Goal: Task Accomplishment & Management: Use online tool/utility

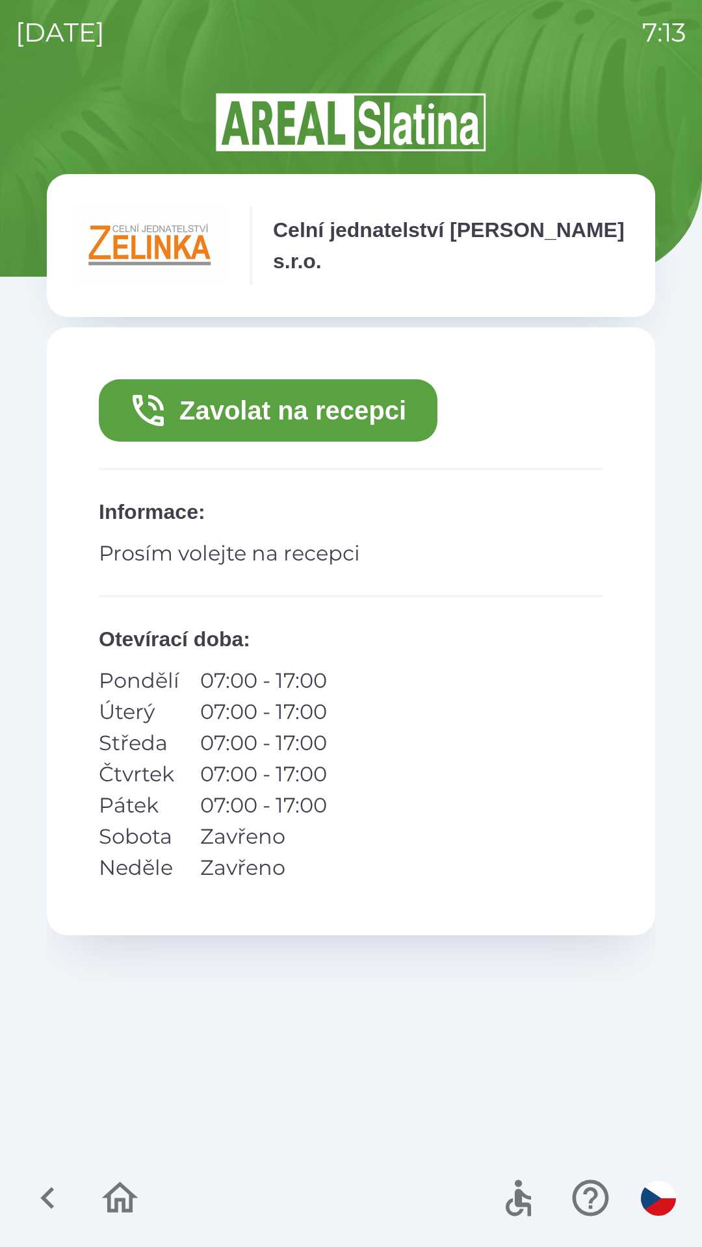
click at [364, 421] on button "Zavolat na recepci" at bounding box center [268, 410] width 338 height 62
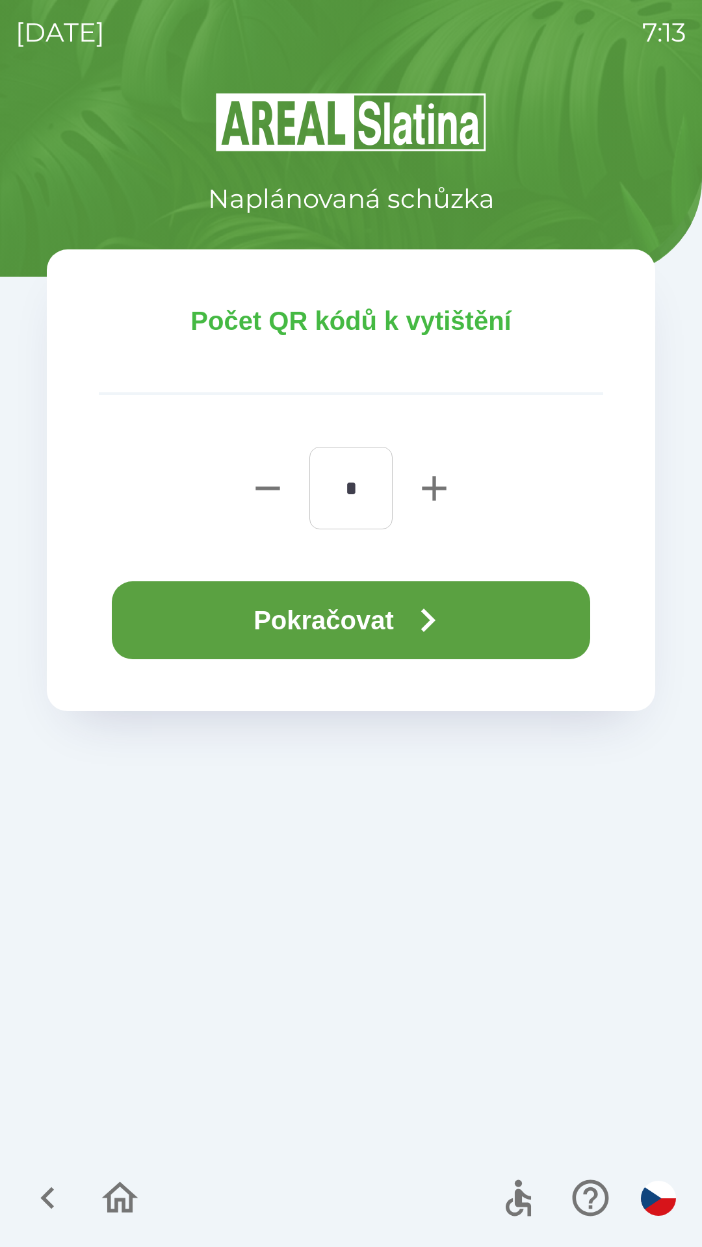
click at [434, 487] on icon "button" at bounding box center [434, 488] width 24 height 24
type input "*"
click at [331, 620] on button "Pokračovat" at bounding box center [351, 620] width 478 height 78
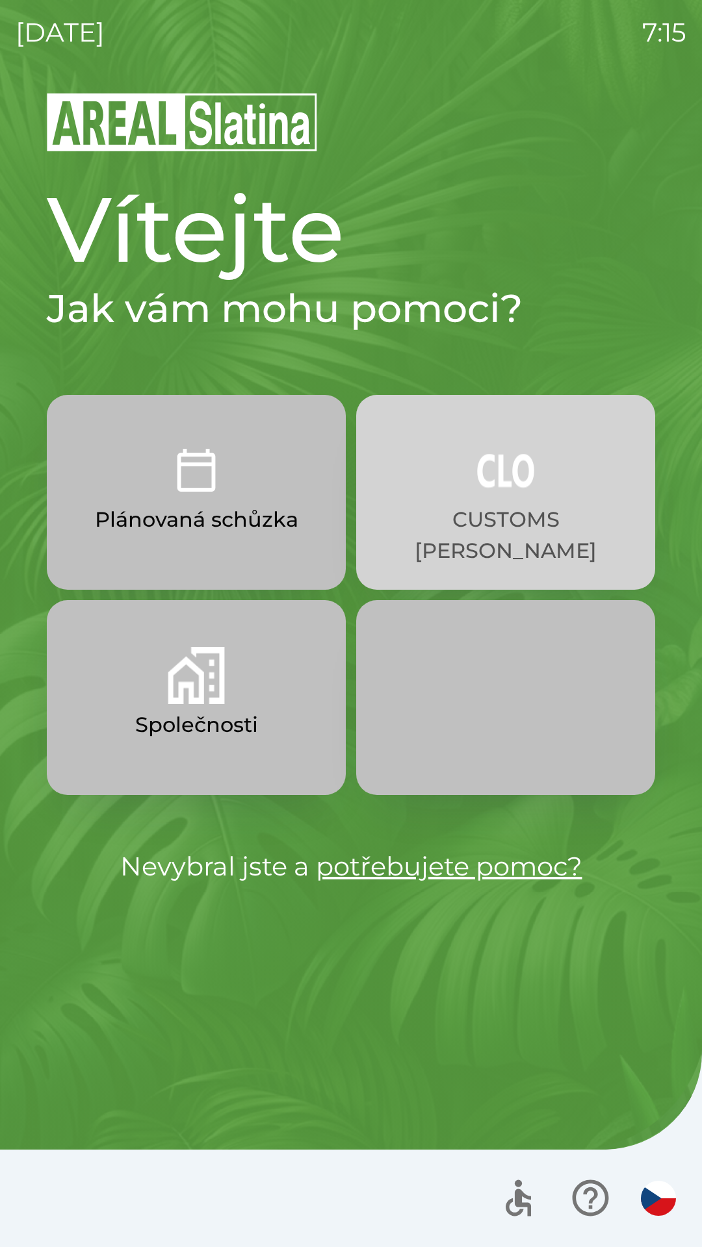
click at [514, 489] on img "button" at bounding box center [505, 470] width 57 height 57
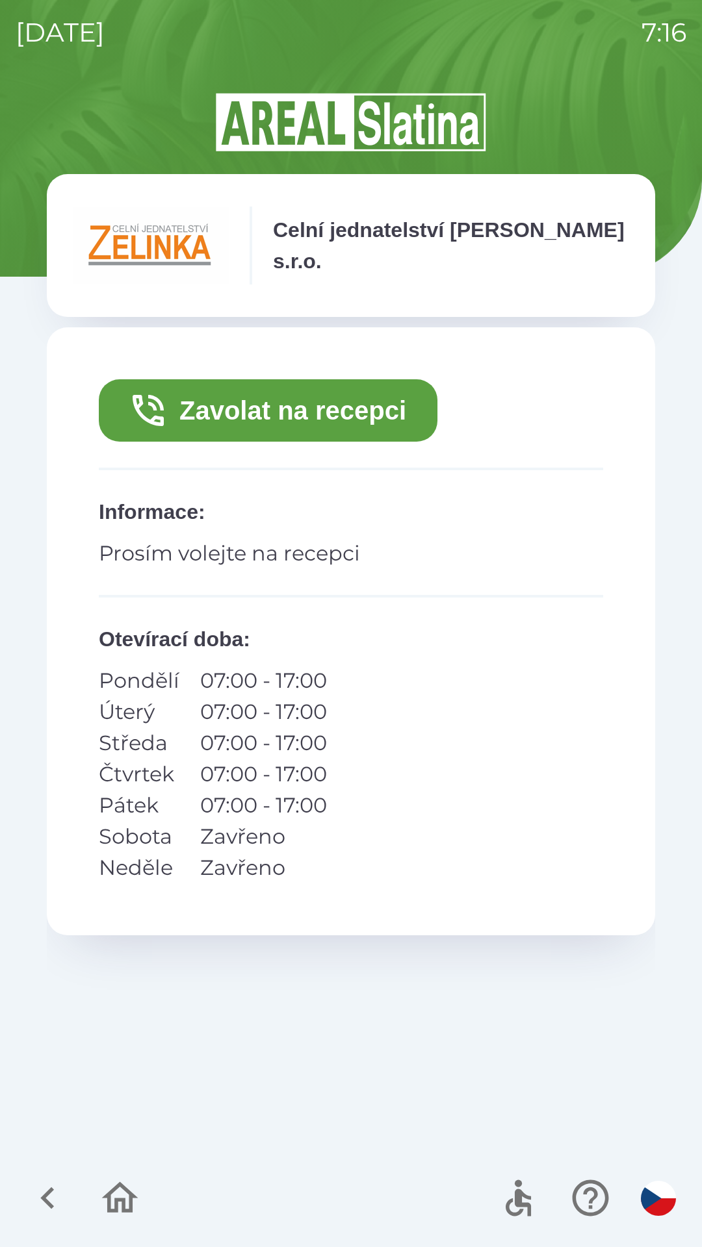
click at [239, 424] on button "Zavolat na recepci" at bounding box center [268, 410] width 338 height 62
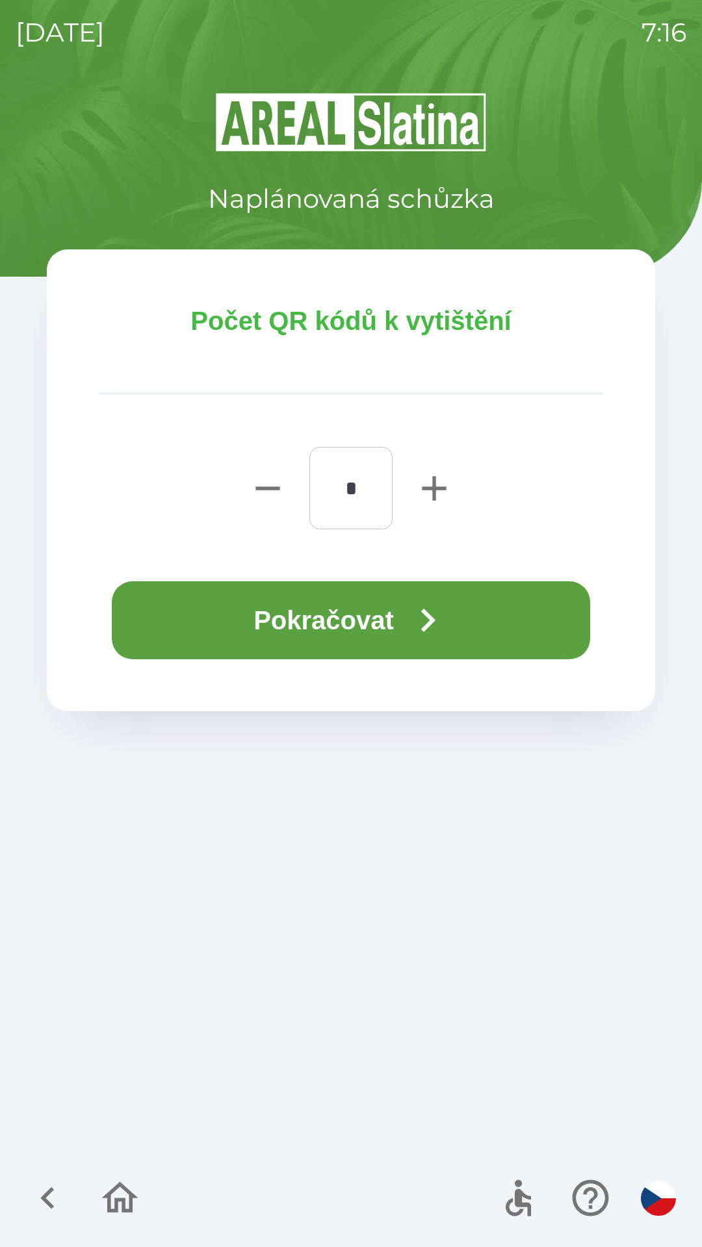
click at [434, 614] on icon "button" at bounding box center [427, 620] width 47 height 47
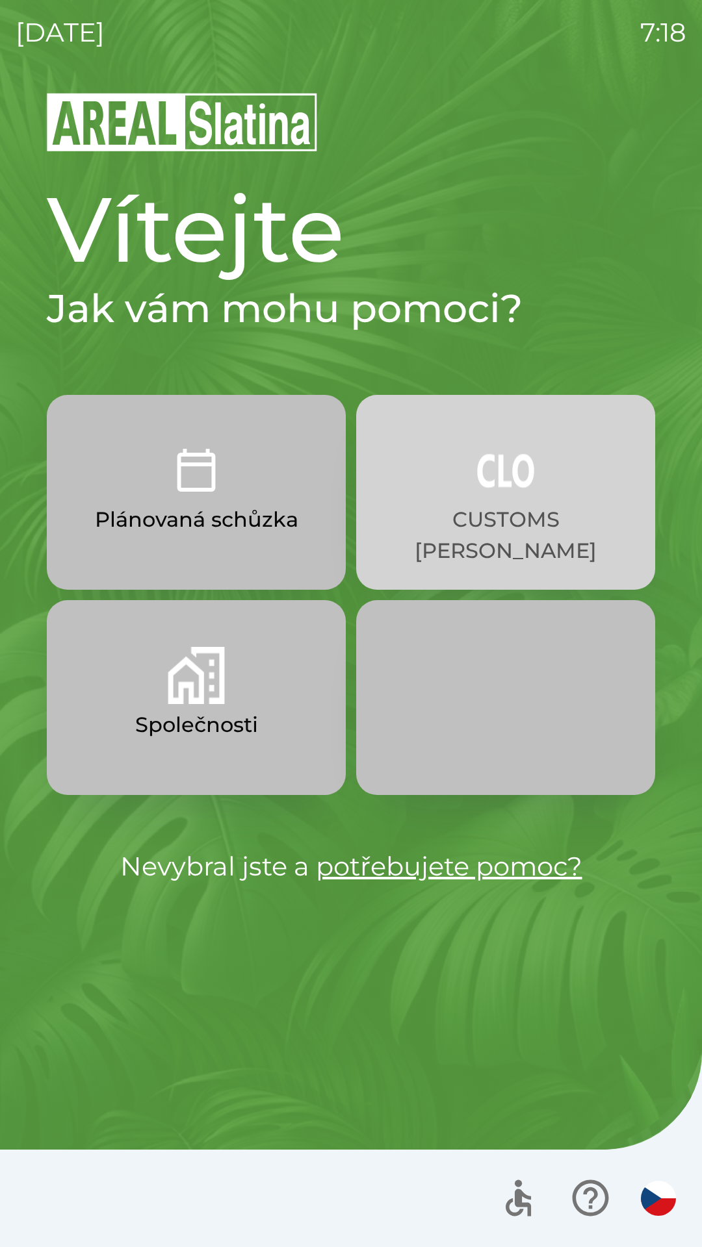
click at [538, 514] on p "CUSTOMS [PERSON_NAME]" at bounding box center [505, 535] width 236 height 62
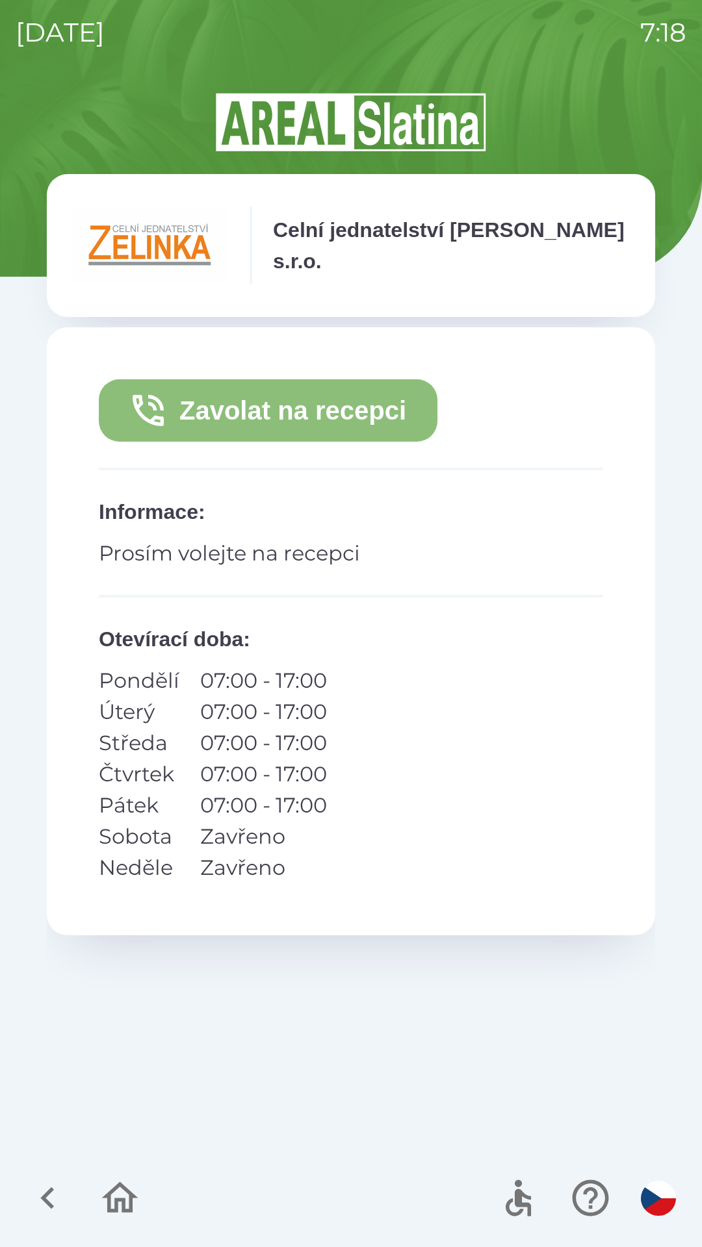
click at [226, 405] on button "Zavolat na recepci" at bounding box center [268, 410] width 338 height 62
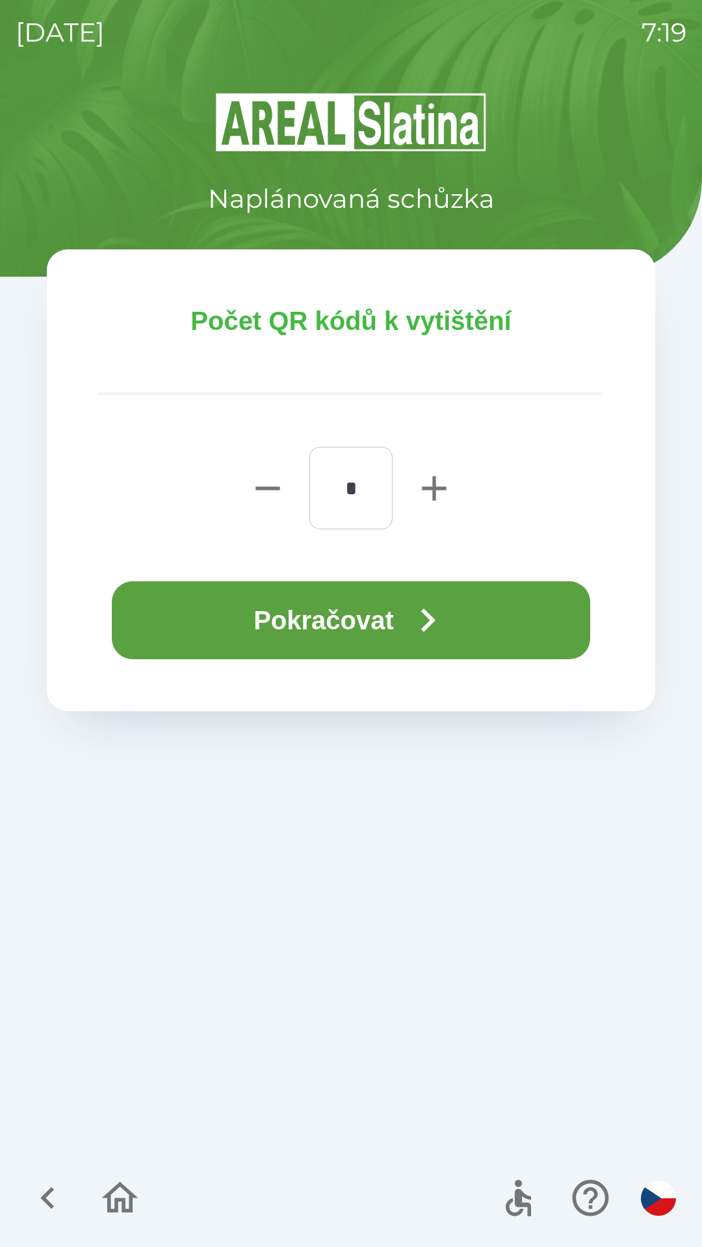
click at [293, 624] on button "Pokračovat" at bounding box center [351, 620] width 478 height 78
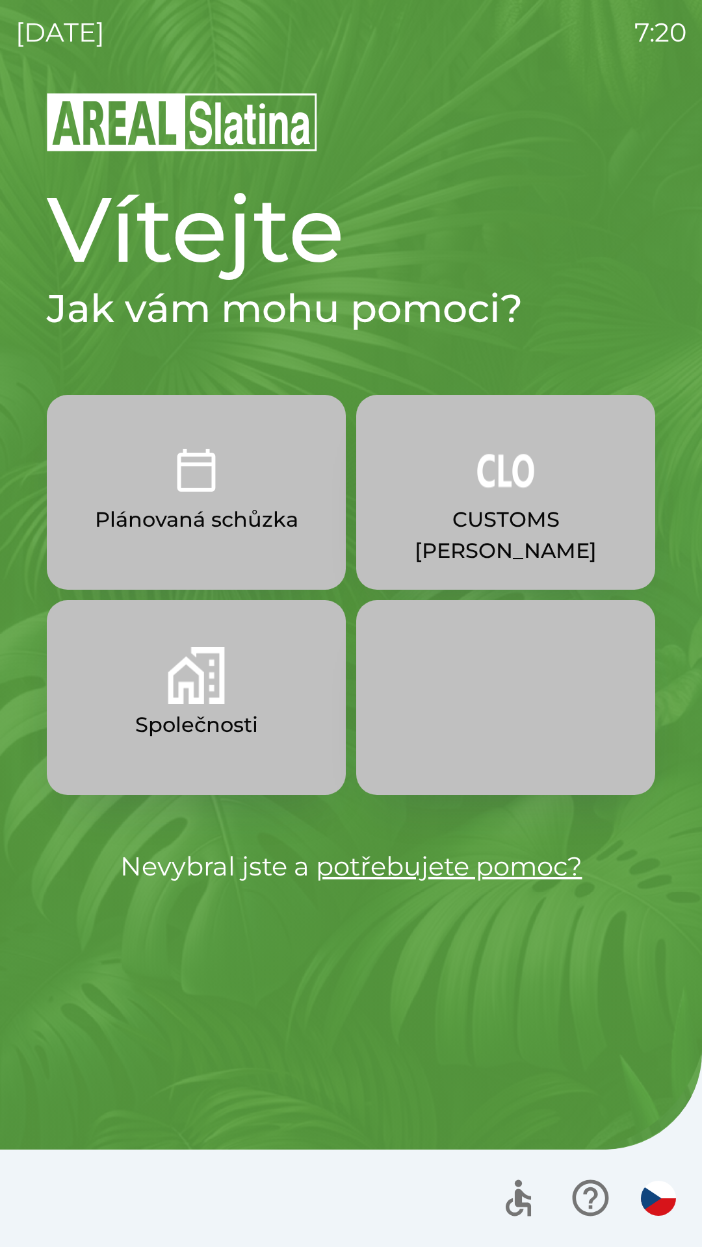
click at [408, 543] on button "CUSTOMS [PERSON_NAME]" at bounding box center [505, 492] width 299 height 195
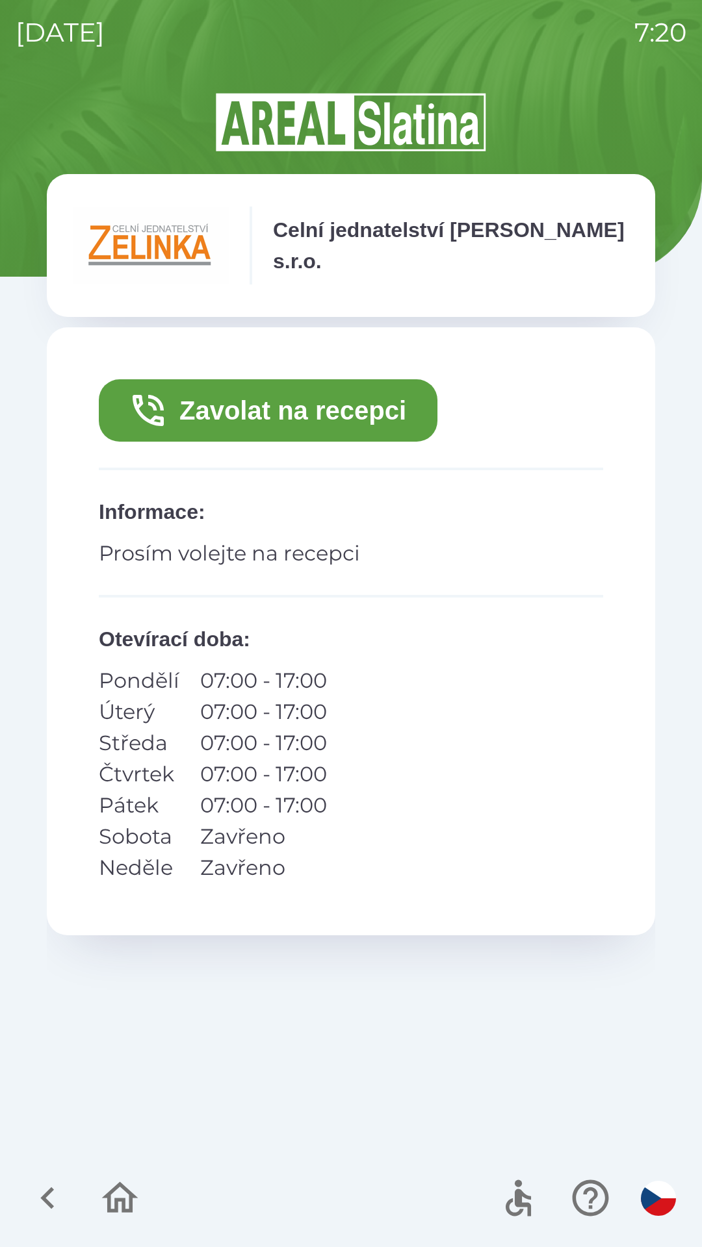
click at [237, 415] on button "Zavolat na recepci" at bounding box center [268, 410] width 338 height 62
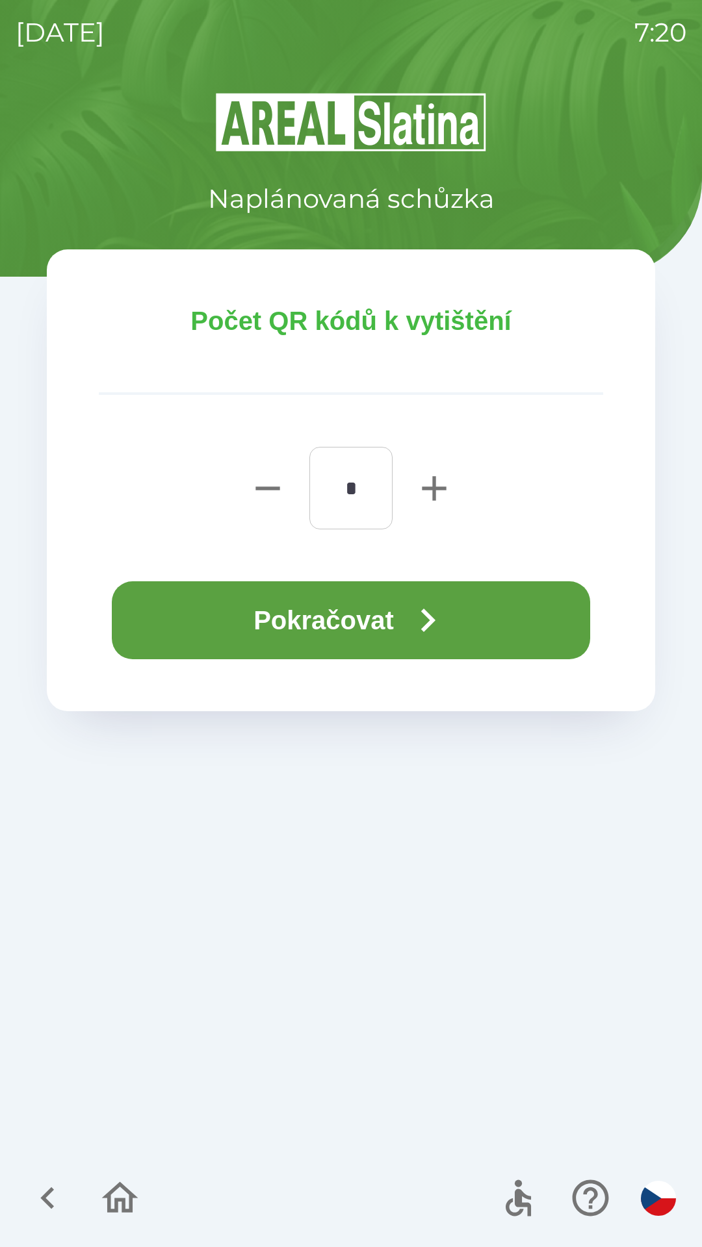
click at [424, 481] on icon "button" at bounding box center [434, 489] width 42 height 42
type input "*"
click at [438, 600] on icon "button" at bounding box center [427, 620] width 47 height 47
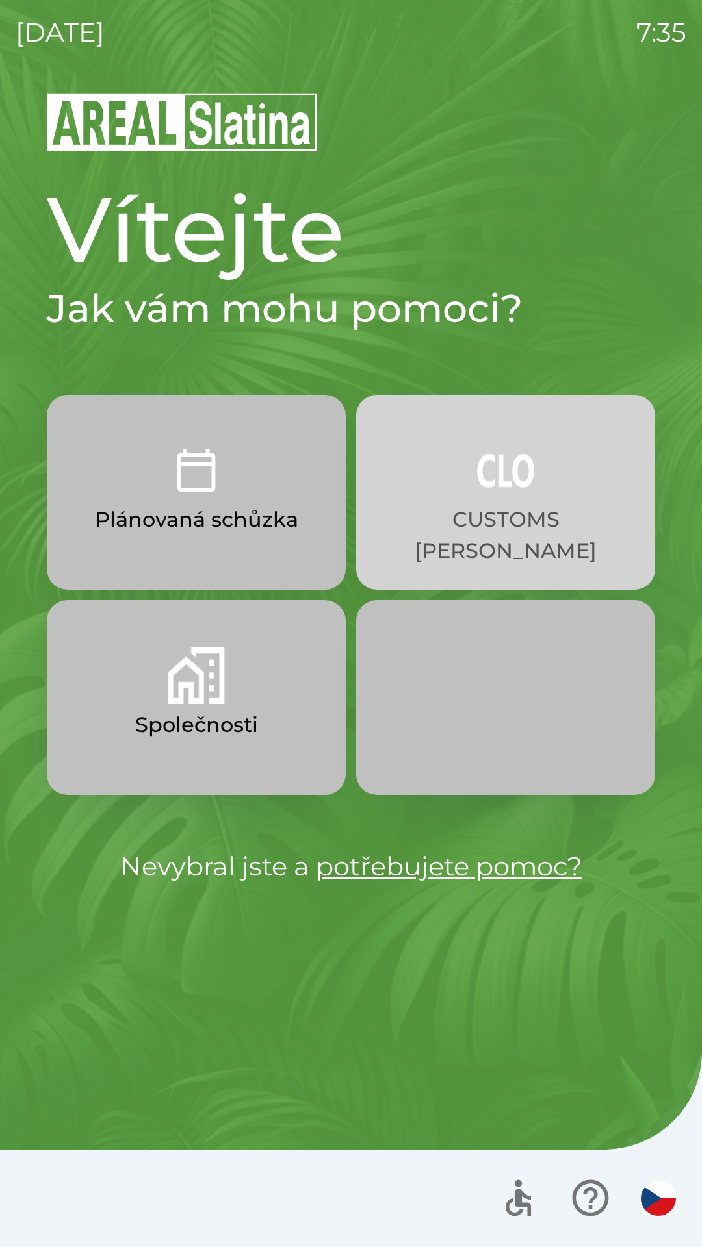
click at [555, 476] on button "CUSTOMS [PERSON_NAME]" at bounding box center [505, 492] width 299 height 195
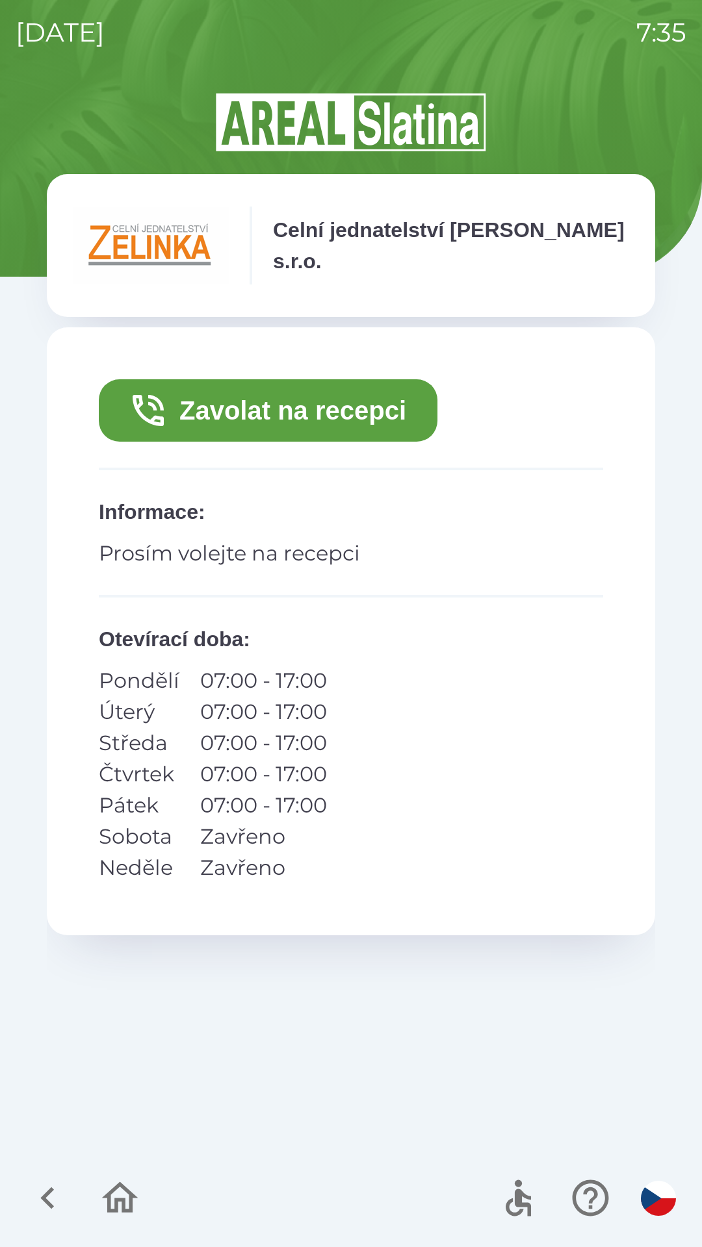
click at [340, 416] on button "Zavolat na recepci" at bounding box center [268, 410] width 338 height 62
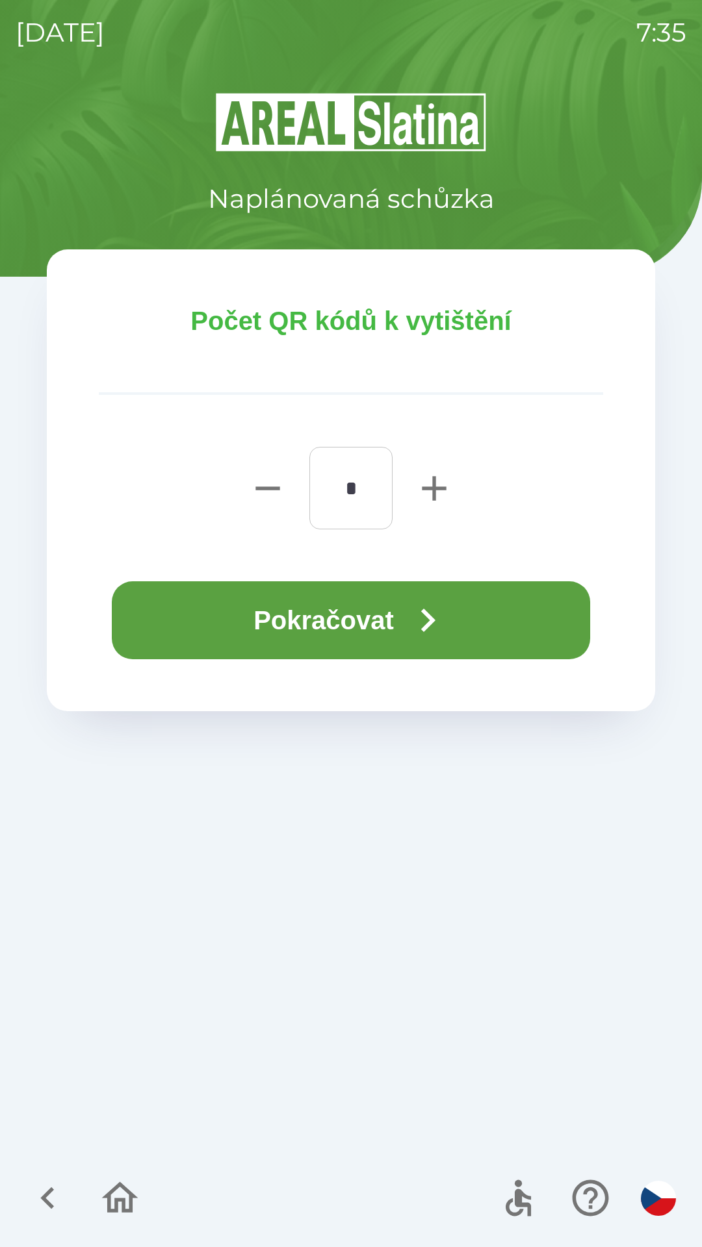
click at [510, 611] on button "Pokračovat" at bounding box center [351, 620] width 478 height 78
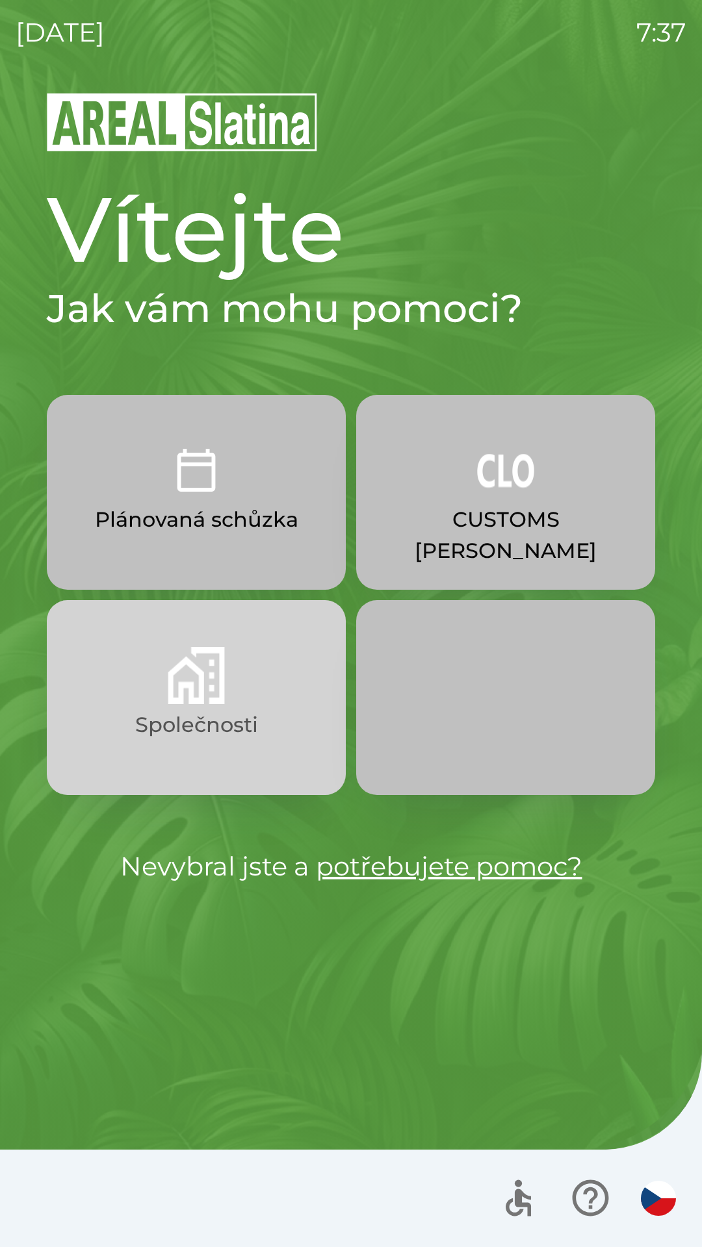
click at [197, 691] on img "button" at bounding box center [196, 675] width 57 height 57
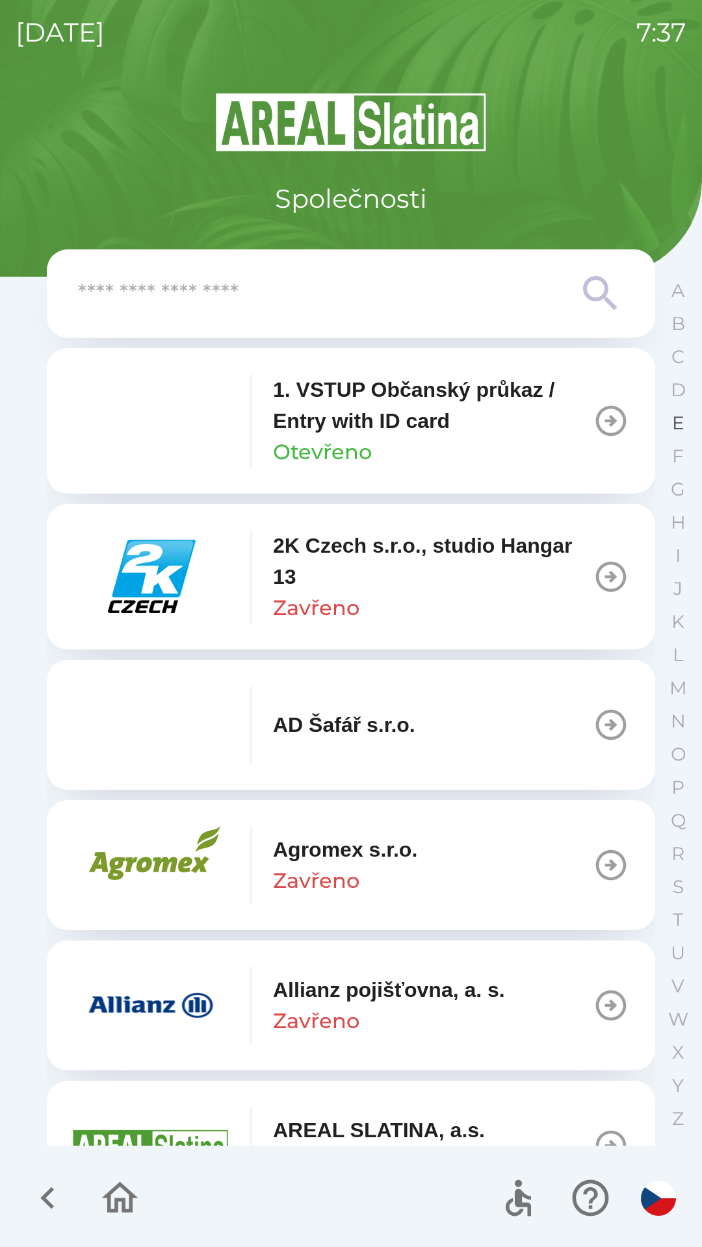
click at [674, 424] on p "E" at bounding box center [678, 423] width 12 height 23
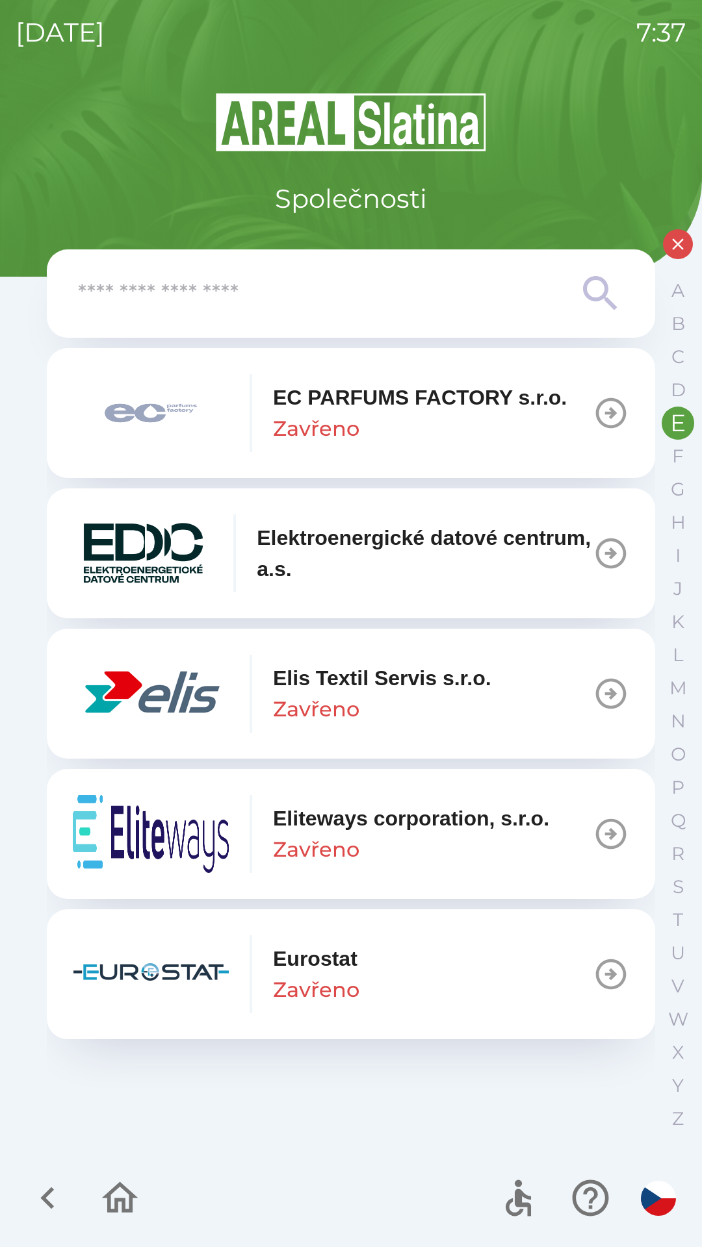
click at [524, 689] on button "Elis Textil Servis s.r.o. Zavřeno" at bounding box center [351, 694] width 608 height 130
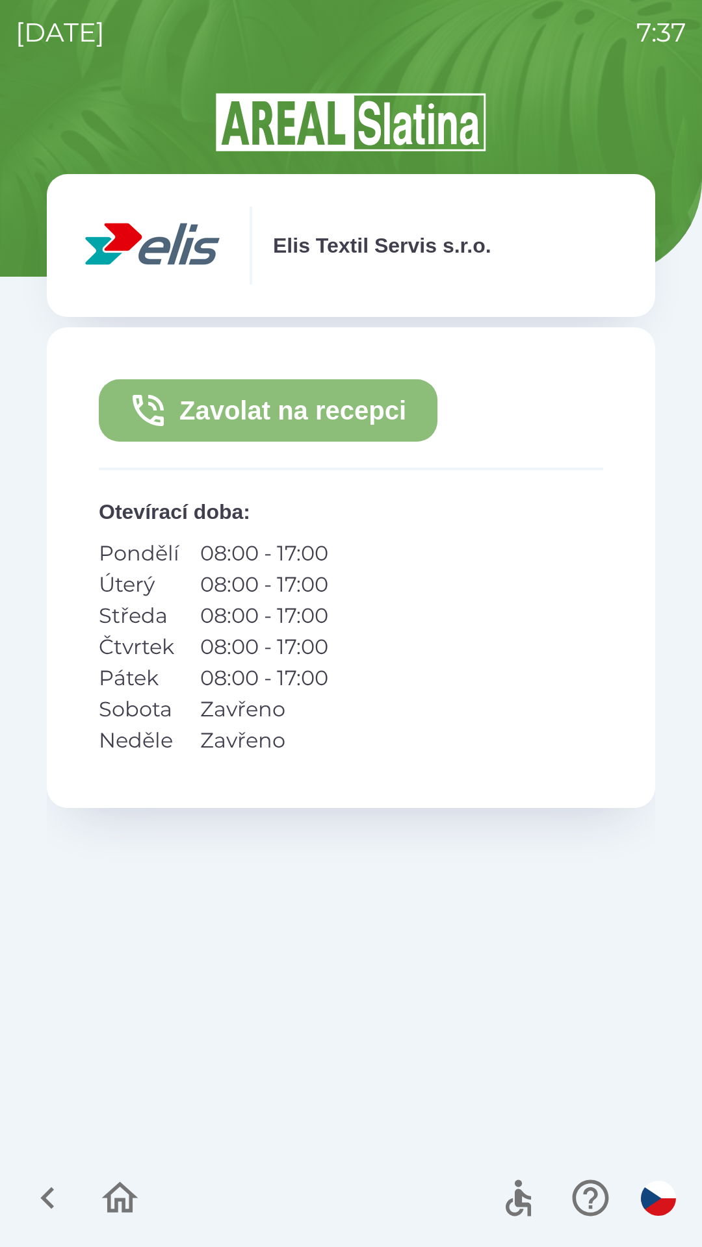
click at [283, 403] on button "Zavolat na recepci" at bounding box center [268, 410] width 338 height 62
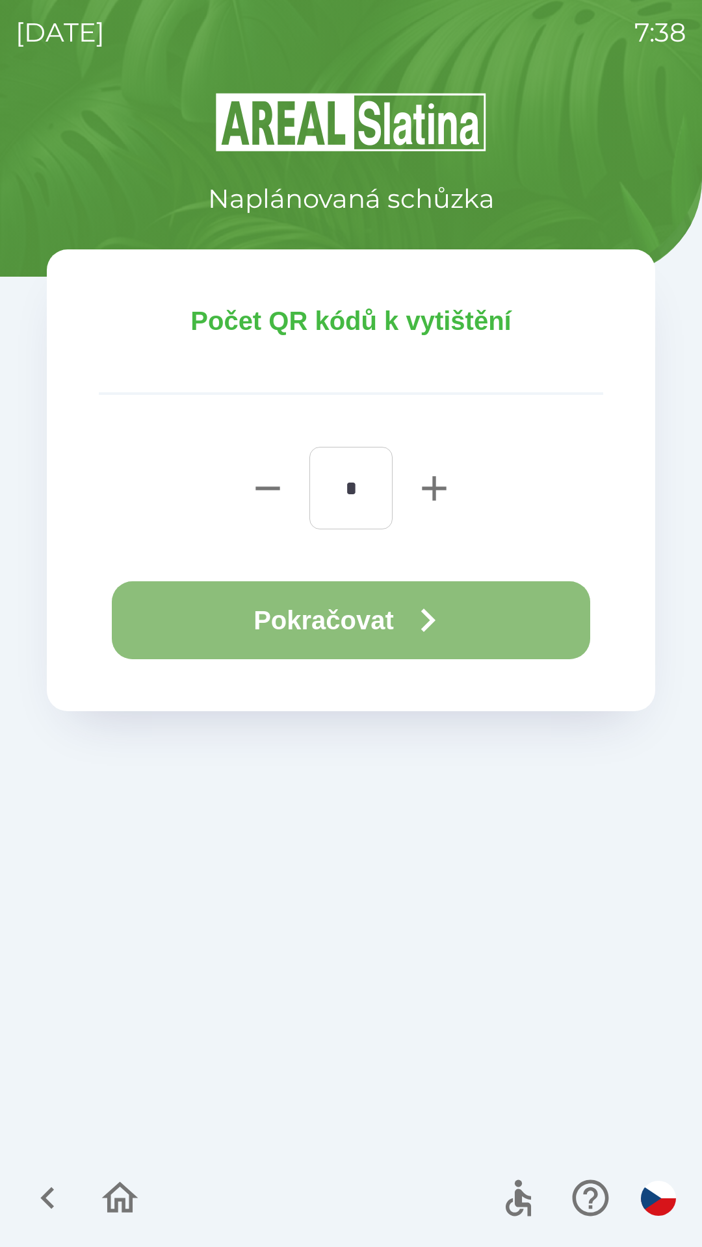
click at [316, 596] on button "Pokračovat" at bounding box center [351, 620] width 478 height 78
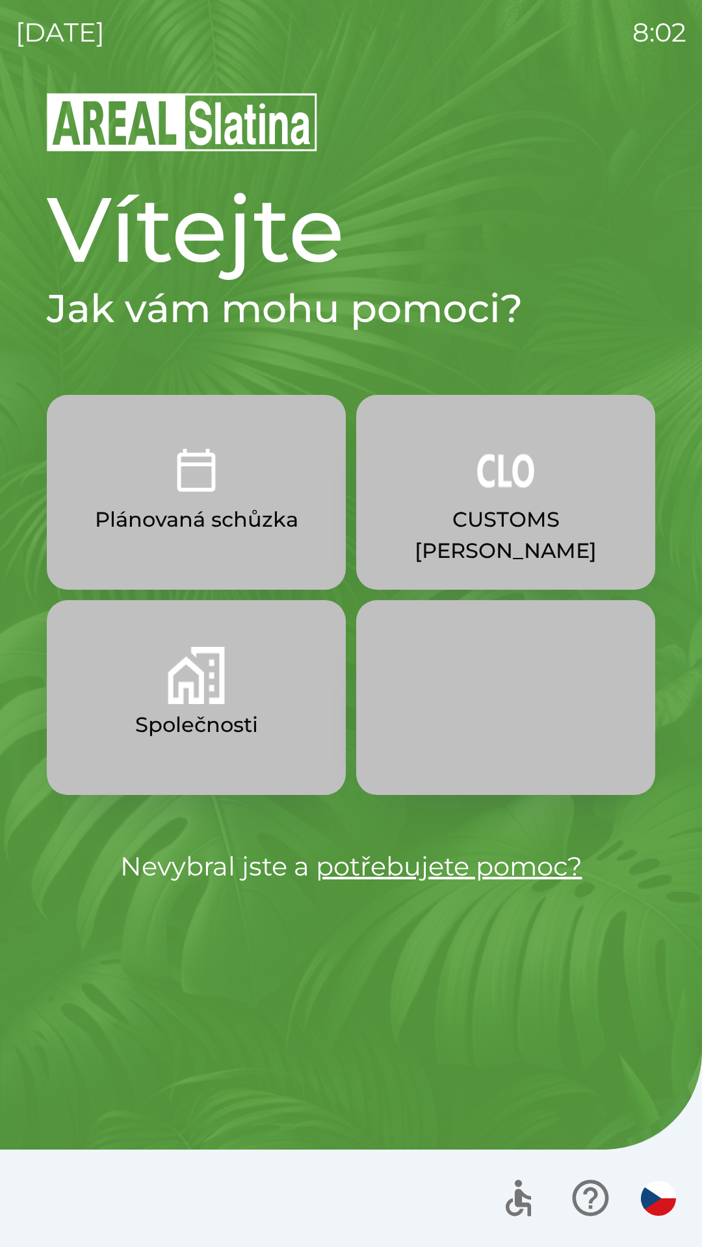
click at [524, 521] on p "CUSTOMS [PERSON_NAME]" at bounding box center [505, 535] width 236 height 62
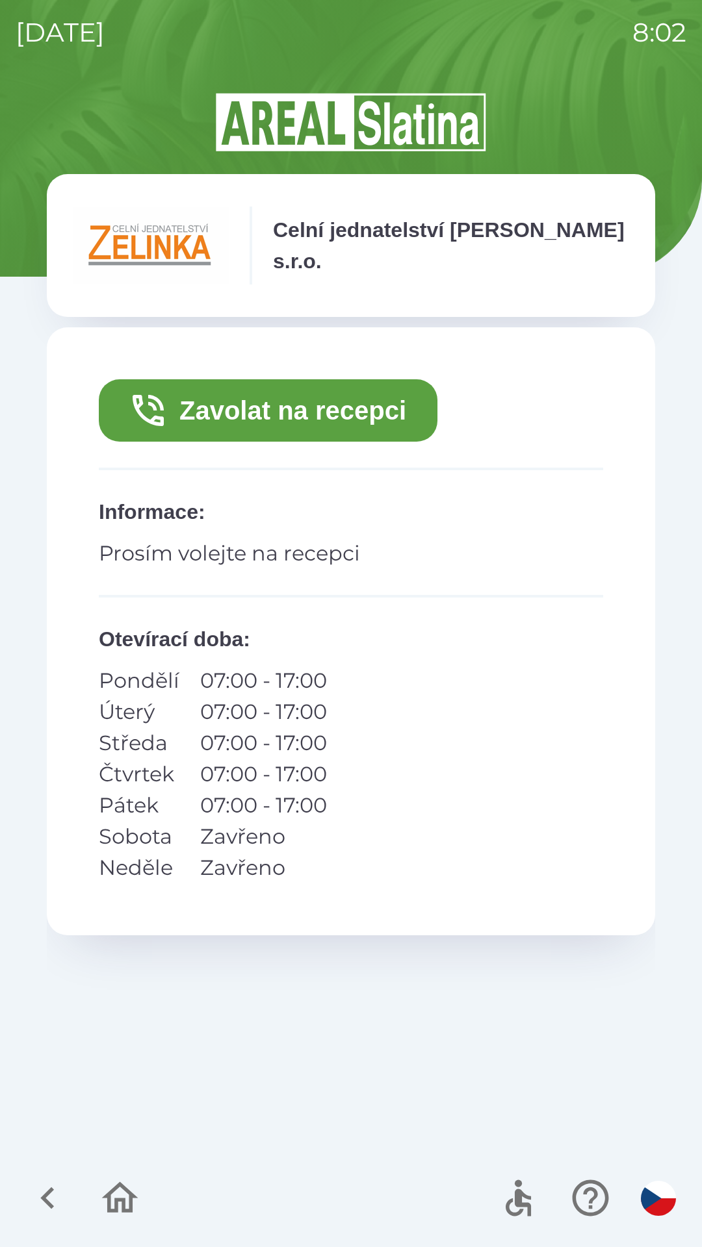
click at [359, 380] on button "Zavolat na recepci" at bounding box center [268, 410] width 338 height 62
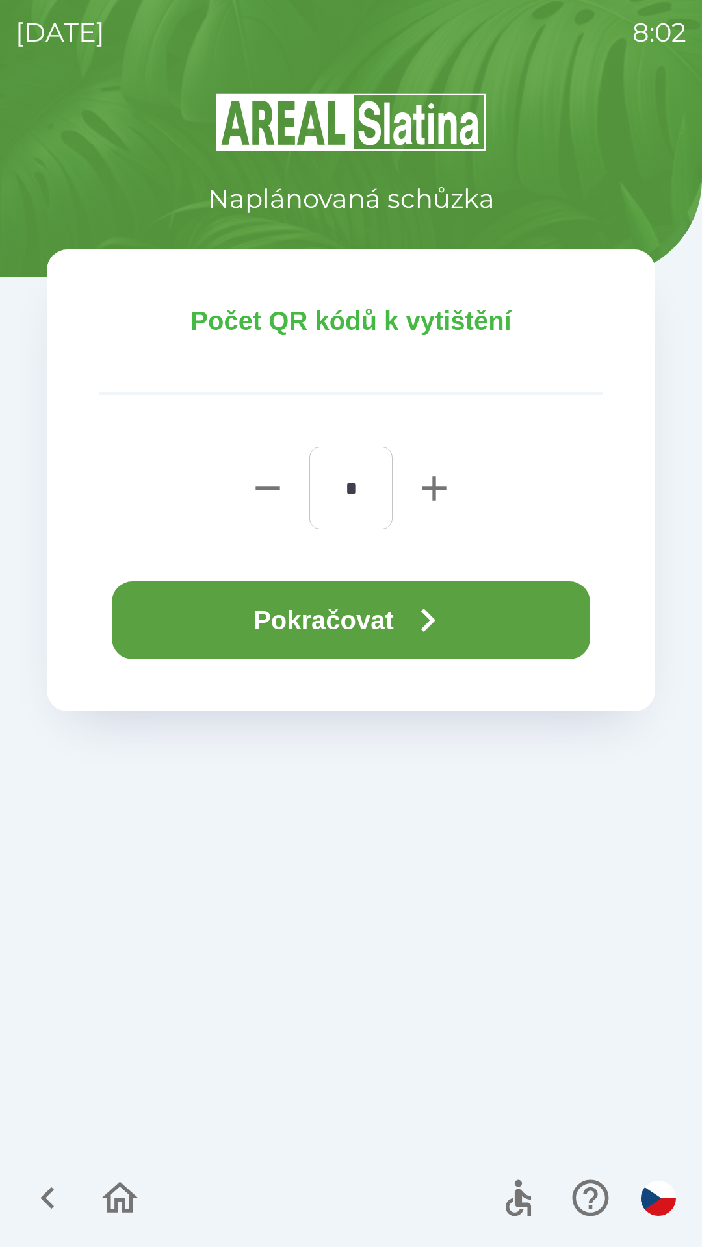
click at [485, 612] on button "Pokračovat" at bounding box center [351, 620] width 478 height 78
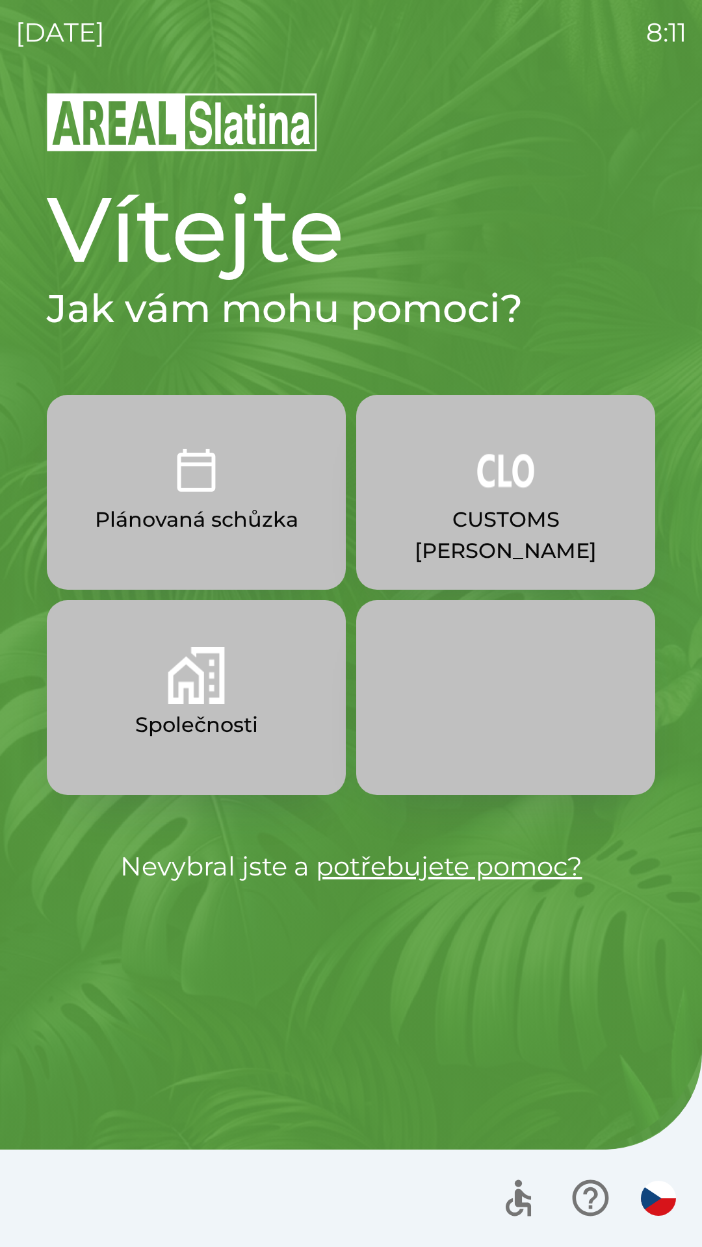
click at [207, 707] on button "Společnosti" at bounding box center [196, 697] width 299 height 195
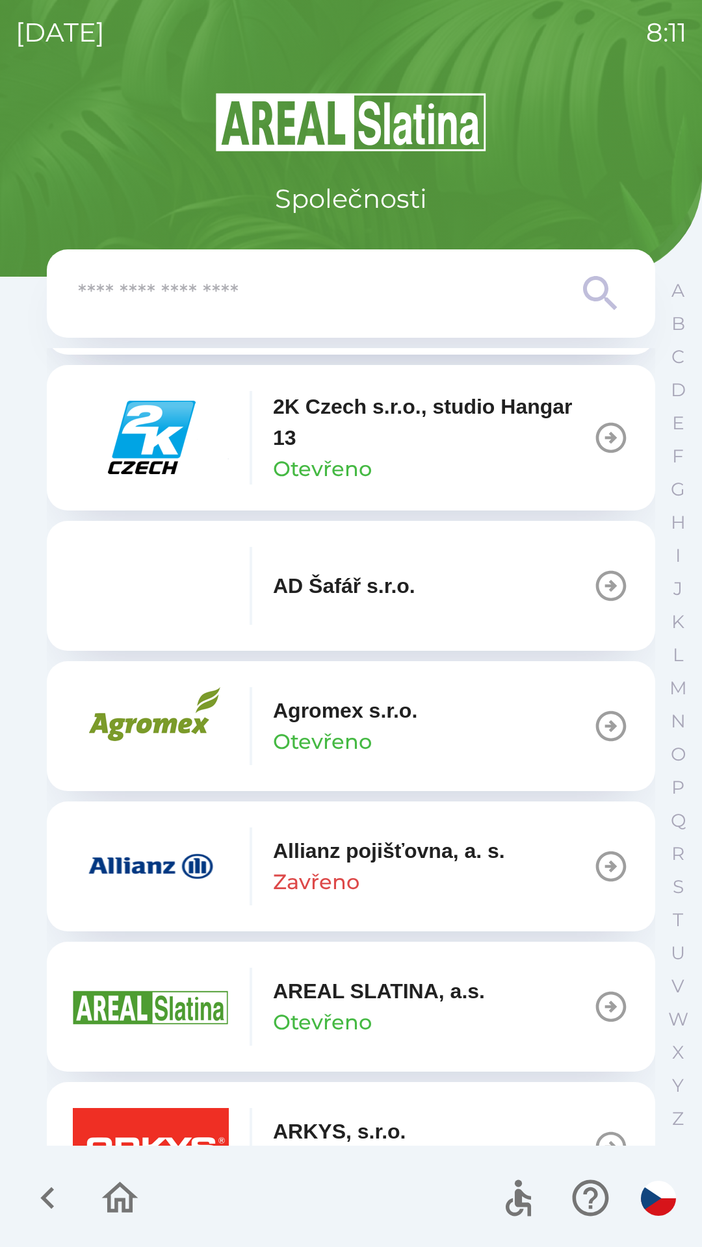
scroll to position [329, 0]
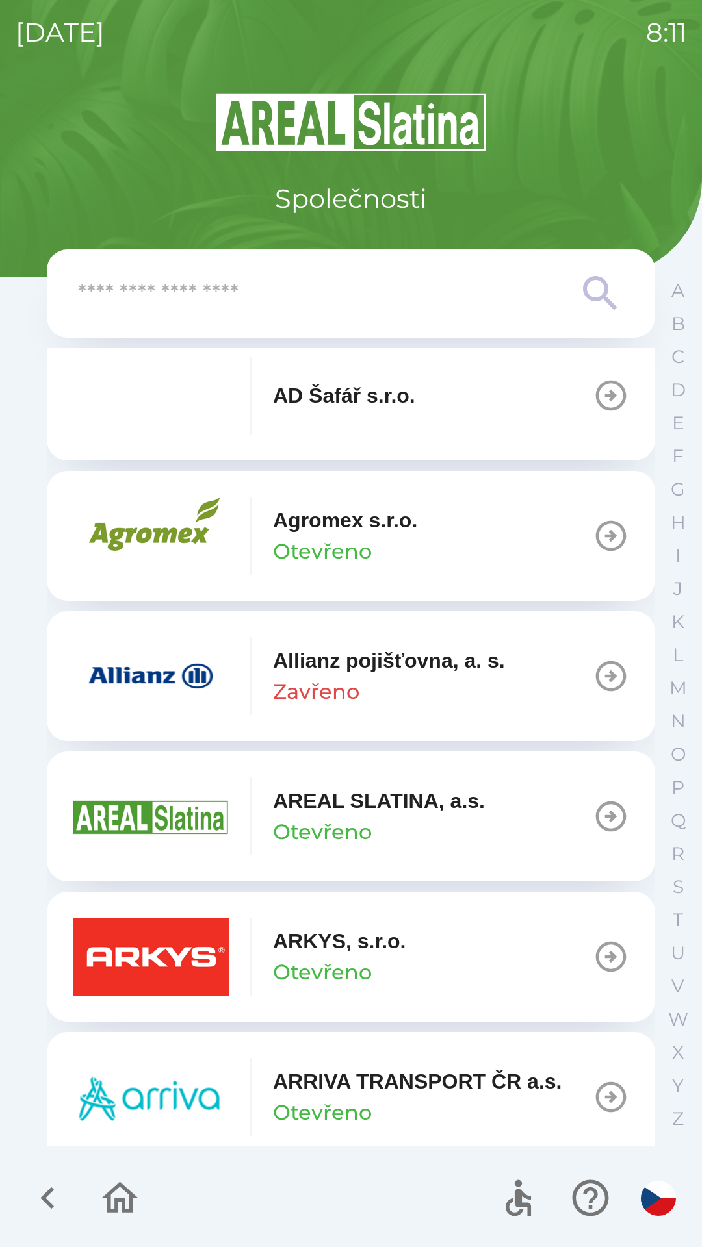
click at [352, 301] on input "text" at bounding box center [325, 294] width 494 height 36
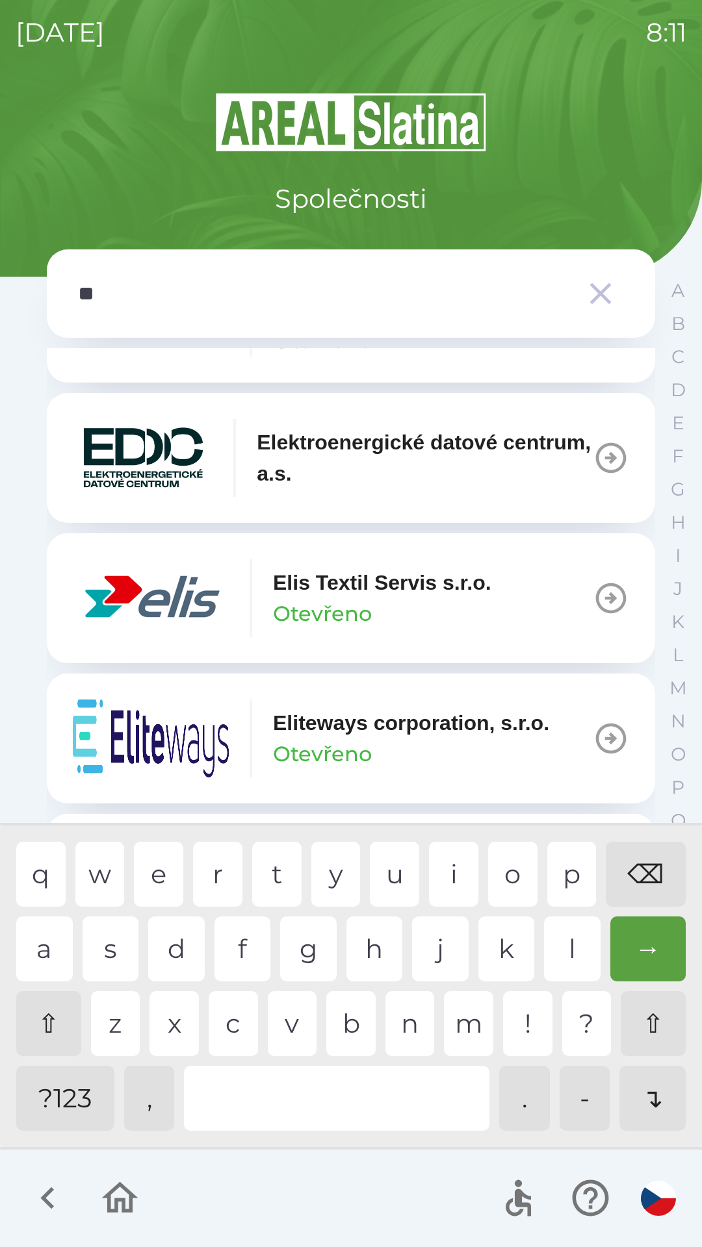
scroll to position [392, 0]
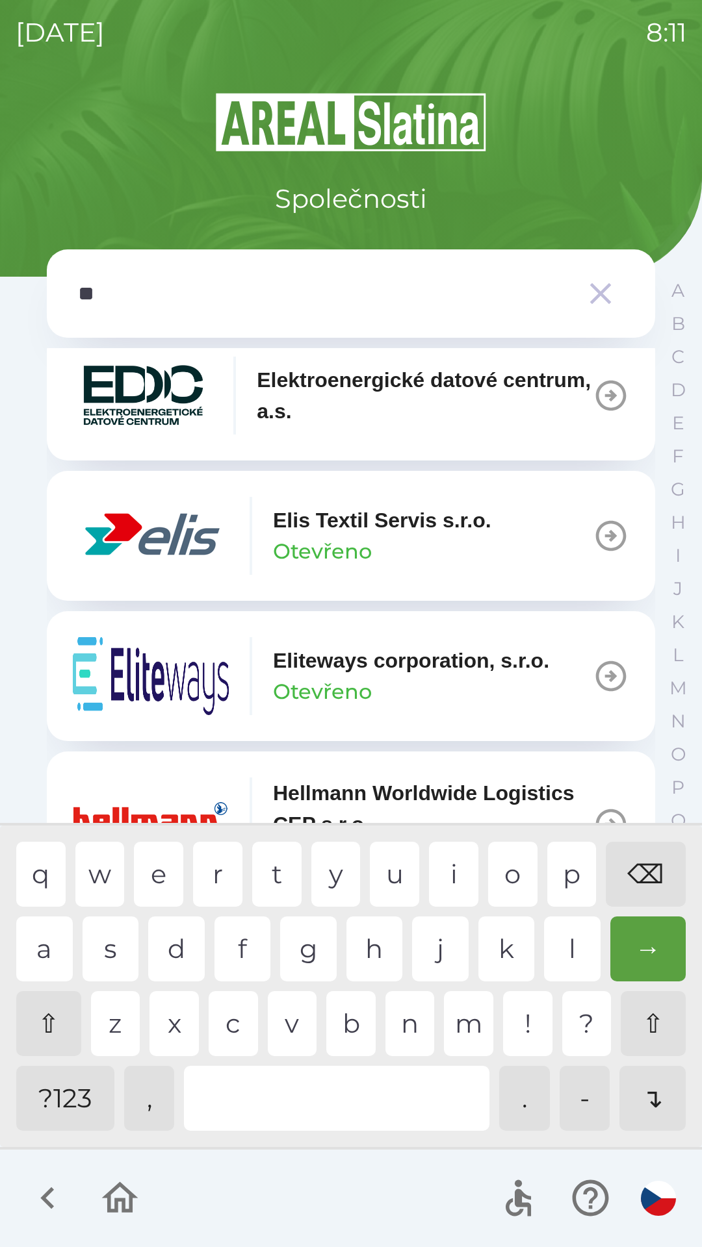
click at [569, 941] on div "l" at bounding box center [572, 949] width 57 height 65
type input "***"
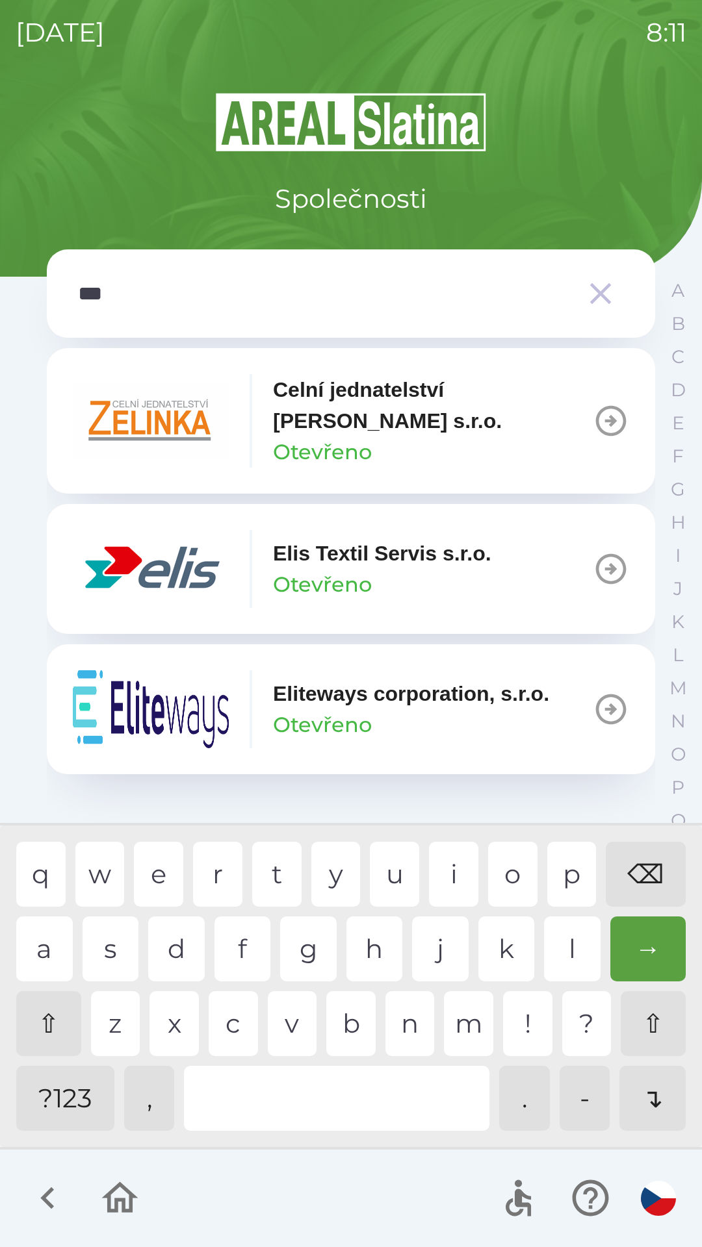
scroll to position [0, 0]
click at [463, 866] on div "i" at bounding box center [453, 874] width 49 height 65
click at [409, 553] on p "Elis Textil Servis s.r.o." at bounding box center [382, 553] width 218 height 31
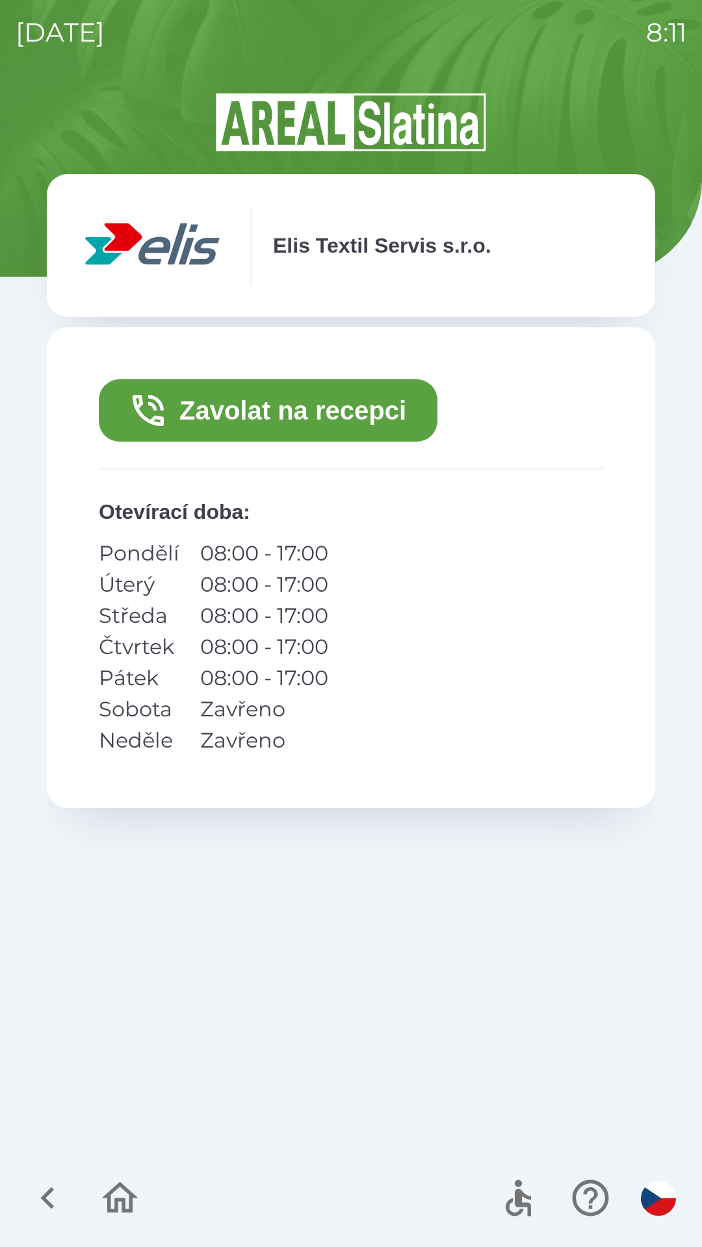
click at [367, 400] on button "Zavolat na recepci" at bounding box center [268, 410] width 338 height 62
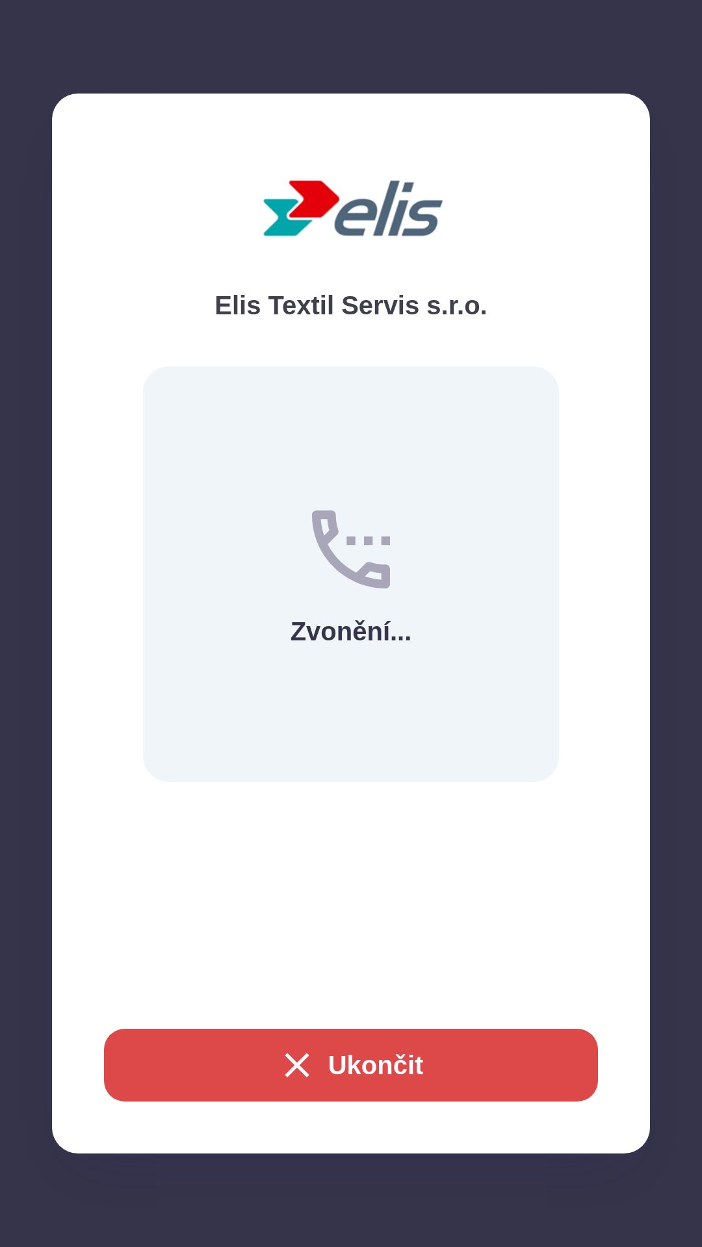
click at [464, 1071] on button "Ukončit" at bounding box center [351, 1065] width 494 height 73
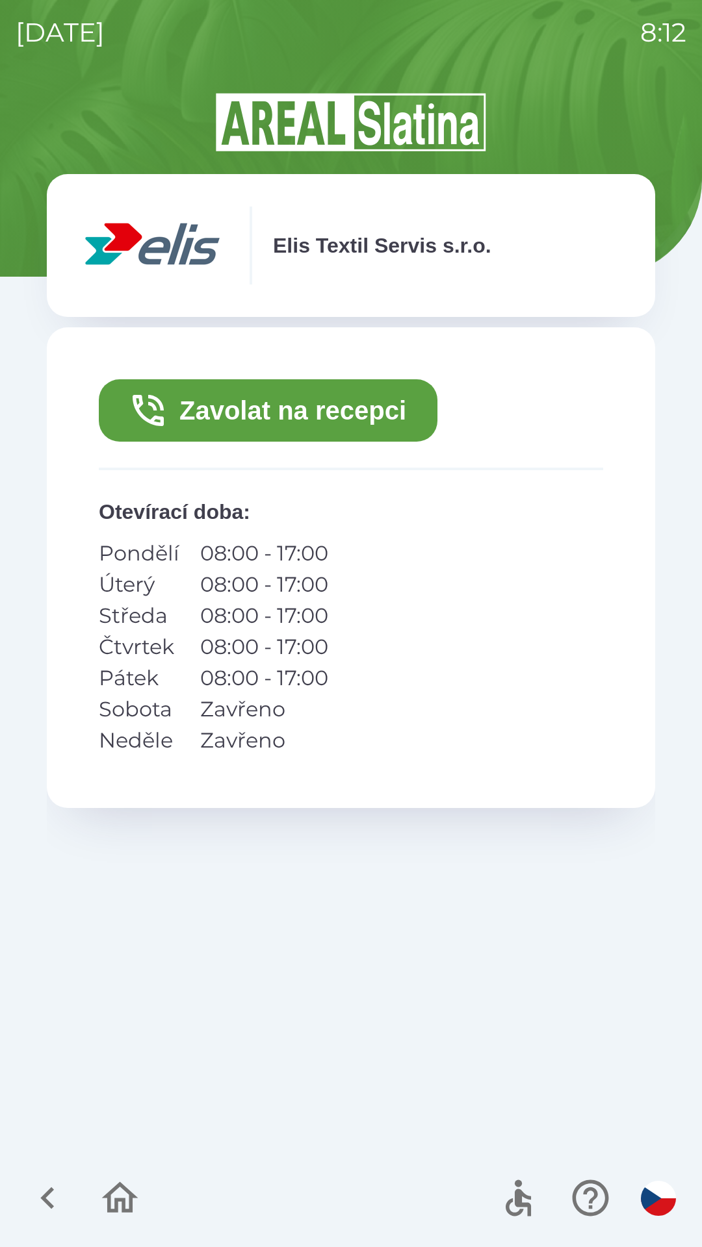
click at [116, 1189] on icon "button" at bounding box center [120, 1197] width 36 height 31
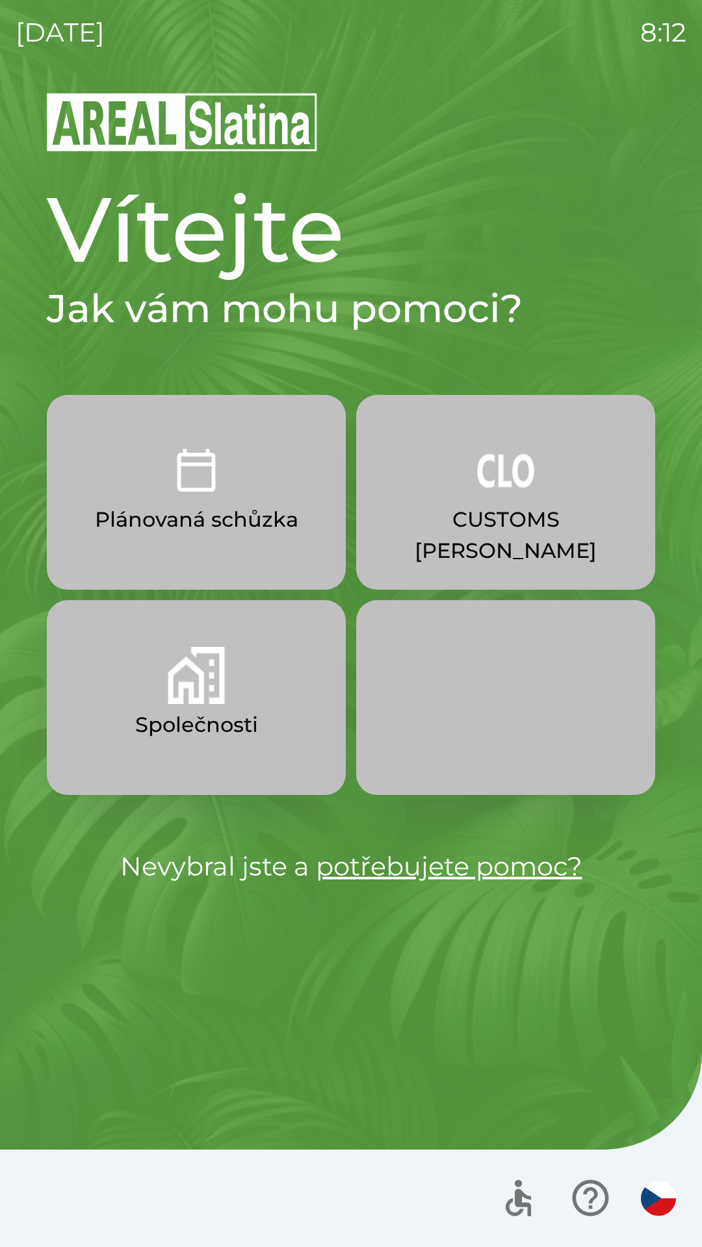
click at [266, 720] on button "Společnosti" at bounding box center [196, 697] width 299 height 195
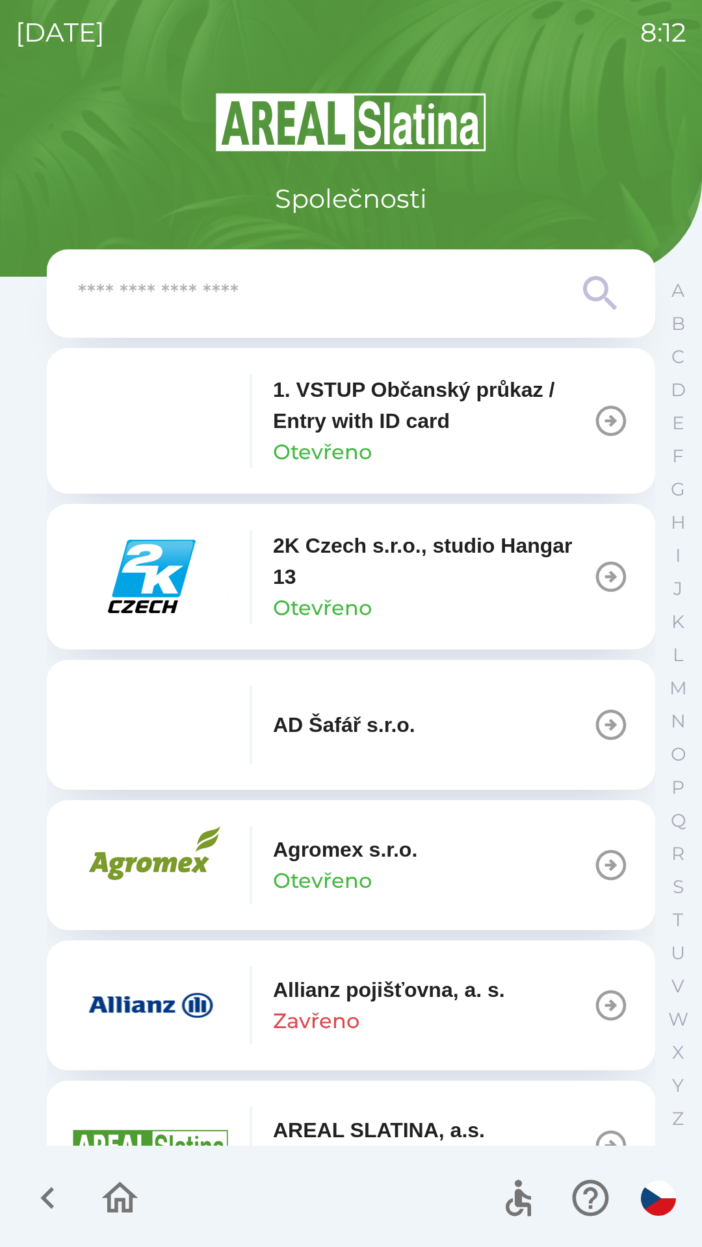
click at [451, 301] on input "text" at bounding box center [325, 294] width 494 height 36
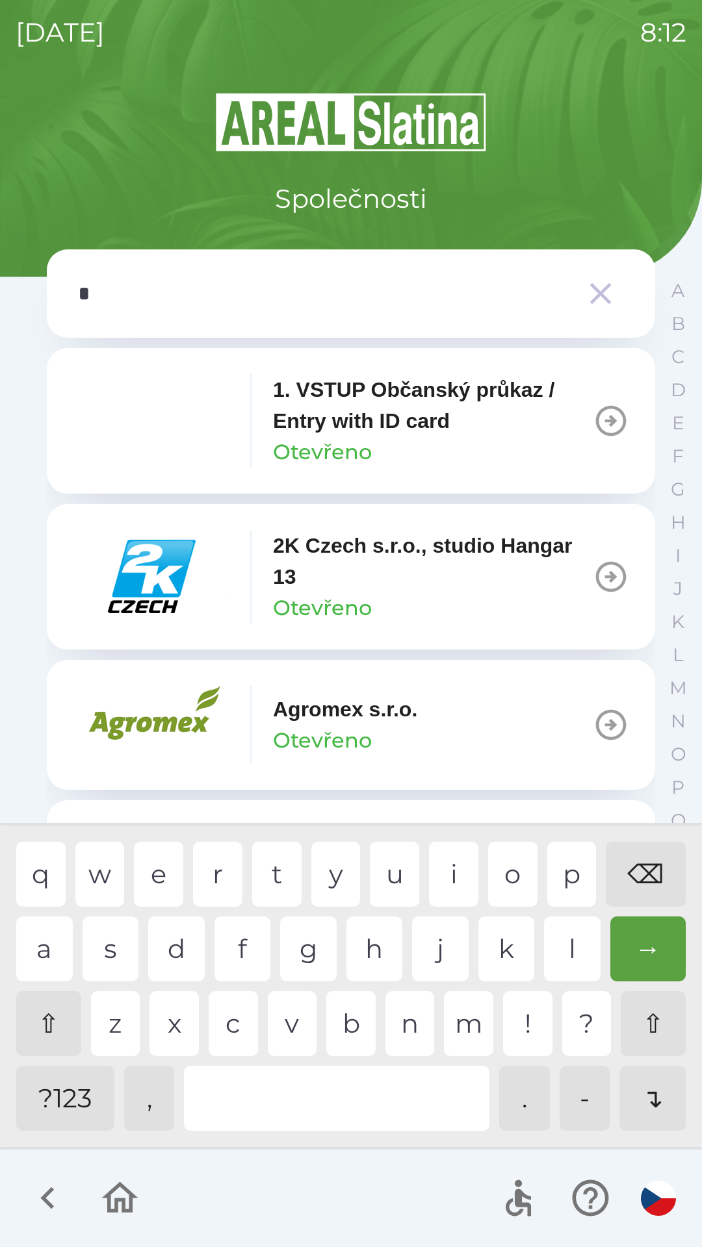
click at [160, 865] on div "e" at bounding box center [158, 874] width 49 height 65
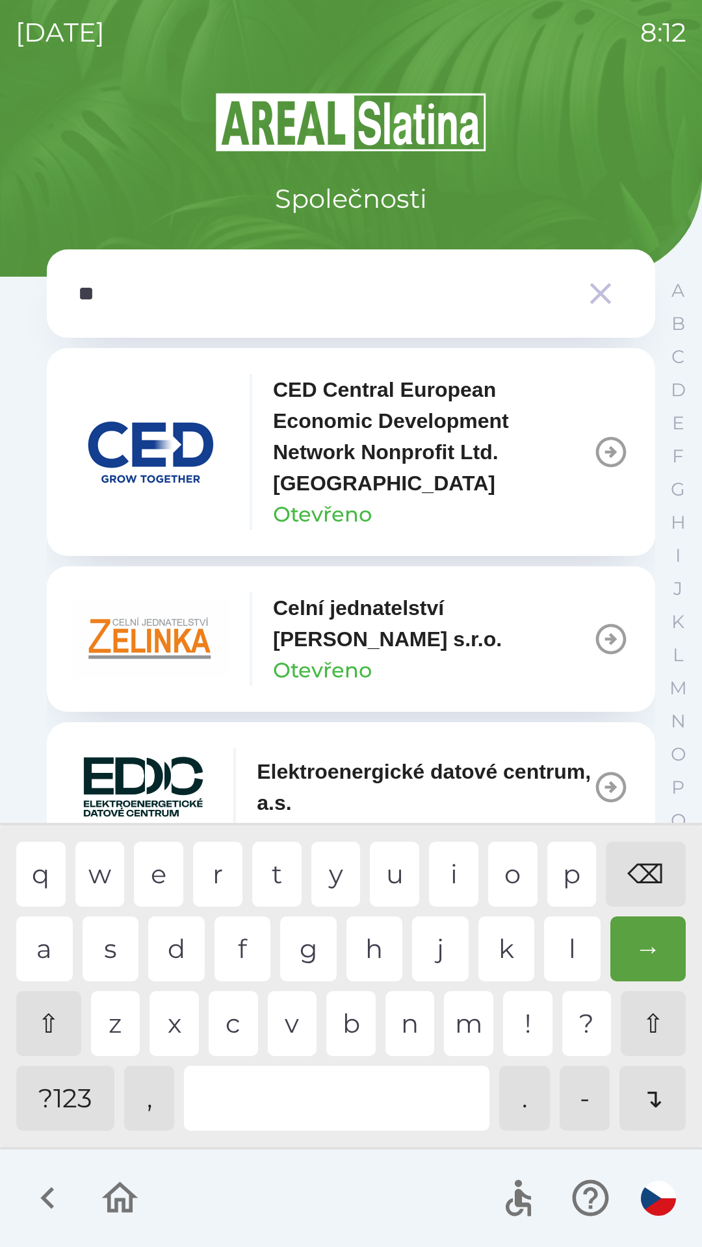
click at [564, 942] on div "l" at bounding box center [572, 949] width 57 height 65
type input "***"
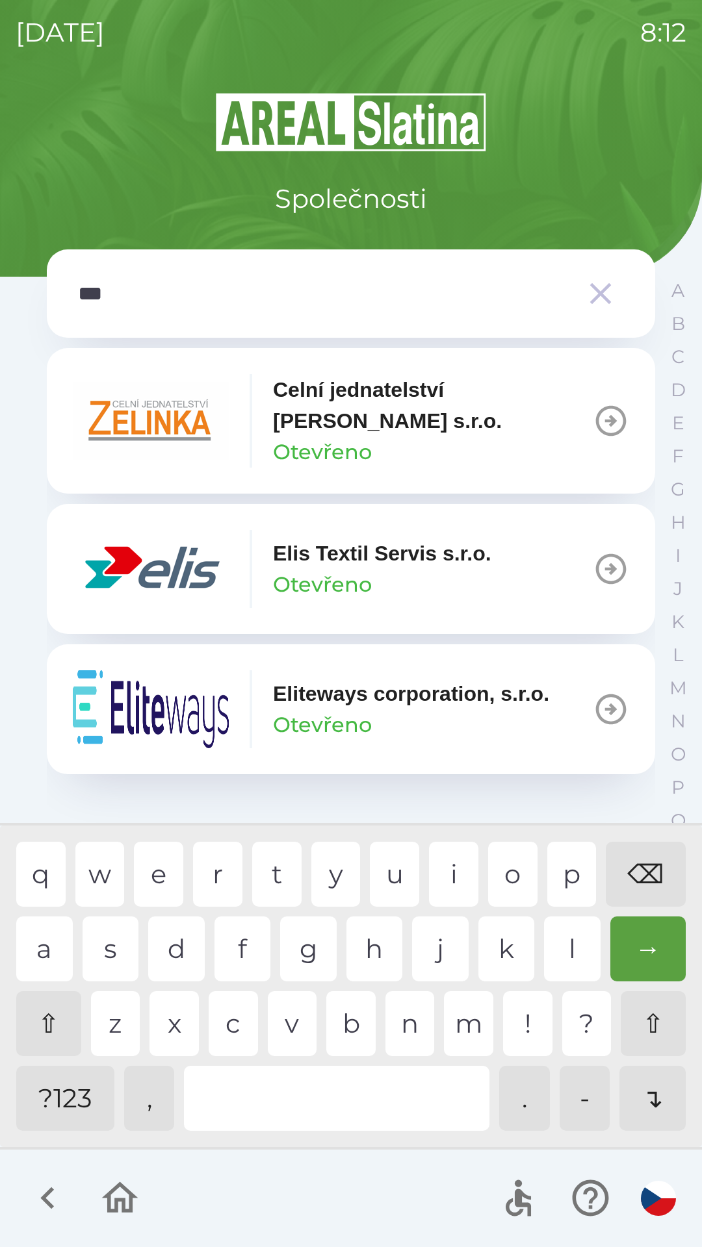
click at [461, 864] on div "i" at bounding box center [453, 874] width 49 height 65
click at [420, 567] on p "Elis Textil Servis s.r.o." at bounding box center [382, 553] width 218 height 31
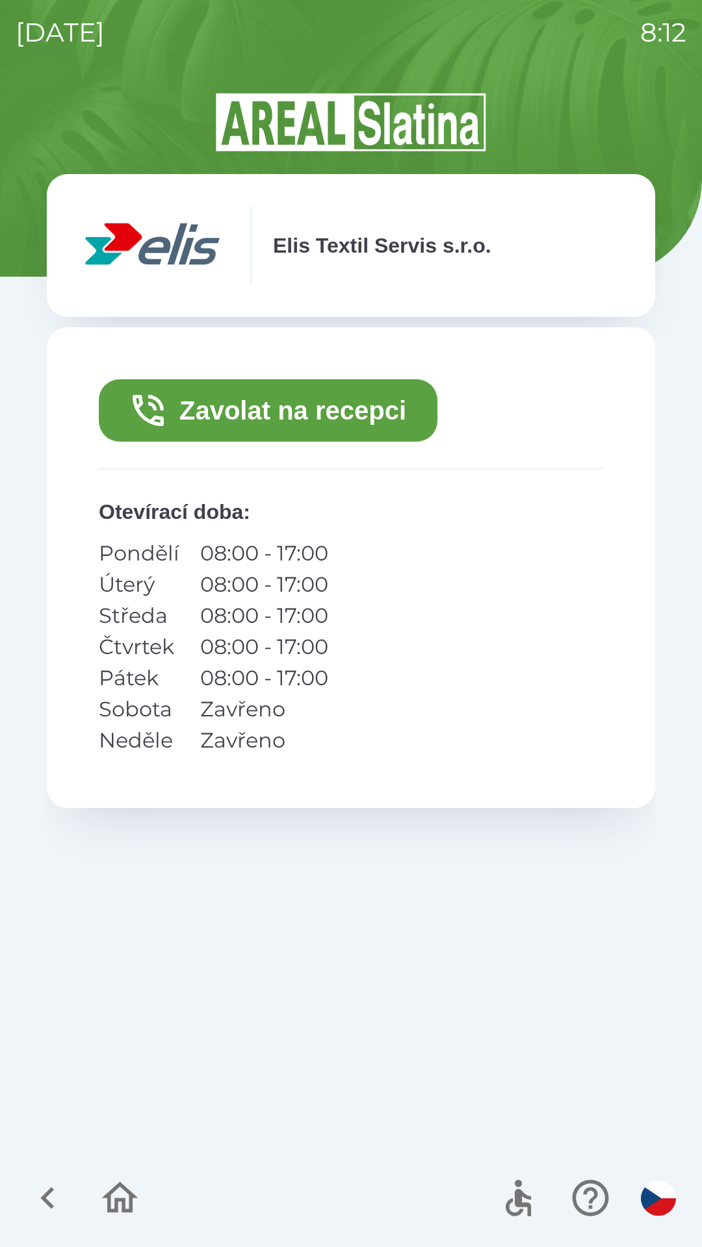
click at [131, 1208] on icon "button" at bounding box center [120, 1197] width 36 height 31
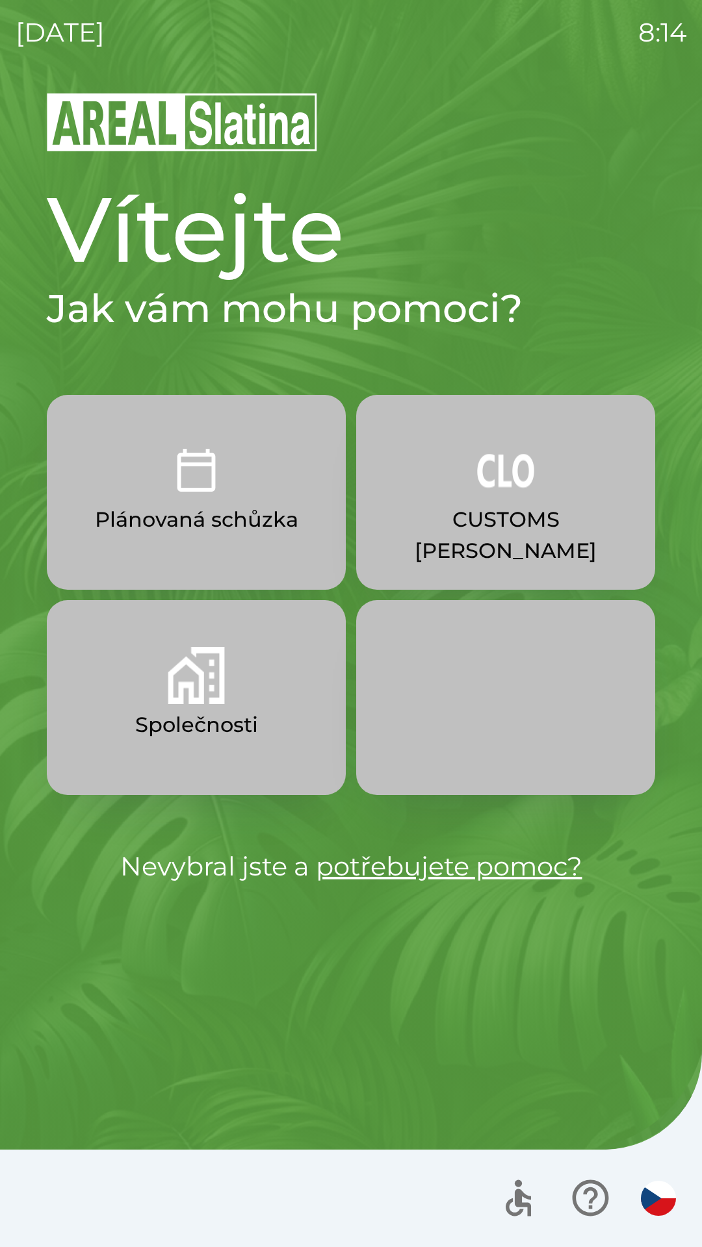
click at [207, 720] on p "Společnosti" at bounding box center [196, 724] width 123 height 31
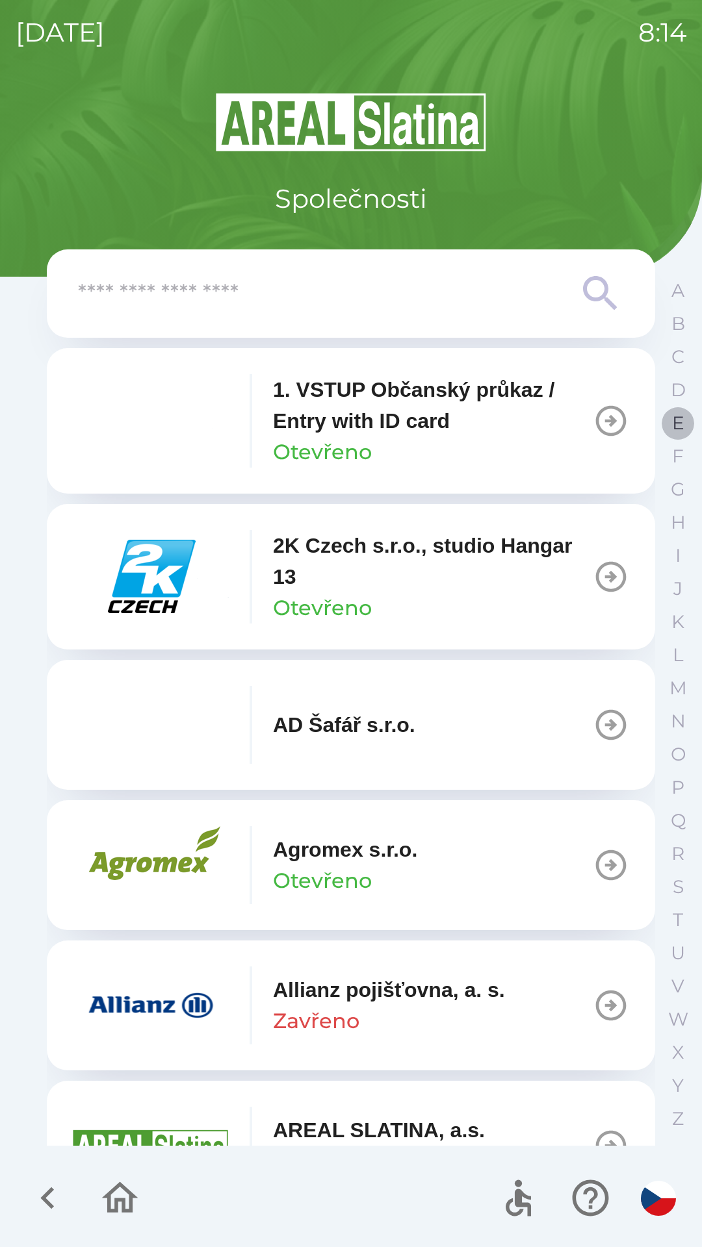
click at [672, 424] on p "E" at bounding box center [678, 423] width 12 height 23
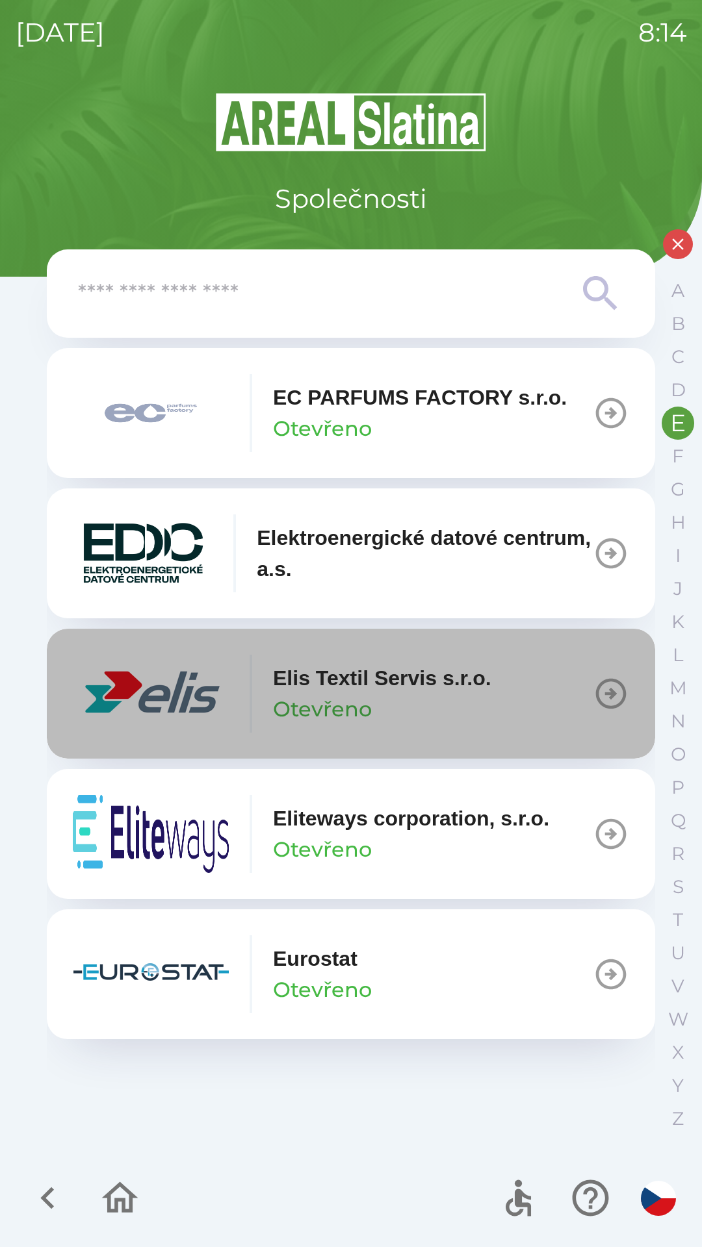
click at [366, 703] on p "Otevřeno" at bounding box center [322, 709] width 99 height 31
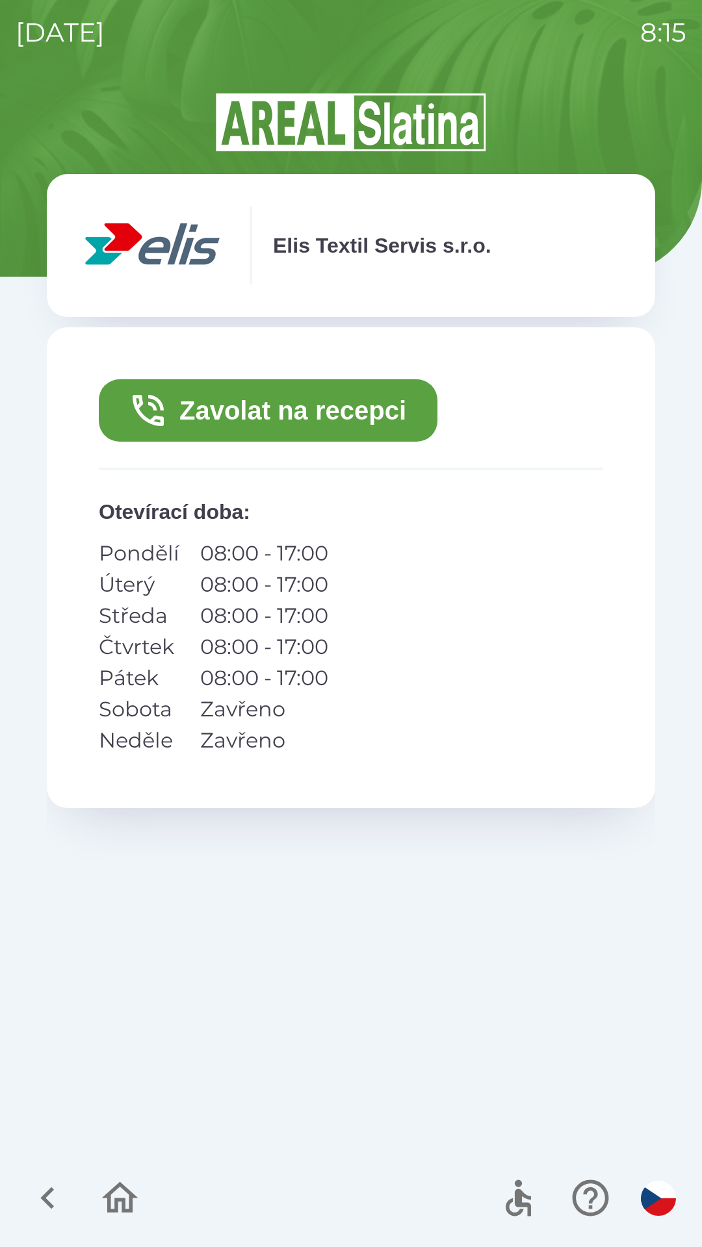
click at [226, 411] on button "Zavolat na recepci" at bounding box center [268, 410] width 338 height 62
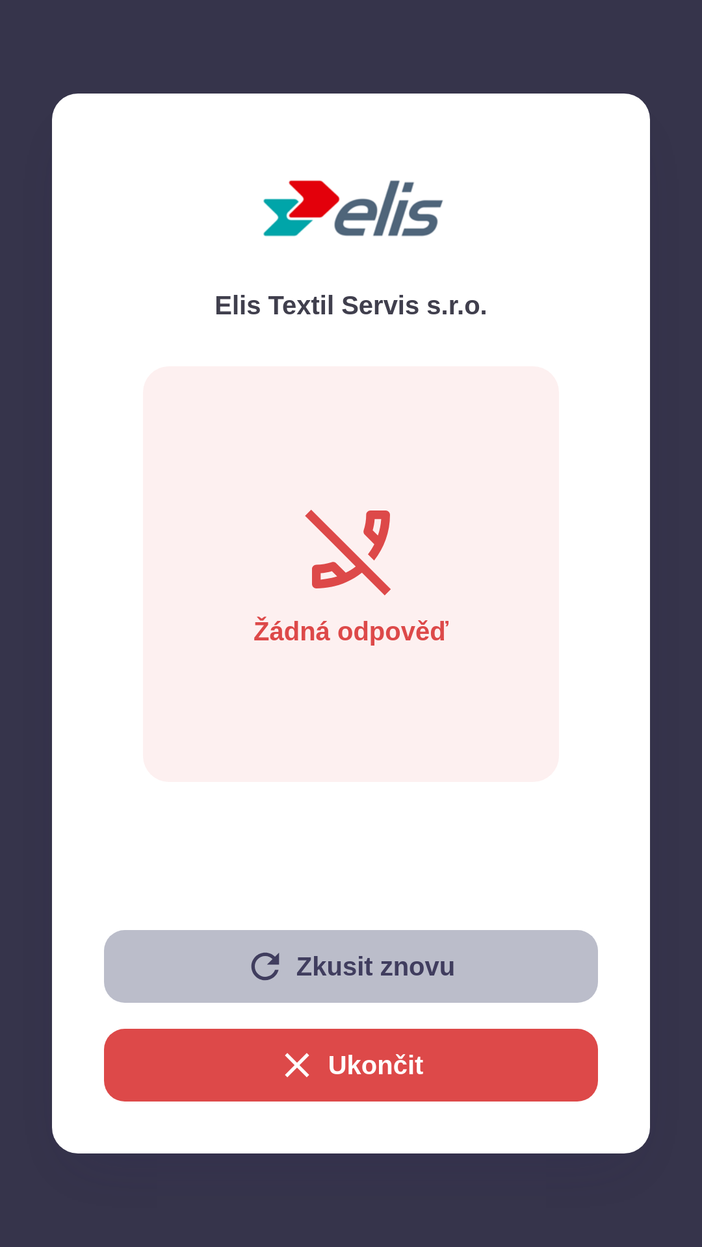
click at [366, 958] on button "Zkusit znovu" at bounding box center [351, 966] width 494 height 73
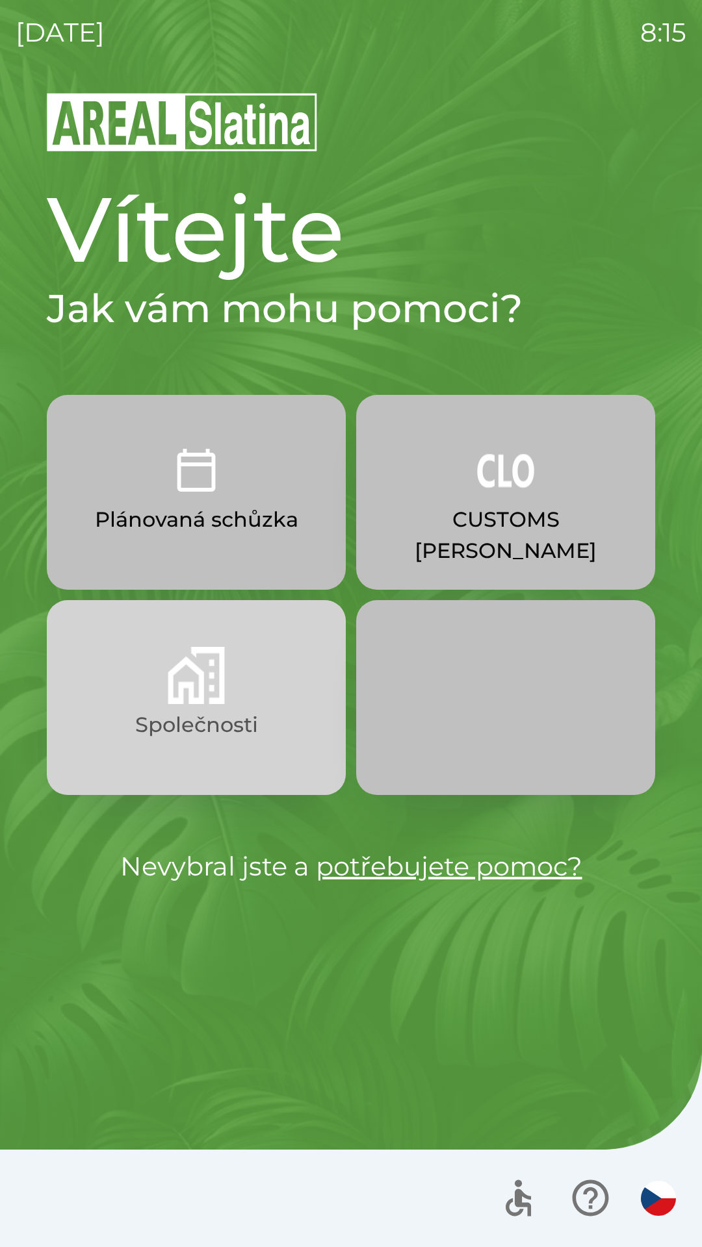
click at [192, 713] on p "Společnosti" at bounding box center [196, 724] width 123 height 31
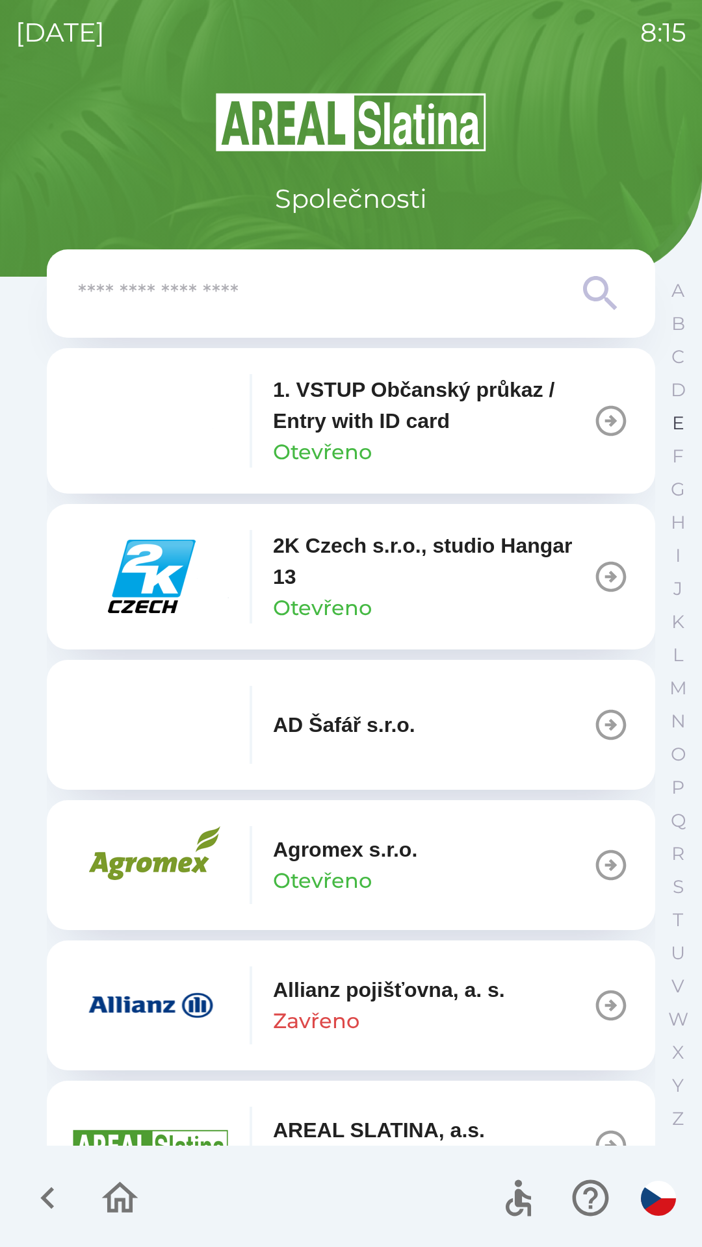
click at [672, 425] on p "E" at bounding box center [678, 423] width 12 height 23
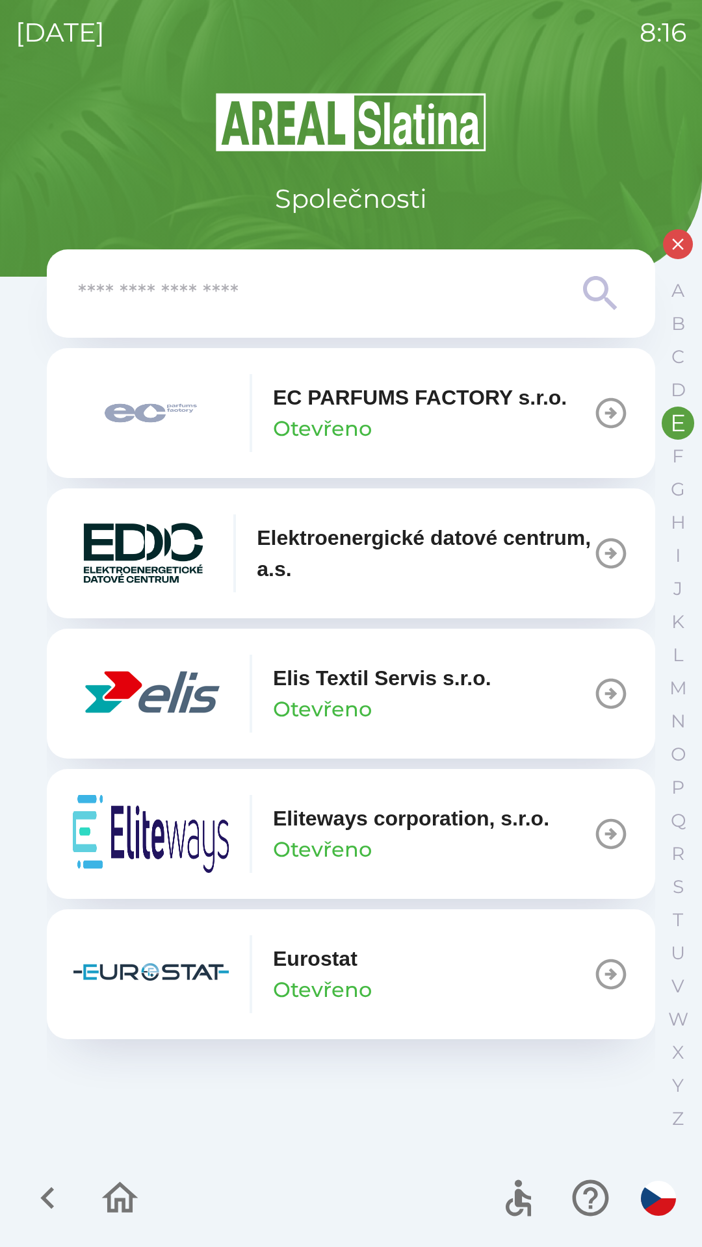
click at [209, 701] on img "button" at bounding box center [151, 694] width 156 height 78
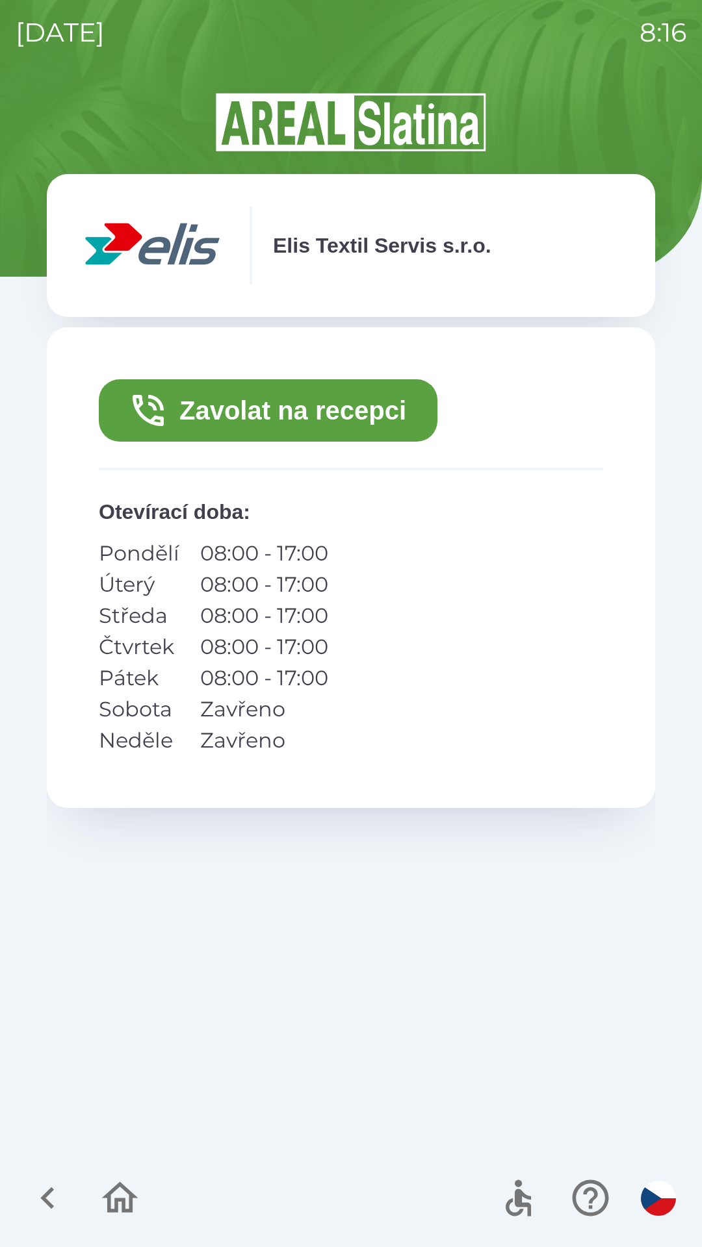
click at [301, 407] on button "Zavolat na recepci" at bounding box center [268, 410] width 338 height 62
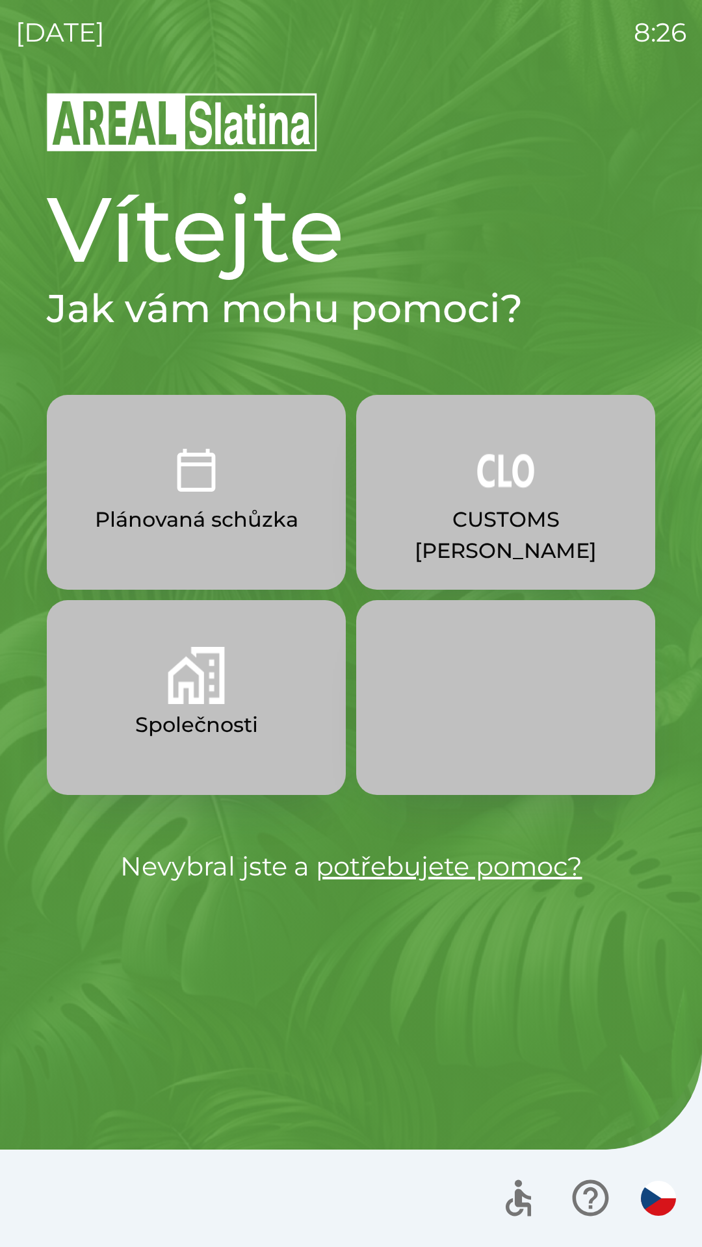
click at [196, 700] on img "button" at bounding box center [196, 675] width 57 height 57
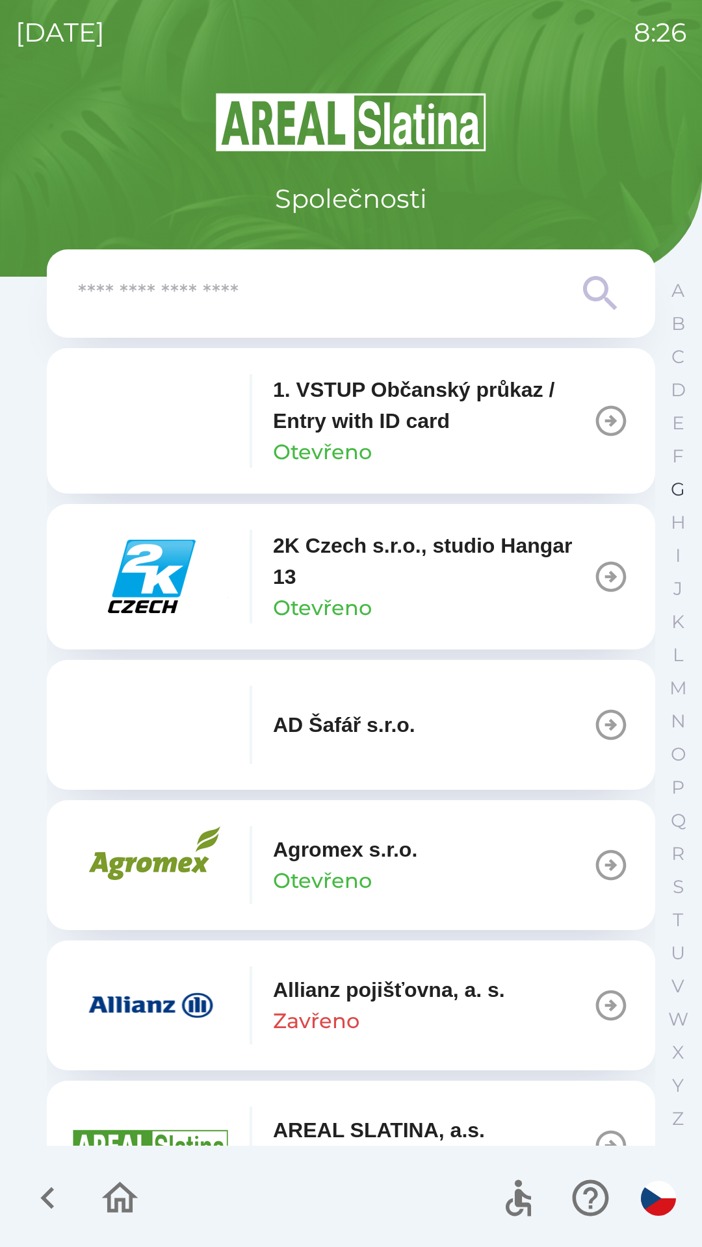
click at [674, 488] on p "G" at bounding box center [677, 489] width 14 height 23
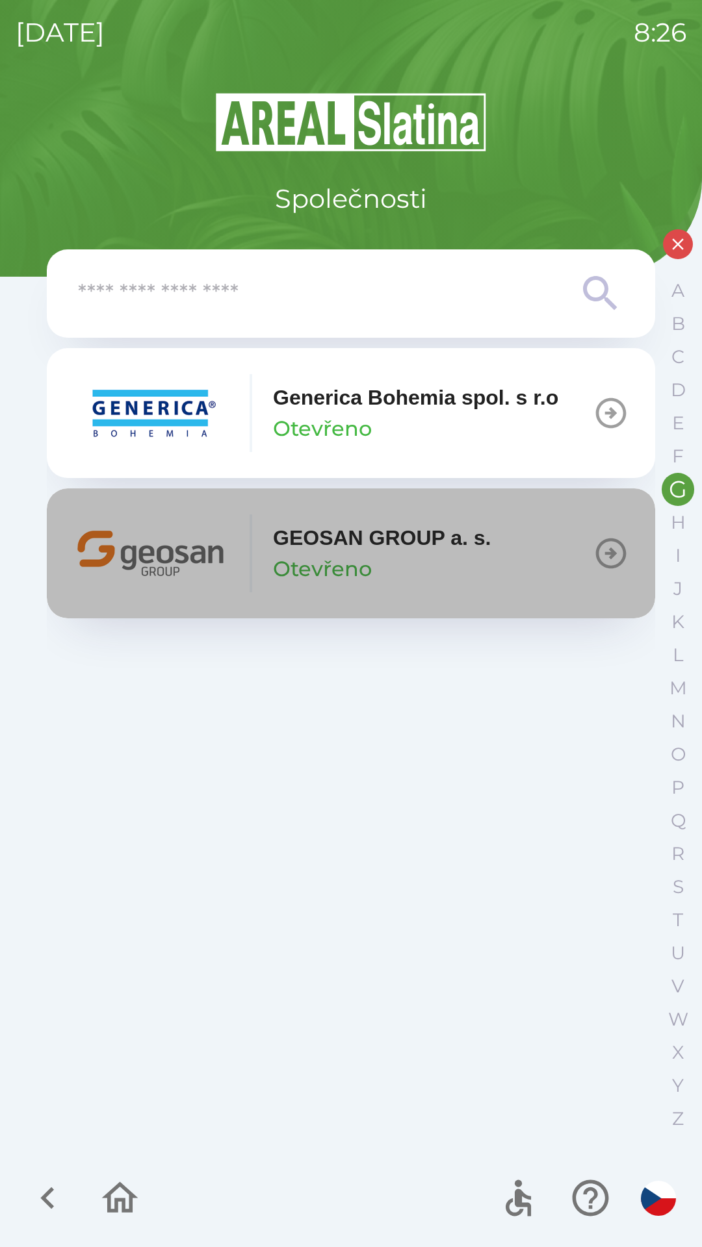
click at [316, 550] on p "GEOSAN GROUP a. s." at bounding box center [382, 537] width 218 height 31
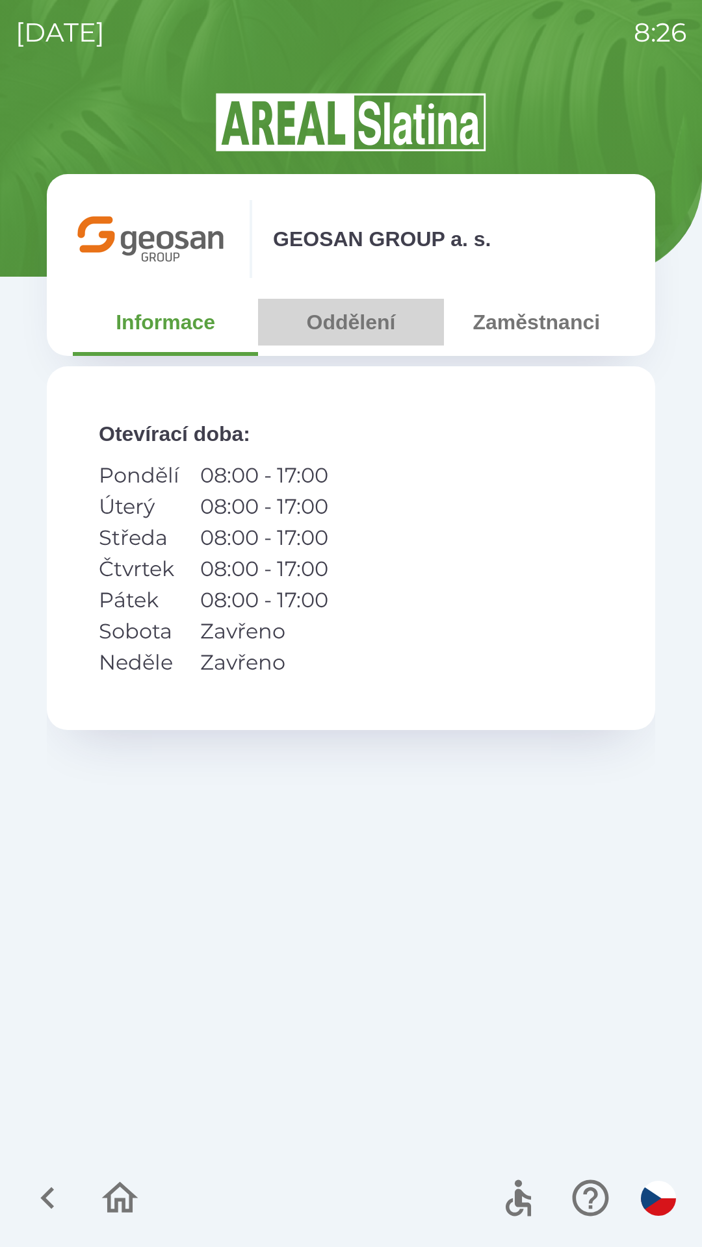
click at [360, 321] on button "Oddělení" at bounding box center [350, 322] width 185 height 47
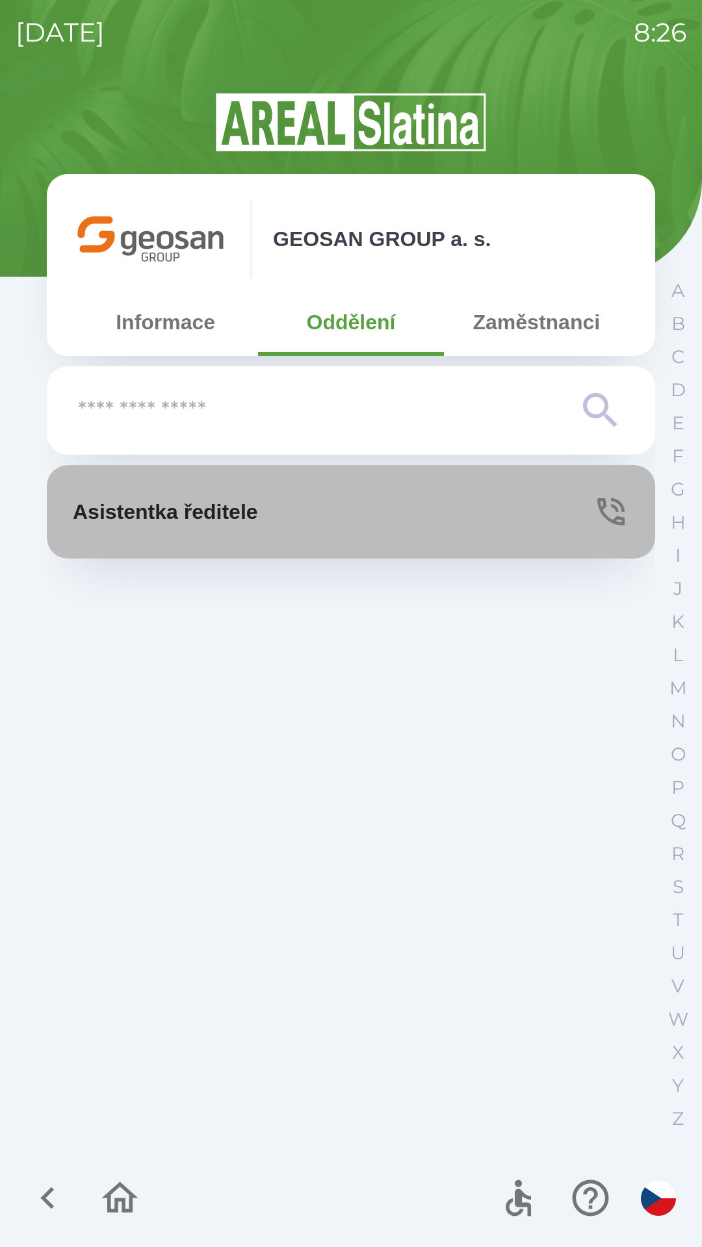
click at [258, 516] on p "Asistentka ředitele" at bounding box center [165, 511] width 185 height 31
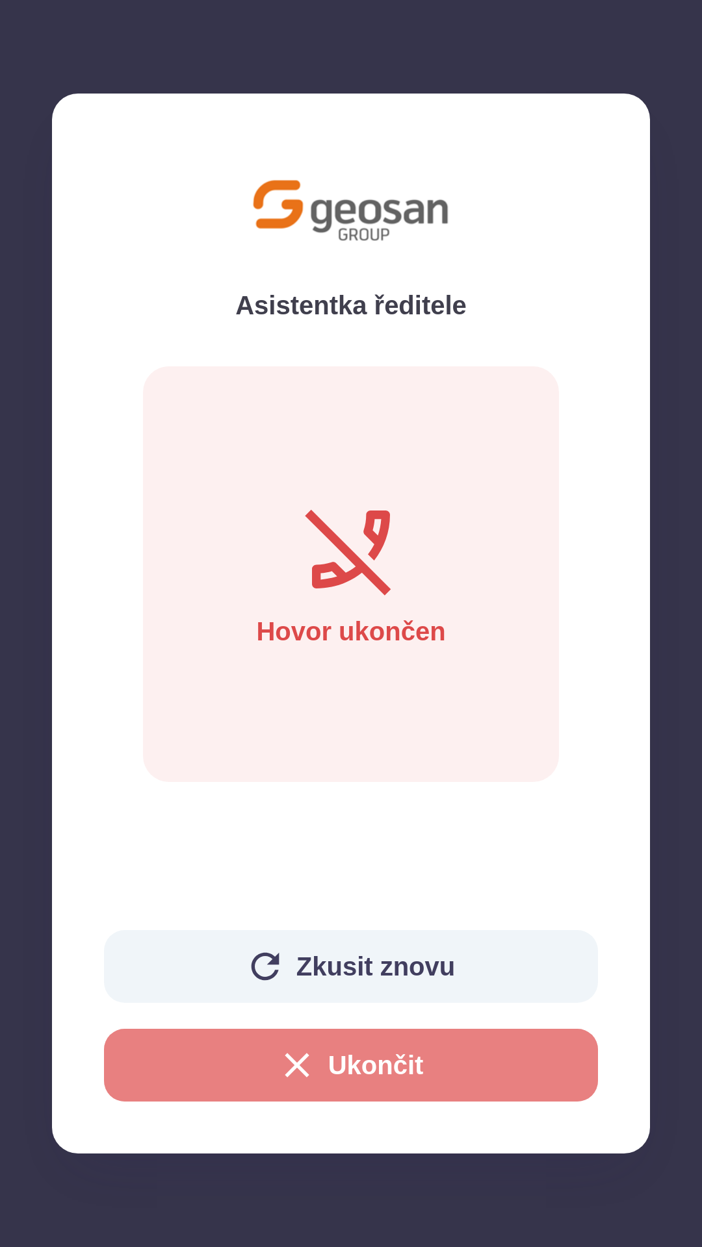
click at [537, 1069] on button "Ukončit" at bounding box center [351, 1065] width 494 height 73
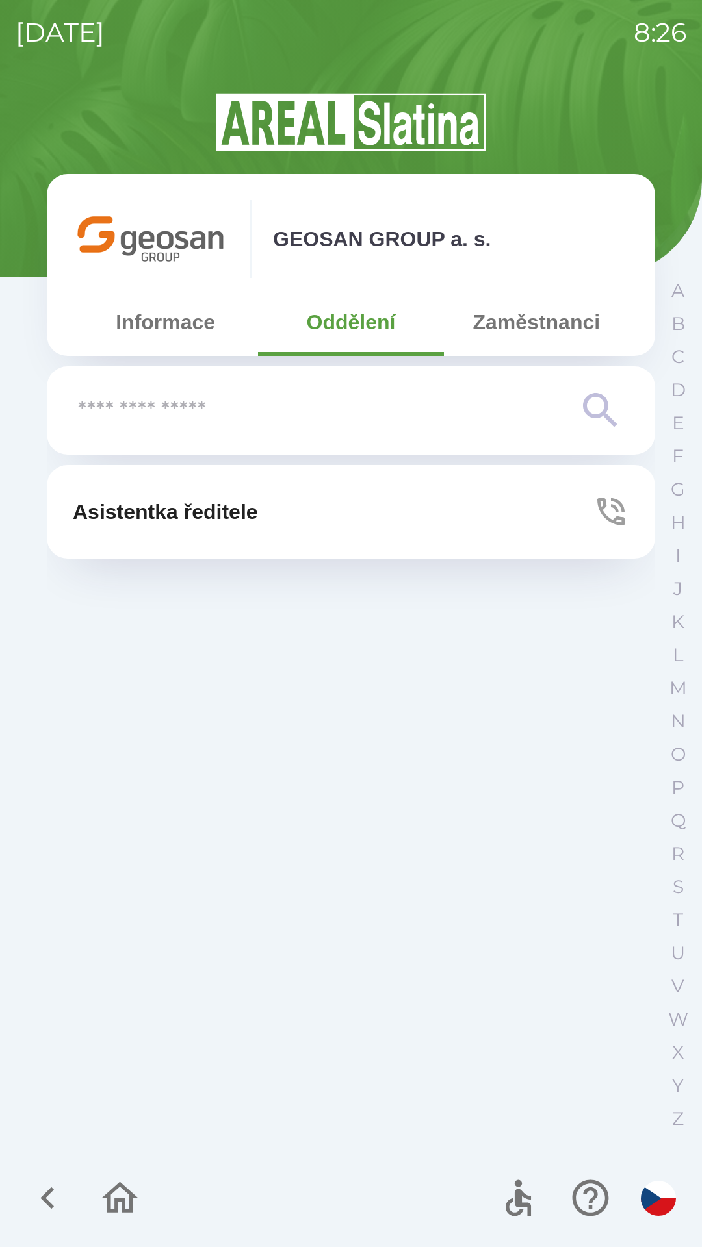
click at [380, 500] on button "Asistentka ředitele" at bounding box center [351, 512] width 608 height 94
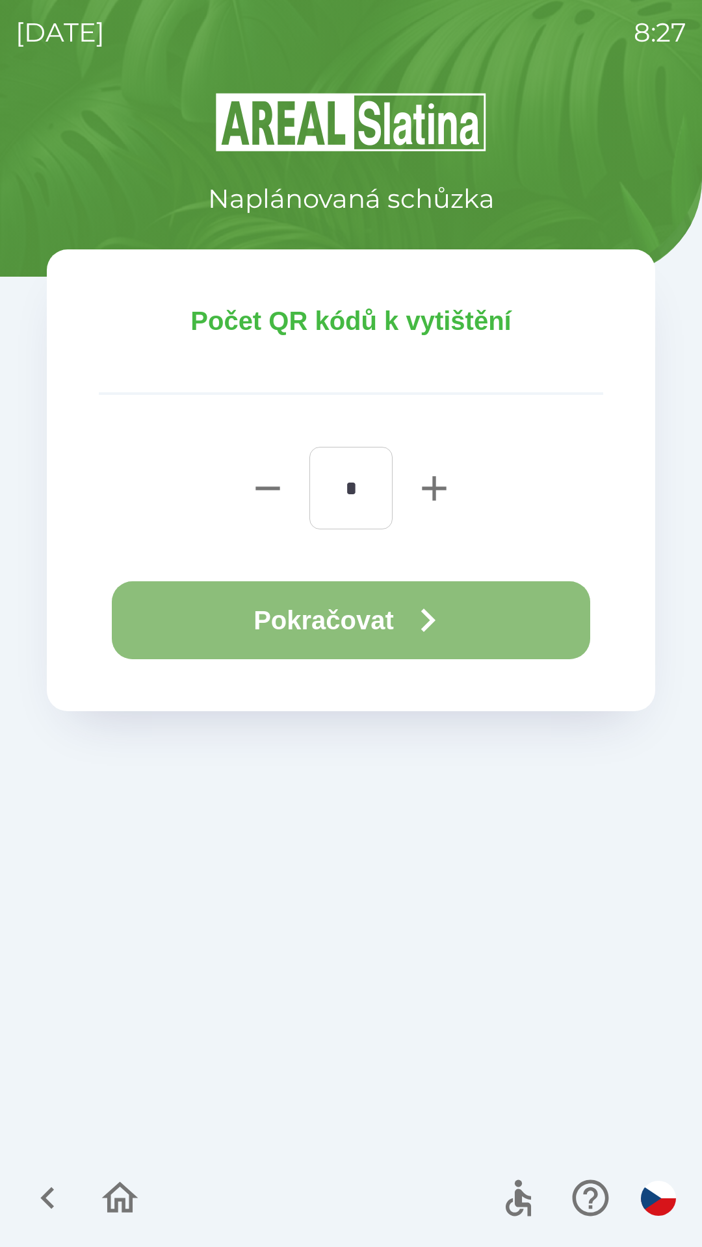
click at [542, 623] on button "Pokračovat" at bounding box center [351, 620] width 478 height 78
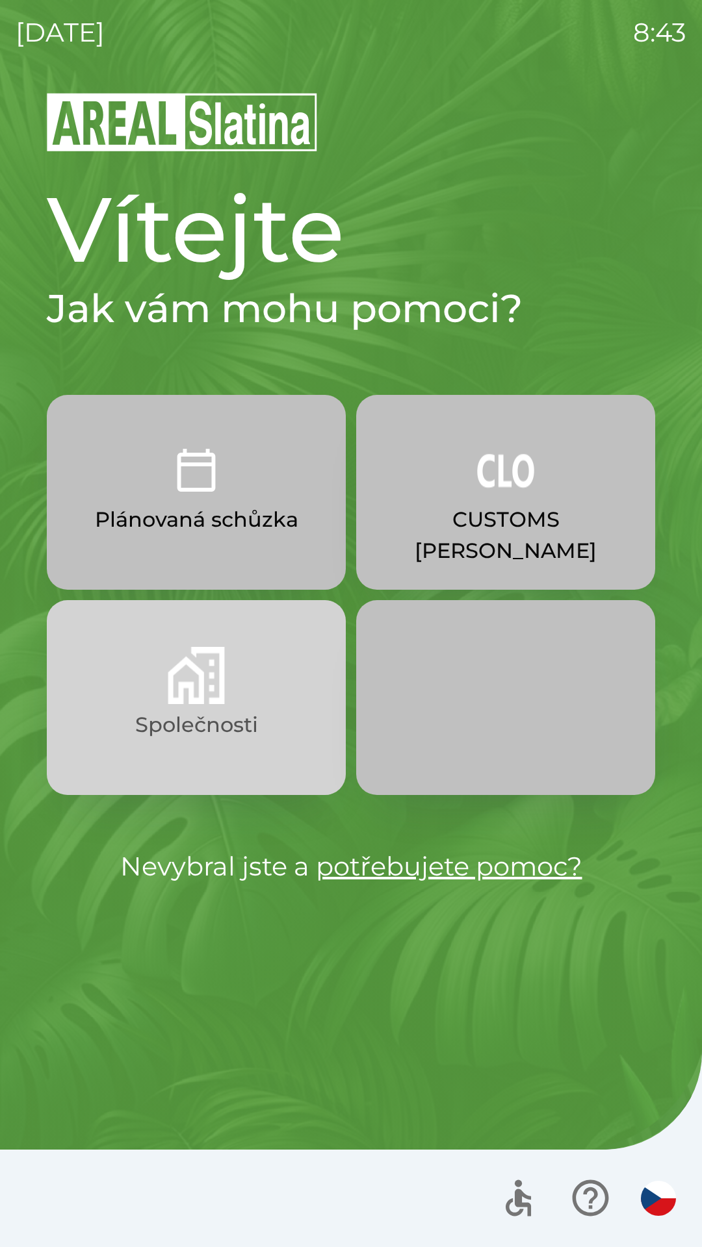
click at [164, 703] on button "Společnosti" at bounding box center [196, 697] width 299 height 195
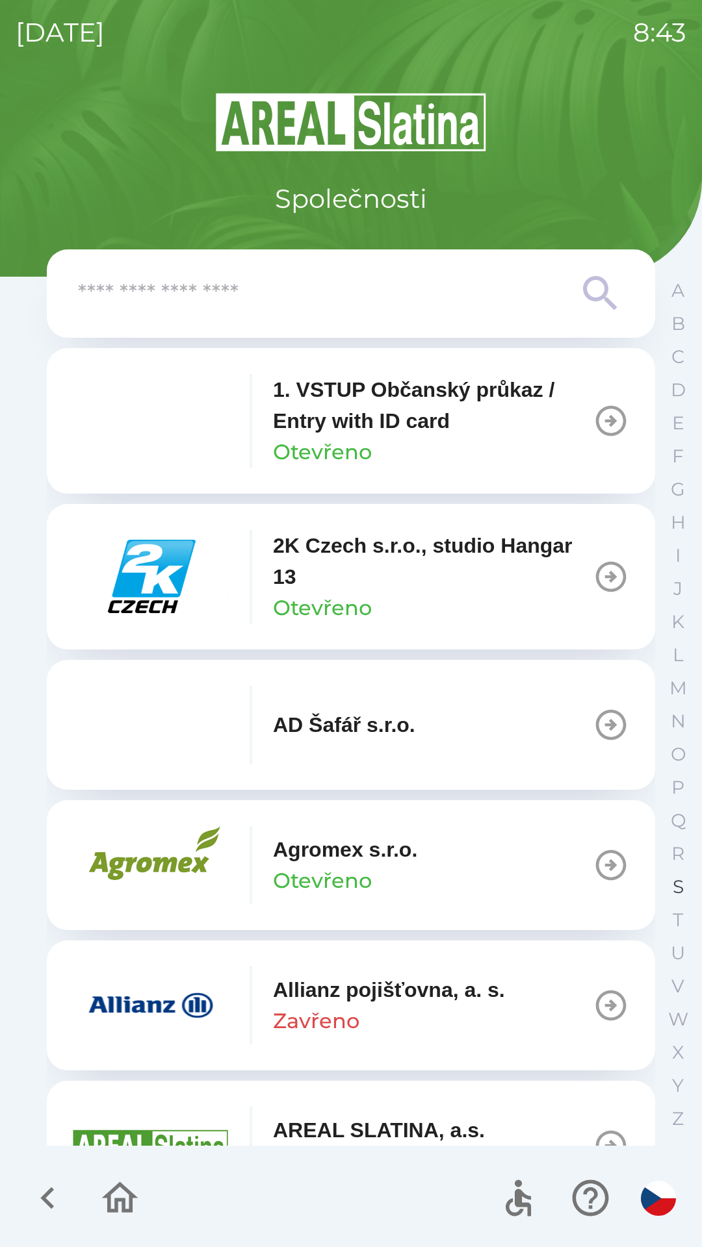
click at [674, 883] on p "S" at bounding box center [677, 887] width 11 height 23
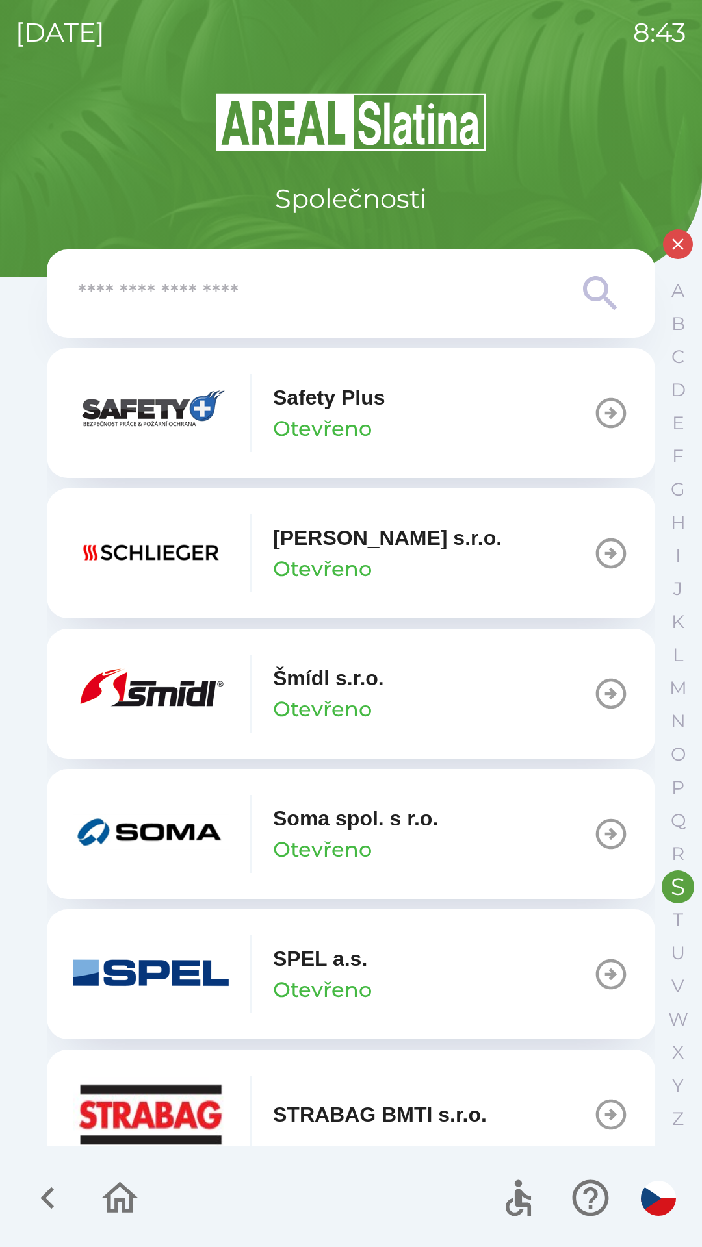
click at [592, 692] on icon "button" at bounding box center [610, 694] width 36 height 36
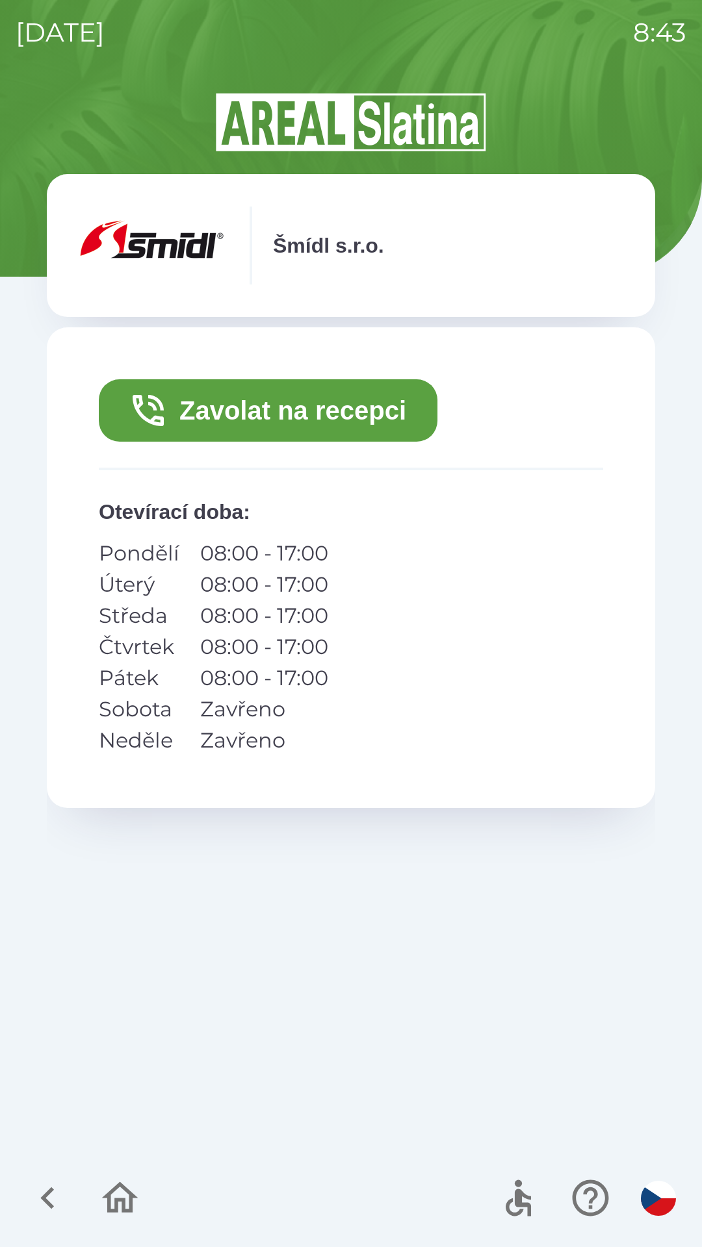
click at [352, 415] on button "Zavolat na recepci" at bounding box center [268, 410] width 338 height 62
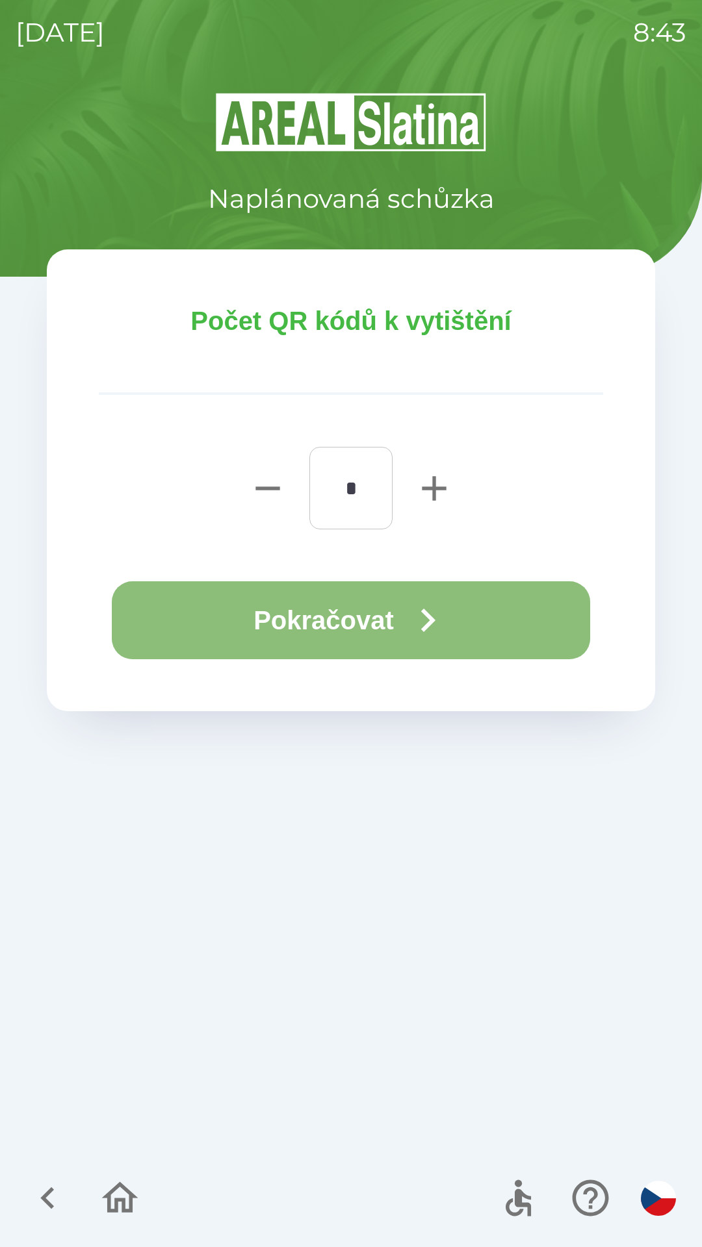
click at [438, 626] on icon "button" at bounding box center [427, 620] width 47 height 47
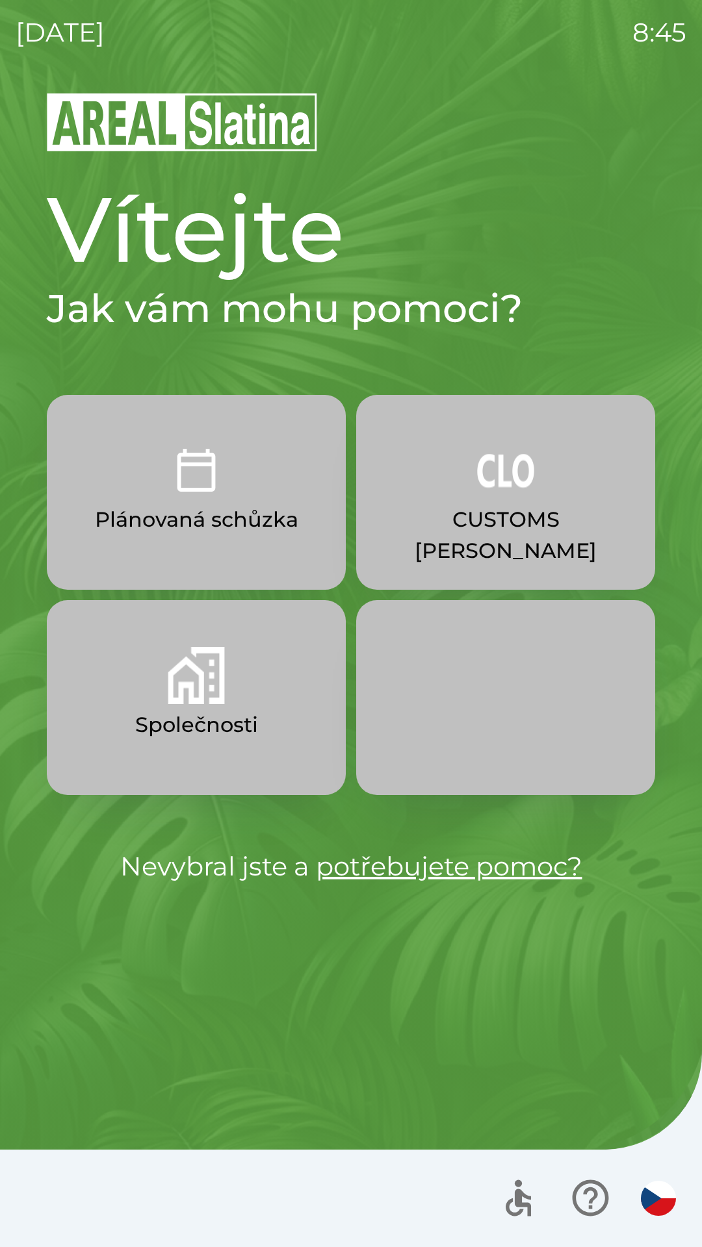
click at [131, 559] on button "Plánovaná schůzka" at bounding box center [196, 492] width 299 height 195
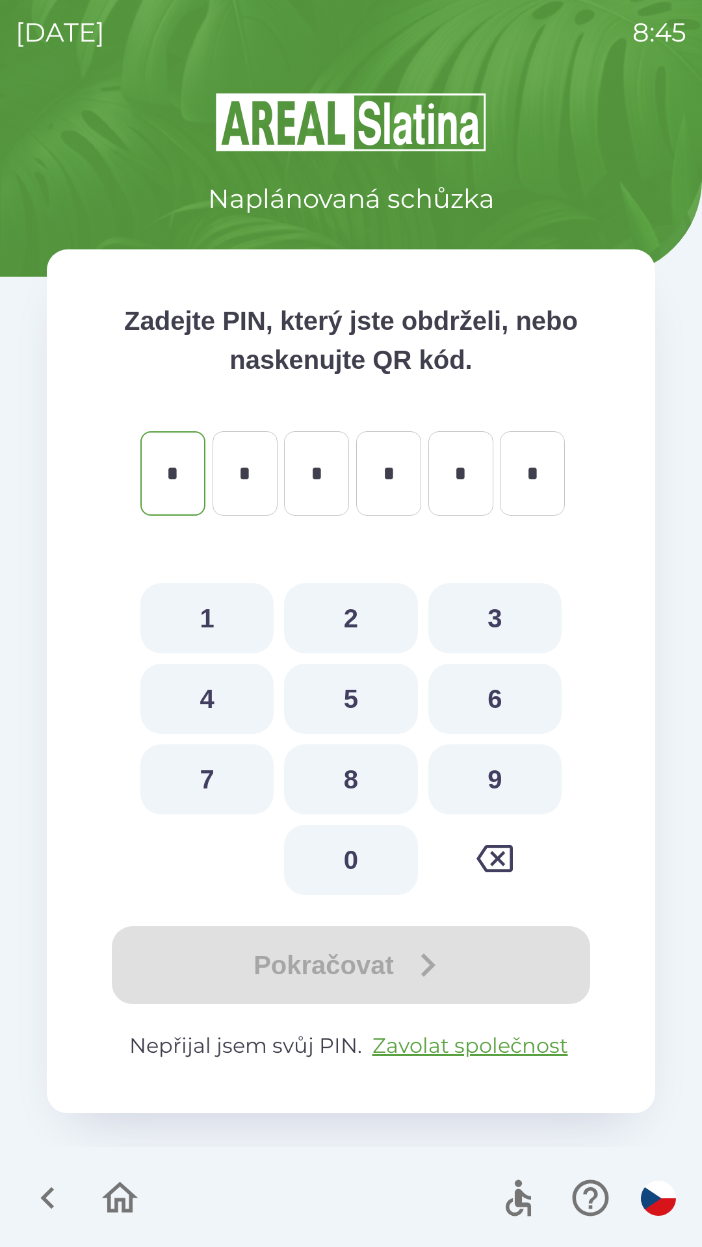
click at [50, 1193] on icon "button" at bounding box center [47, 1198] width 14 height 22
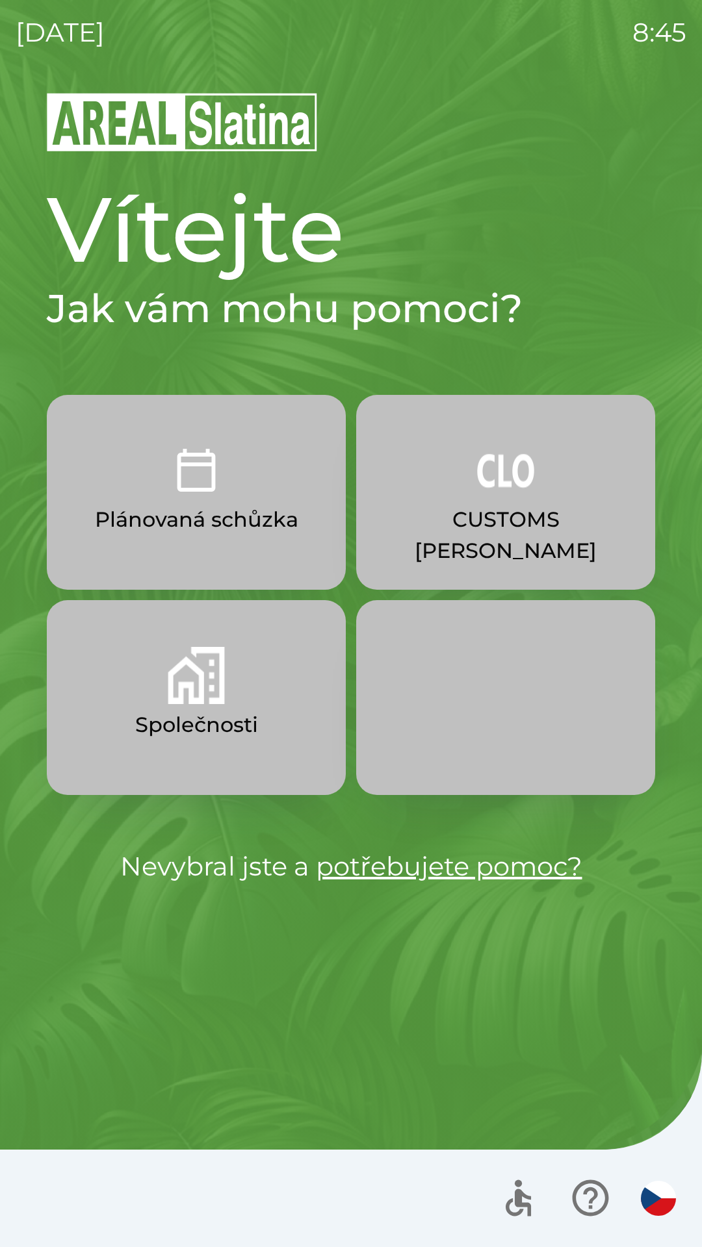
click at [122, 758] on button "Společnosti" at bounding box center [196, 697] width 299 height 195
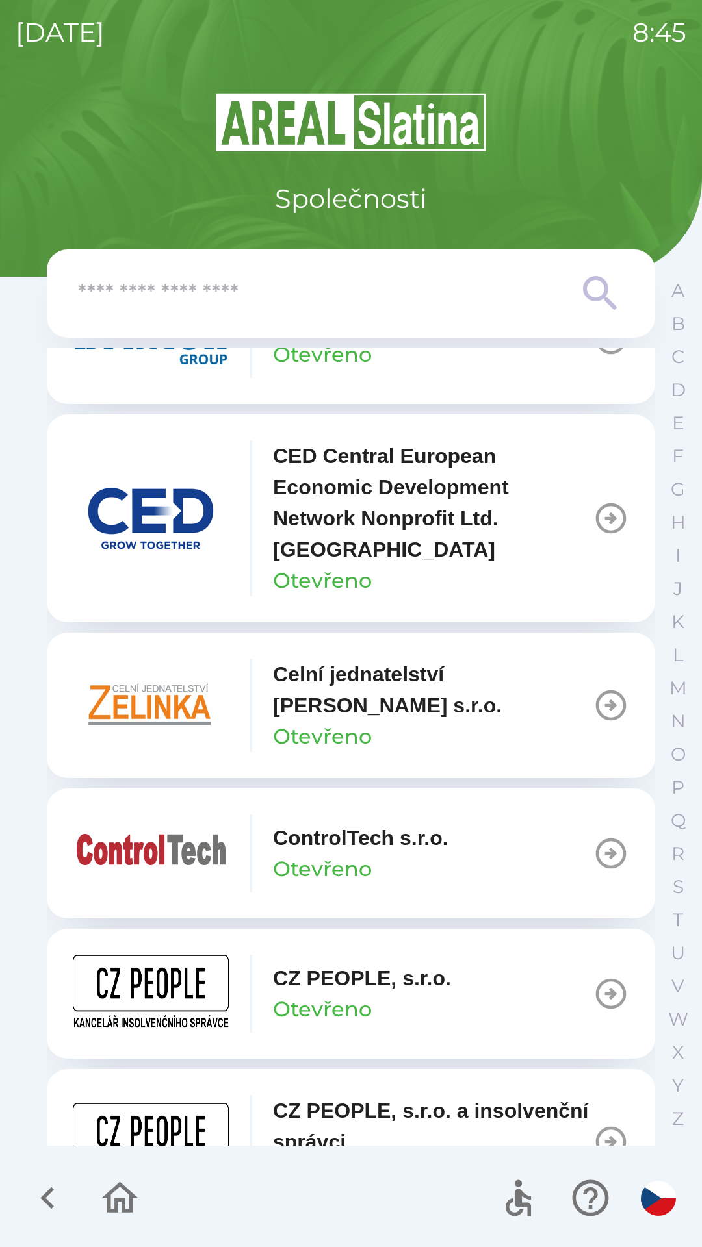
scroll to position [2095, 0]
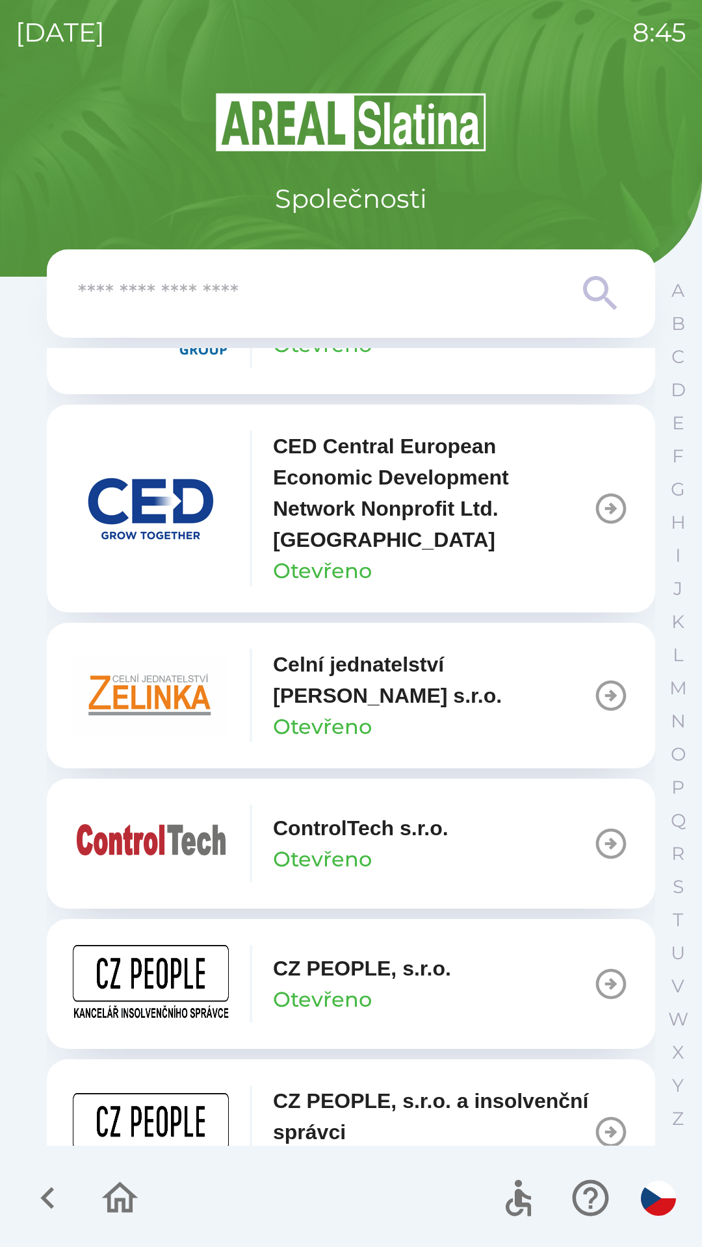
click at [122, 286] on input "text" at bounding box center [325, 294] width 494 height 36
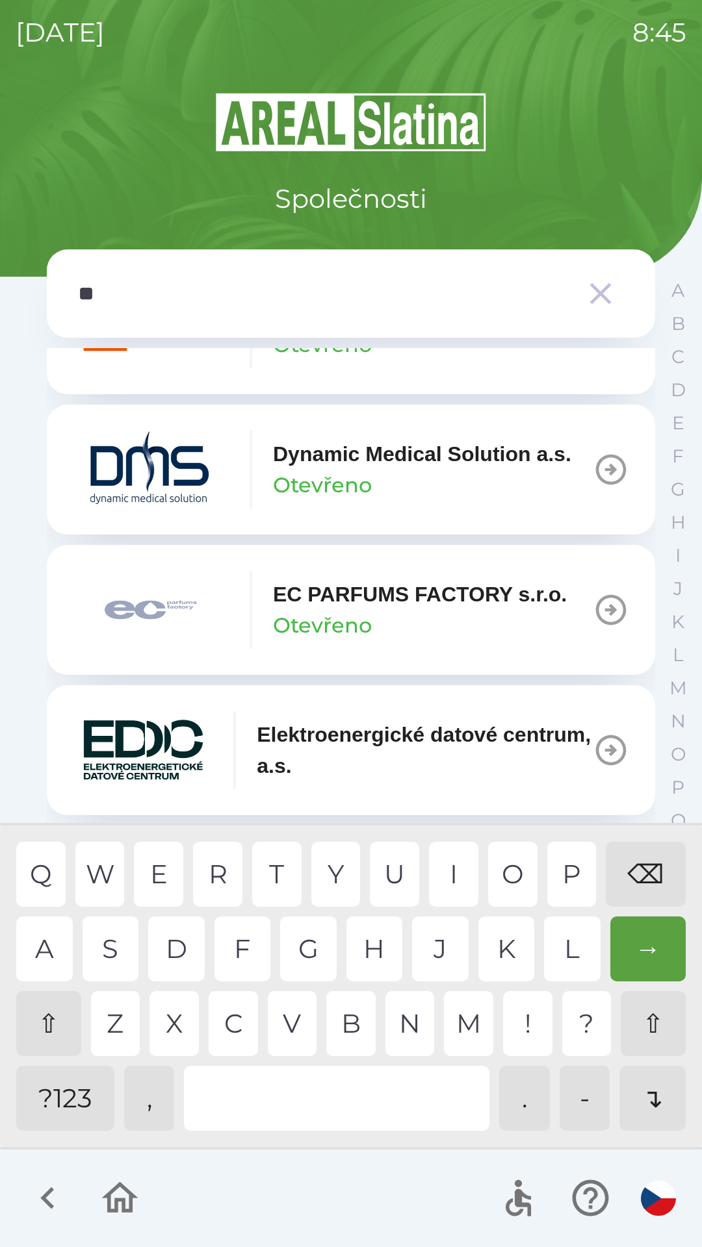
scroll to position [1297, 0]
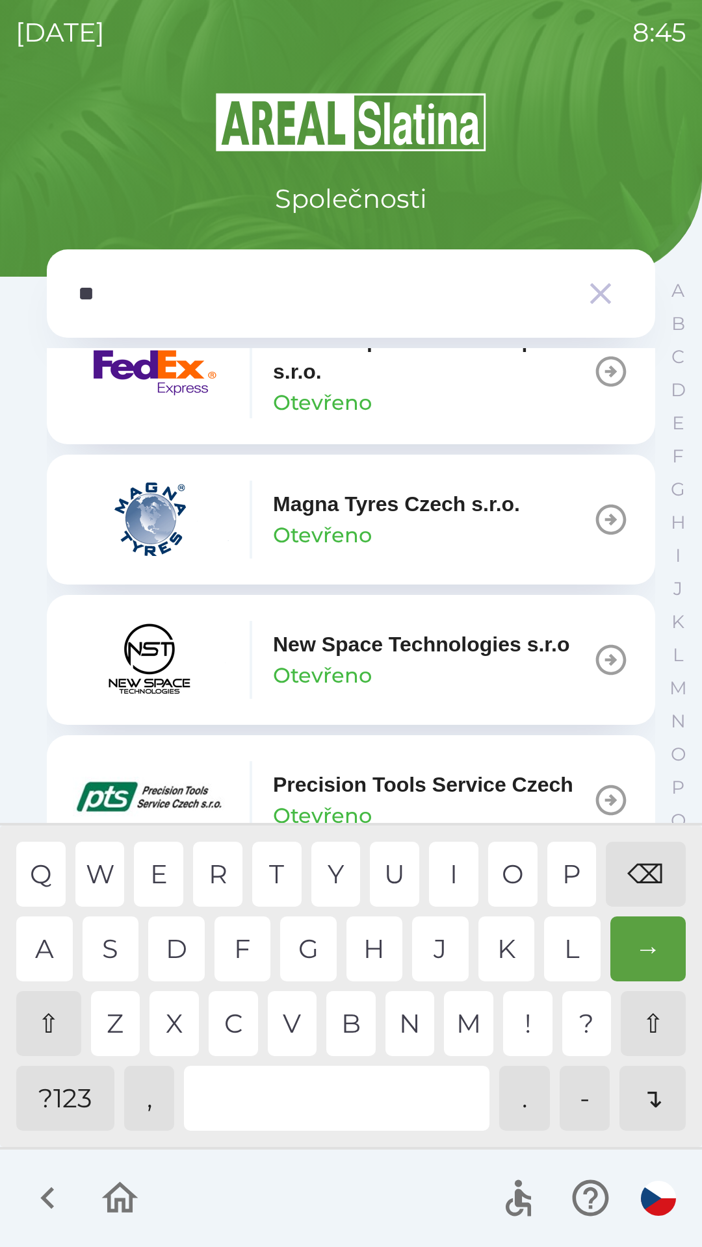
click at [234, 1024] on div "C" at bounding box center [233, 1023] width 49 height 65
click at [262, 1100] on div at bounding box center [336, 1098] width 305 height 65
type input "****"
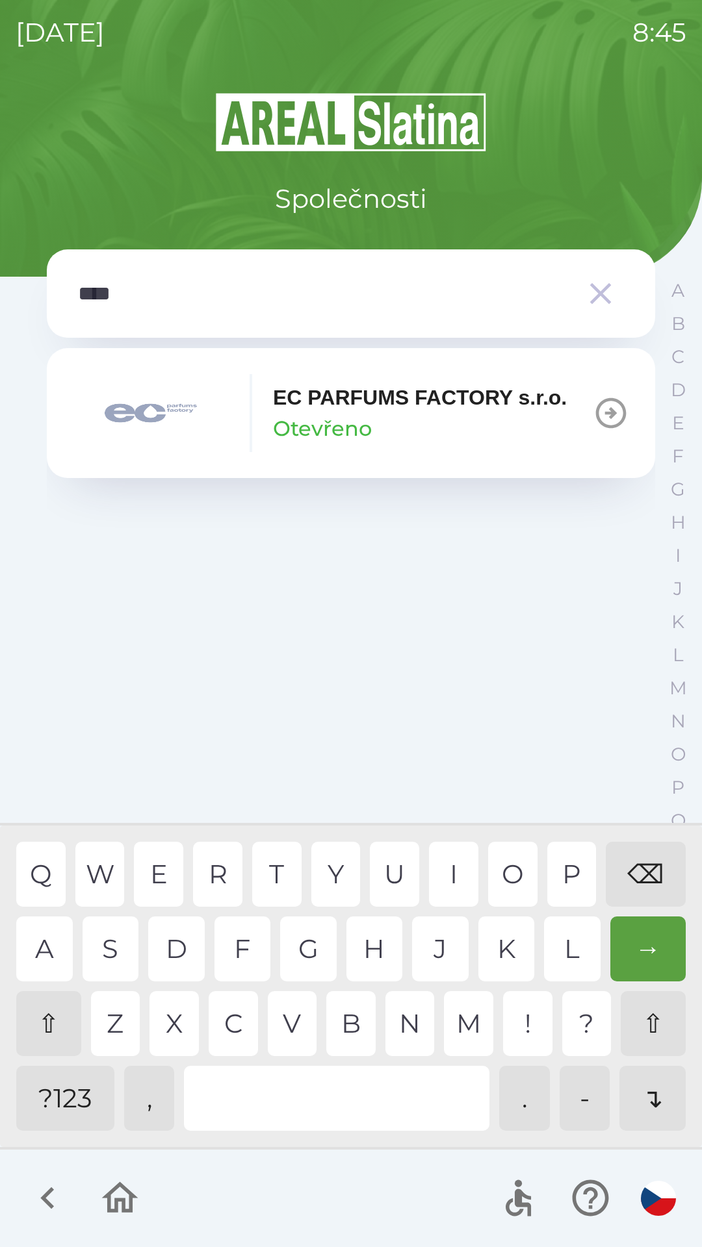
click at [378, 447] on div "EC PARFUMS FACTORY s.r.o. Otevřeno" at bounding box center [320, 413] width 494 height 78
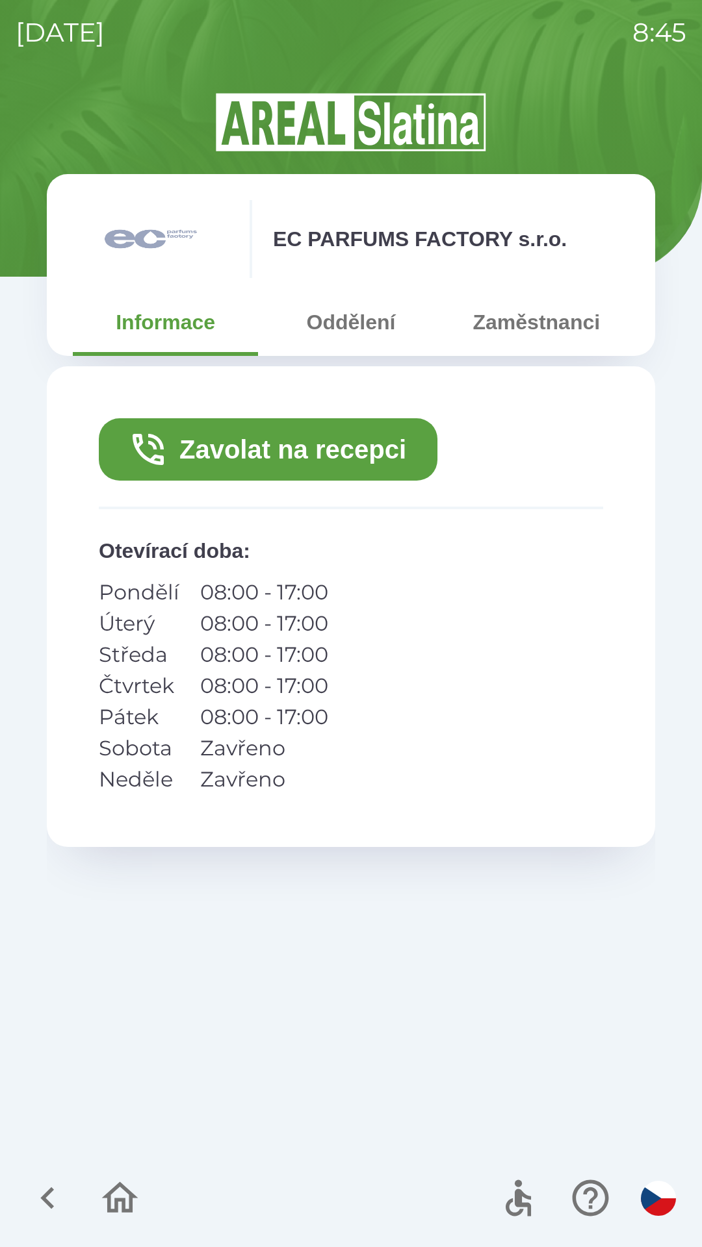
click at [214, 460] on button "Zavolat na recepci" at bounding box center [268, 449] width 338 height 62
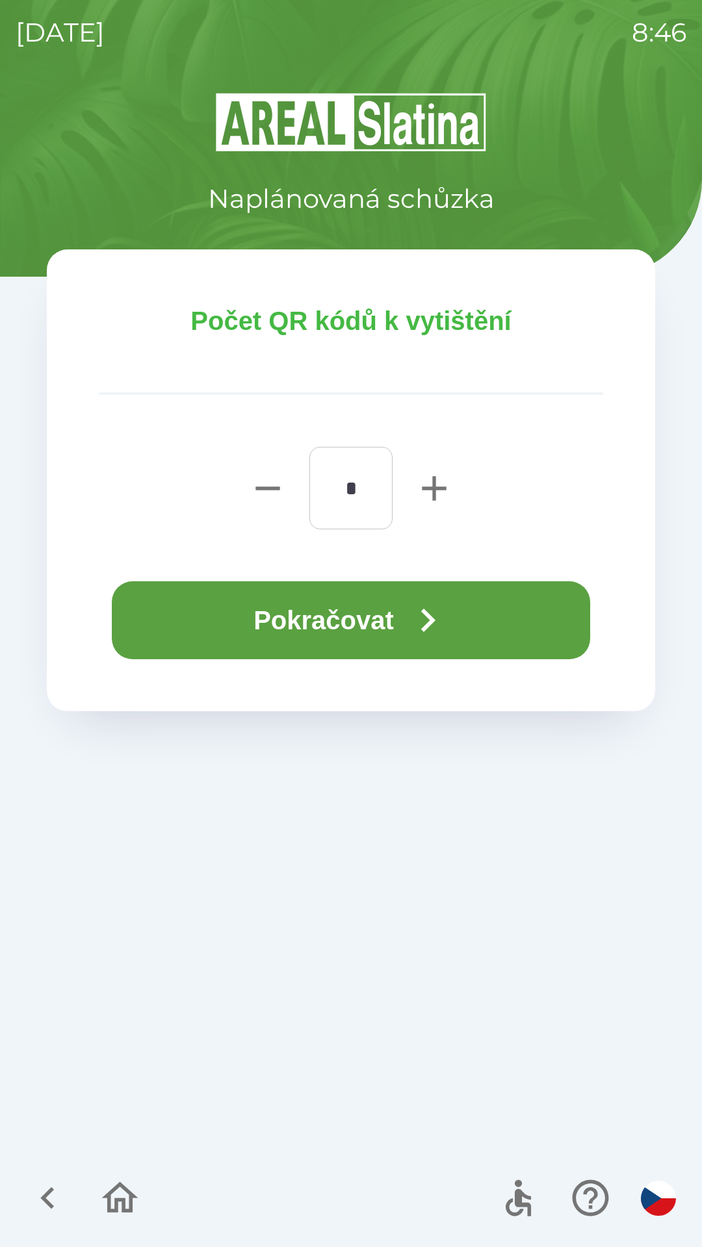
click at [219, 636] on button "Pokračovat" at bounding box center [351, 620] width 478 height 78
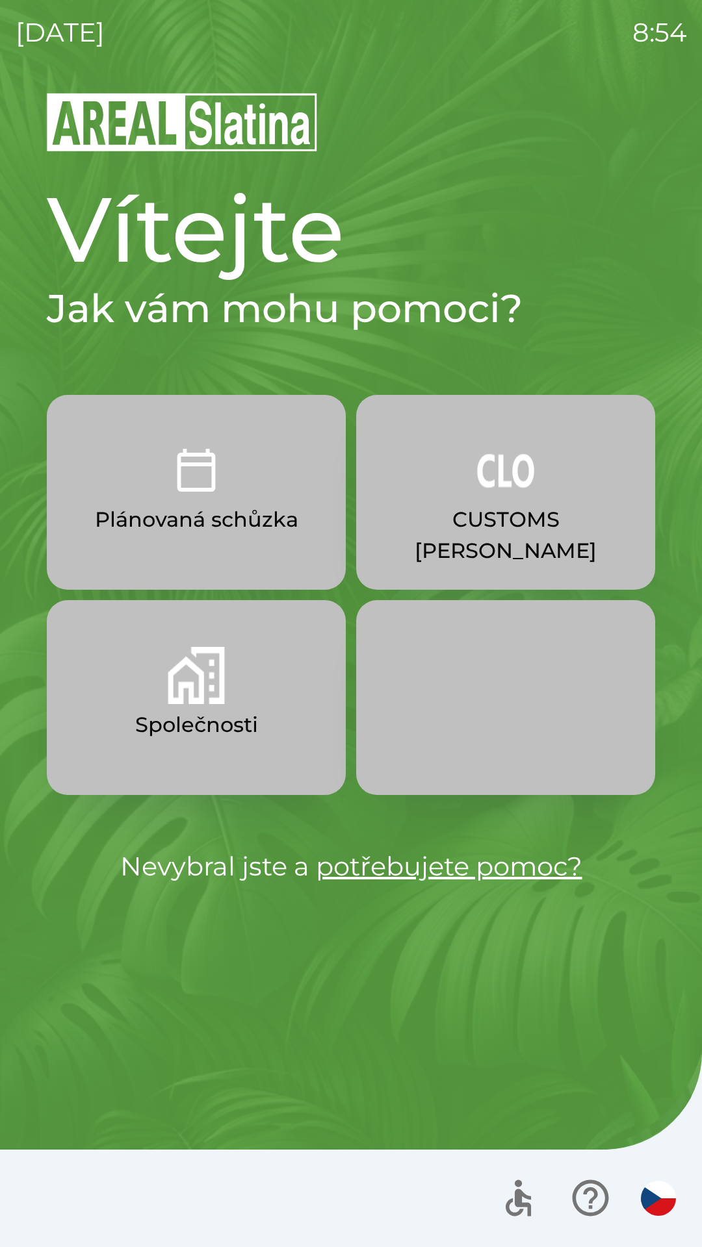
click at [220, 507] on p "Plánovaná schůzka" at bounding box center [196, 519] width 203 height 31
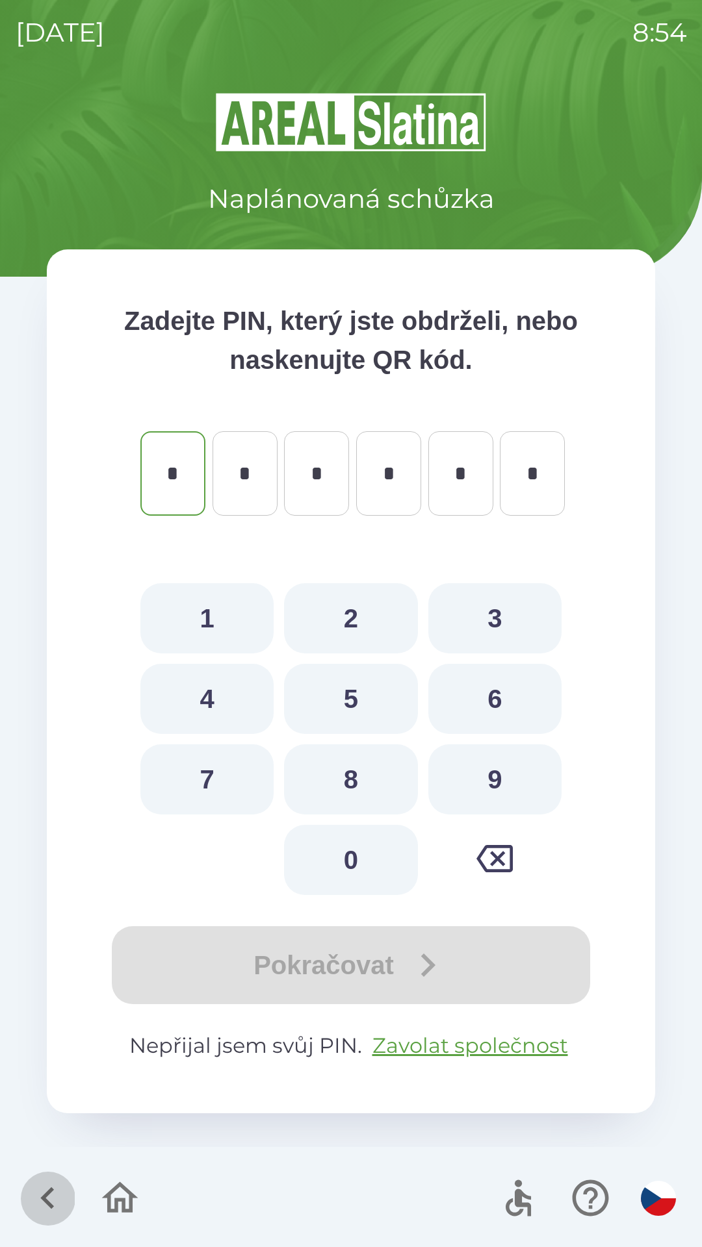
click at [40, 1182] on icon "button" at bounding box center [48, 1198] width 44 height 44
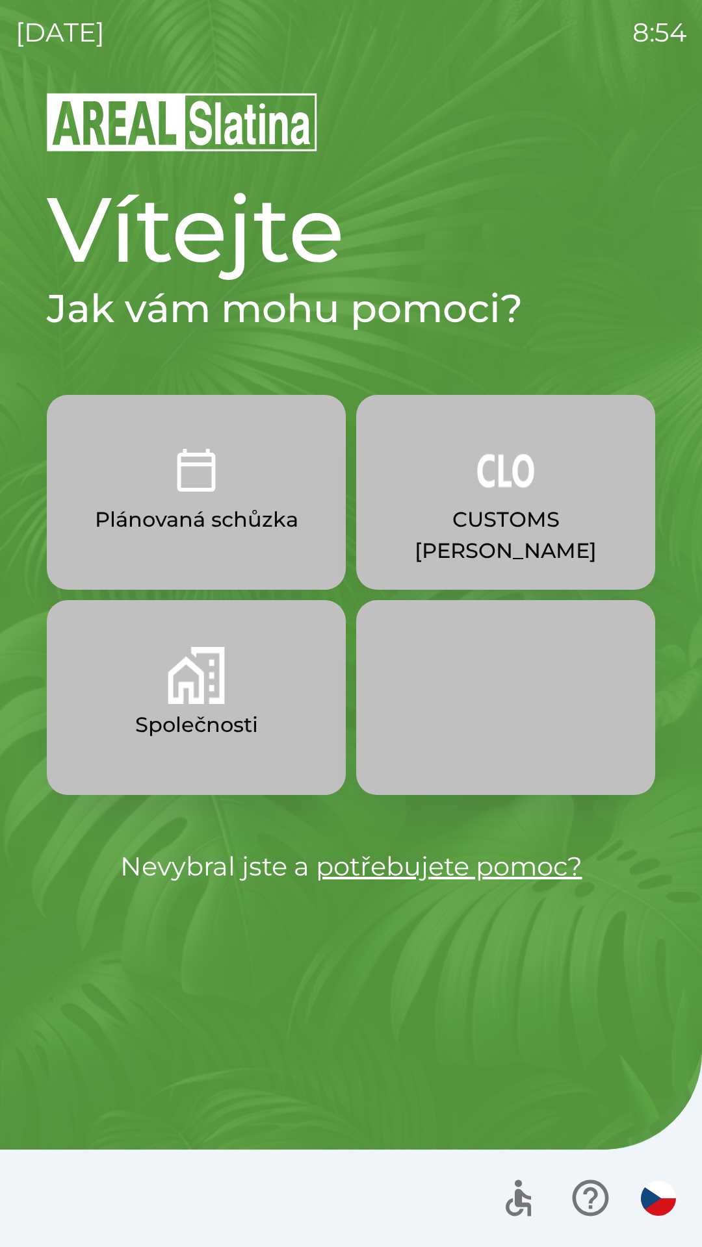
click at [218, 692] on img "button" at bounding box center [196, 675] width 57 height 57
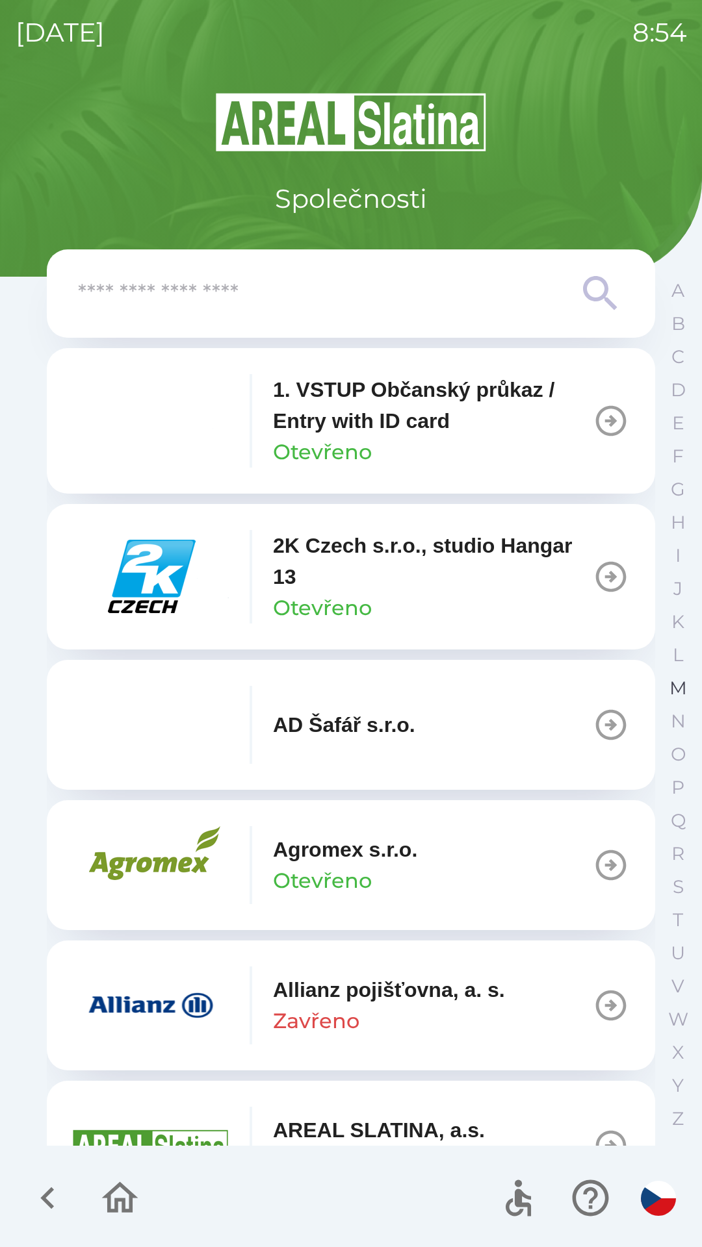
click at [674, 685] on p "M" at bounding box center [678, 688] width 18 height 23
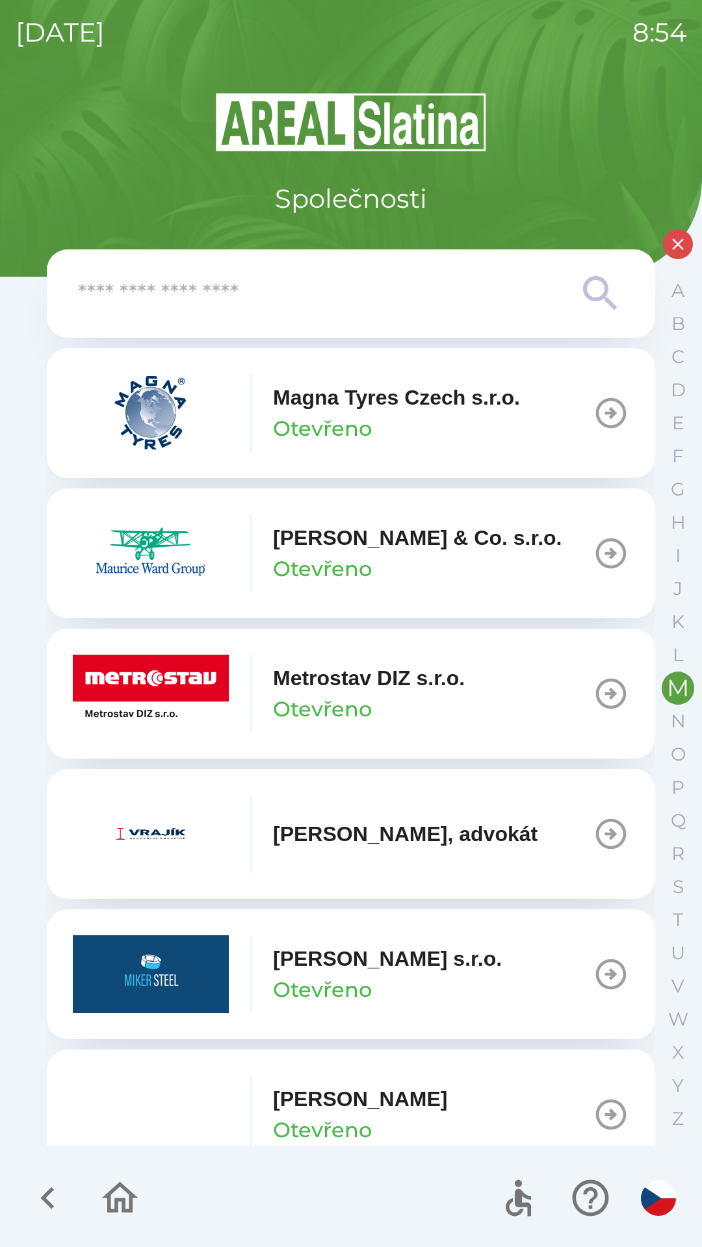
click at [592, 688] on icon "button" at bounding box center [610, 694] width 36 height 36
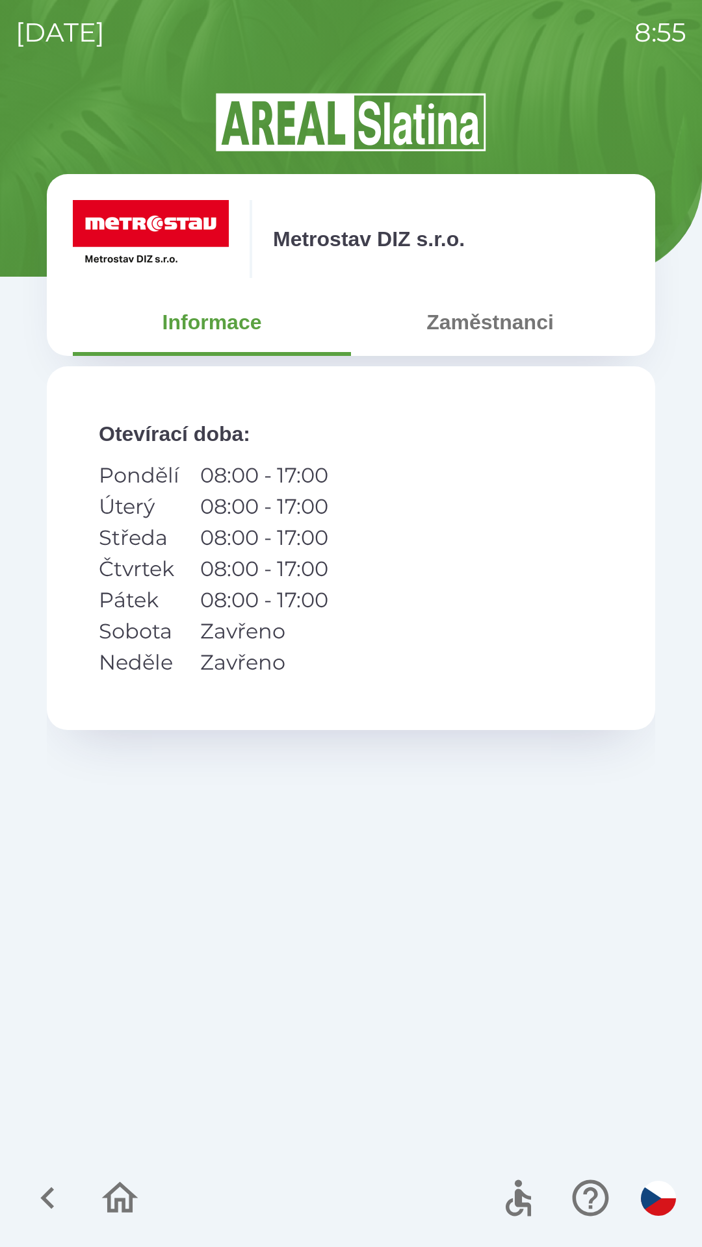
click at [498, 340] on button "Zaměstnanci" at bounding box center [490, 322] width 278 height 47
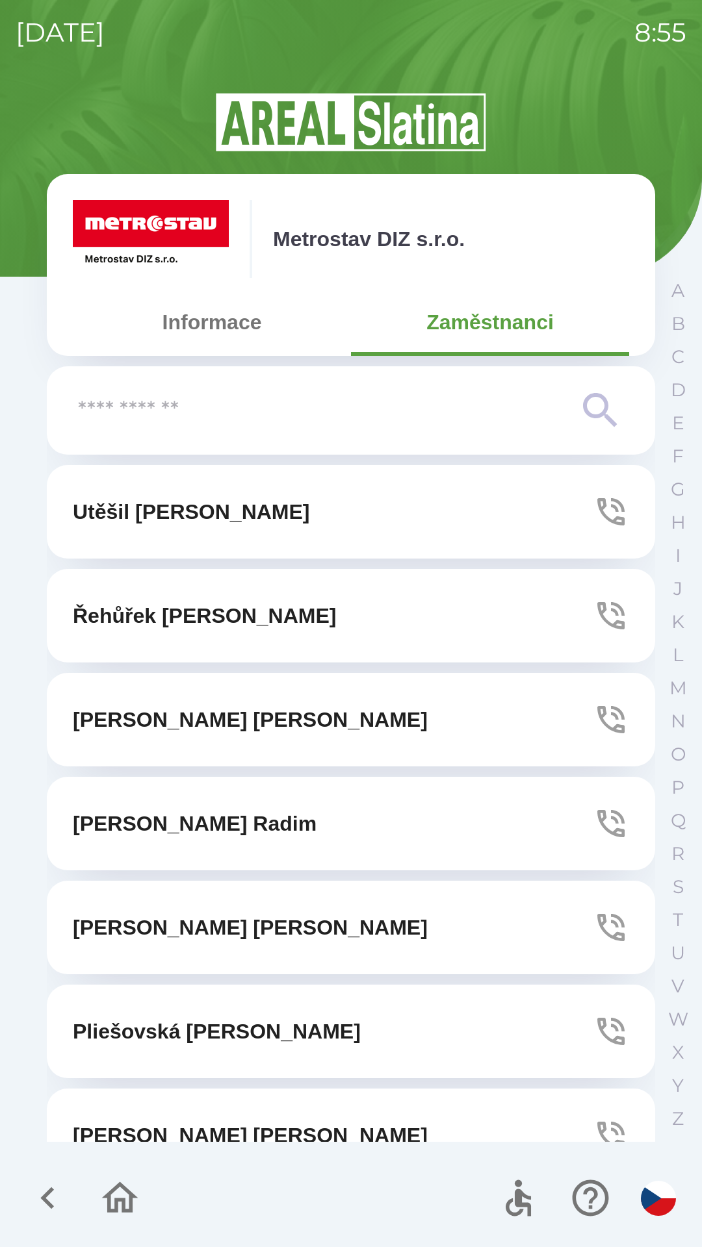
click at [234, 320] on button "Informace" at bounding box center [212, 322] width 278 height 47
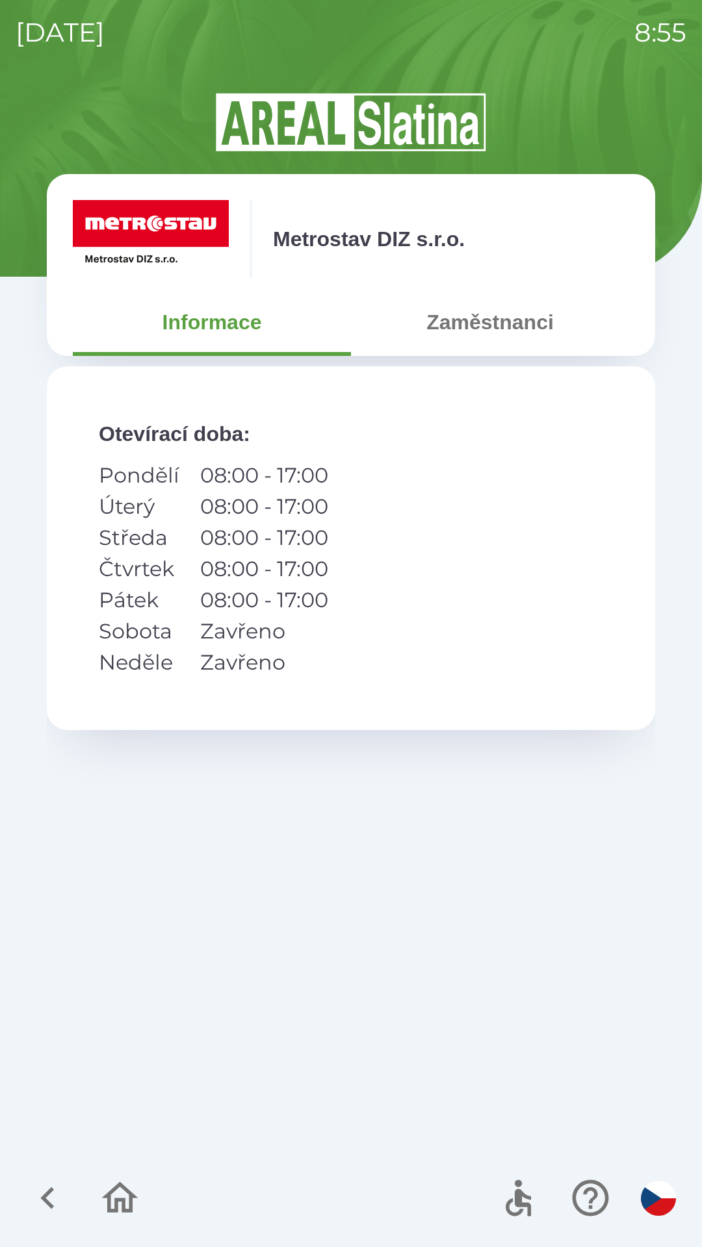
click at [503, 332] on button "Zaměstnanci" at bounding box center [490, 322] width 278 height 47
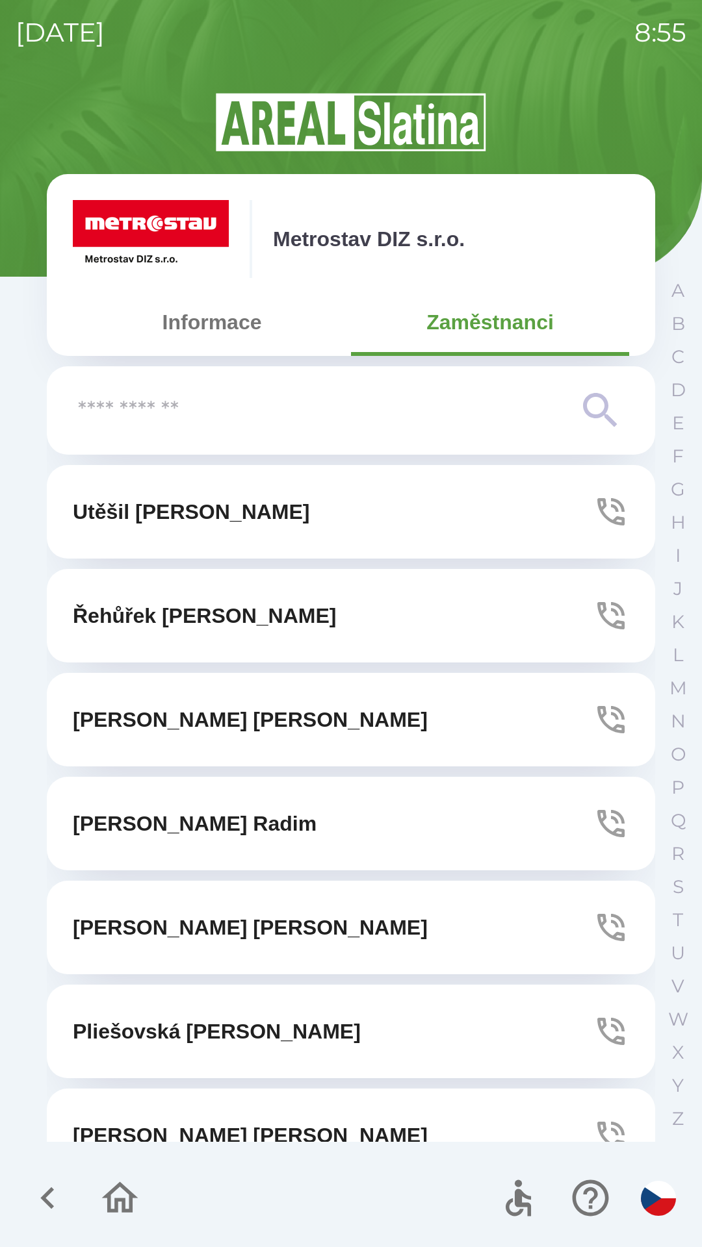
click at [597, 813] on icon "button" at bounding box center [610, 823] width 27 height 27
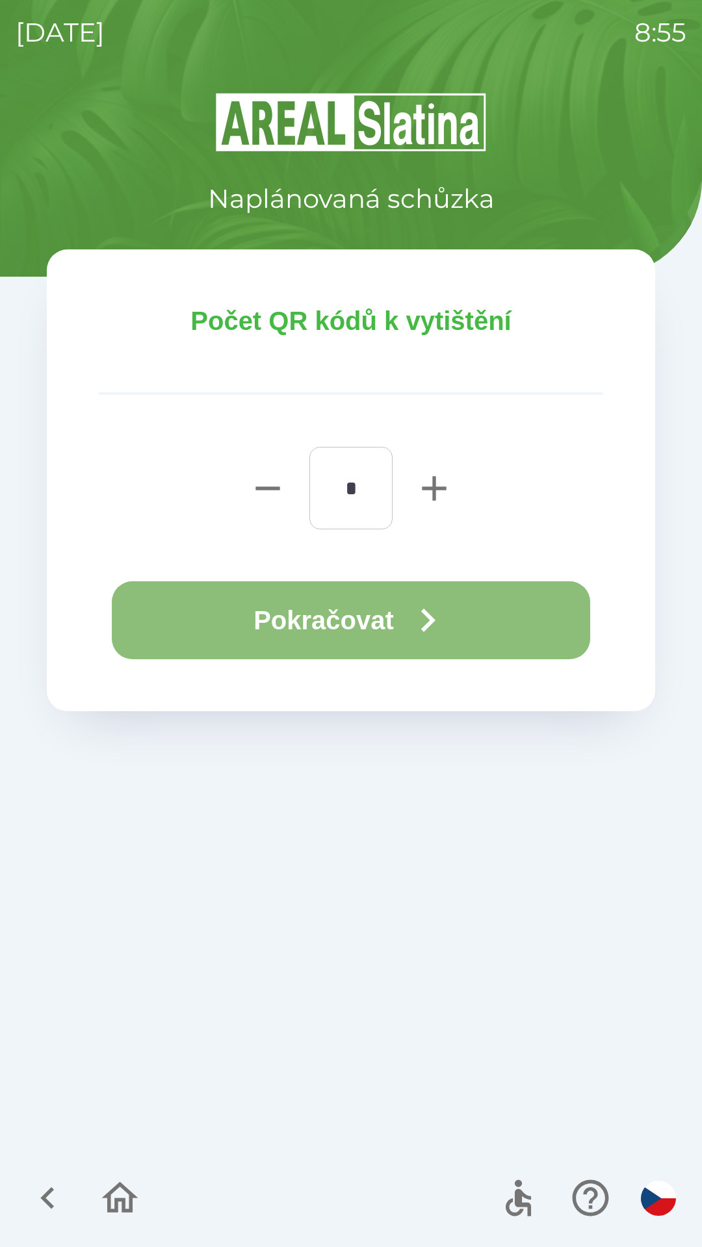
click at [287, 620] on button "Pokračovat" at bounding box center [351, 620] width 478 height 78
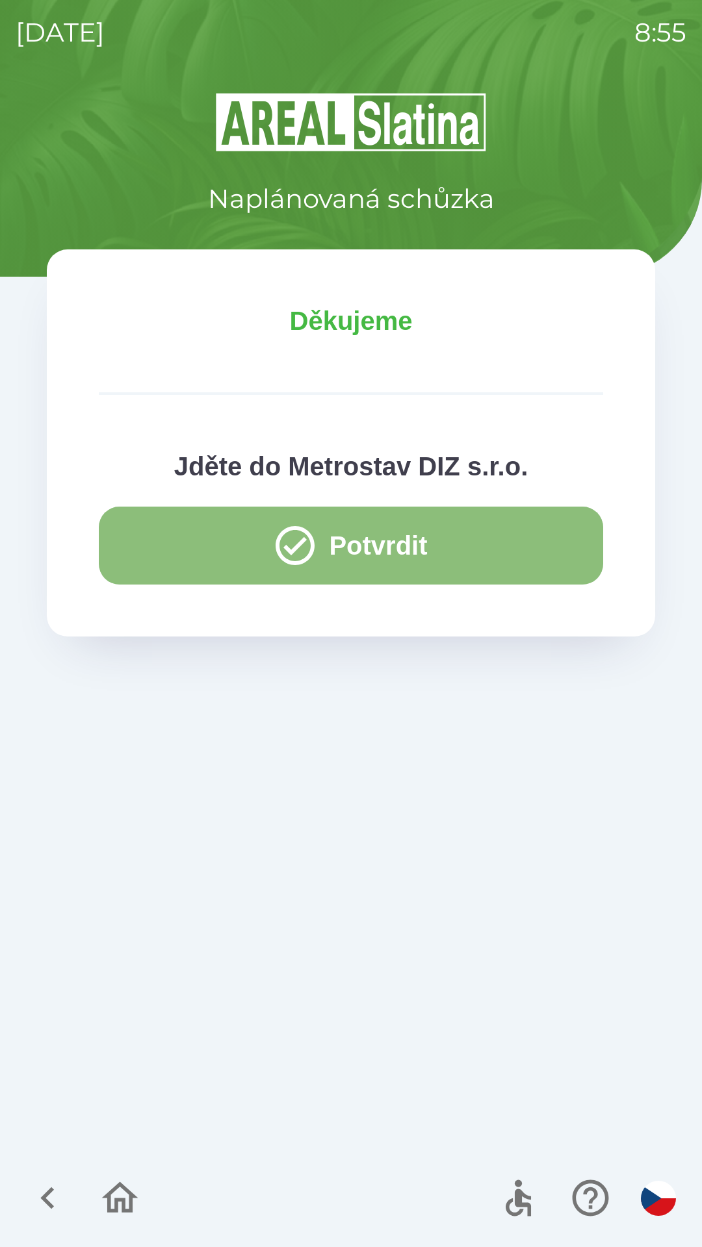
click at [250, 552] on button "Potvrdit" at bounding box center [351, 546] width 504 height 78
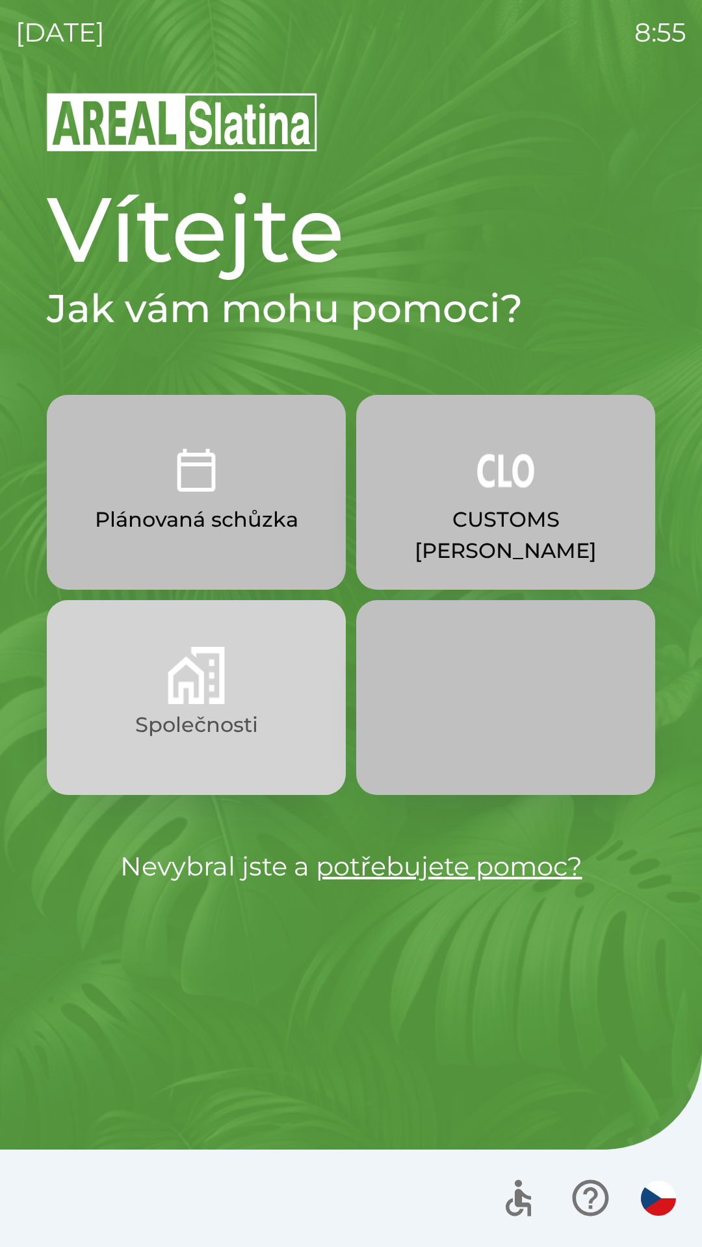
click at [193, 678] on img "button" at bounding box center [196, 675] width 57 height 57
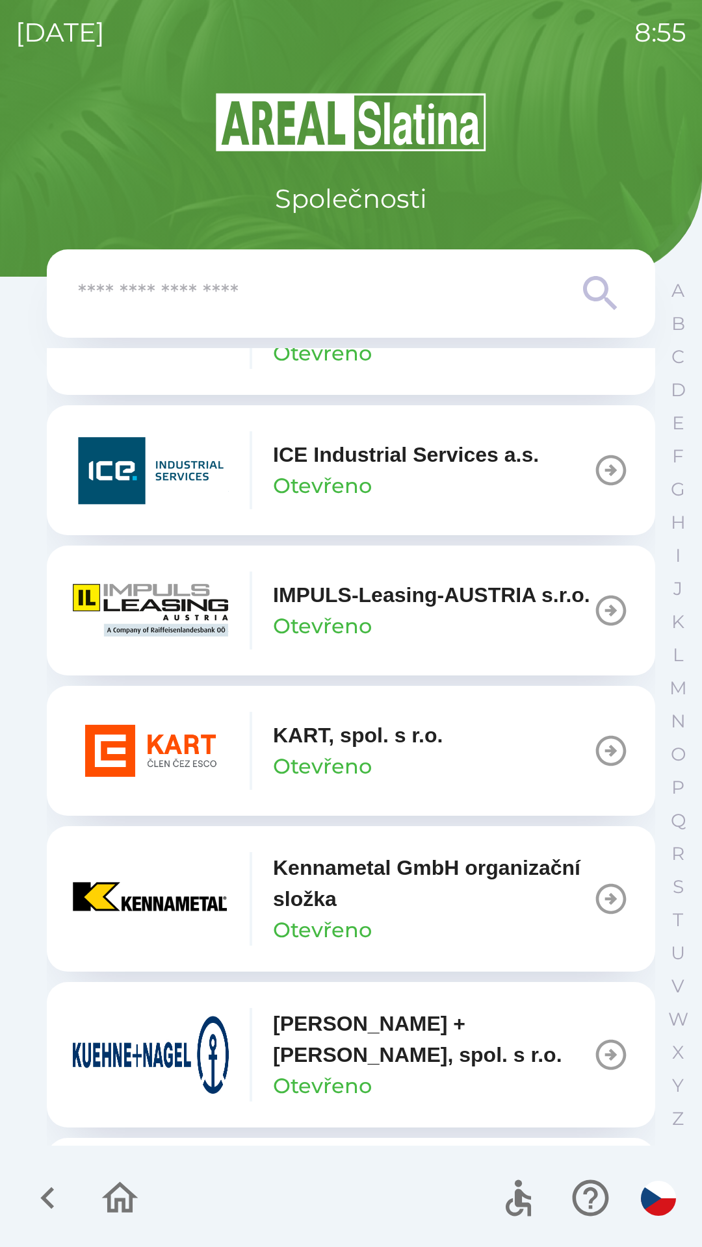
scroll to position [4904, 0]
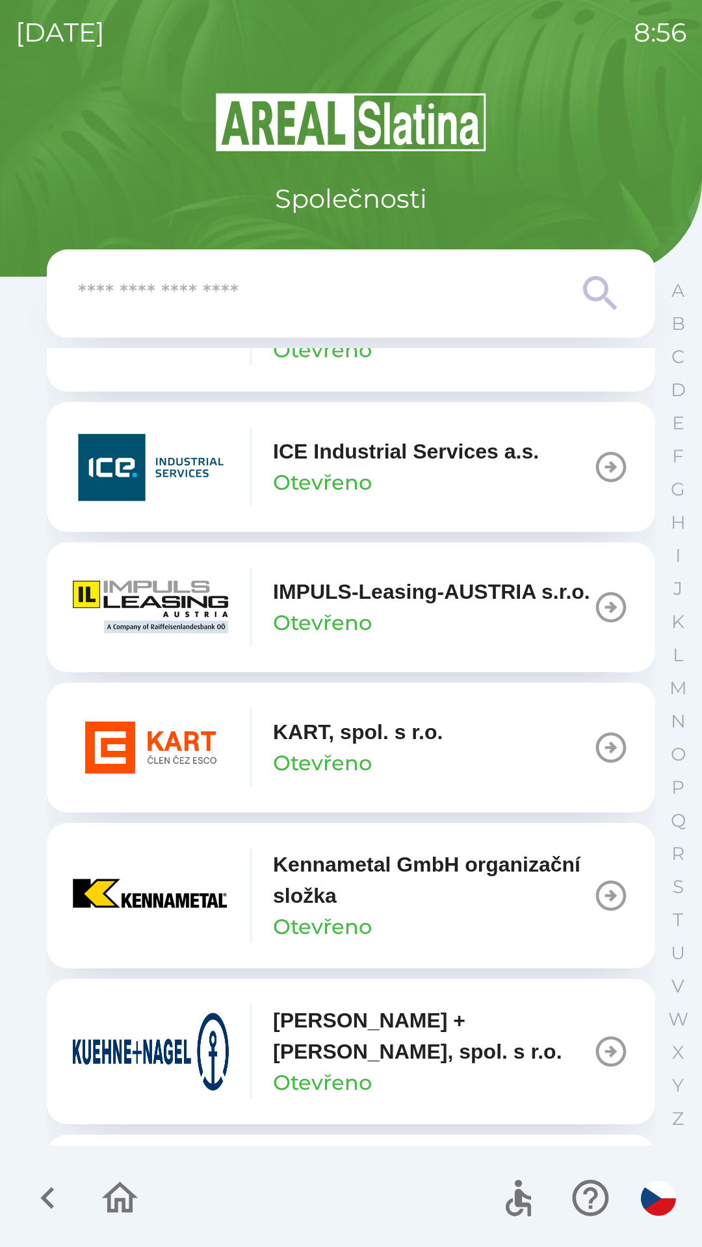
click at [465, 772] on button "KART, spol. s [PERSON_NAME]" at bounding box center [351, 748] width 608 height 130
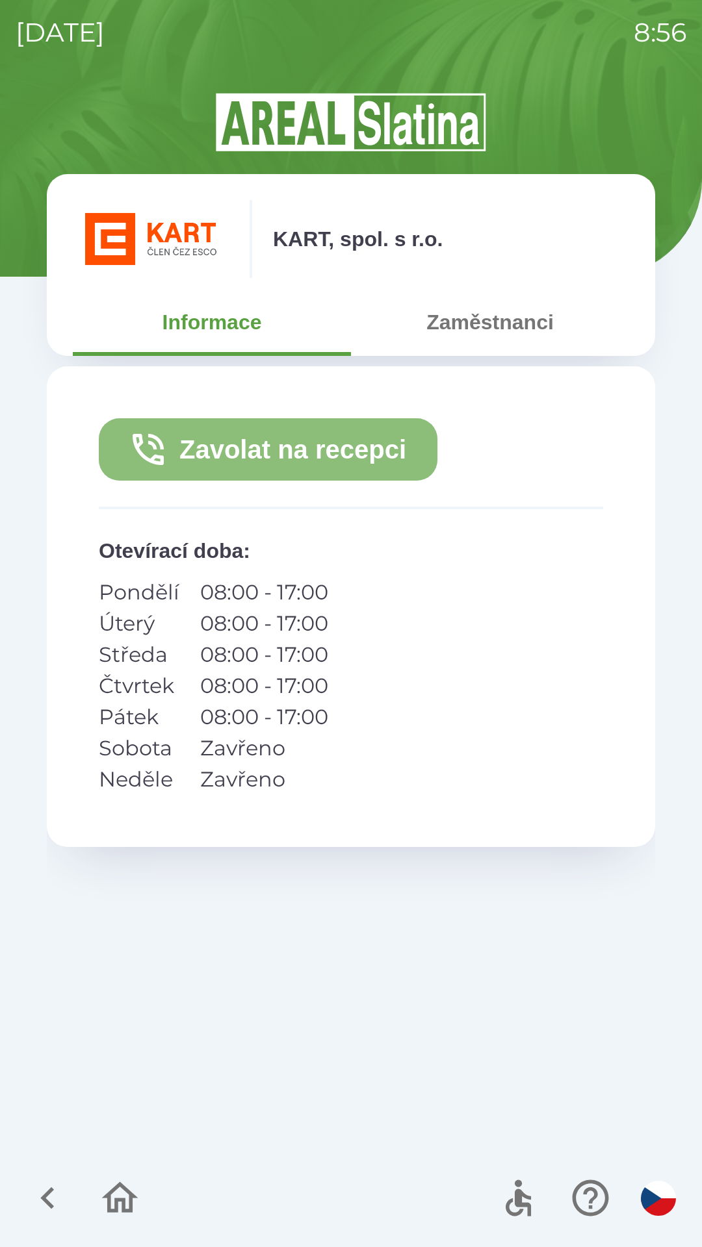
click at [398, 451] on button "Zavolat na recepci" at bounding box center [268, 449] width 338 height 62
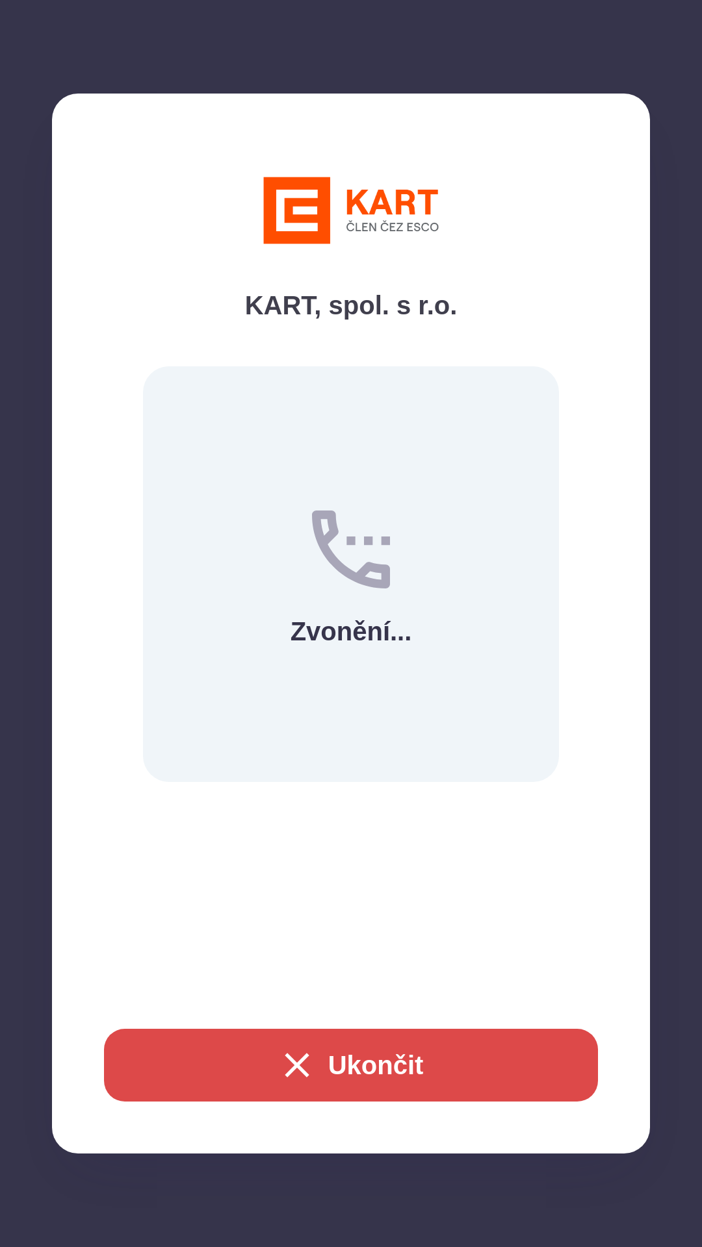
click at [353, 1048] on button "Ukončit" at bounding box center [351, 1065] width 494 height 73
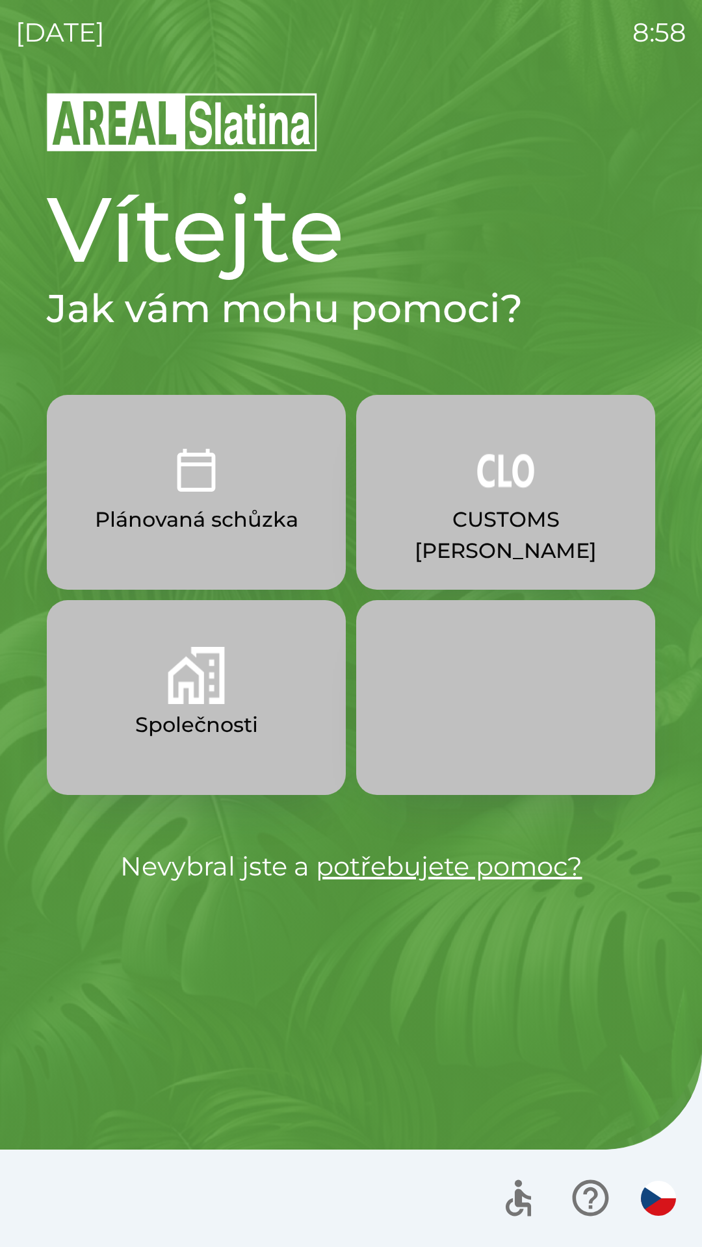
click at [460, 478] on button "CUSTOMS [PERSON_NAME]" at bounding box center [505, 492] width 299 height 195
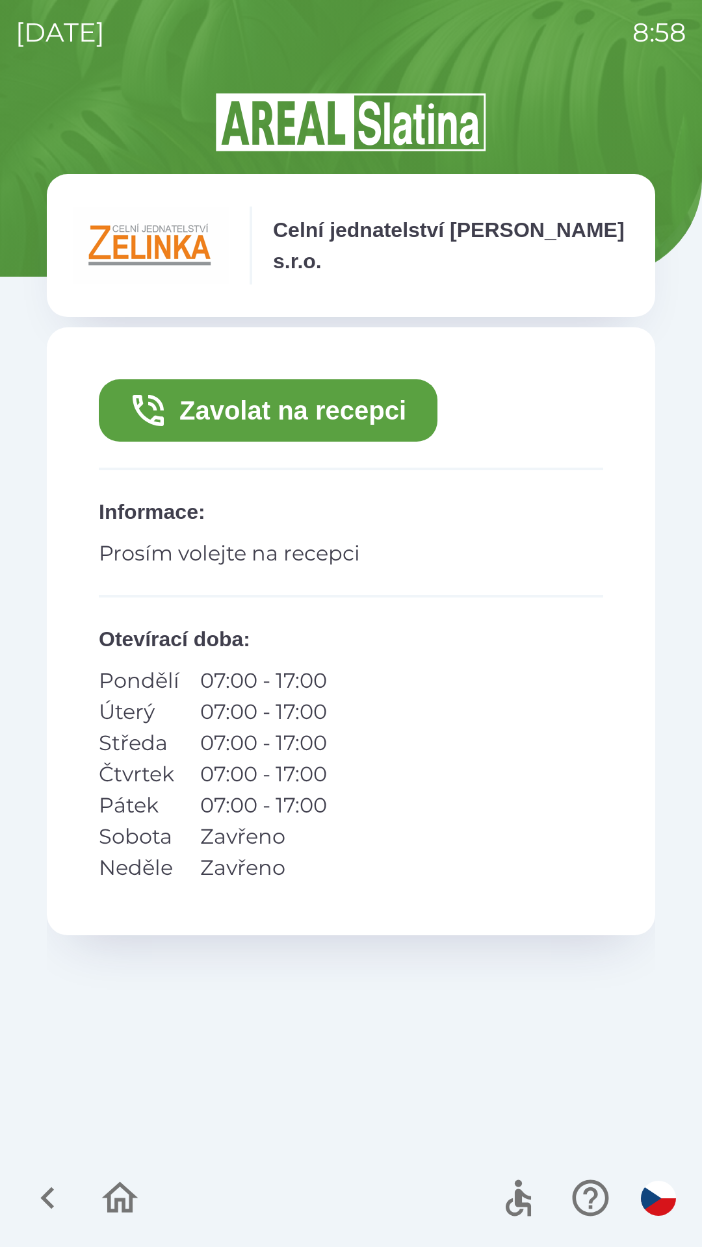
click at [277, 407] on button "Zavolat na recepci" at bounding box center [268, 410] width 338 height 62
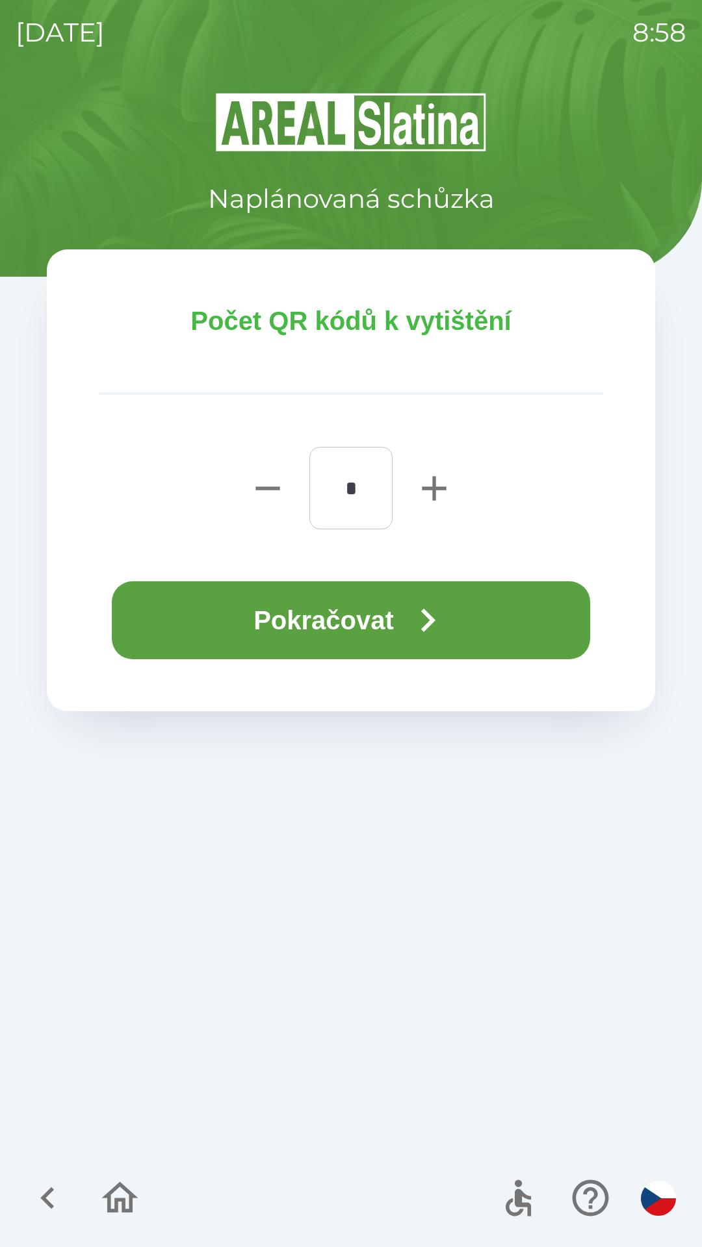
click at [333, 613] on button "Pokračovat" at bounding box center [351, 620] width 478 height 78
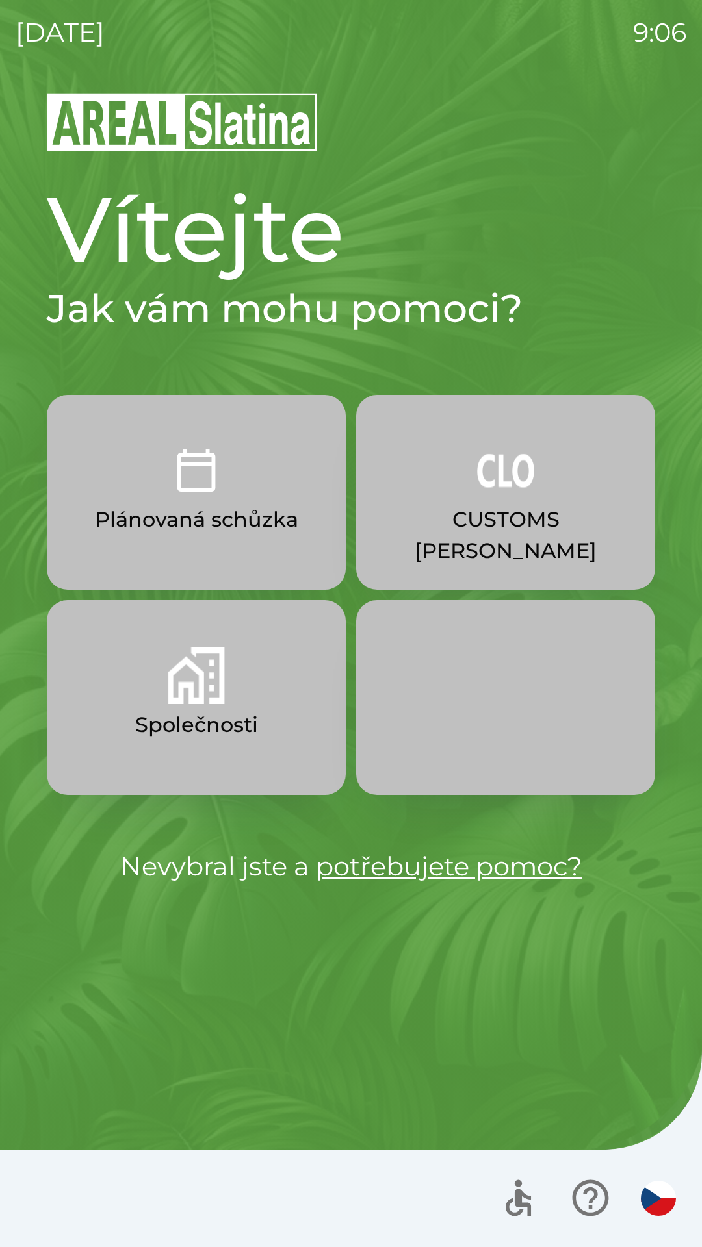
click at [227, 692] on button "Společnosti" at bounding box center [196, 697] width 299 height 195
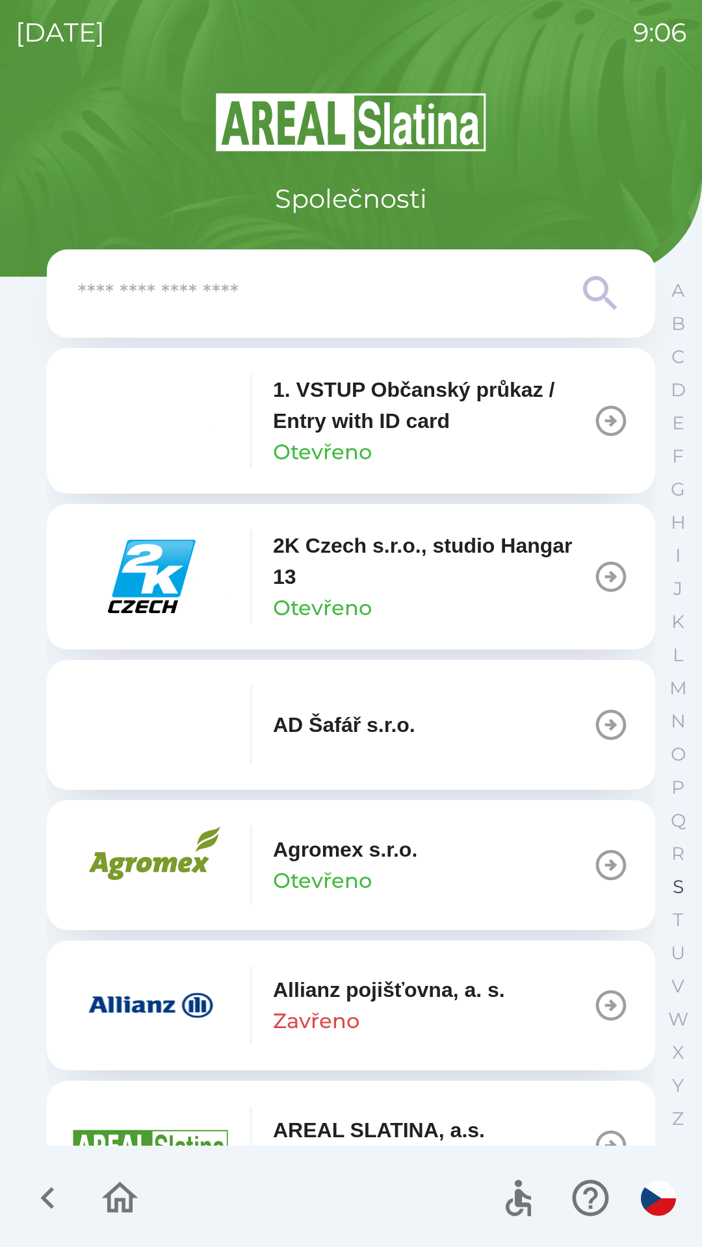
click at [671, 880] on button "S" at bounding box center [677, 886] width 32 height 33
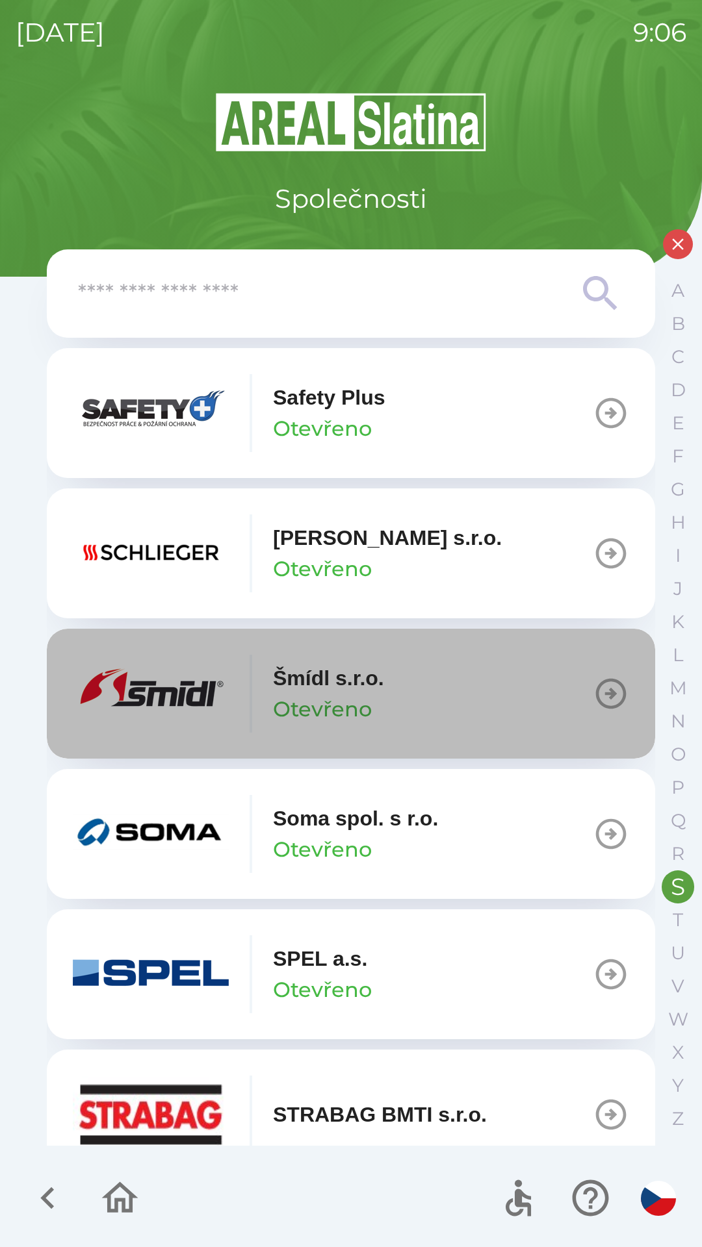
click at [364, 698] on p "Otevřeno" at bounding box center [322, 709] width 99 height 31
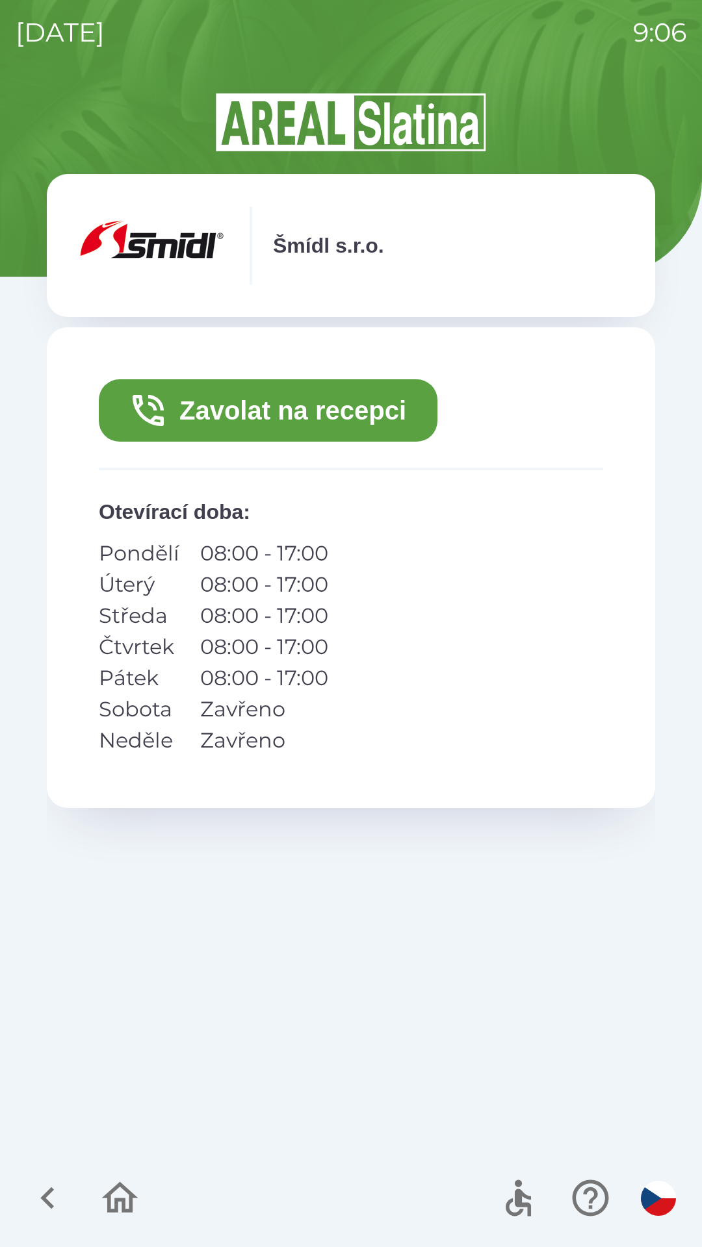
click at [329, 411] on button "Zavolat na recepci" at bounding box center [268, 410] width 338 height 62
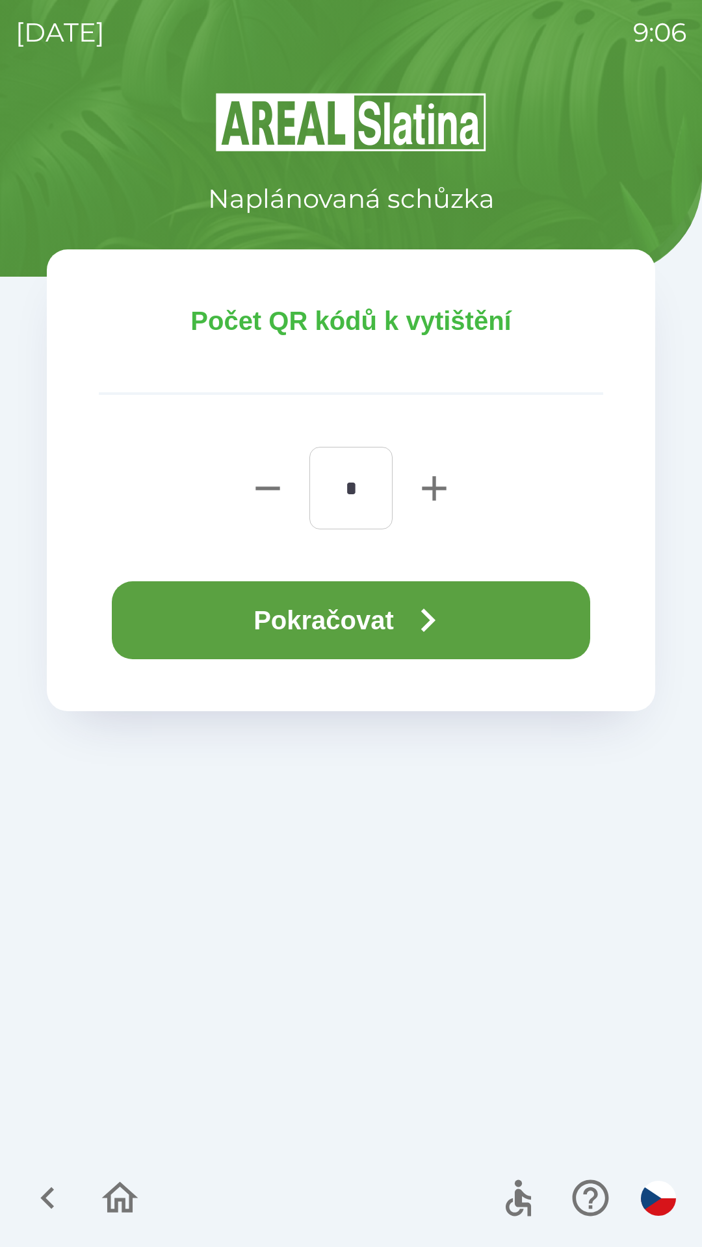
click at [378, 619] on button "Pokračovat" at bounding box center [351, 620] width 478 height 78
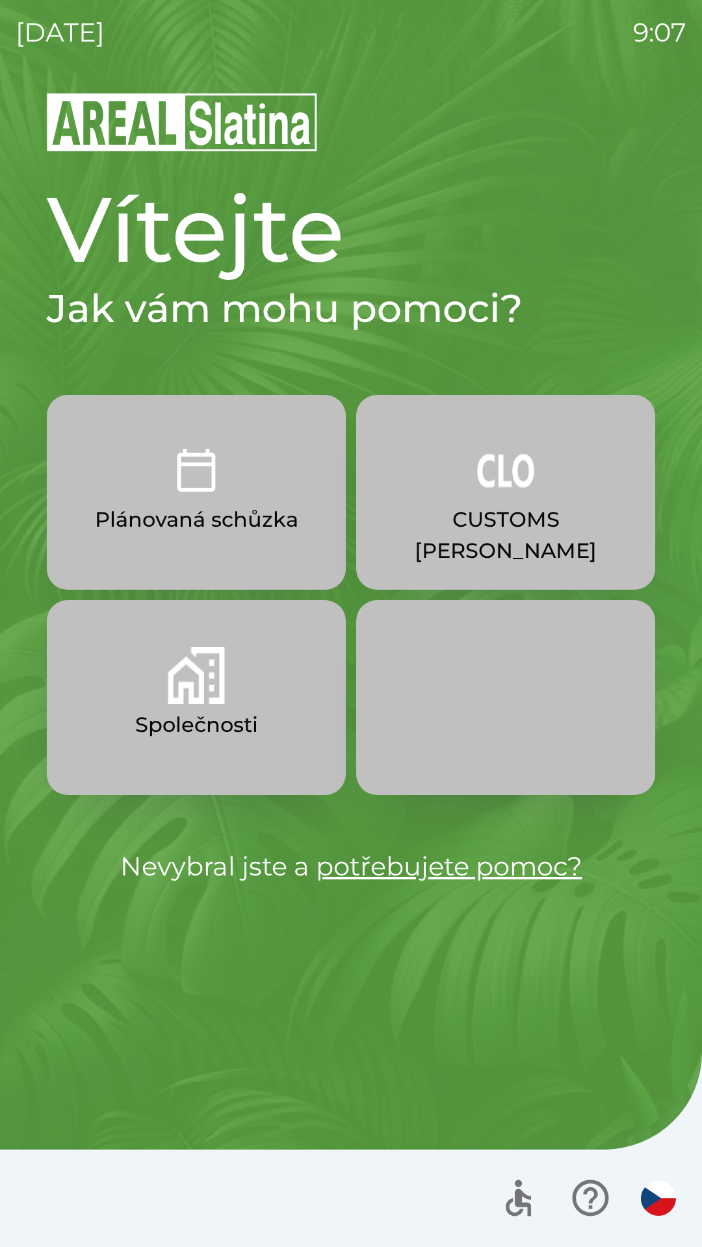
click at [222, 489] on img "button" at bounding box center [196, 470] width 57 height 57
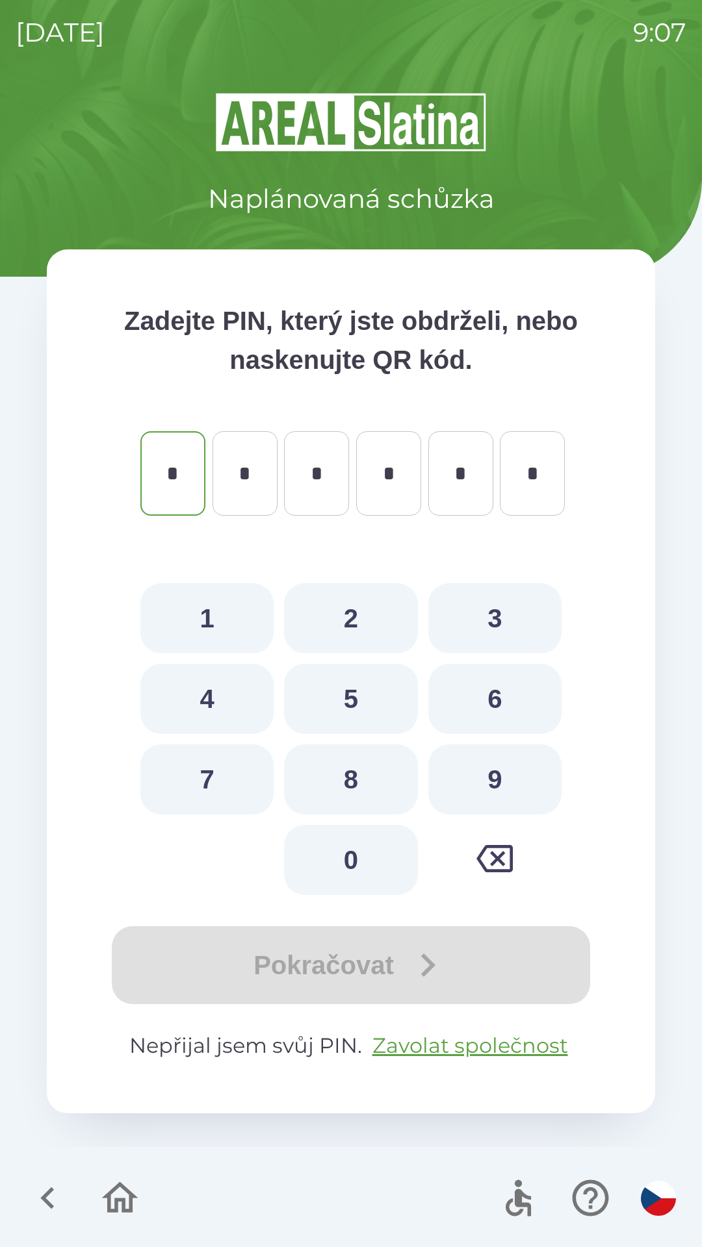
click at [369, 965] on div "Naplánovaná schůzka Zadejte PIN, který jste obdrželi, nebo naskenujte QR kód. *…" at bounding box center [351, 669] width 670 height 1156
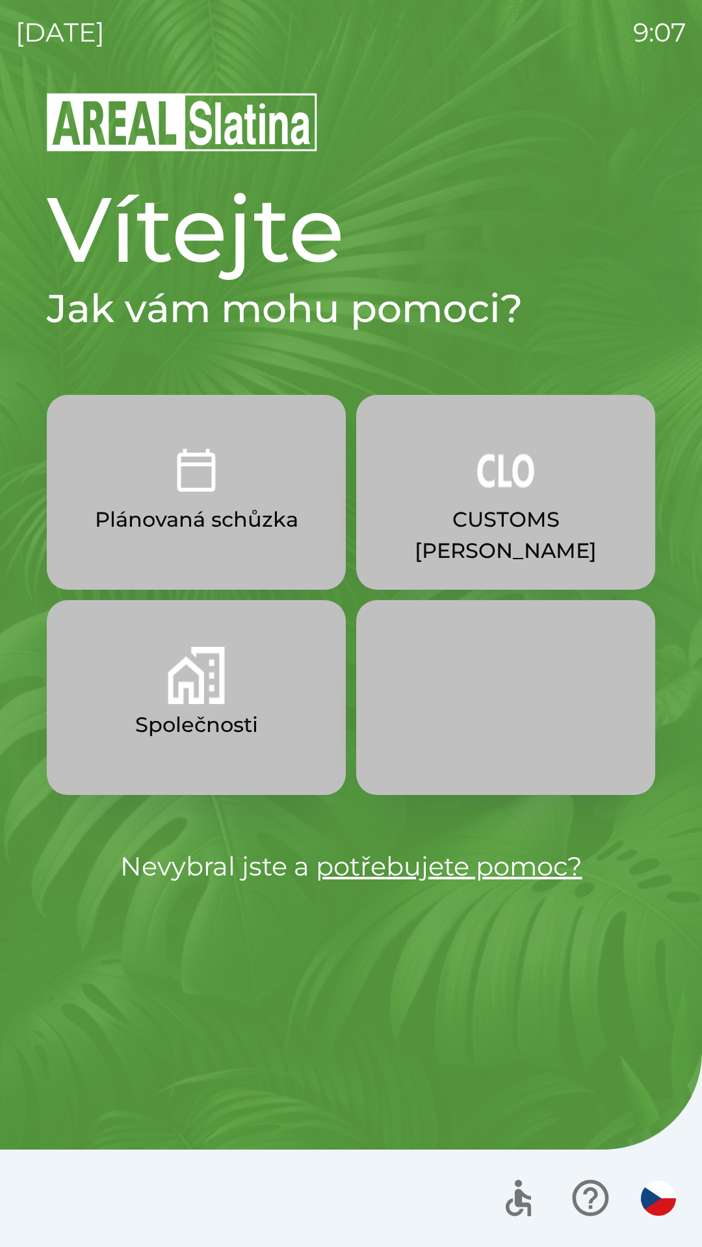
click at [238, 707] on button "Společnosti" at bounding box center [196, 697] width 299 height 195
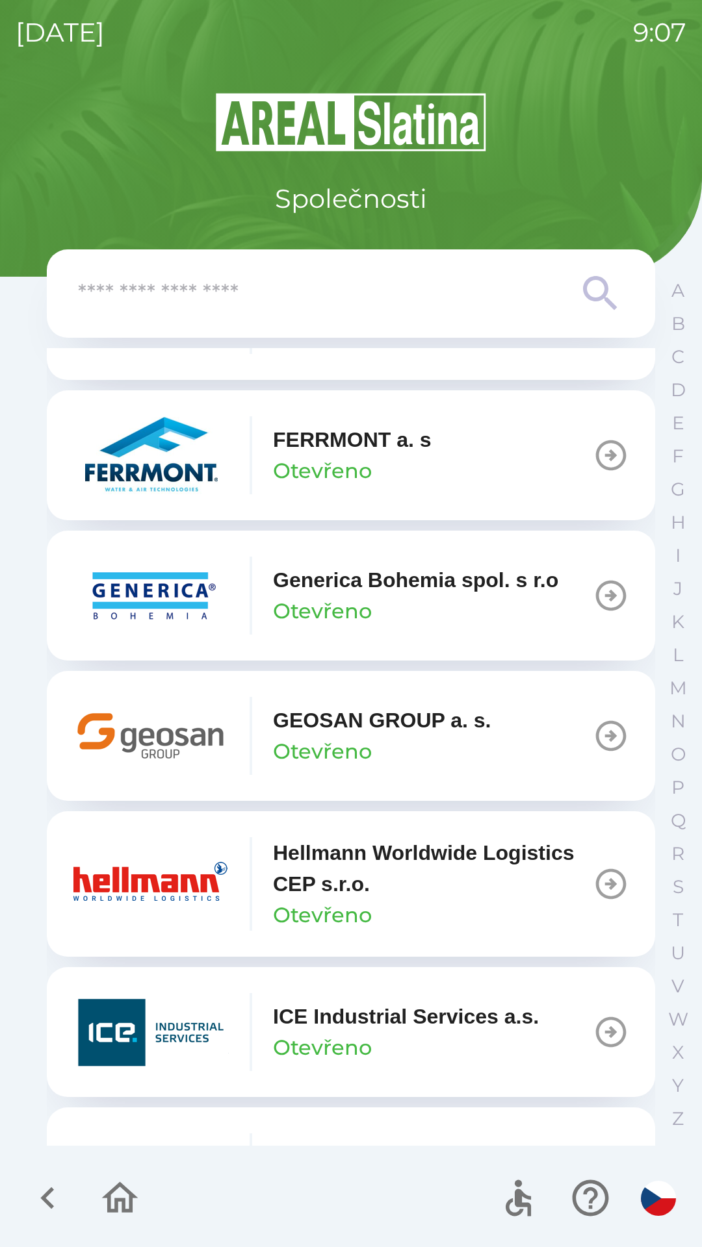
scroll to position [4350, 0]
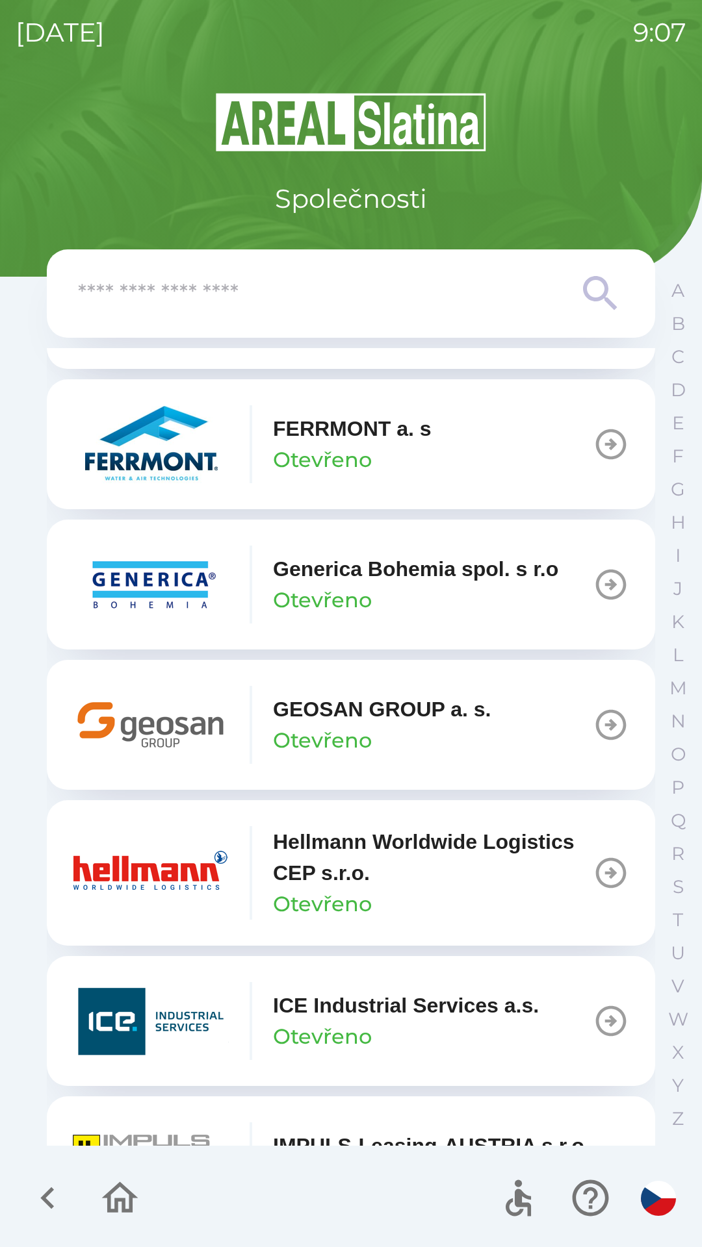
click at [434, 756] on div "GEOSAN GROUP a. s. Otevřeno" at bounding box center [382, 725] width 218 height 62
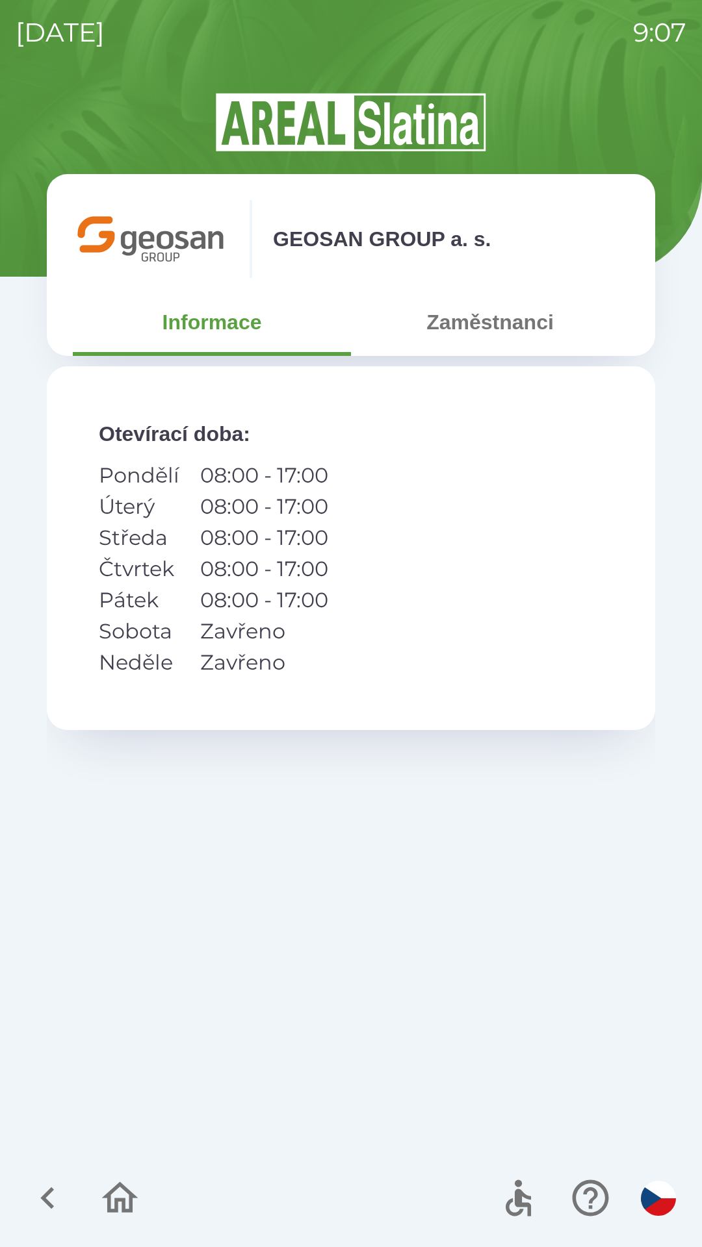
click at [498, 309] on button "Zaměstnanci" at bounding box center [490, 322] width 278 height 47
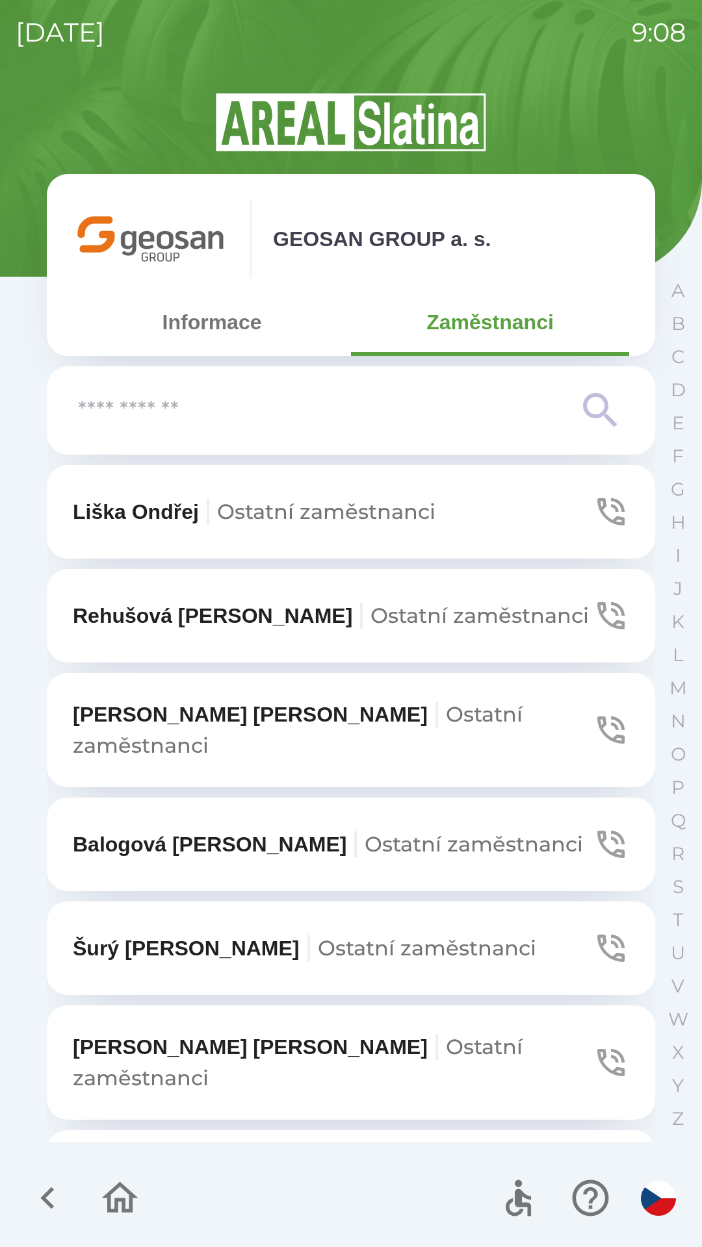
click at [171, 933] on p "[PERSON_NAME] zaměstnanci" at bounding box center [304, 948] width 463 height 31
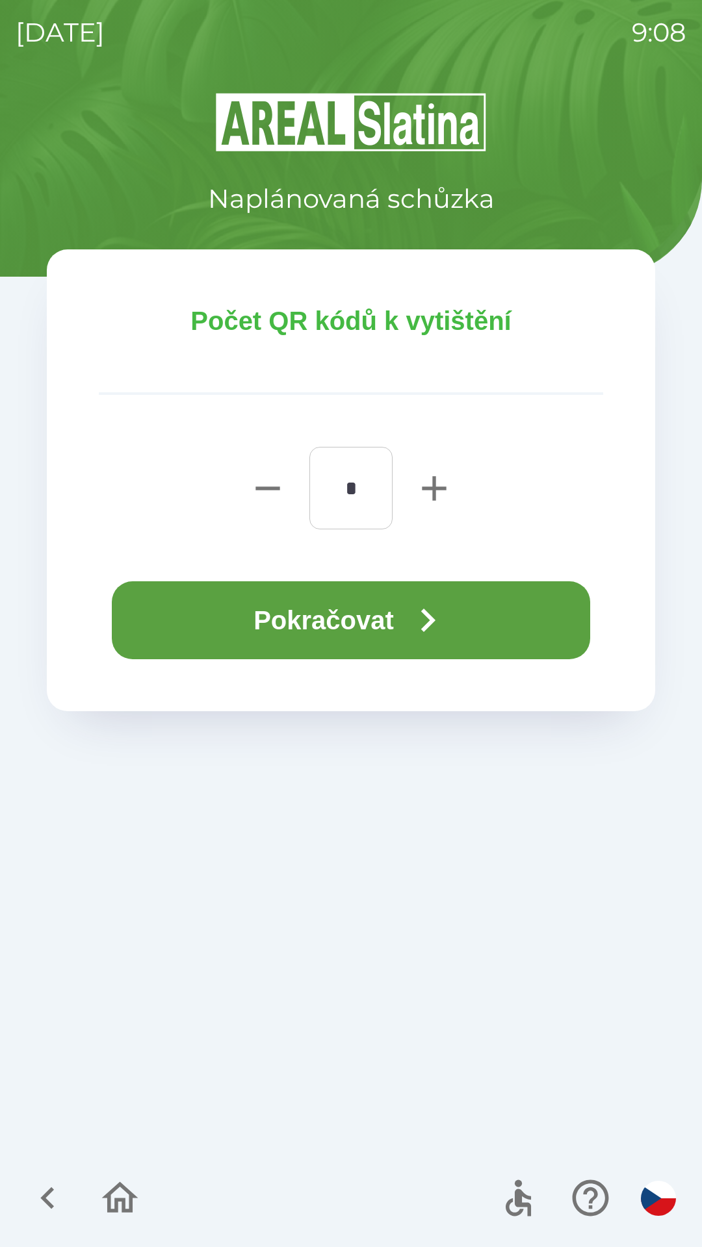
click at [425, 491] on icon "button" at bounding box center [434, 489] width 42 height 42
click at [425, 490] on icon "button" at bounding box center [434, 489] width 42 height 42
type input "*"
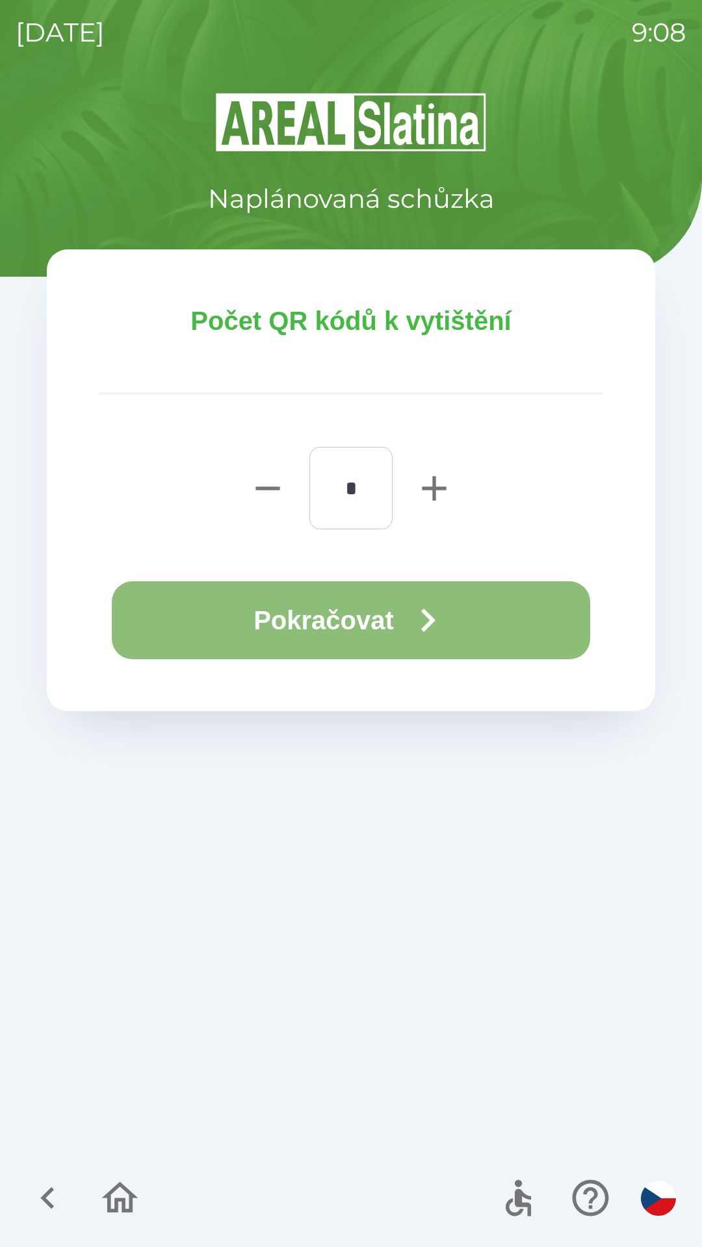
click at [367, 618] on button "Pokračovat" at bounding box center [351, 620] width 478 height 78
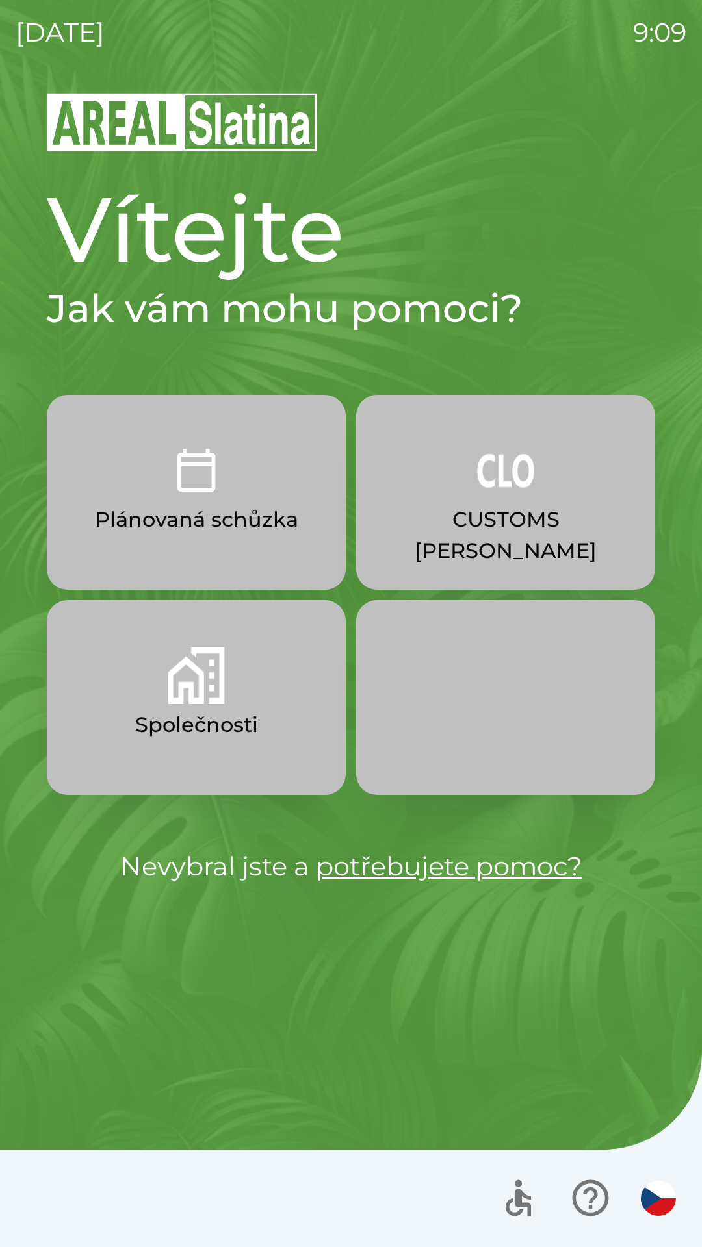
click at [277, 508] on p "Plánovaná schůzka" at bounding box center [196, 519] width 203 height 31
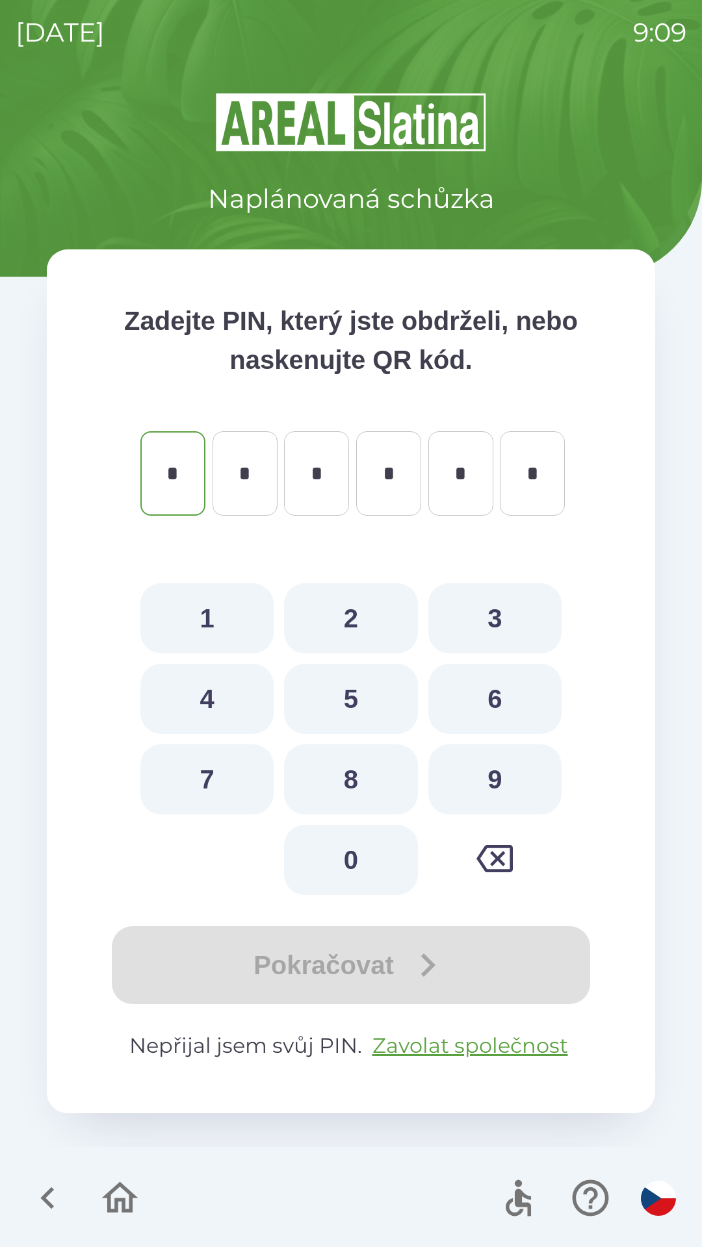
click at [48, 1191] on icon "button" at bounding box center [48, 1198] width 44 height 44
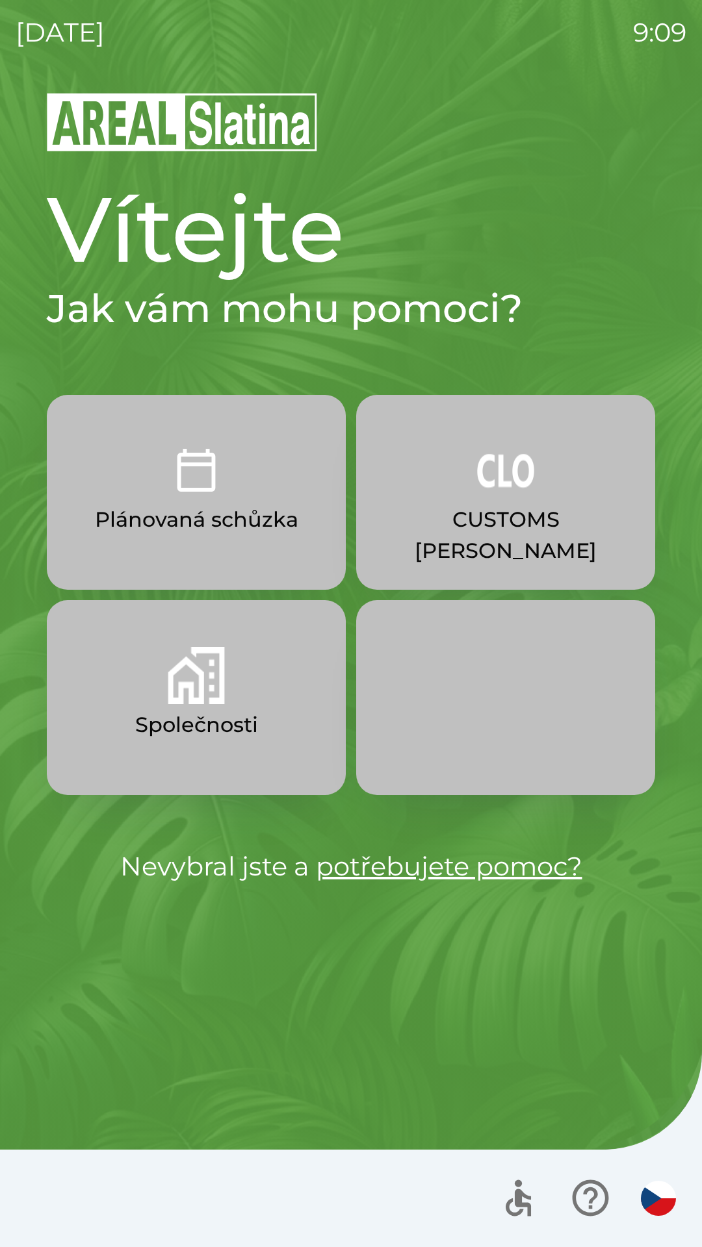
click at [262, 693] on button "Společnosti" at bounding box center [196, 697] width 299 height 195
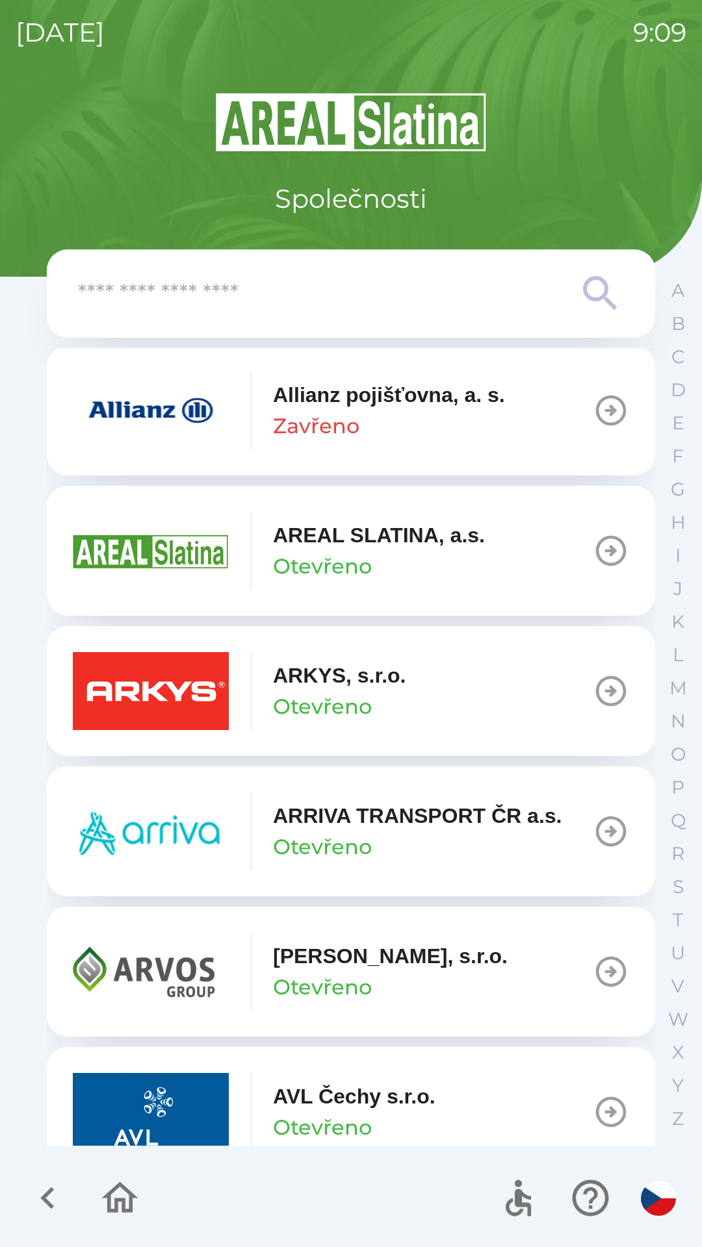
scroll to position [605, 0]
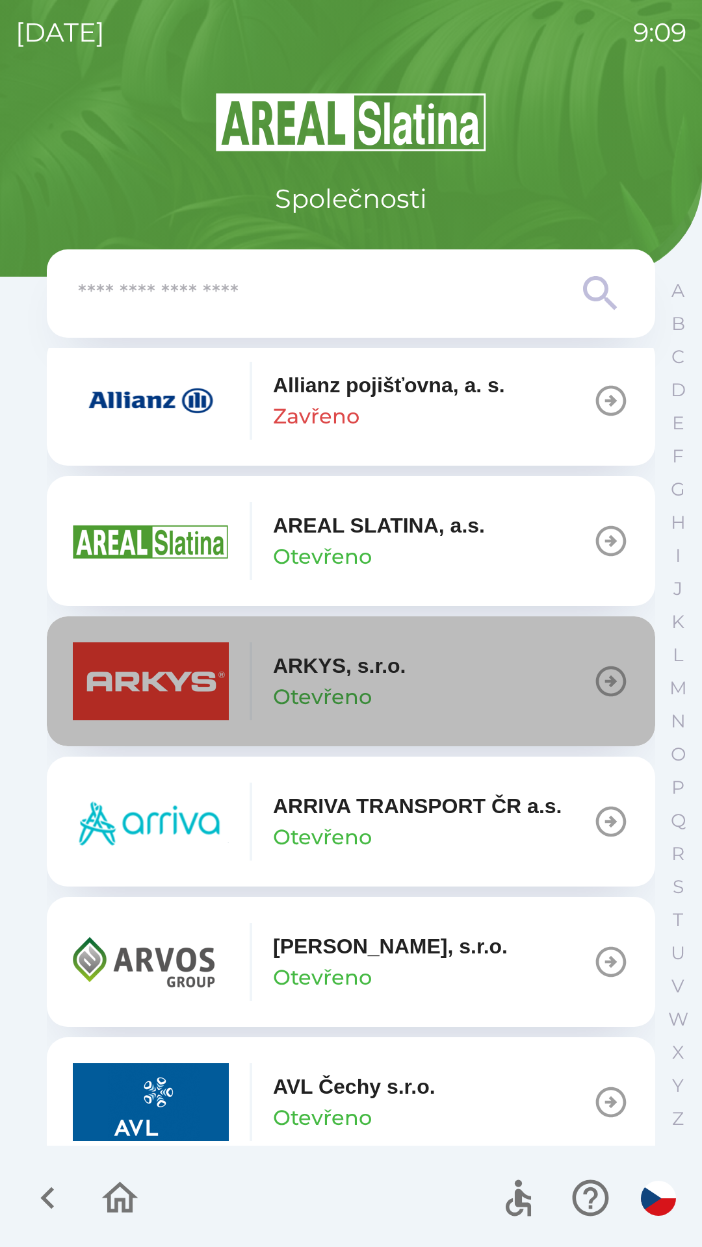
click at [473, 675] on button "ARKYS, s.r.o. Otevřeno" at bounding box center [351, 681] width 608 height 130
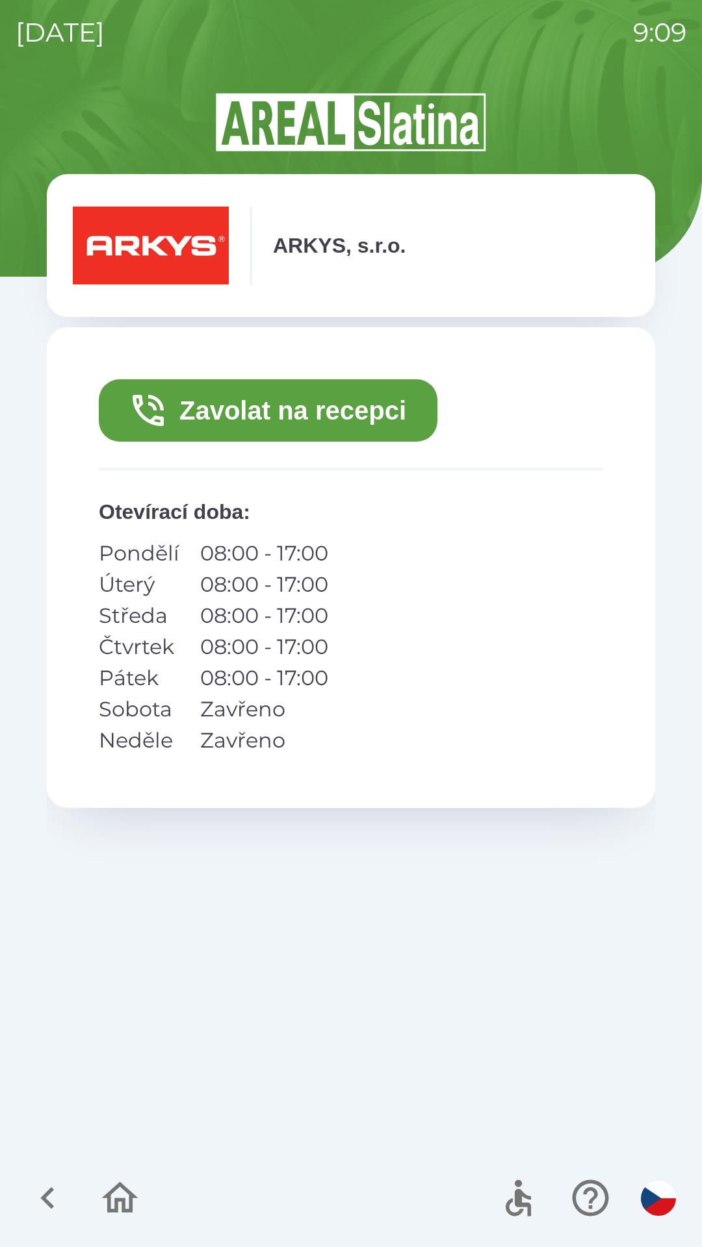
click at [450, 674] on div "Zavolat na recepci Otevírací doba : Pondělí 08:00 - 17:00 Úterý 08:00 - 17:00 S…" at bounding box center [351, 567] width 608 height 481
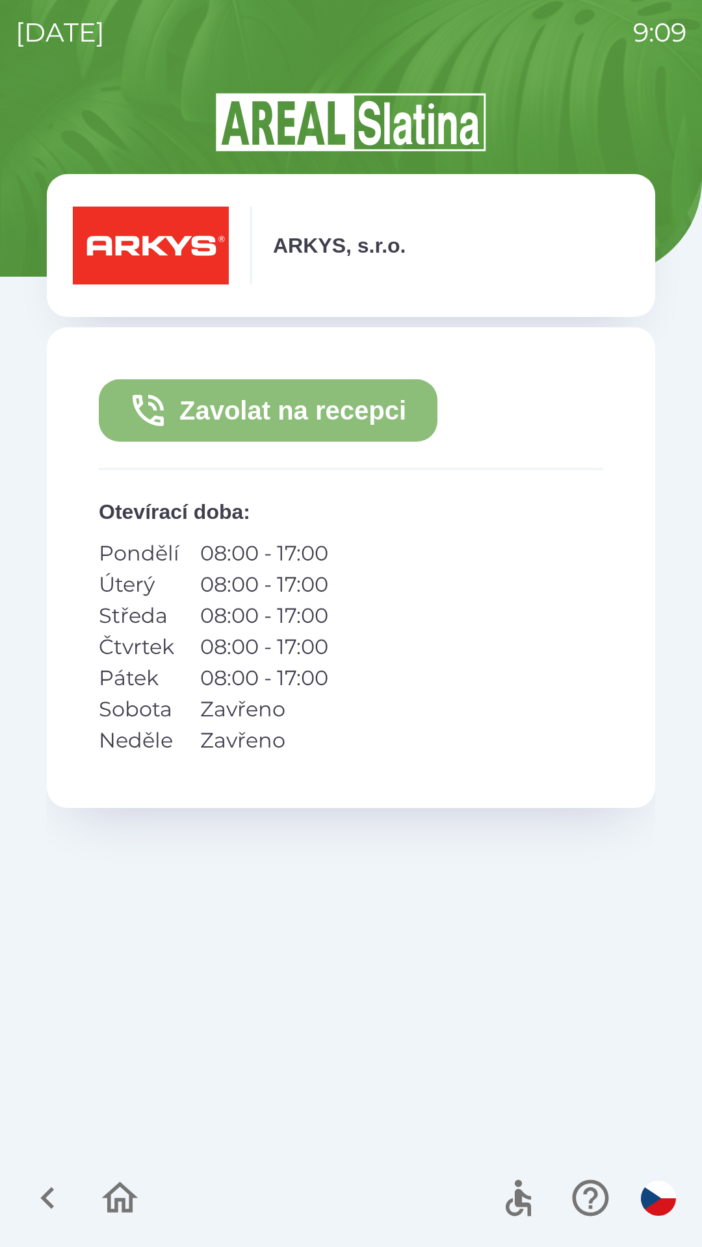
click at [398, 401] on button "Zavolat na recepci" at bounding box center [268, 410] width 338 height 62
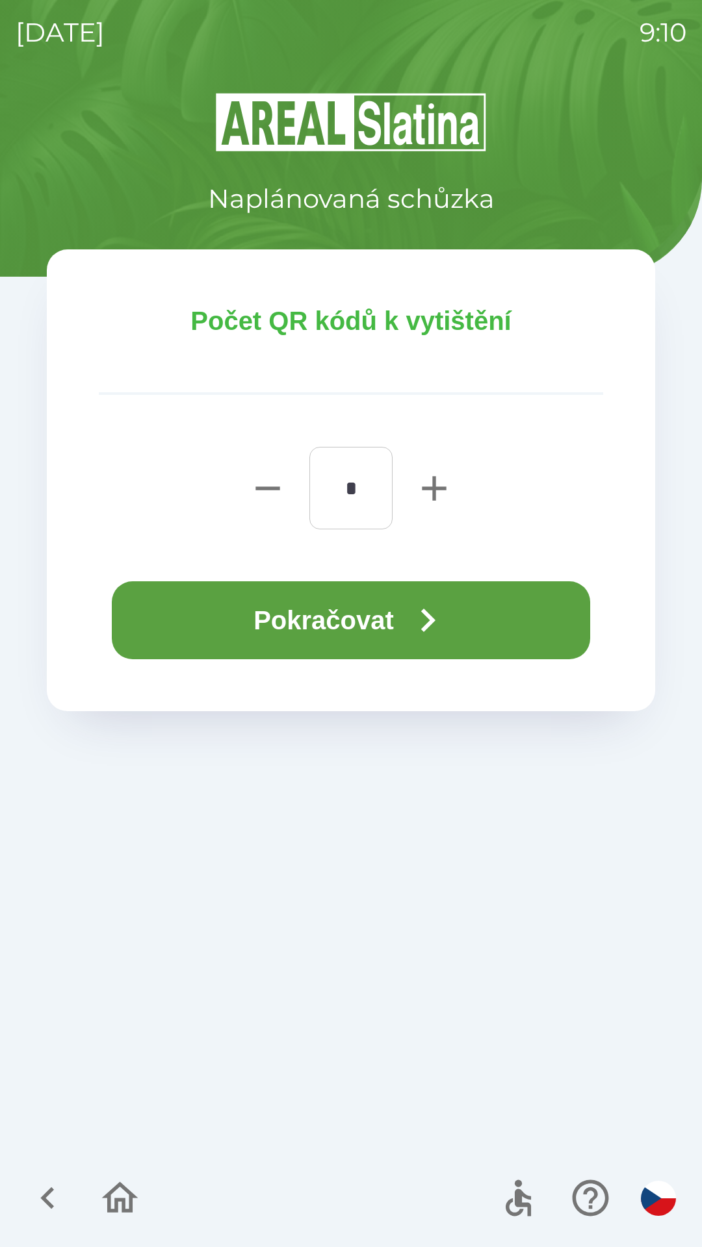
click at [318, 621] on button "Pokračovat" at bounding box center [351, 620] width 478 height 78
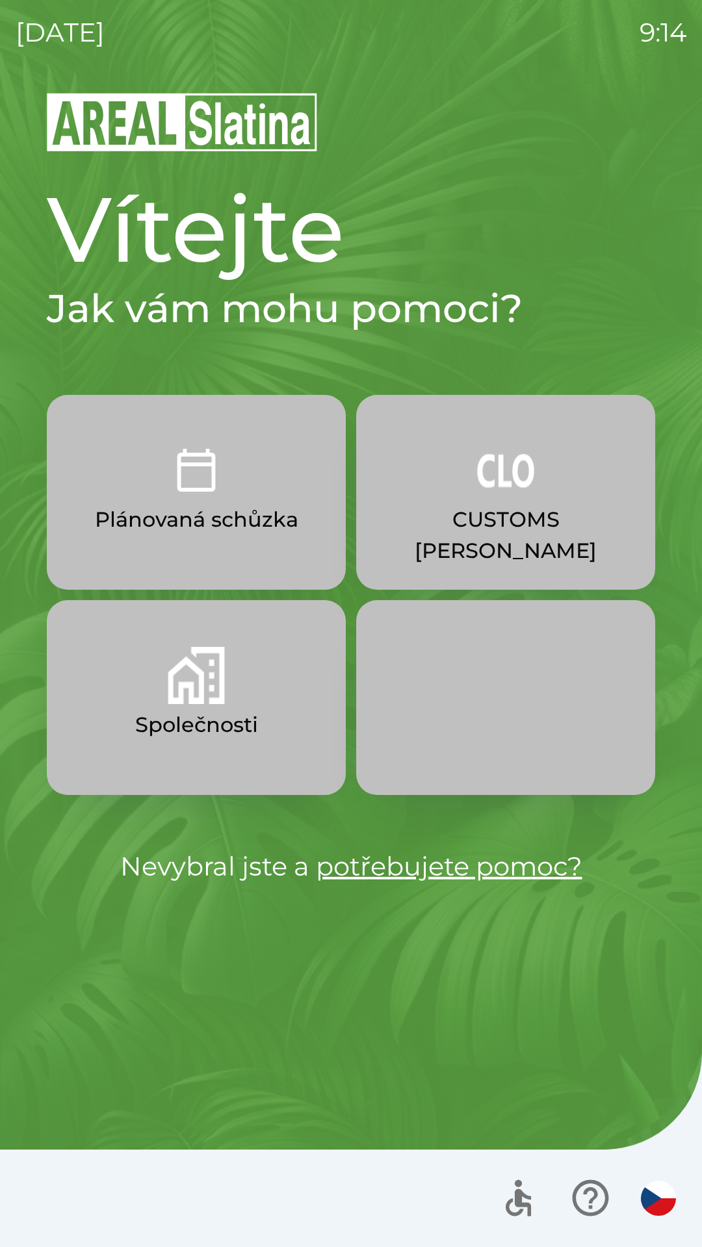
click at [179, 689] on img "button" at bounding box center [196, 675] width 57 height 57
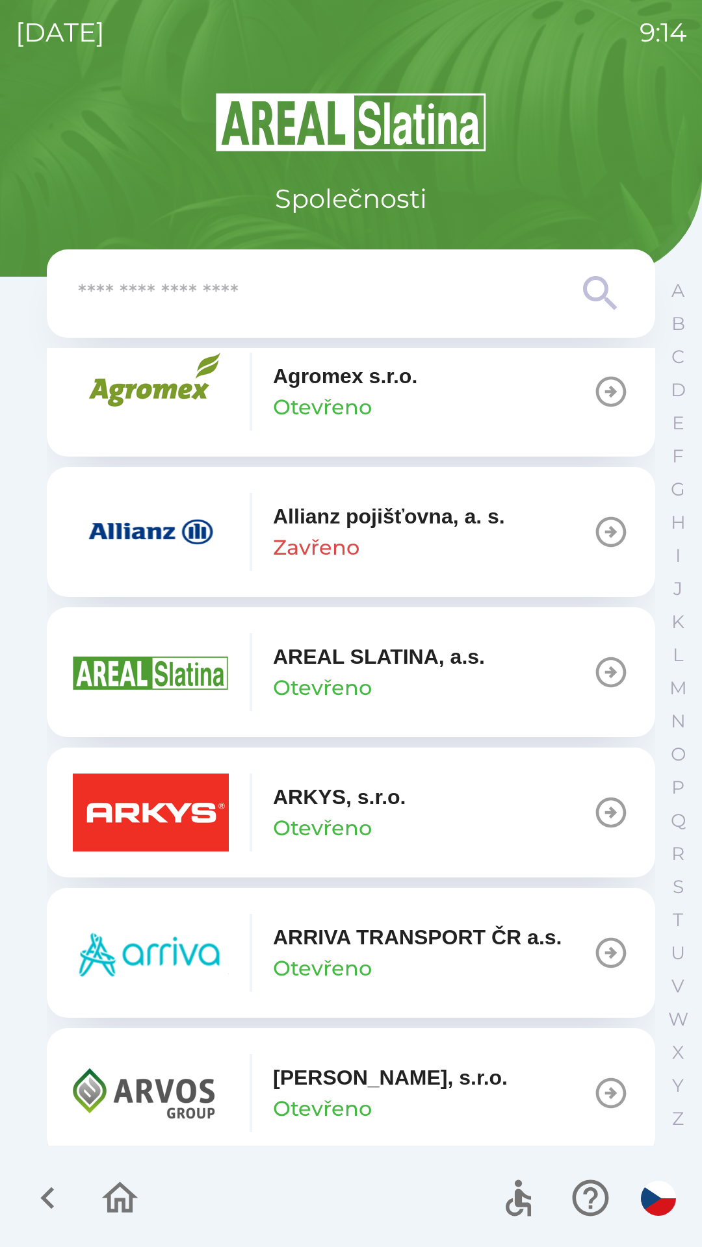
scroll to position [480, 0]
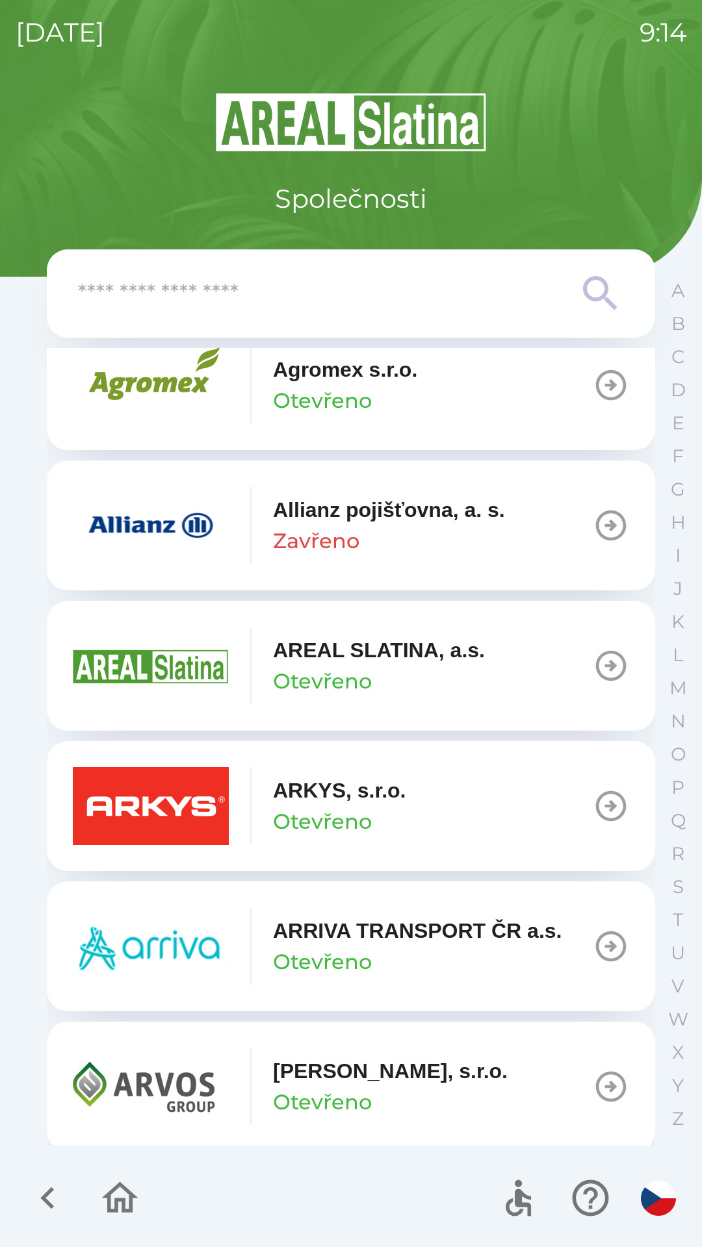
click at [355, 818] on p "Otevřeno" at bounding box center [322, 821] width 99 height 31
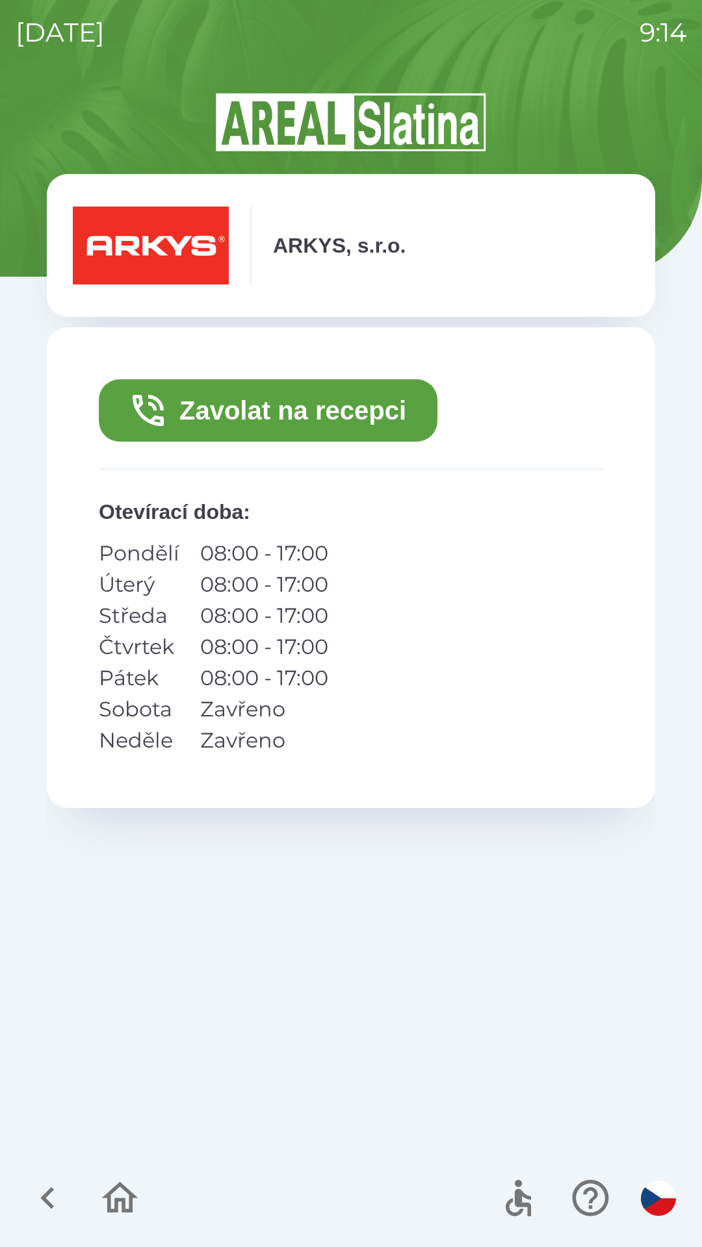
click at [321, 415] on button "Zavolat na recepci" at bounding box center [268, 410] width 338 height 62
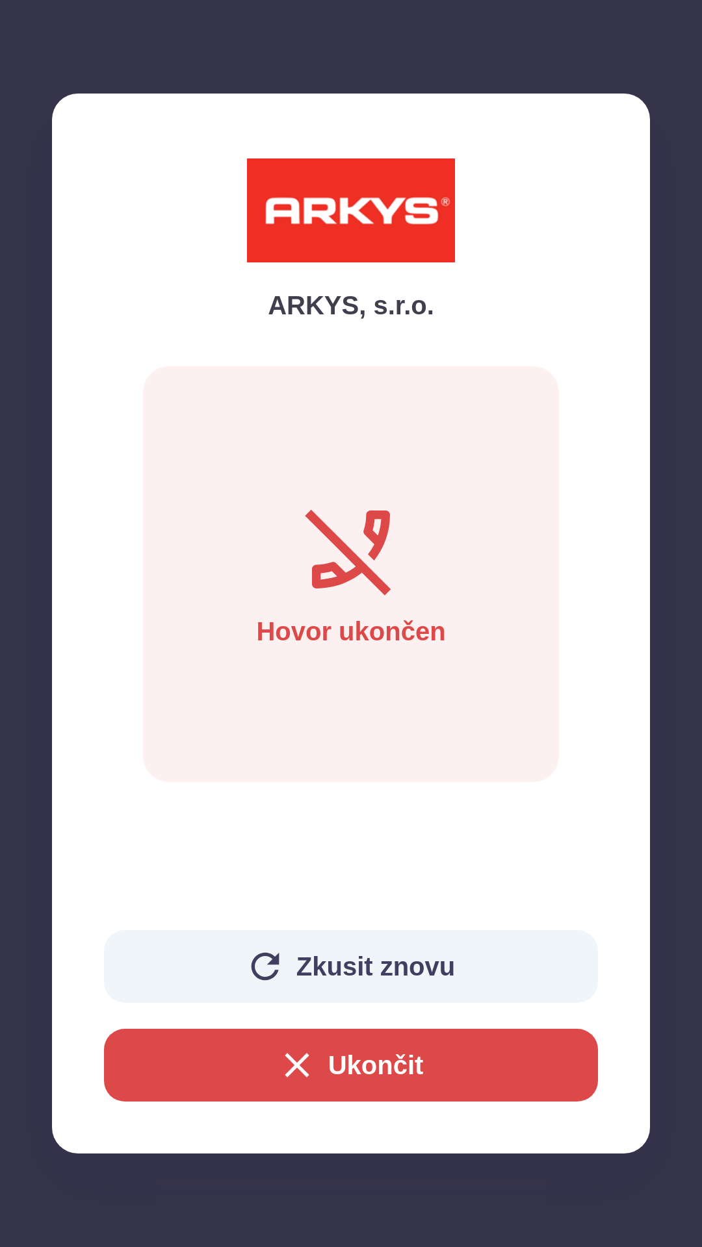
click at [253, 1058] on button "Ukončit" at bounding box center [351, 1065] width 494 height 73
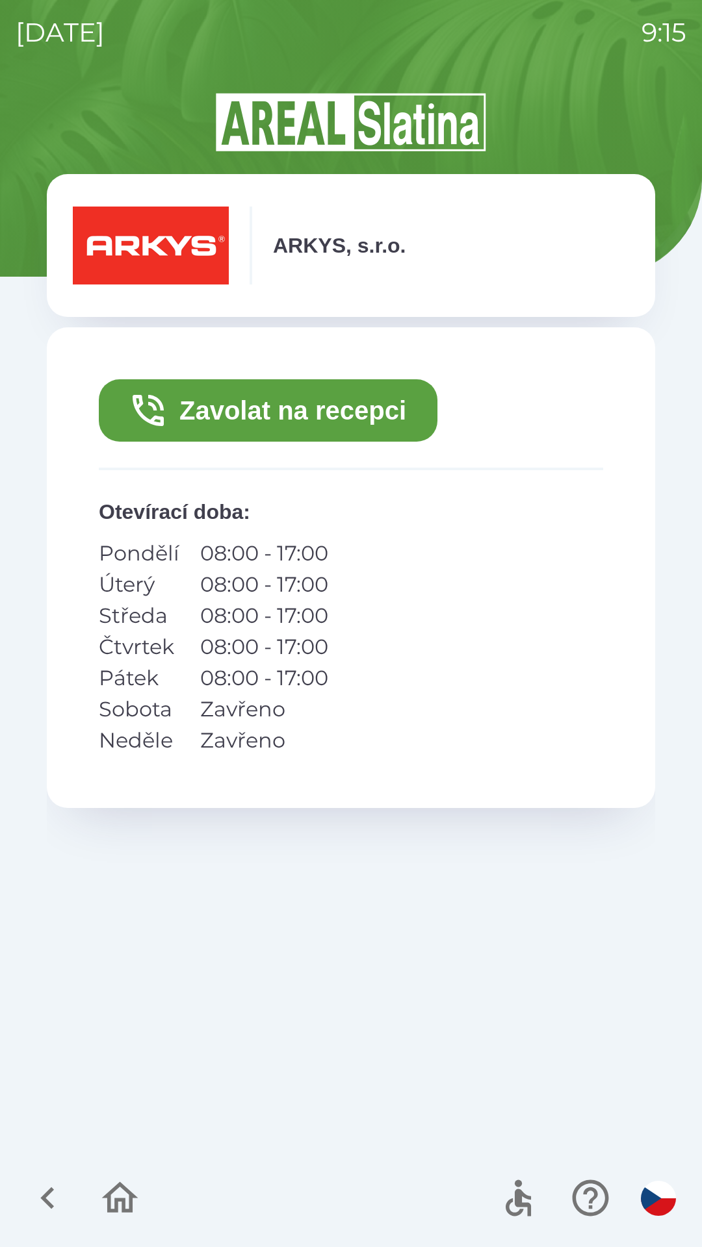
click at [49, 1216] on icon "button" at bounding box center [48, 1198] width 44 height 44
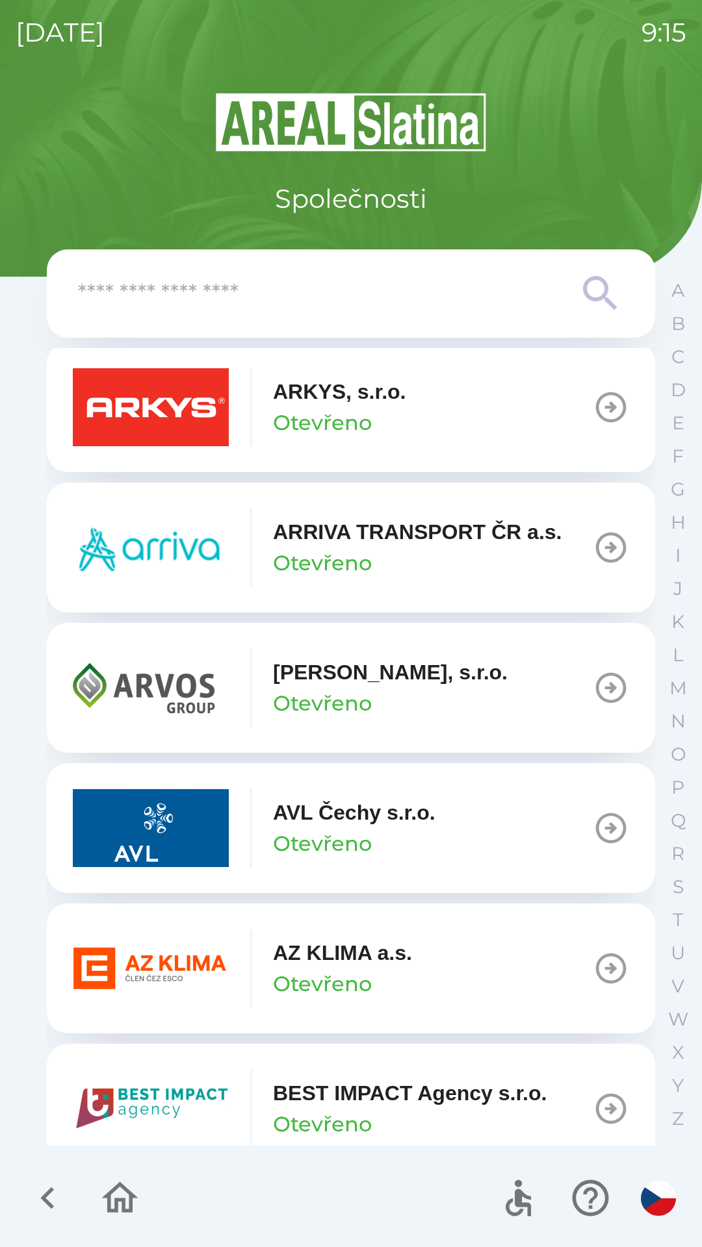
scroll to position [909, 0]
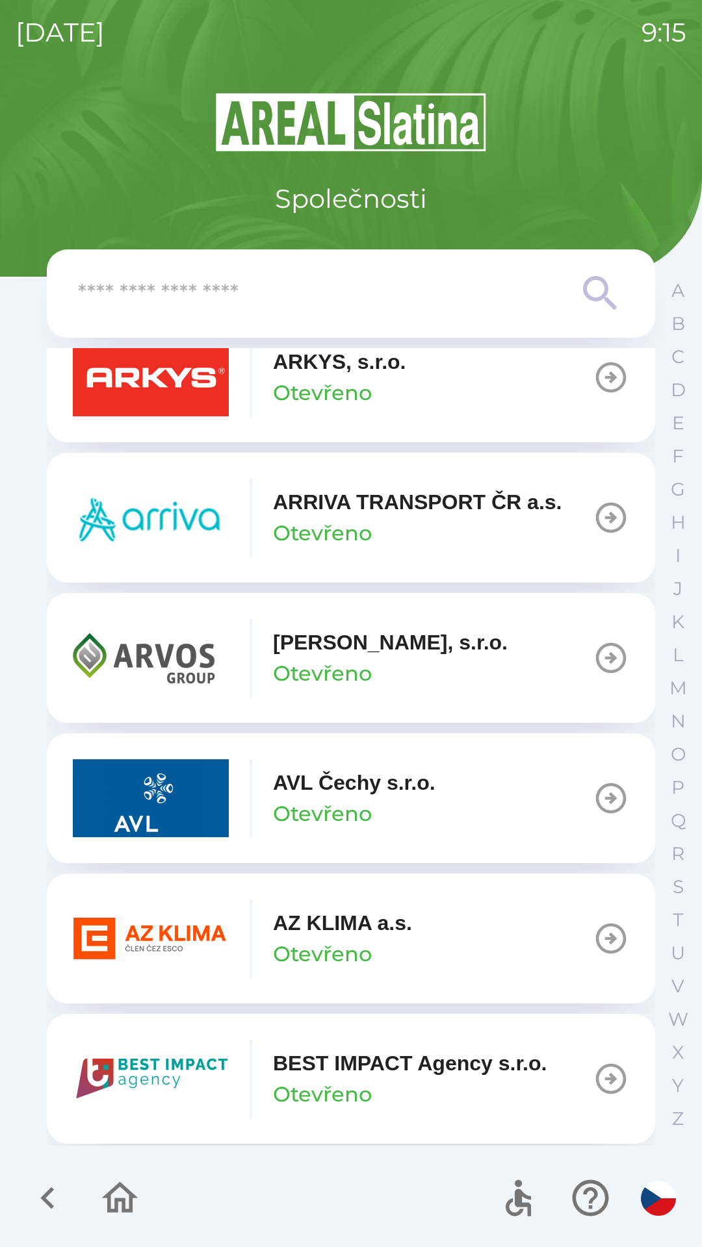
click at [368, 930] on p "AZ KLIMA a.s." at bounding box center [342, 922] width 139 height 31
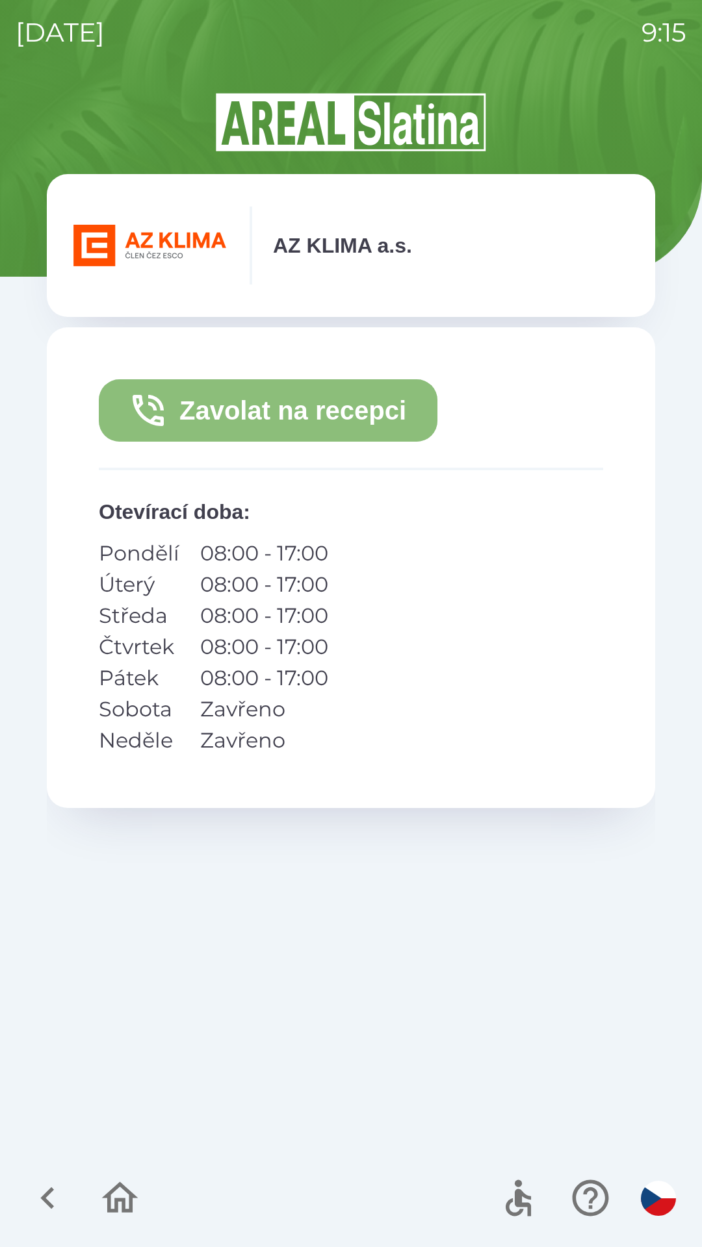
click at [299, 421] on button "Zavolat na recepci" at bounding box center [268, 410] width 338 height 62
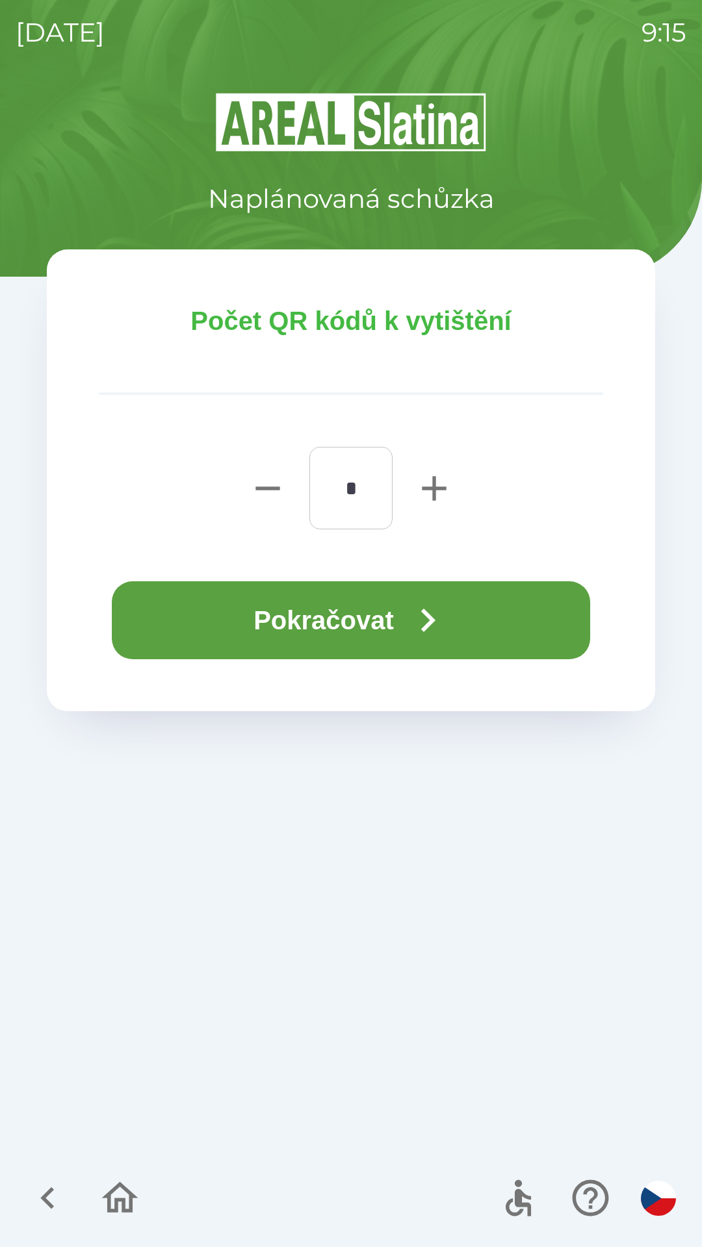
click at [386, 606] on button "Pokračovat" at bounding box center [351, 620] width 478 height 78
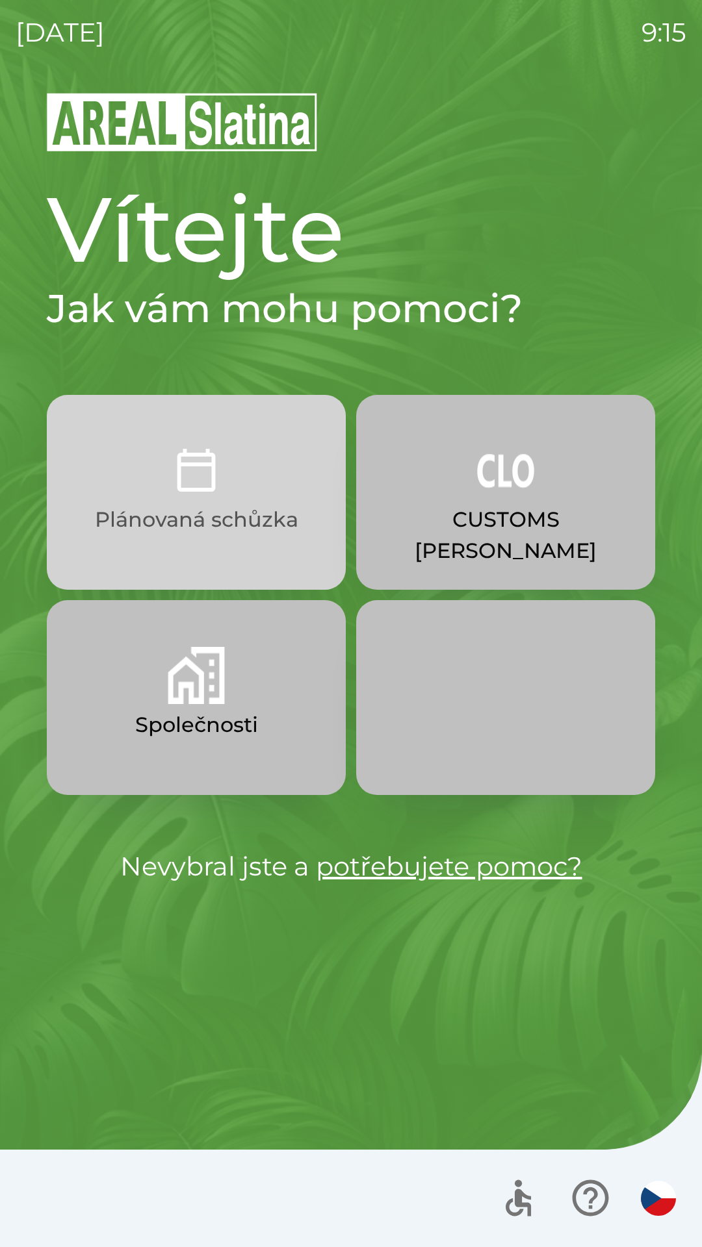
click at [240, 503] on button "Plánovaná schůzka" at bounding box center [196, 492] width 299 height 195
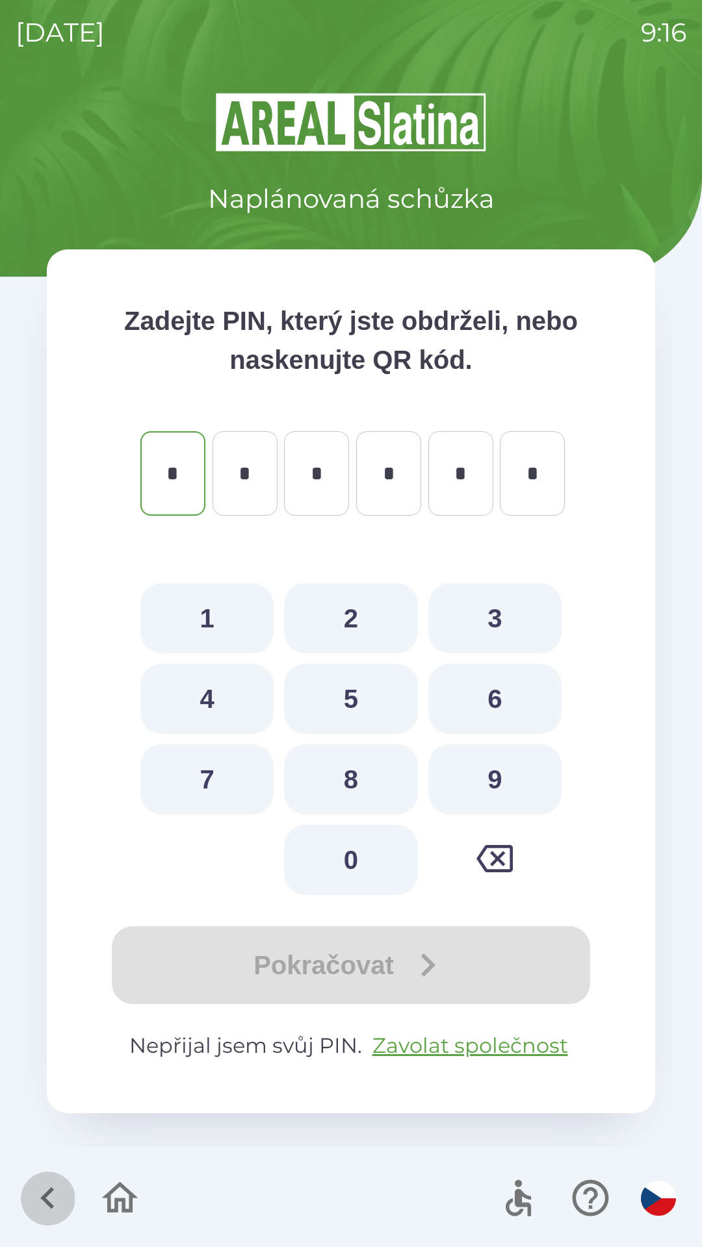
click at [49, 1195] on icon "button" at bounding box center [47, 1198] width 14 height 22
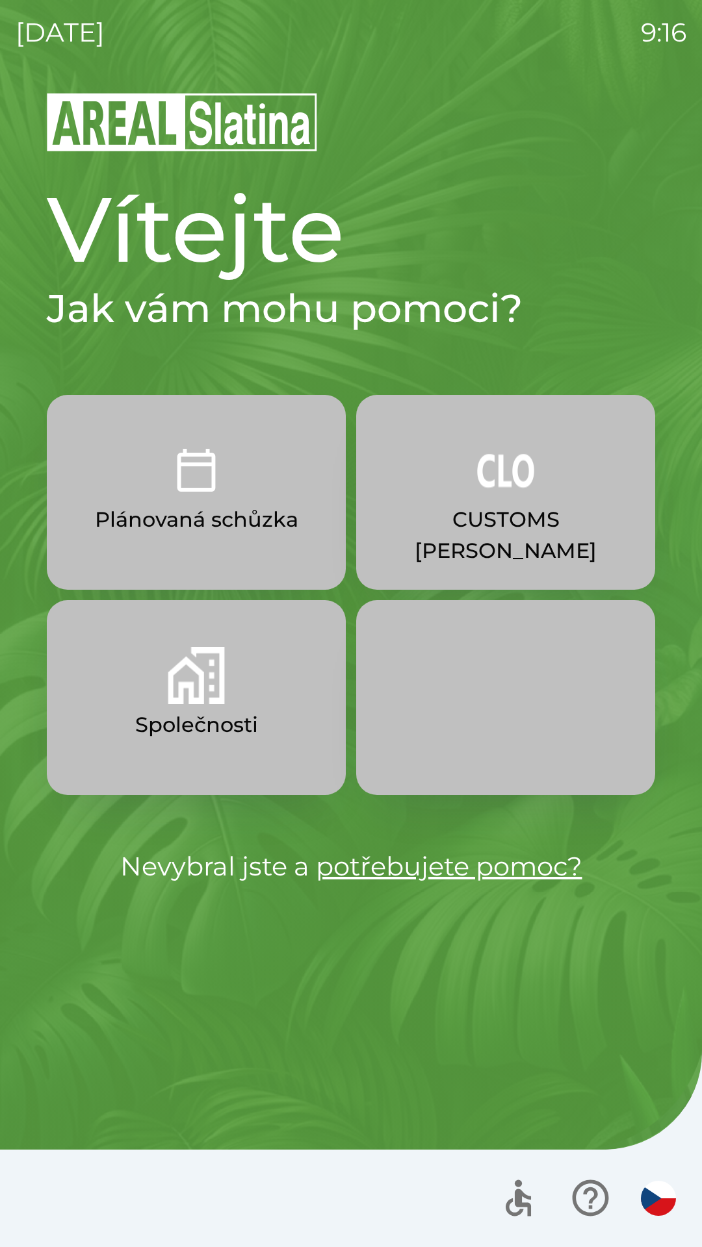
click at [252, 698] on button "Společnosti" at bounding box center [196, 697] width 299 height 195
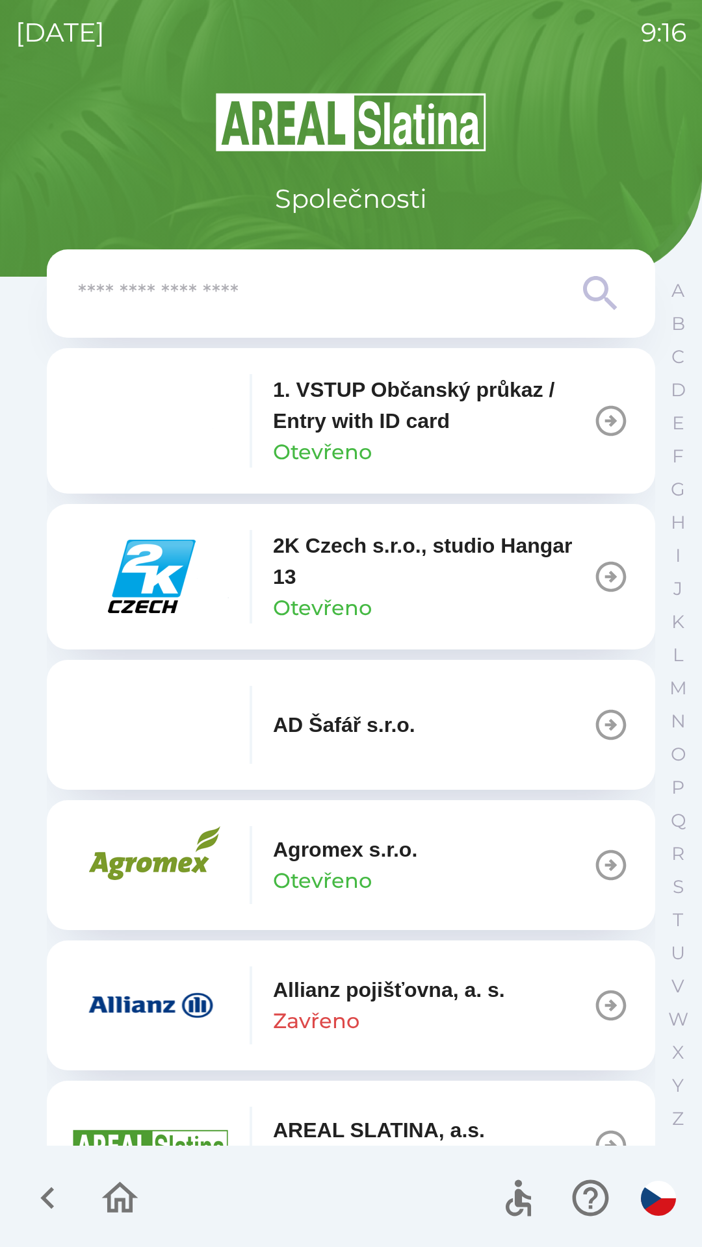
click at [206, 294] on input "text" at bounding box center [325, 294] width 494 height 36
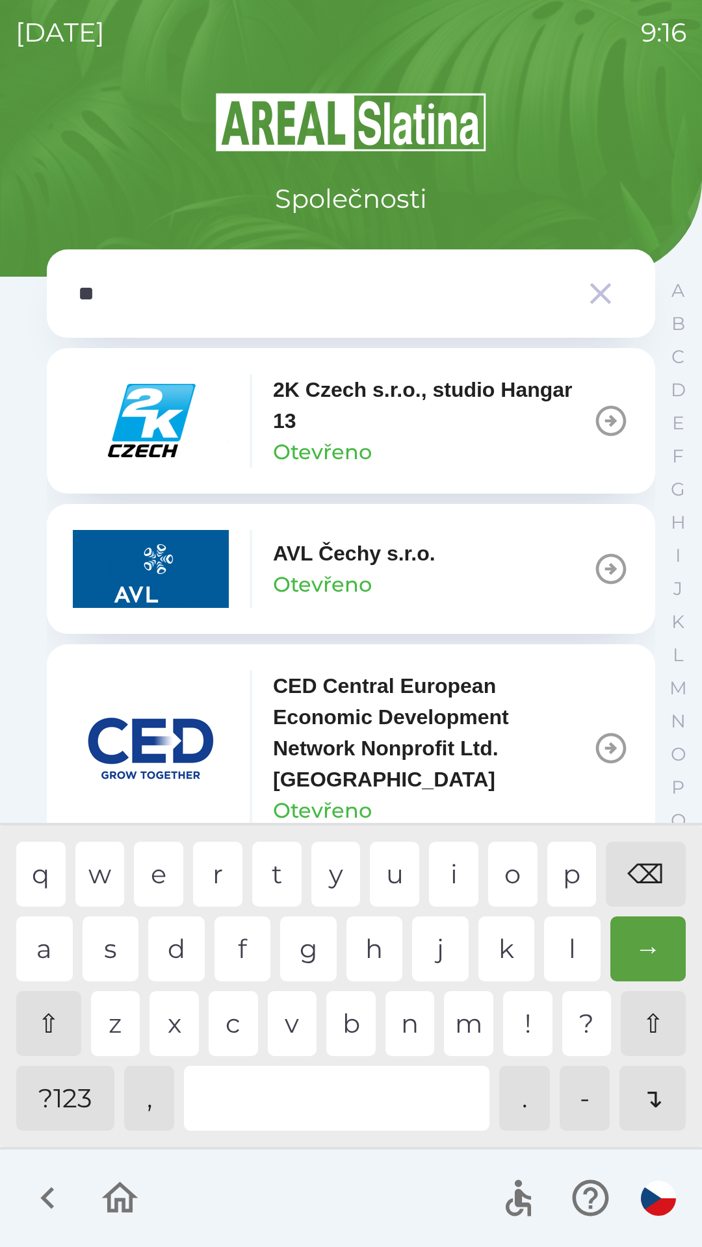
click at [227, 1011] on div "c" at bounding box center [233, 1023] width 49 height 65
type input "****"
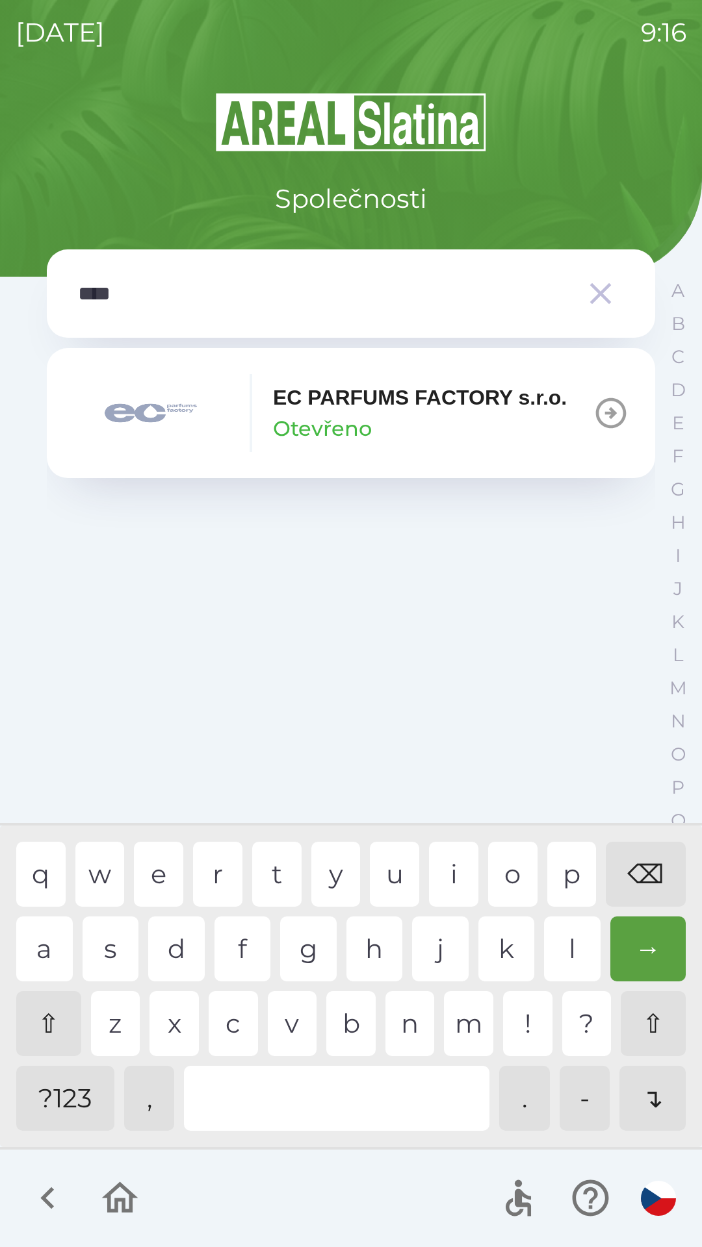
click at [571, 862] on div "p" at bounding box center [571, 874] width 49 height 65
click at [410, 420] on div "EC PARFUMS FACTORY s.r.o. Otevřeno" at bounding box center [420, 413] width 294 height 62
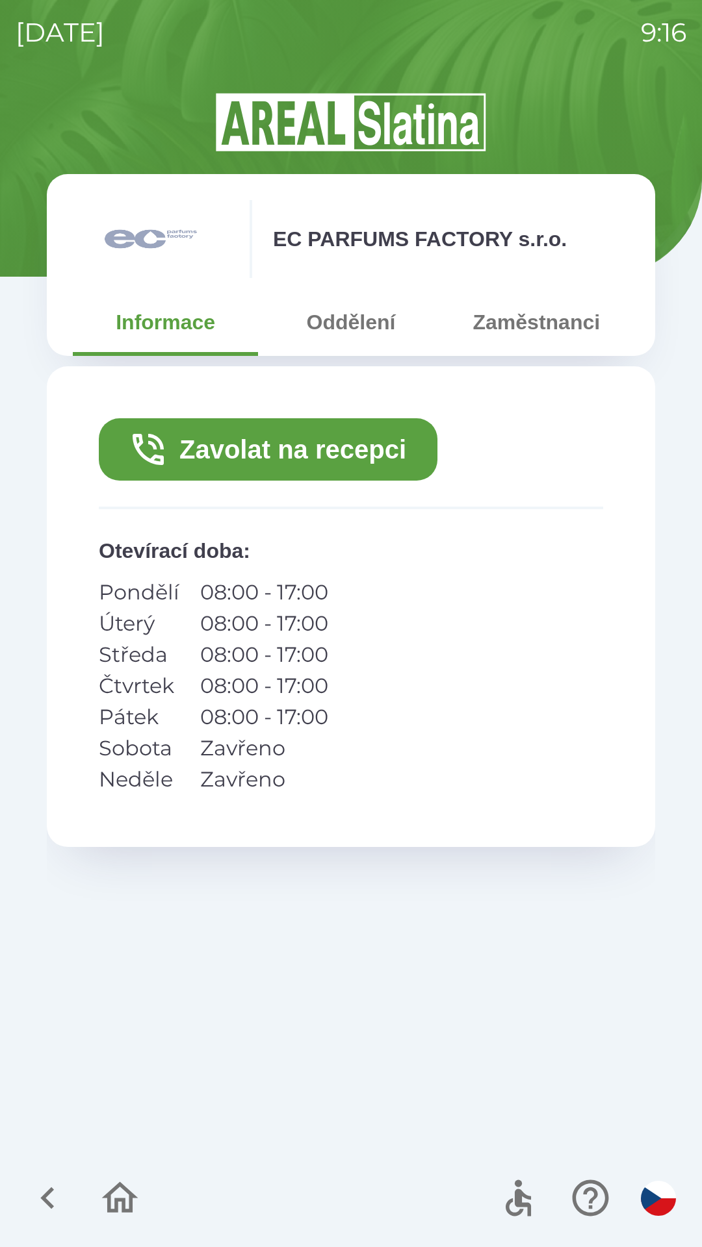
click at [303, 443] on button "Zavolat na recepci" at bounding box center [268, 449] width 338 height 62
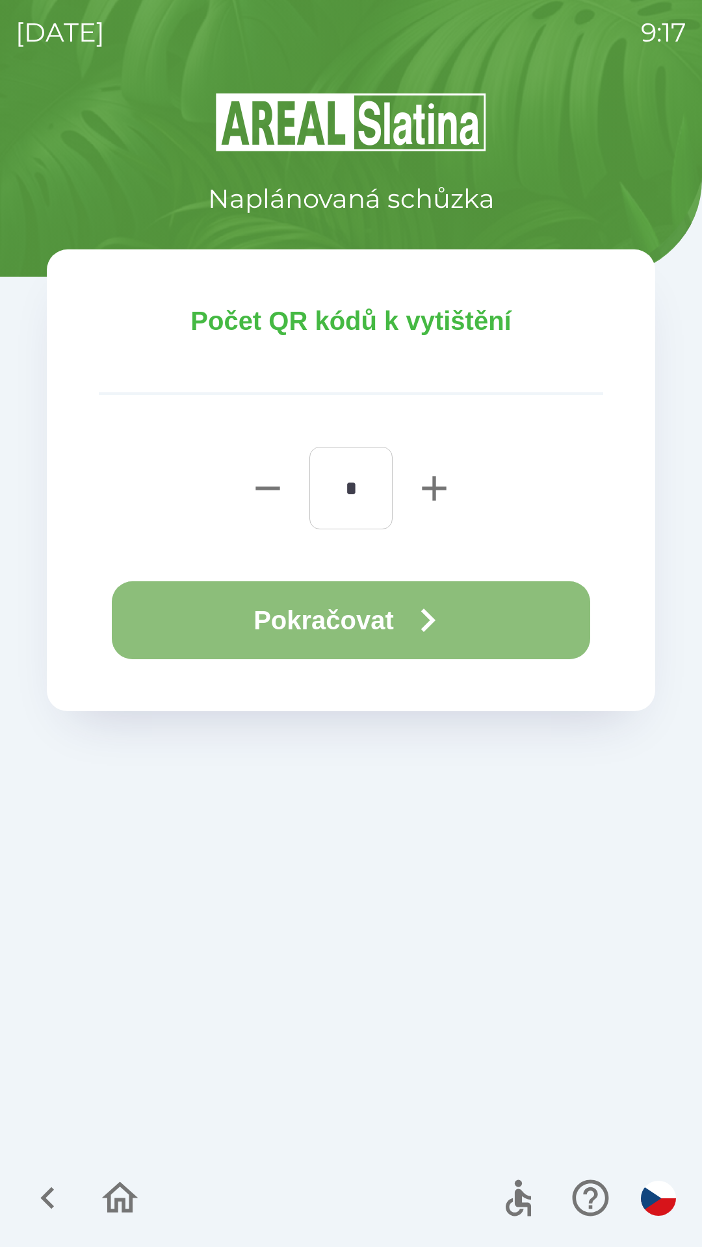
click at [329, 616] on button "Pokračovat" at bounding box center [351, 620] width 478 height 78
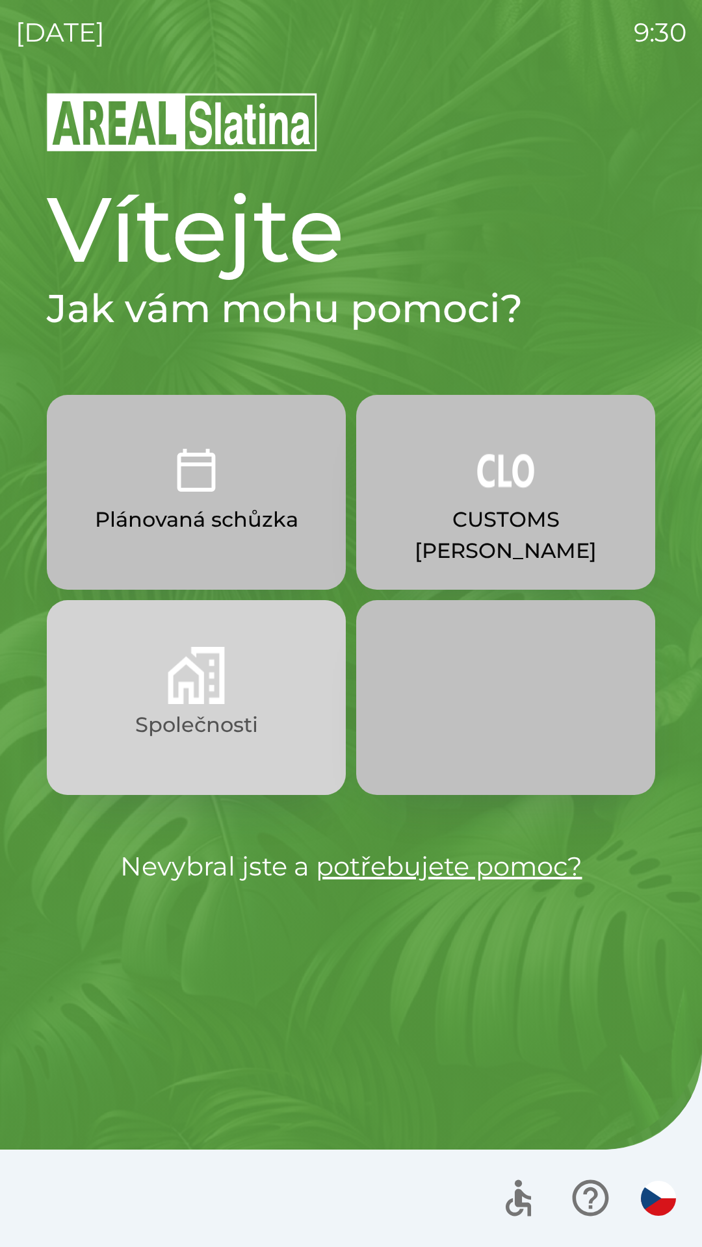
click at [197, 689] on img "button" at bounding box center [196, 675] width 57 height 57
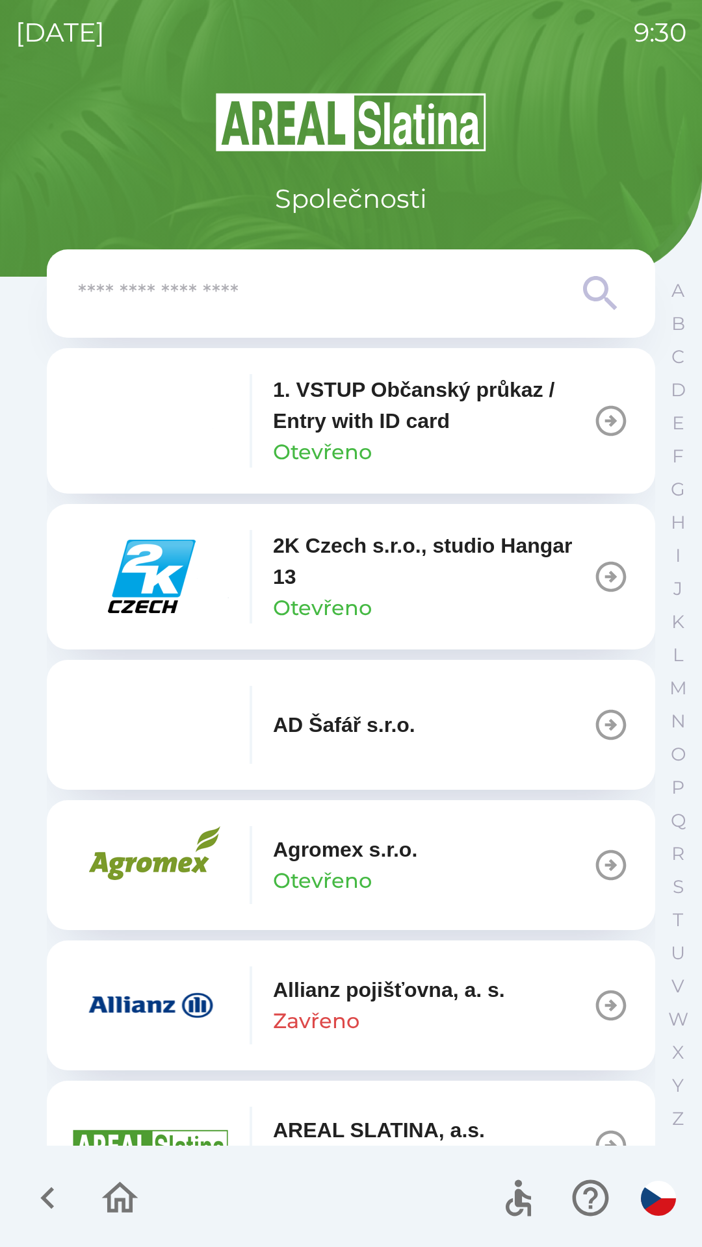
click at [155, 574] on img "button" at bounding box center [151, 577] width 156 height 78
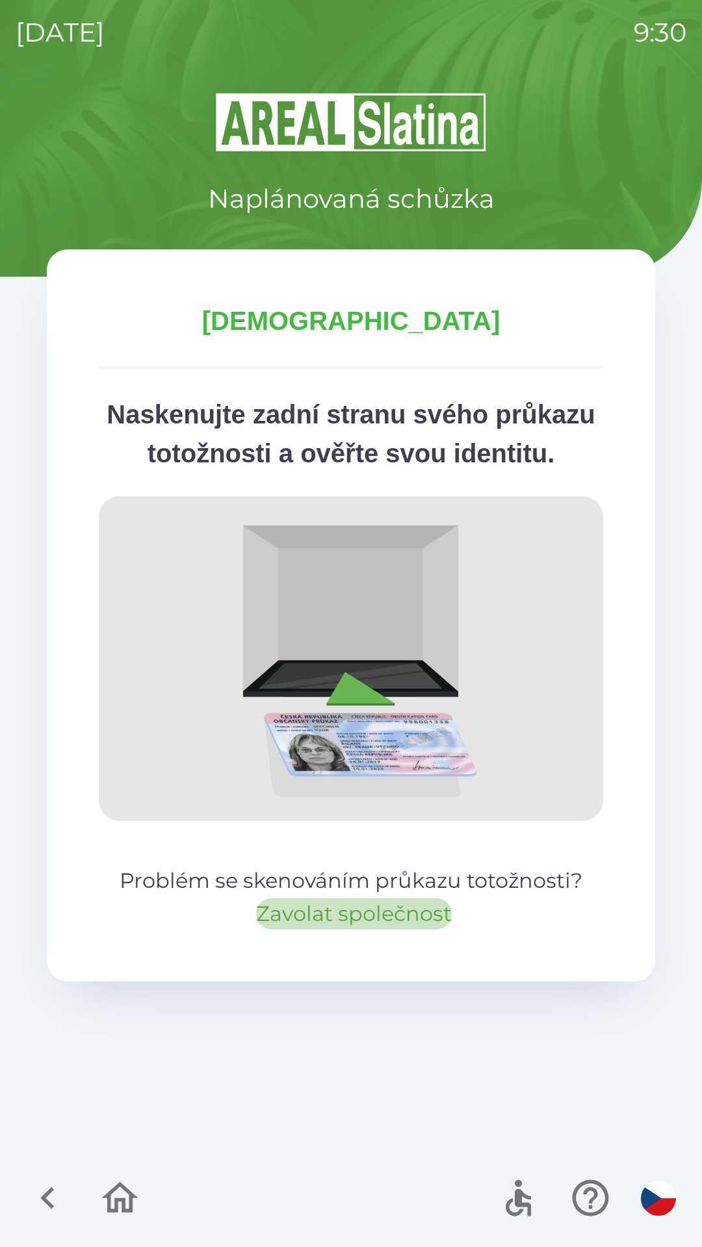
click at [344, 930] on button "Zavolat společnost" at bounding box center [354, 913] width 196 height 31
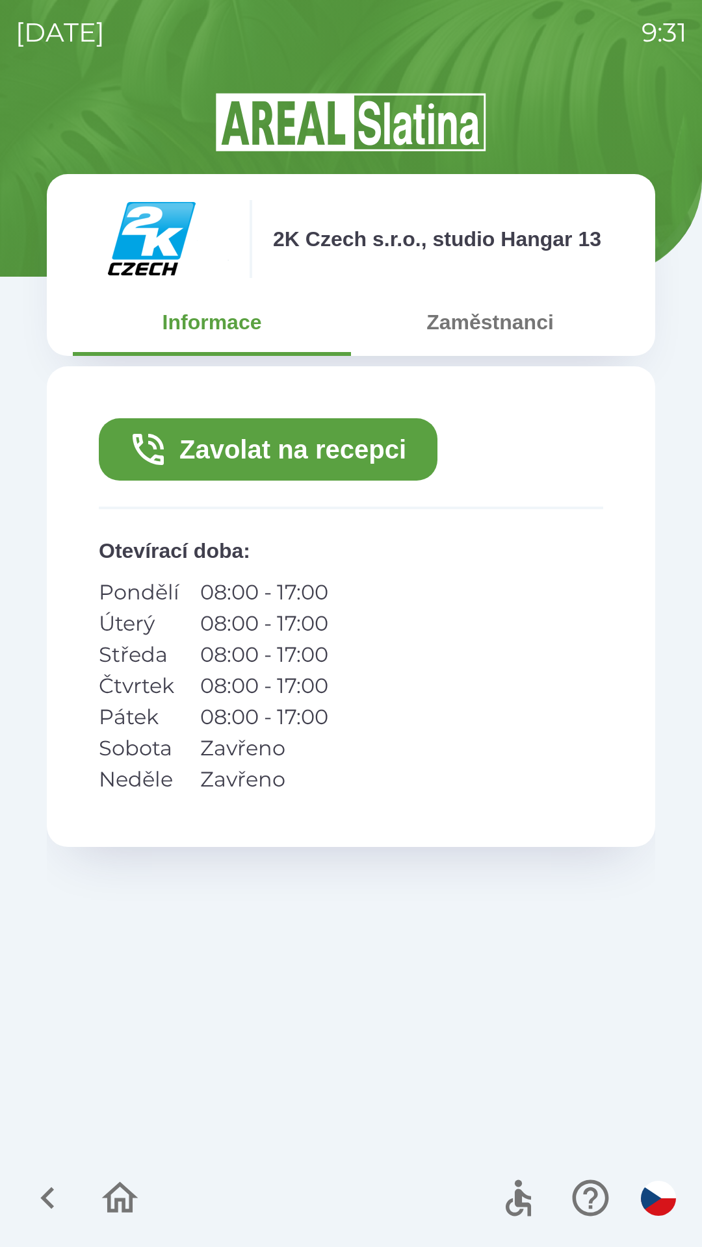
click at [184, 472] on button "Zavolat na recepci" at bounding box center [268, 449] width 338 height 62
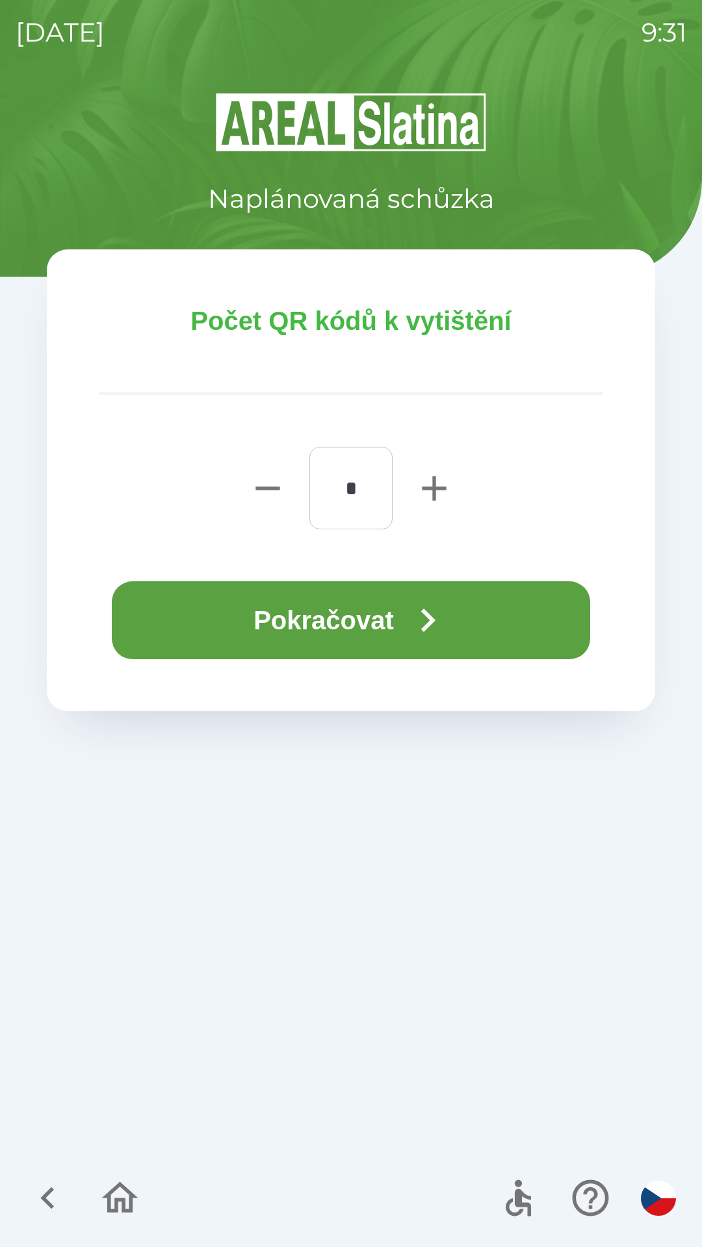
click at [212, 598] on button "Pokračovat" at bounding box center [351, 620] width 478 height 78
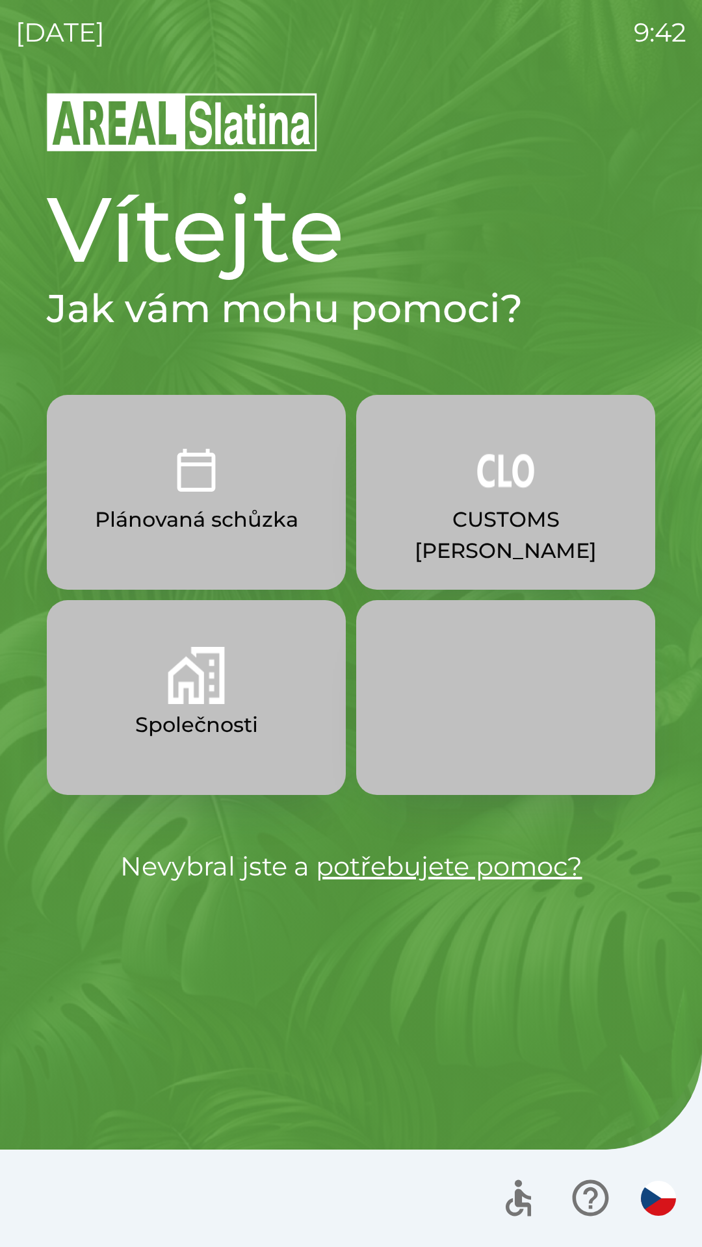
click at [450, 522] on p "CUSTOMS [PERSON_NAME]" at bounding box center [505, 535] width 236 height 62
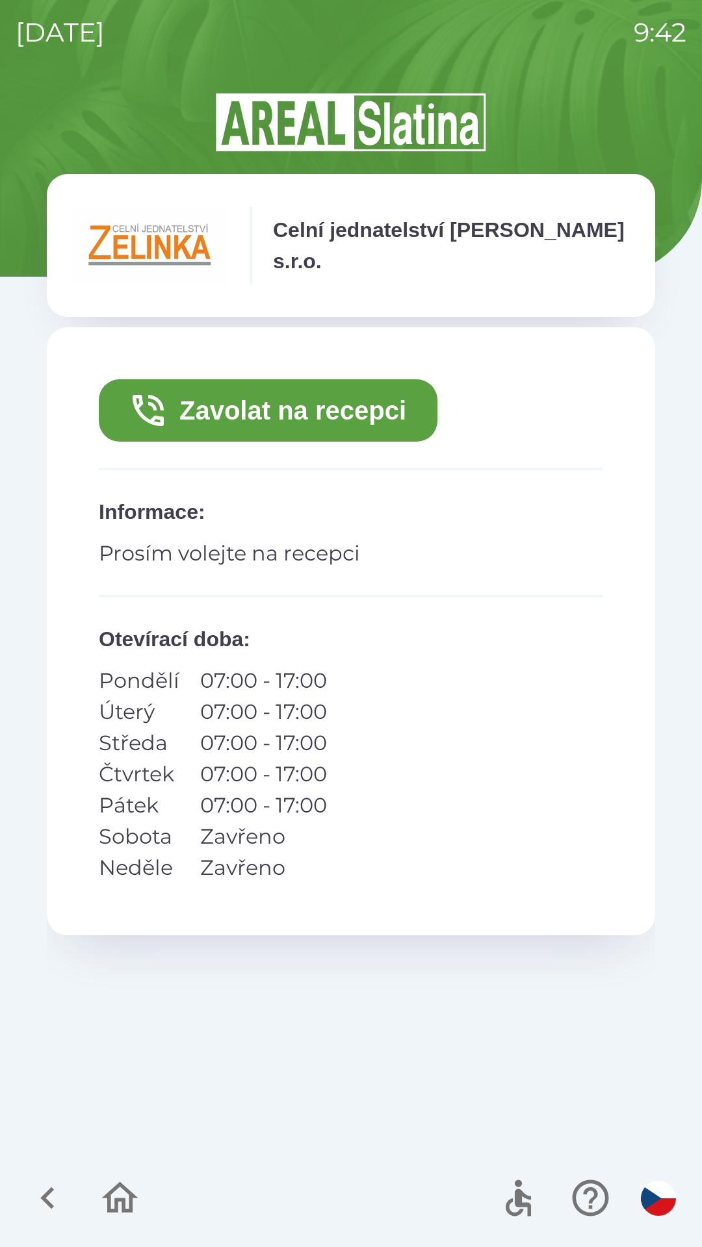
click at [222, 411] on button "Zavolat na recepci" at bounding box center [268, 410] width 338 height 62
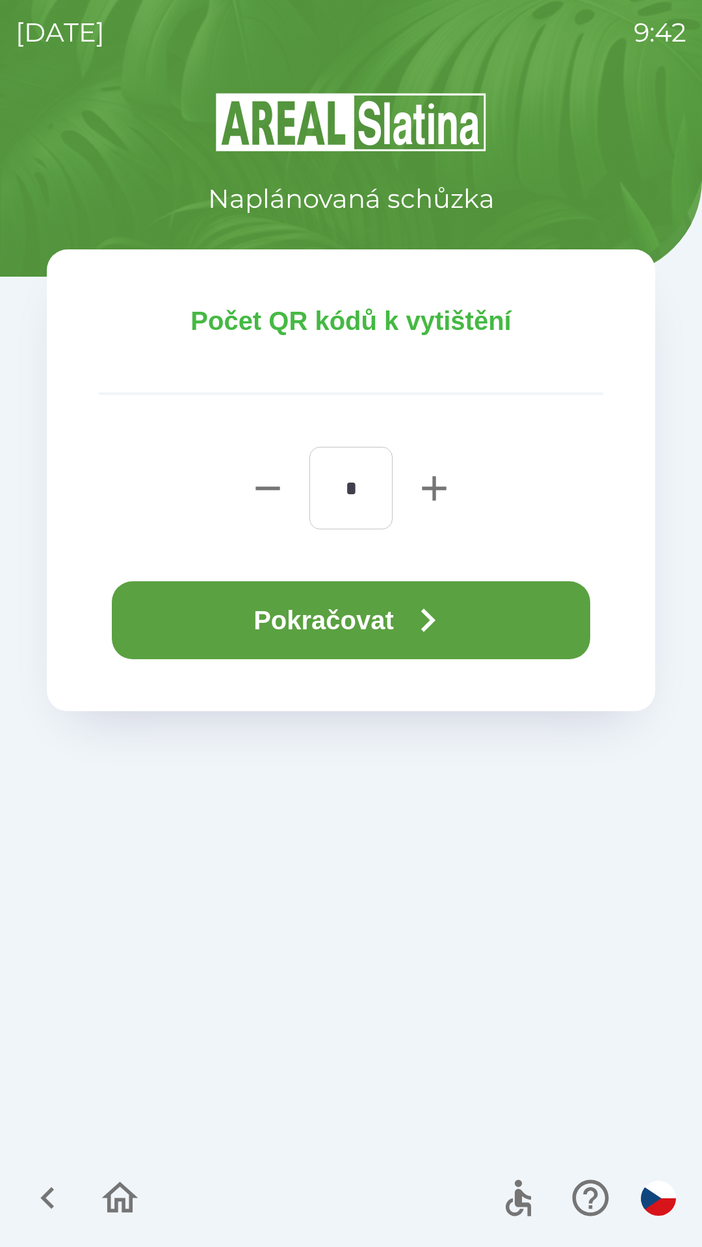
click at [333, 610] on button "Pokračovat" at bounding box center [351, 620] width 478 height 78
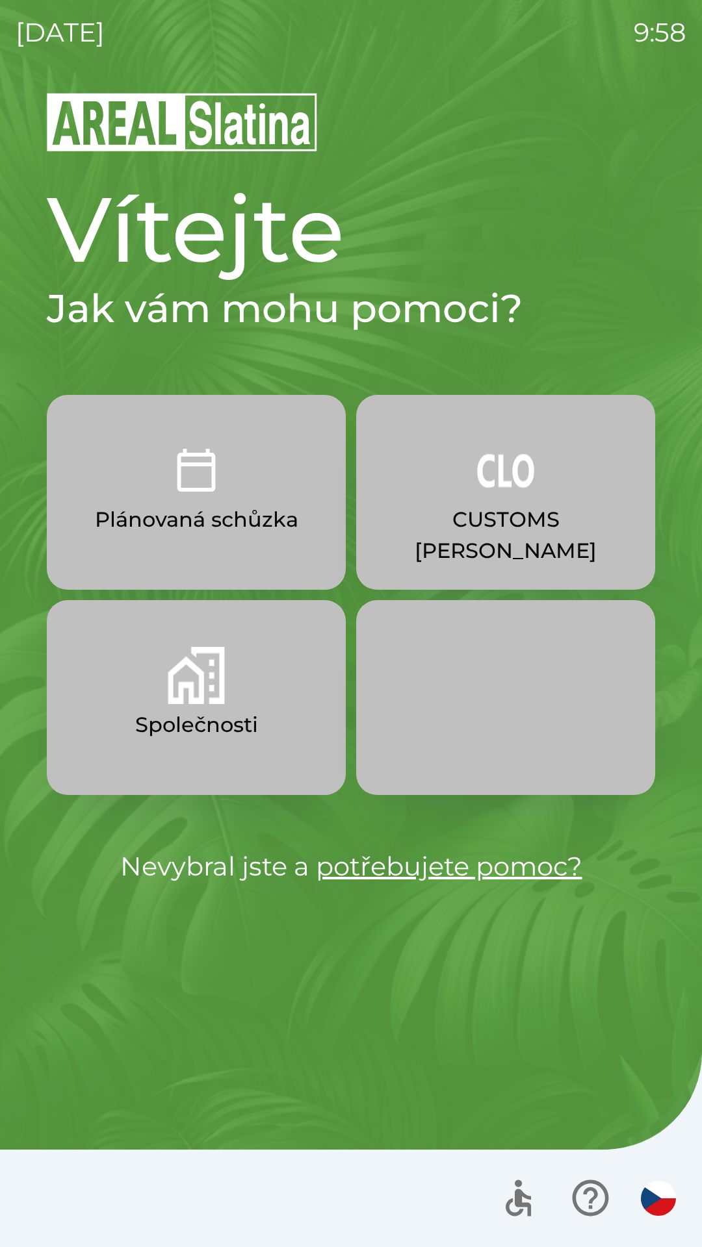
click at [238, 505] on p "Plánovaná schůzka" at bounding box center [196, 519] width 203 height 31
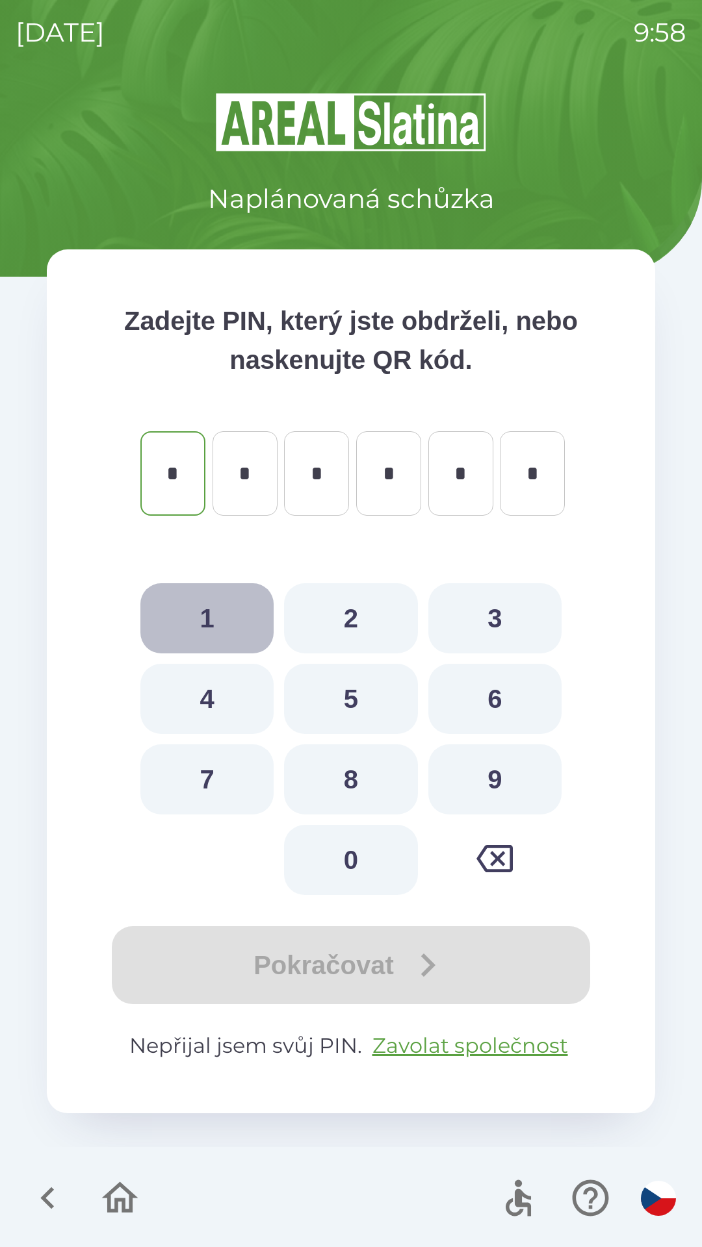
click at [207, 620] on button "1" at bounding box center [206, 618] width 133 height 70
type input "*"
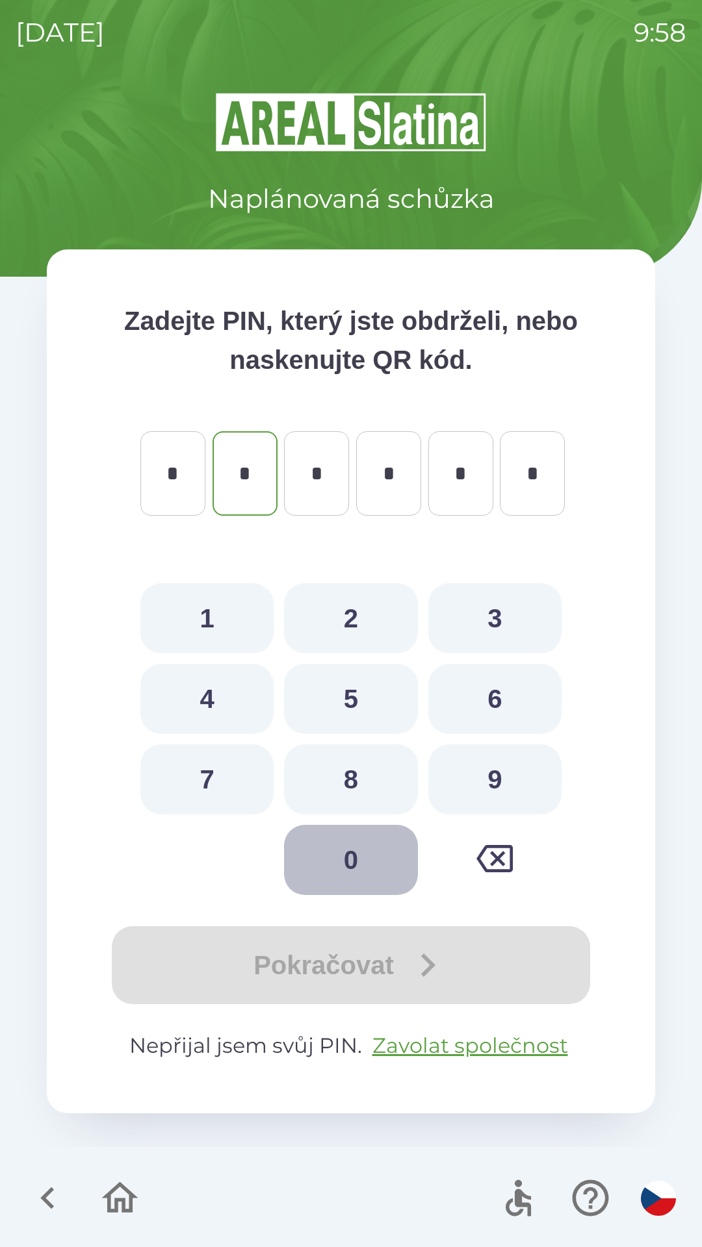
click at [358, 871] on button "0" at bounding box center [350, 860] width 133 height 70
type input "*"
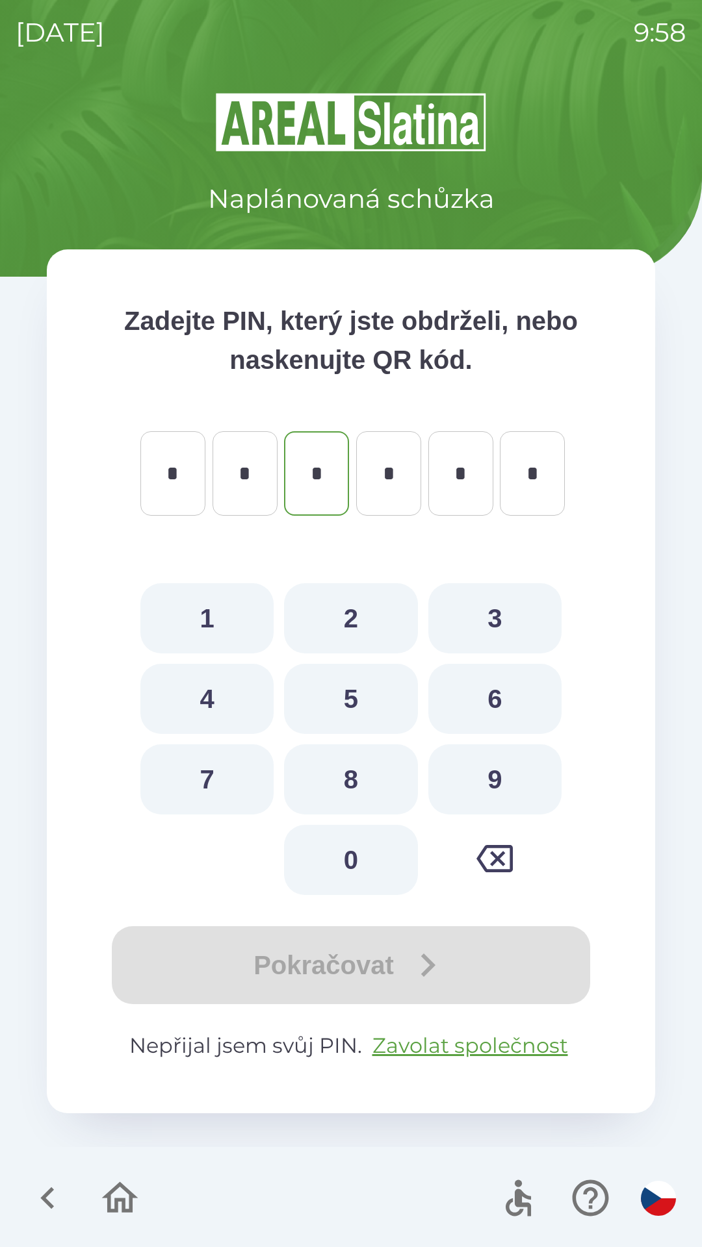
click at [214, 625] on button "1" at bounding box center [206, 618] width 133 height 70
type input "*"
click at [366, 872] on button "0" at bounding box center [350, 860] width 133 height 70
type input "*"
click at [220, 612] on button "1" at bounding box center [206, 618] width 133 height 70
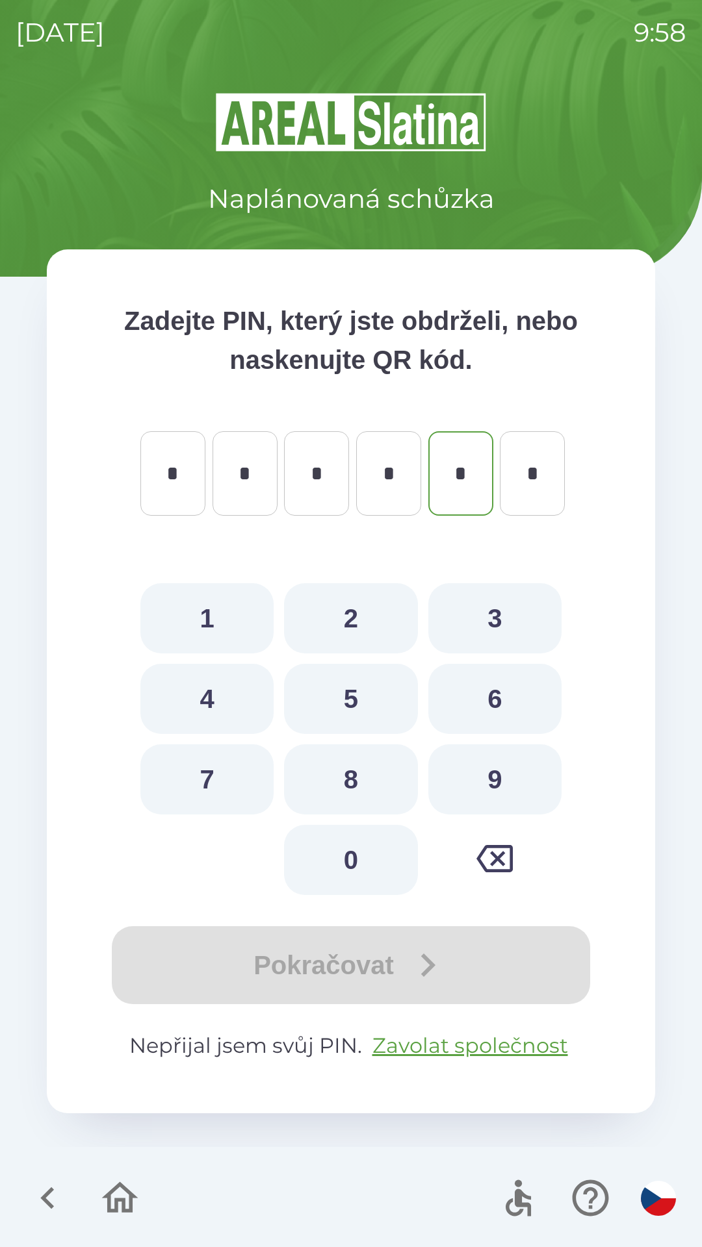
type input "*"
click at [368, 852] on button "0" at bounding box center [350, 860] width 133 height 70
type input "*"
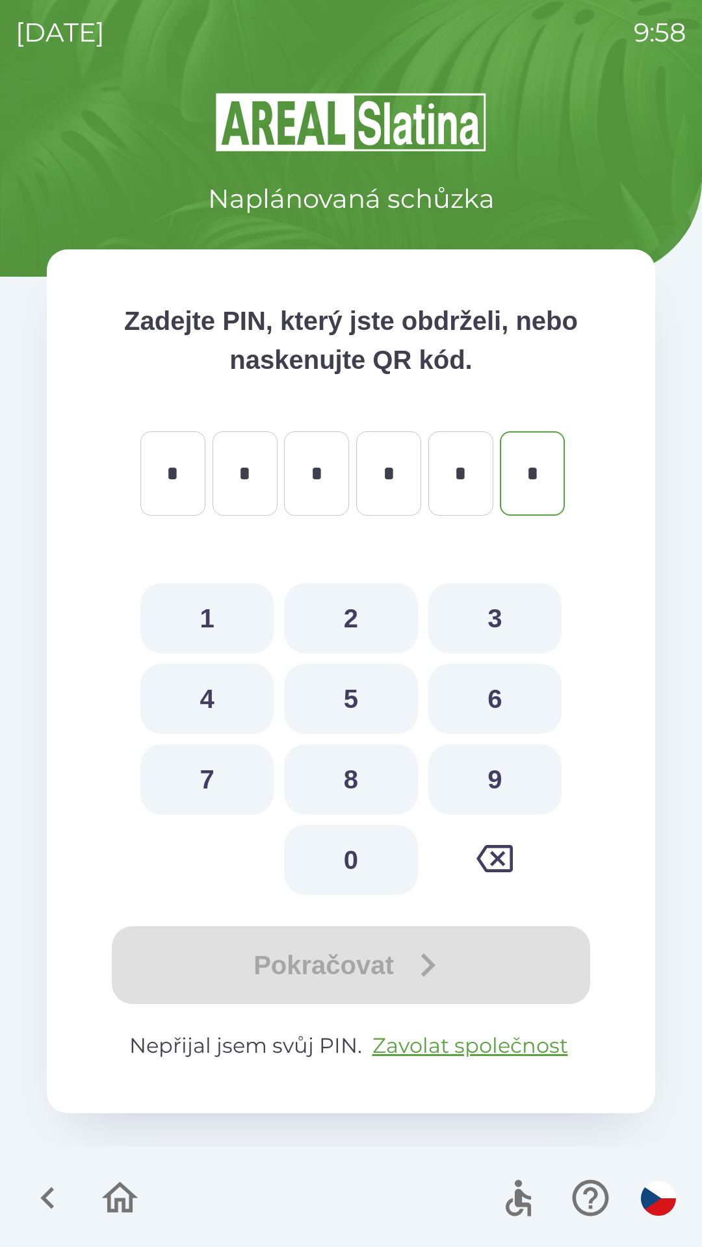
type input "*"
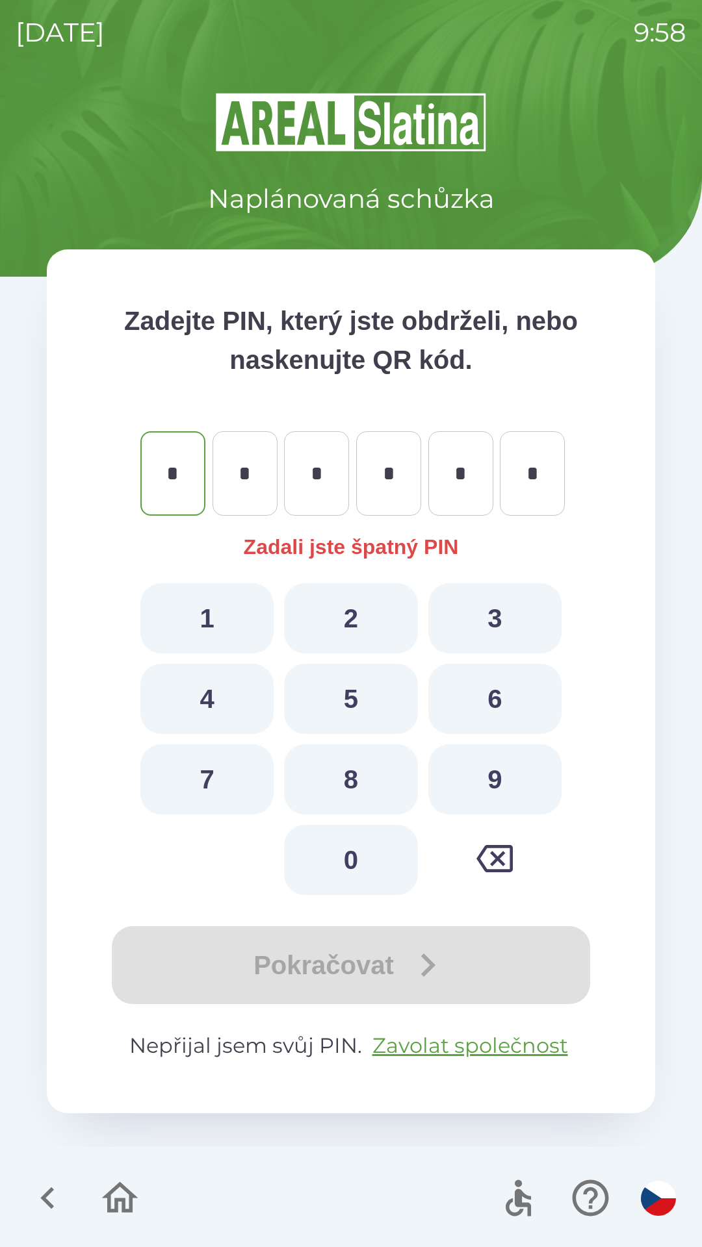
click at [40, 1192] on icon "button" at bounding box center [48, 1198] width 44 height 44
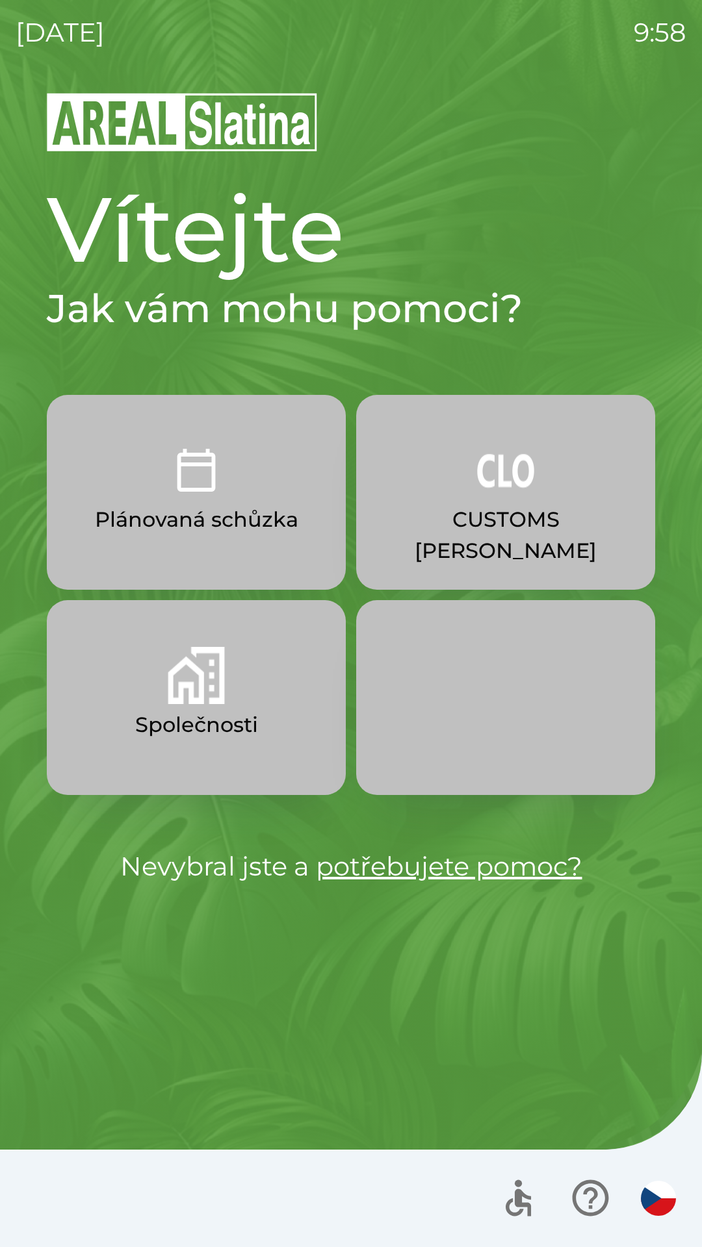
click at [235, 692] on button "Společnosti" at bounding box center [196, 697] width 299 height 195
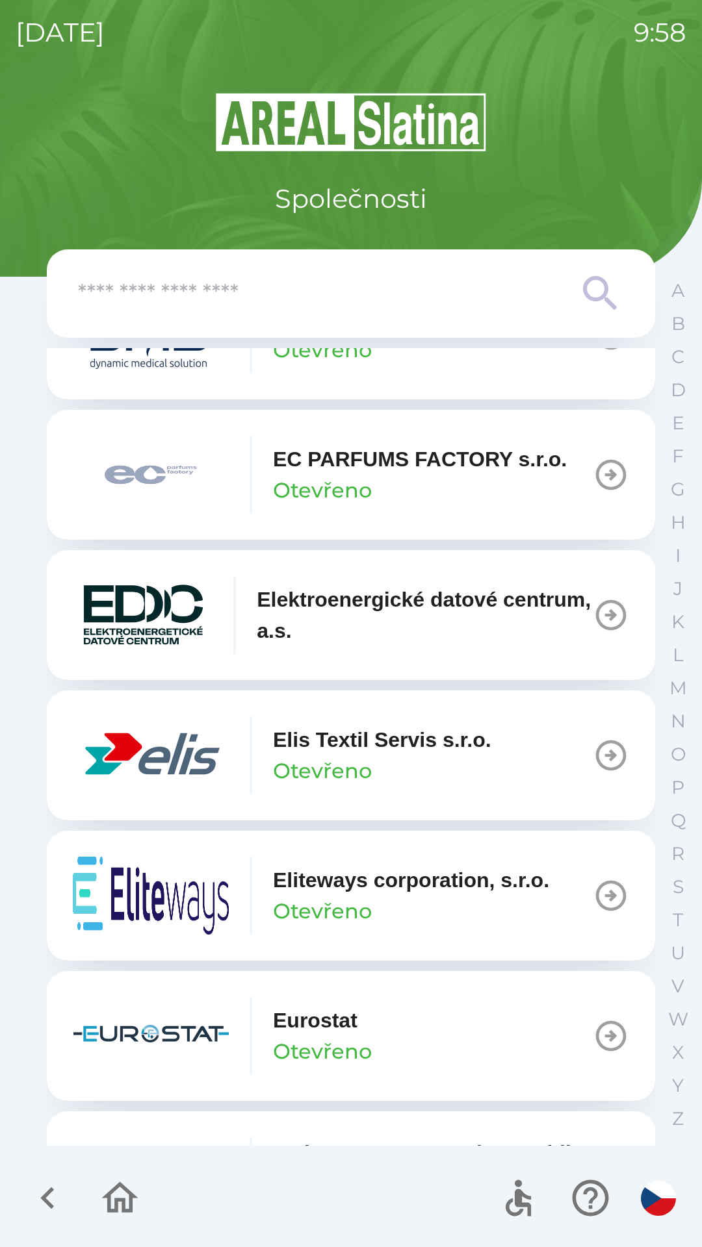
scroll to position [3467, 0]
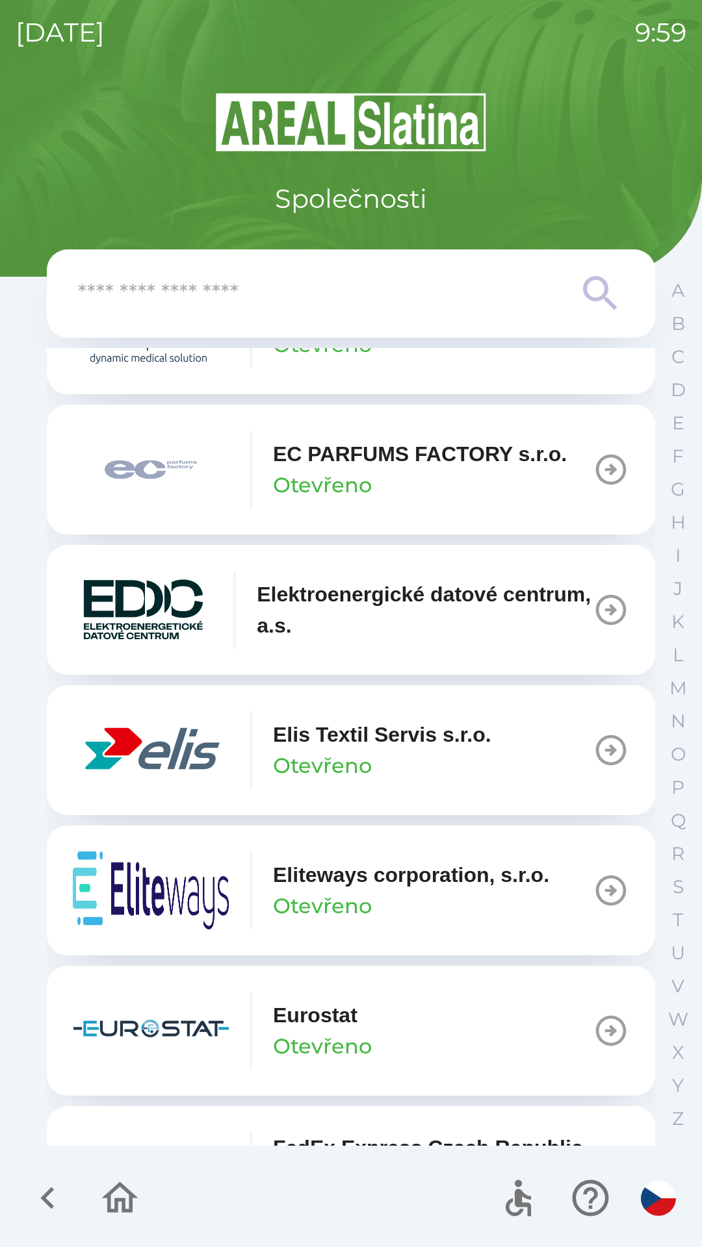
click at [201, 309] on input "text" at bounding box center [325, 294] width 494 height 36
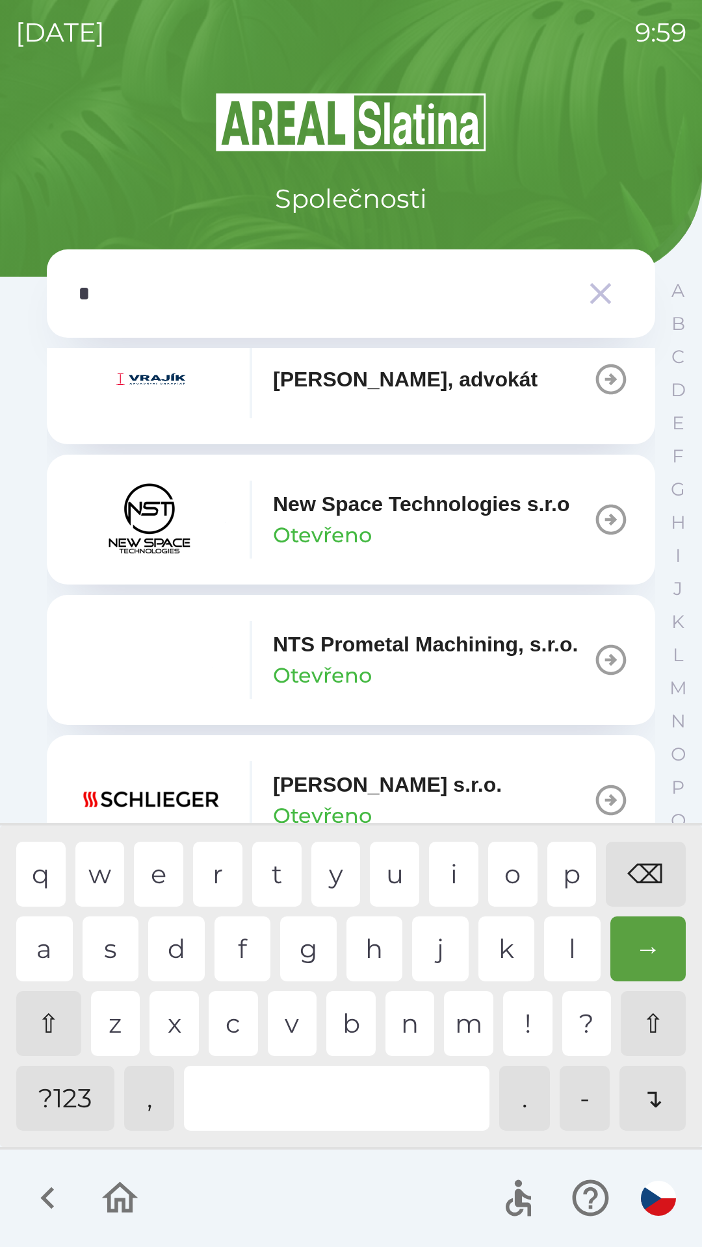
click at [317, 956] on div "g" at bounding box center [308, 949] width 57 height 65
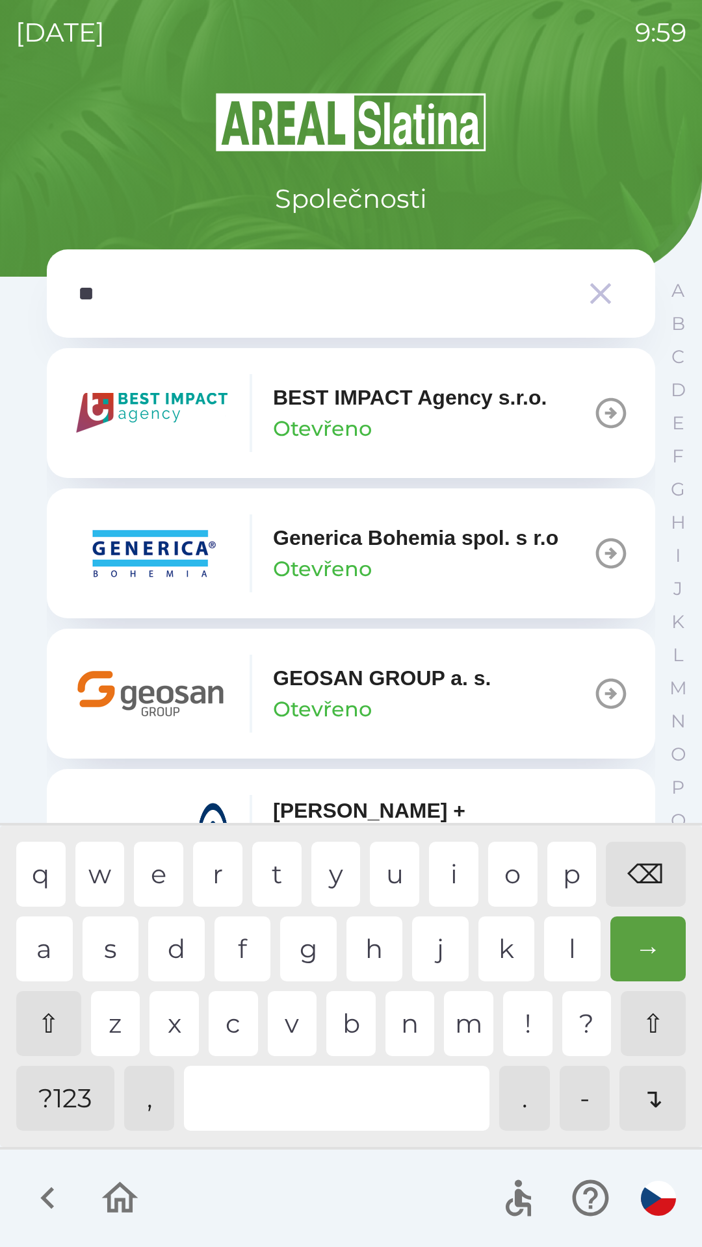
type input "***"
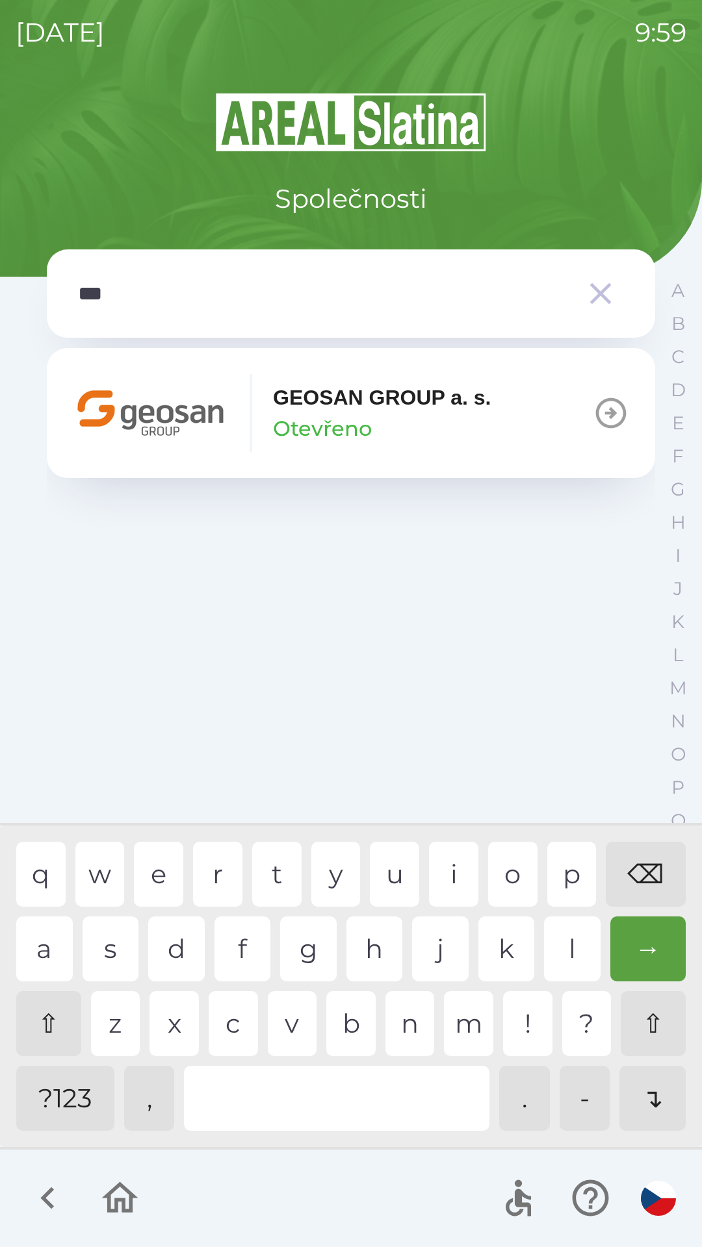
click at [200, 412] on img "button" at bounding box center [151, 413] width 156 height 78
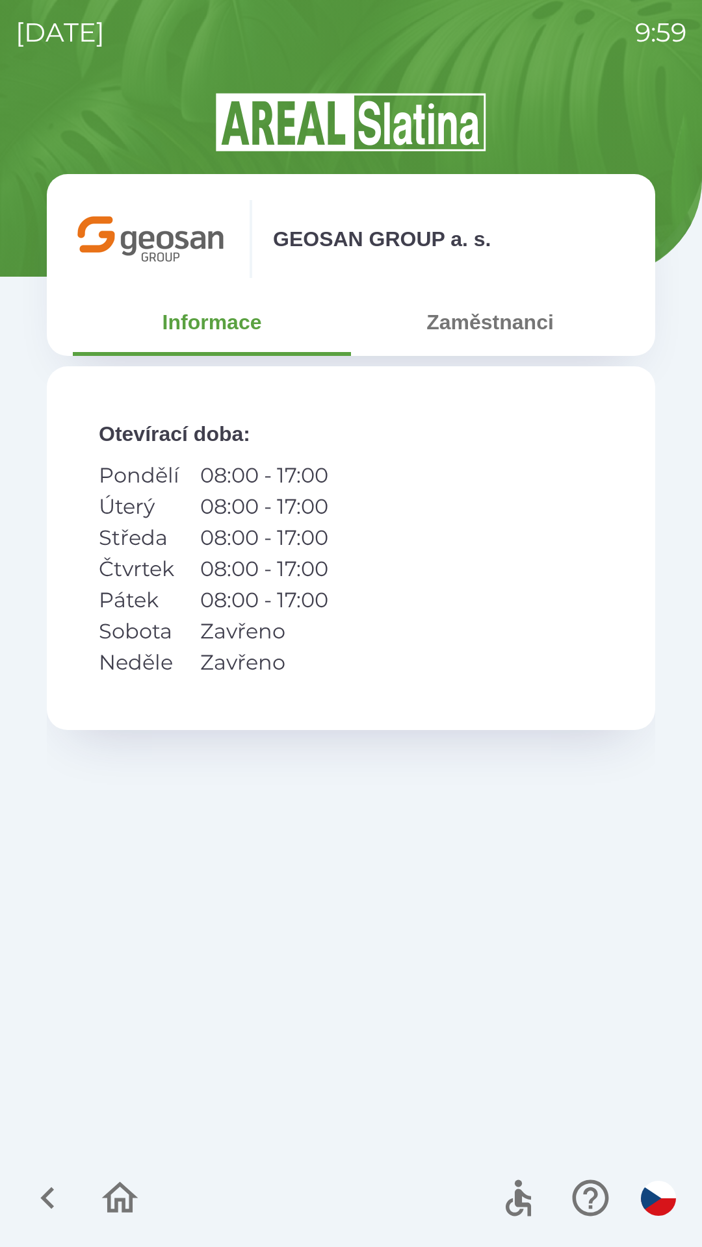
click at [53, 1195] on icon "button" at bounding box center [48, 1198] width 44 height 44
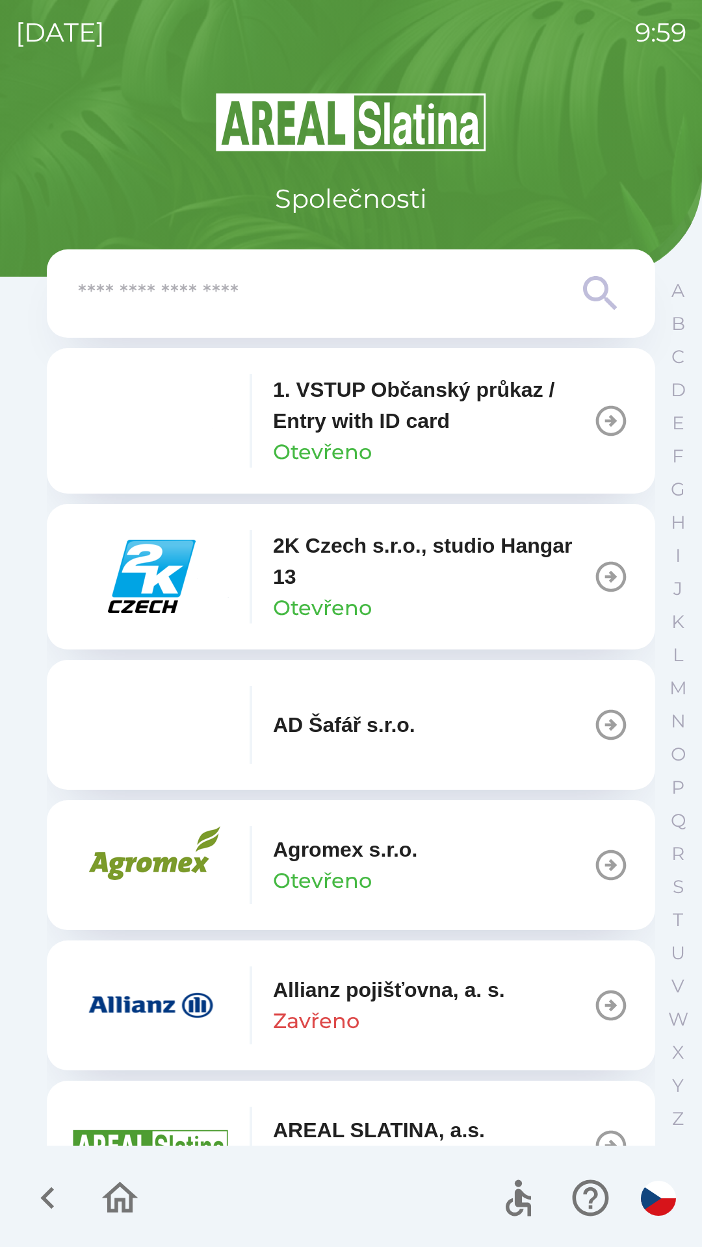
click at [54, 1181] on icon "button" at bounding box center [48, 1198] width 44 height 44
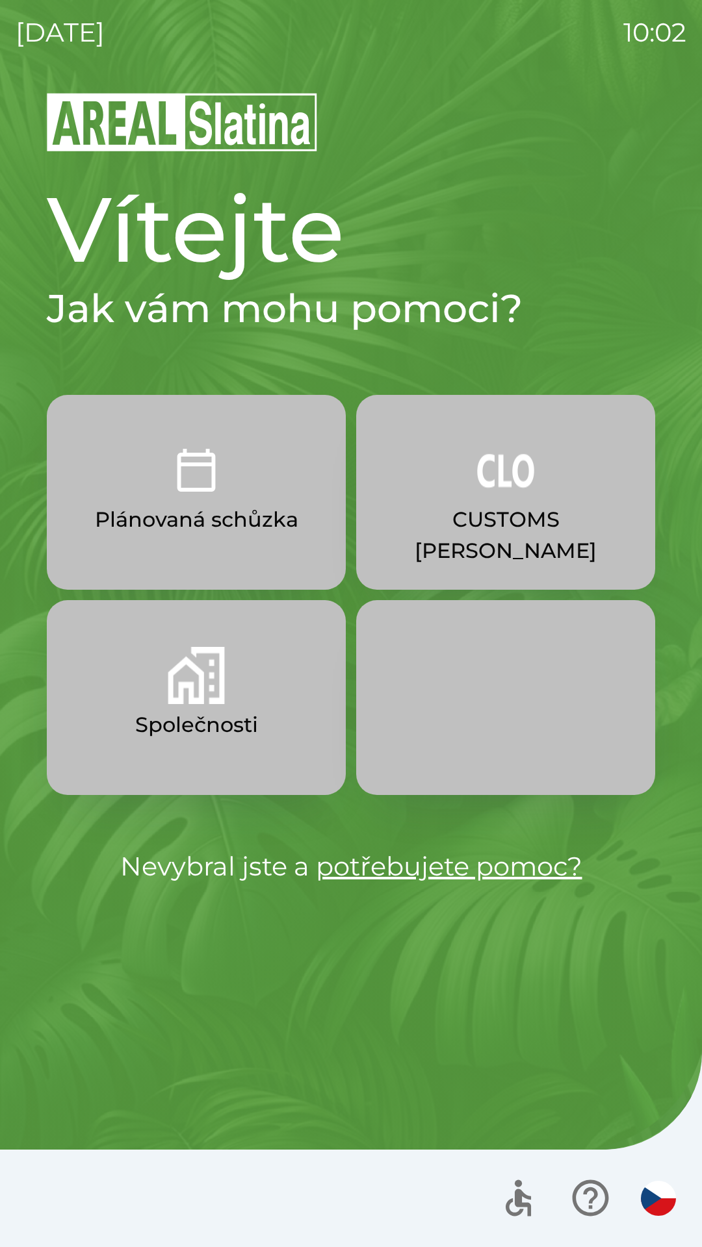
click at [194, 700] on img "button" at bounding box center [196, 675] width 57 height 57
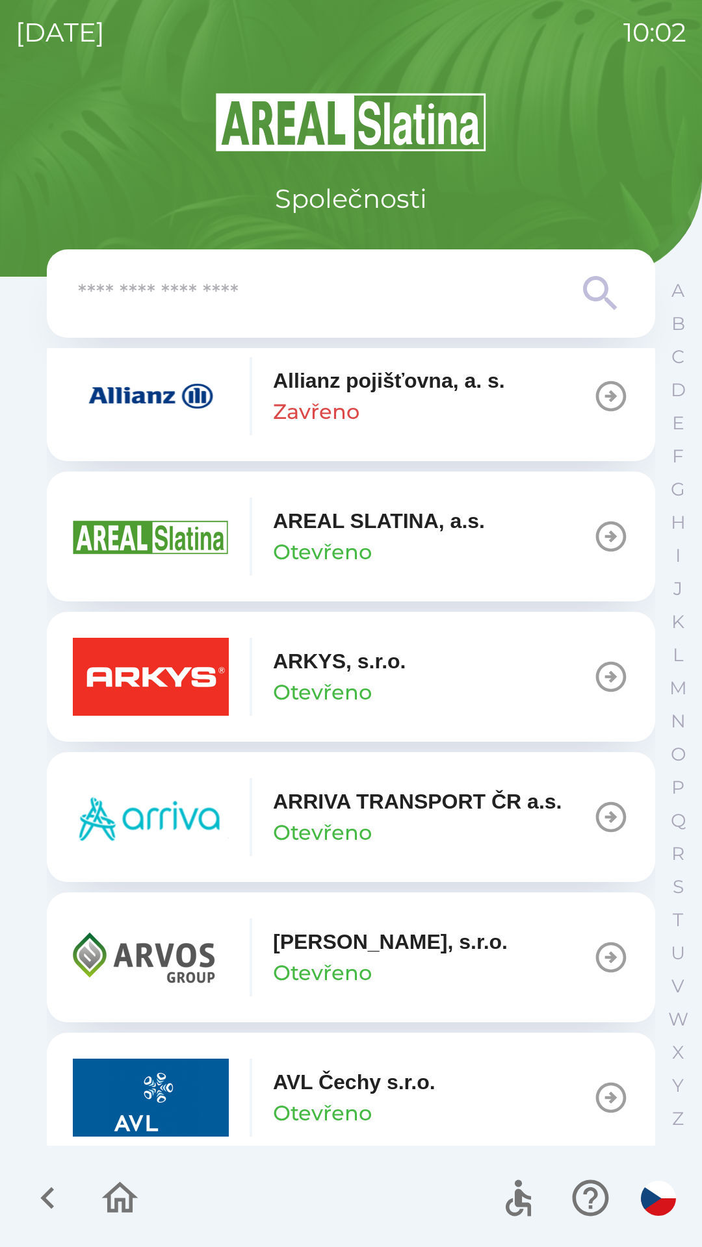
scroll to position [610, 0]
click at [172, 924] on img "button" at bounding box center [151, 957] width 156 height 78
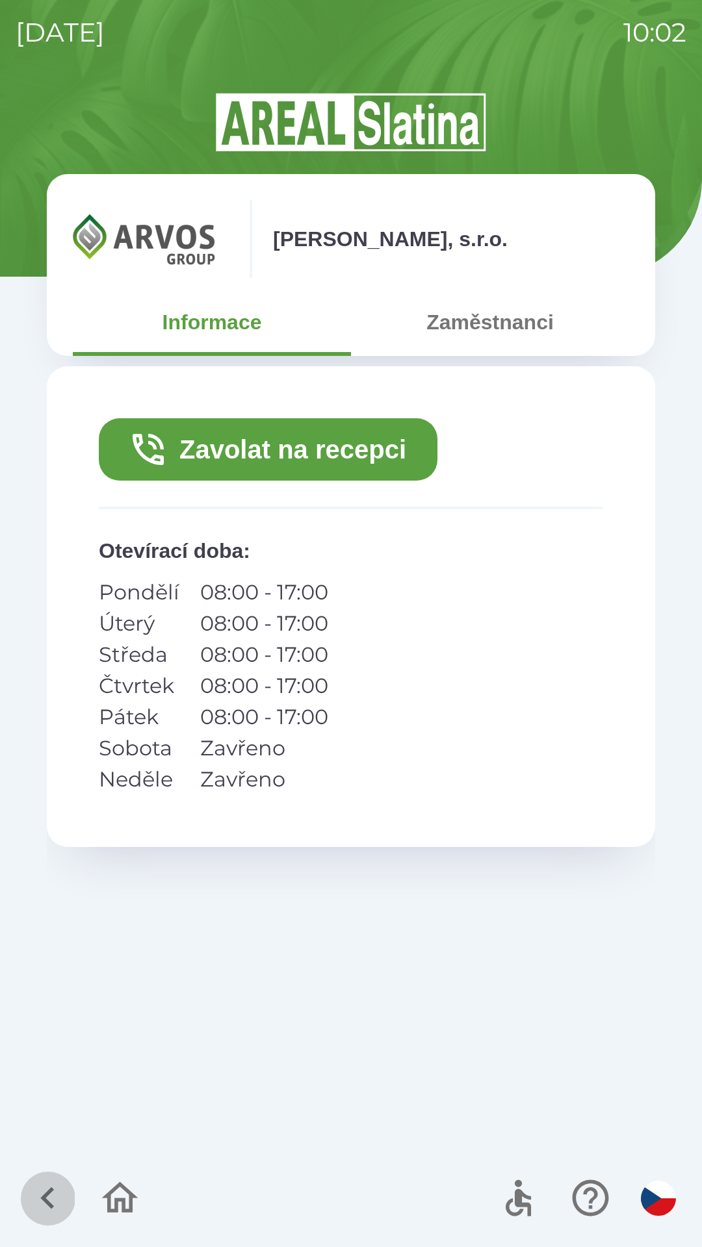
click at [51, 1193] on icon "button" at bounding box center [47, 1198] width 14 height 22
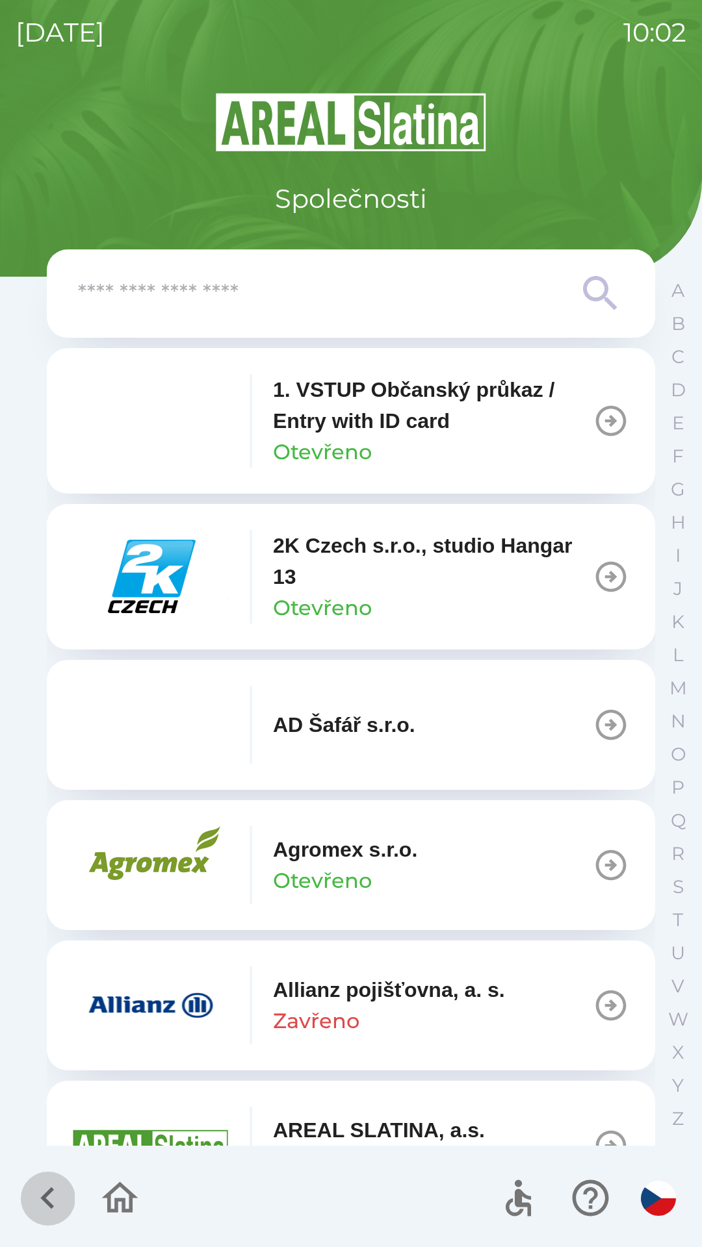
click at [55, 1193] on icon "button" at bounding box center [48, 1198] width 44 height 44
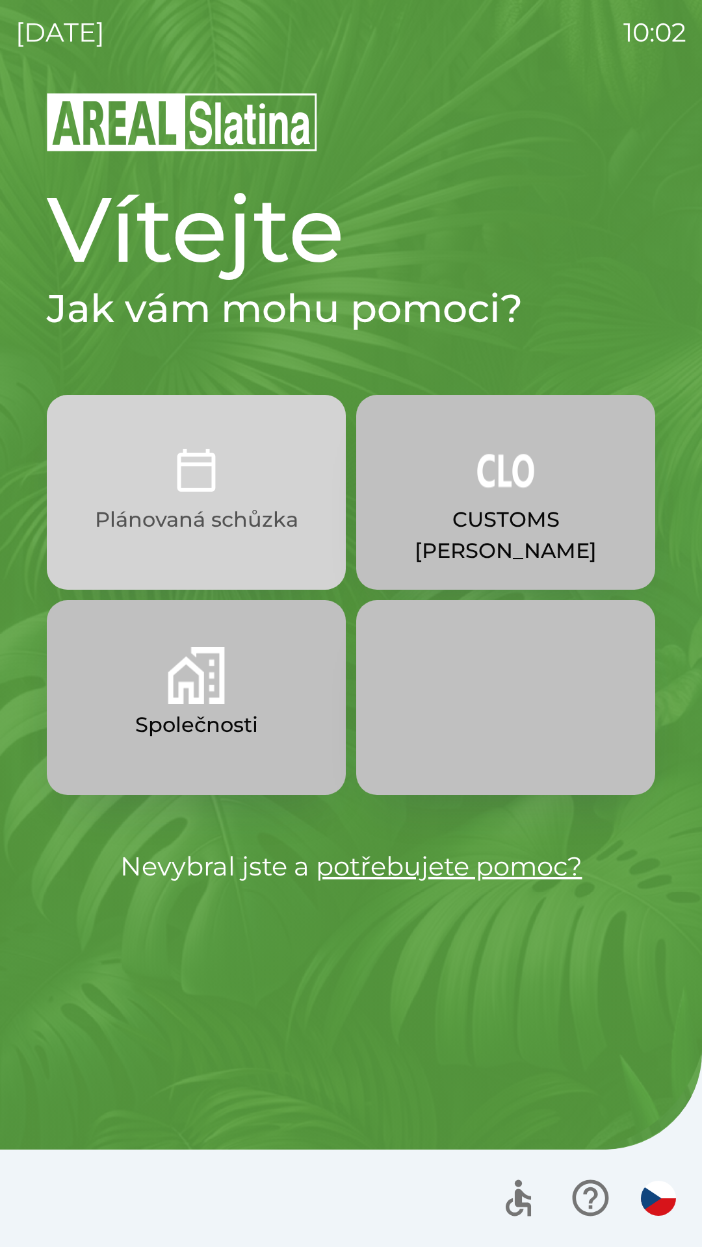
click at [159, 514] on p "Plánovaná schůzka" at bounding box center [196, 519] width 203 height 31
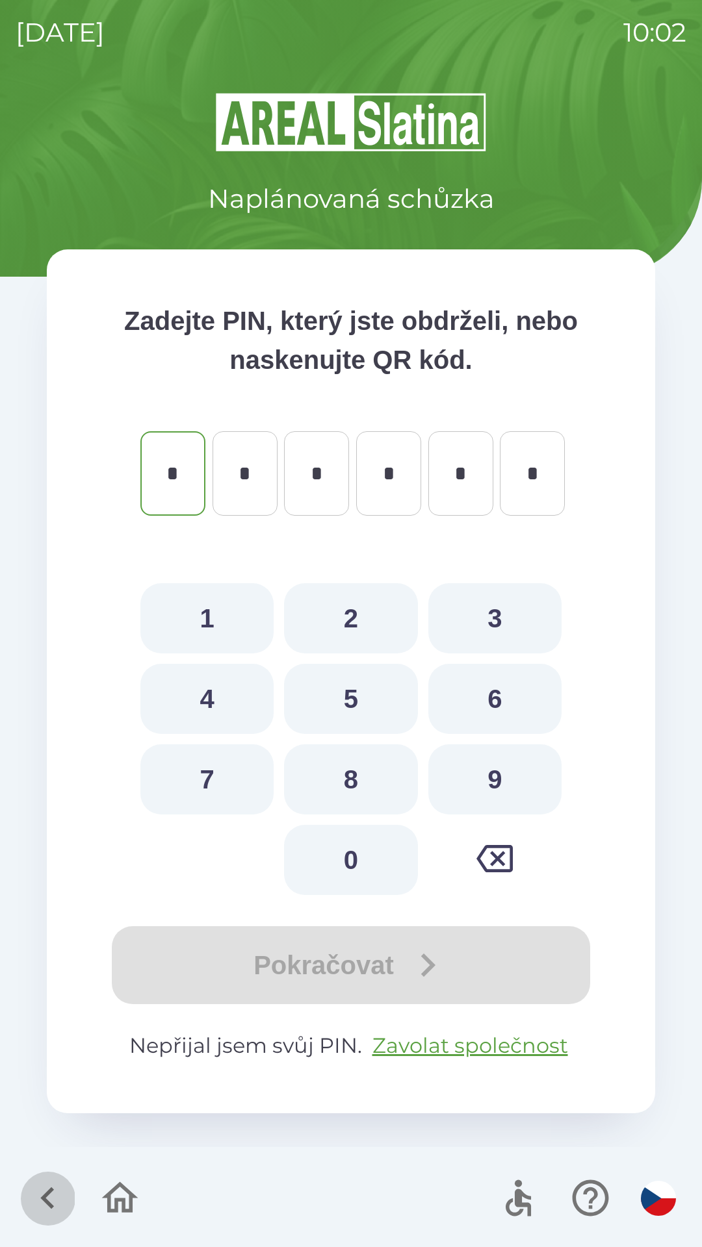
click at [53, 1202] on icon "button" at bounding box center [48, 1198] width 44 height 44
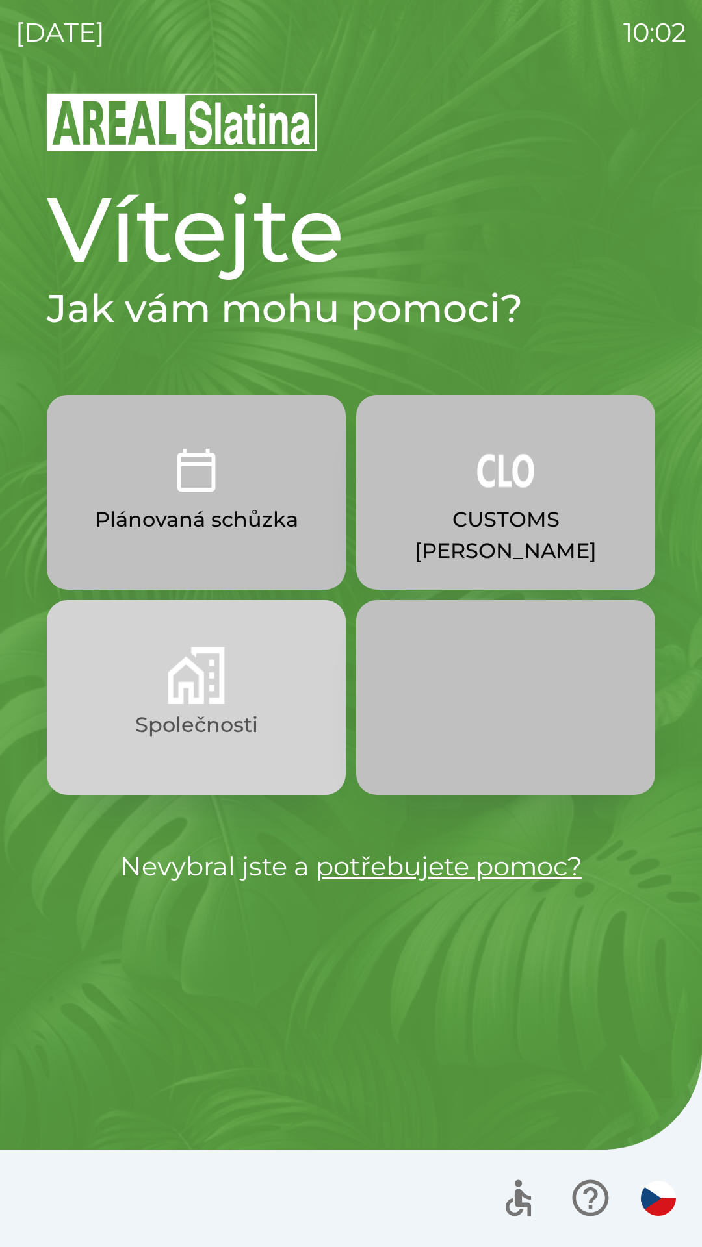
click at [187, 666] on img "button" at bounding box center [196, 675] width 57 height 57
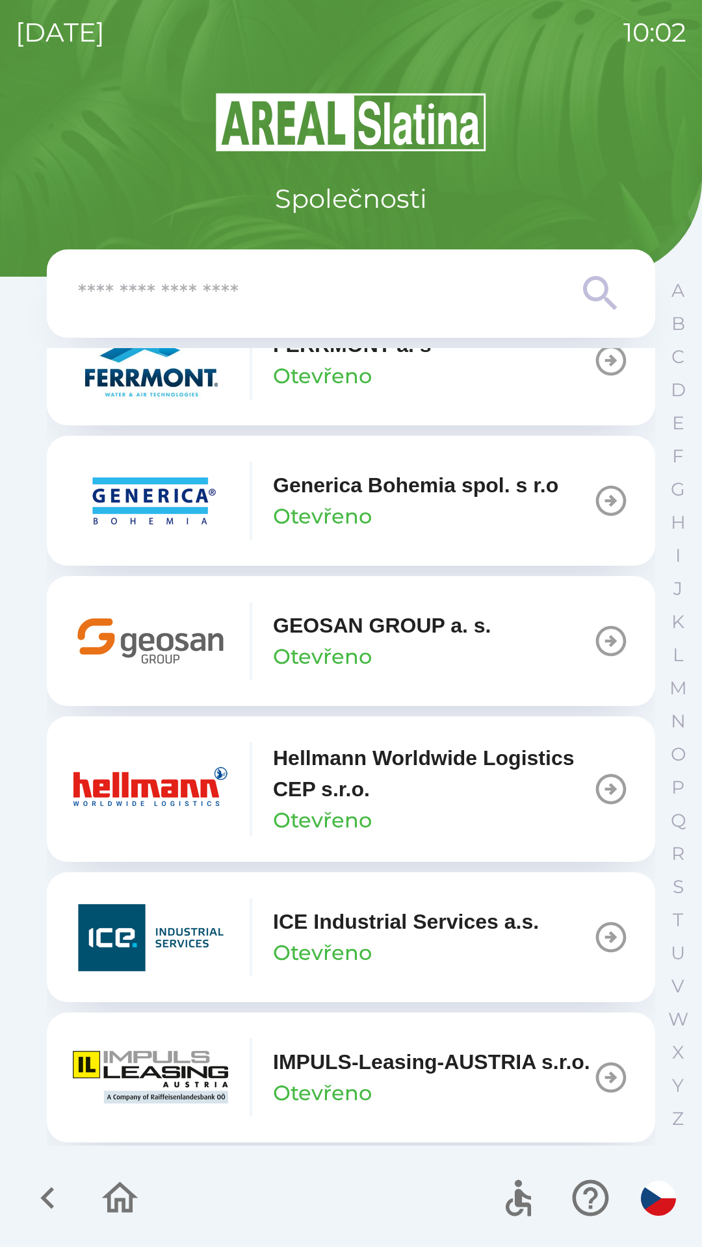
scroll to position [4434, 0]
click at [318, 641] on p "GEOSAN GROUP a. s." at bounding box center [382, 624] width 218 height 31
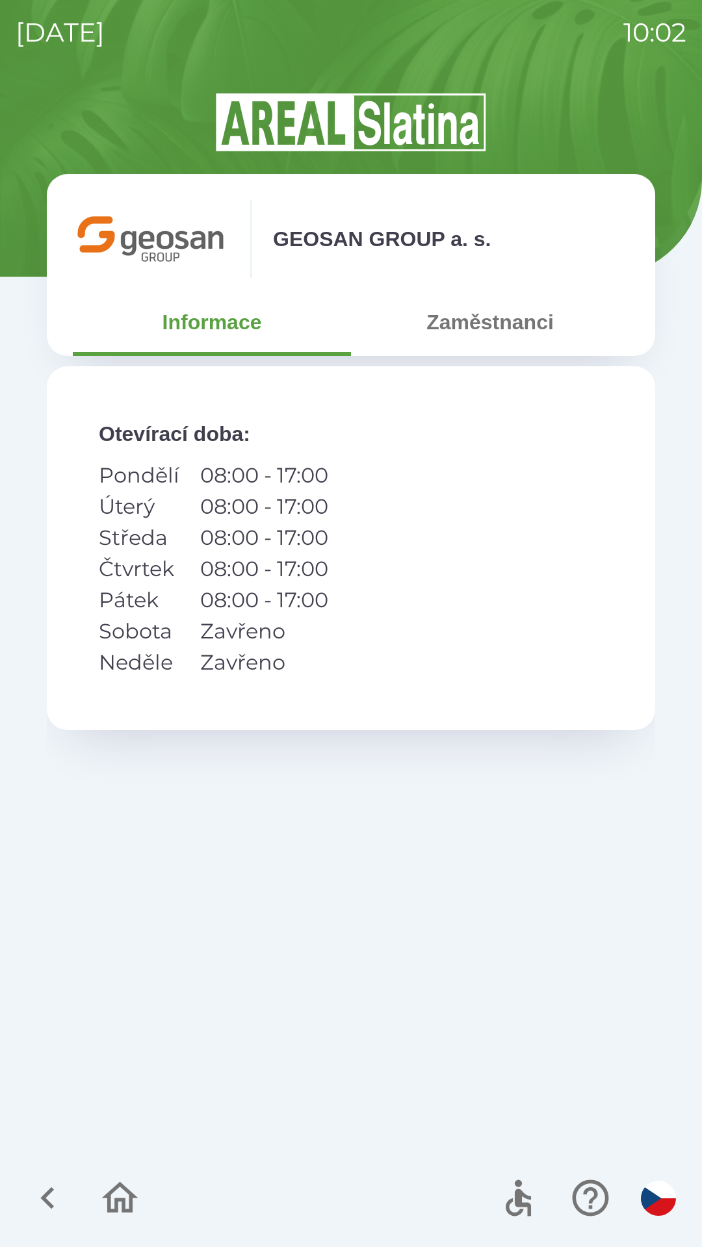
click at [474, 327] on button "Zaměstnanci" at bounding box center [490, 322] width 278 height 47
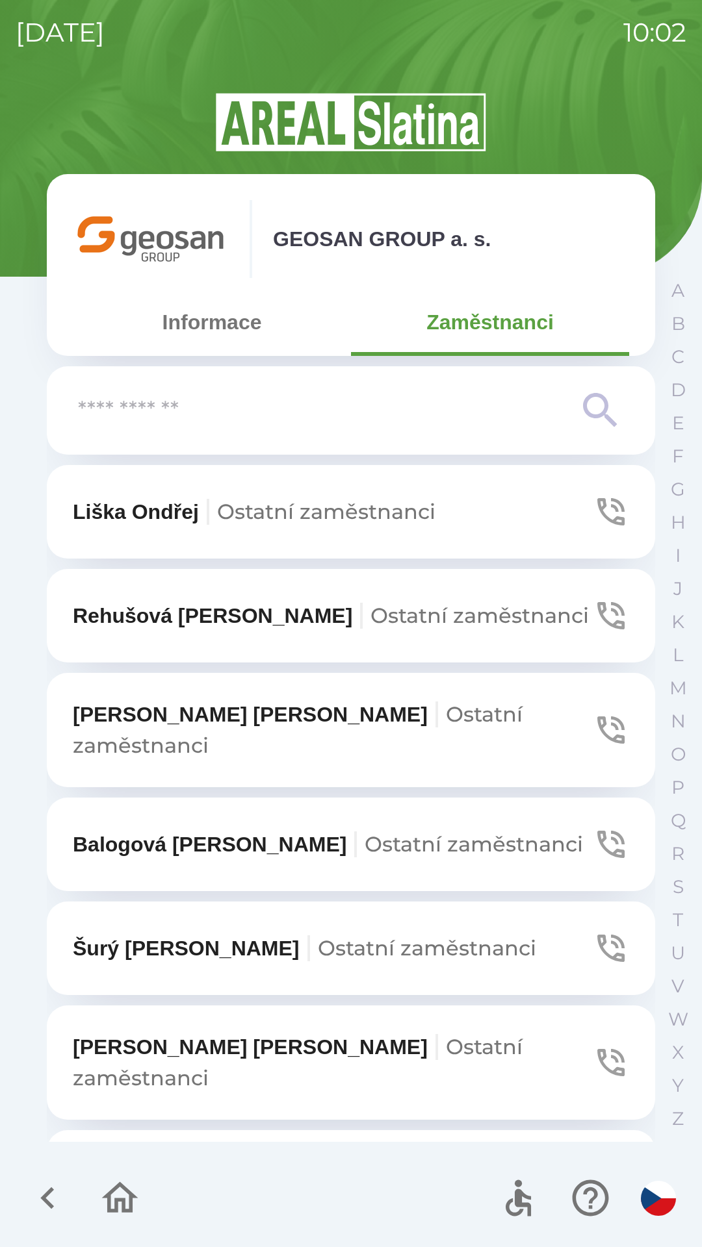
click at [406, 521] on span "Ostatní zaměstnanci" at bounding box center [326, 511] width 218 height 25
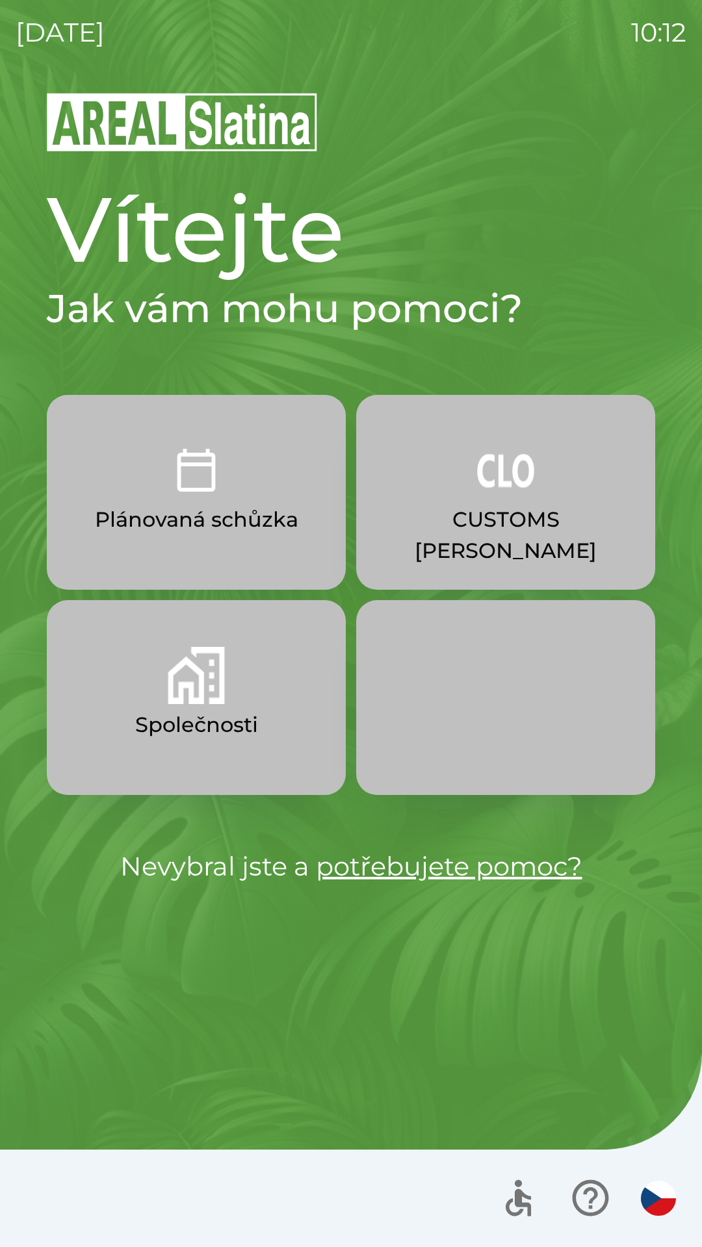
click at [227, 501] on button "Plánovaná schůzka" at bounding box center [196, 492] width 299 height 195
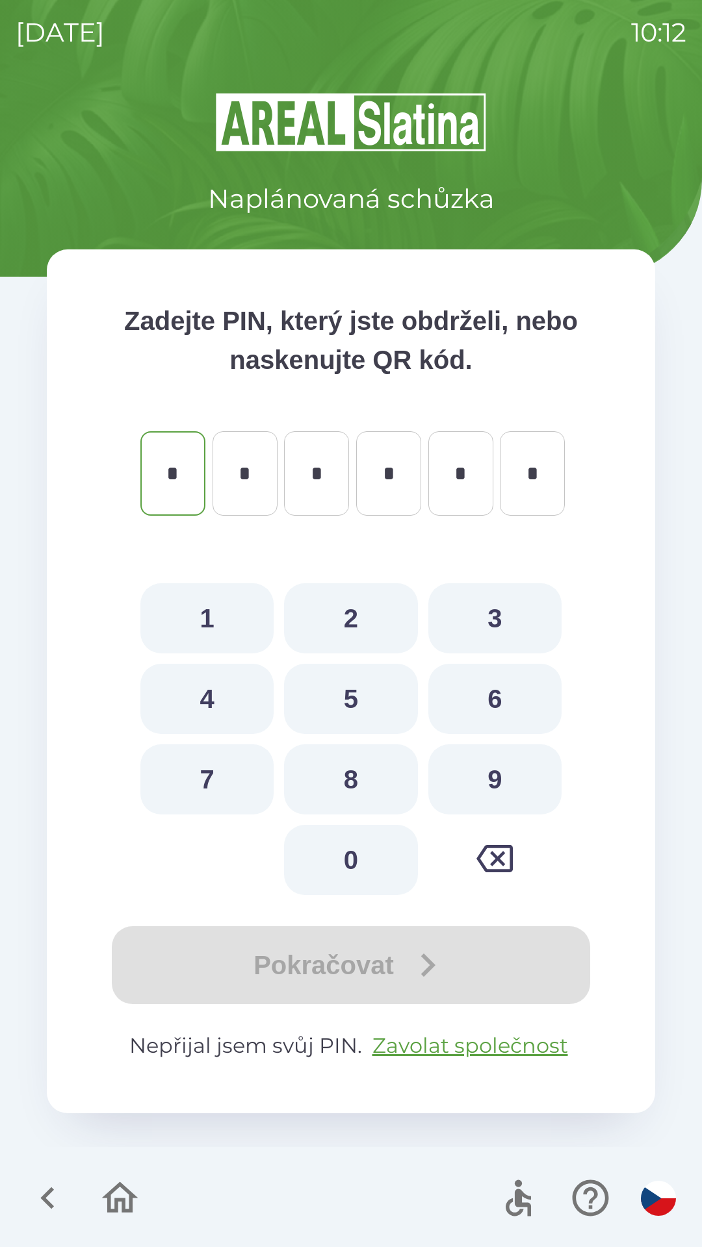
click at [46, 1189] on icon "button" at bounding box center [48, 1198] width 44 height 44
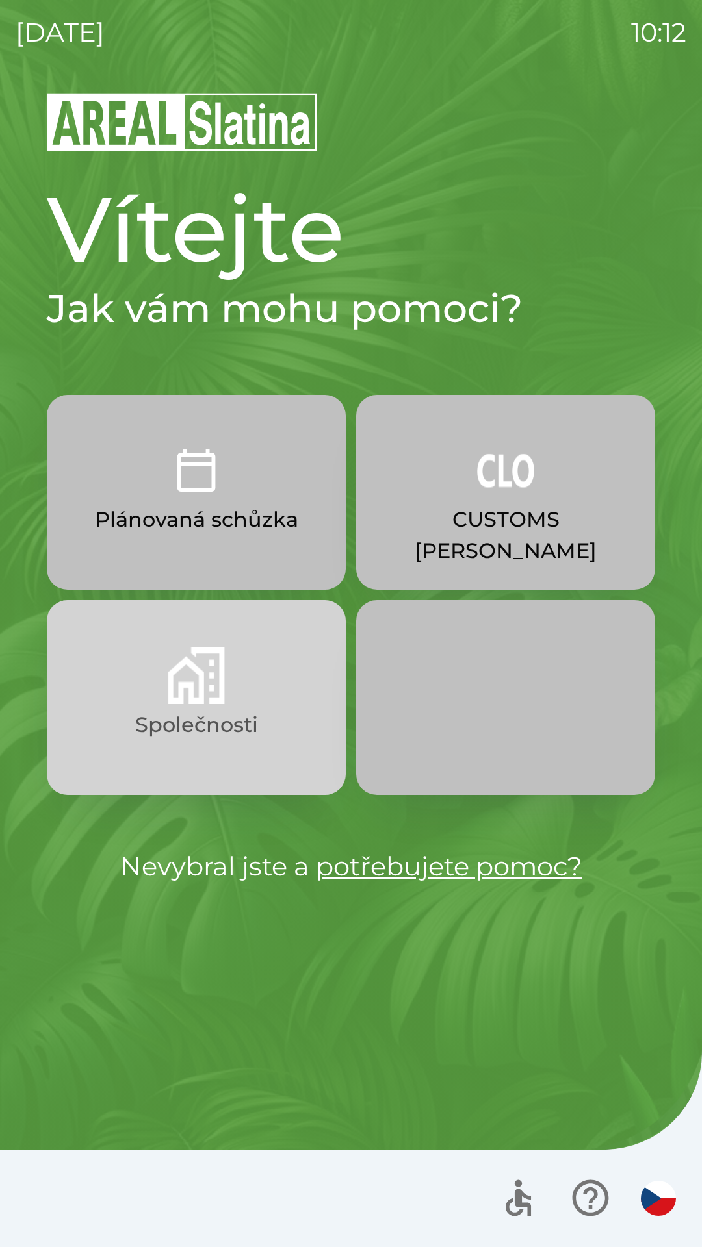
click at [213, 688] on img "button" at bounding box center [196, 675] width 57 height 57
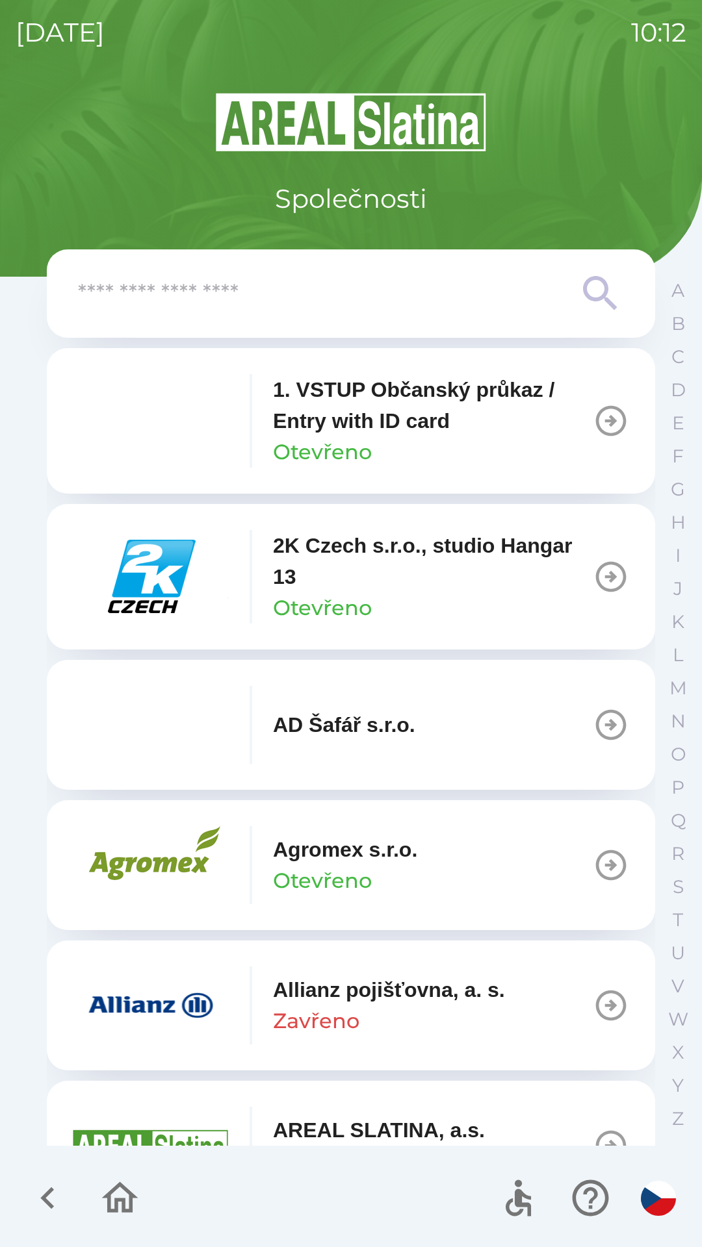
click at [335, 304] on input "text" at bounding box center [325, 294] width 494 height 36
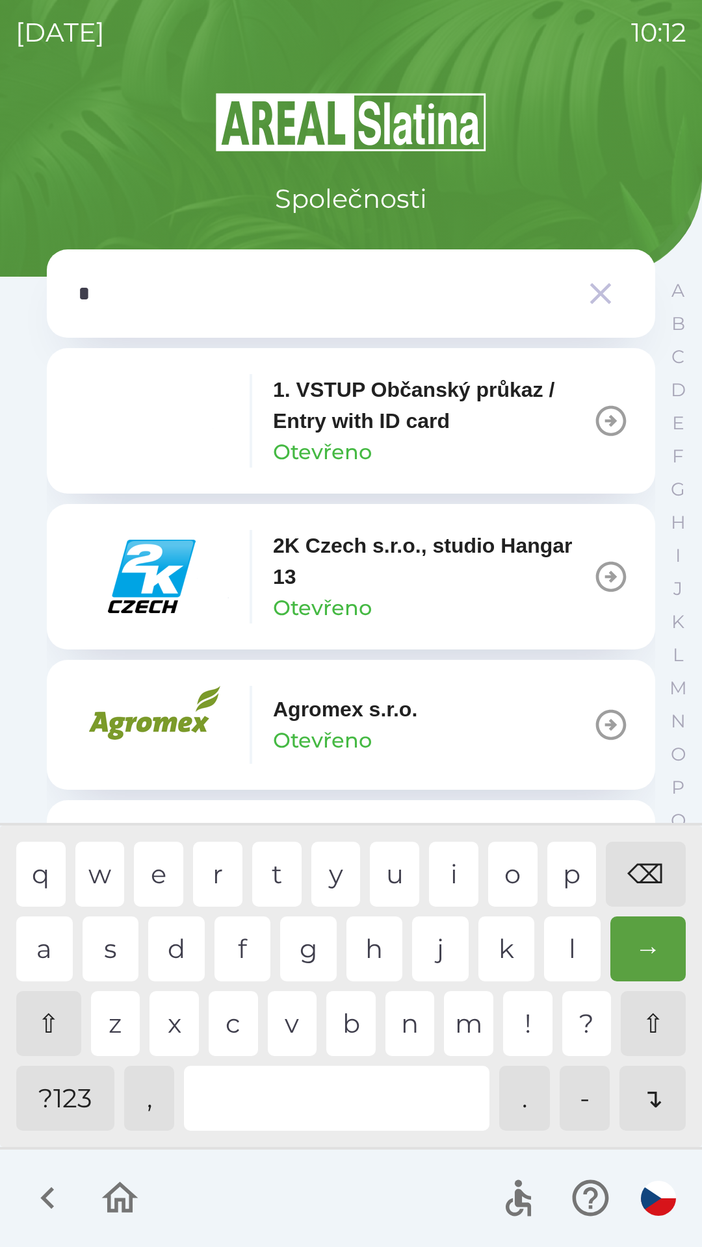
click at [160, 864] on div "e" at bounding box center [158, 874] width 49 height 65
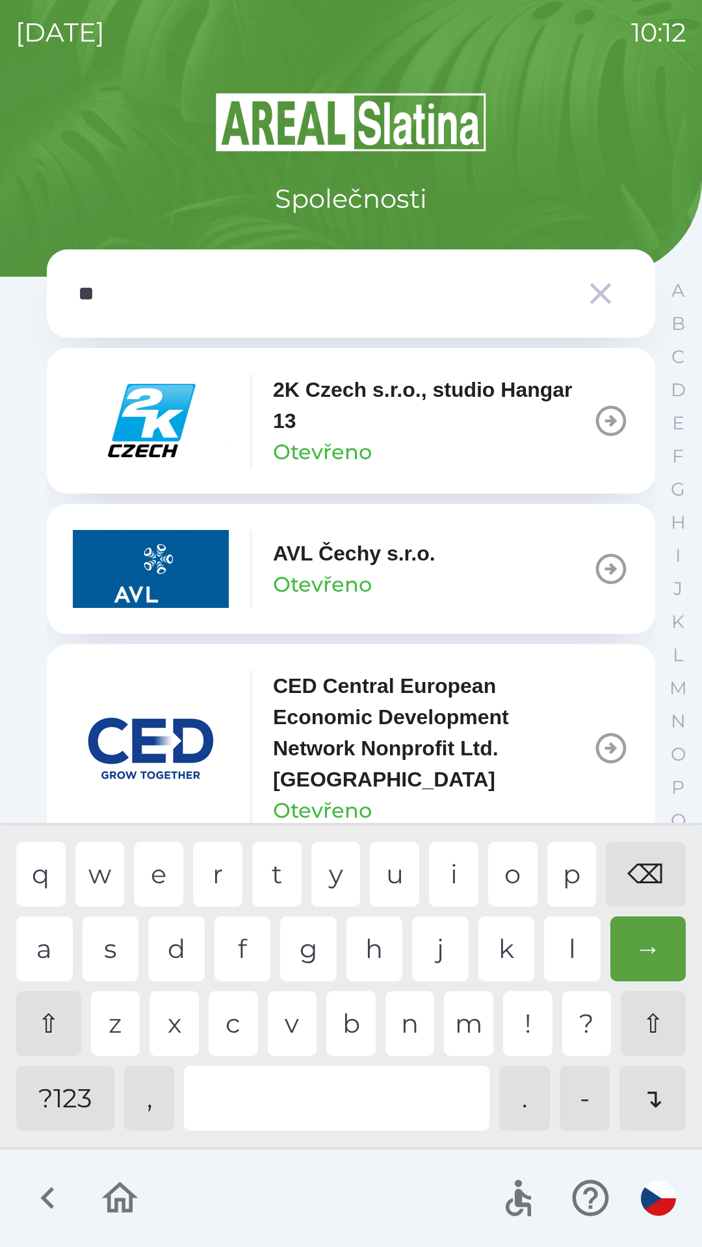
click at [238, 1018] on div "c" at bounding box center [233, 1023] width 49 height 65
click at [332, 1117] on div at bounding box center [336, 1098] width 305 height 65
type input "****"
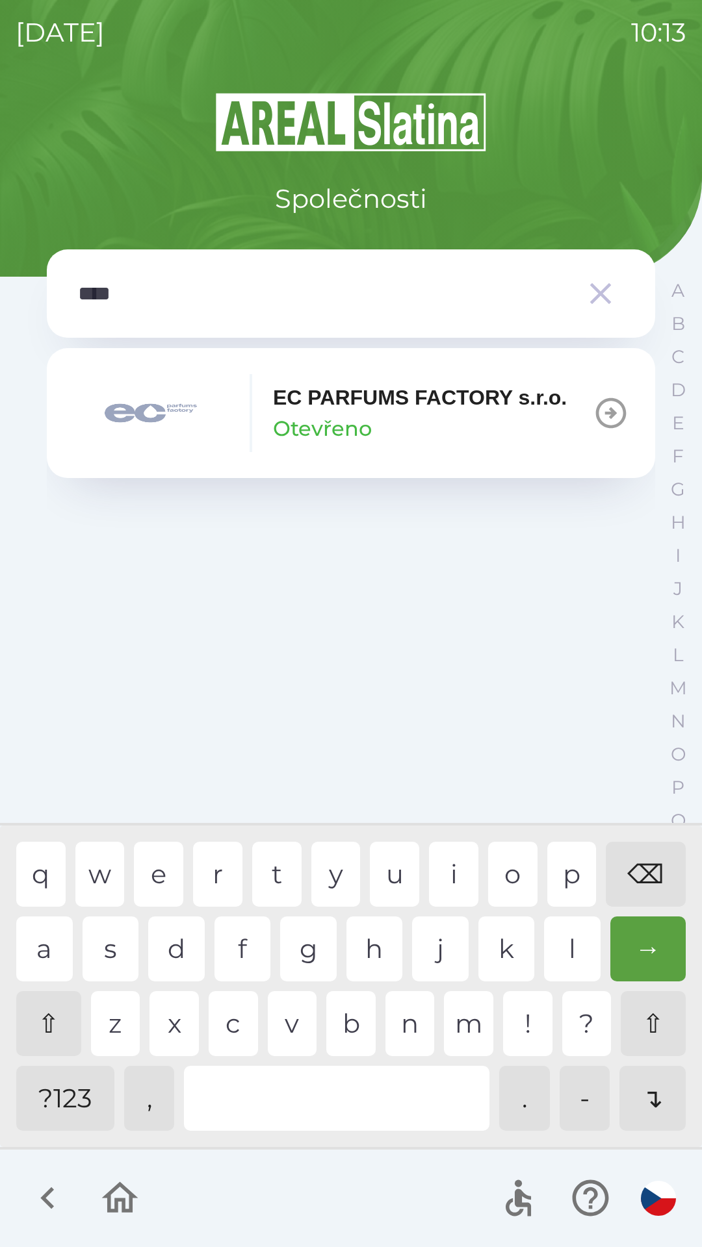
click at [412, 396] on p "EC PARFUMS FACTORY s.r.o." at bounding box center [420, 397] width 294 height 31
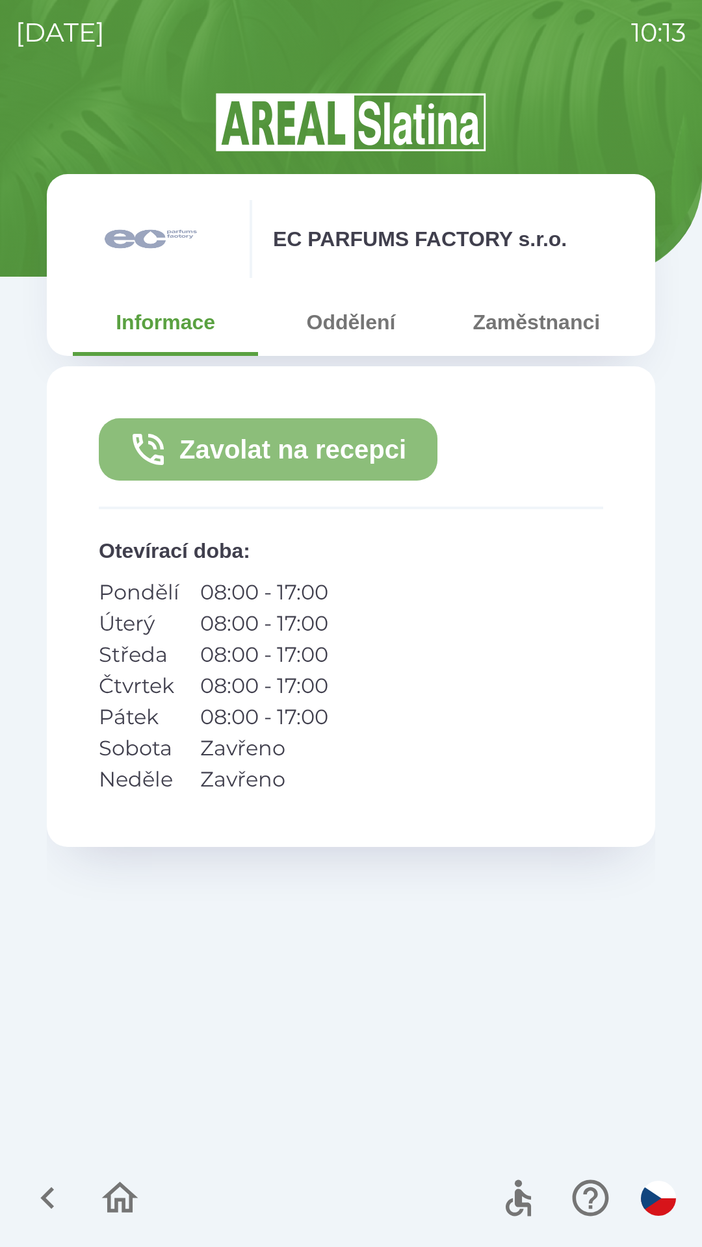
click at [286, 444] on button "Zavolat na recepci" at bounding box center [268, 449] width 338 height 62
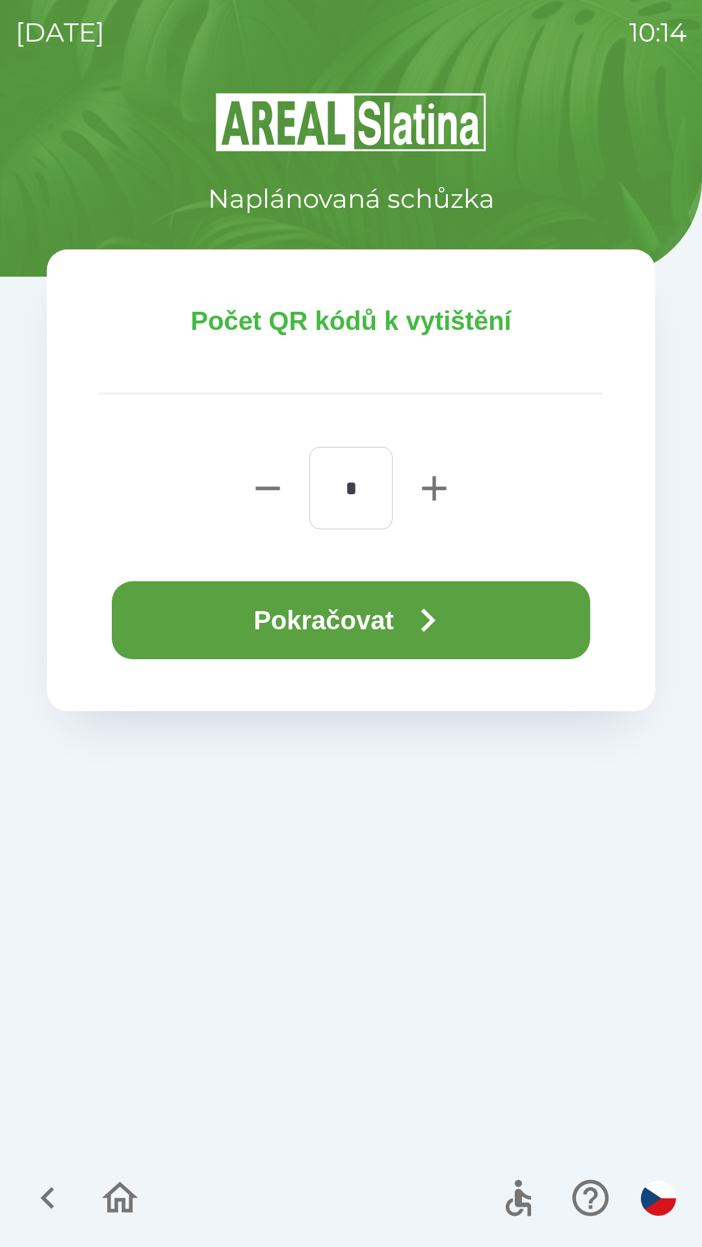
click at [405, 628] on button "Pokračovat" at bounding box center [351, 620] width 478 height 78
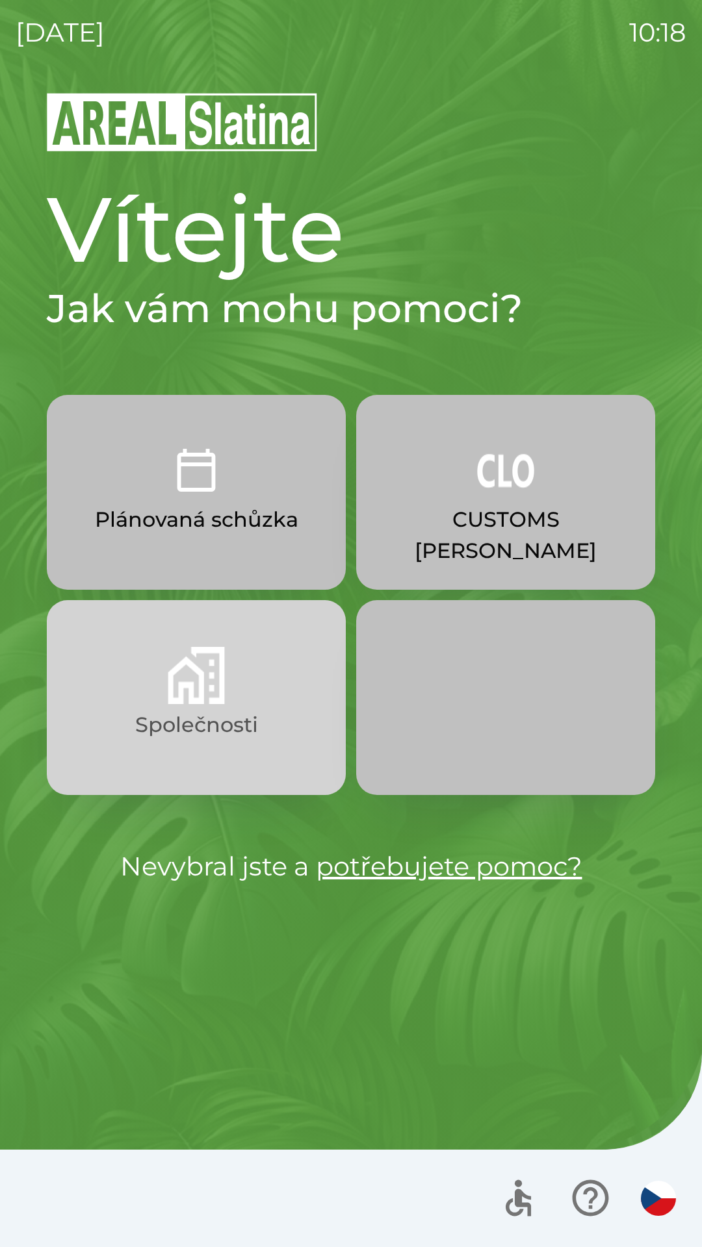
click at [233, 693] on button "Společnosti" at bounding box center [196, 697] width 299 height 195
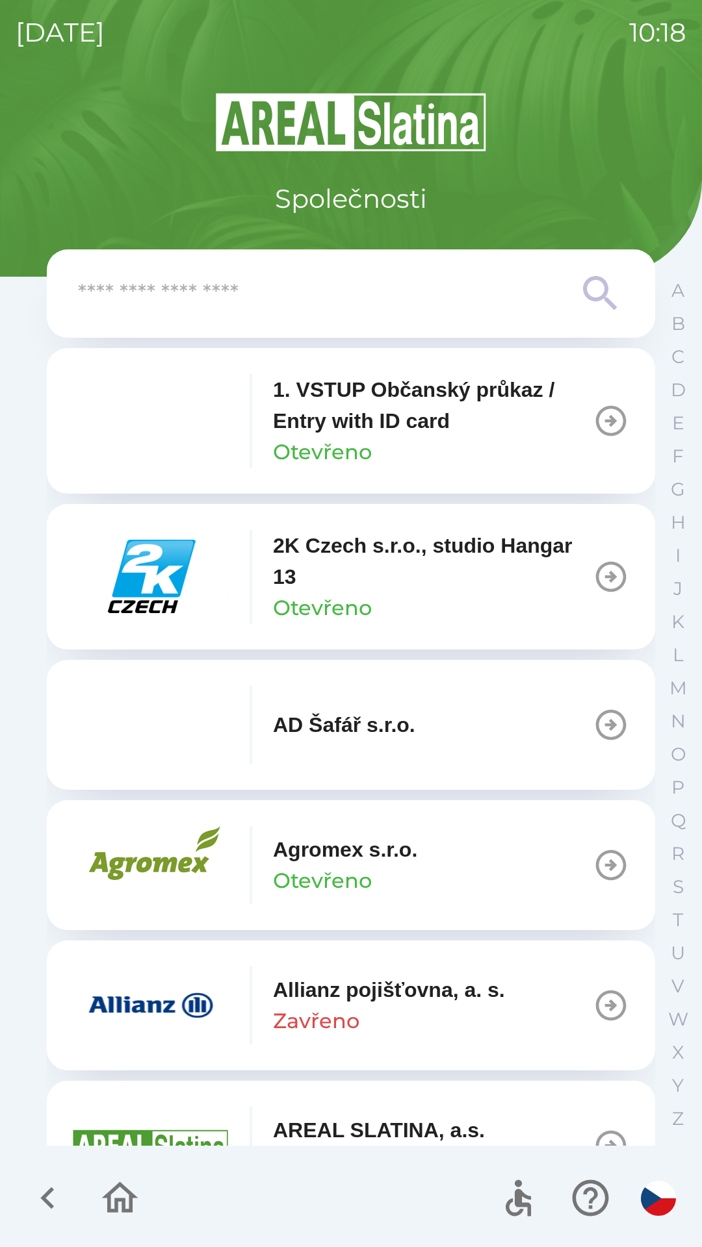
click at [307, 296] on input "text" at bounding box center [325, 294] width 494 height 36
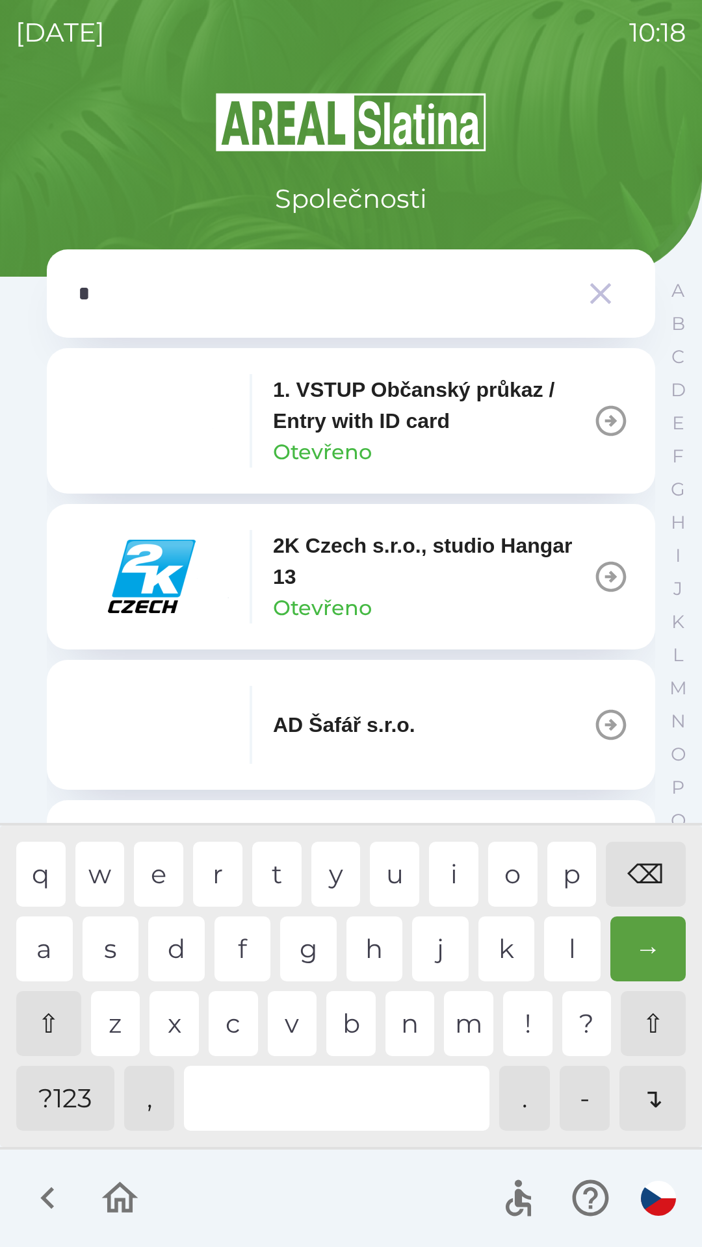
click at [174, 945] on div "d" at bounding box center [176, 949] width 57 height 65
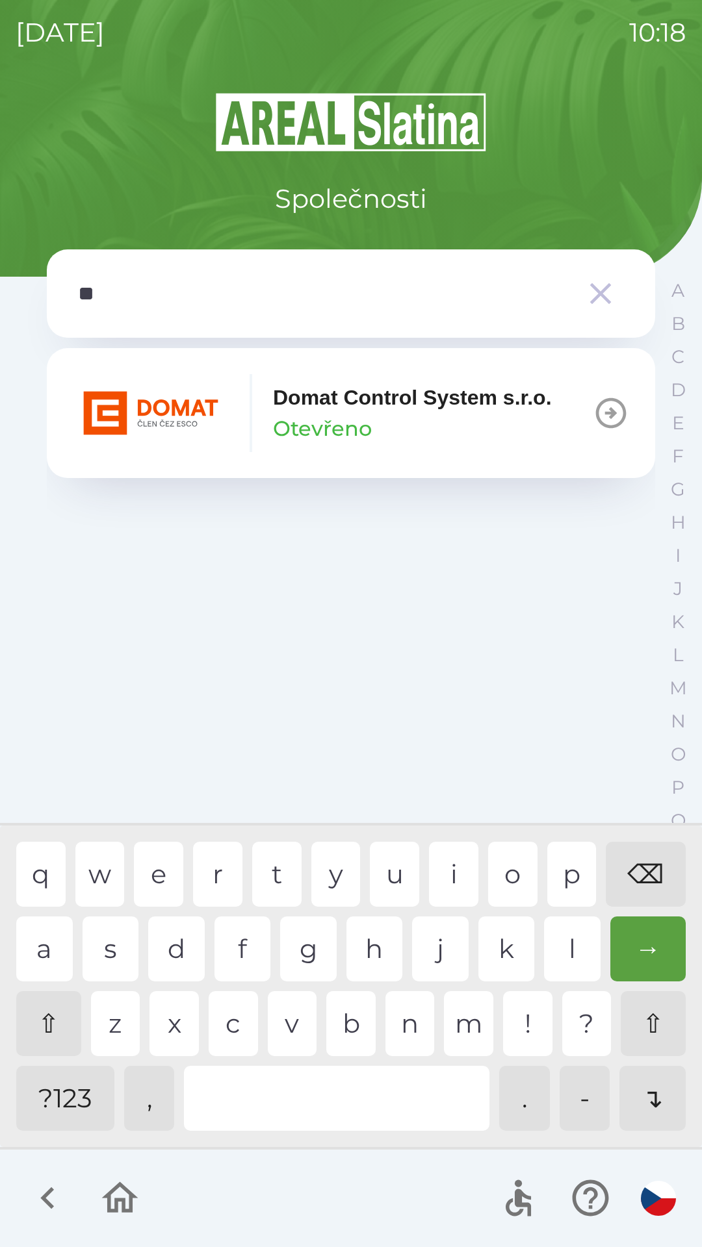
click at [511, 876] on div "o" at bounding box center [512, 874] width 49 height 65
type input "***"
click at [461, 1030] on div "m" at bounding box center [468, 1023] width 49 height 65
click at [604, 412] on icon "button" at bounding box center [610, 413] width 36 height 36
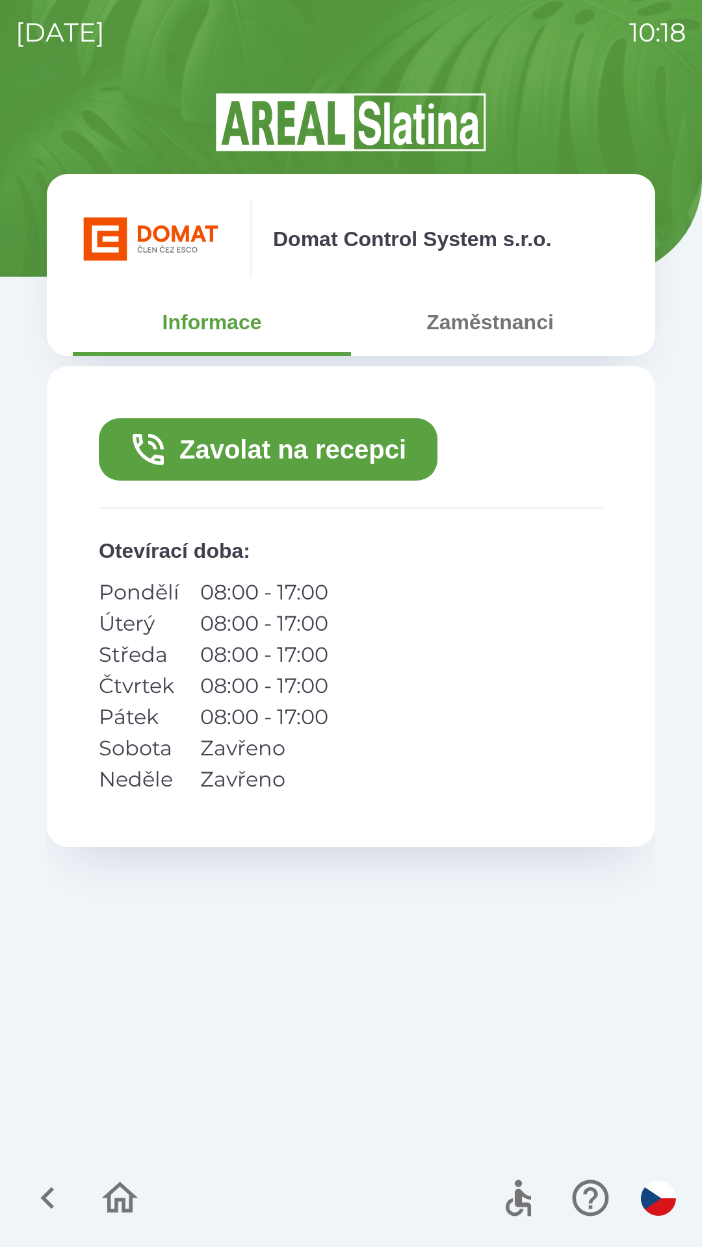
click at [446, 993] on div "Zavolat na recepci Otevírací doba : Pondělí 08:00 - 17:00 Úterý 08:00 - 17:00 S…" at bounding box center [351, 754] width 608 height 776
click at [298, 447] on button "Zavolat na recepci" at bounding box center [268, 449] width 338 height 62
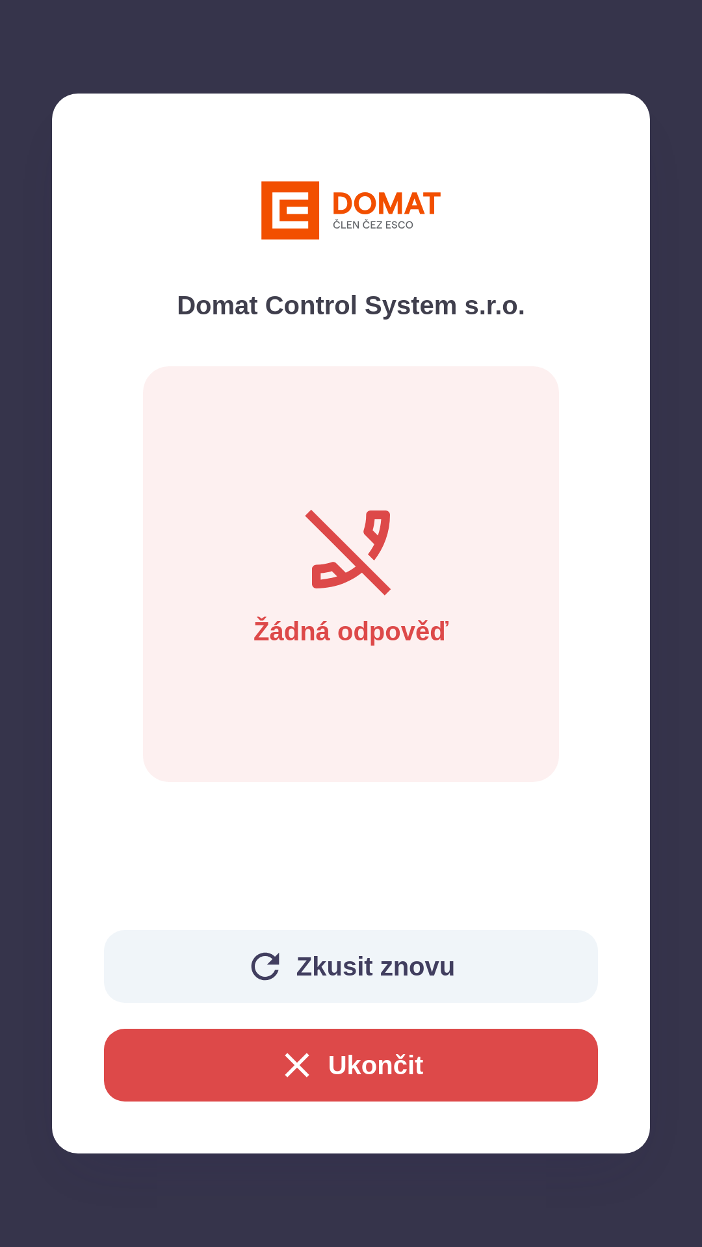
click at [305, 1084] on icon "button" at bounding box center [297, 1066] width 42 height 42
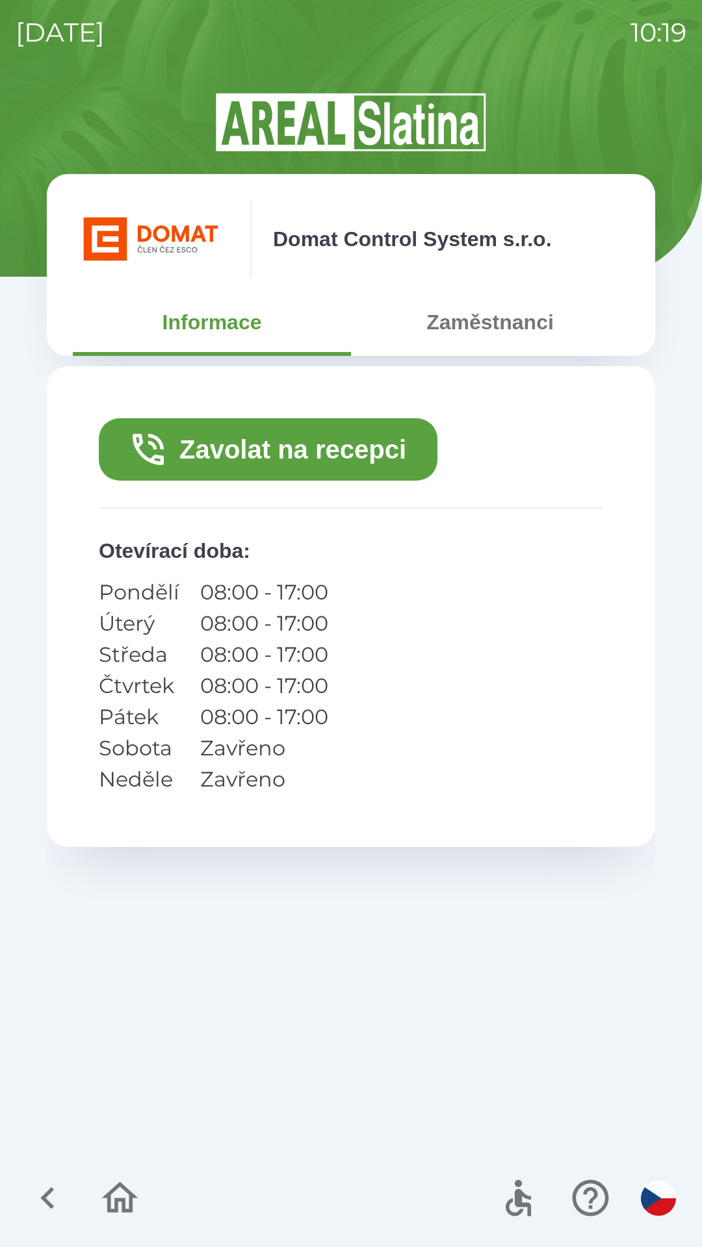
click at [131, 1204] on icon "button" at bounding box center [120, 1197] width 36 height 31
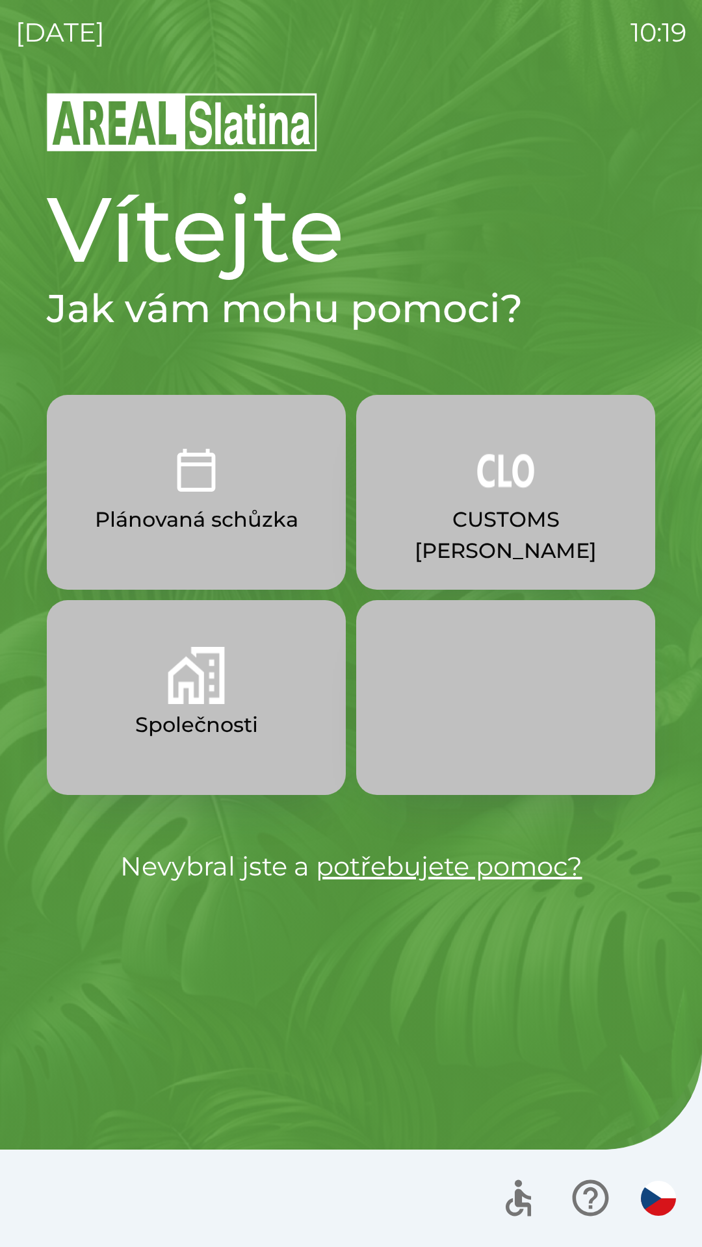
click at [214, 505] on p "Plánovaná schůzka" at bounding box center [196, 519] width 203 height 31
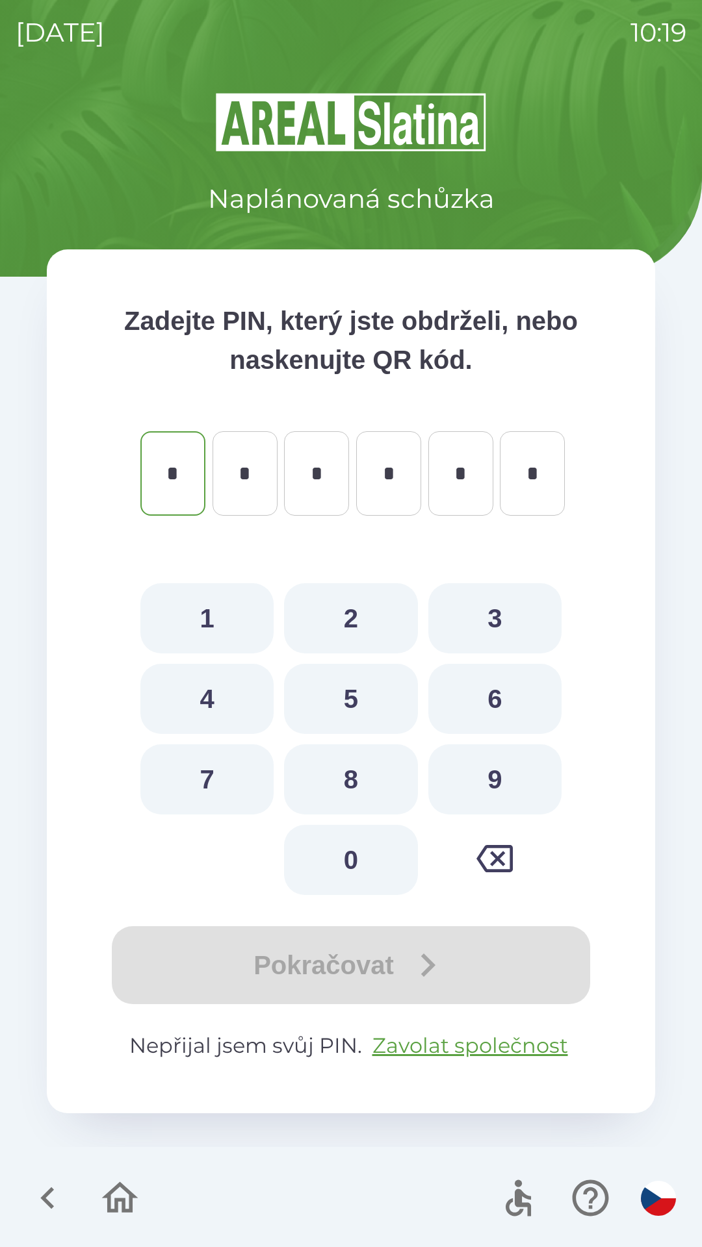
click at [53, 1184] on icon "button" at bounding box center [48, 1198] width 44 height 44
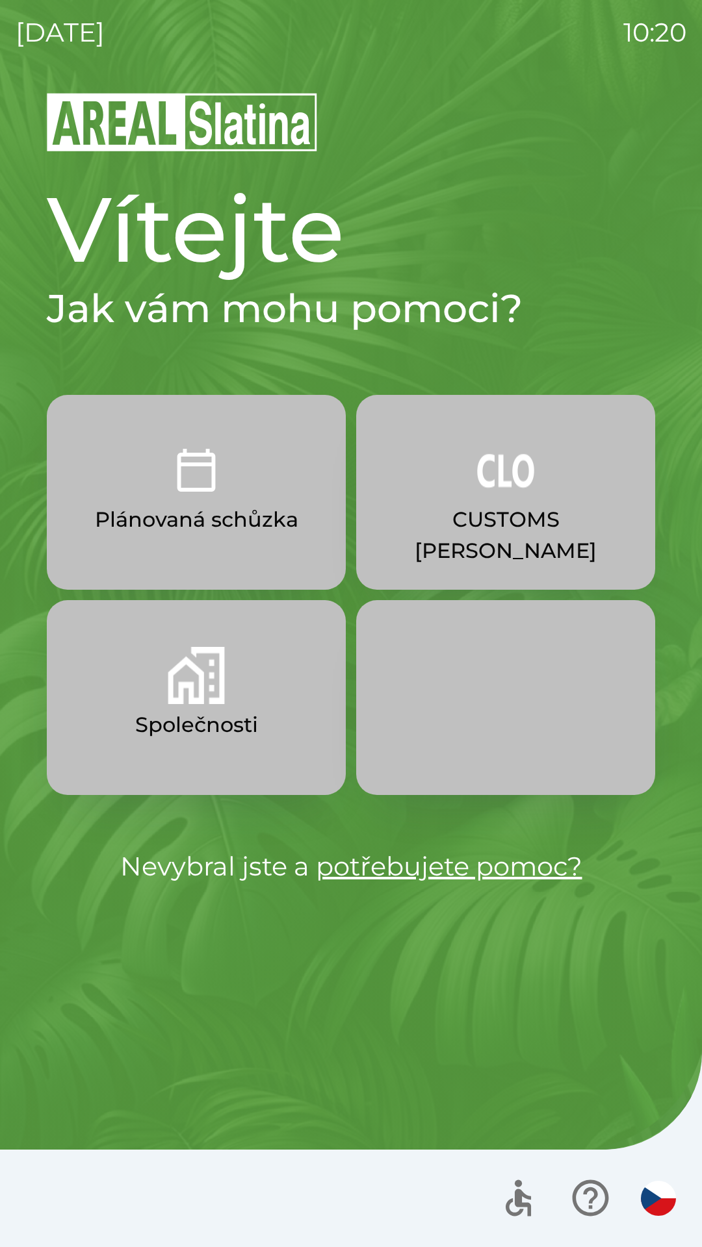
click at [488, 487] on img "button" at bounding box center [505, 470] width 57 height 57
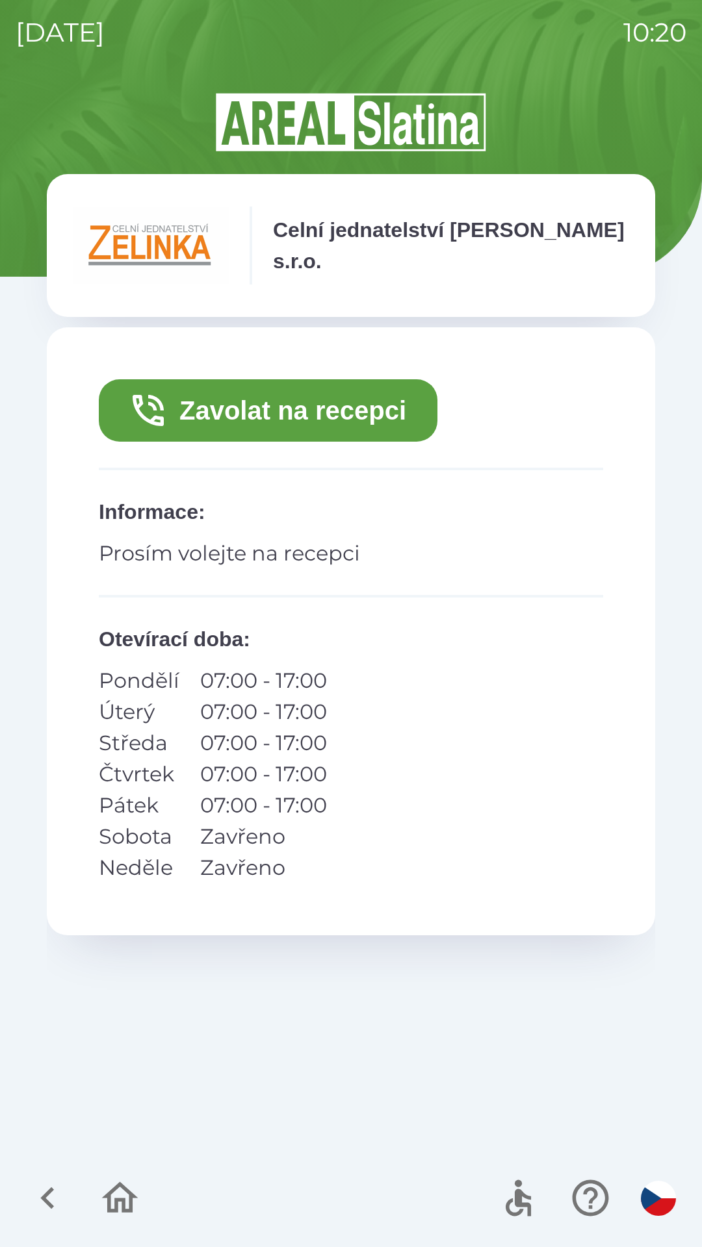
click at [340, 406] on button "Zavolat na recepci" at bounding box center [268, 410] width 338 height 62
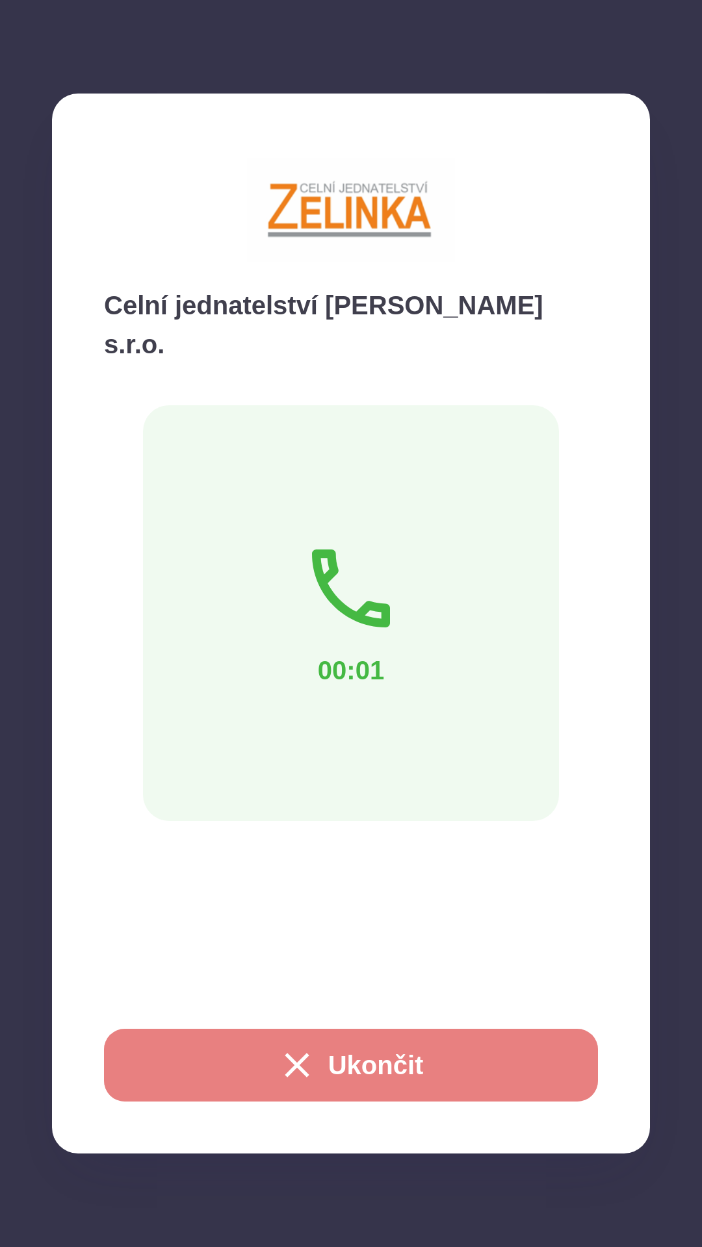
click at [343, 1049] on button "Ukončit" at bounding box center [351, 1065] width 494 height 73
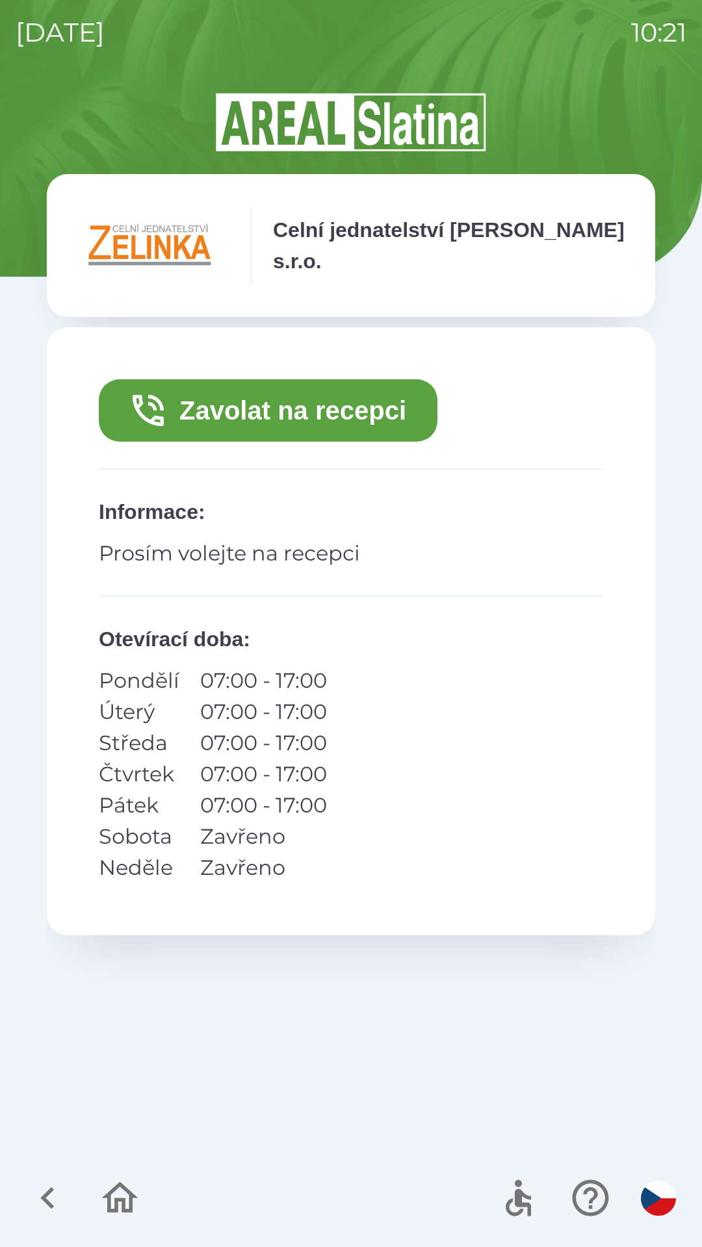
click at [286, 421] on button "Zavolat na recepci" at bounding box center [268, 410] width 338 height 62
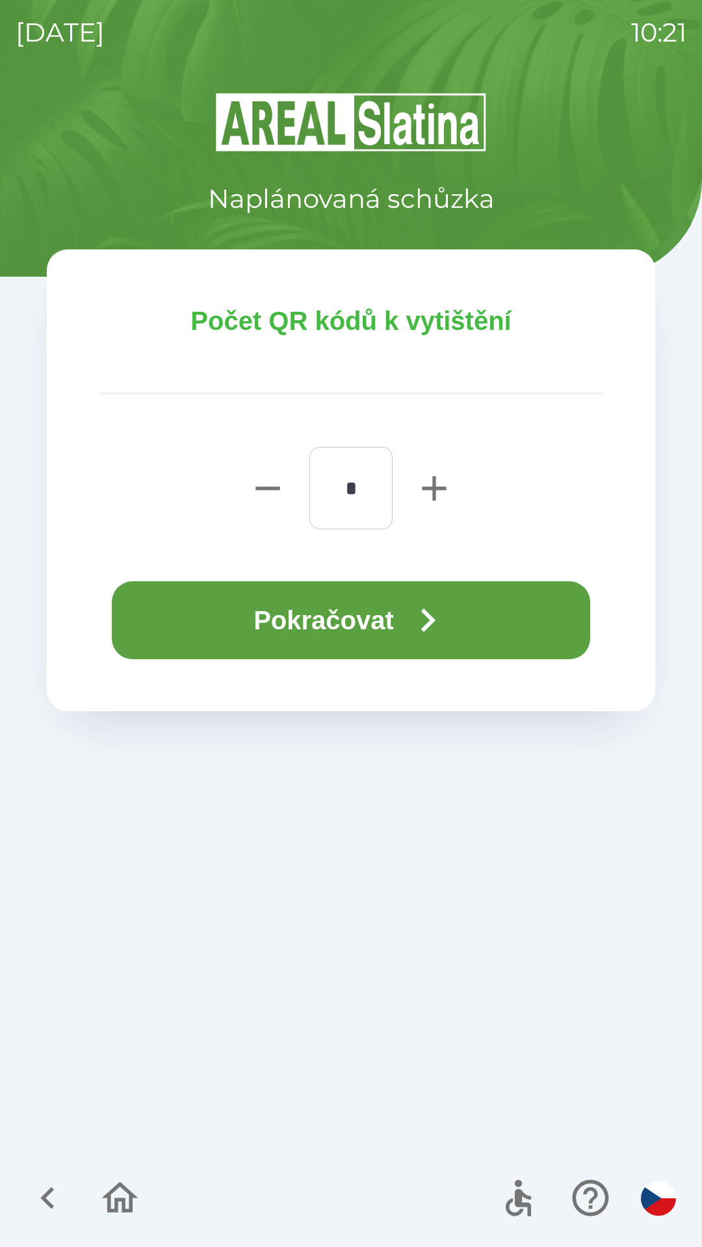
click at [423, 491] on icon "button" at bounding box center [434, 489] width 42 height 42
type input "*"
click at [385, 615] on button "Pokračovat" at bounding box center [351, 620] width 478 height 78
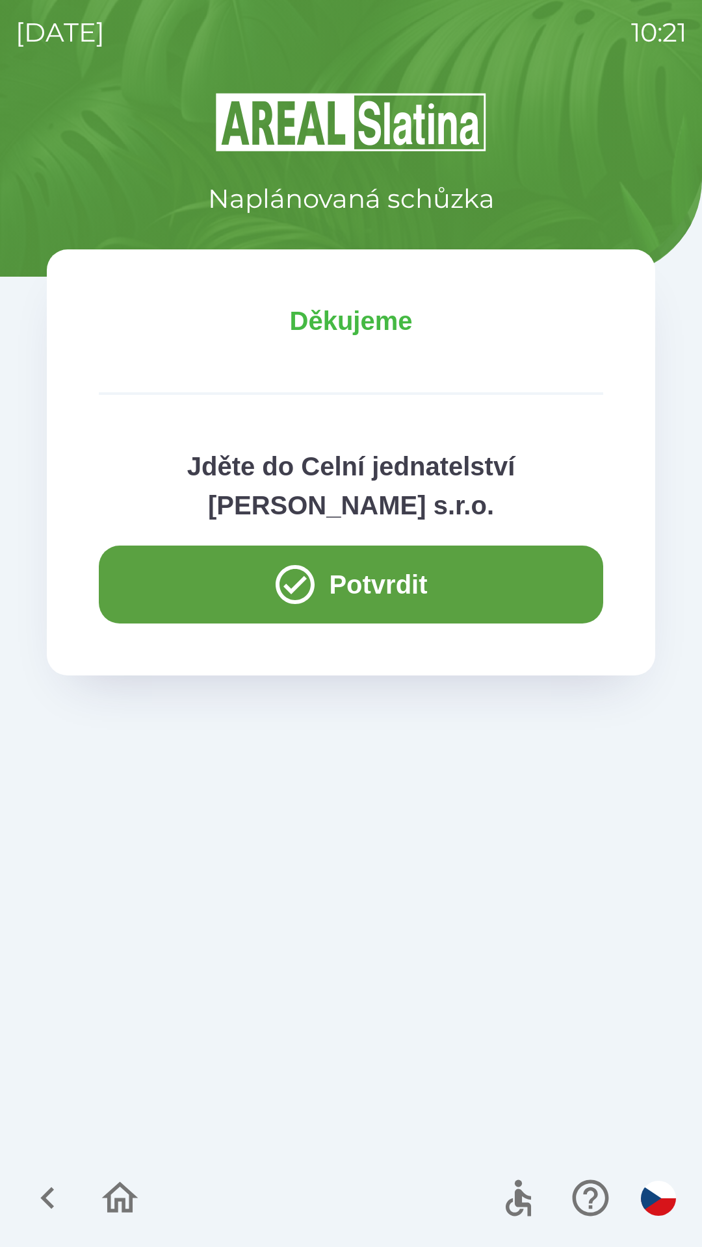
click at [47, 1204] on icon "button" at bounding box center [47, 1198] width 14 height 22
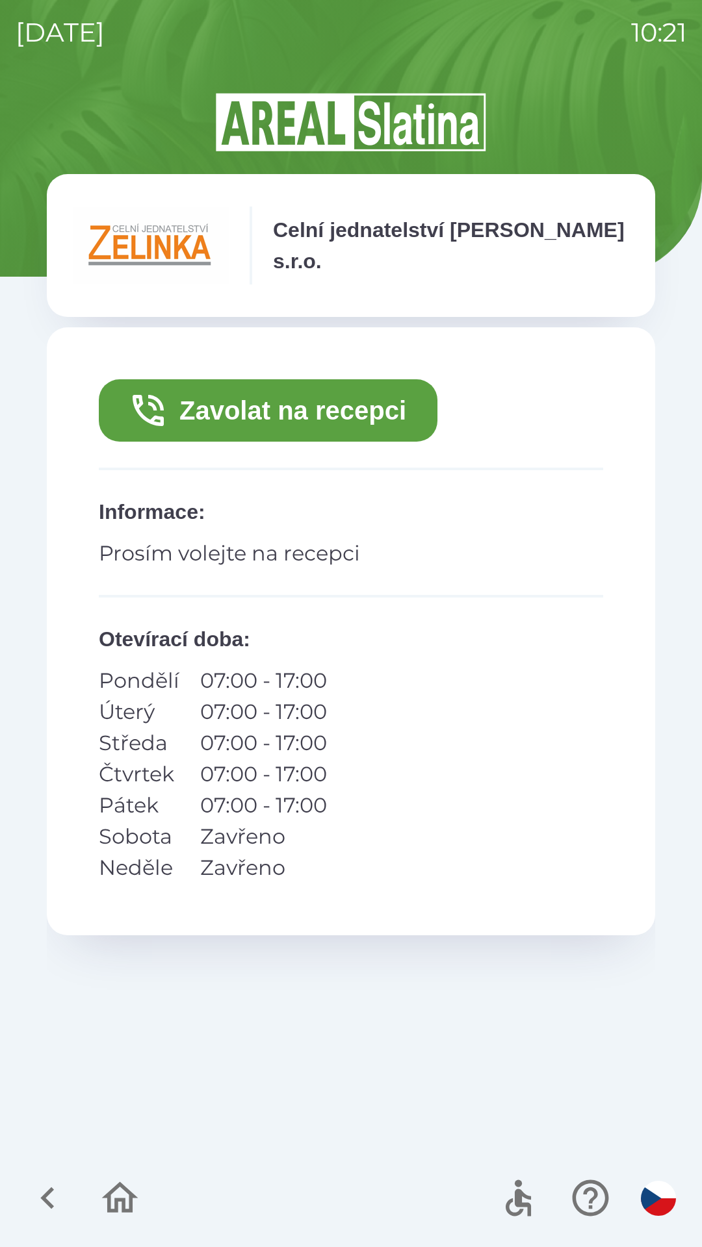
click at [48, 1211] on icon "button" at bounding box center [48, 1198] width 44 height 44
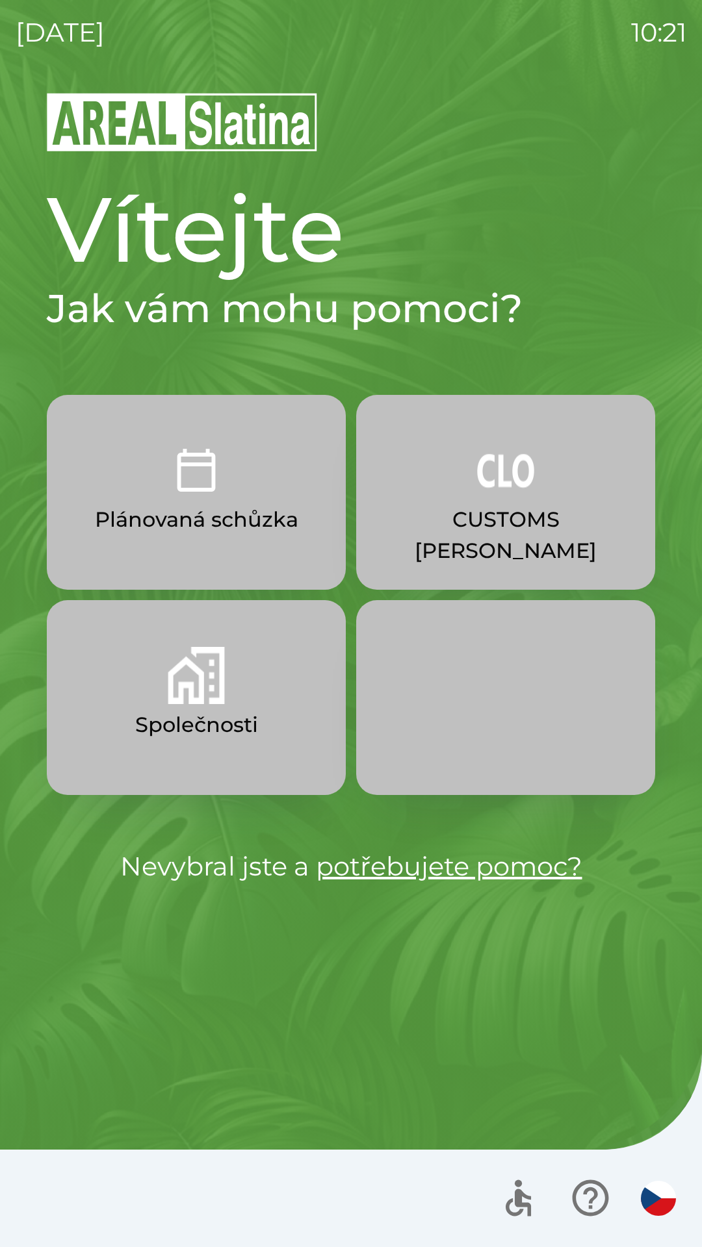
click at [209, 691] on img "button" at bounding box center [196, 675] width 57 height 57
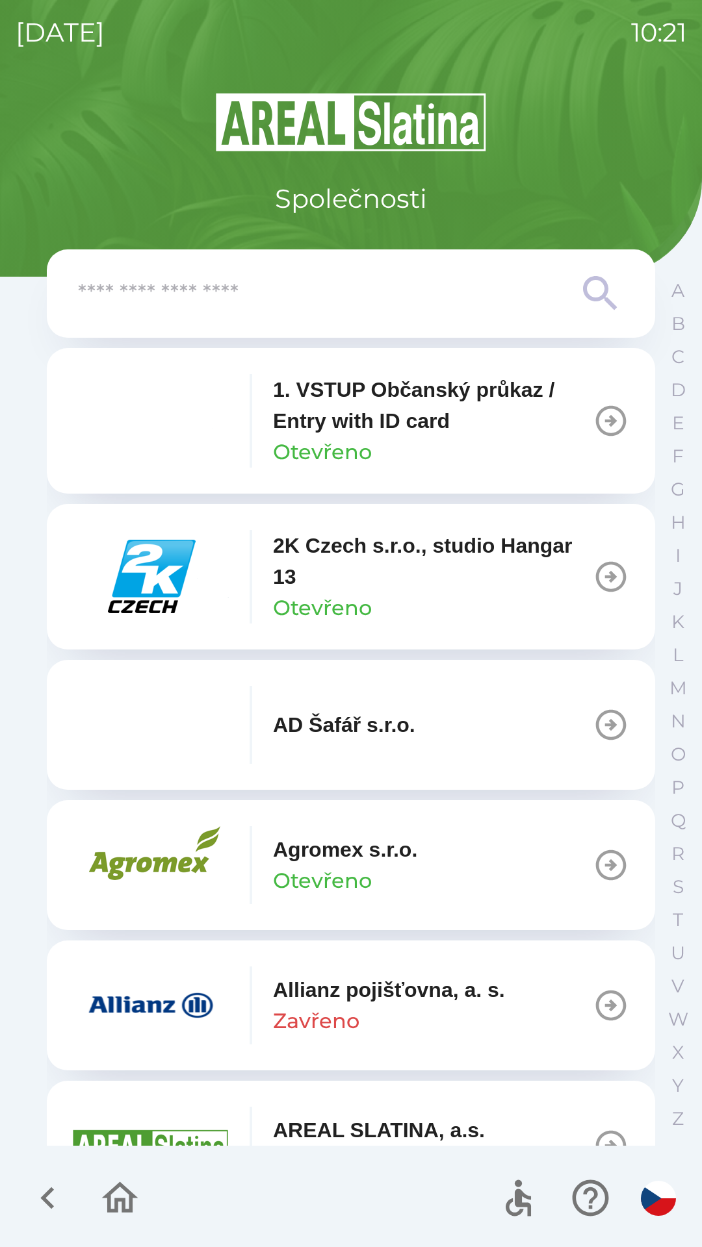
click at [318, 304] on input "text" at bounding box center [325, 294] width 494 height 36
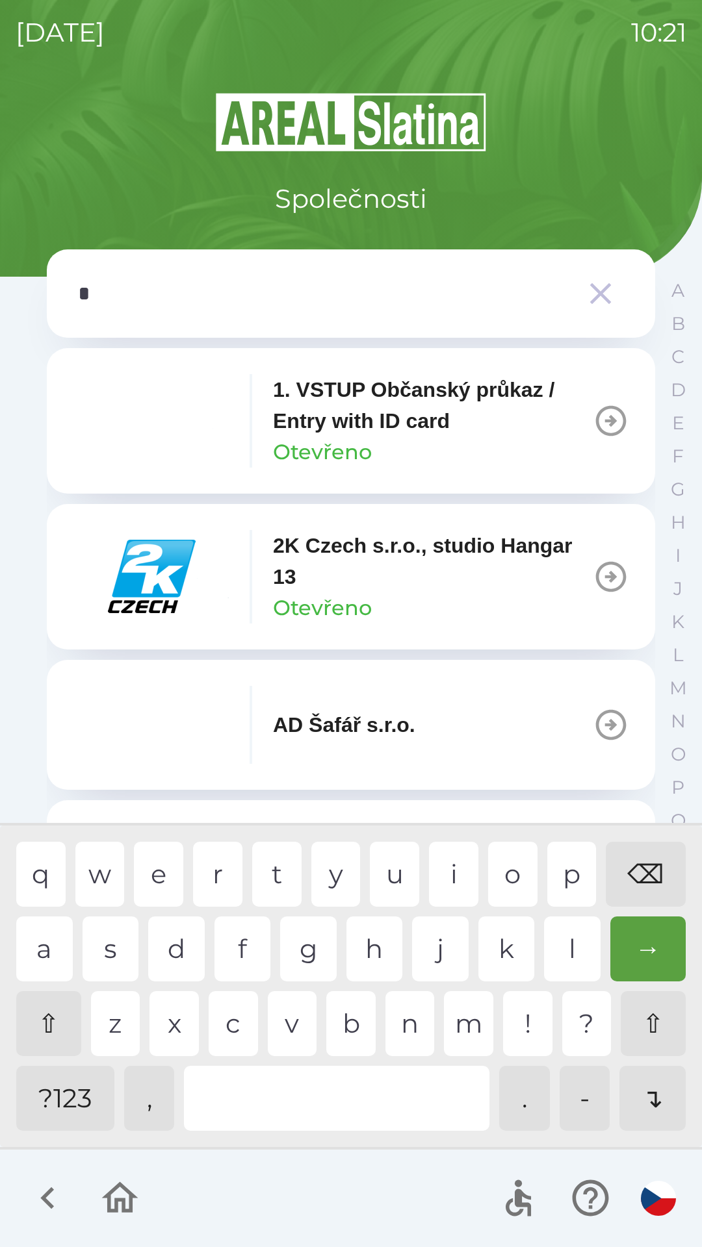
click at [160, 934] on div "d" at bounding box center [176, 949] width 57 height 65
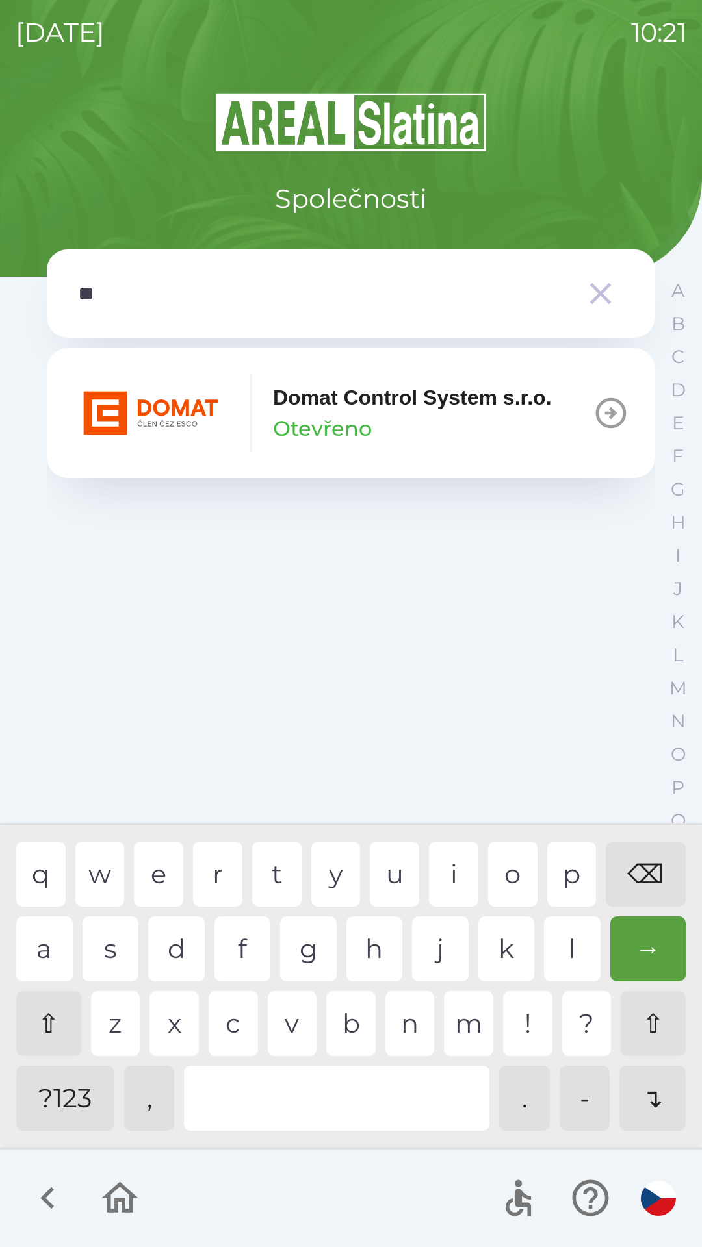
click at [503, 875] on div "o" at bounding box center [512, 874] width 49 height 65
type input "***"
click at [464, 1019] on div "m" at bounding box center [468, 1023] width 49 height 65
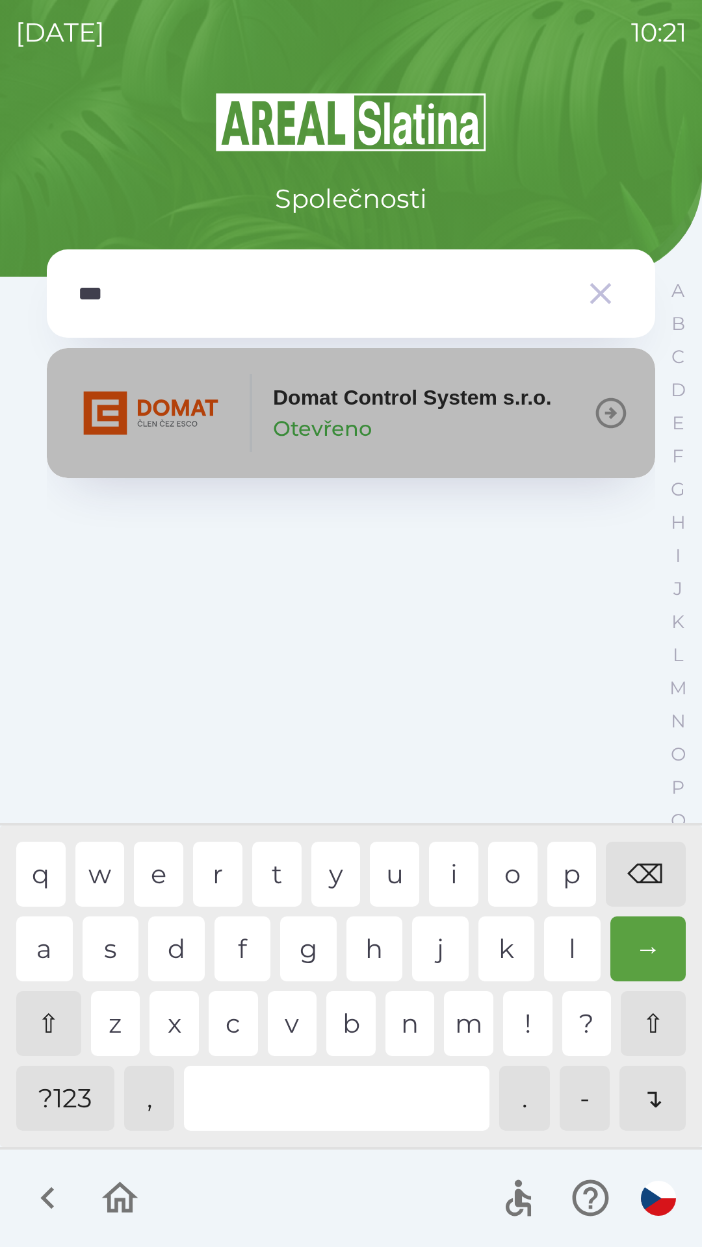
click at [611, 414] on icon "button" at bounding box center [611, 413] width 31 height 31
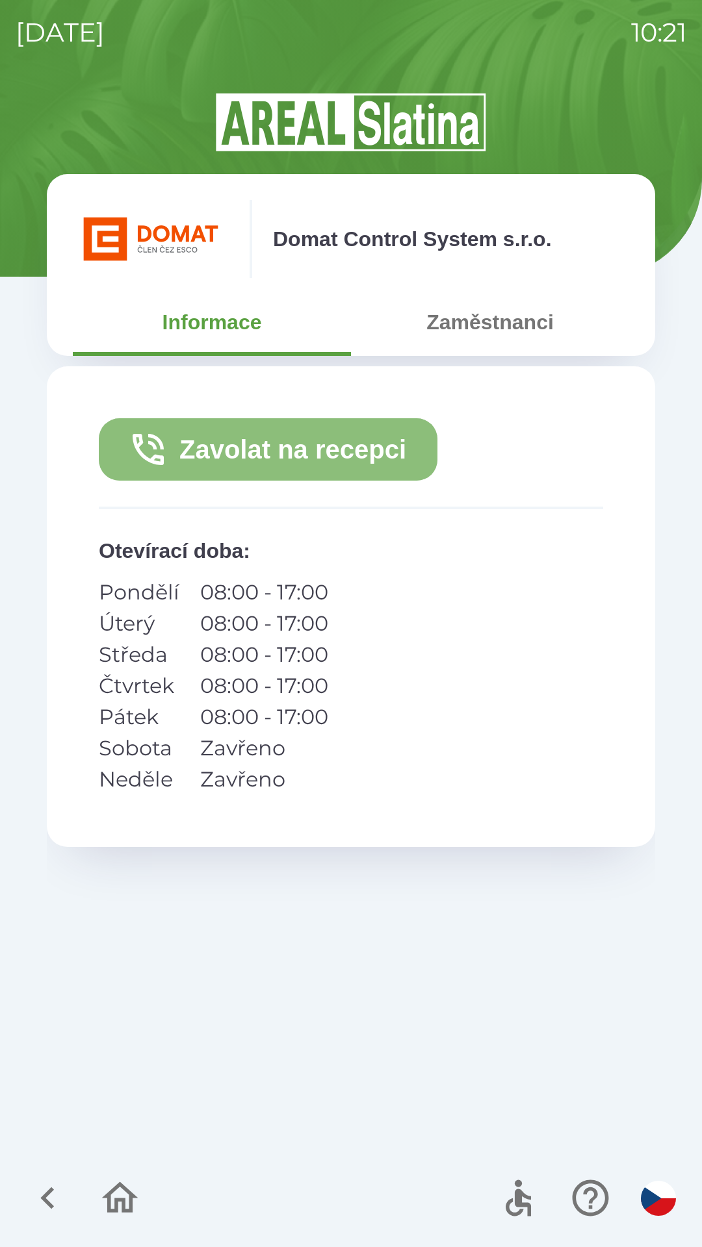
click at [302, 446] on button "Zavolat na recepci" at bounding box center [268, 449] width 338 height 62
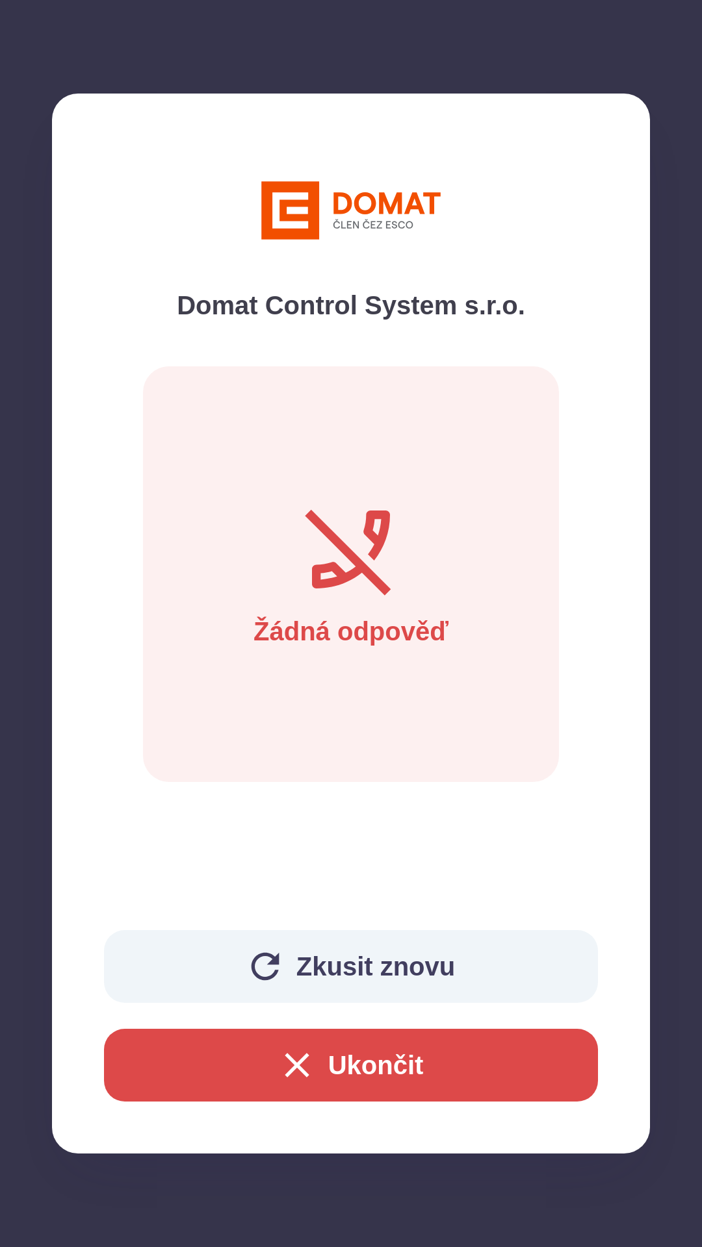
click at [392, 1076] on button "Ukončit" at bounding box center [351, 1065] width 494 height 73
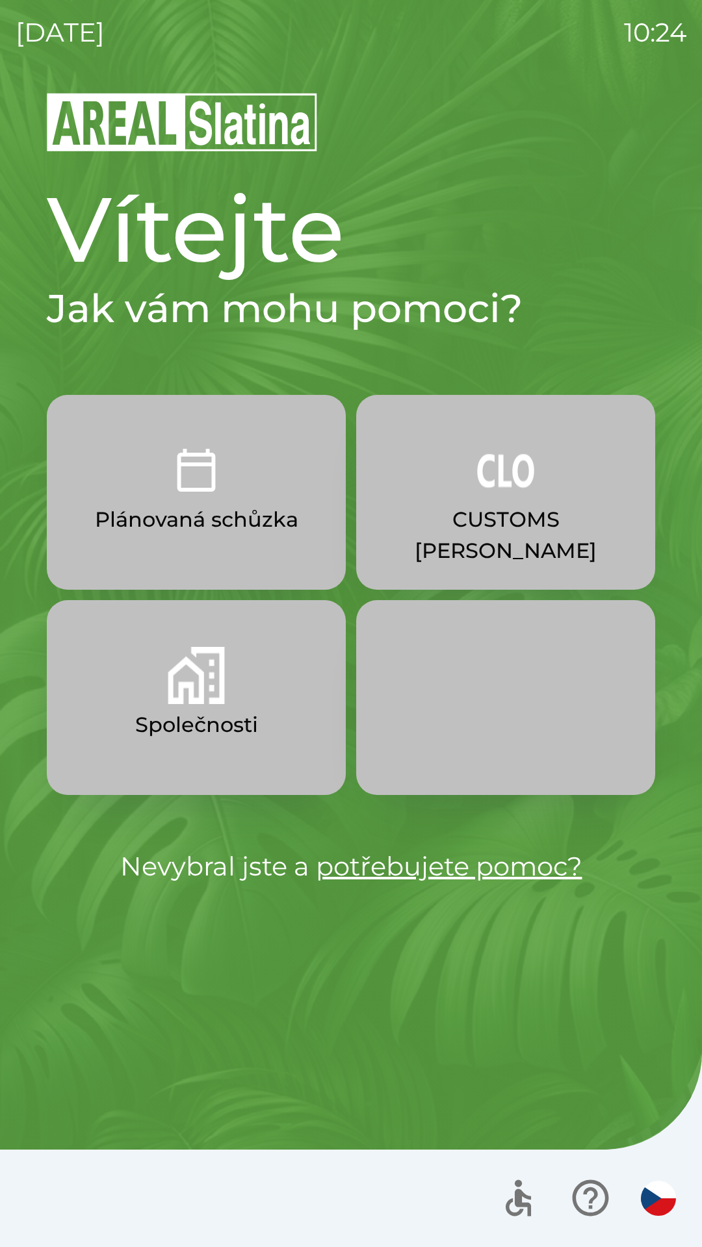
click at [500, 464] on img "button" at bounding box center [505, 470] width 57 height 57
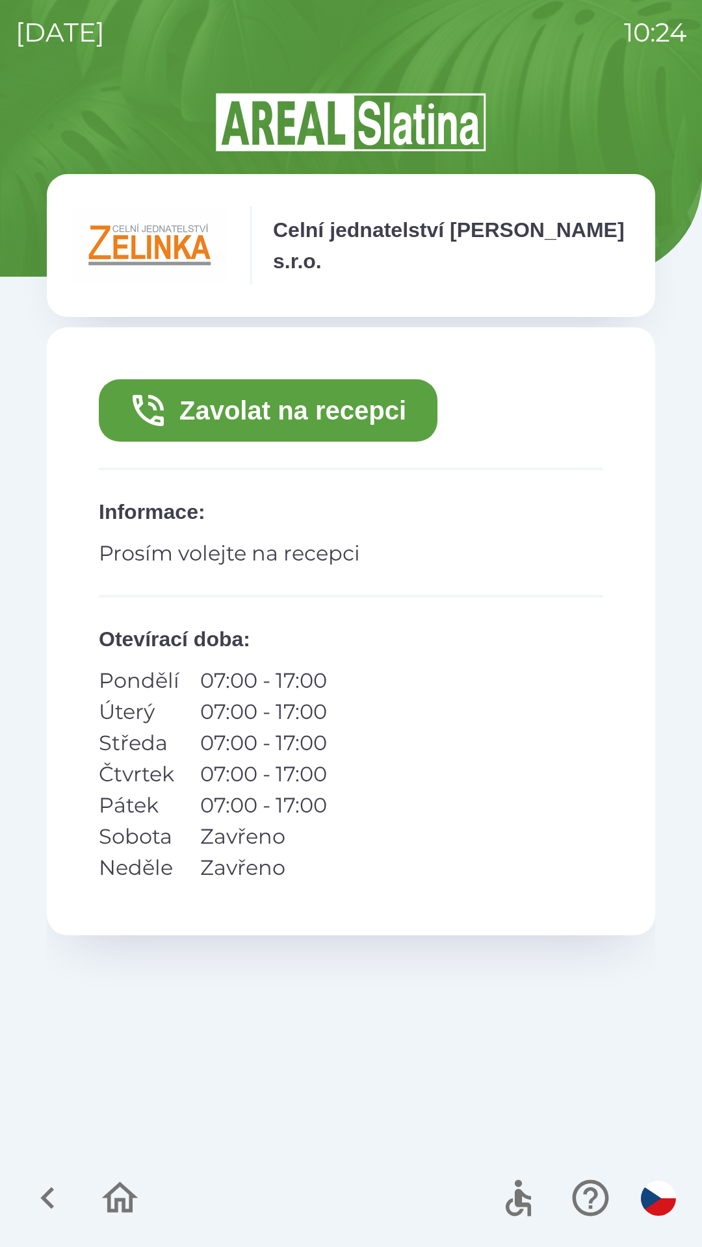
click at [400, 414] on button "Zavolat na recepci" at bounding box center [268, 410] width 338 height 62
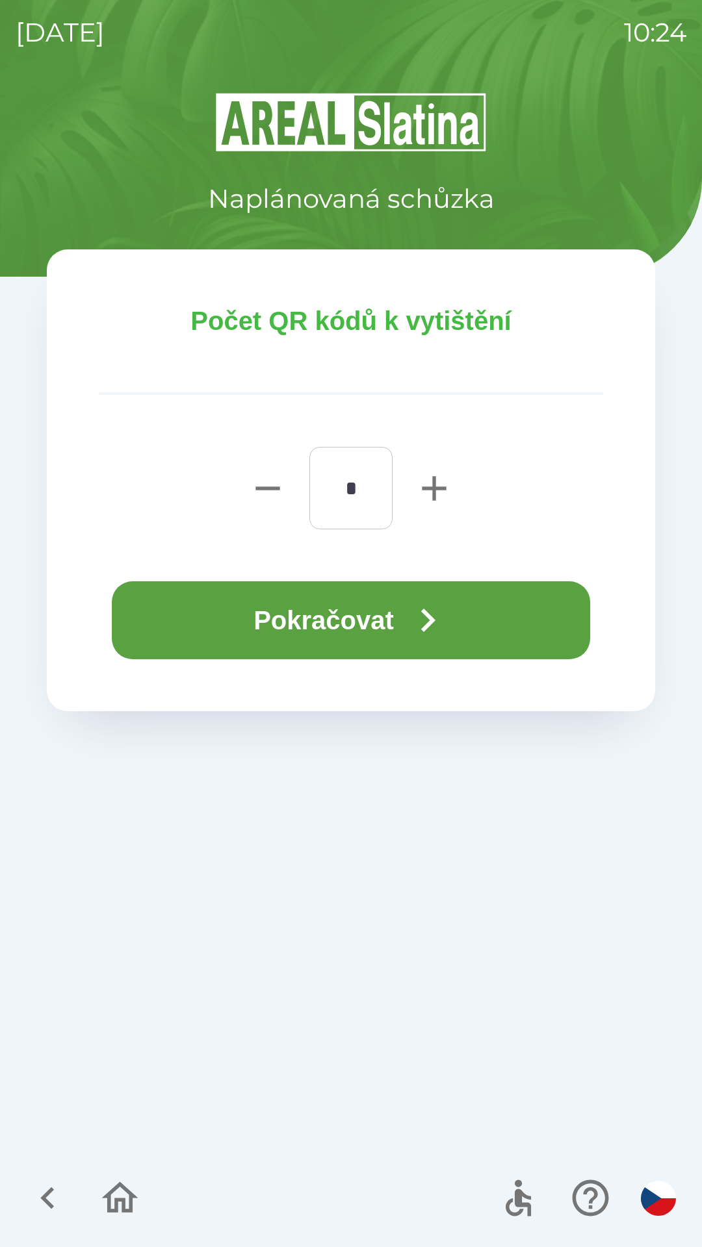
click at [447, 613] on icon "button" at bounding box center [427, 620] width 47 height 47
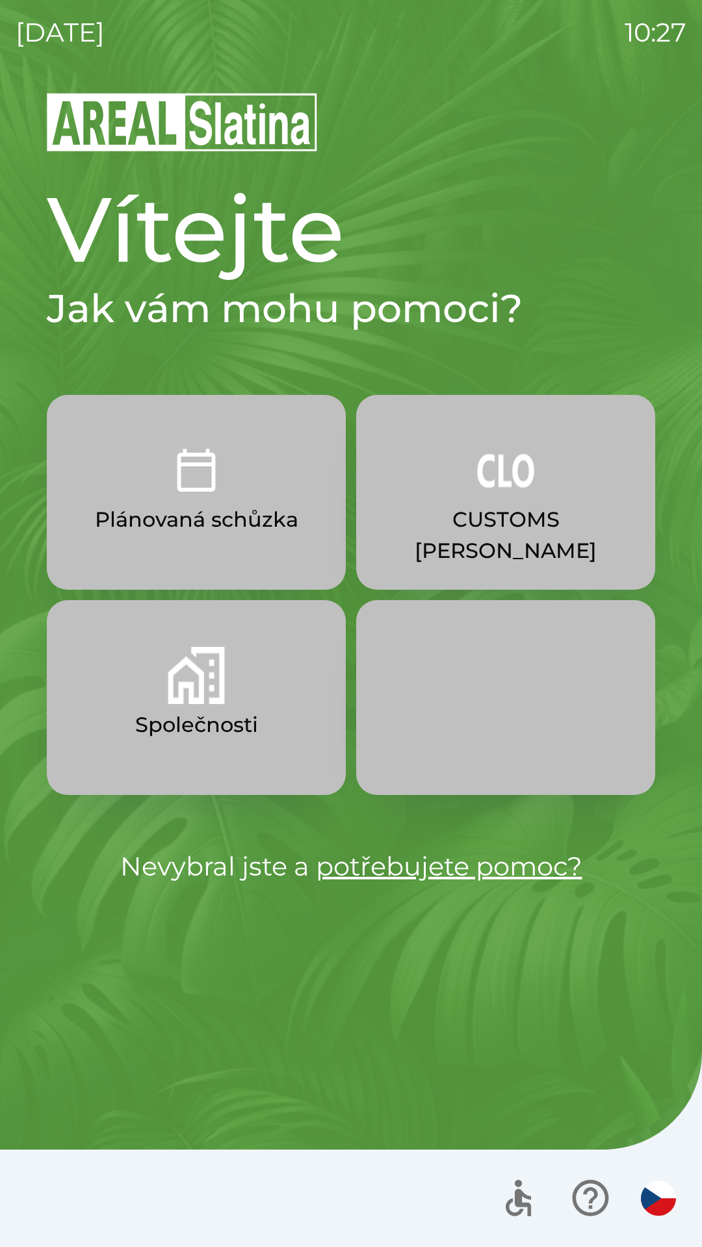
click at [478, 492] on img "button" at bounding box center [505, 470] width 57 height 57
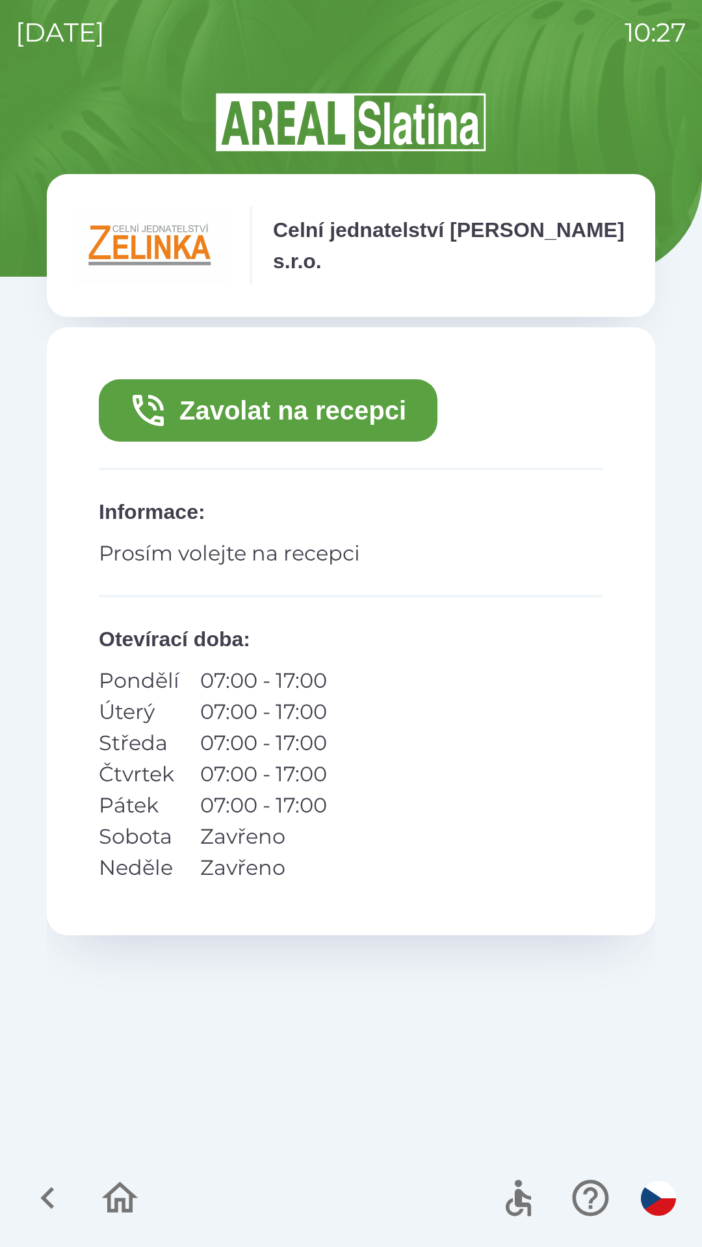
click at [382, 387] on button "Zavolat na recepci" at bounding box center [268, 410] width 338 height 62
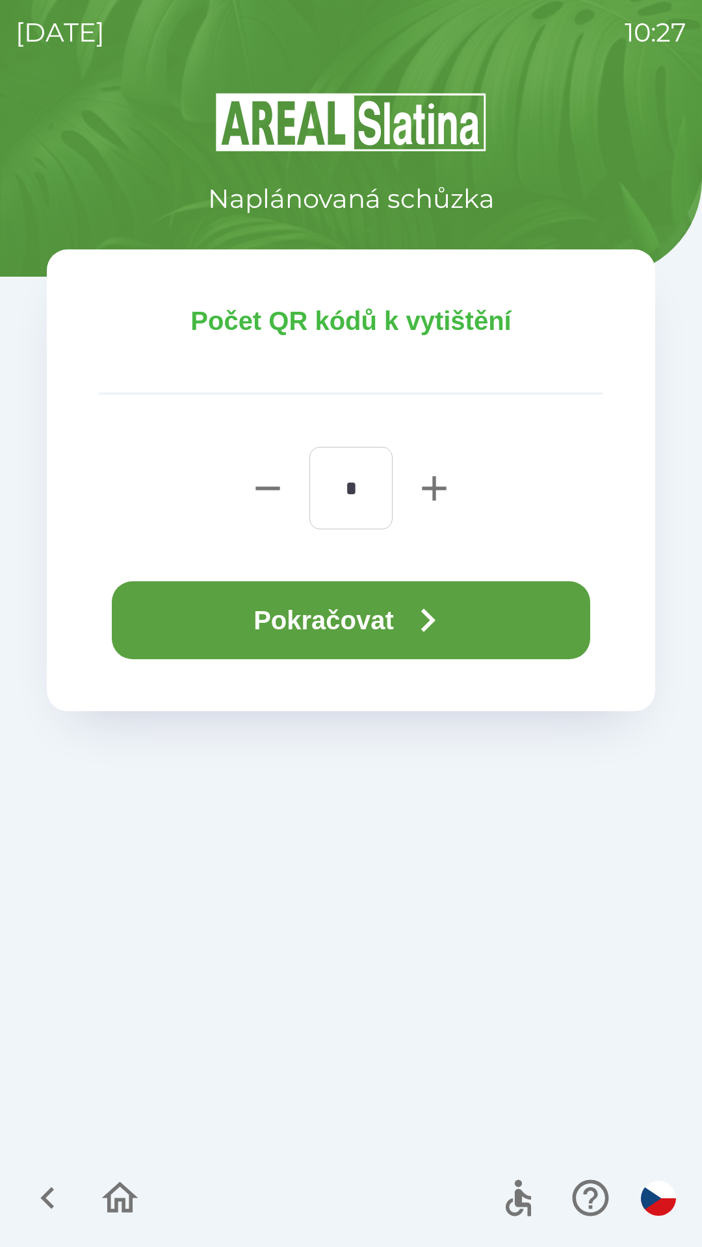
click at [433, 608] on icon "button" at bounding box center [427, 620] width 47 height 47
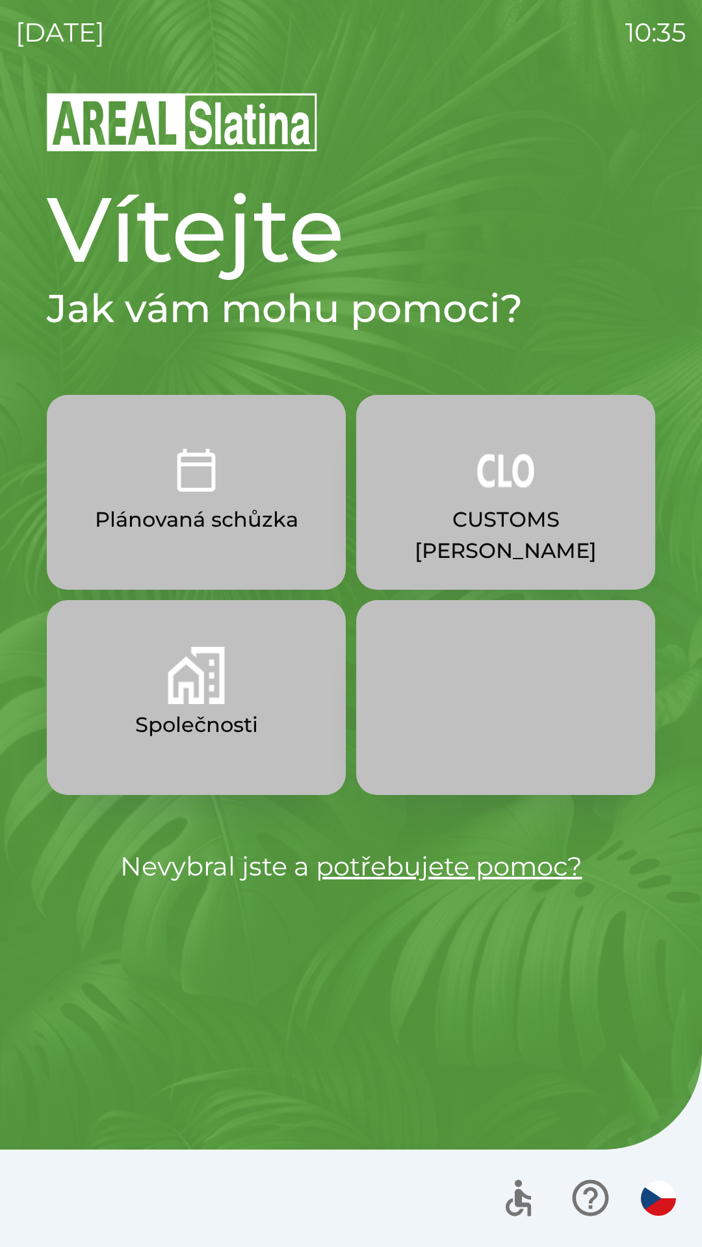
click at [207, 672] on img "button" at bounding box center [196, 675] width 57 height 57
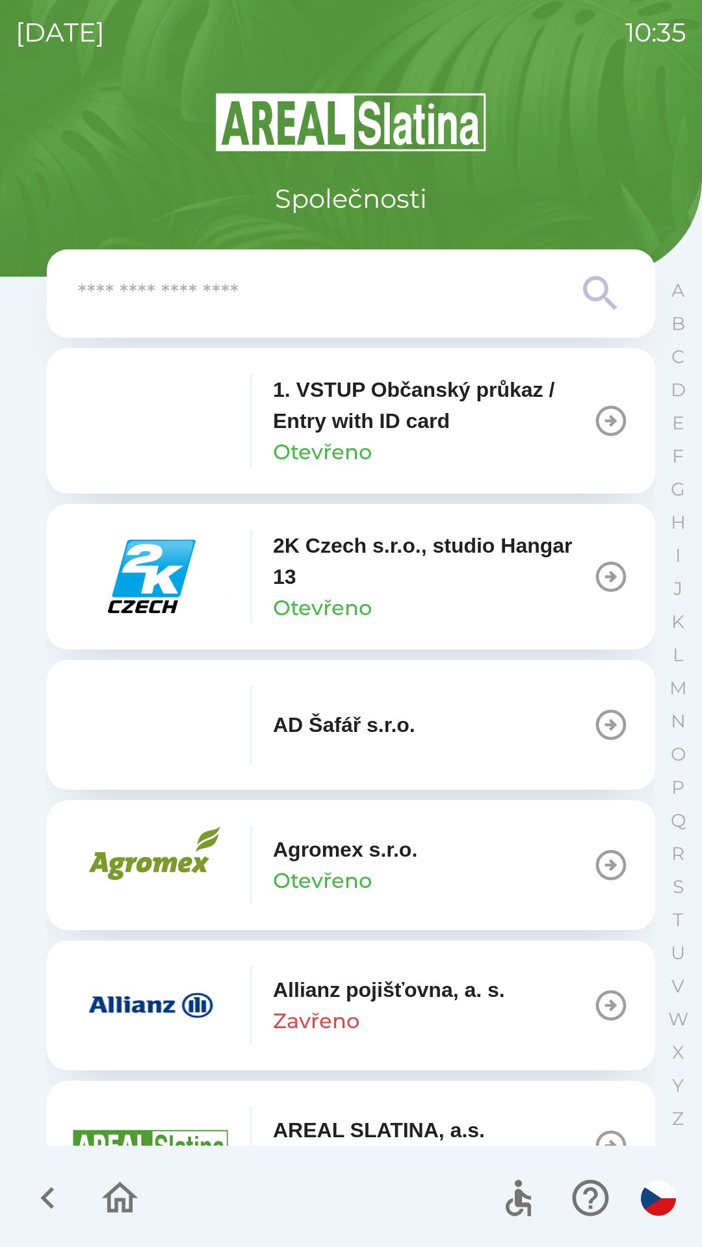
click at [329, 300] on input "text" at bounding box center [325, 294] width 494 height 36
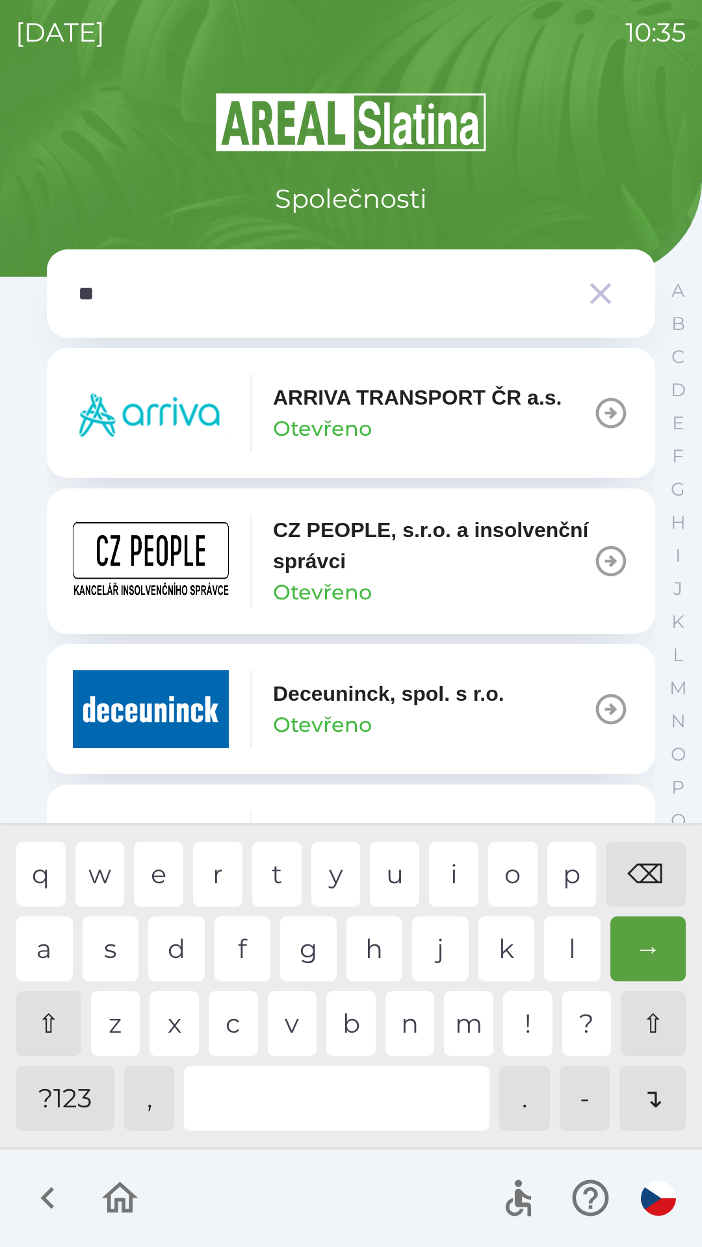
type input "***"
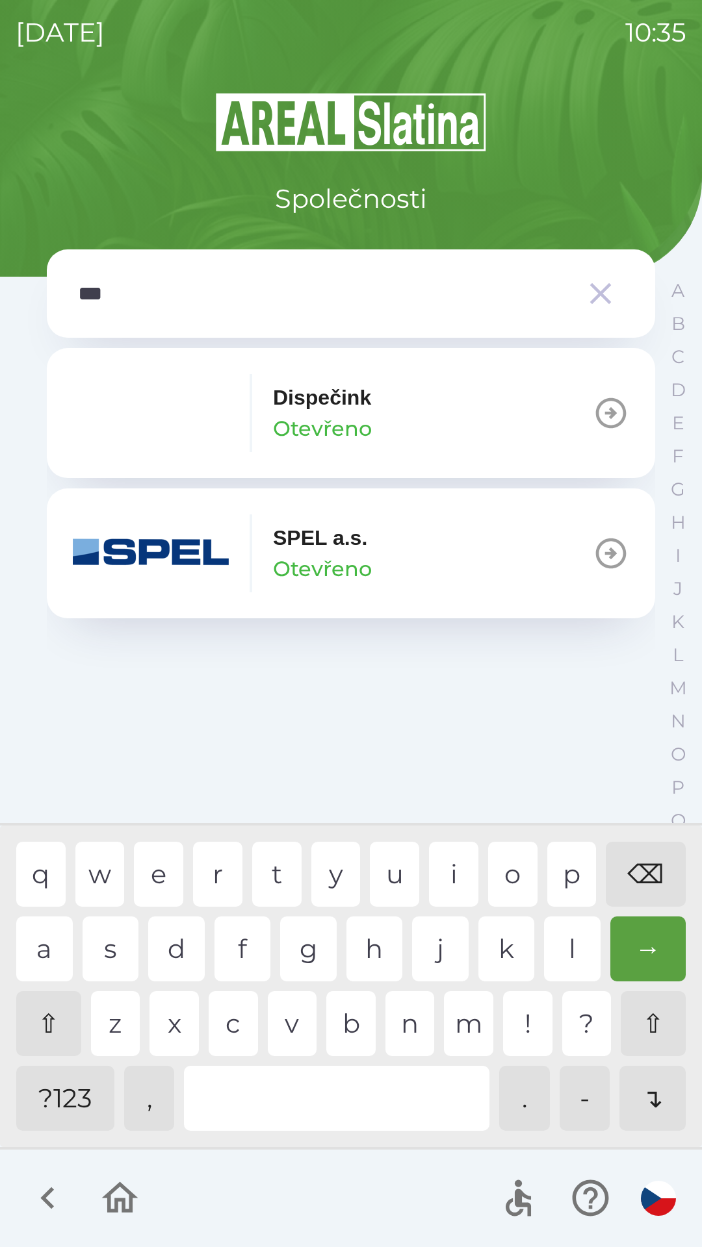
click at [160, 875] on div "e" at bounding box center [158, 874] width 49 height 65
click at [340, 555] on p "Otevřeno" at bounding box center [322, 568] width 99 height 31
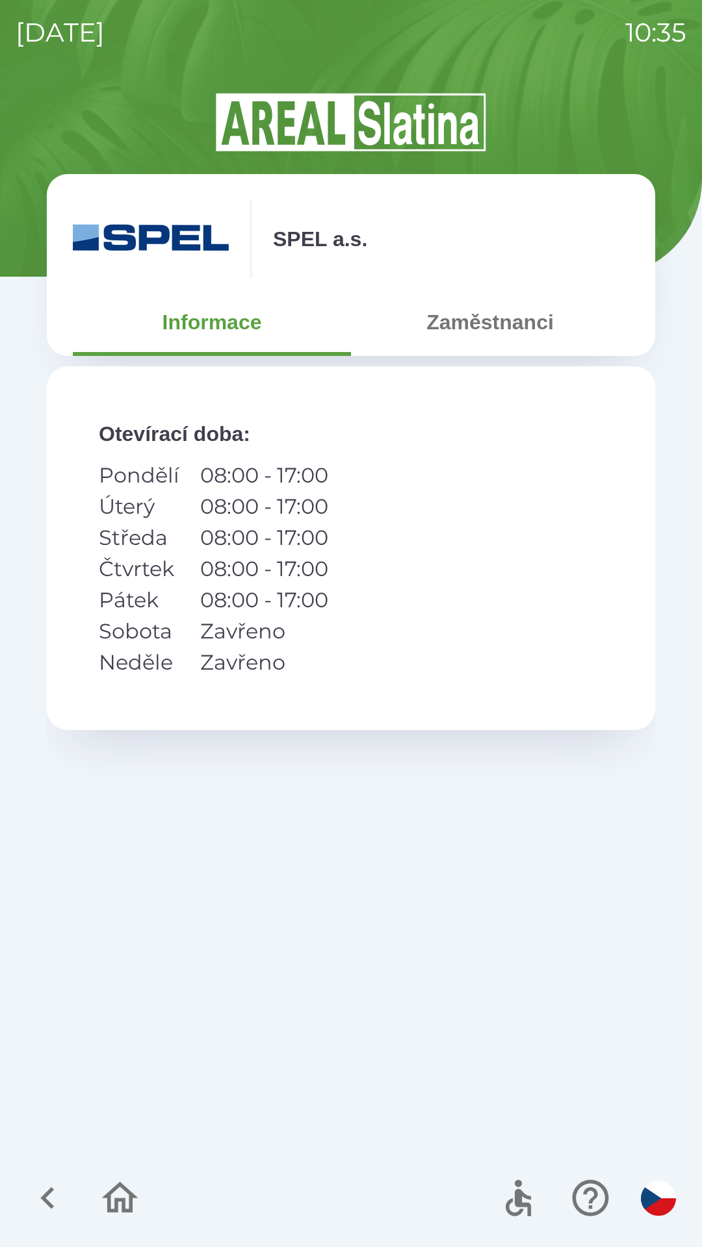
click at [490, 333] on button "Zaměstnanci" at bounding box center [490, 322] width 278 height 47
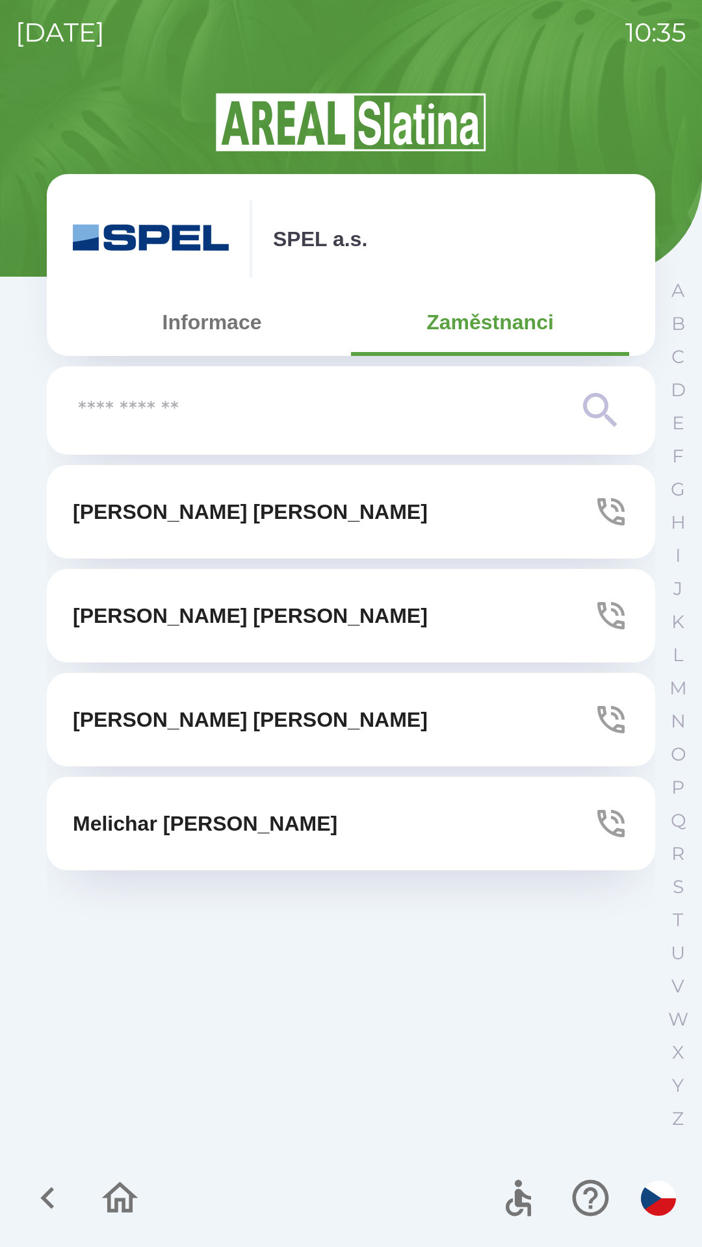
click at [607, 614] on icon "button" at bounding box center [610, 616] width 36 height 36
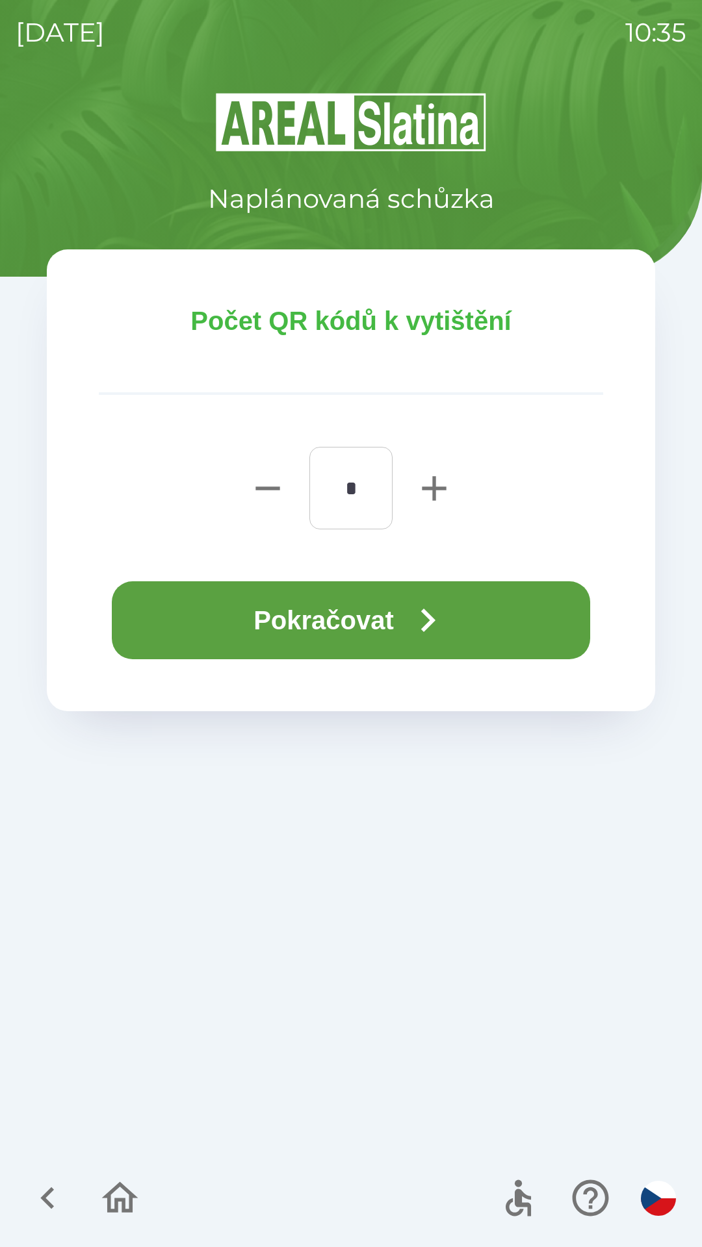
click at [340, 625] on button "Pokračovat" at bounding box center [351, 620] width 478 height 78
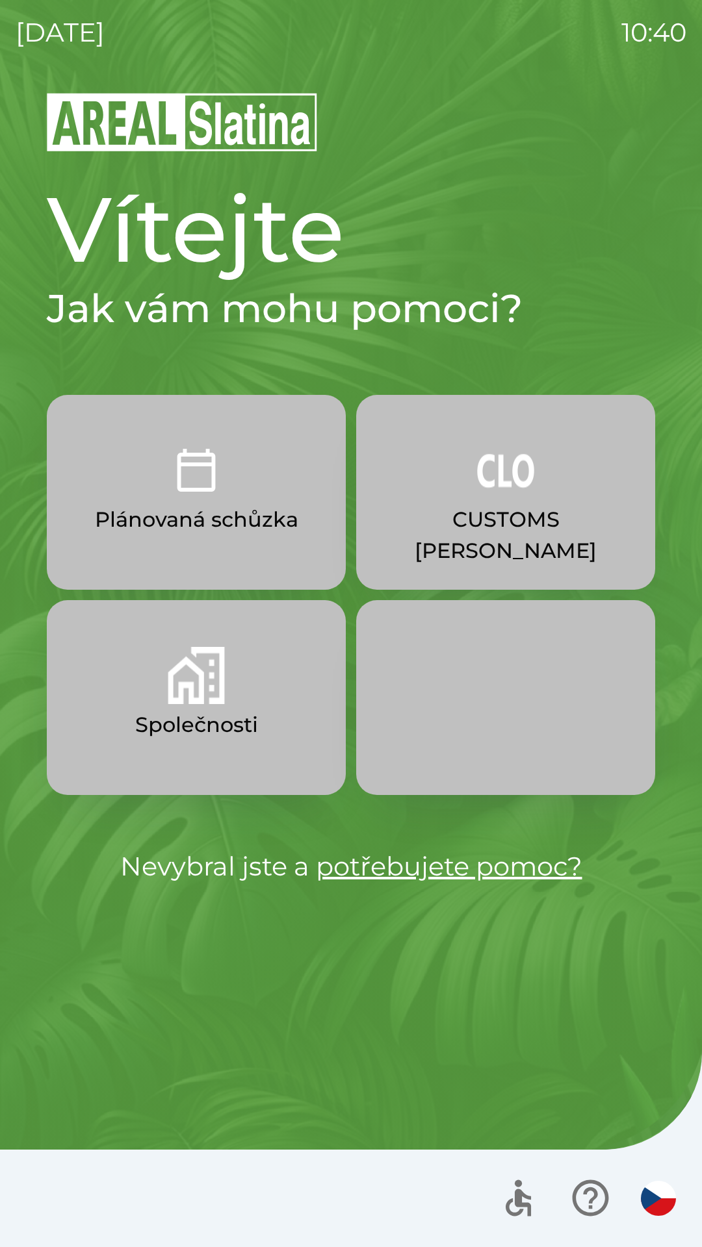
click at [205, 700] on img "button" at bounding box center [196, 675] width 57 height 57
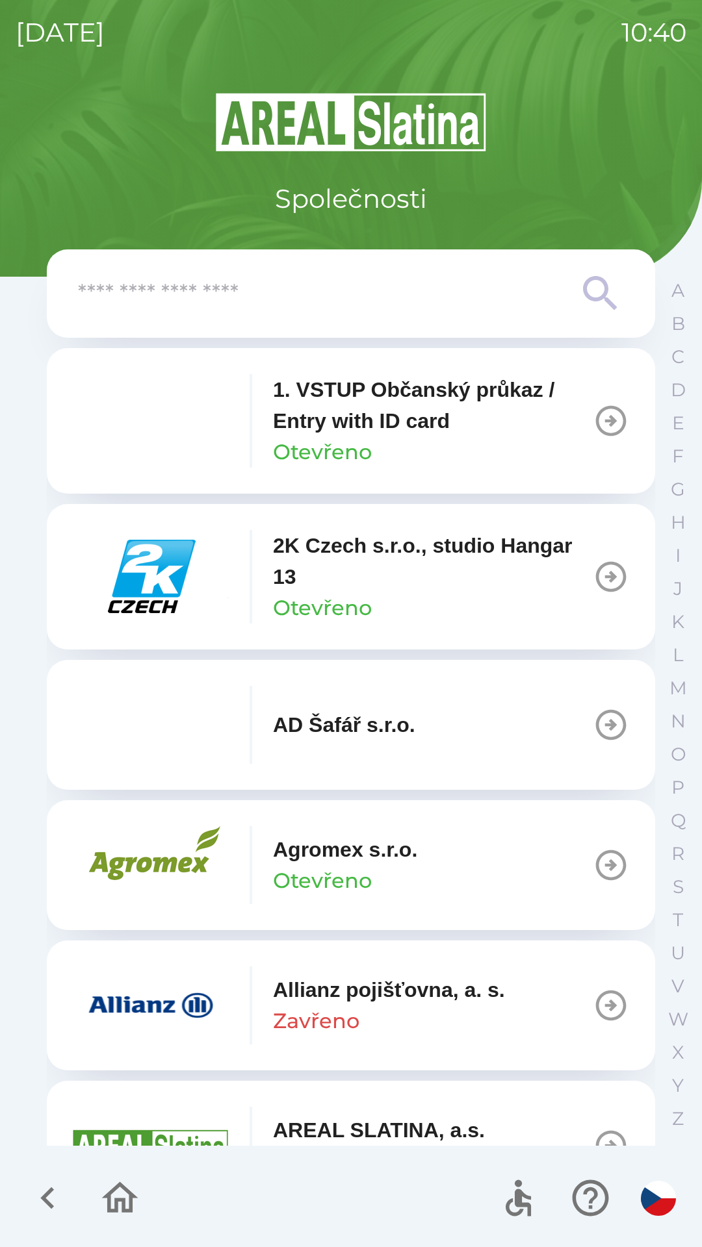
click at [386, 304] on input "text" at bounding box center [325, 294] width 494 height 36
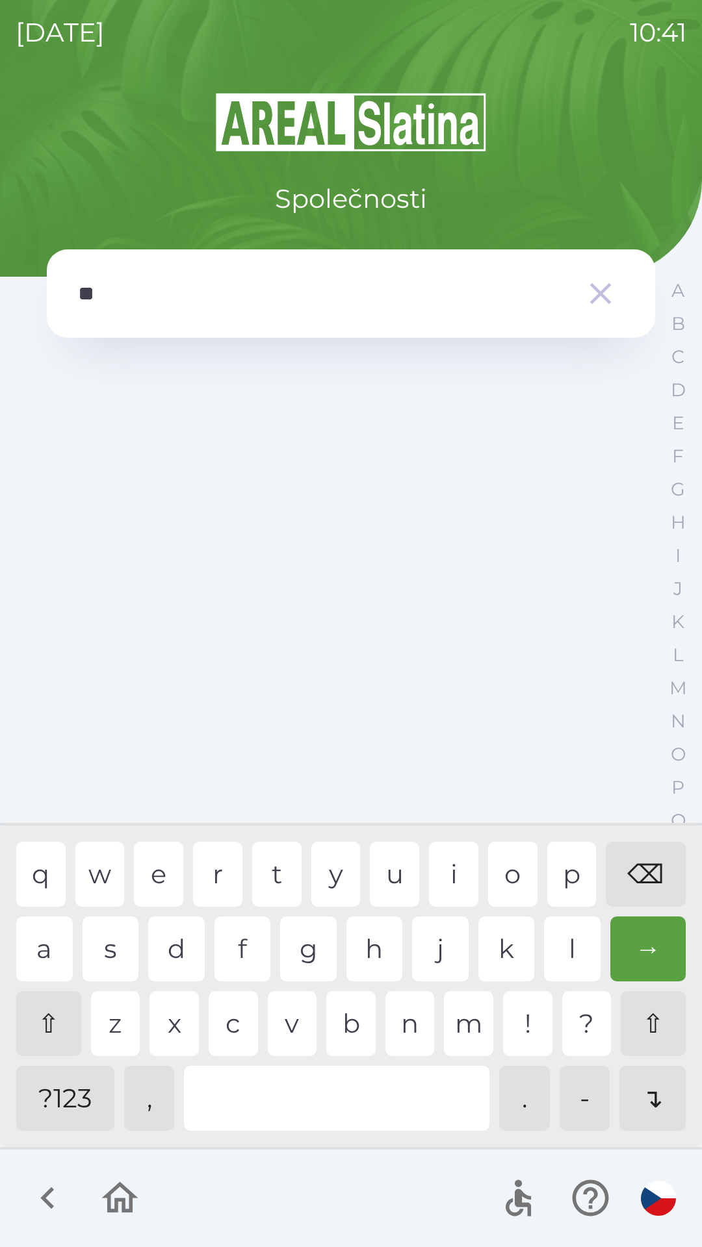
type input "*"
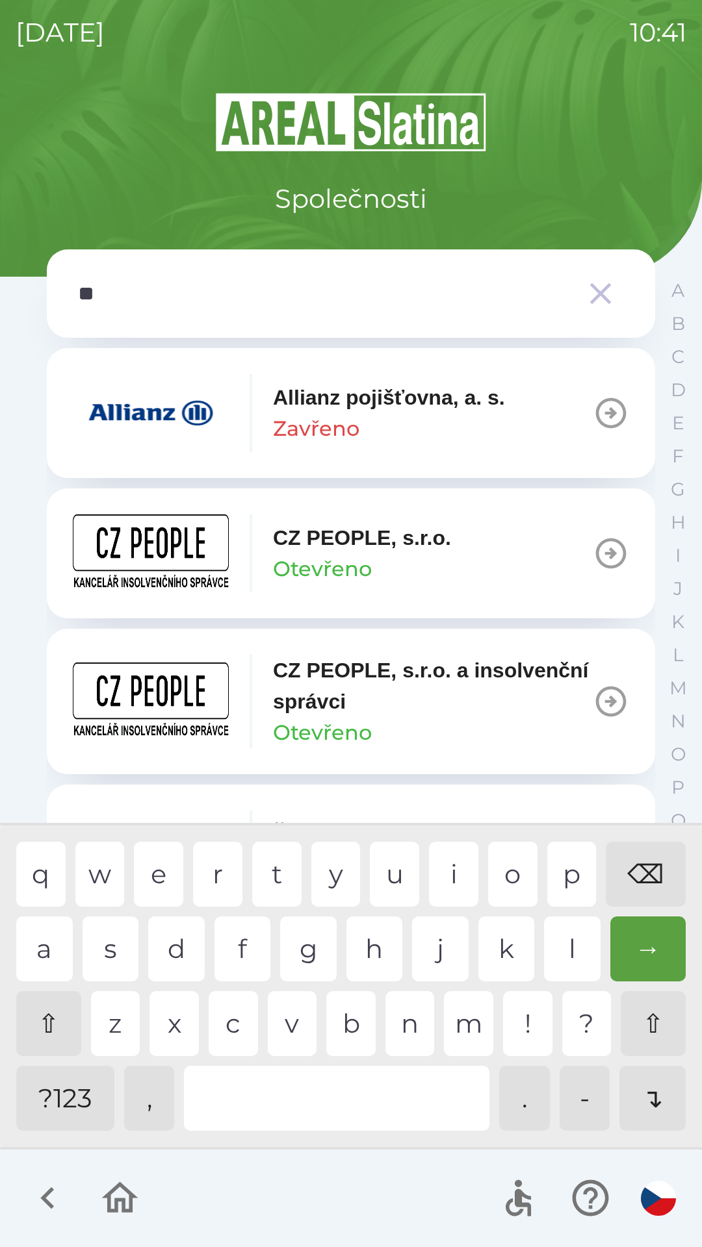
type input "***"
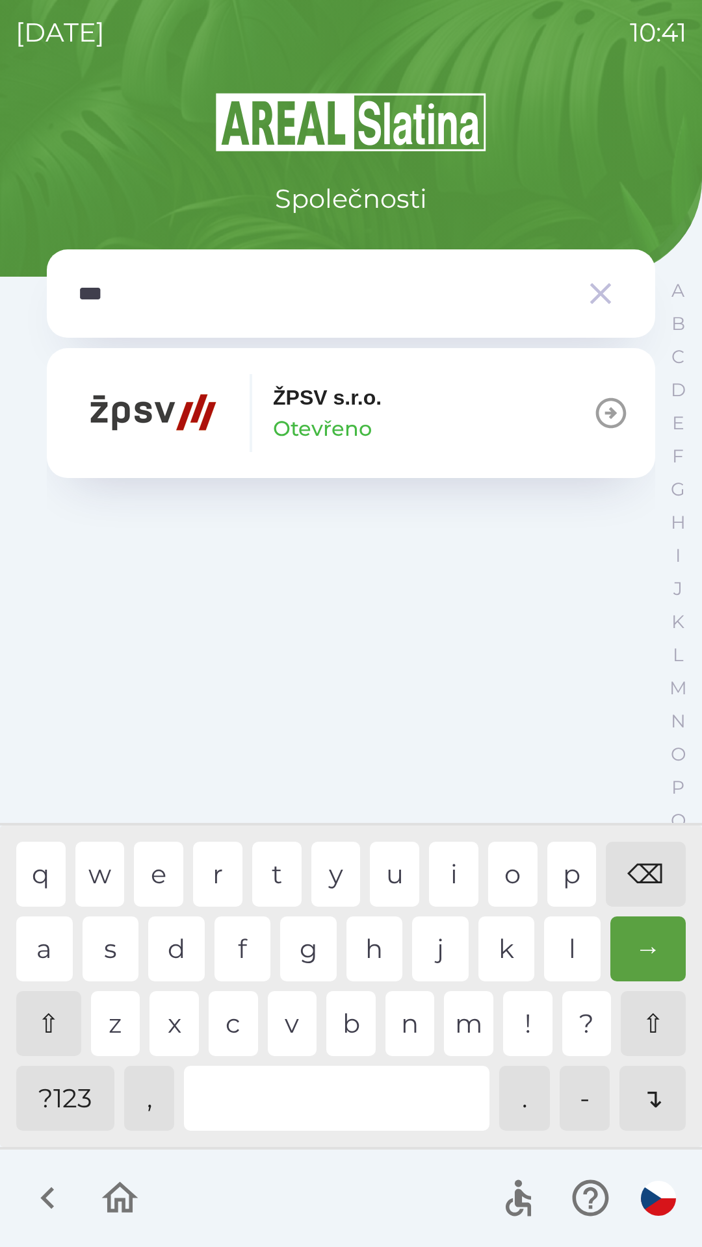
click at [207, 422] on img "button" at bounding box center [151, 413] width 156 height 78
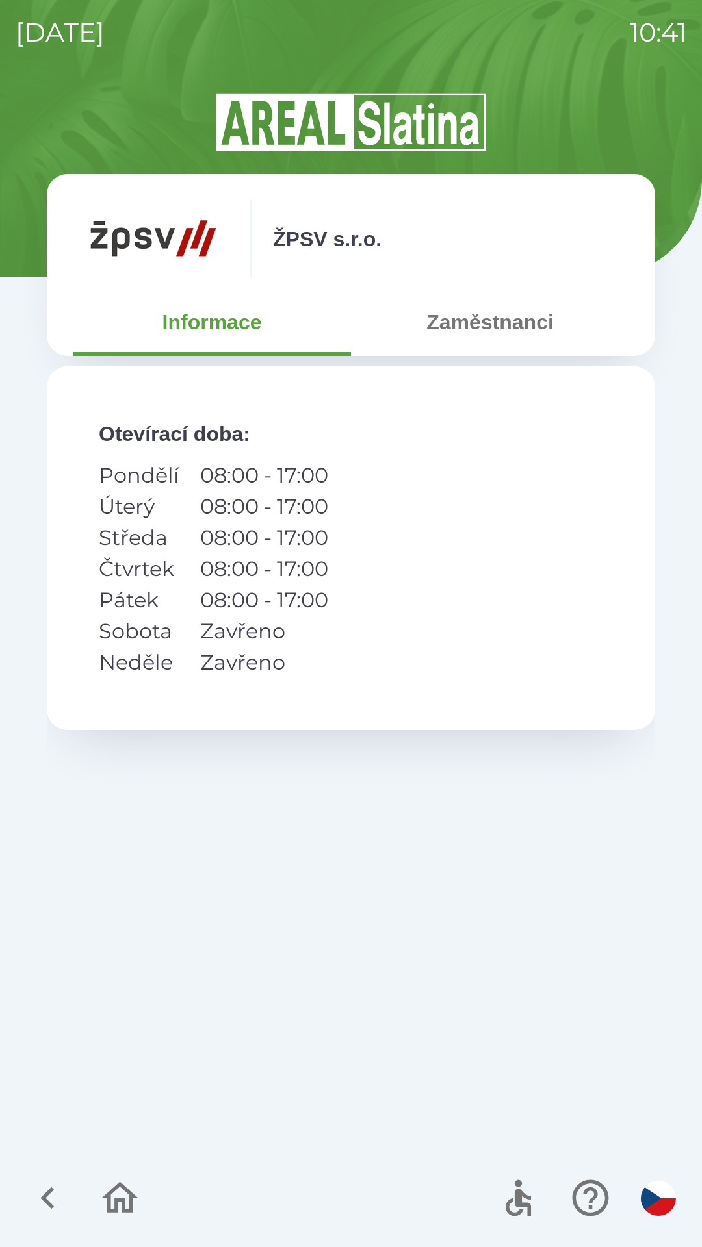
click at [479, 330] on button "Zaměstnanci" at bounding box center [490, 322] width 278 height 47
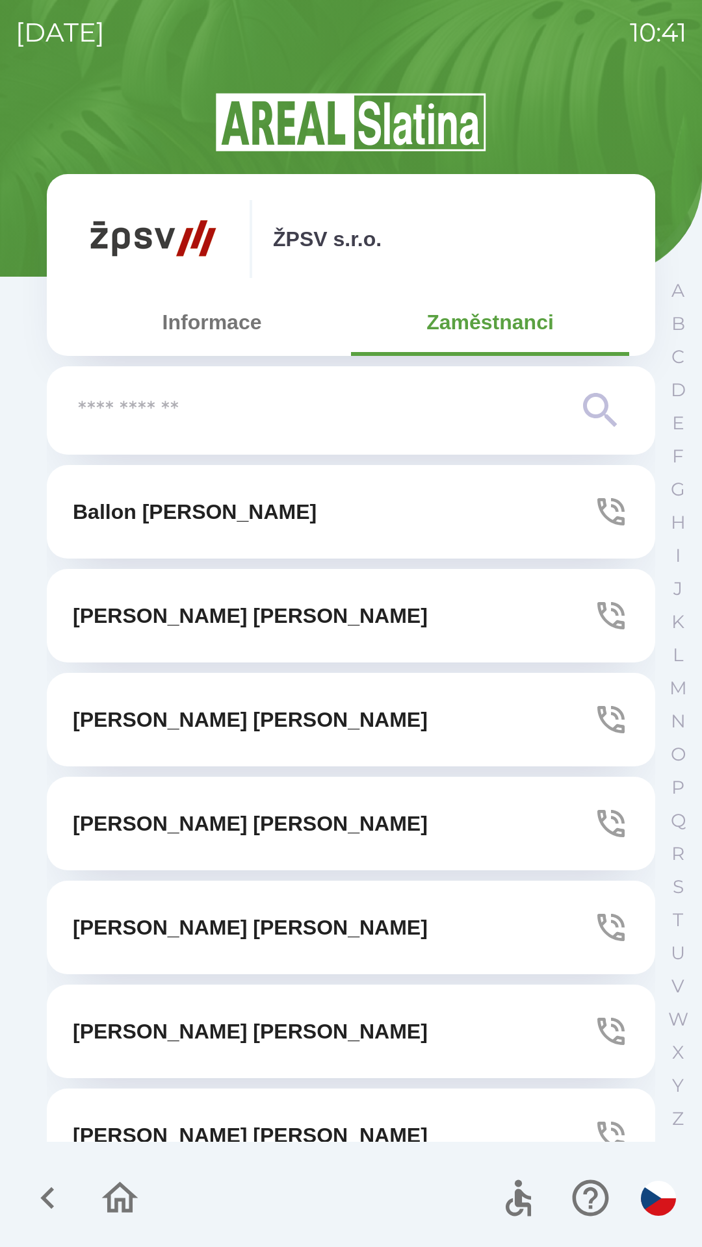
click at [596, 914] on icon "button" at bounding box center [610, 927] width 36 height 36
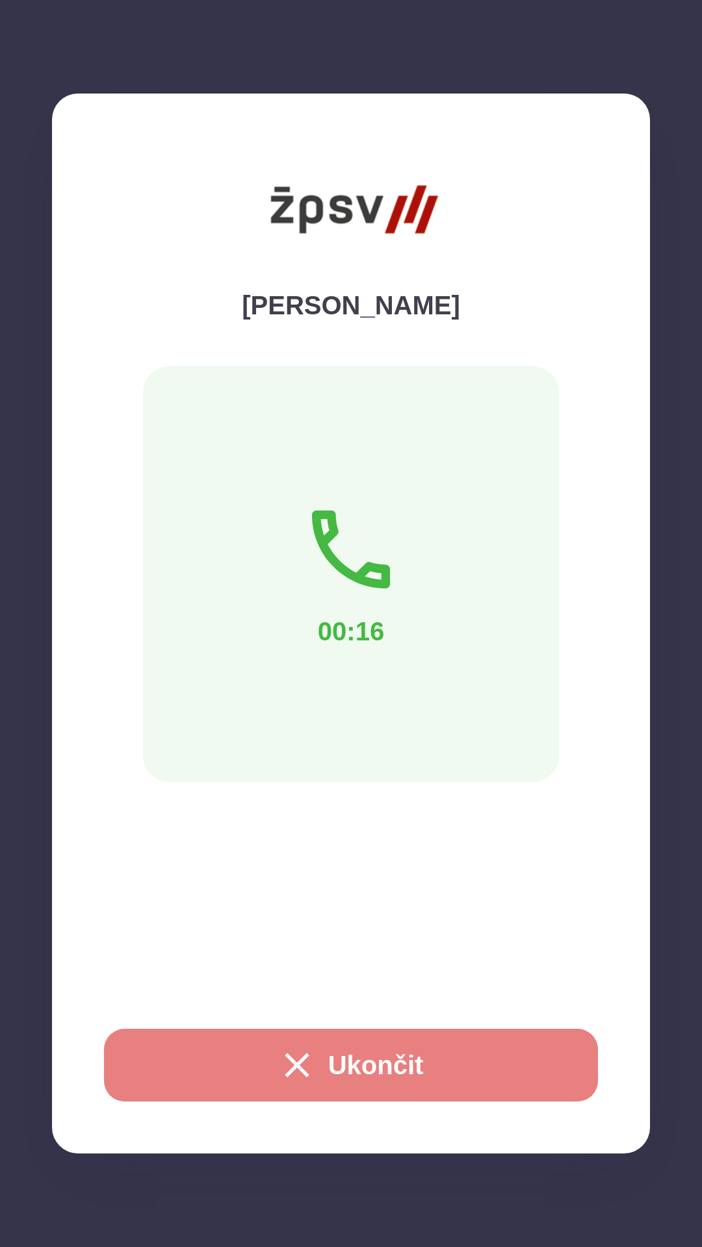
click at [394, 1061] on button "Ukončit" at bounding box center [351, 1065] width 494 height 73
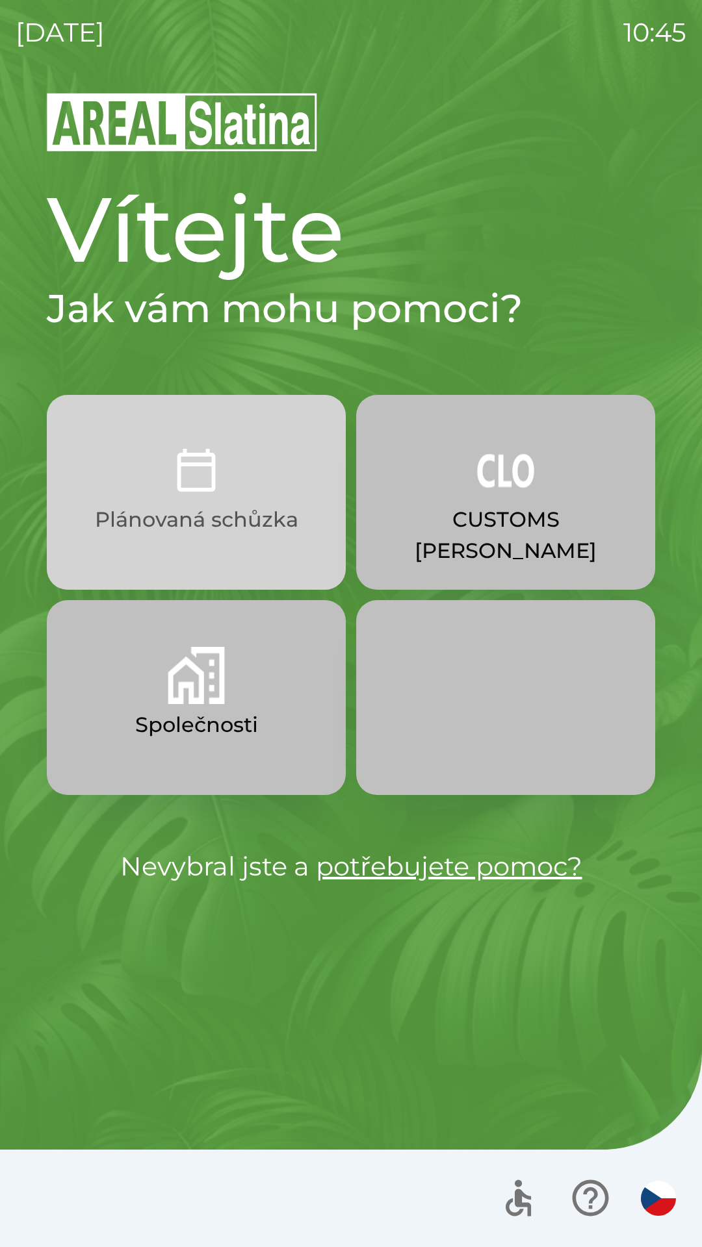
click at [209, 519] on p "Plánovaná schůzka" at bounding box center [196, 519] width 203 height 31
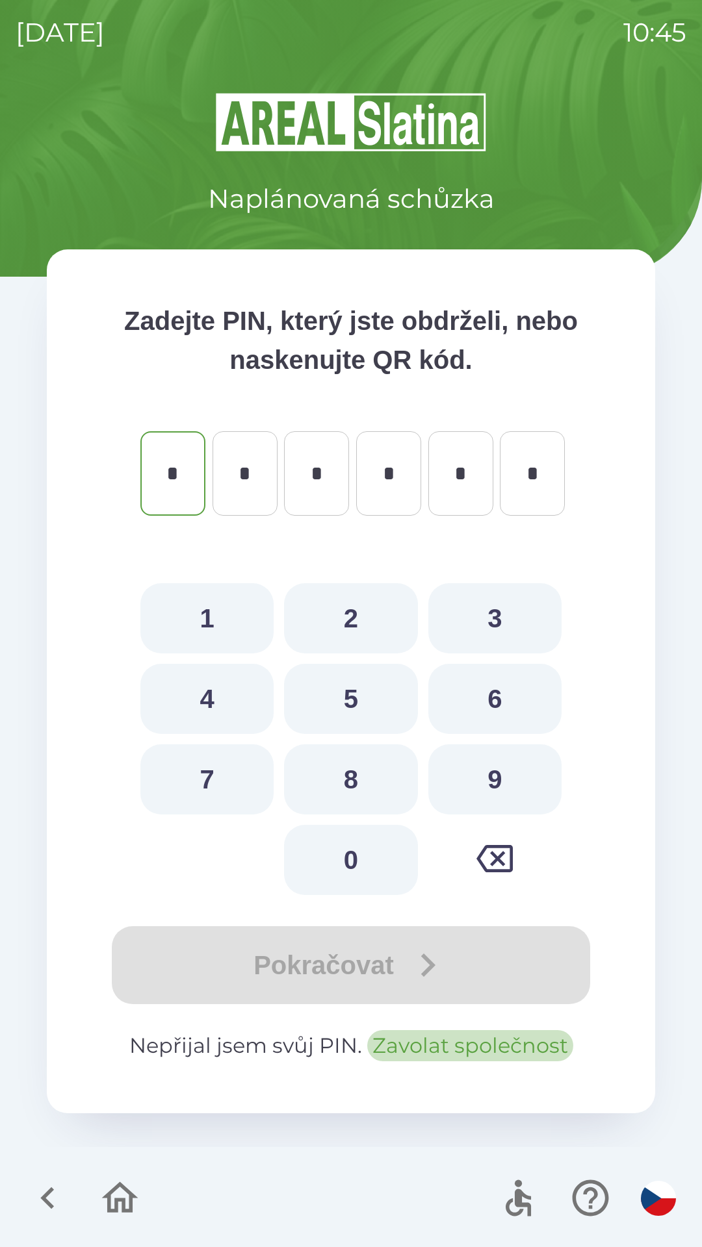
click at [409, 1044] on button "Zavolat společnost" at bounding box center [470, 1045] width 206 height 31
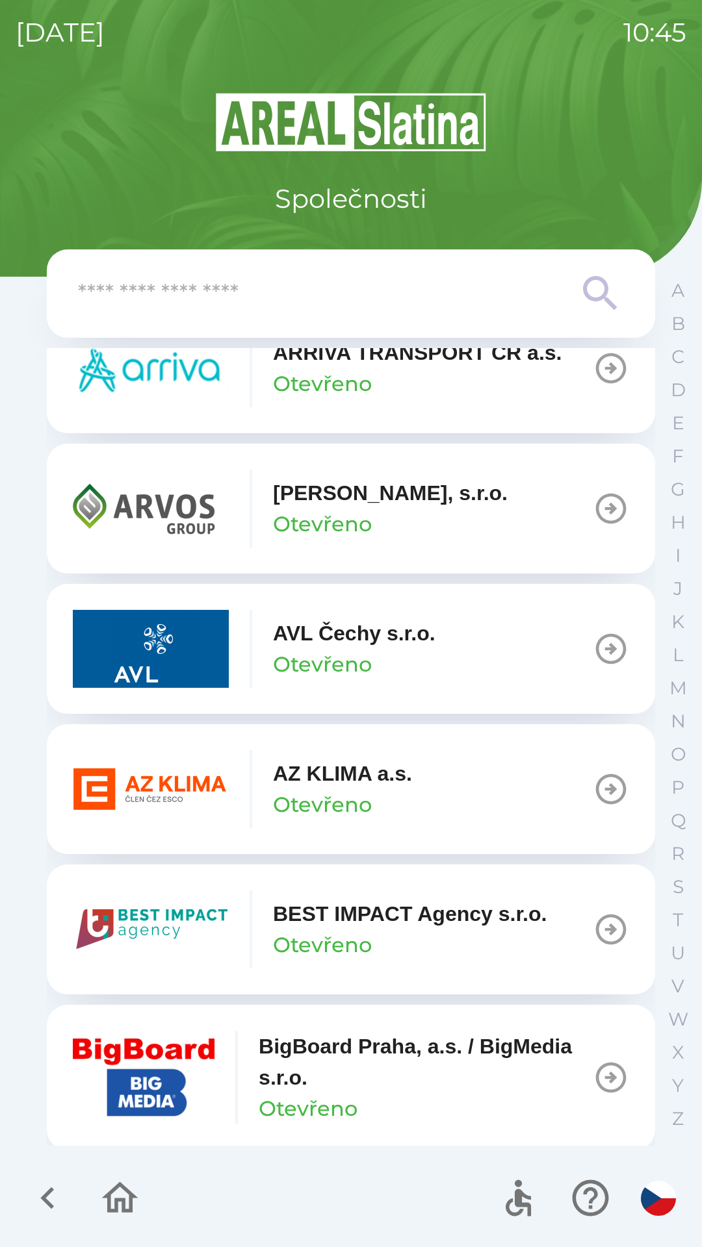
scroll to position [1088, 0]
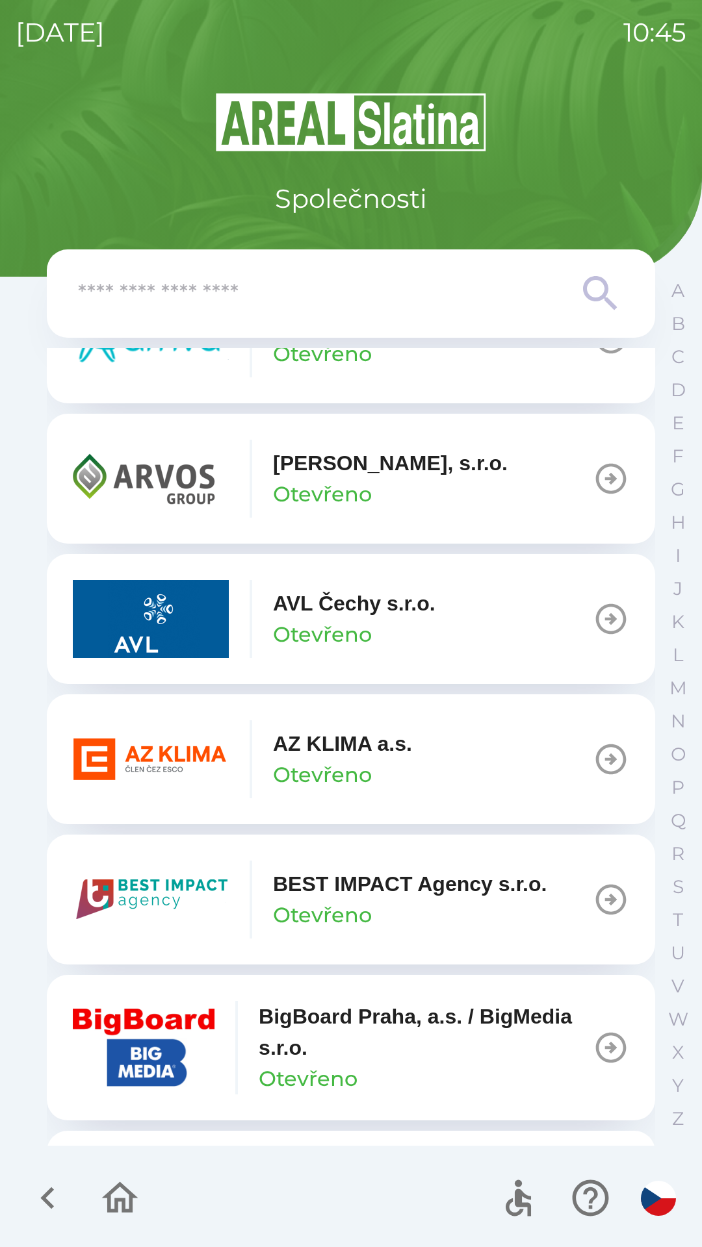
click at [183, 754] on img "button" at bounding box center [151, 759] width 156 height 78
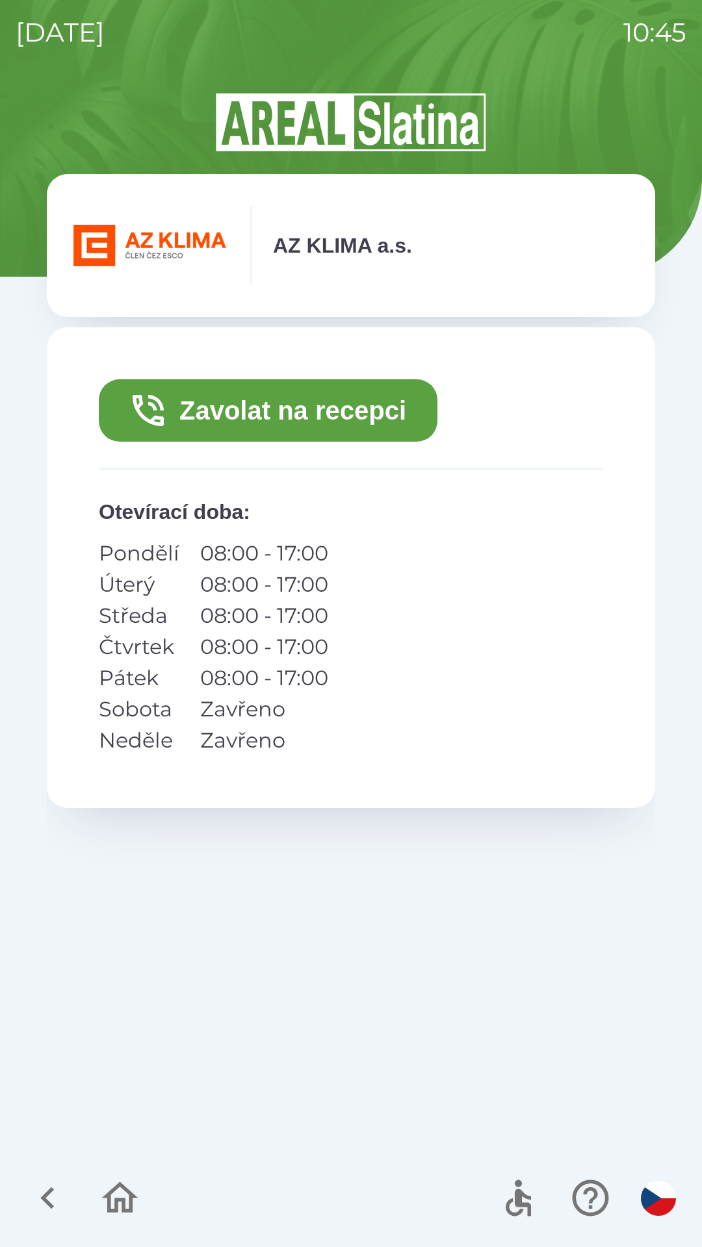
click at [247, 408] on button "Zavolat na recepci" at bounding box center [268, 410] width 338 height 62
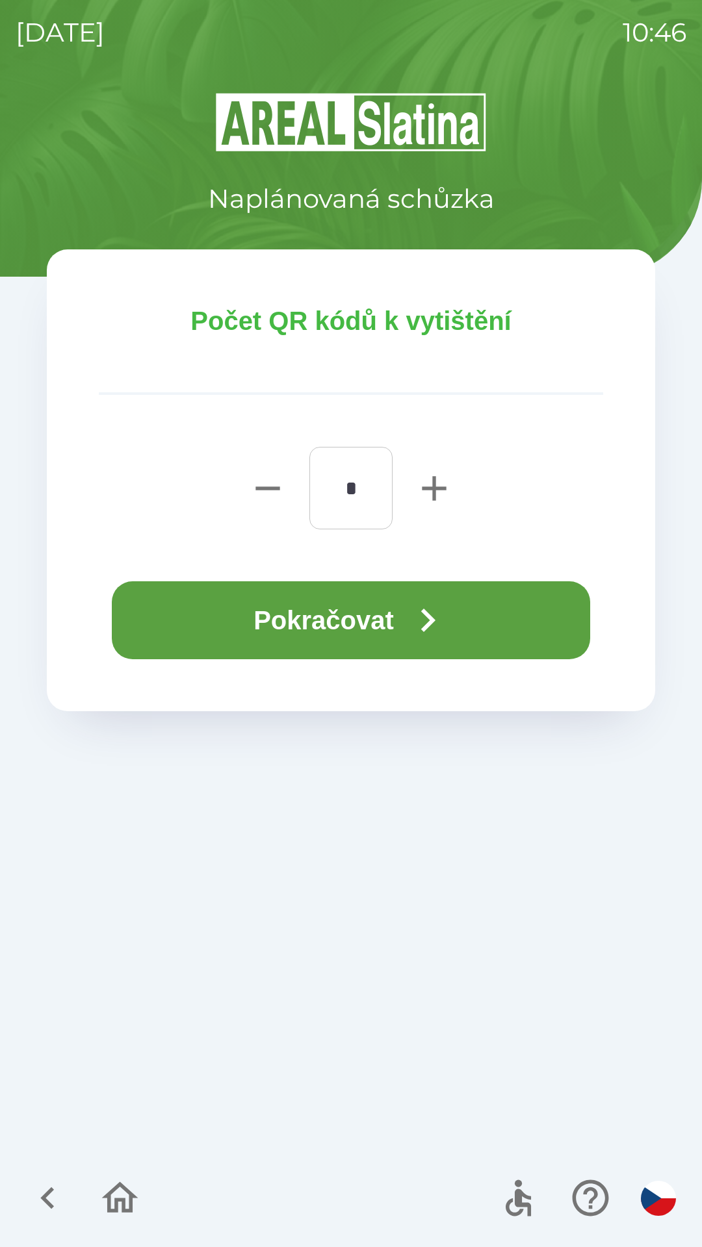
click at [330, 611] on button "Pokračovat" at bounding box center [351, 620] width 478 height 78
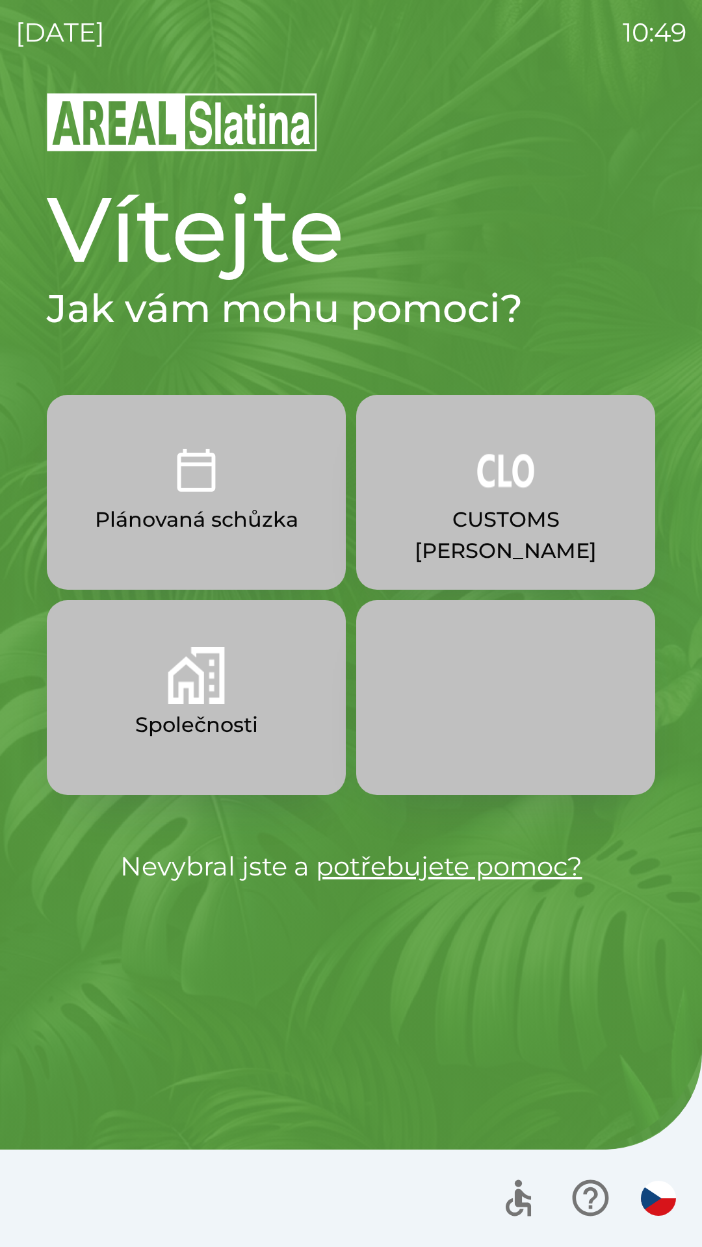
click at [186, 699] on img "button" at bounding box center [196, 675] width 57 height 57
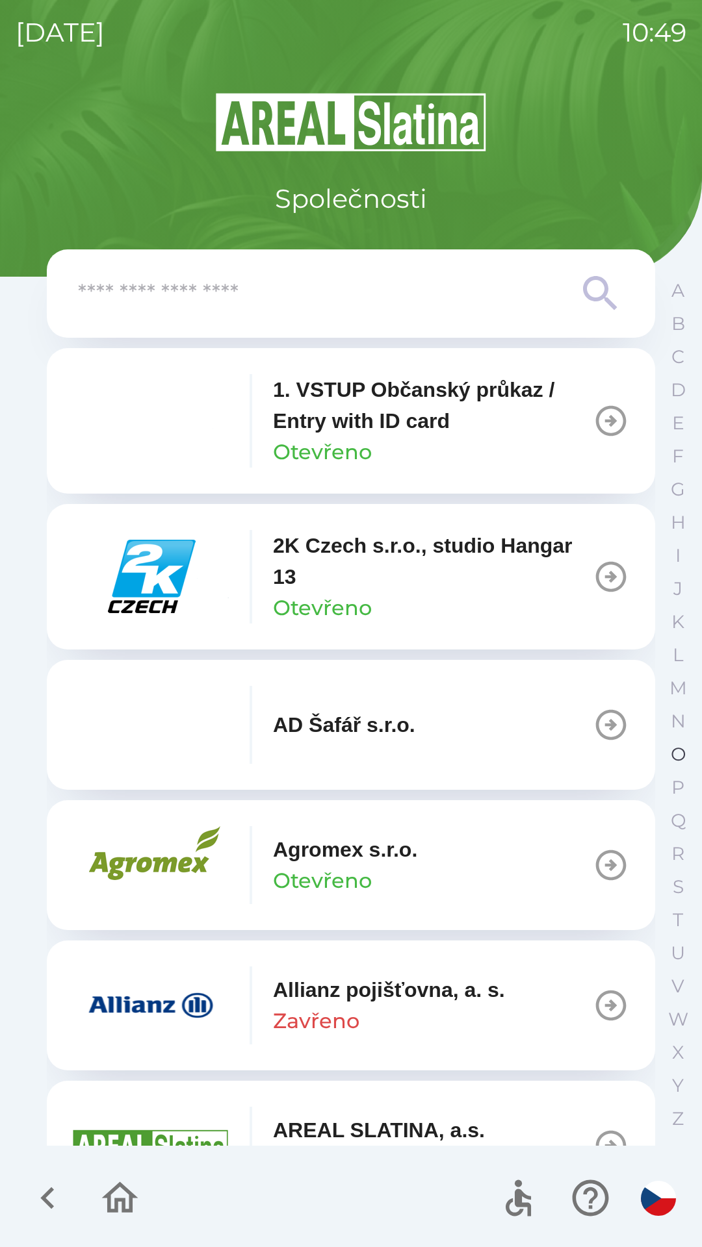
click at [682, 755] on p "O" at bounding box center [677, 754] width 15 height 23
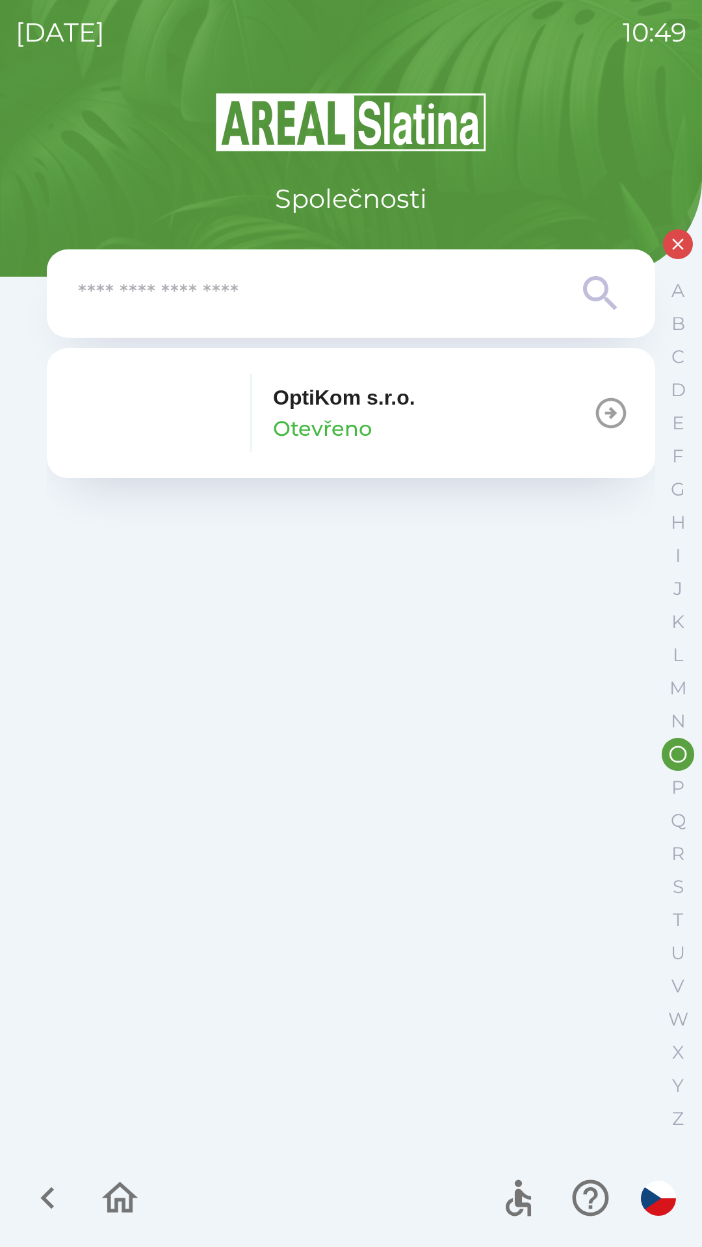
click at [602, 415] on icon "button" at bounding box center [610, 413] width 36 height 36
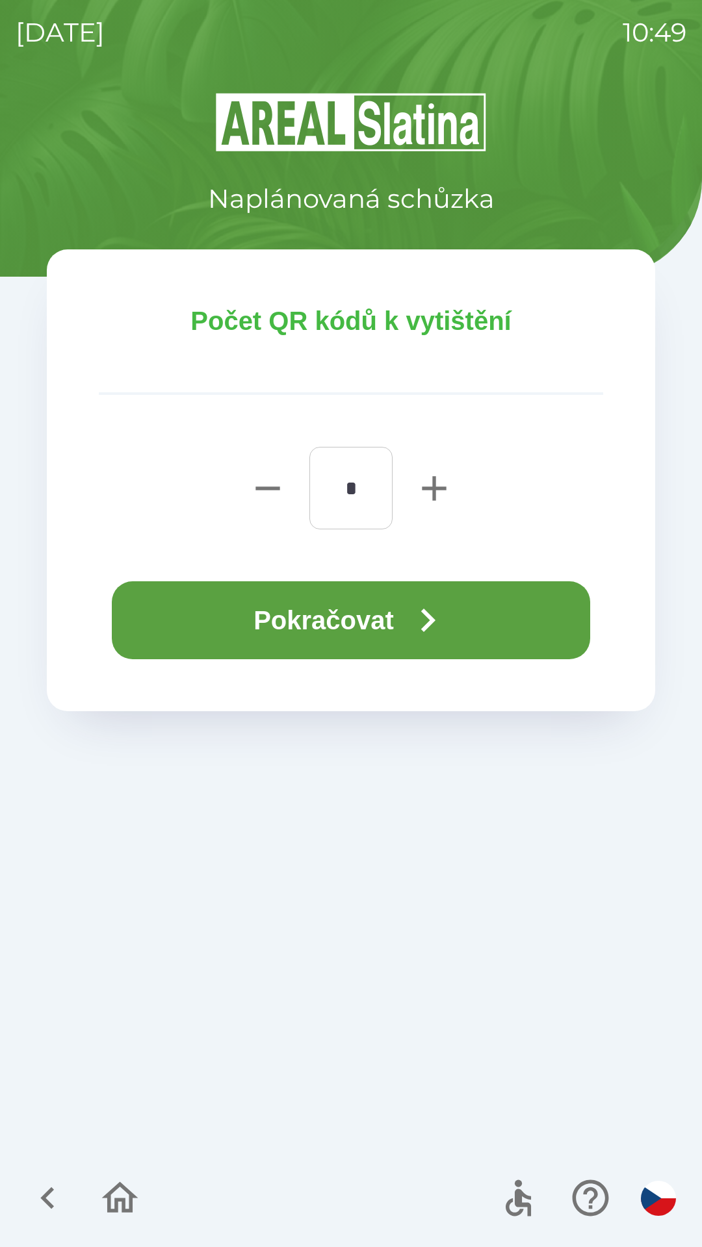
click at [385, 625] on button "Pokračovat" at bounding box center [351, 620] width 478 height 78
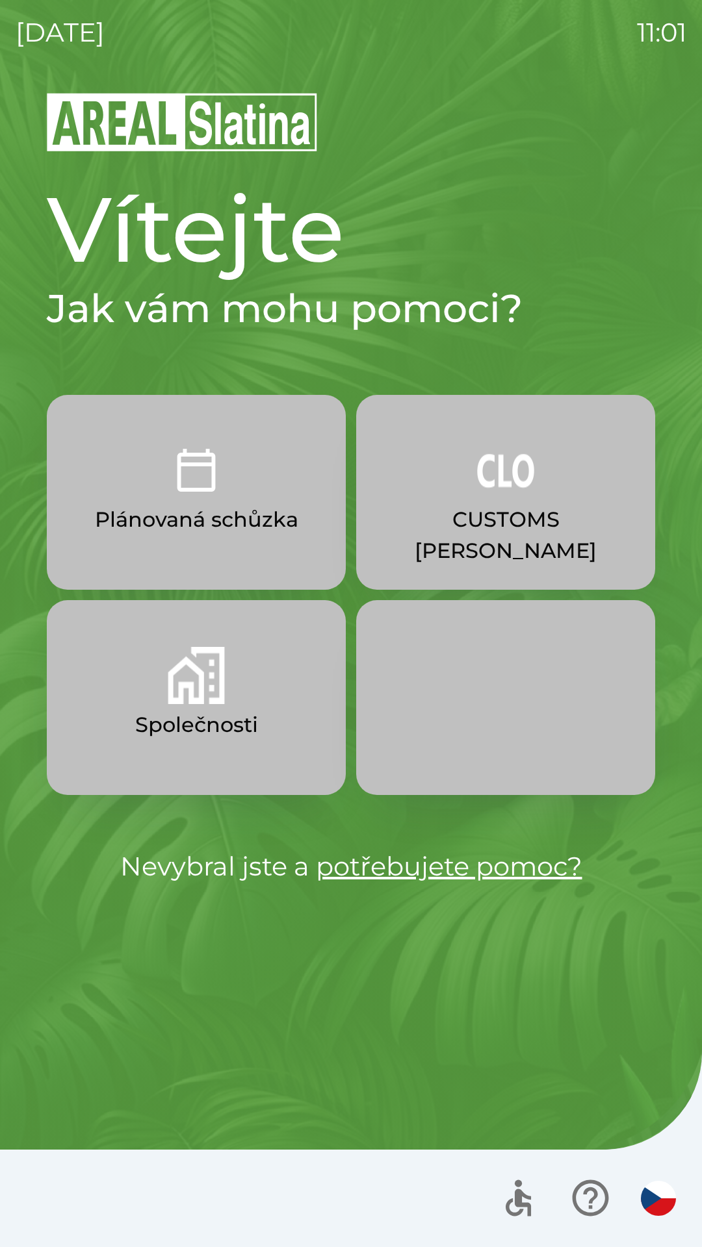
click at [516, 492] on img "button" at bounding box center [505, 470] width 57 height 57
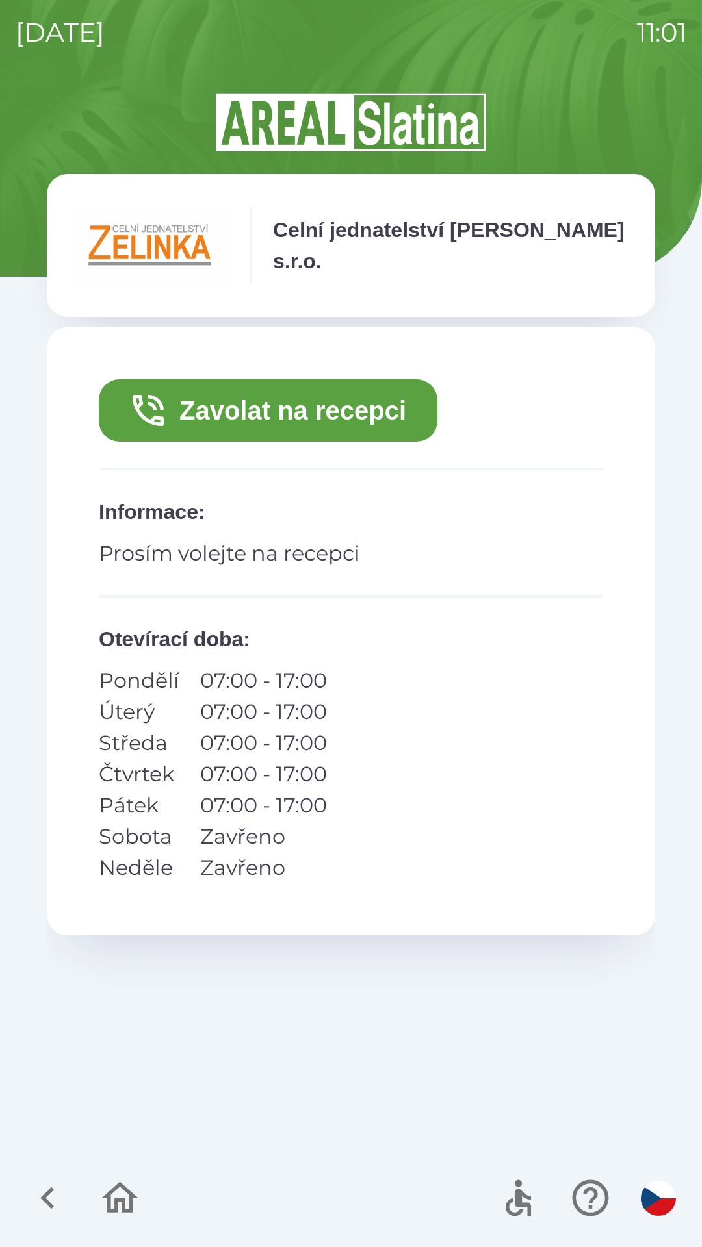
click at [347, 408] on button "Zavolat na recepci" at bounding box center [268, 410] width 338 height 62
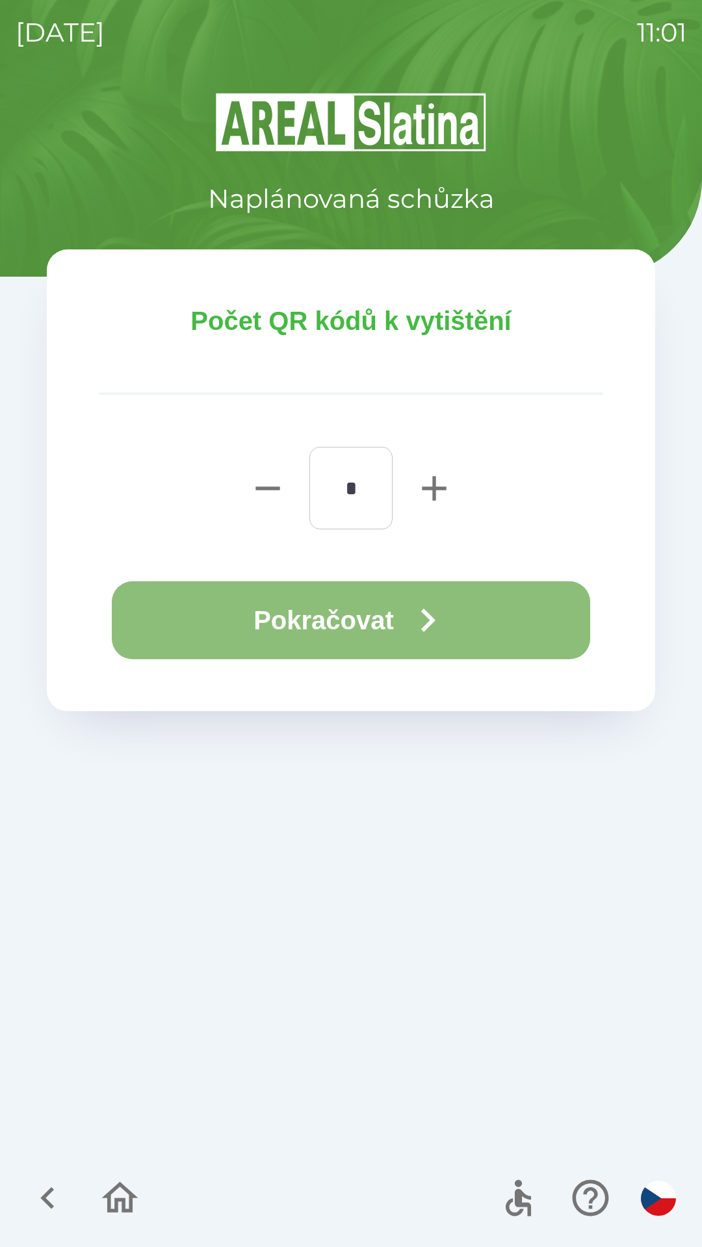
click at [353, 624] on button "Pokračovat" at bounding box center [351, 620] width 478 height 78
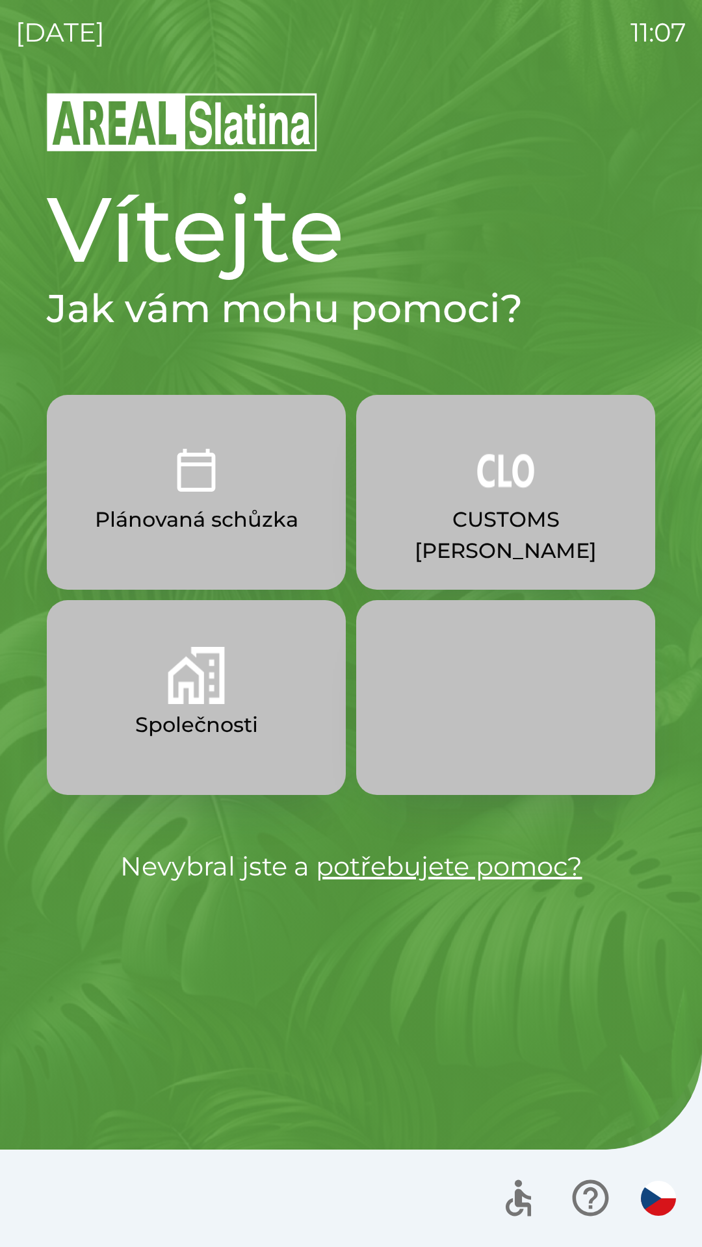
click at [240, 690] on button "Společnosti" at bounding box center [196, 697] width 299 height 195
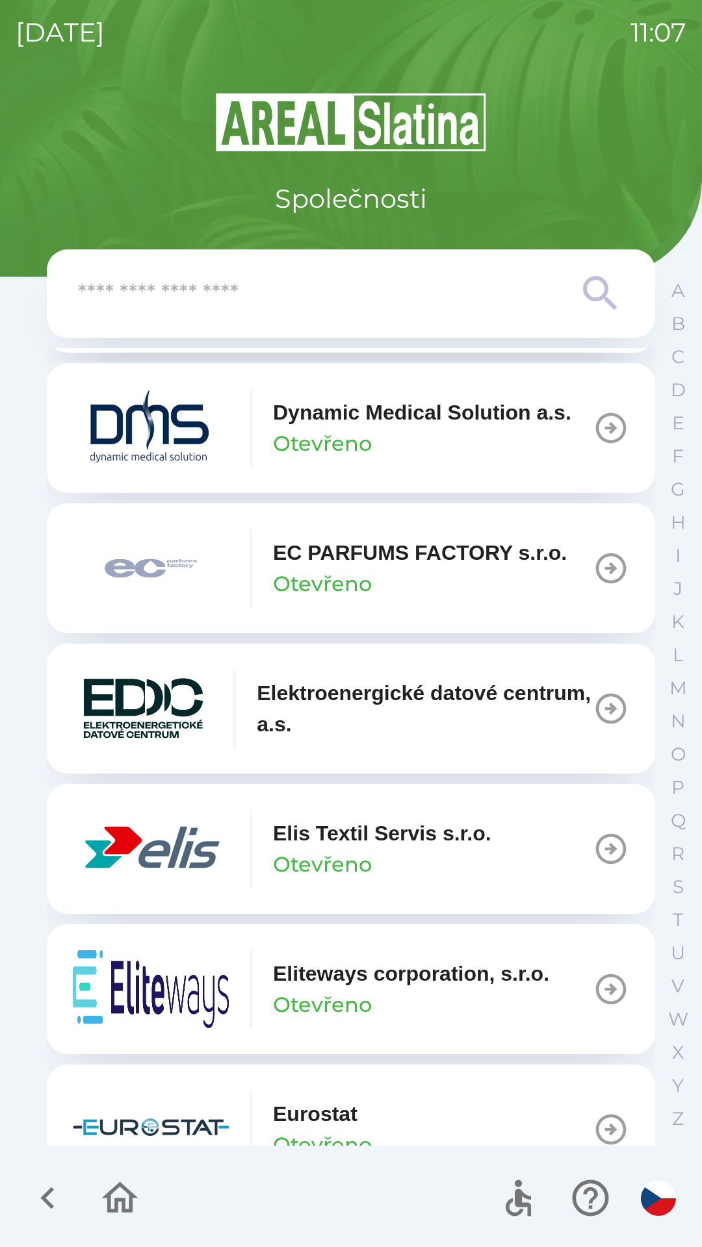
scroll to position [3370, 0]
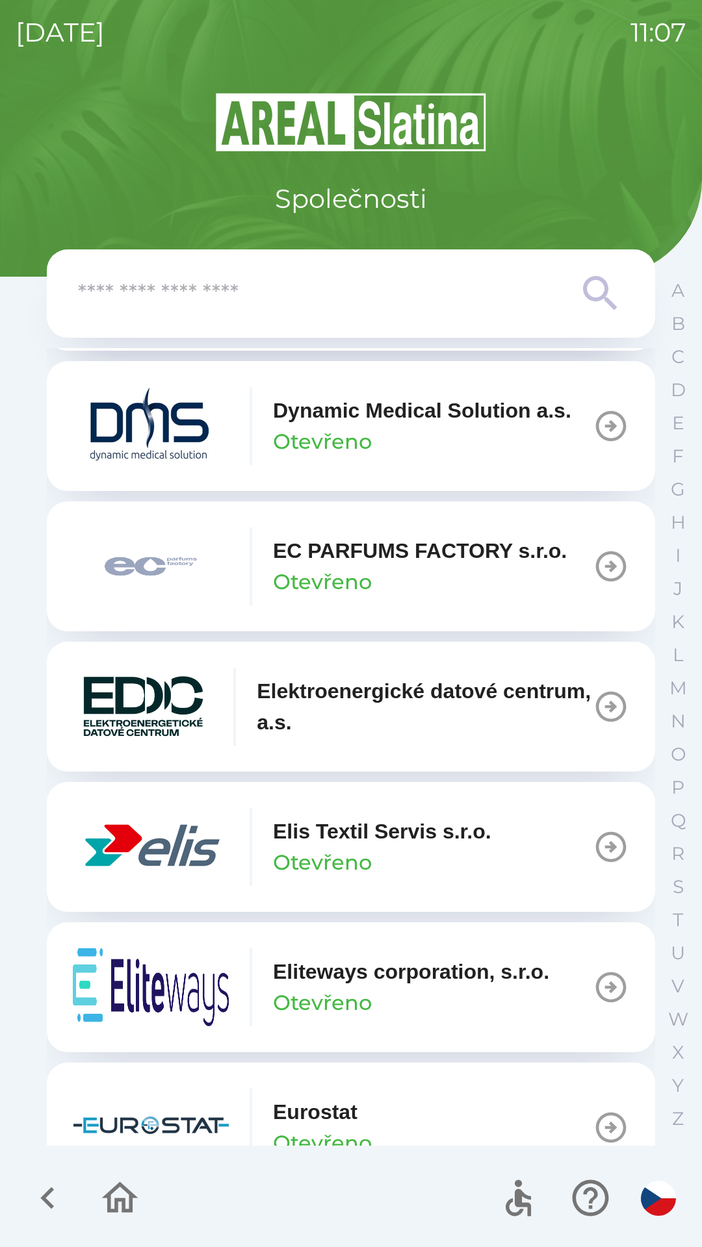
click at [392, 878] on div "Elis Textil Servis s.r.o. Otevřeno" at bounding box center [382, 847] width 218 height 62
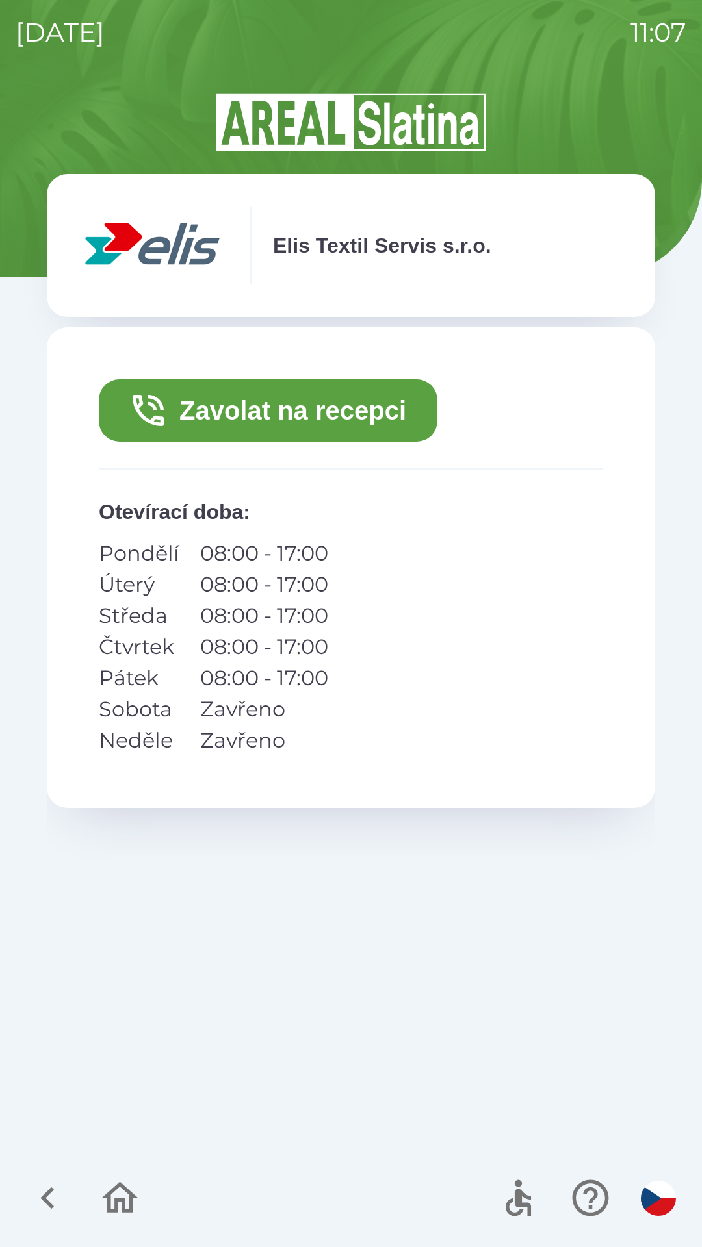
click at [400, 414] on button "Zavolat na recepci" at bounding box center [268, 410] width 338 height 62
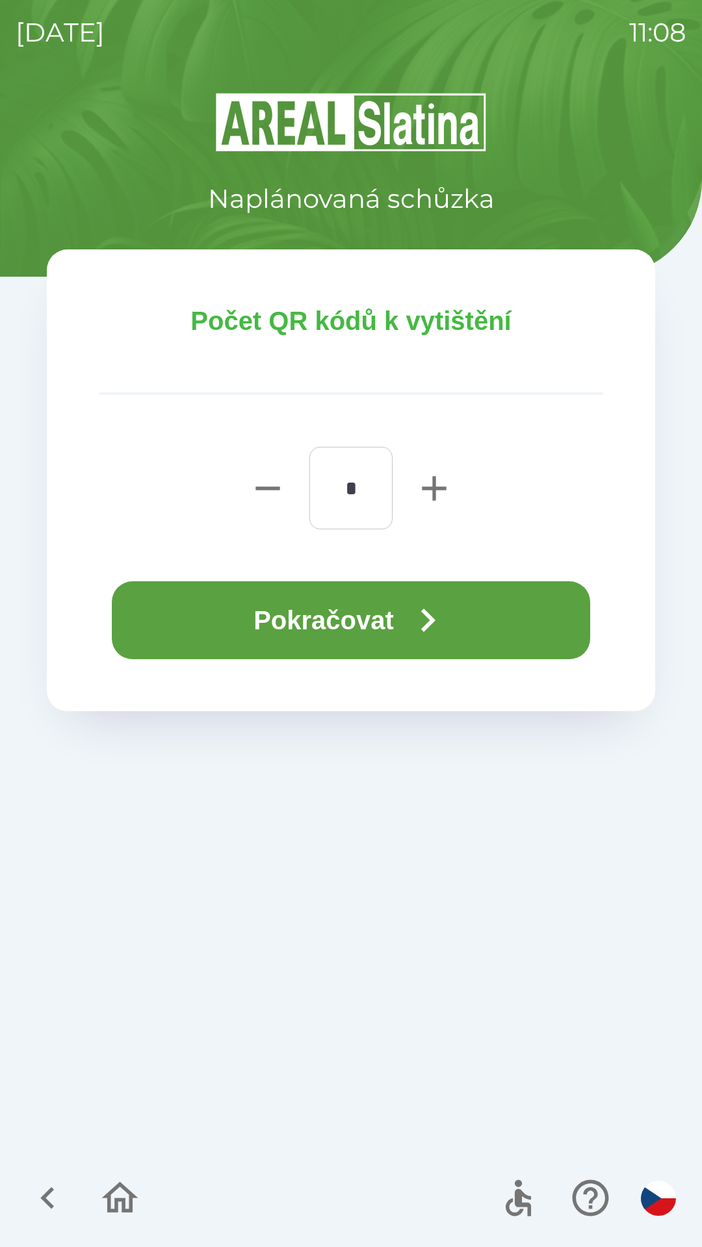
click at [445, 613] on icon "button" at bounding box center [427, 620] width 47 height 47
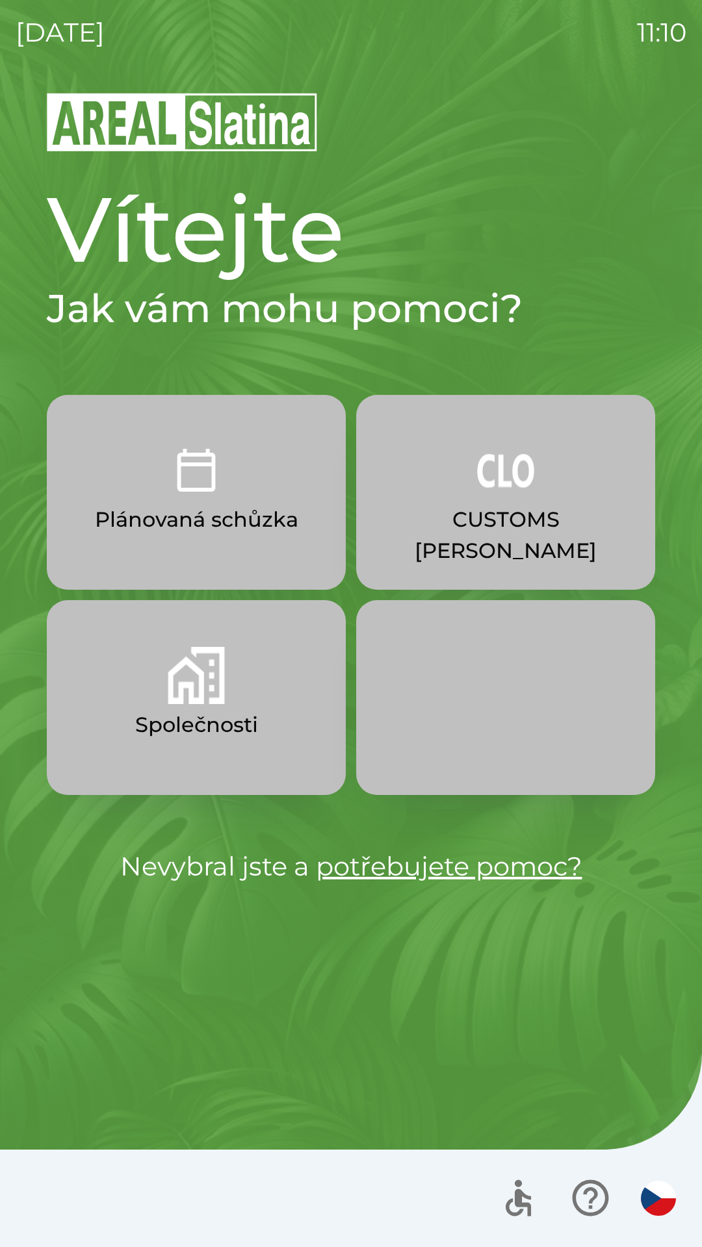
click at [274, 714] on button "Společnosti" at bounding box center [196, 697] width 299 height 195
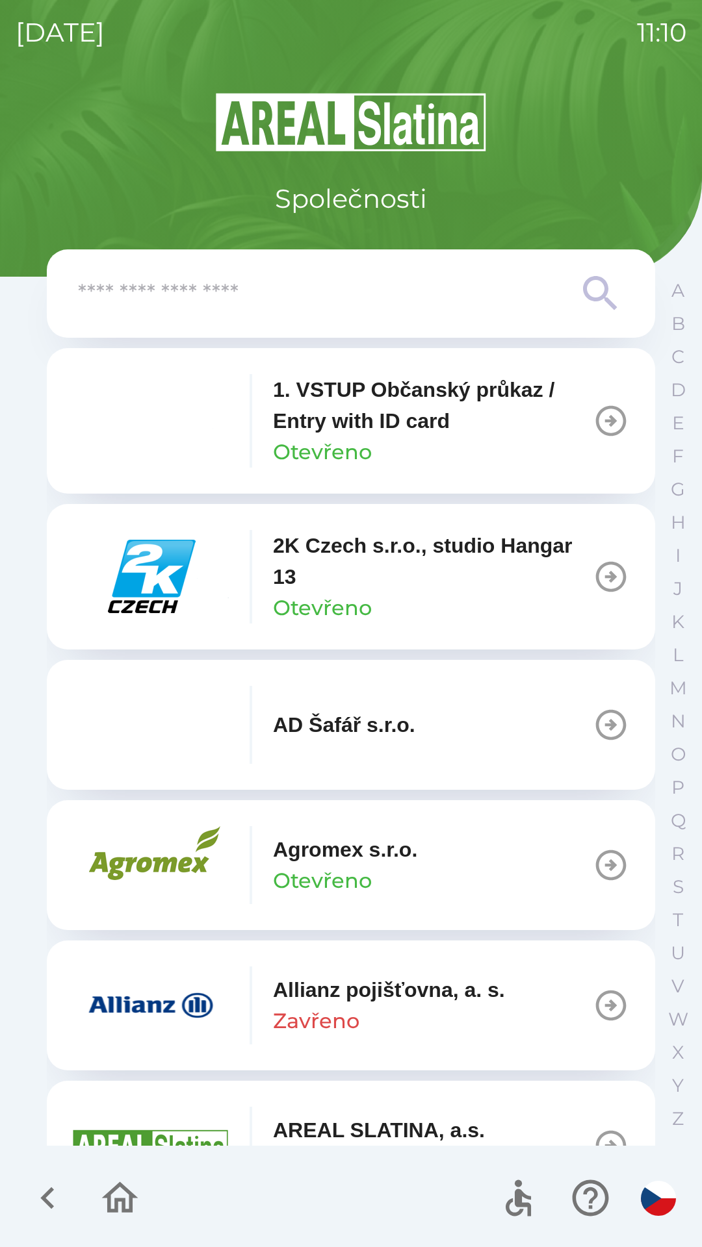
click at [250, 306] on input "text" at bounding box center [325, 294] width 494 height 36
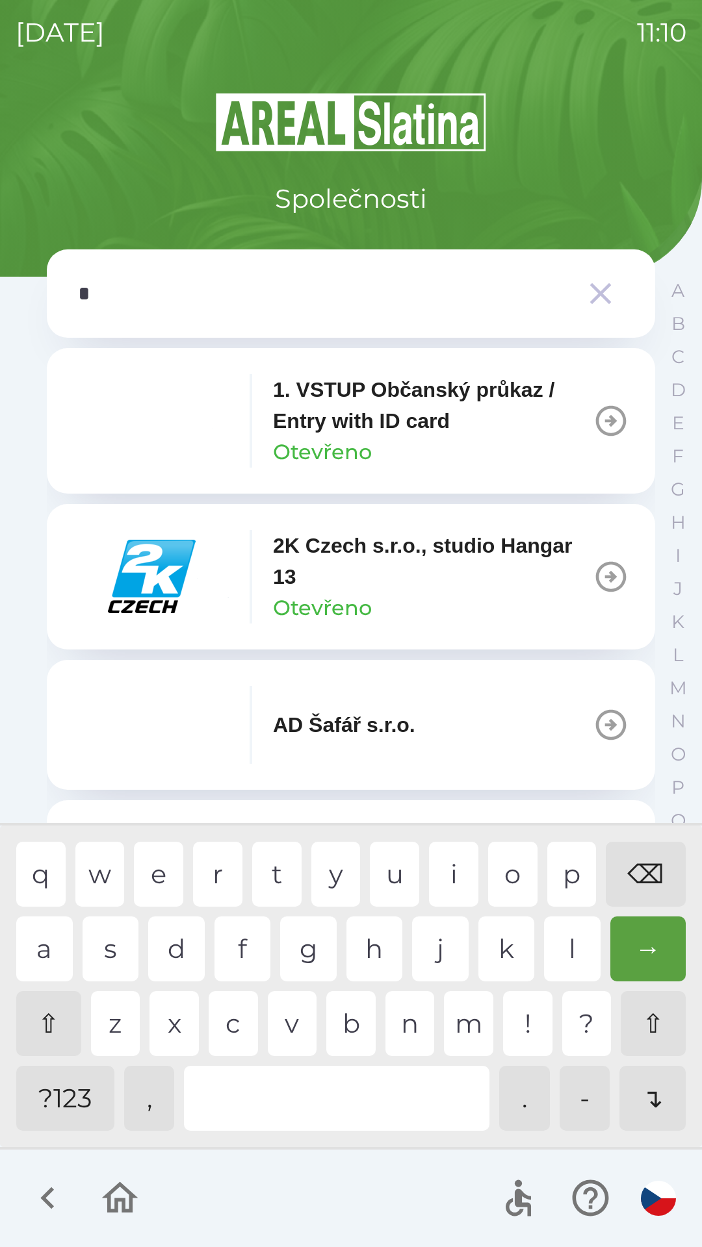
click at [42, 965] on div "a" at bounding box center [44, 949] width 57 height 65
type input "**"
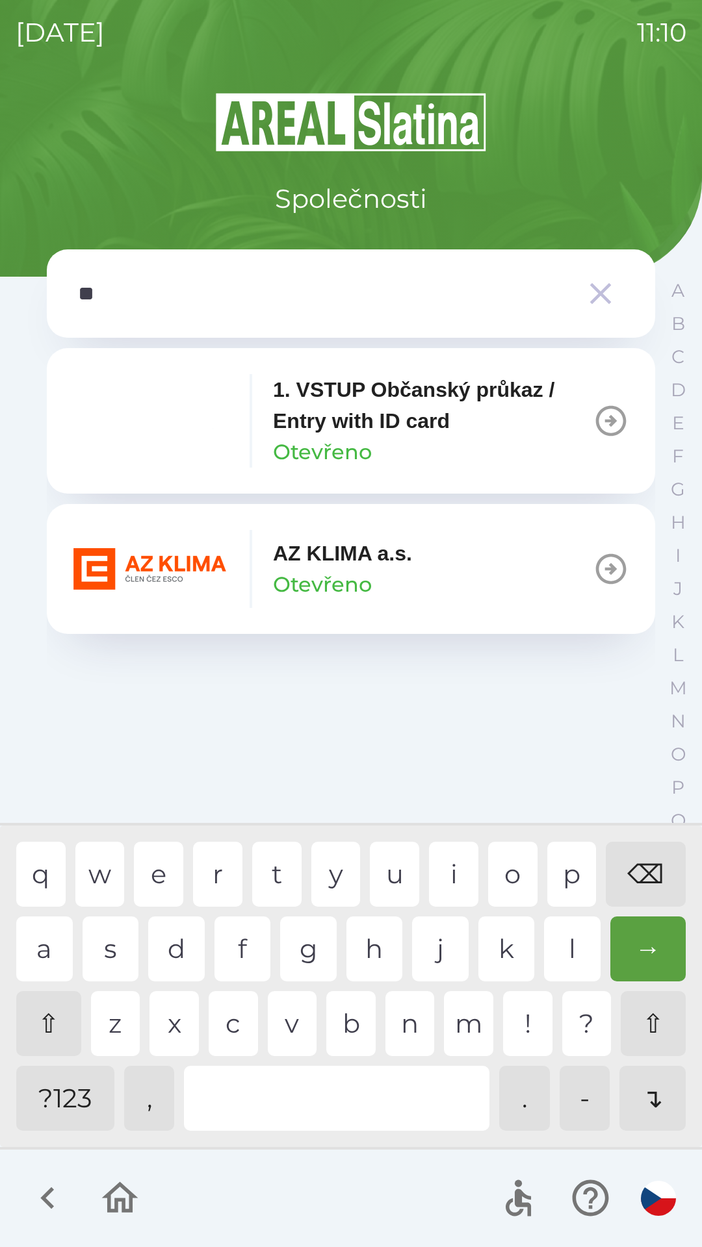
click at [371, 561] on p "AZ KLIMA a.s." at bounding box center [342, 553] width 139 height 31
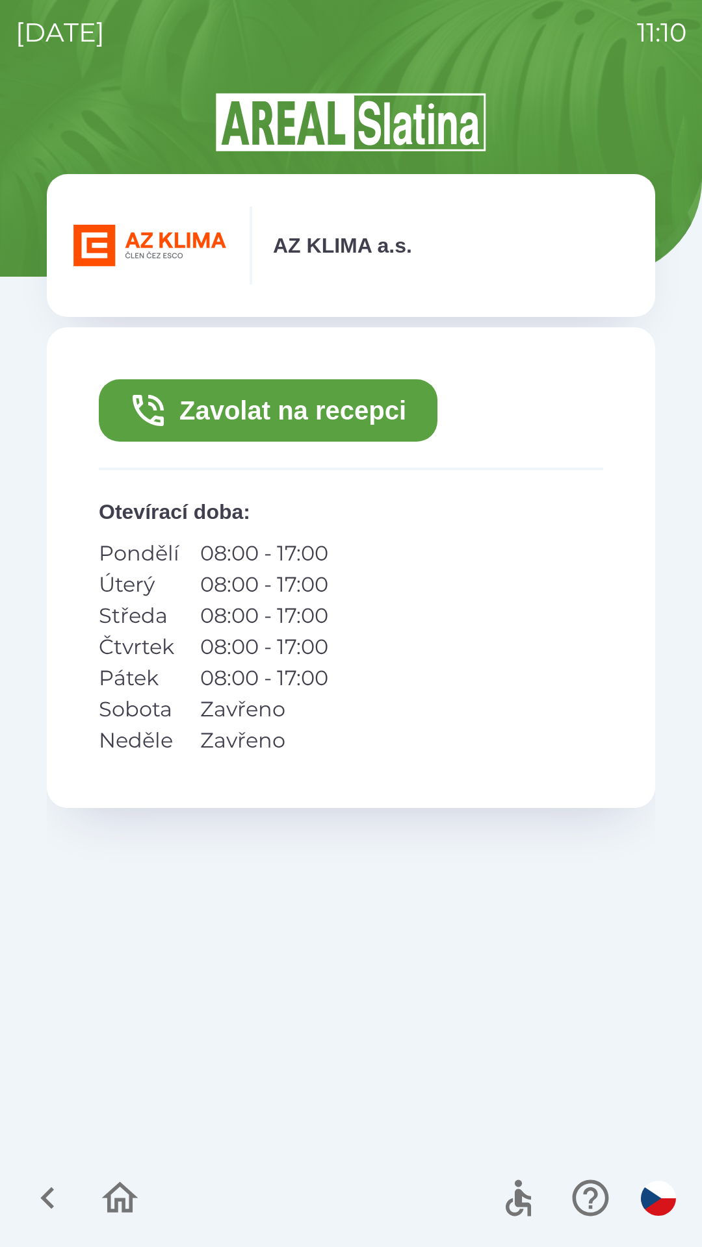
click at [386, 427] on button "Zavolat na recepci" at bounding box center [268, 410] width 338 height 62
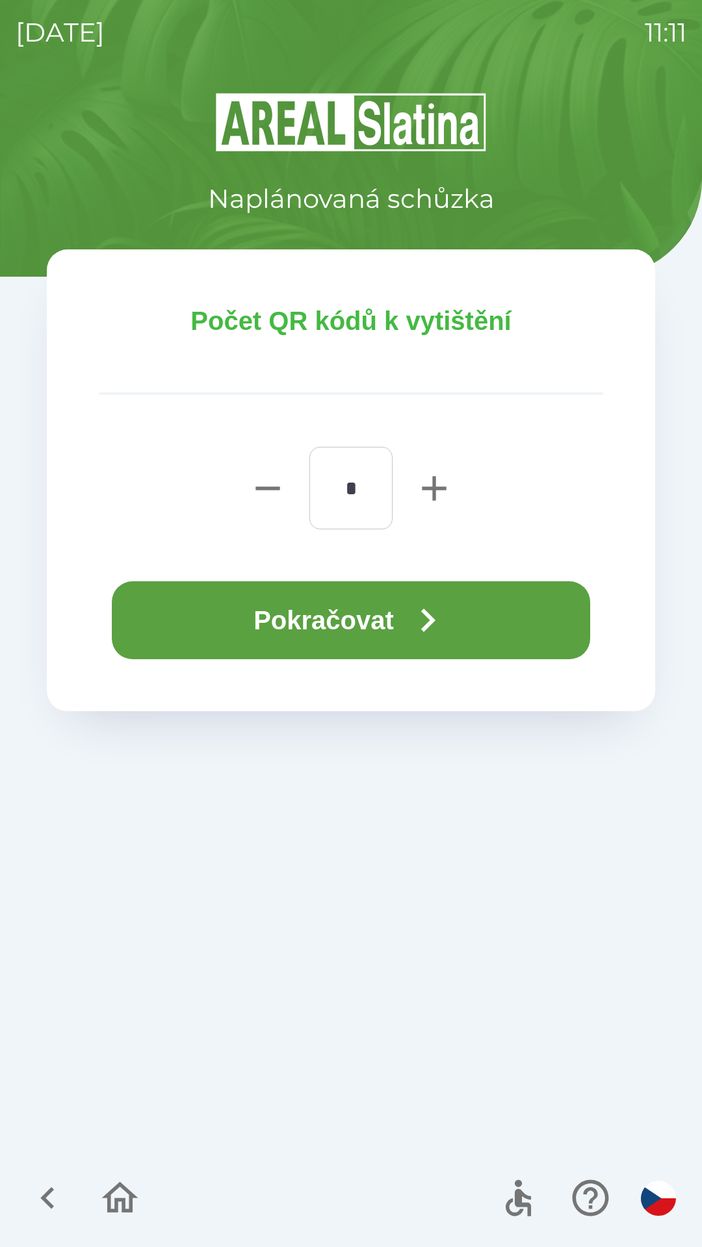
click at [346, 613] on button "Pokračovat" at bounding box center [351, 620] width 478 height 78
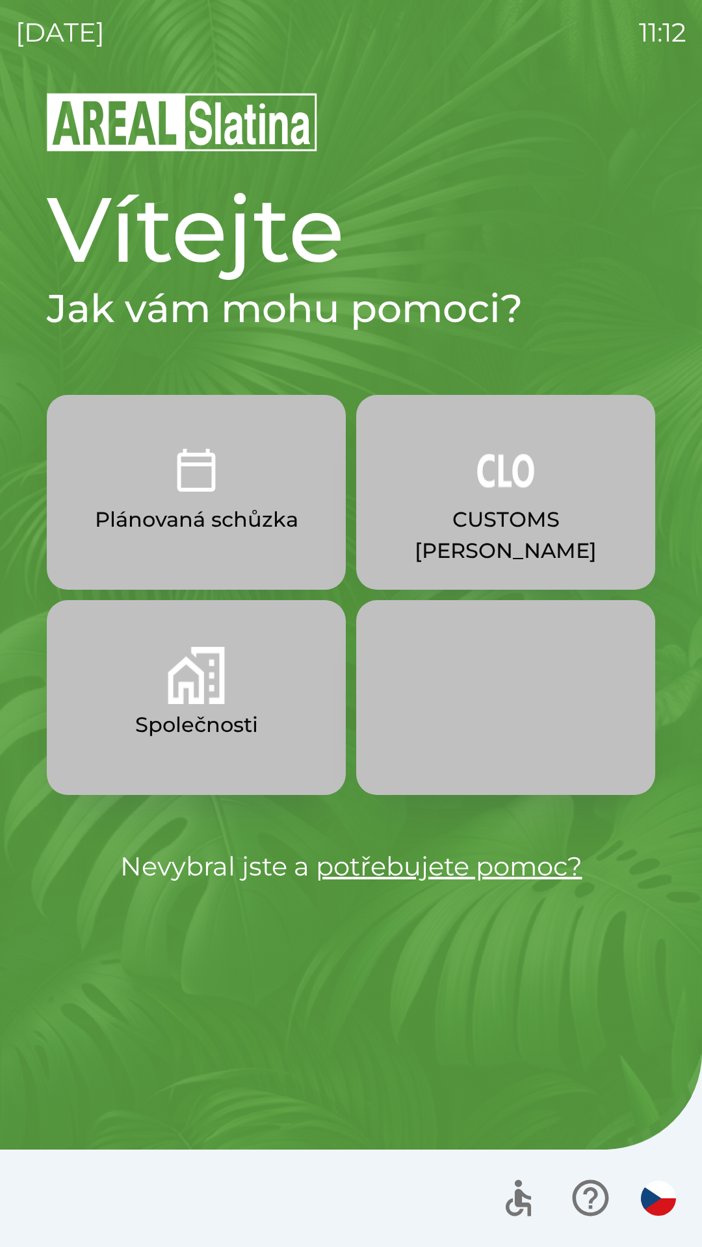
click at [192, 672] on img "button" at bounding box center [196, 675] width 57 height 57
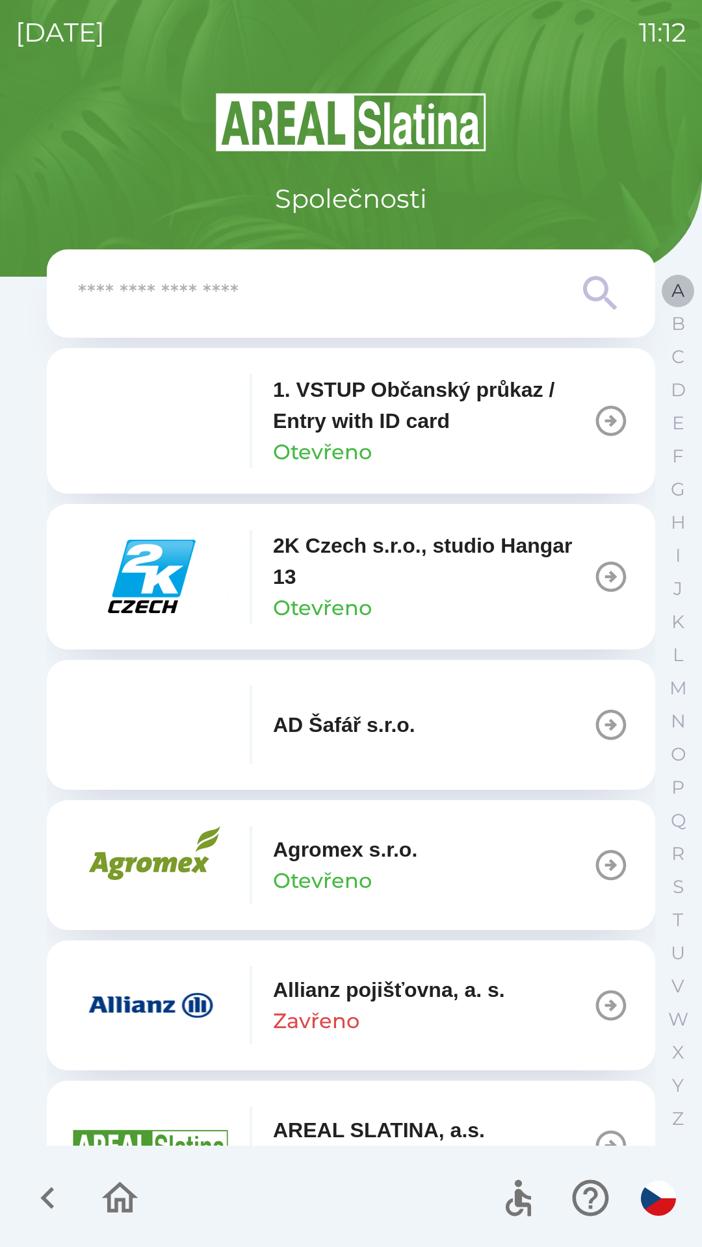
click at [674, 288] on p "A" at bounding box center [677, 290] width 13 height 23
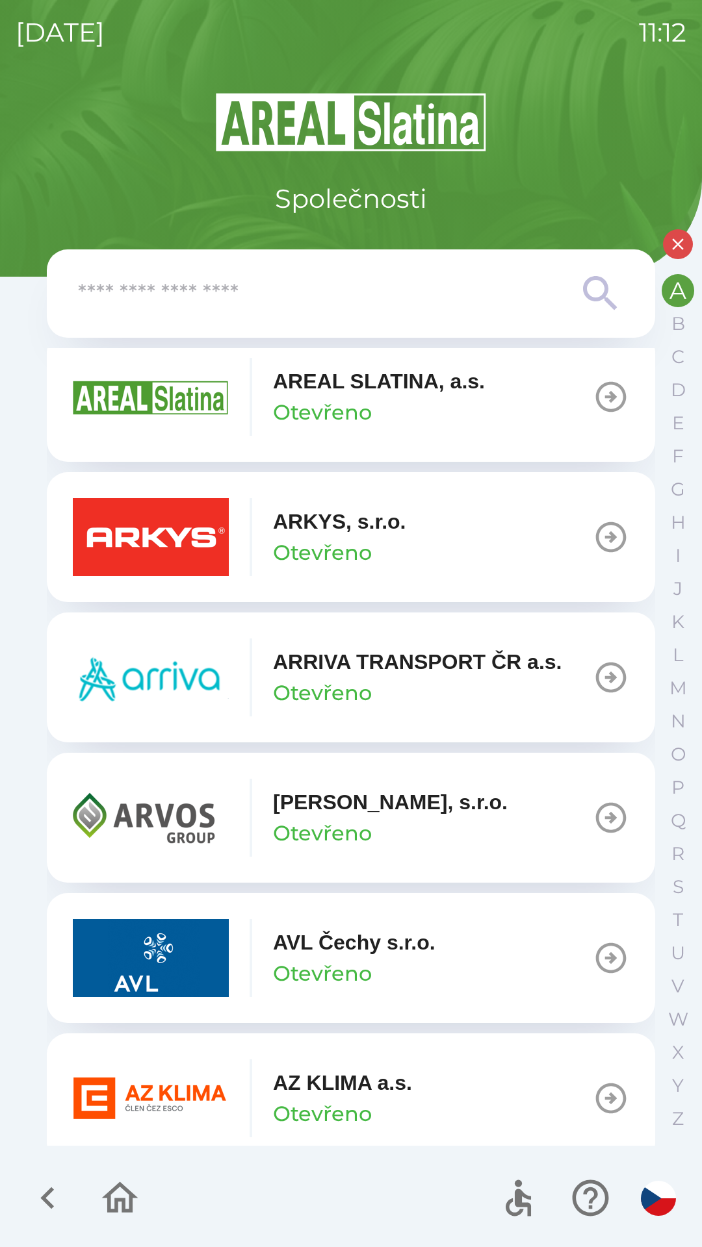
scroll to position [455, 0]
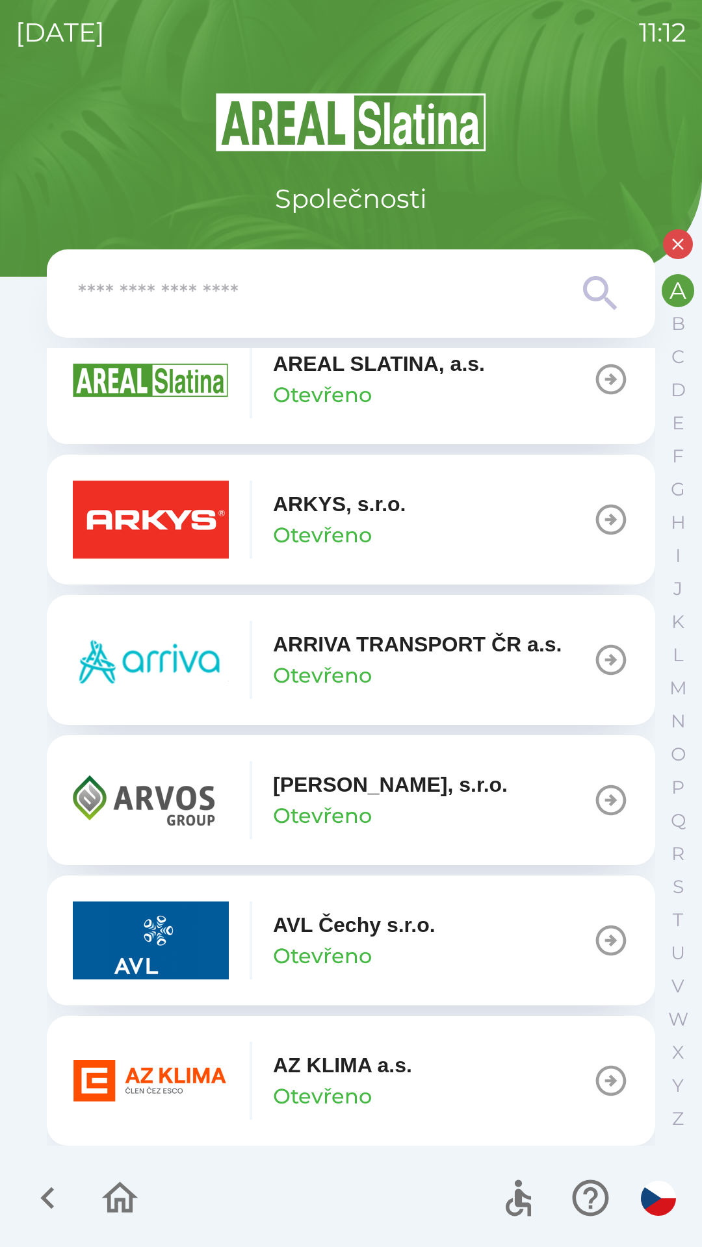
click at [594, 1061] on button "AZ KLIMA a.s. Otevřeno" at bounding box center [351, 1081] width 608 height 130
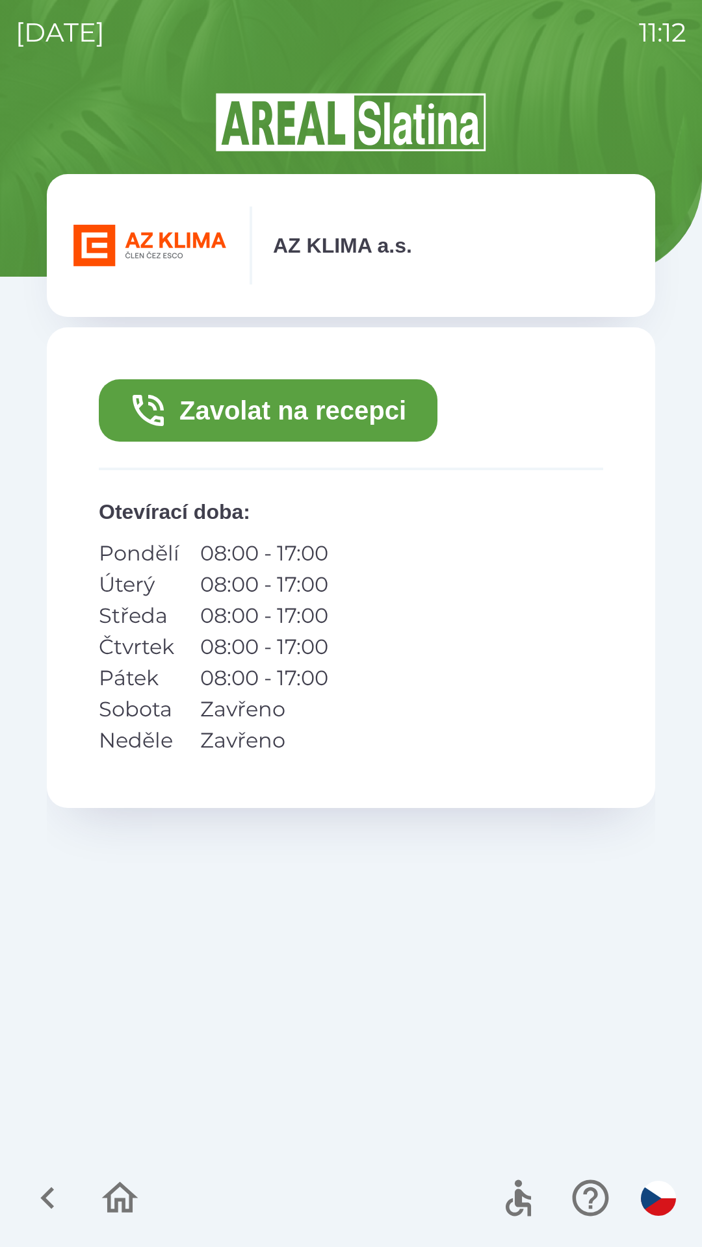
click at [364, 413] on button "Zavolat na recepci" at bounding box center [268, 410] width 338 height 62
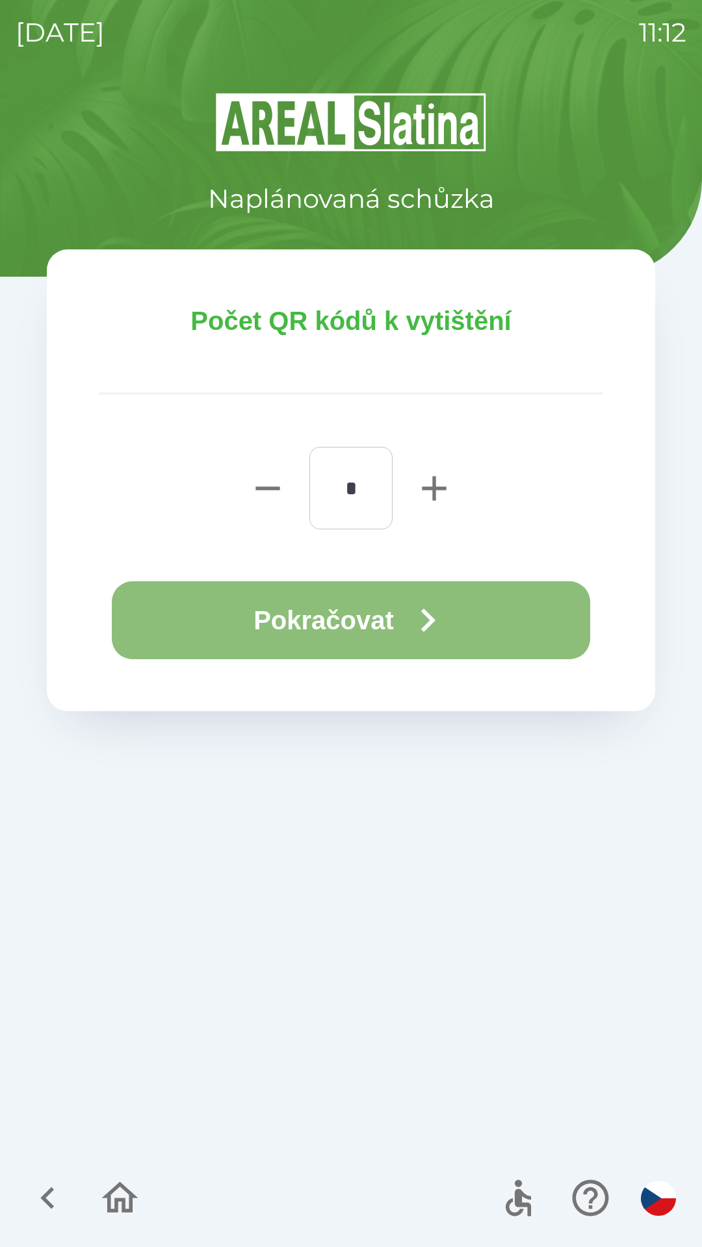
click at [464, 615] on button "Pokračovat" at bounding box center [351, 620] width 478 height 78
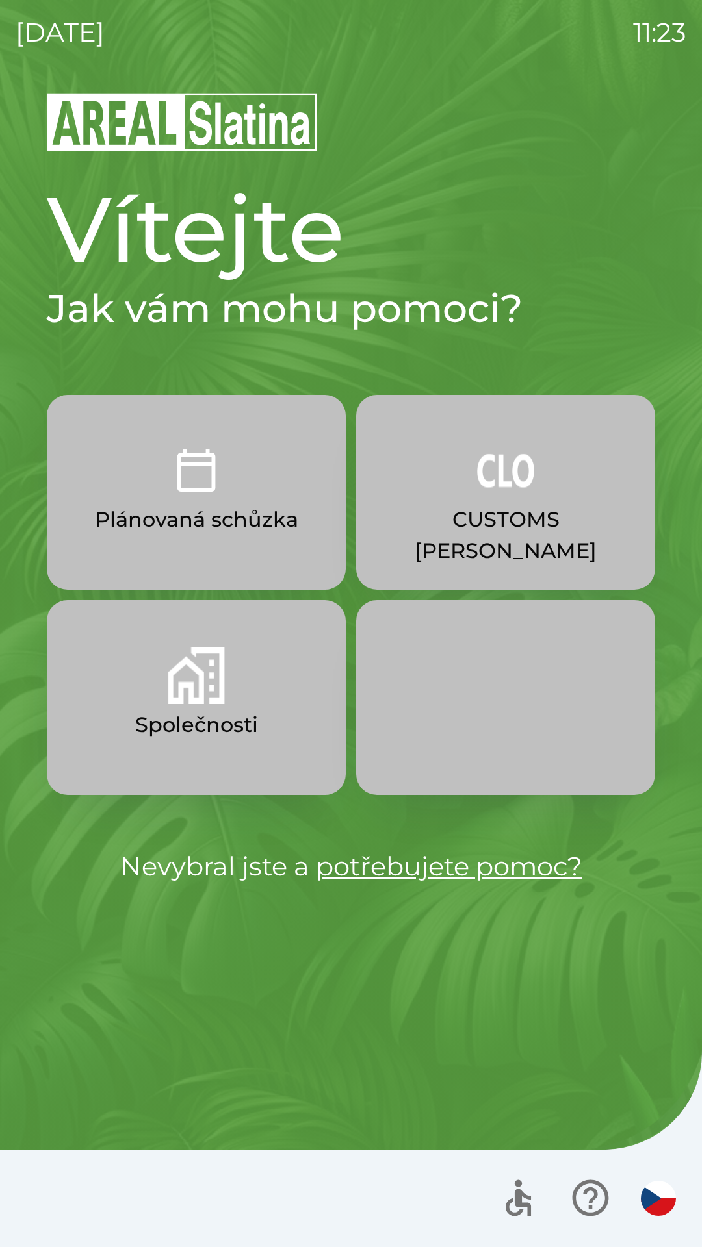
click at [221, 676] on img "button" at bounding box center [196, 675] width 57 height 57
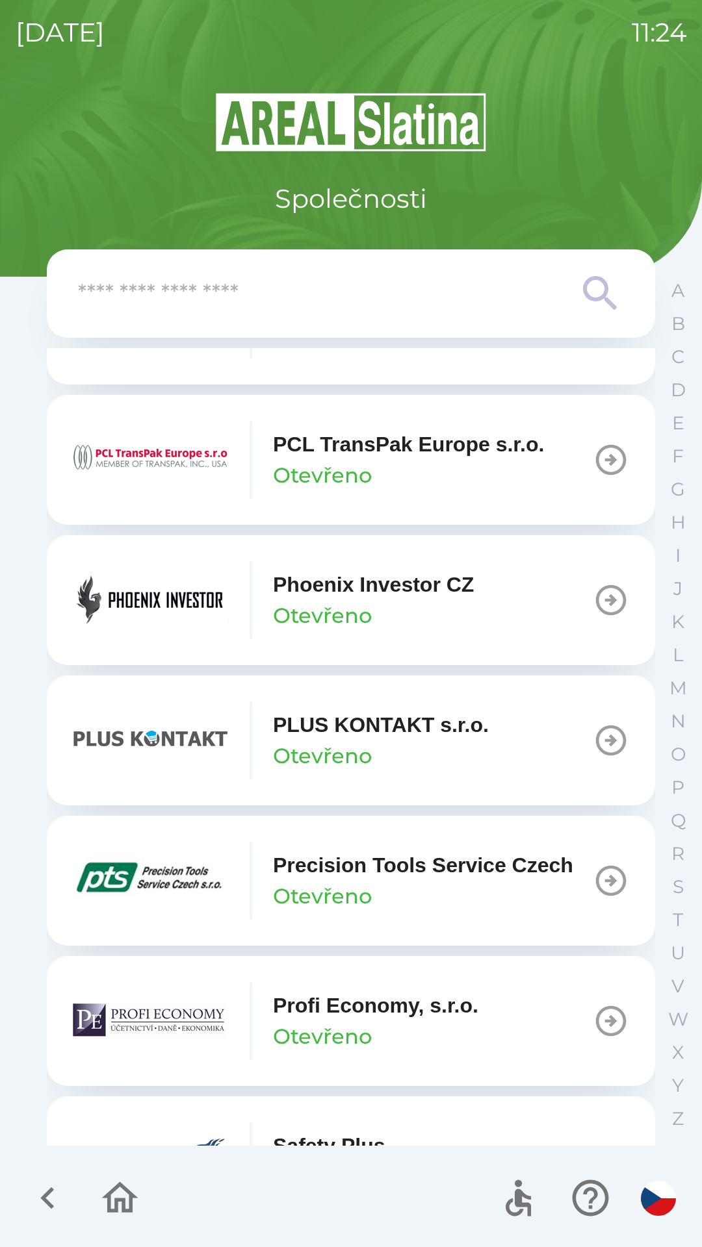
scroll to position [7051, 0]
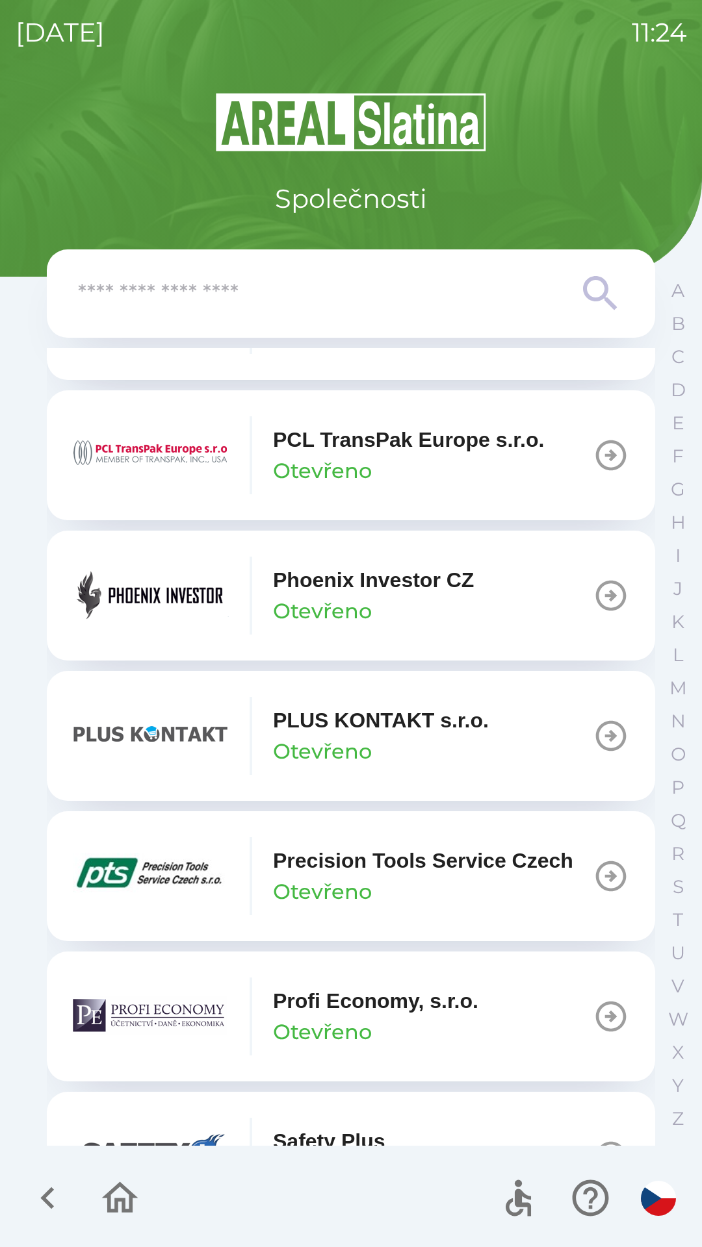
click at [596, 614] on icon "button" at bounding box center [610, 595] width 36 height 36
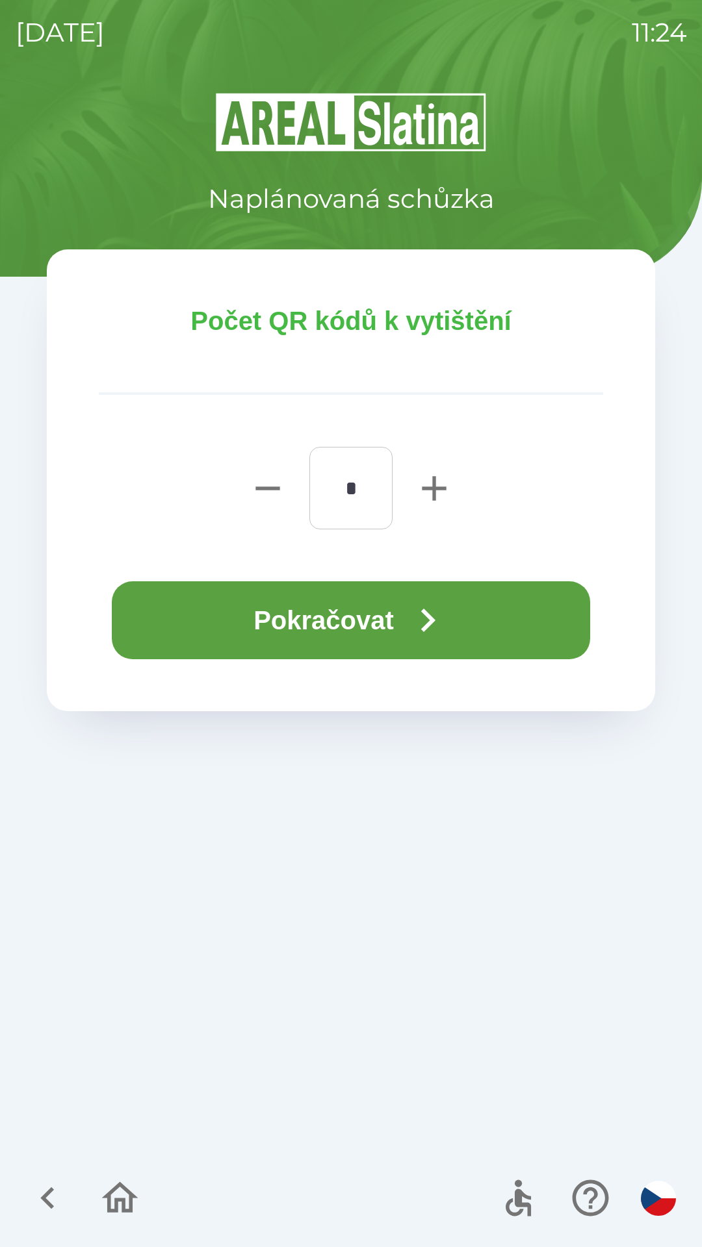
click at [424, 490] on icon "button" at bounding box center [434, 489] width 42 height 42
type input "*"
click at [355, 626] on button "Pokračovat" at bounding box center [351, 620] width 478 height 78
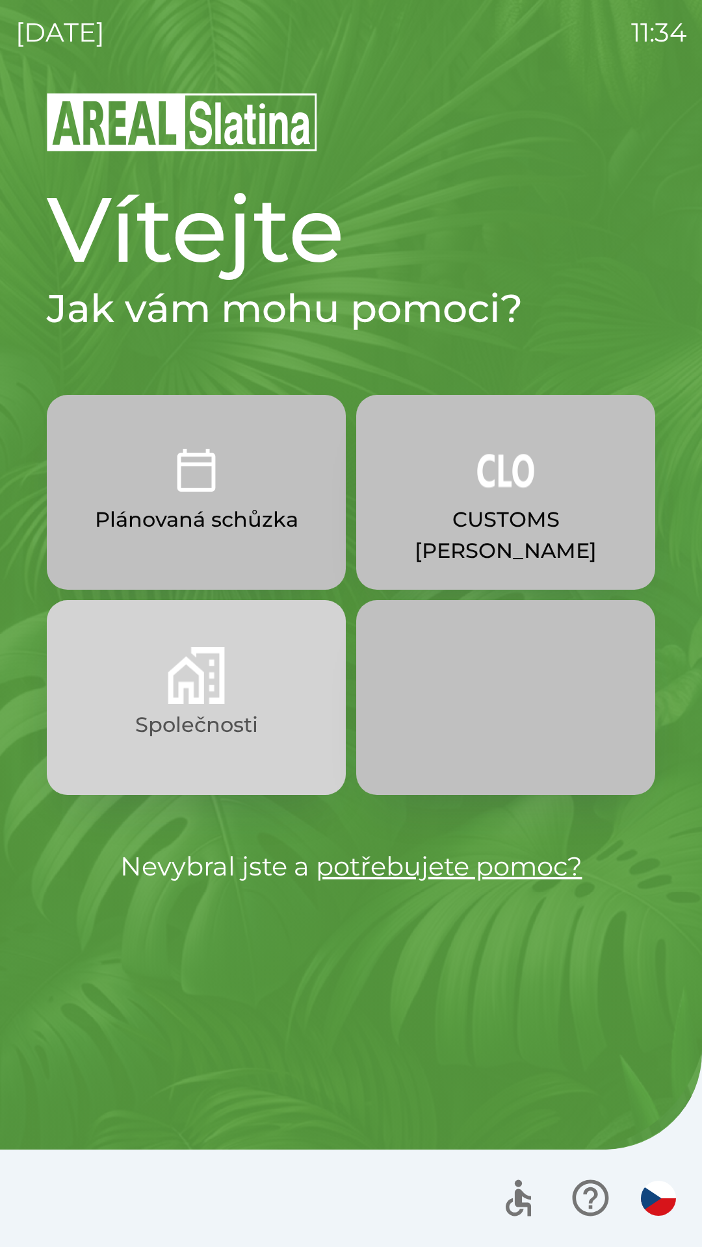
click at [235, 664] on button "Společnosti" at bounding box center [196, 697] width 299 height 195
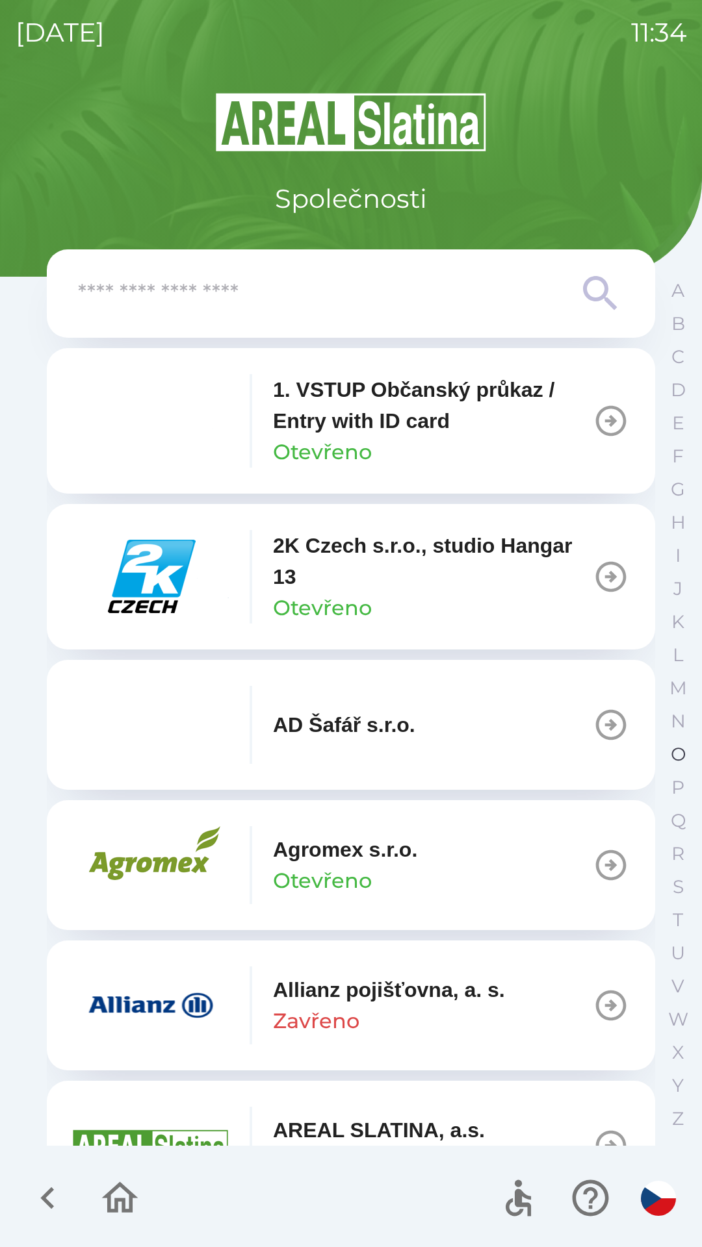
click at [674, 755] on p "O" at bounding box center [677, 754] width 15 height 23
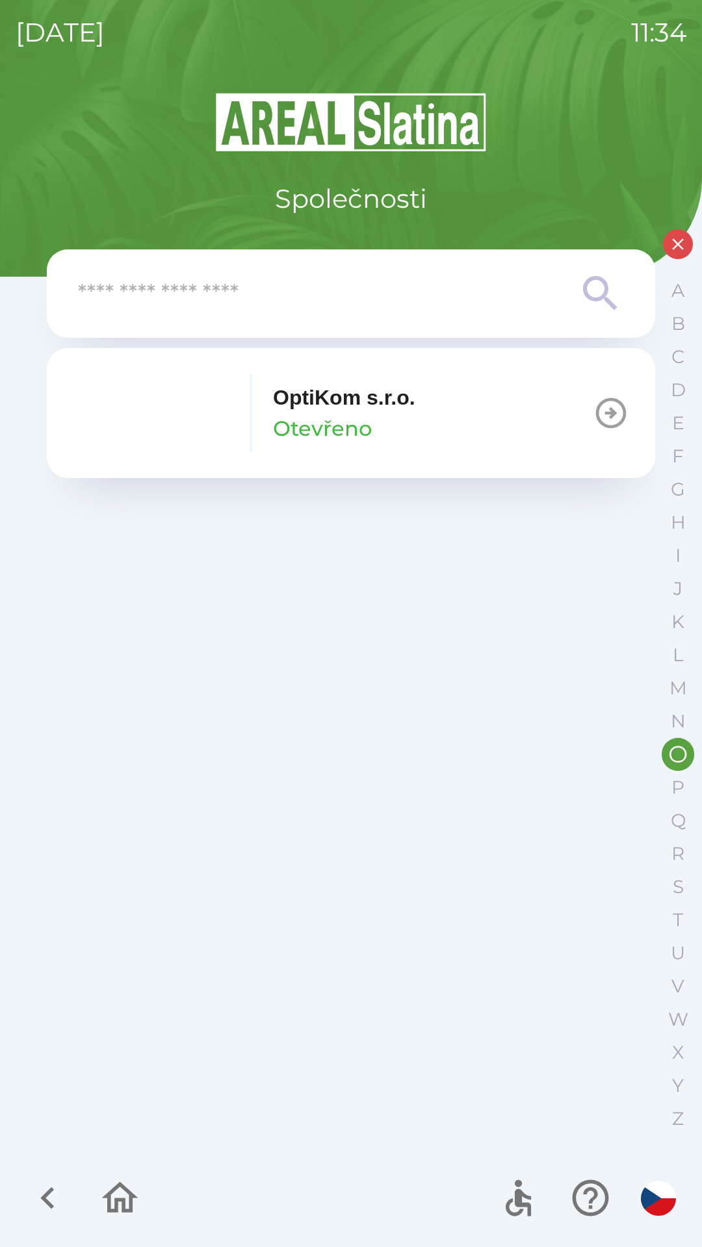
click at [526, 413] on button "OptiKom s.r.o. Otevřeno" at bounding box center [351, 413] width 608 height 130
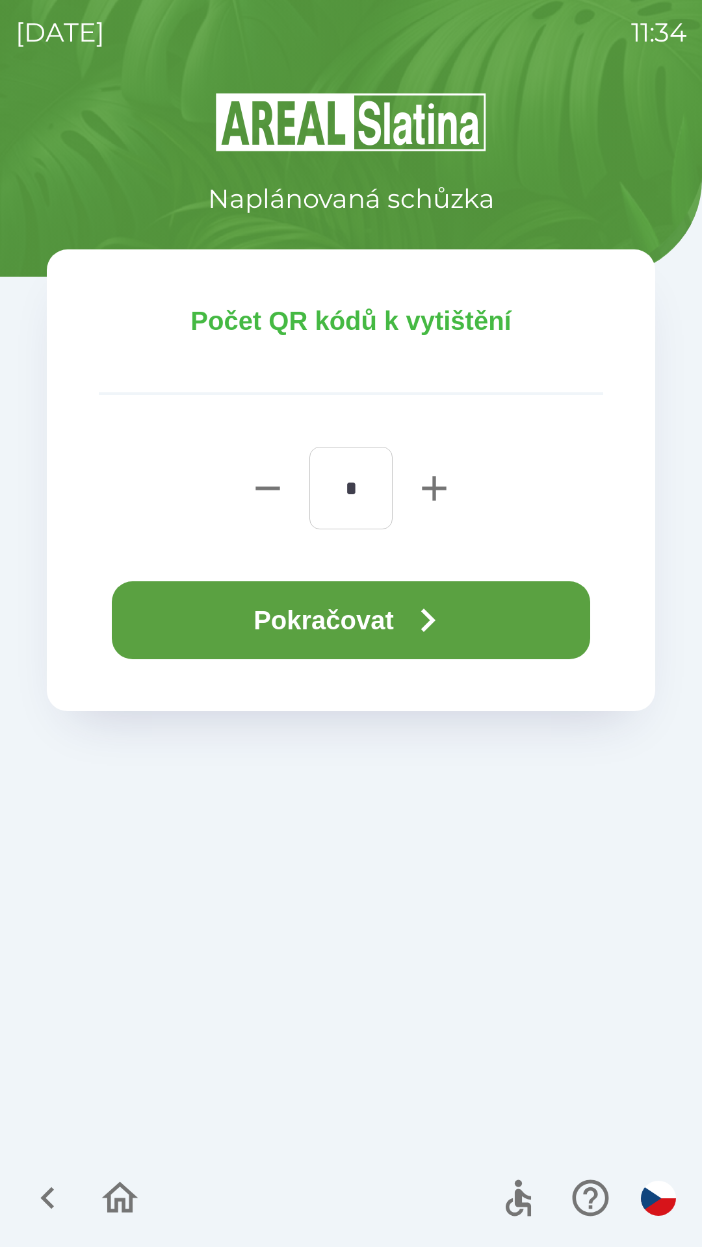
click at [420, 611] on icon "button" at bounding box center [427, 620] width 47 height 47
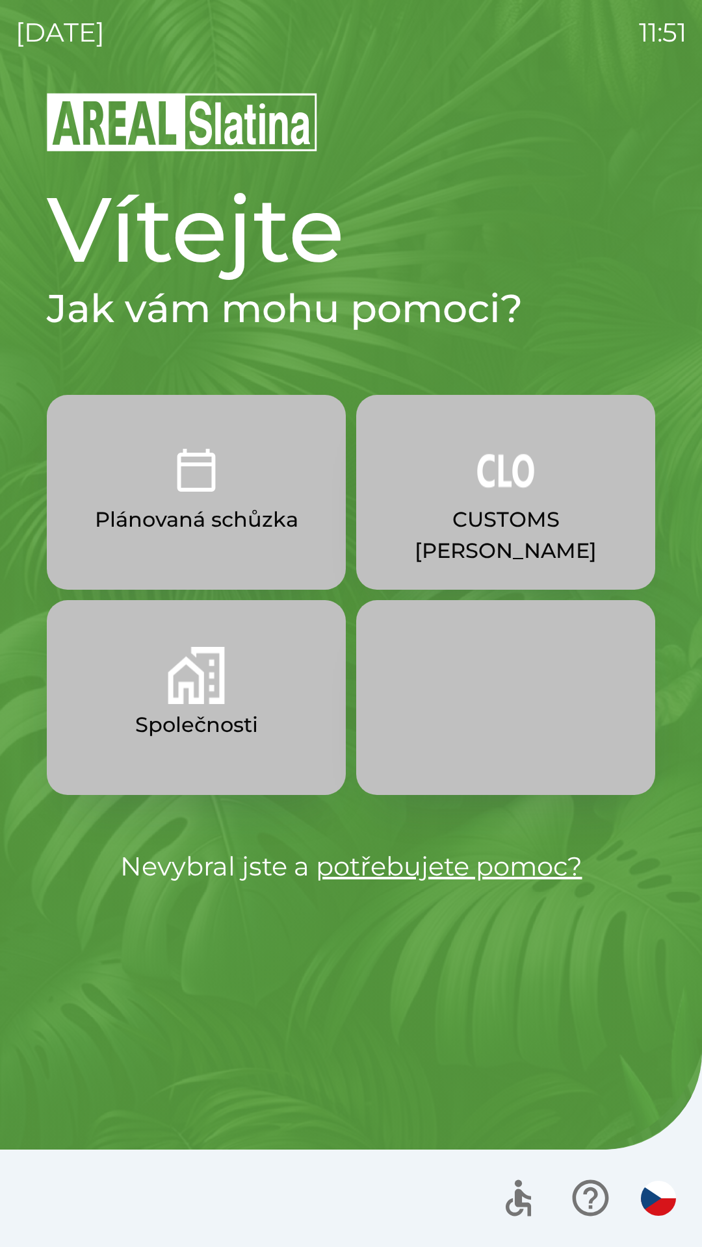
click at [262, 527] on p "Plánovaná schůzka" at bounding box center [196, 519] width 203 height 31
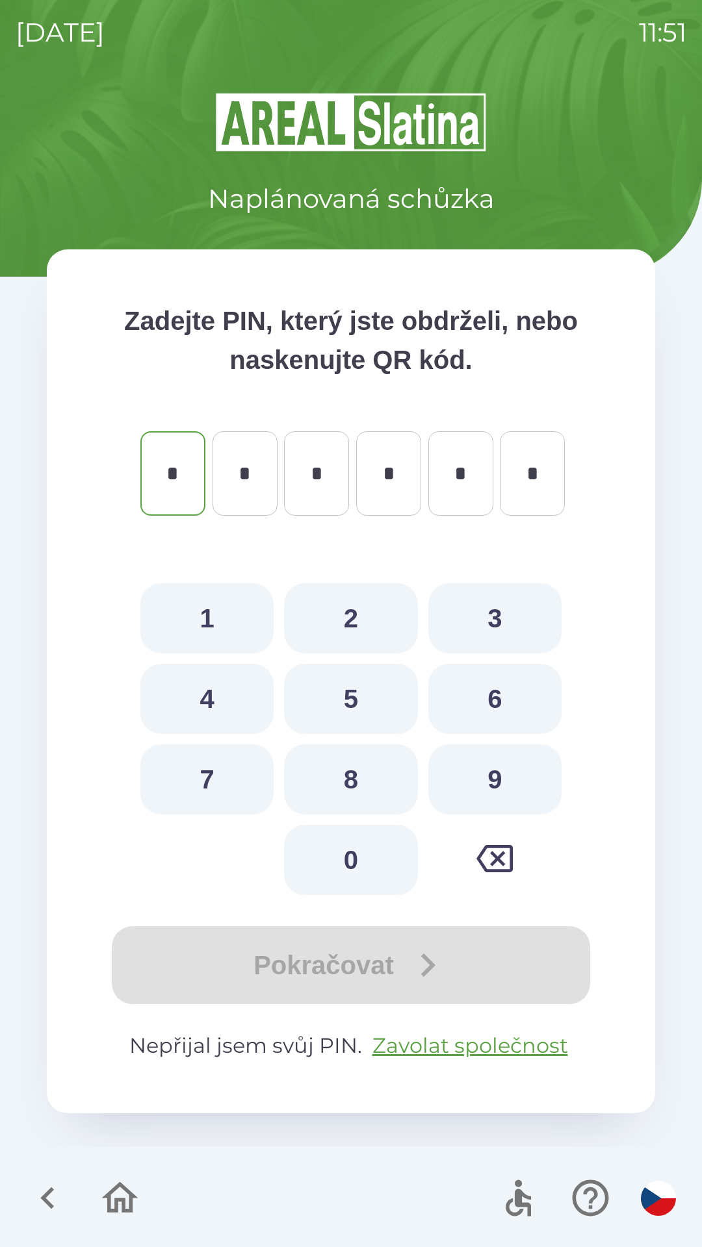
click at [55, 1182] on icon "button" at bounding box center [48, 1198] width 44 height 44
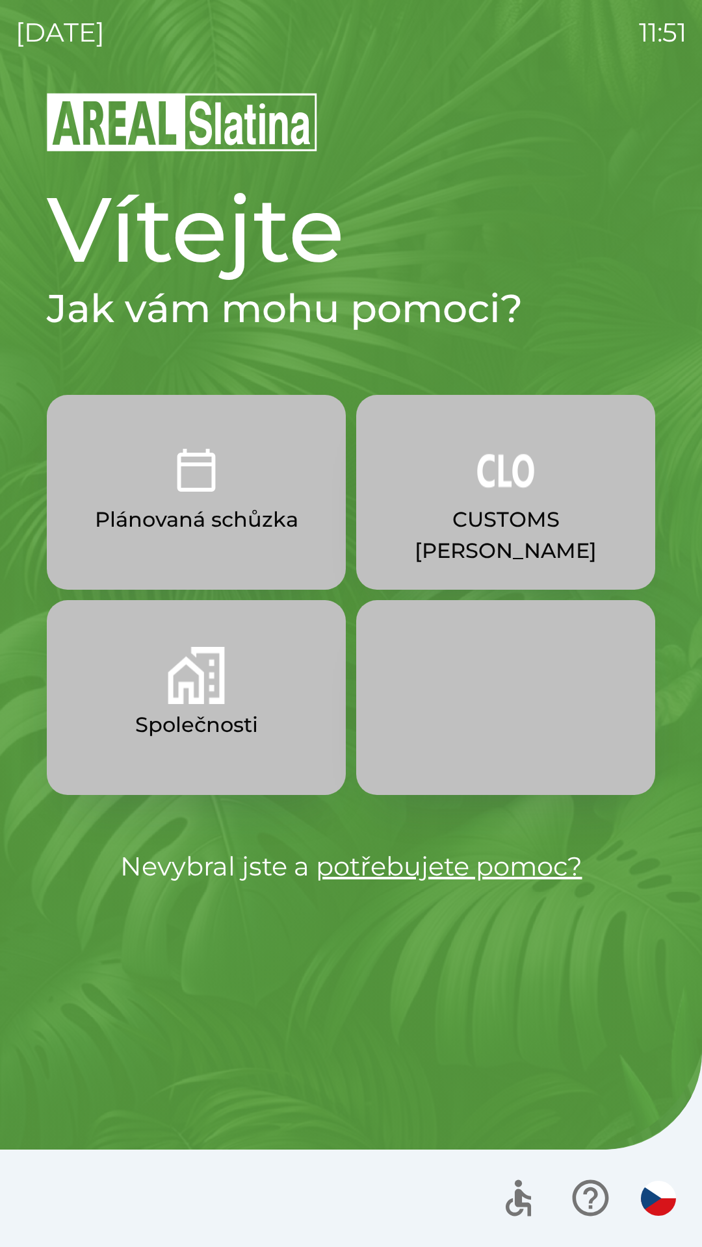
click at [223, 673] on img "button" at bounding box center [196, 675] width 57 height 57
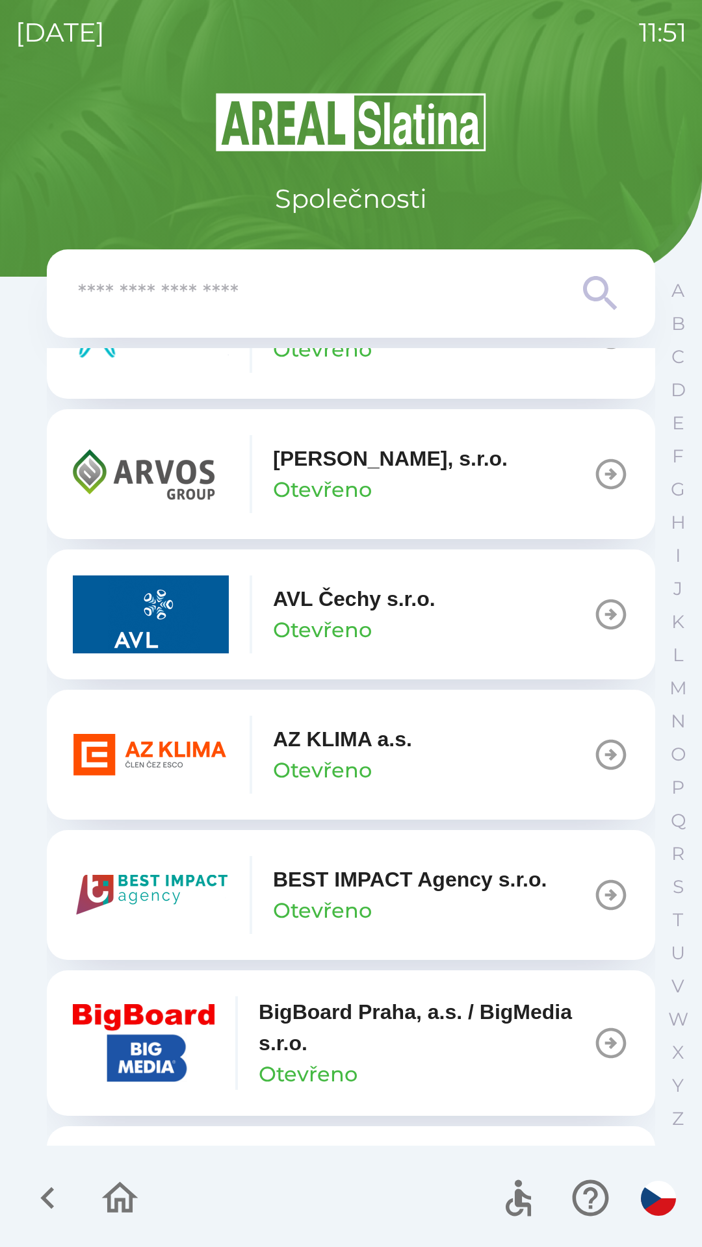
scroll to position [1104, 0]
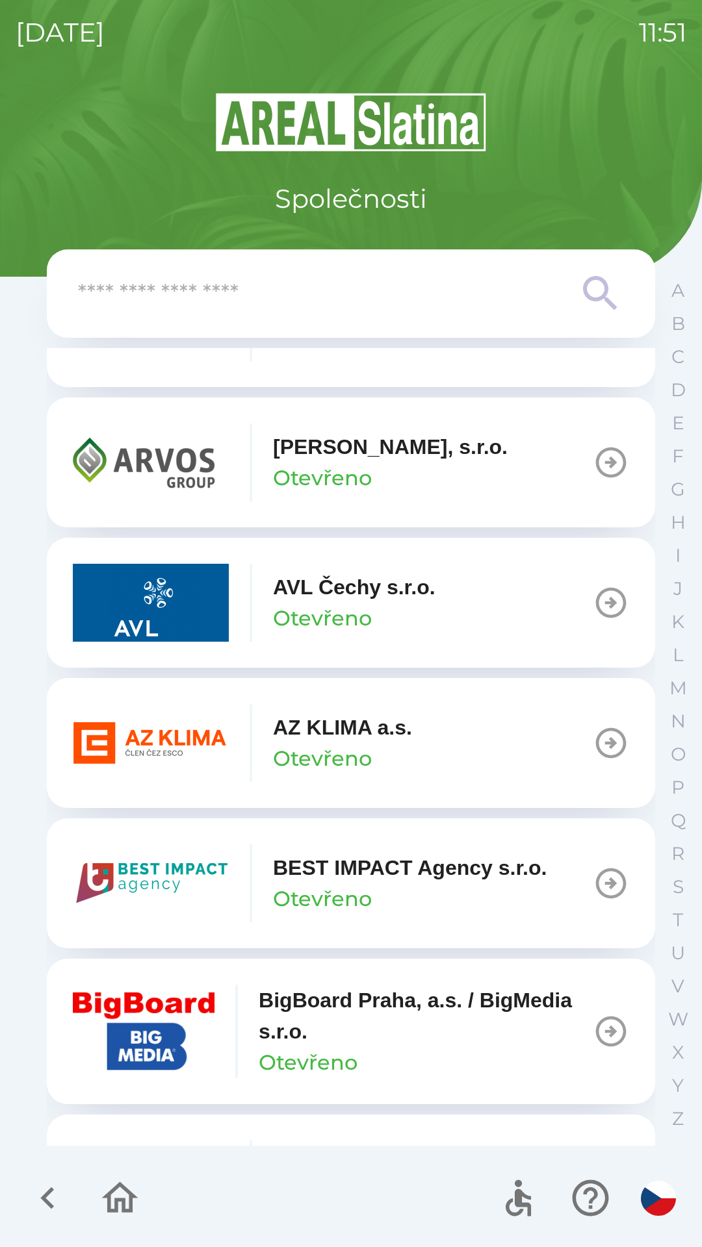
click at [474, 729] on button "AZ KLIMA a.s. Otevřeno" at bounding box center [351, 743] width 608 height 130
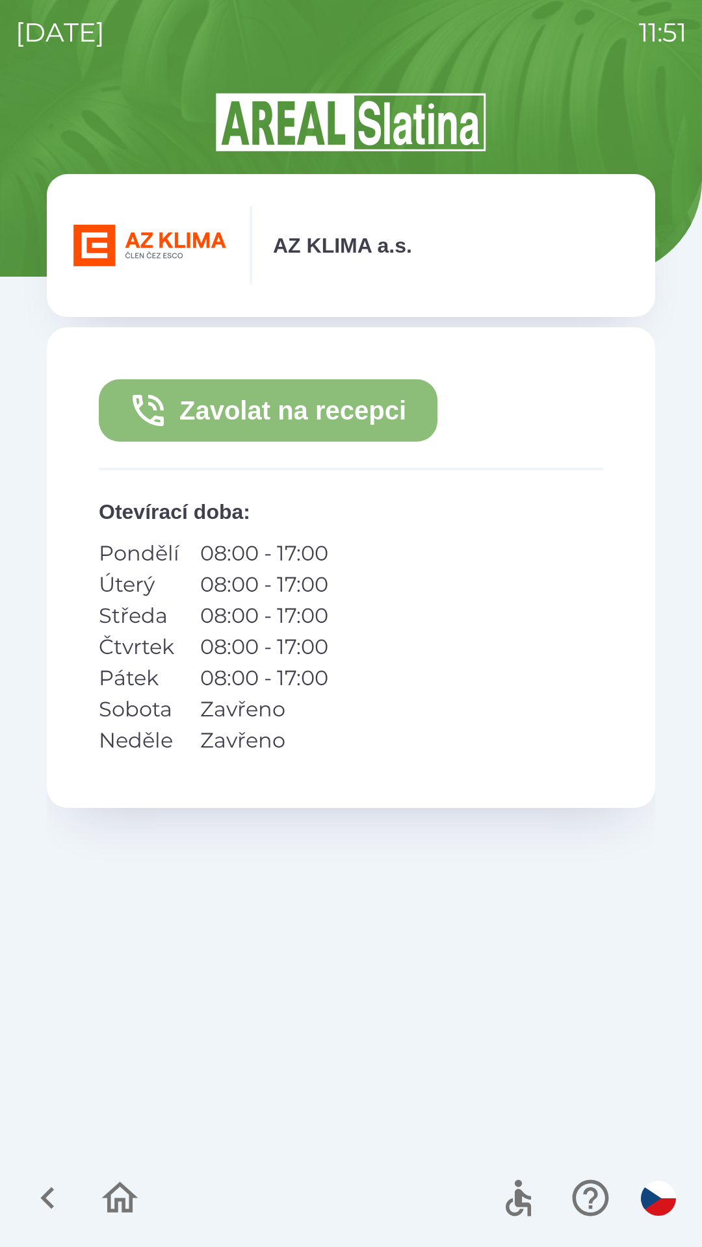
click at [383, 409] on button "Zavolat na recepci" at bounding box center [268, 410] width 338 height 62
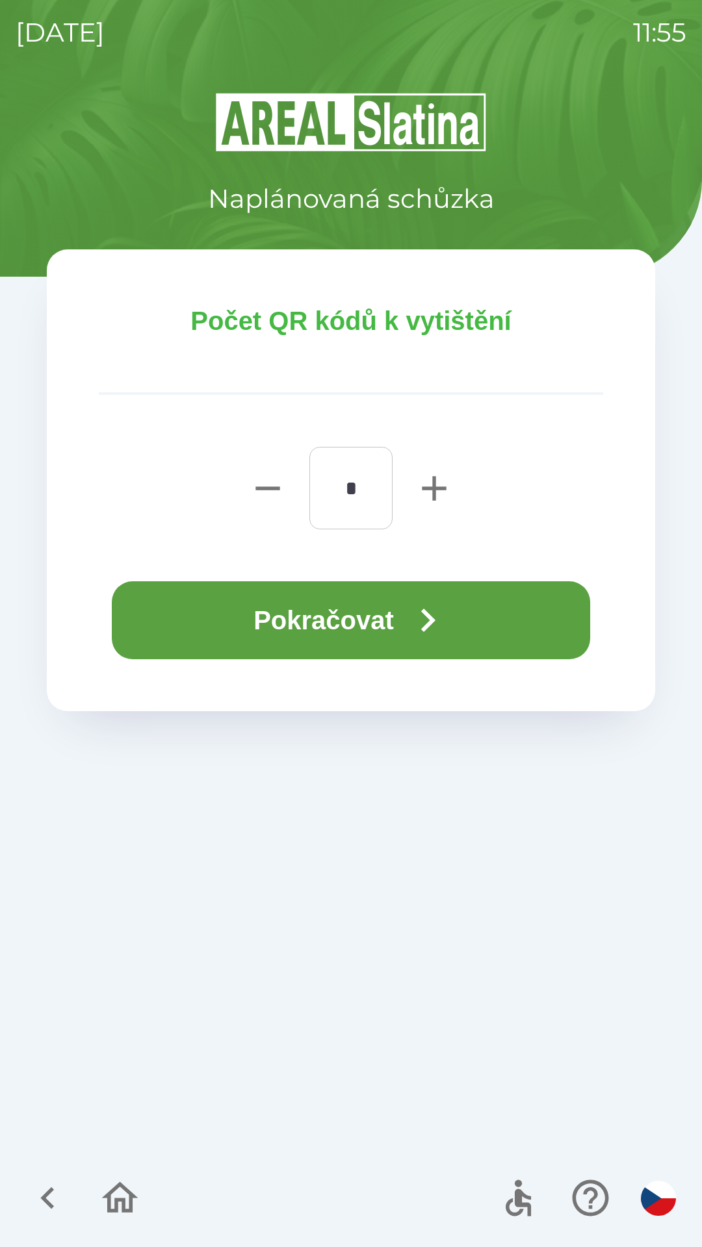
click at [40, 1183] on icon "button" at bounding box center [48, 1198] width 44 height 44
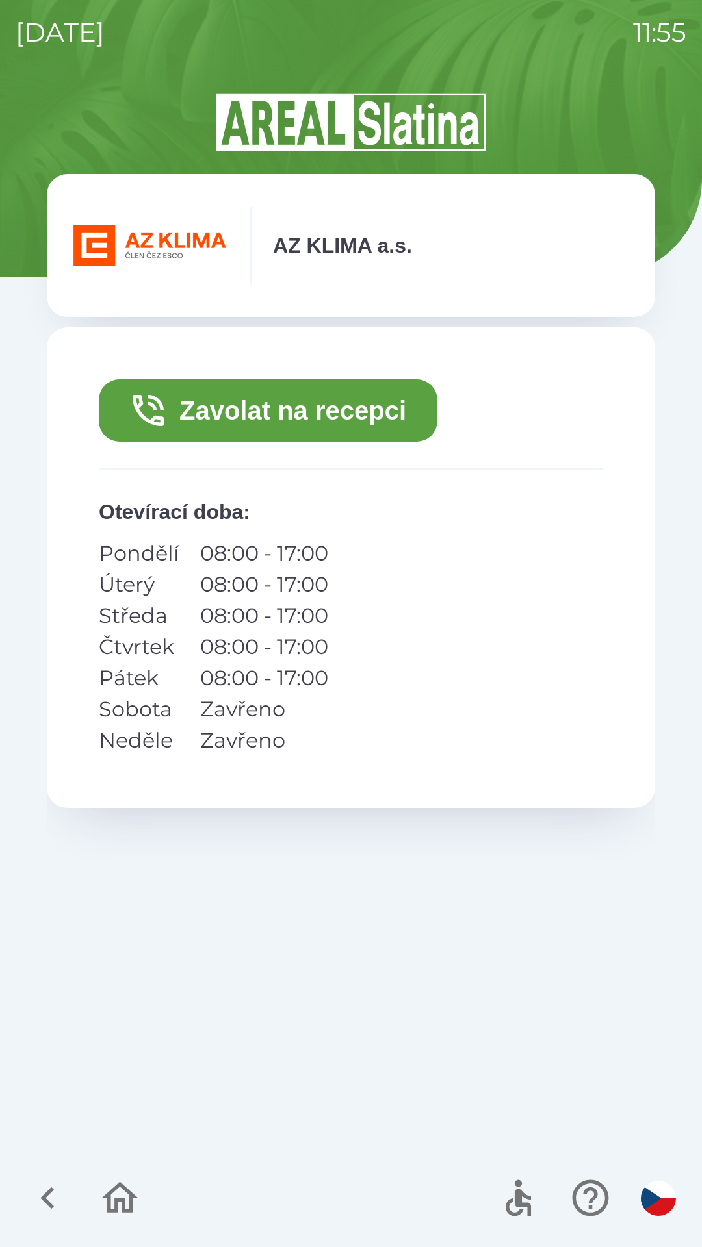
click at [195, 424] on button "Zavolat na recepci" at bounding box center [268, 410] width 338 height 62
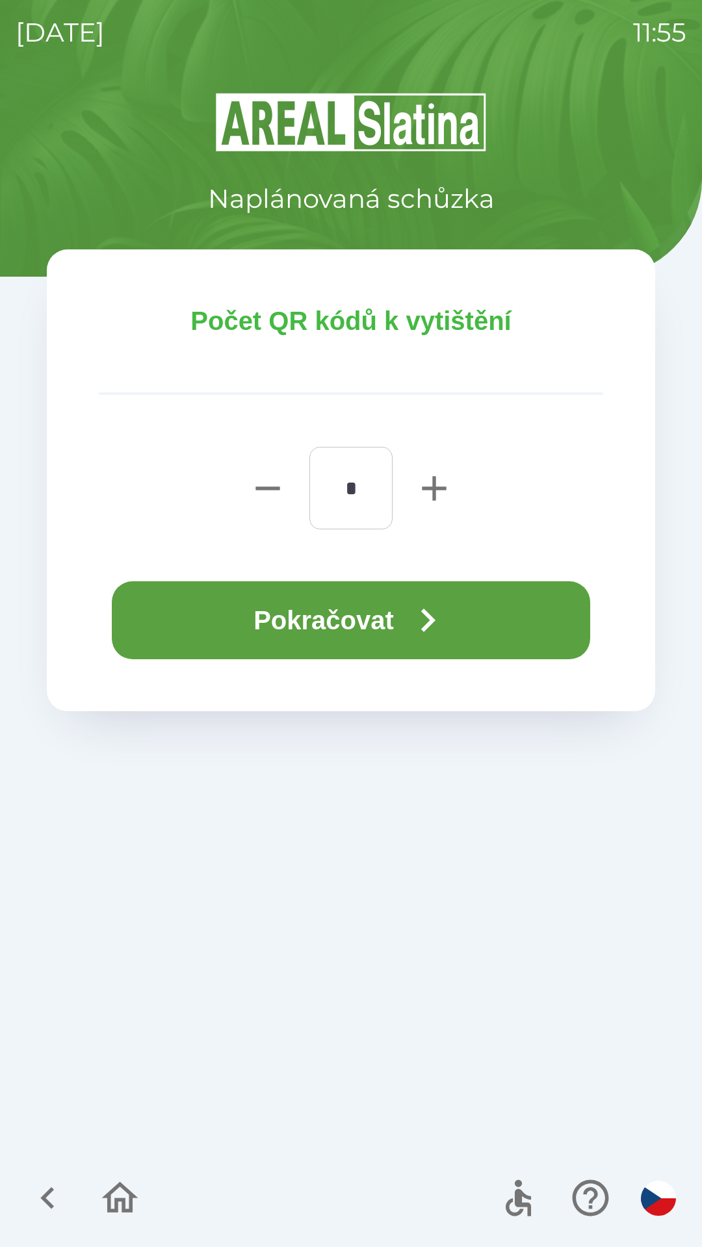
click at [273, 626] on button "Pokračovat" at bounding box center [351, 620] width 478 height 78
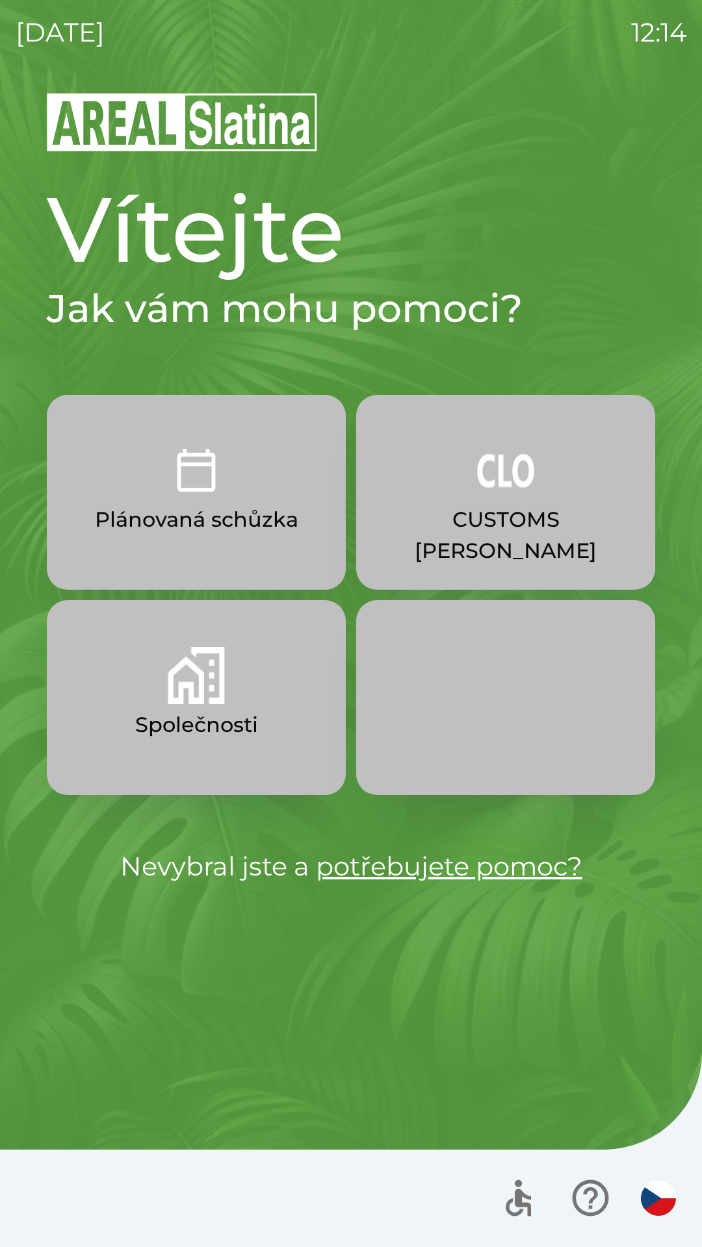
click at [478, 488] on img "button" at bounding box center [505, 470] width 57 height 57
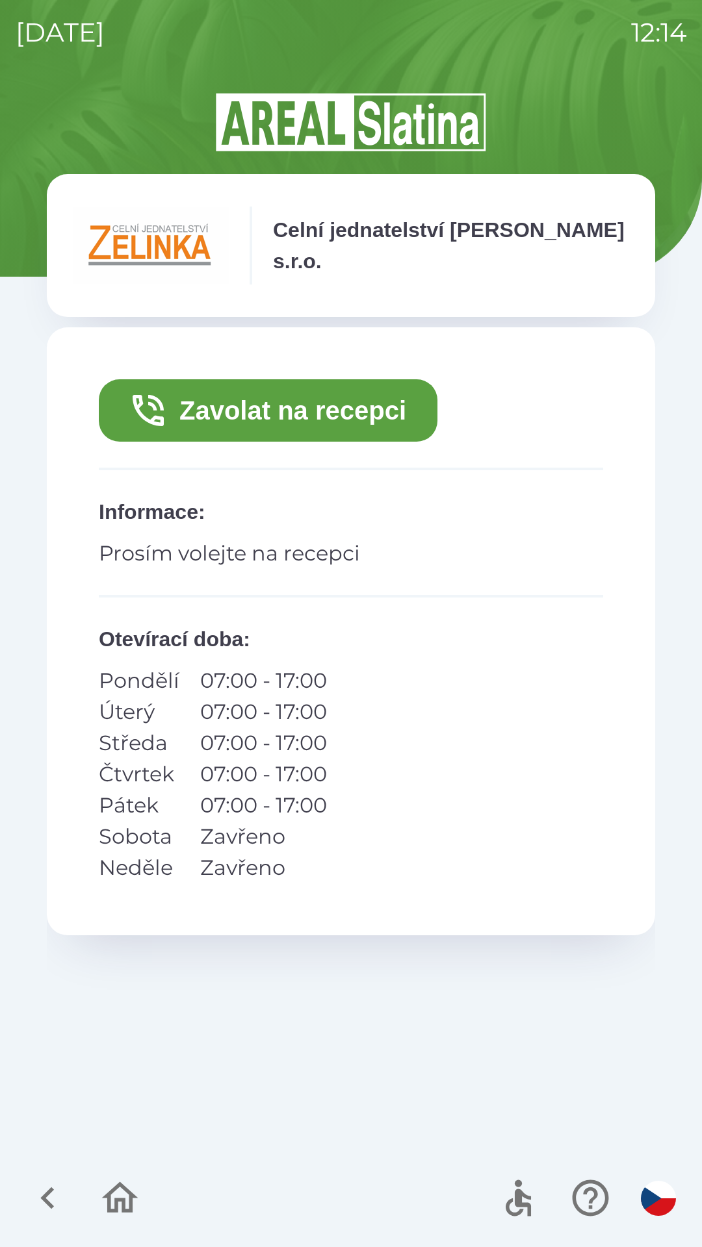
click at [312, 398] on button "Zavolat na recepci" at bounding box center [268, 410] width 338 height 62
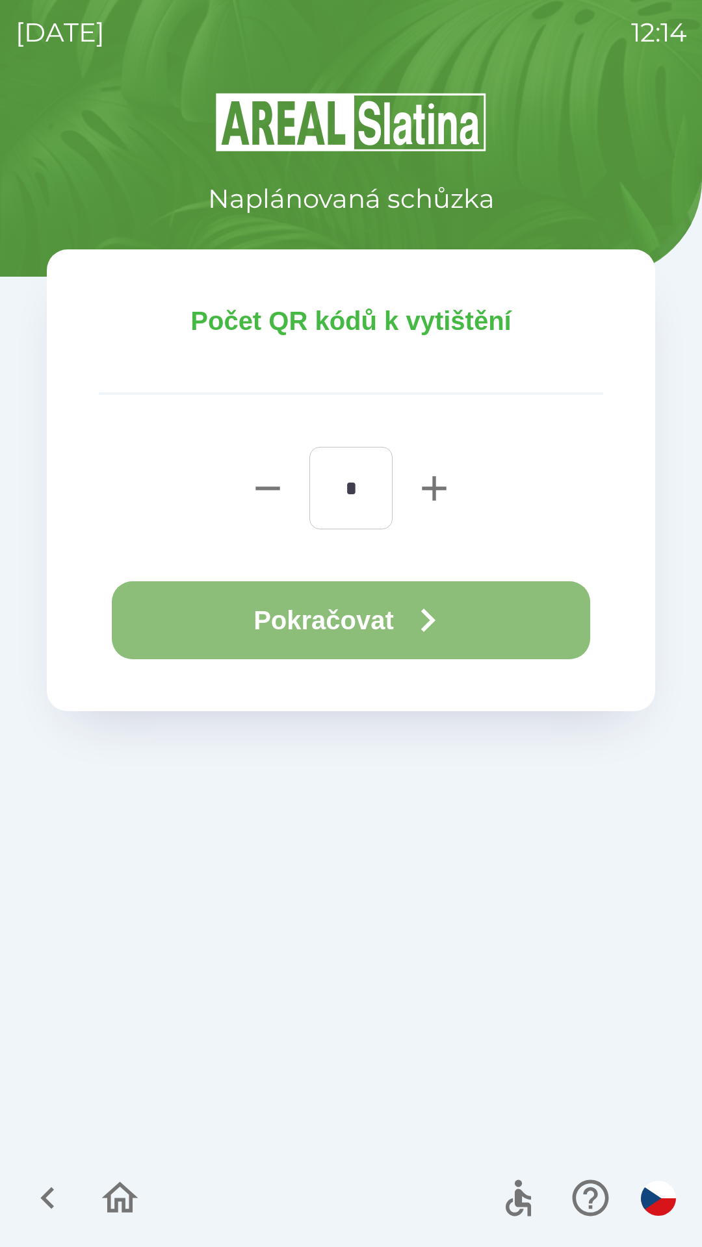
click at [342, 634] on button "Pokračovat" at bounding box center [351, 620] width 478 height 78
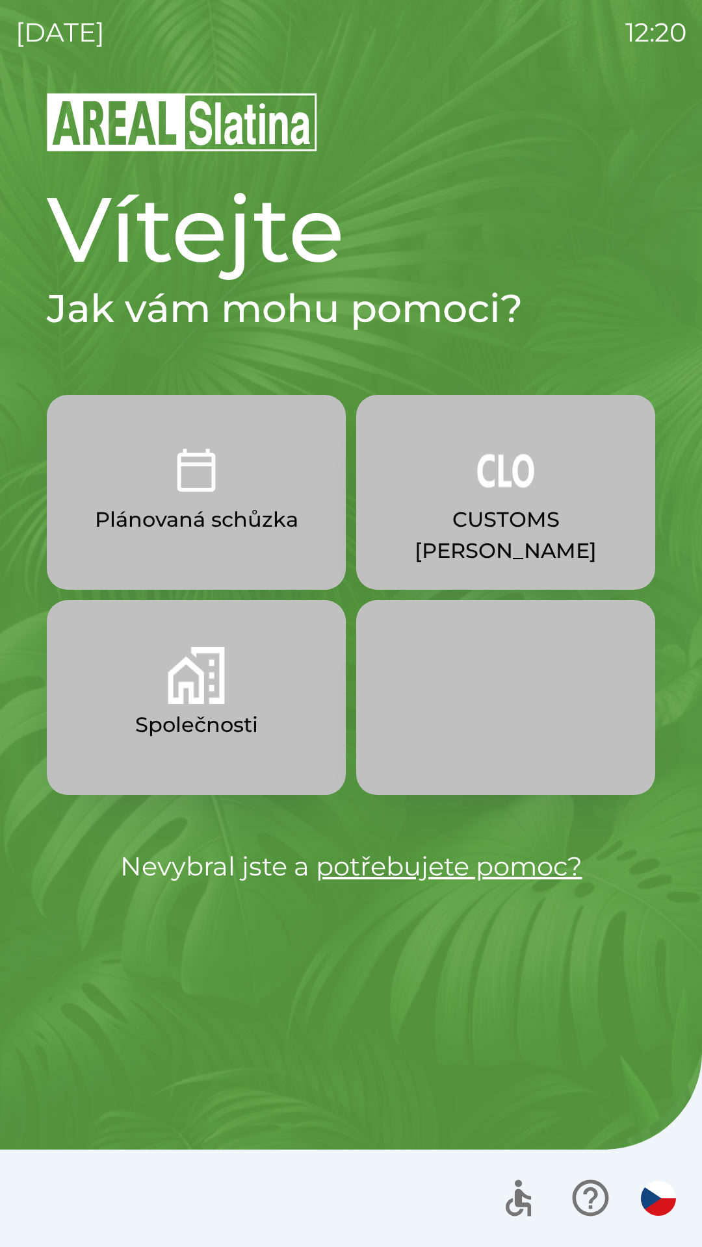
click at [198, 700] on img "button" at bounding box center [196, 675] width 57 height 57
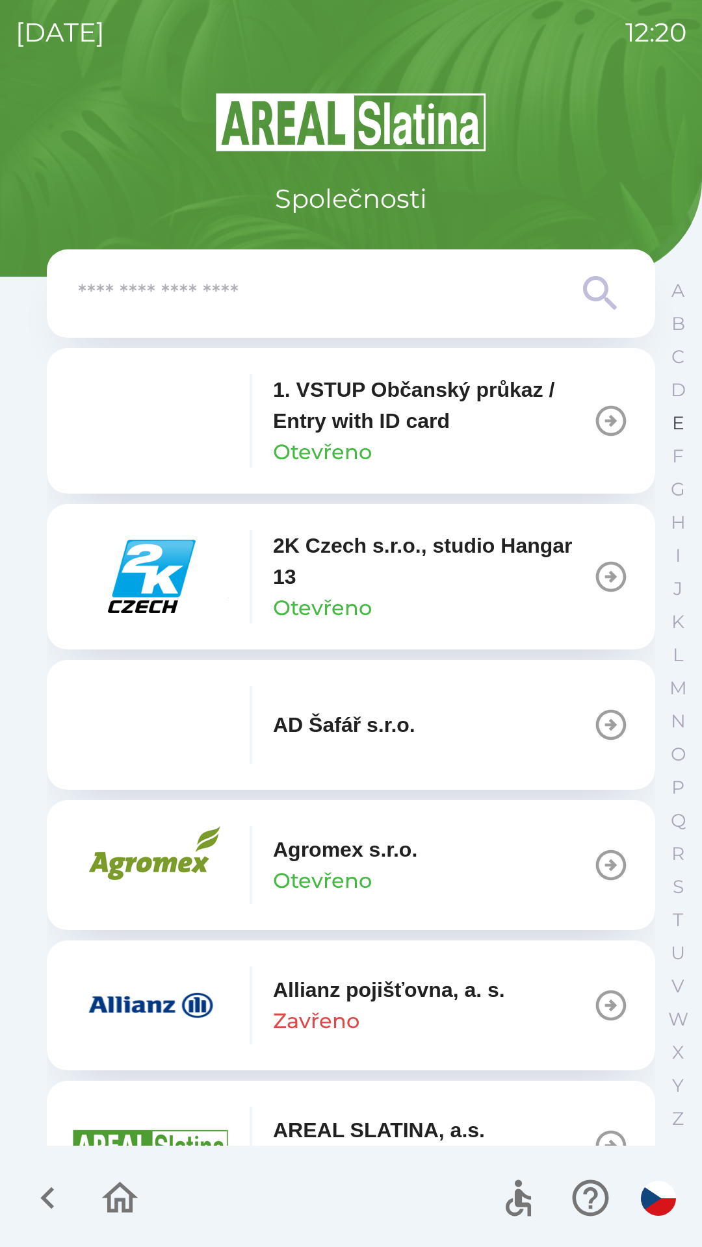
click at [674, 433] on p "E" at bounding box center [678, 423] width 12 height 23
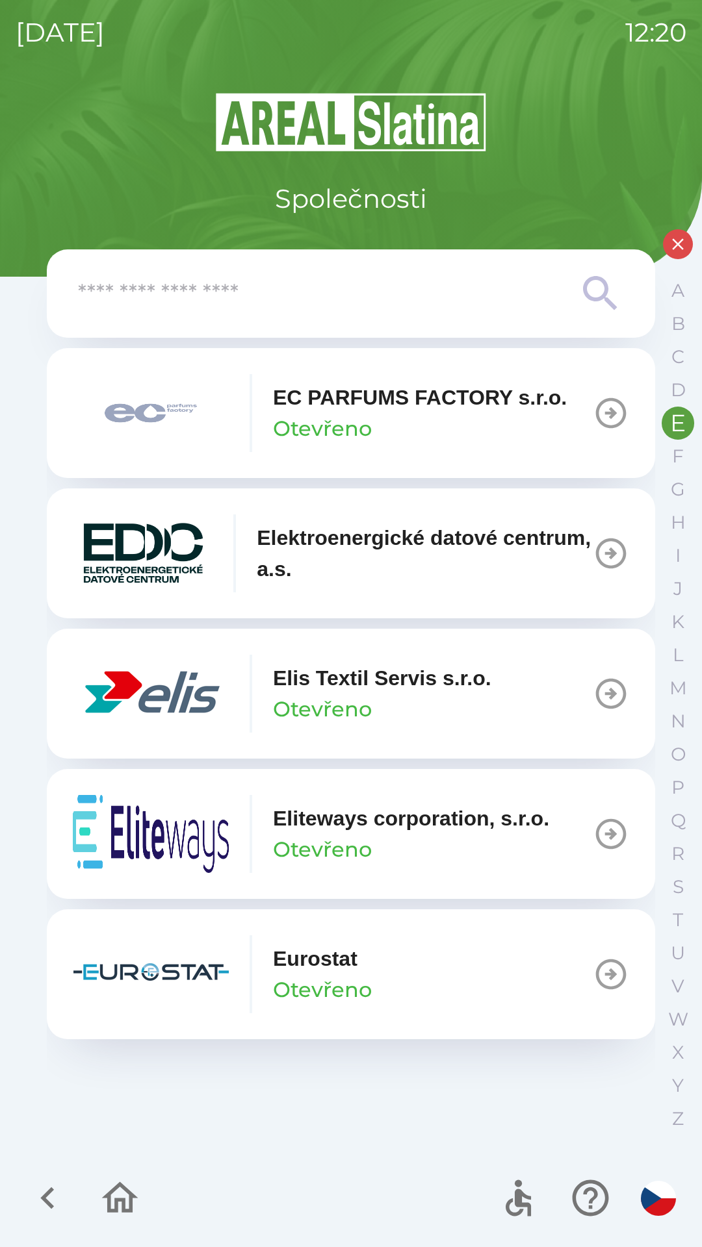
click at [605, 691] on icon "button" at bounding box center [610, 694] width 36 height 36
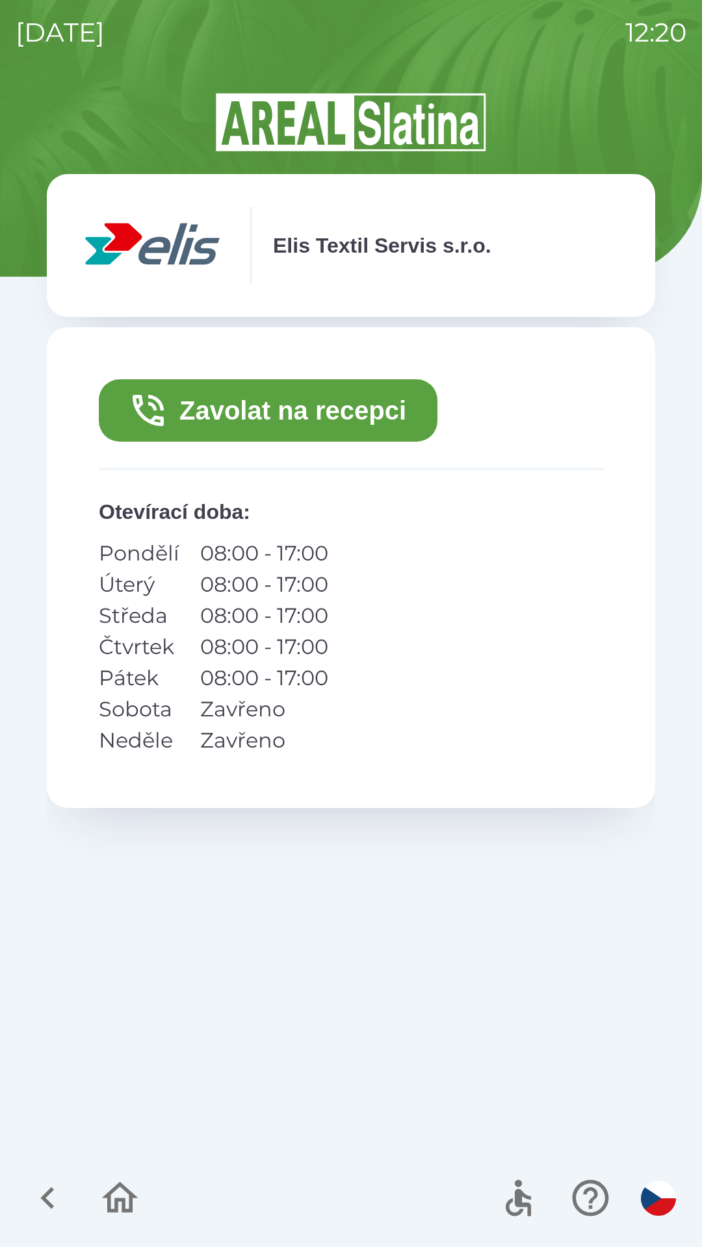
click at [119, 1202] on icon "button" at bounding box center [120, 1198] width 44 height 44
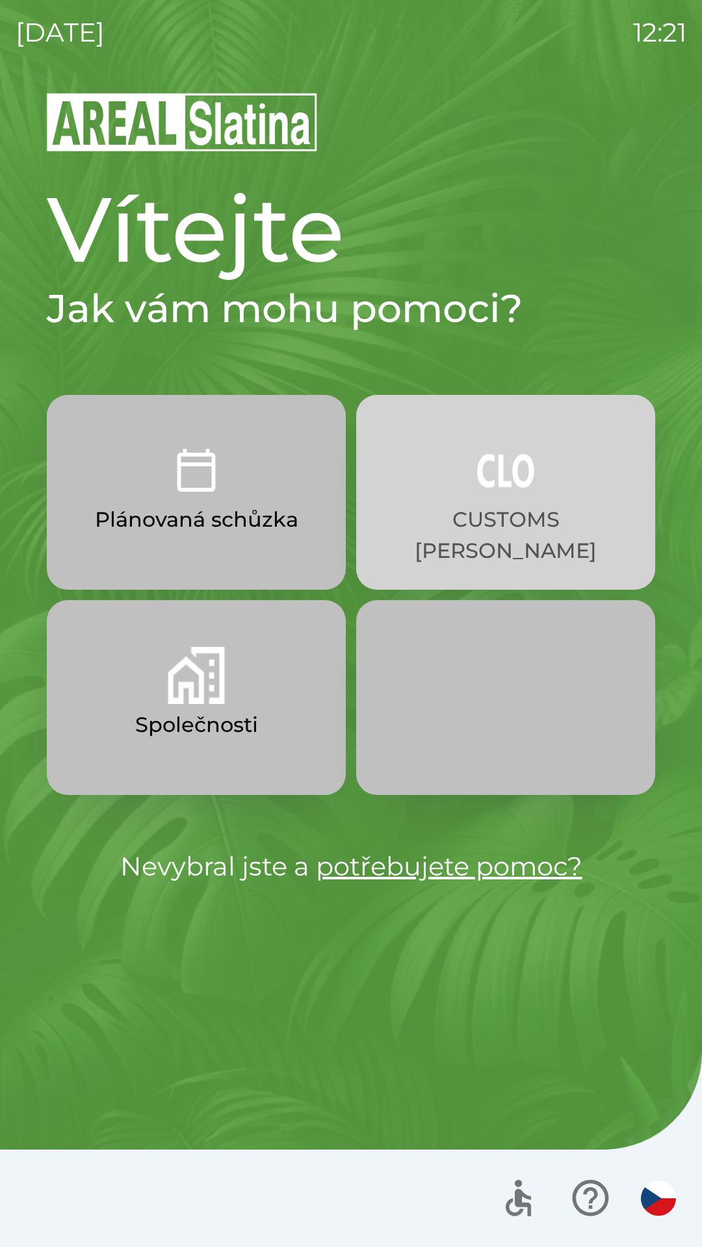
click at [511, 487] on img "button" at bounding box center [505, 470] width 57 height 57
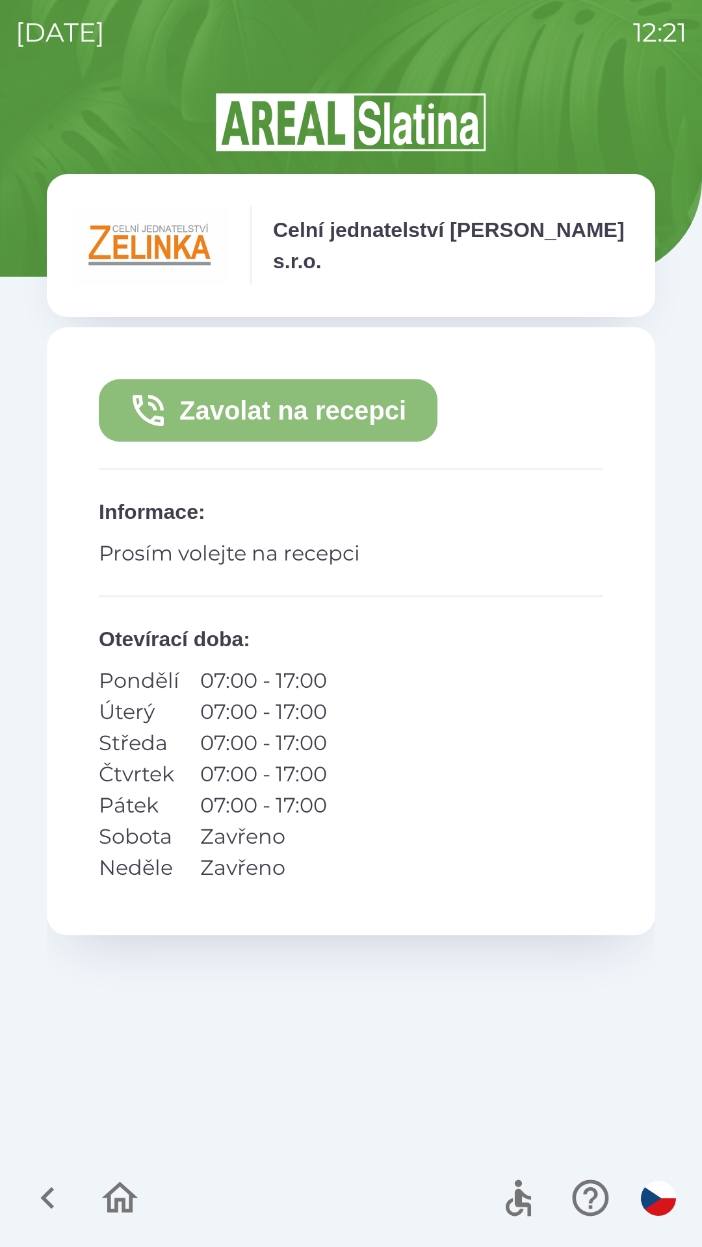
click at [264, 411] on button "Zavolat na recepci" at bounding box center [268, 410] width 338 height 62
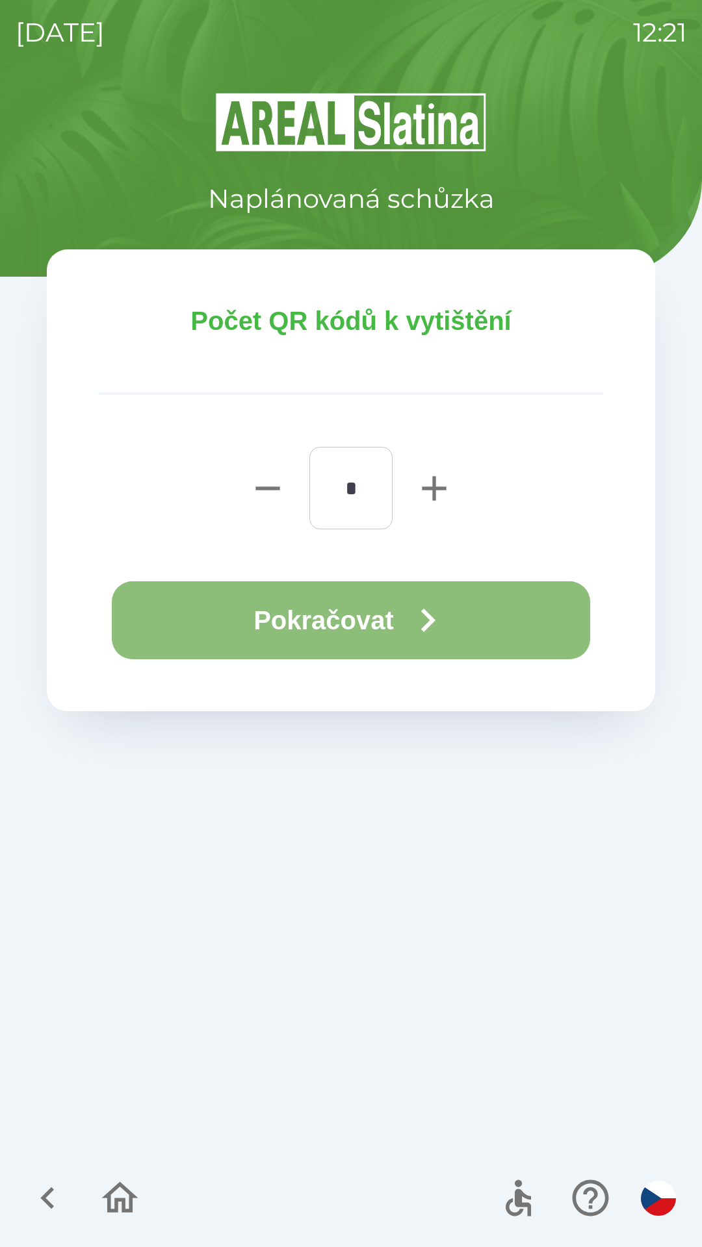
click at [342, 626] on button "Pokračovat" at bounding box center [351, 620] width 478 height 78
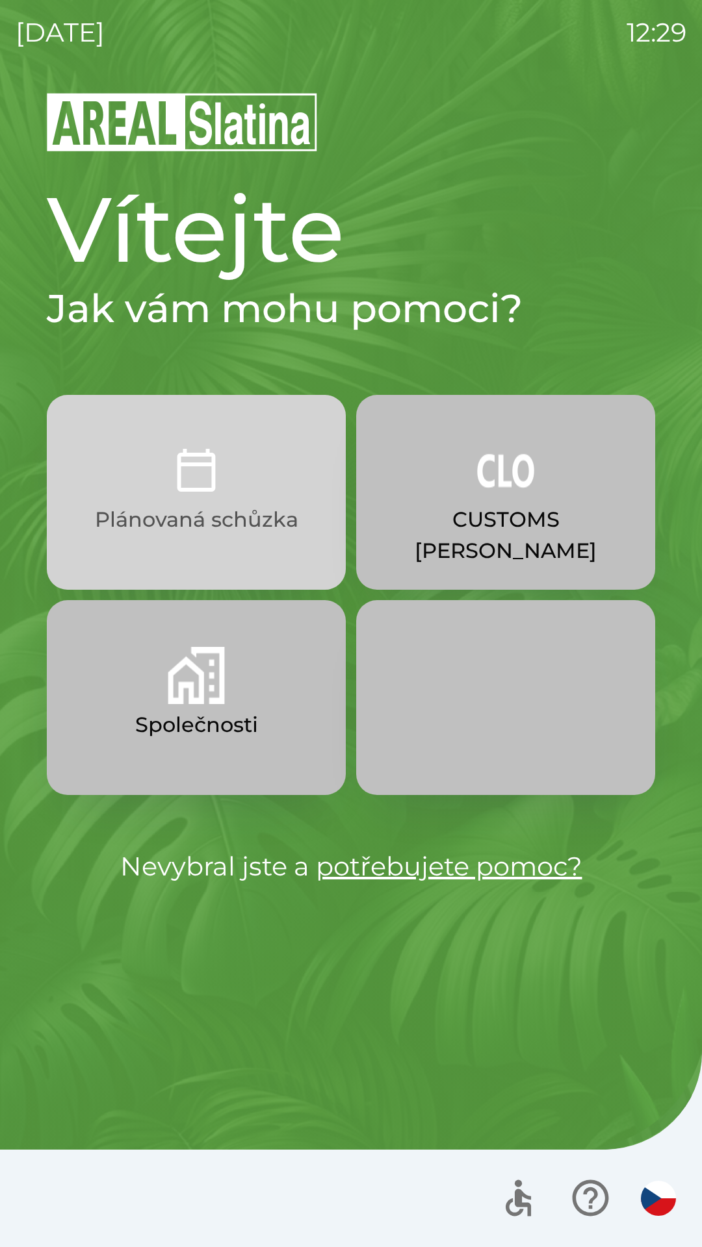
click at [214, 531] on p "Plánovaná schůzka" at bounding box center [196, 519] width 203 height 31
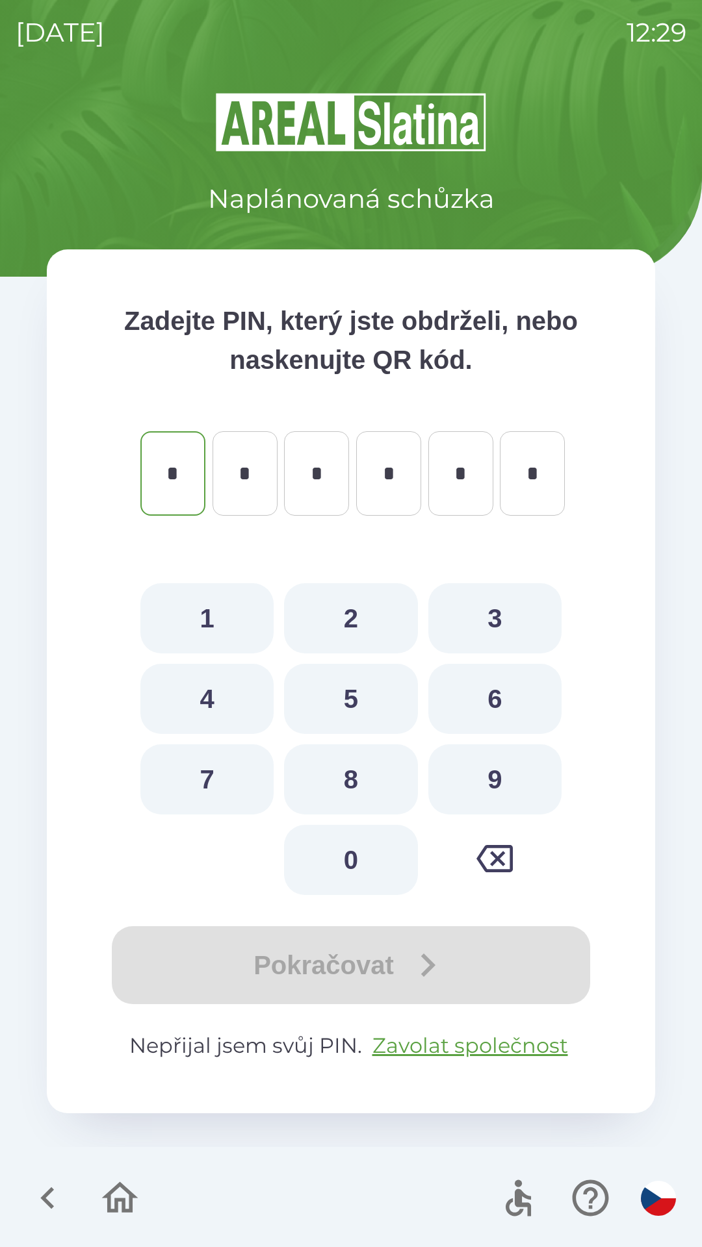
click at [42, 1195] on icon "button" at bounding box center [48, 1198] width 44 height 44
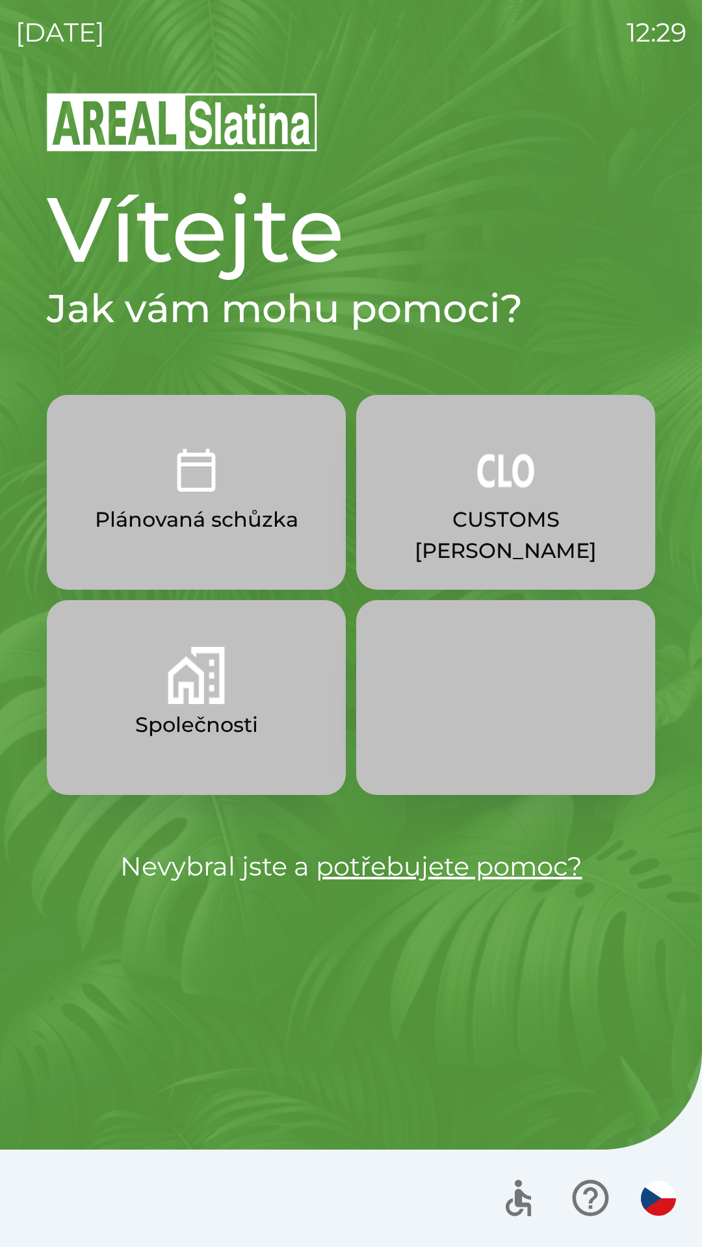
click at [236, 704] on button "Společnosti" at bounding box center [196, 697] width 299 height 195
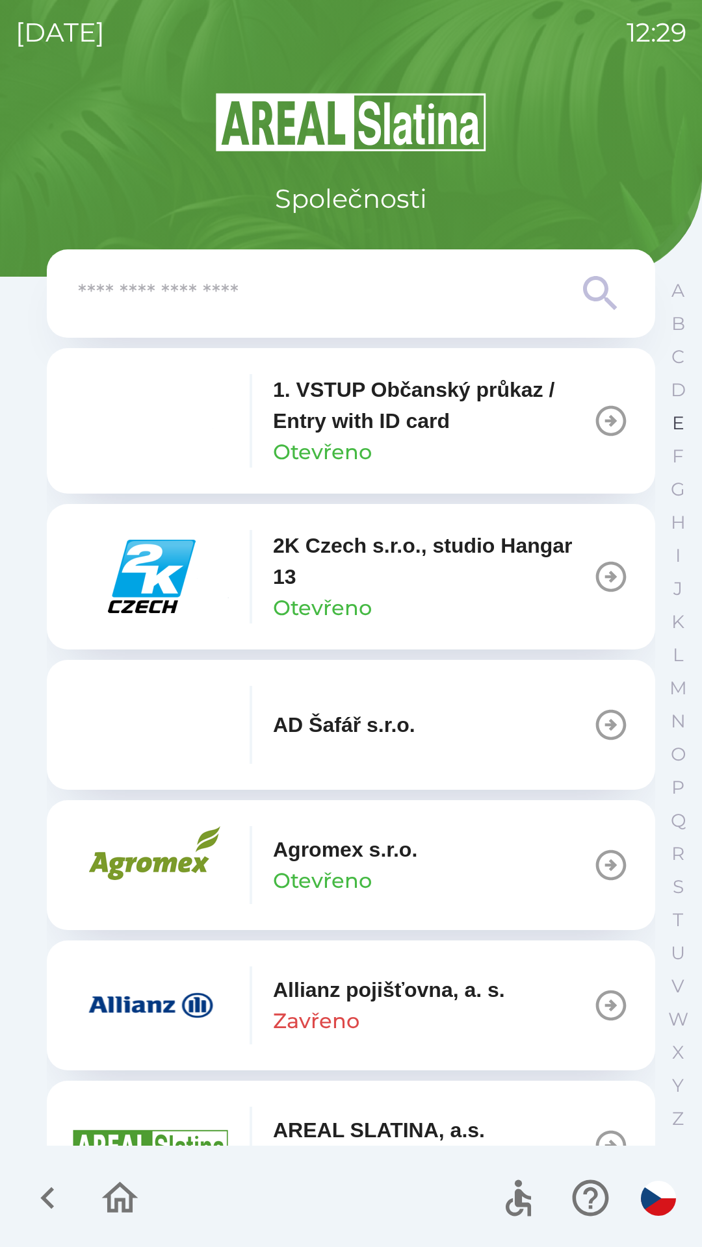
click at [675, 423] on p "E" at bounding box center [678, 423] width 12 height 23
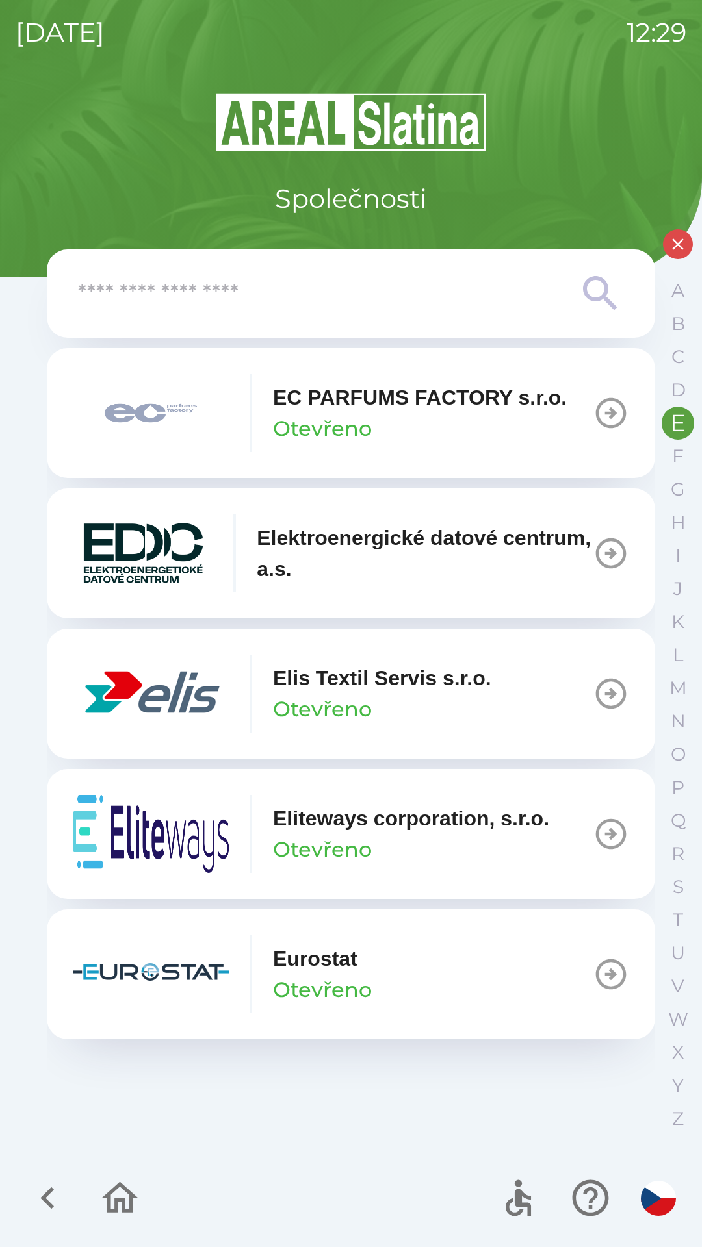
click at [615, 698] on icon "button" at bounding box center [610, 694] width 36 height 36
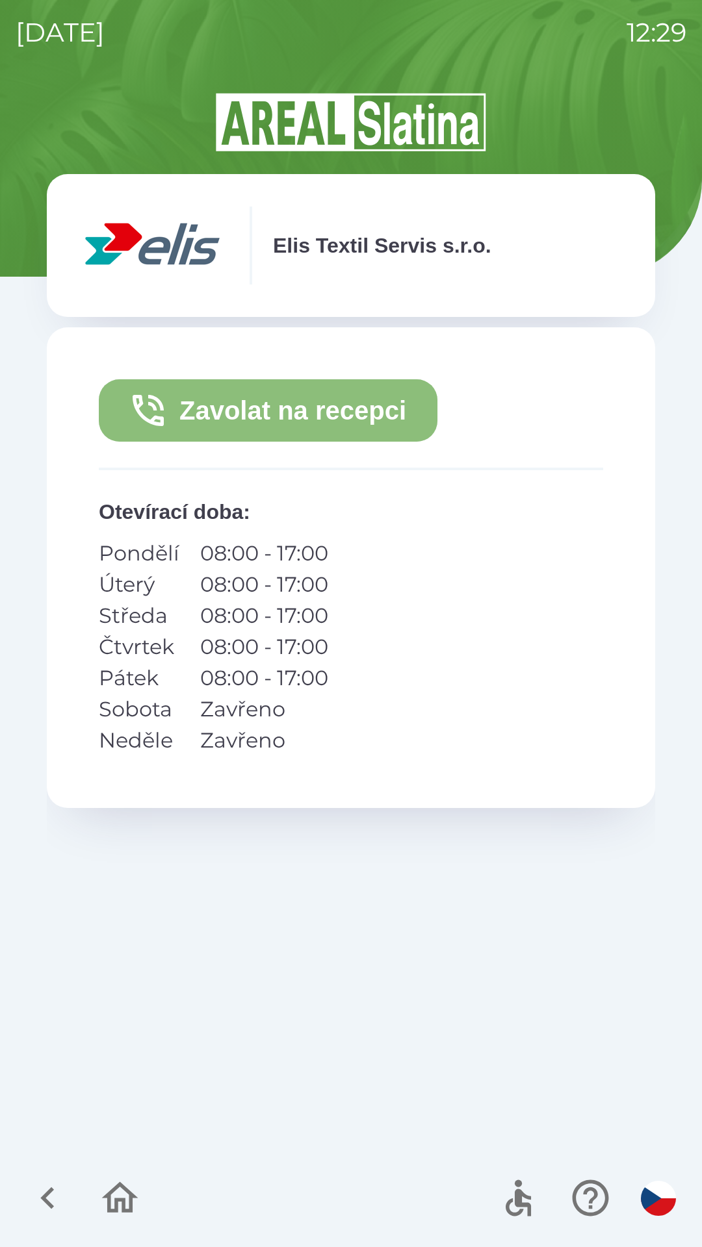
click at [316, 414] on button "Zavolat na recepci" at bounding box center [268, 410] width 338 height 62
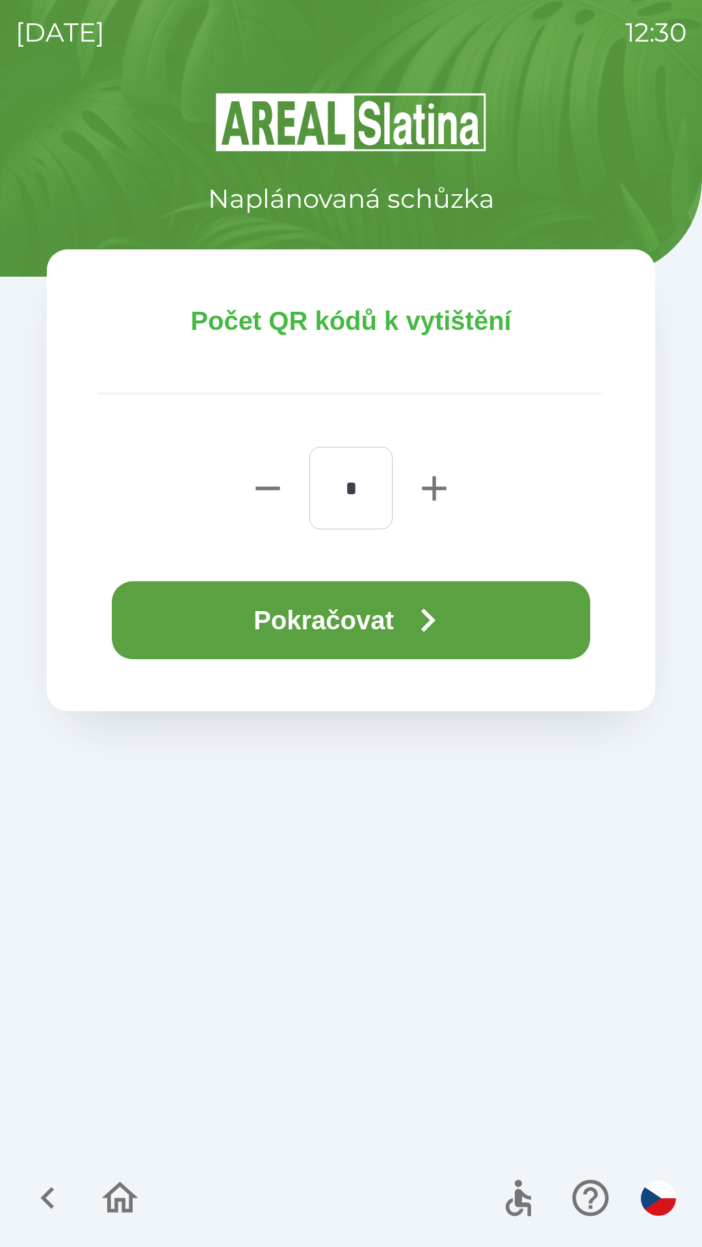
click at [305, 608] on button "Pokračovat" at bounding box center [351, 620] width 478 height 78
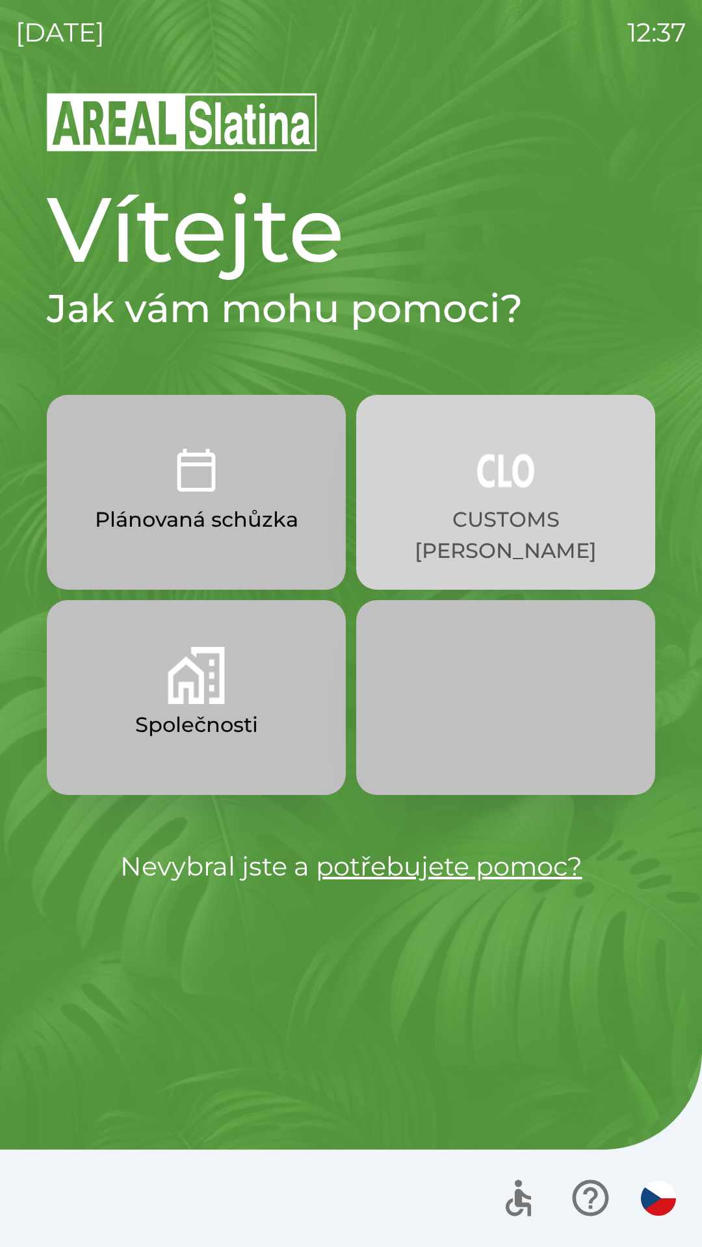
click at [485, 520] on p "CUSTOMS [PERSON_NAME]" at bounding box center [505, 535] width 236 height 62
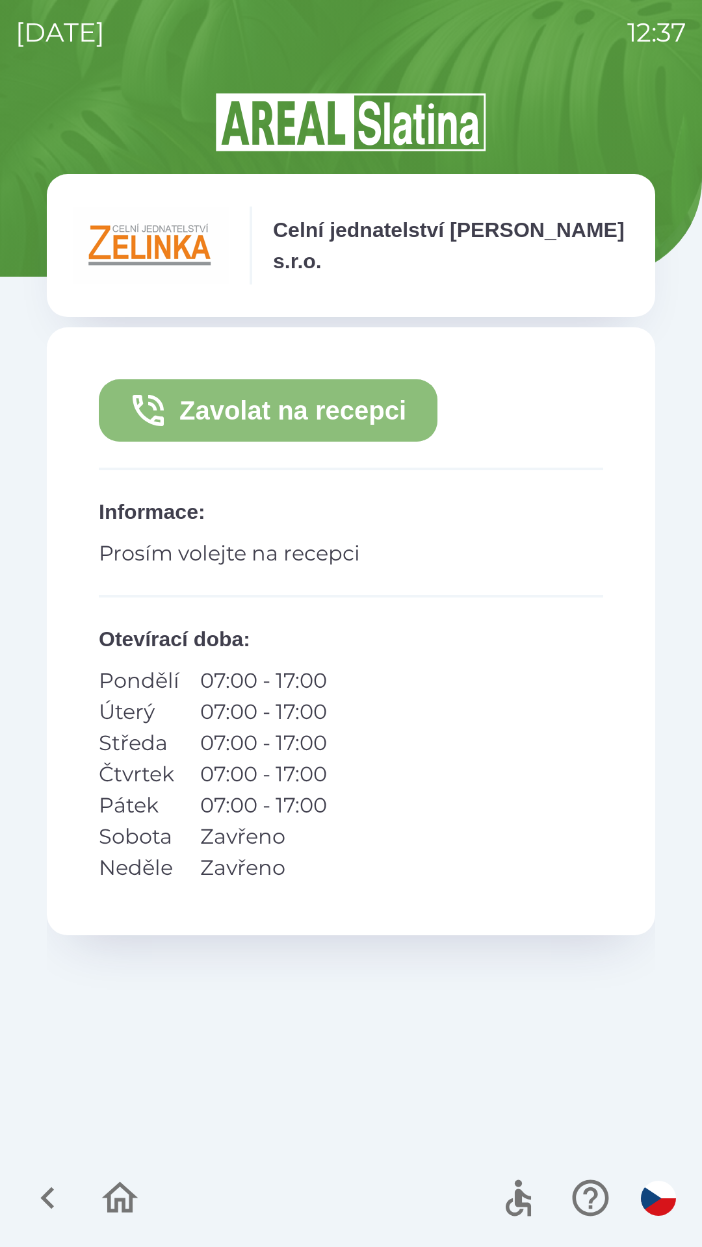
click at [252, 412] on button "Zavolat na recepci" at bounding box center [268, 410] width 338 height 62
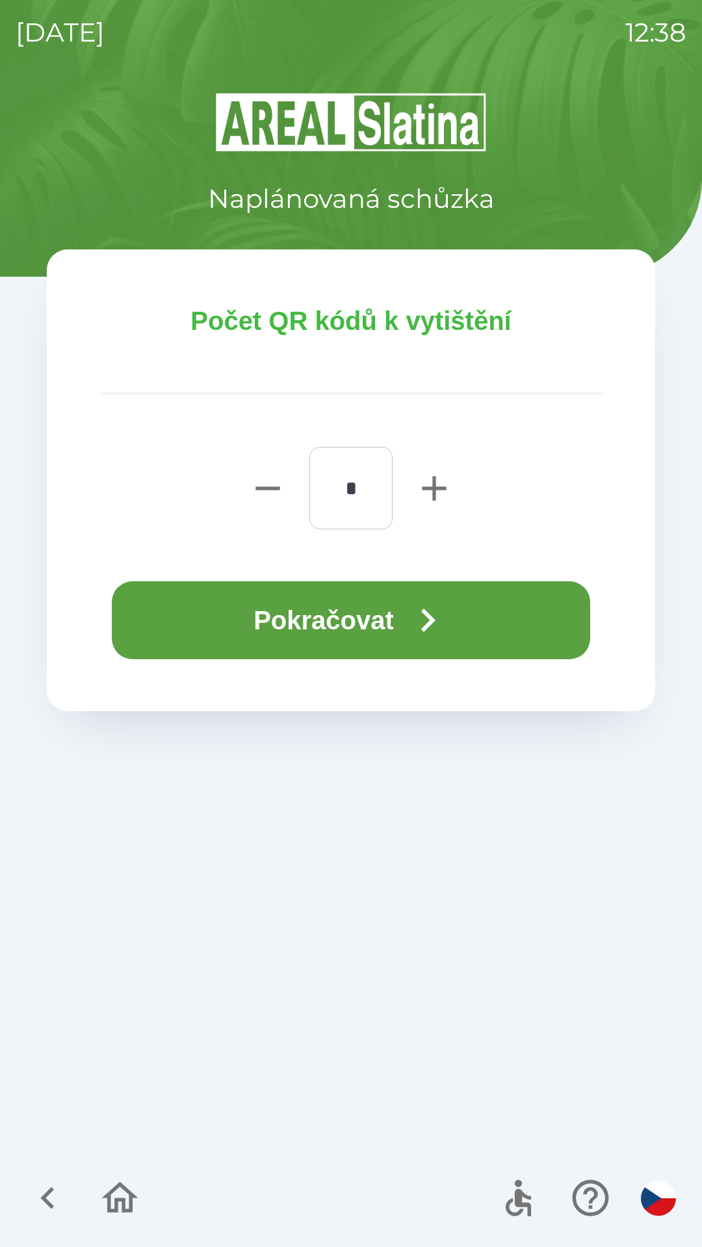
click at [392, 608] on button "Pokračovat" at bounding box center [351, 620] width 478 height 78
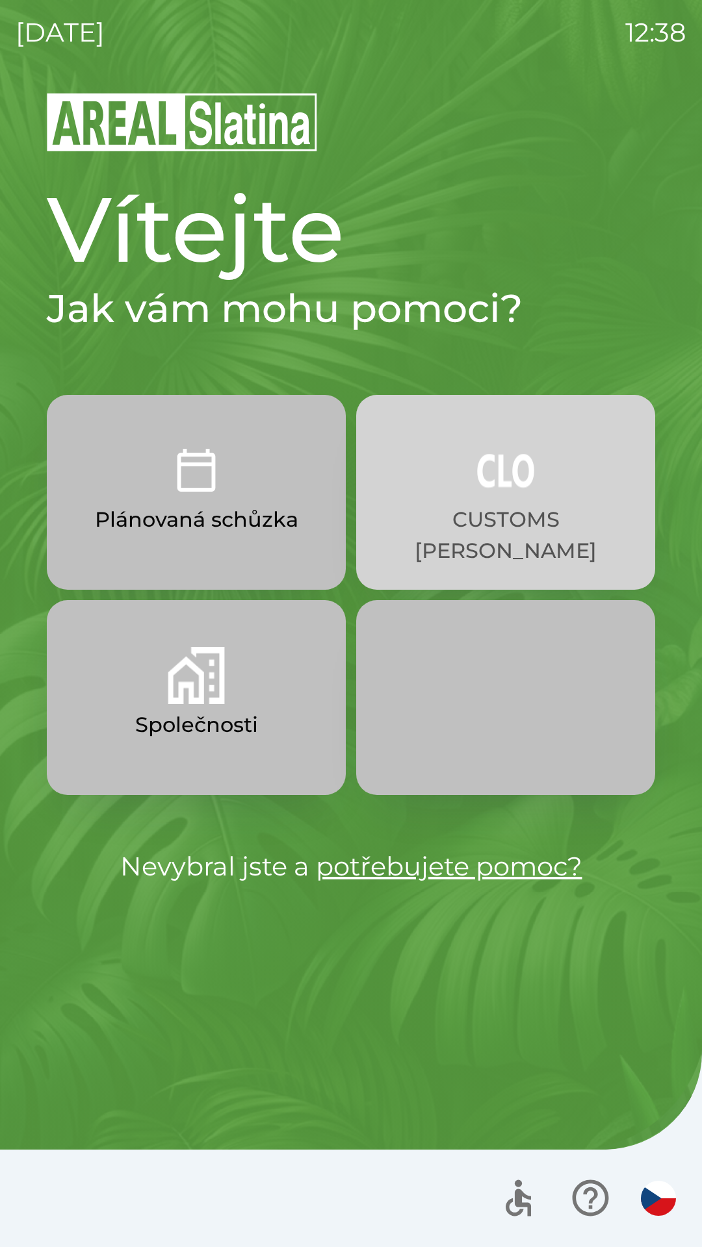
click at [473, 498] on button "CUSTOMS [PERSON_NAME]" at bounding box center [505, 492] width 299 height 195
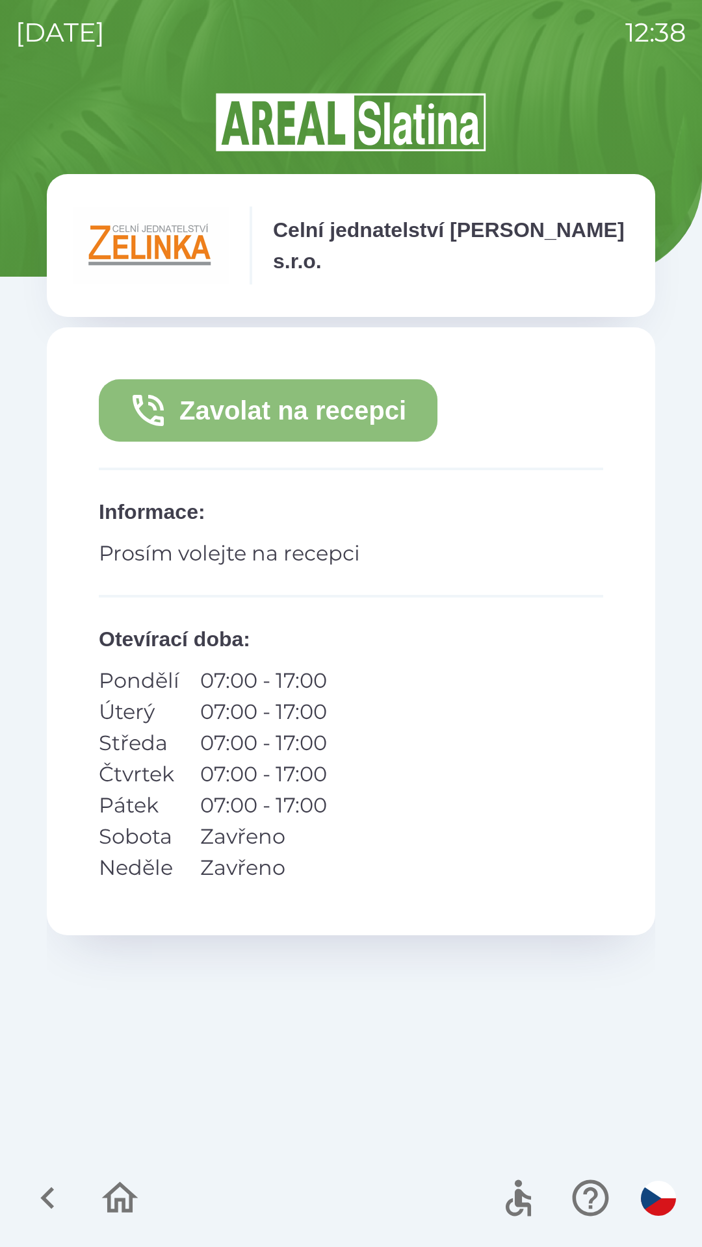
click at [272, 409] on button "Zavolat na recepci" at bounding box center [268, 410] width 338 height 62
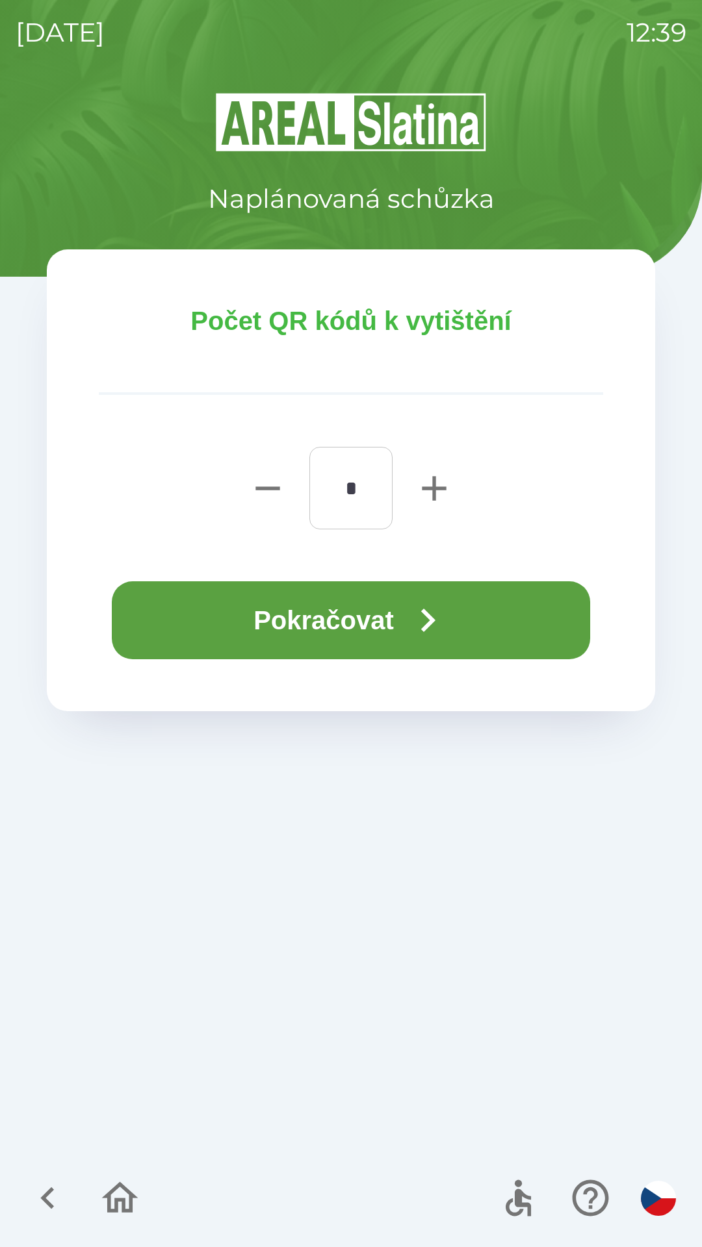
click at [314, 620] on button "Pokračovat" at bounding box center [351, 620] width 478 height 78
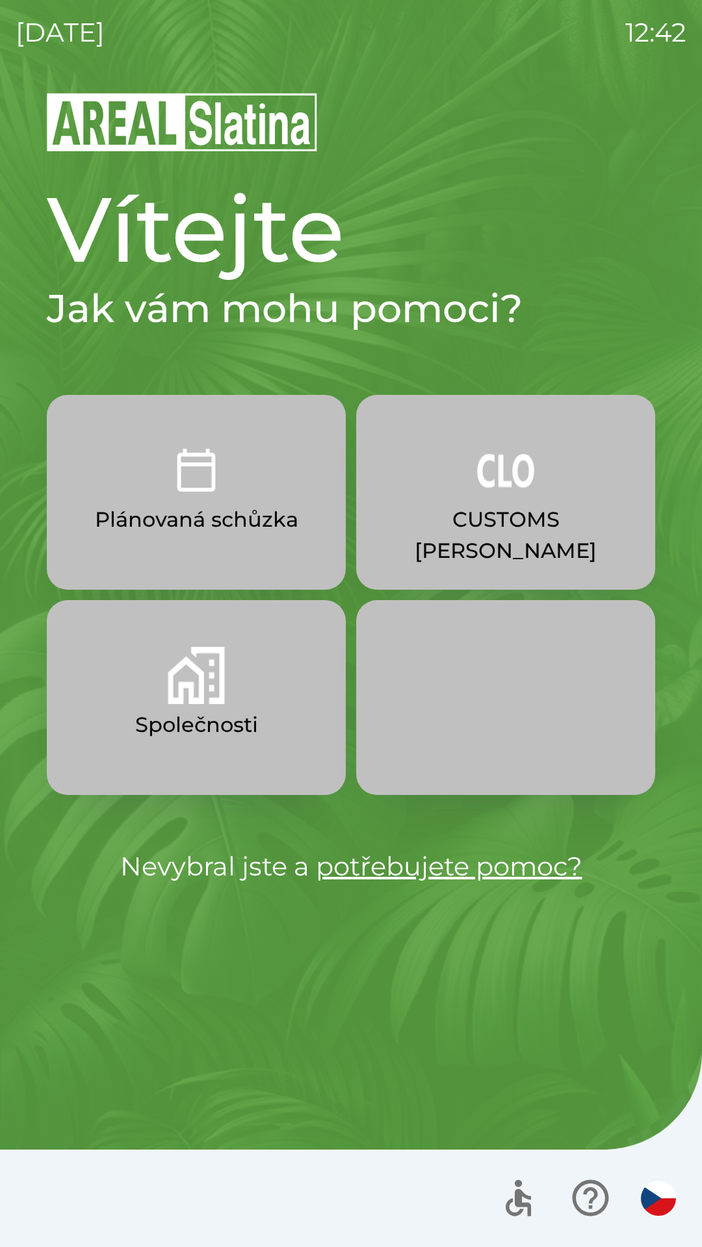
click at [226, 703] on button "Společnosti" at bounding box center [196, 697] width 299 height 195
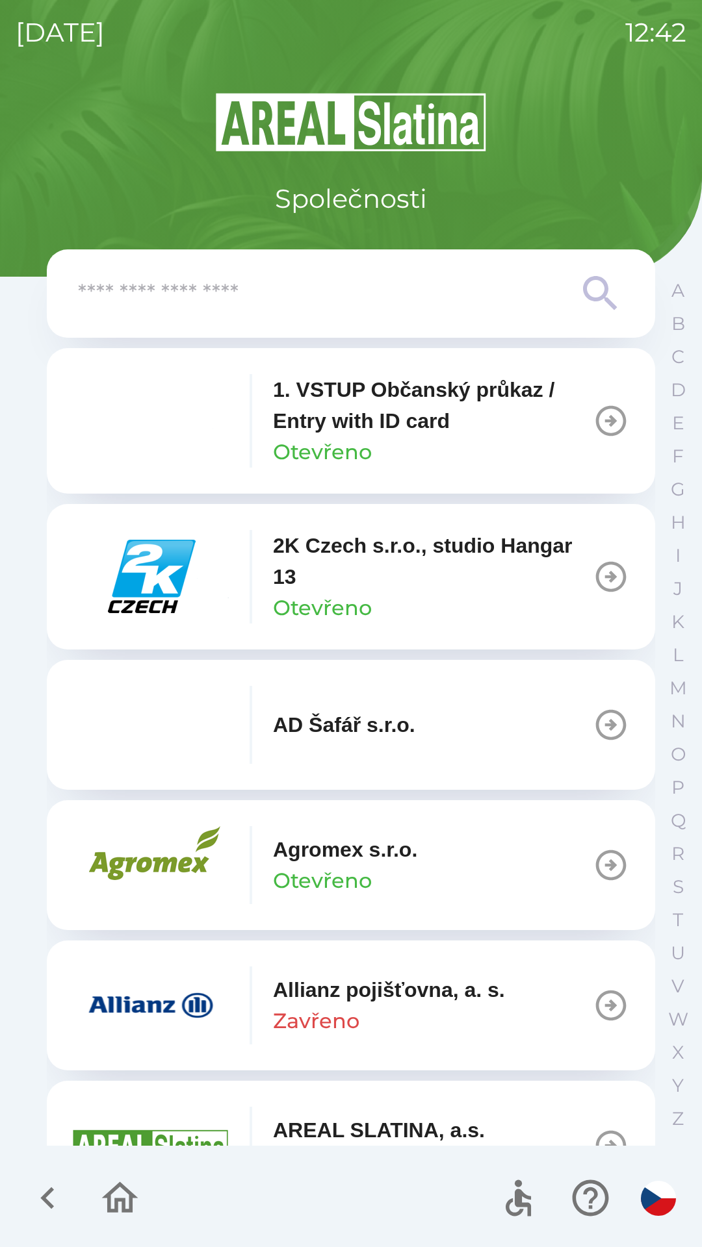
click at [366, 587] on p "2K Czech s.r.o., studio Hangar 13" at bounding box center [433, 561] width 320 height 62
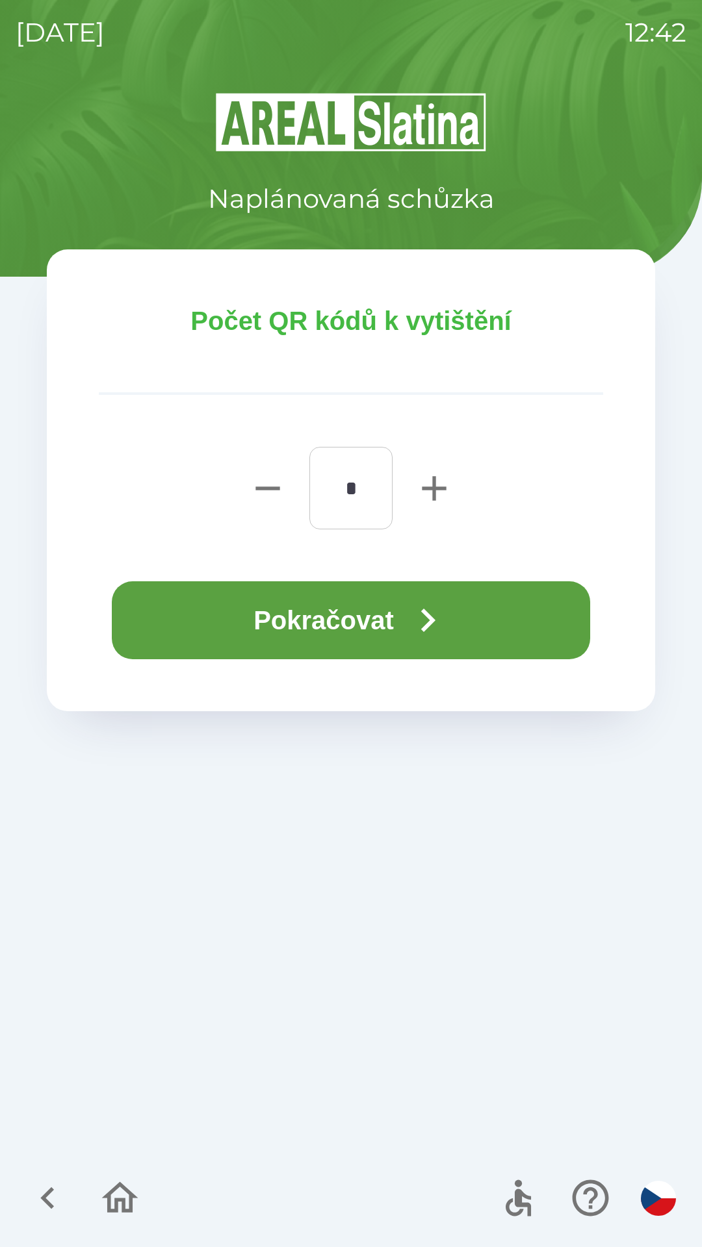
click at [405, 635] on button "Pokračovat" at bounding box center [351, 620] width 478 height 78
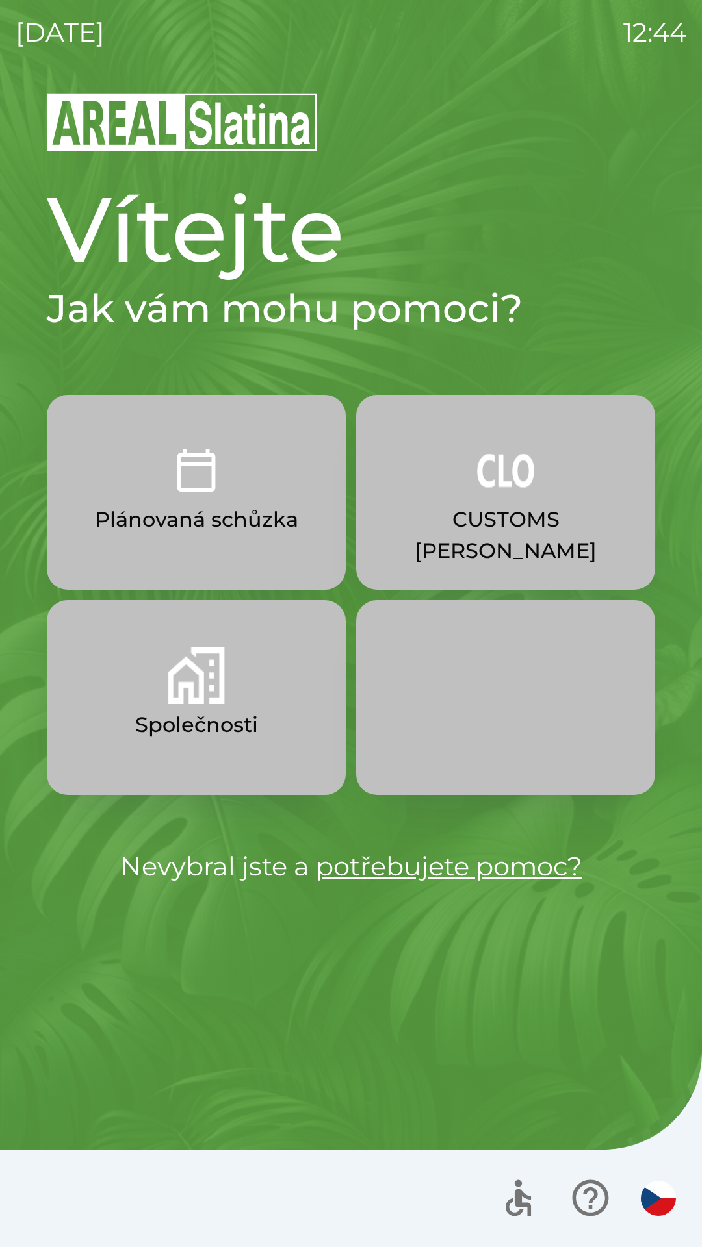
click at [488, 484] on img "button" at bounding box center [505, 470] width 57 height 57
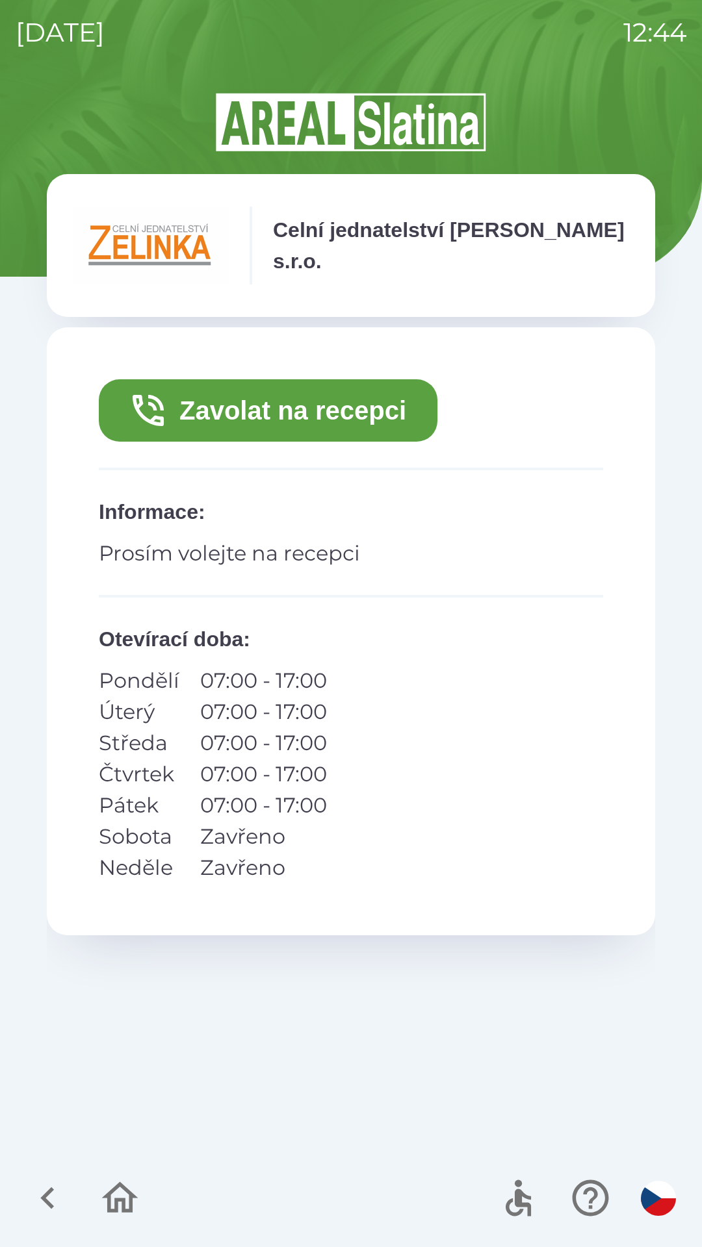
click at [273, 396] on button "Zavolat na recepci" at bounding box center [268, 410] width 338 height 62
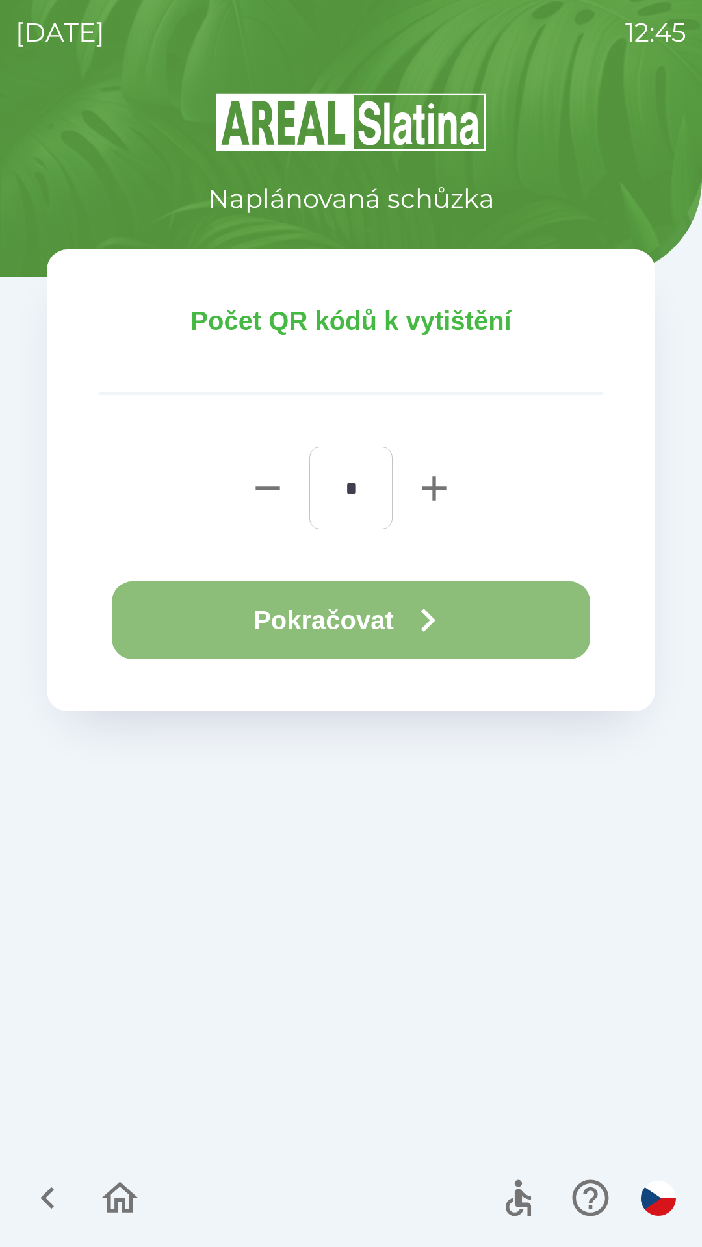
click at [316, 607] on button "Pokračovat" at bounding box center [351, 620] width 478 height 78
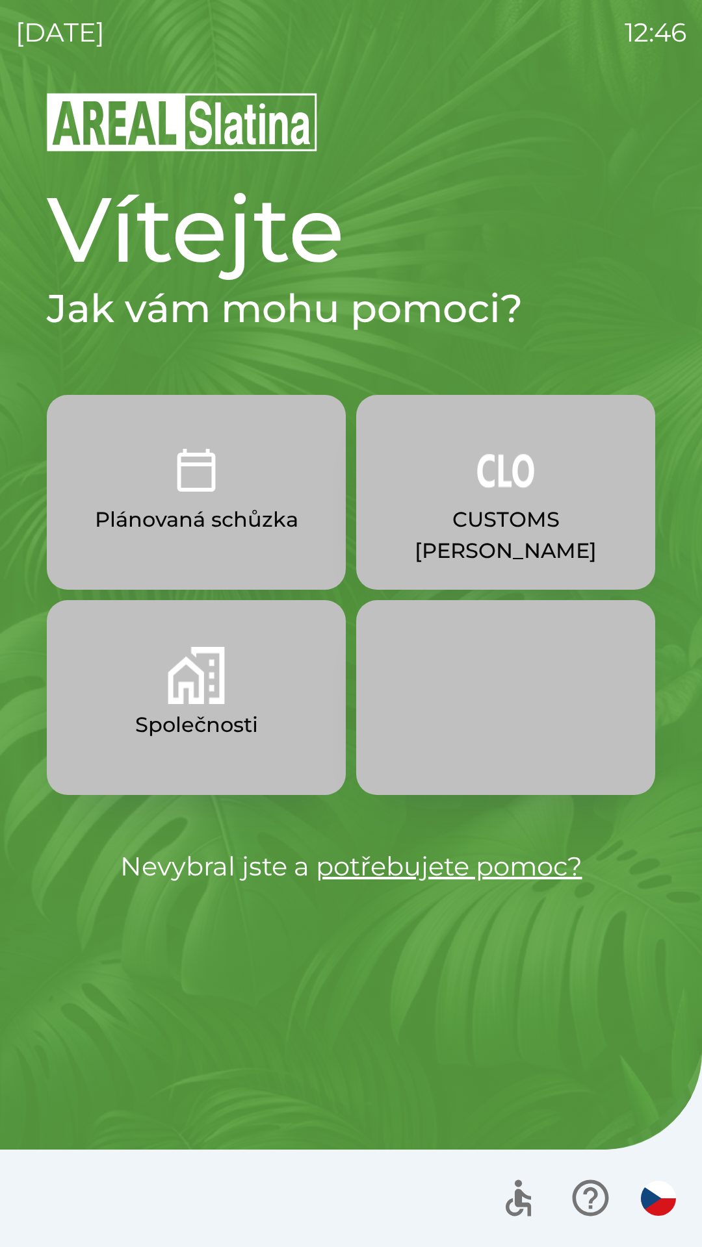
click at [607, 543] on button "CUSTOMS [PERSON_NAME]" at bounding box center [505, 492] width 299 height 195
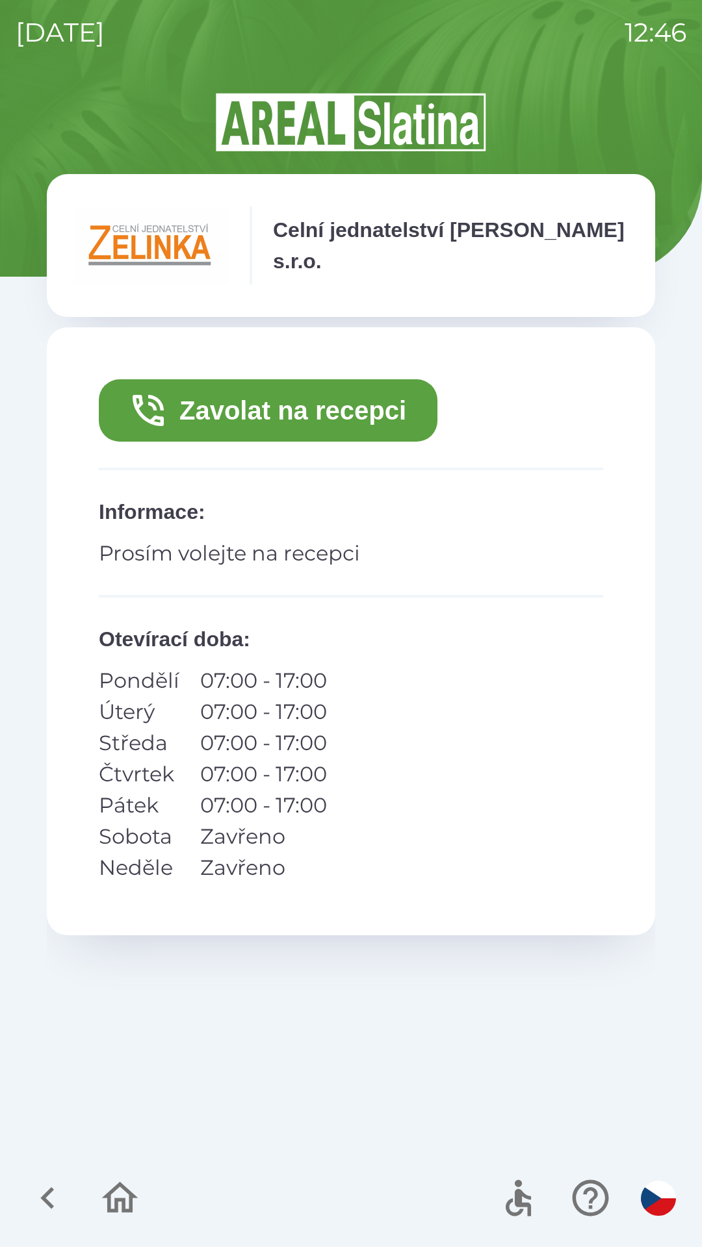
click at [353, 417] on button "Zavolat na recepci" at bounding box center [268, 410] width 338 height 62
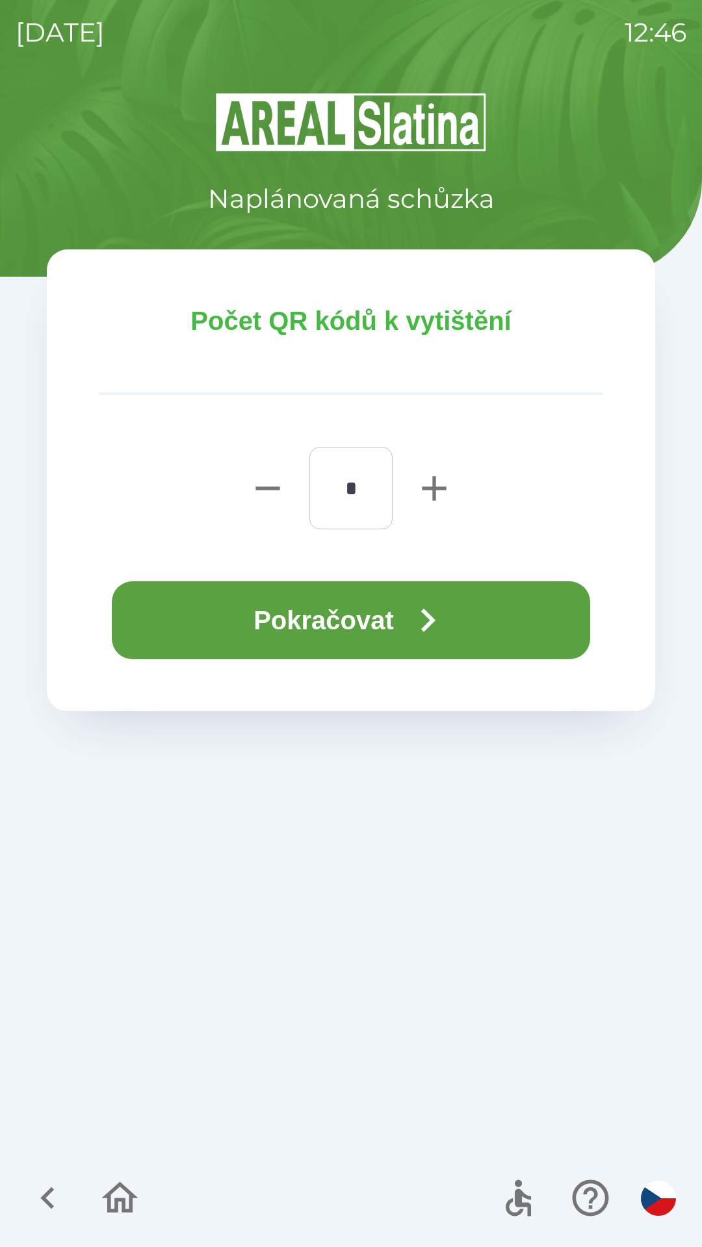
click at [526, 622] on button "Pokračovat" at bounding box center [351, 620] width 478 height 78
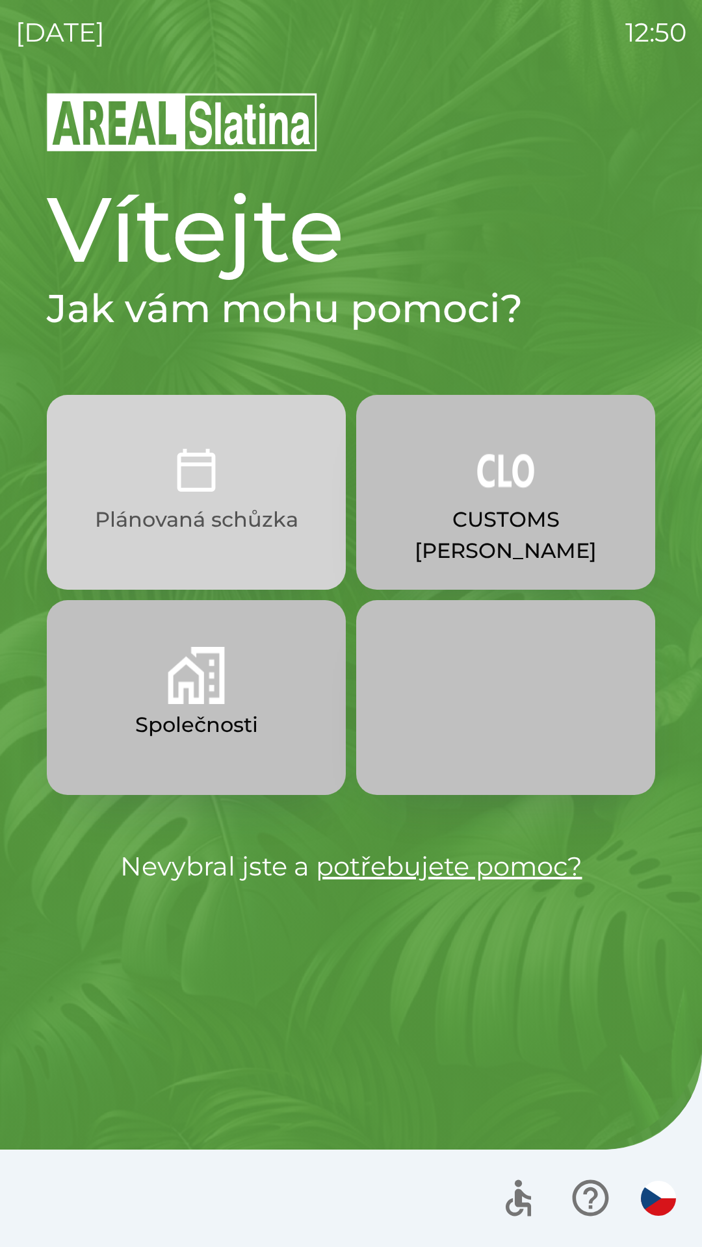
click at [272, 542] on button "Plánovaná schůzka" at bounding box center [196, 492] width 299 height 195
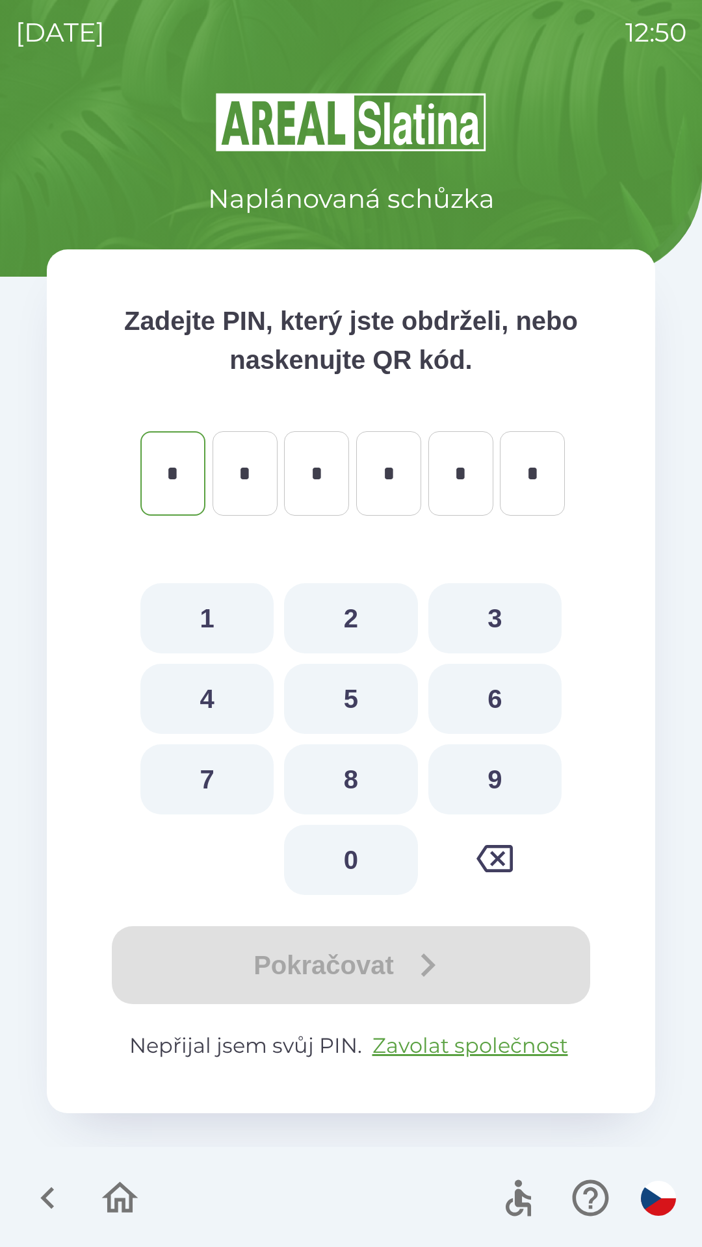
click at [146, 1196] on button "button" at bounding box center [120, 1198] width 54 height 54
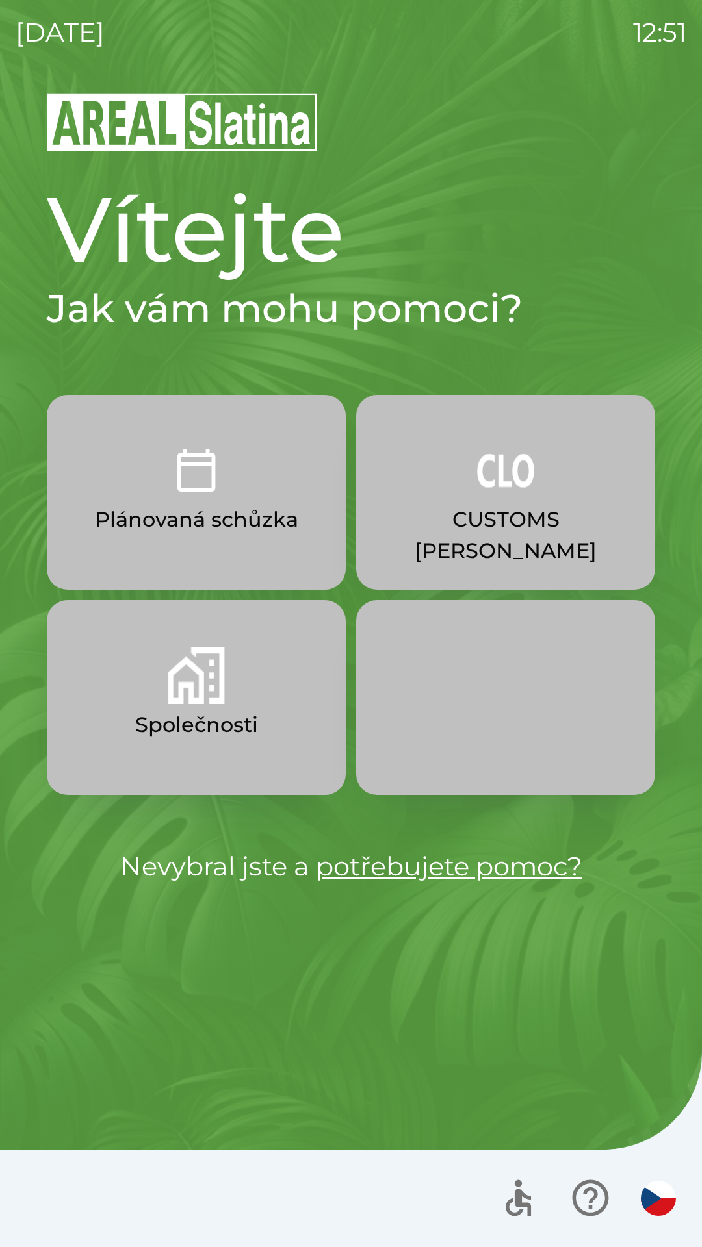
click at [186, 739] on p "Společnosti" at bounding box center [196, 724] width 123 height 31
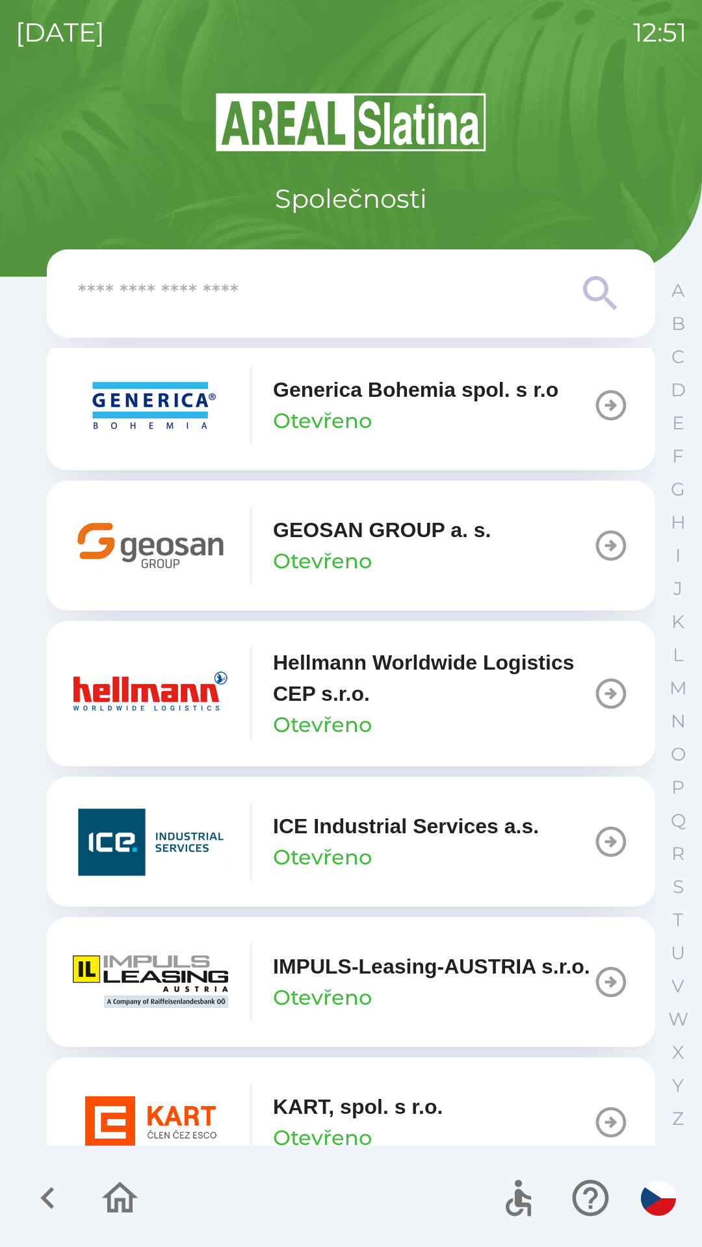
scroll to position [4513, 0]
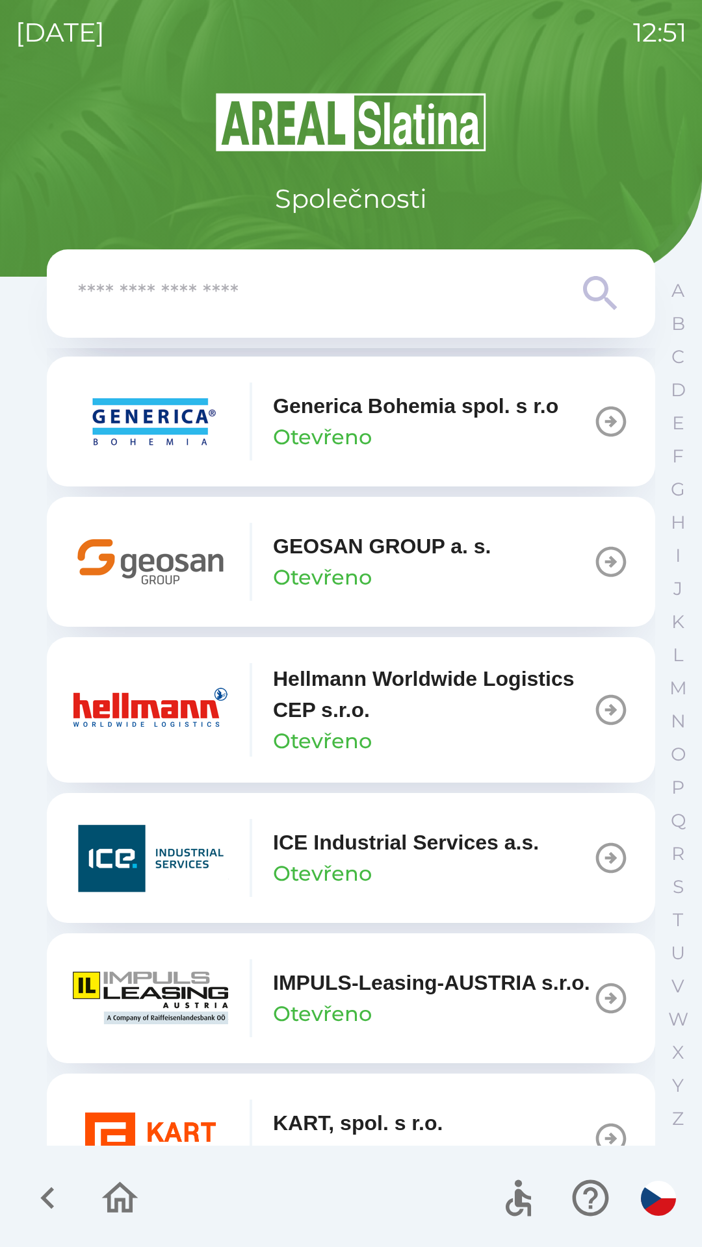
click at [405, 562] on p "GEOSAN GROUP a. s." at bounding box center [382, 546] width 218 height 31
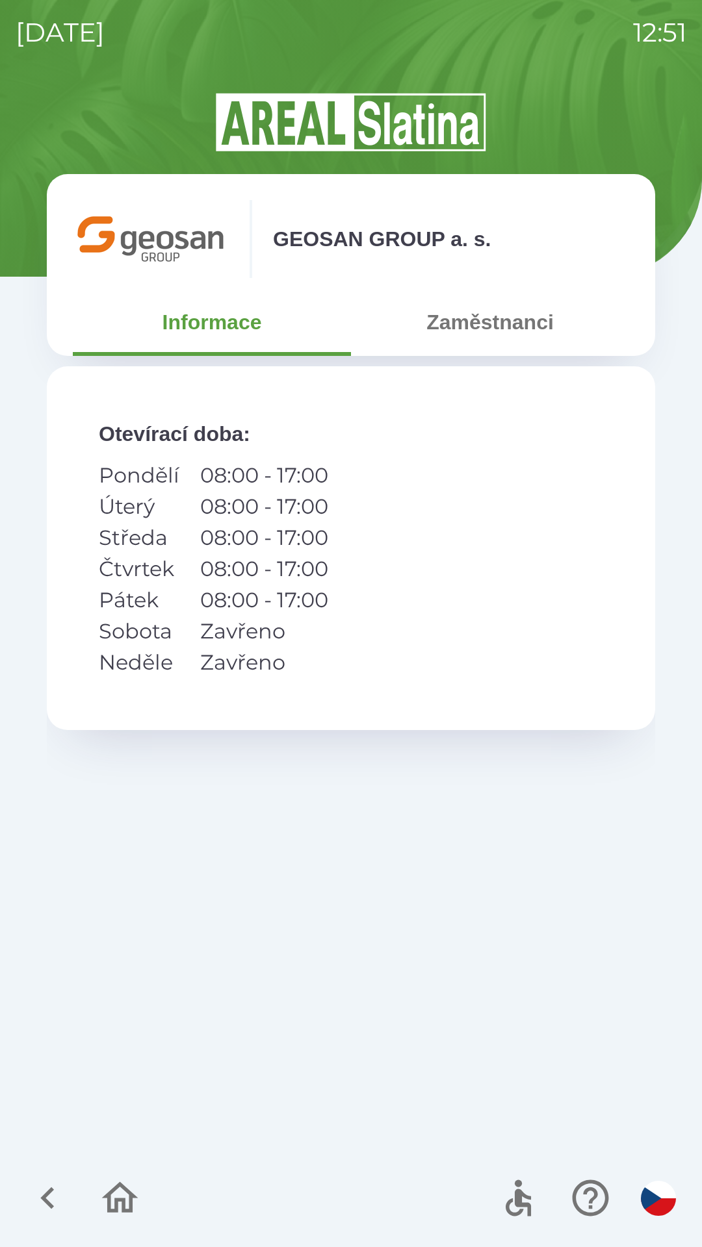
click at [488, 332] on button "Zaměstnanci" at bounding box center [490, 322] width 278 height 47
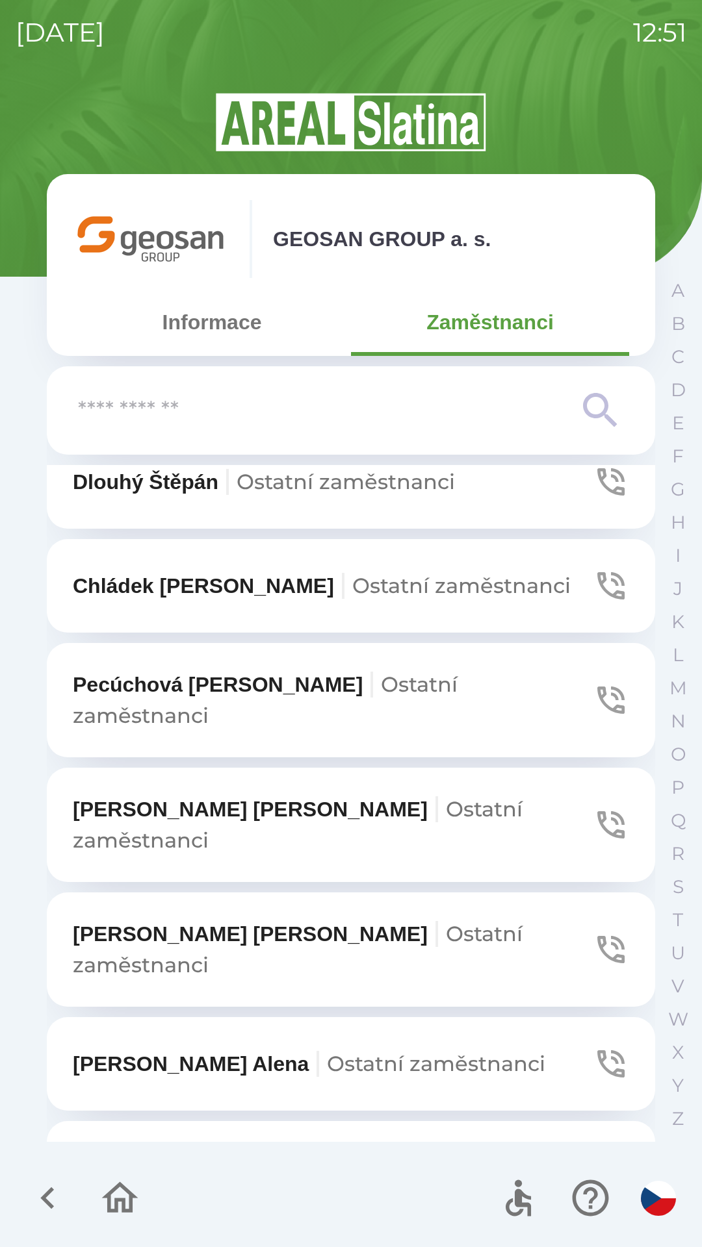
scroll to position [1048, 0]
click at [576, 1018] on button "Zezulová [PERSON_NAME] zaměstnanci" at bounding box center [351, 1065] width 608 height 94
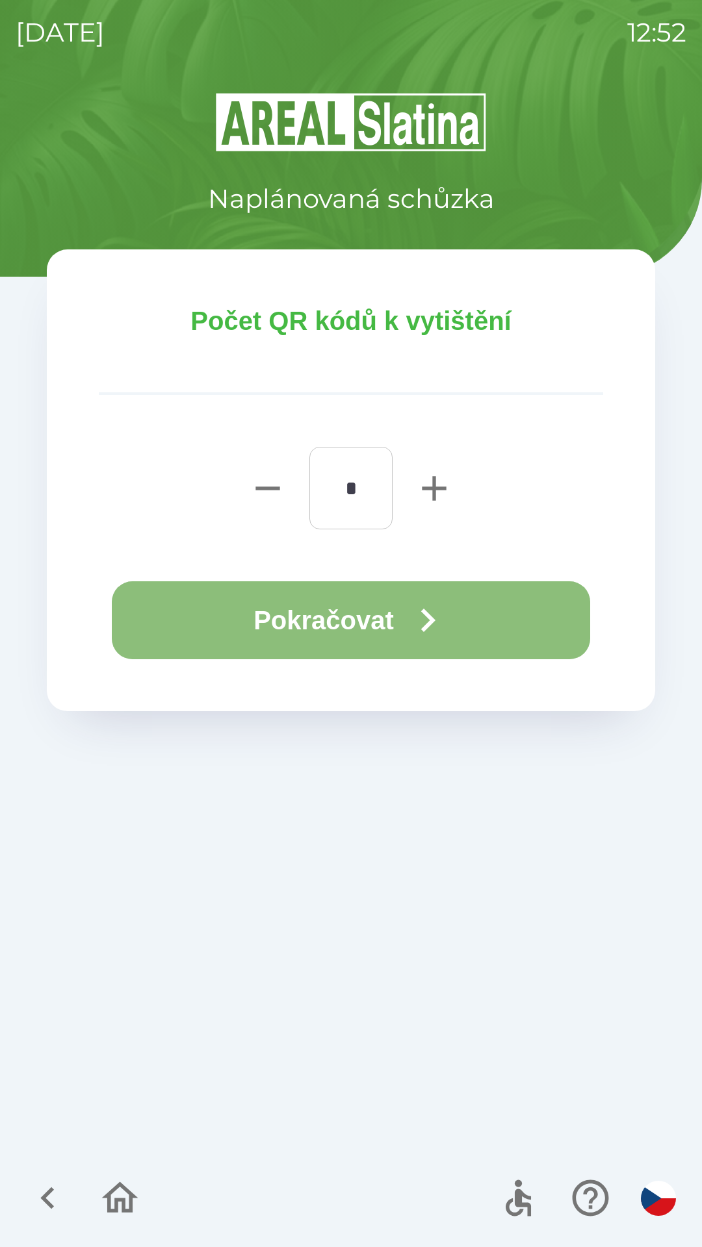
click at [474, 596] on button "Pokračovat" at bounding box center [351, 620] width 478 height 78
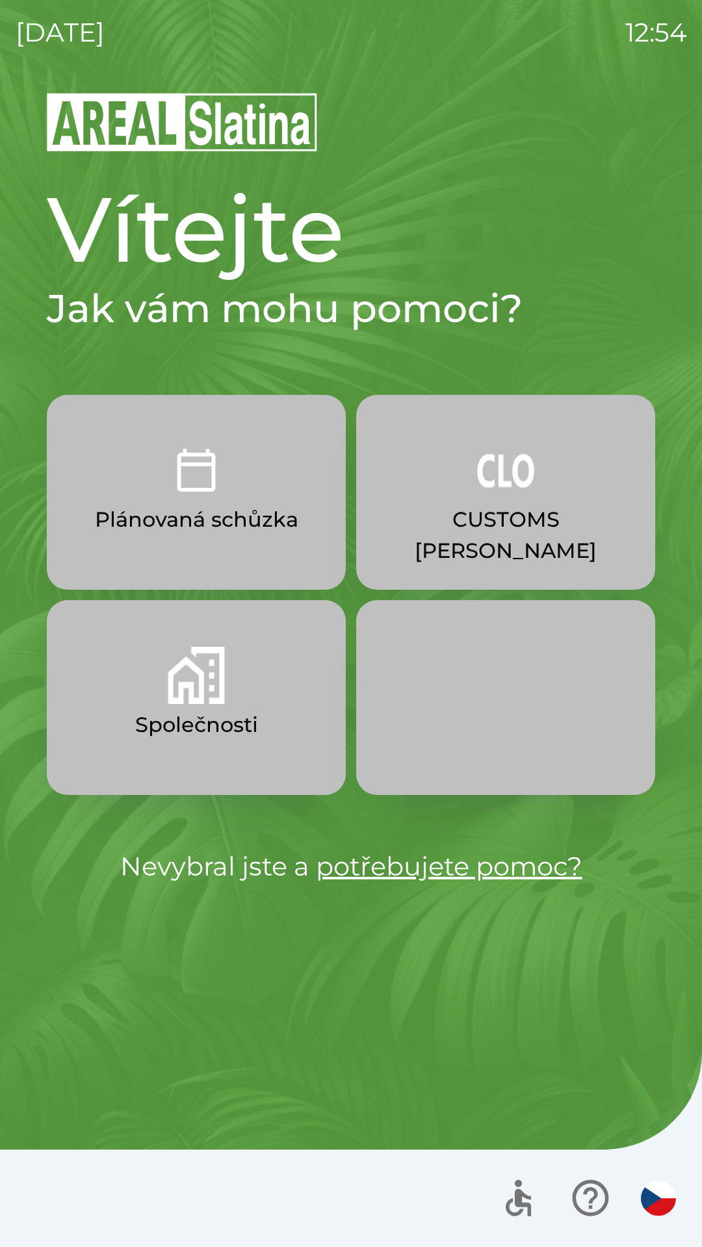
click at [200, 692] on img "button" at bounding box center [196, 675] width 57 height 57
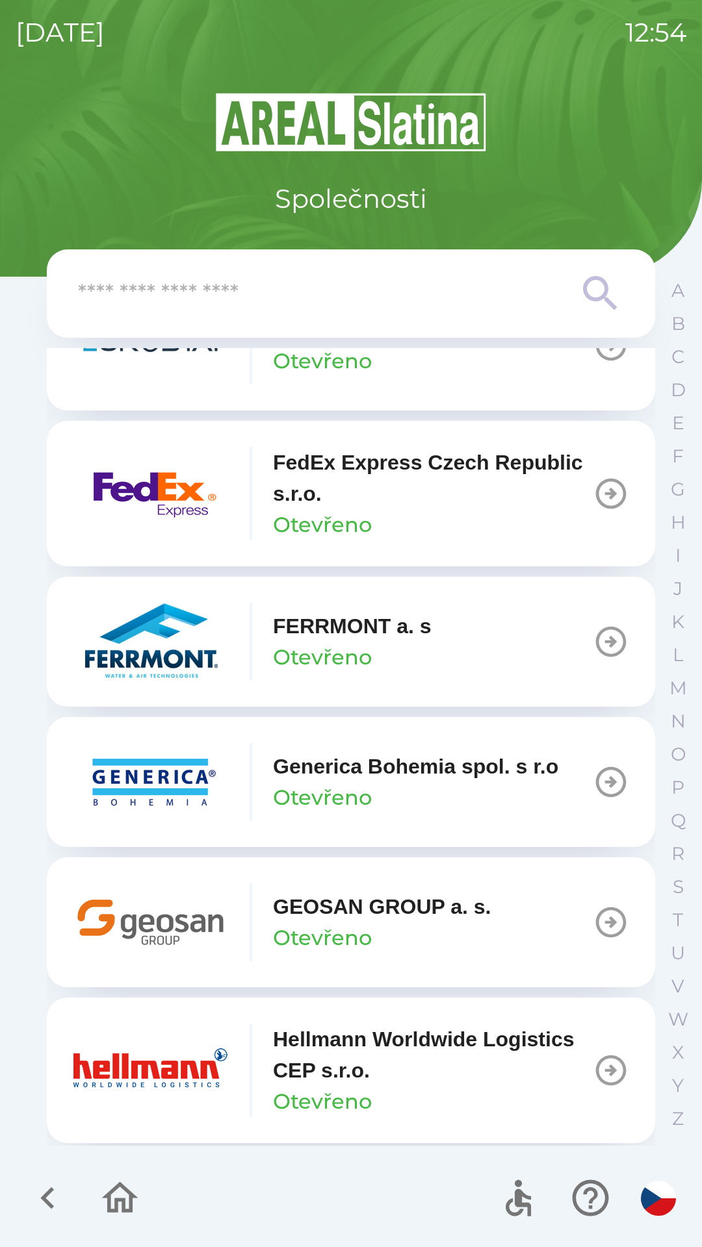
scroll to position [4177, 0]
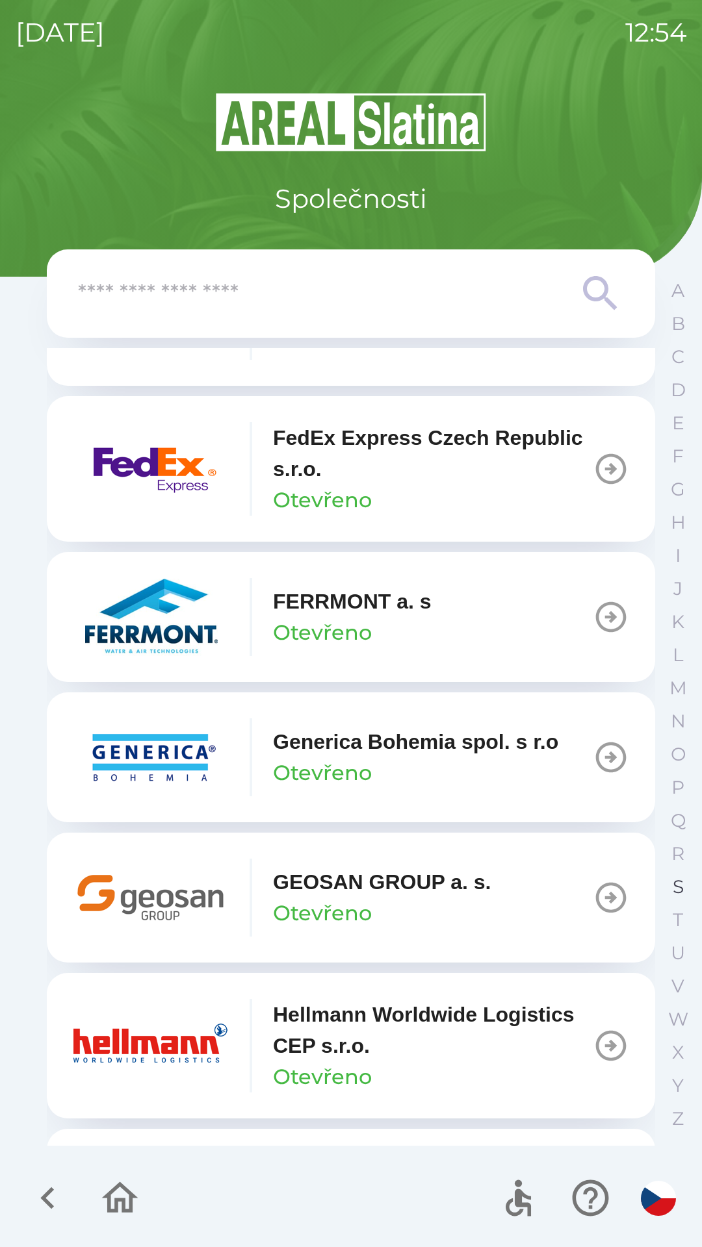
click at [672, 885] on p "S" at bounding box center [677, 887] width 11 height 23
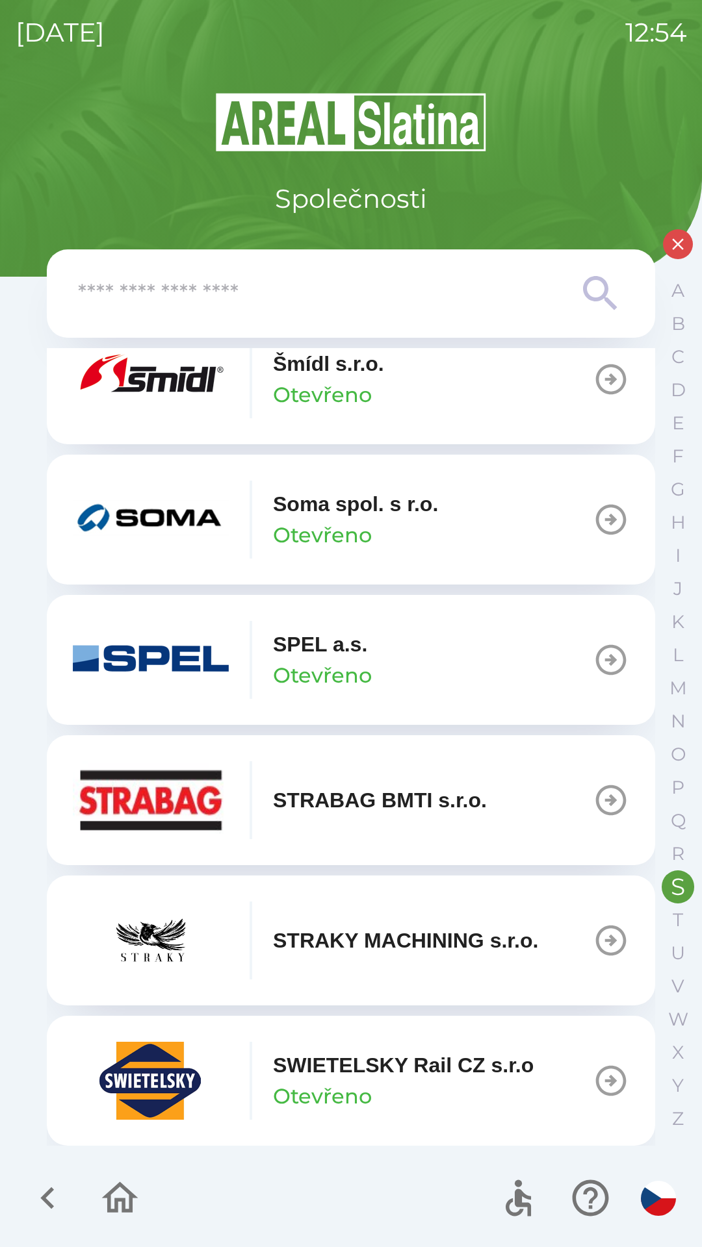
scroll to position [314, 0]
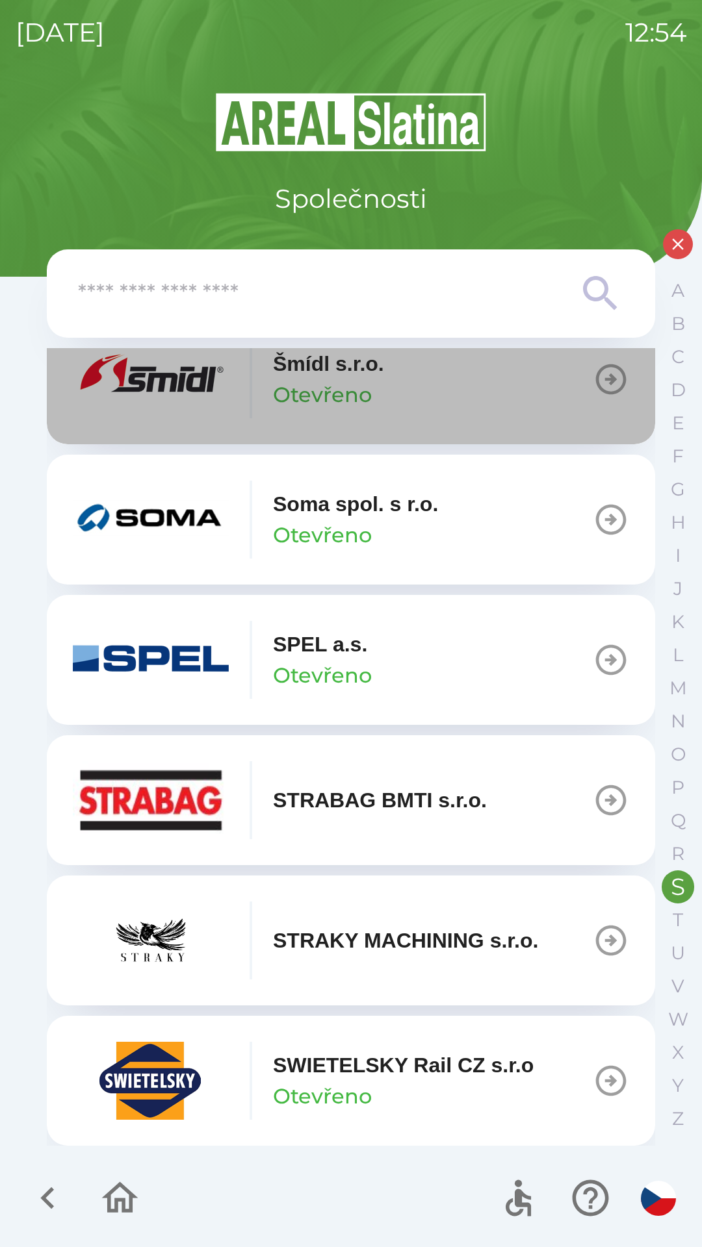
click at [594, 383] on icon "button" at bounding box center [610, 379] width 36 height 36
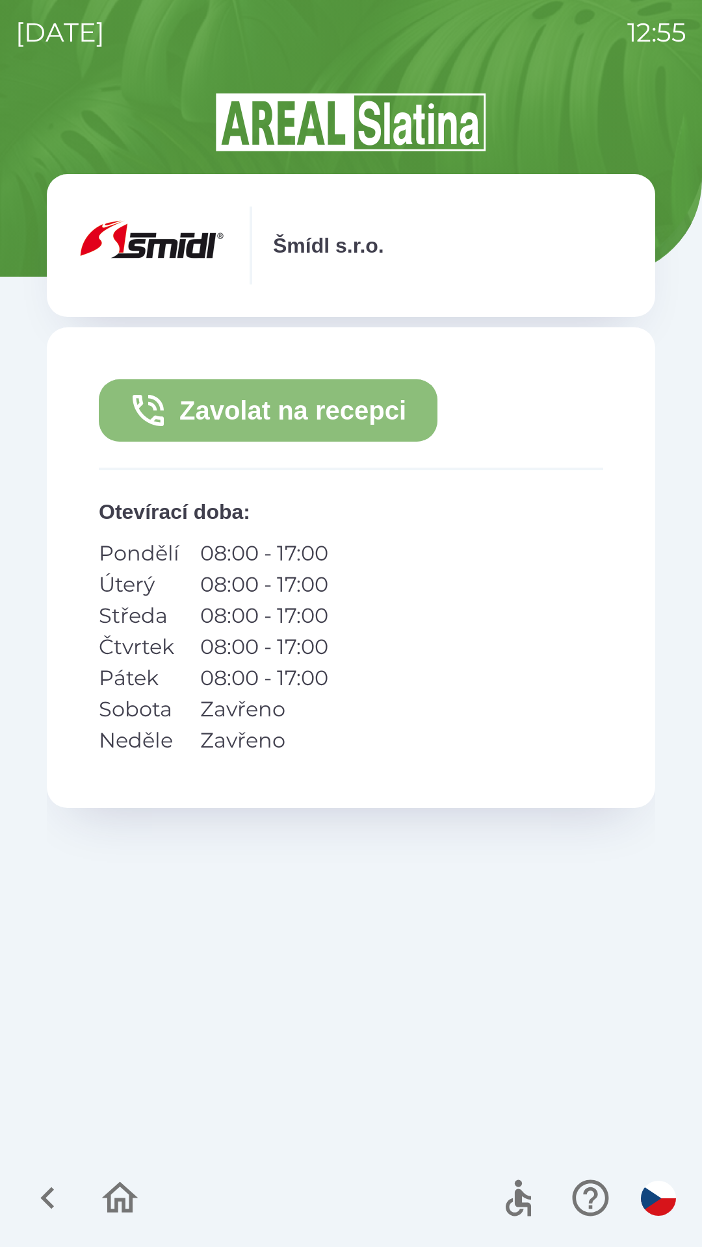
click at [372, 415] on button "Zavolat na recepci" at bounding box center [268, 410] width 338 height 62
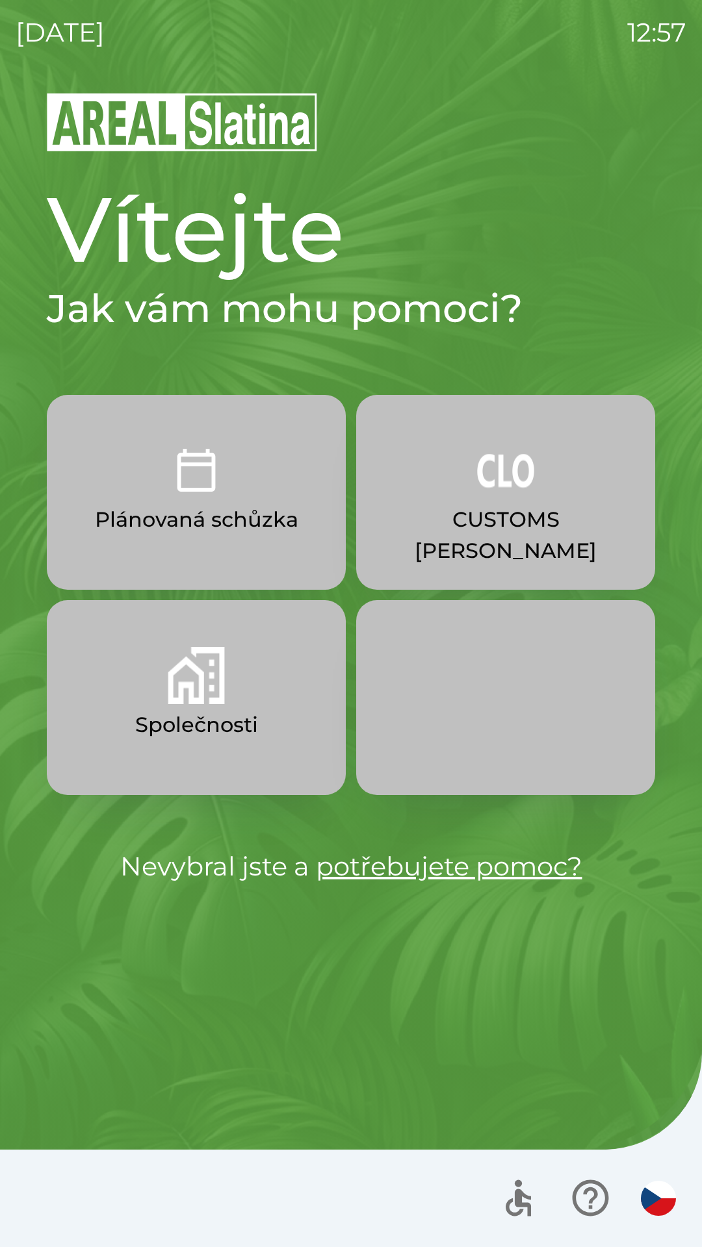
click at [199, 672] on img "button" at bounding box center [196, 675] width 57 height 57
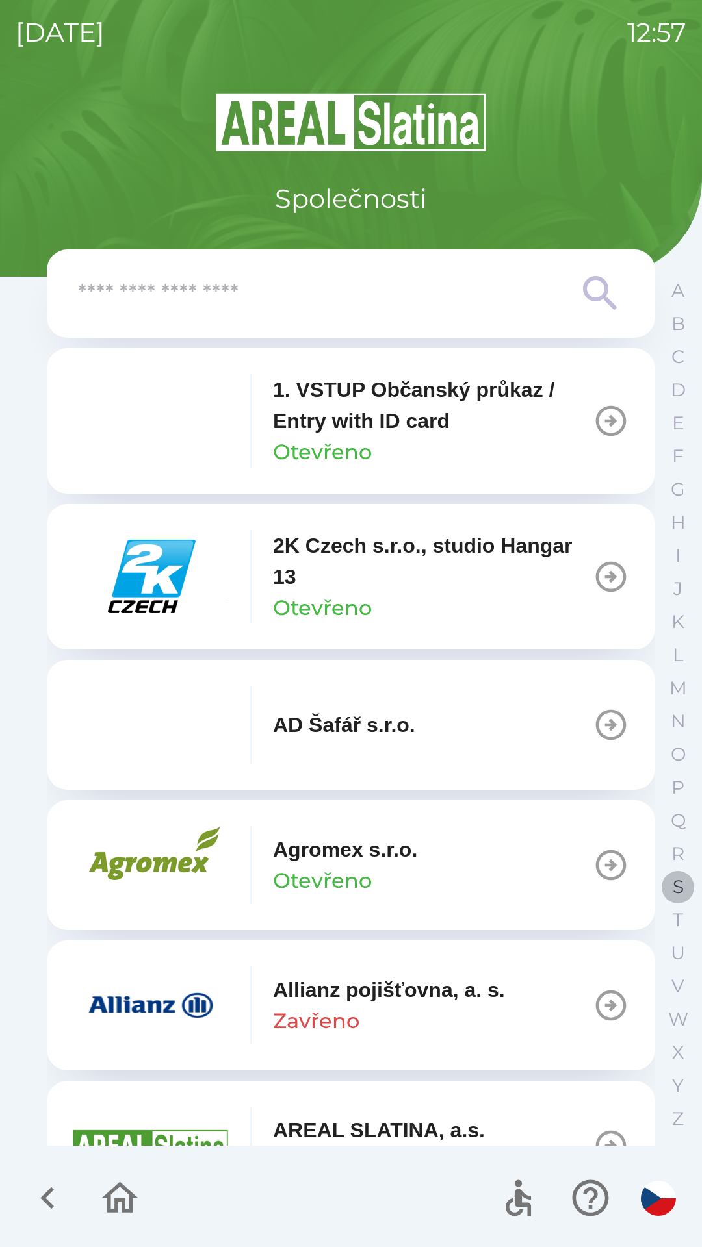
click at [672, 880] on p "S" at bounding box center [677, 887] width 11 height 23
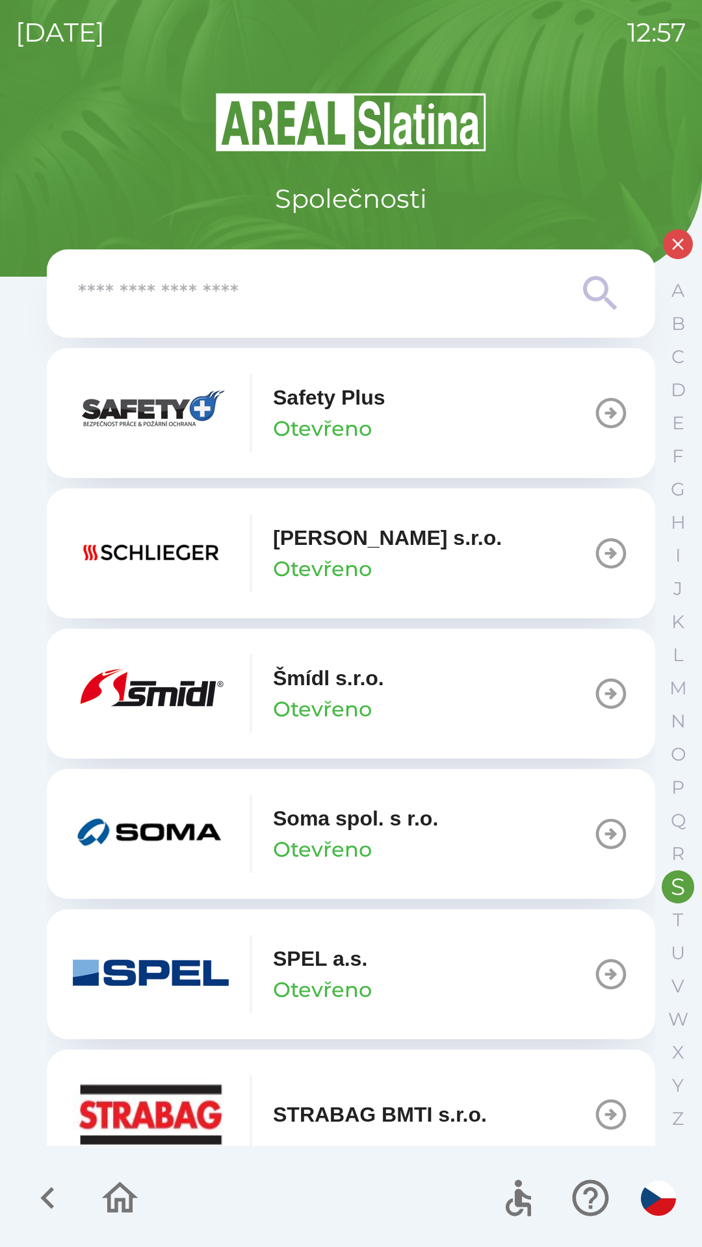
click at [531, 692] on button "[PERSON_NAME] [PERSON_NAME]" at bounding box center [351, 694] width 608 height 130
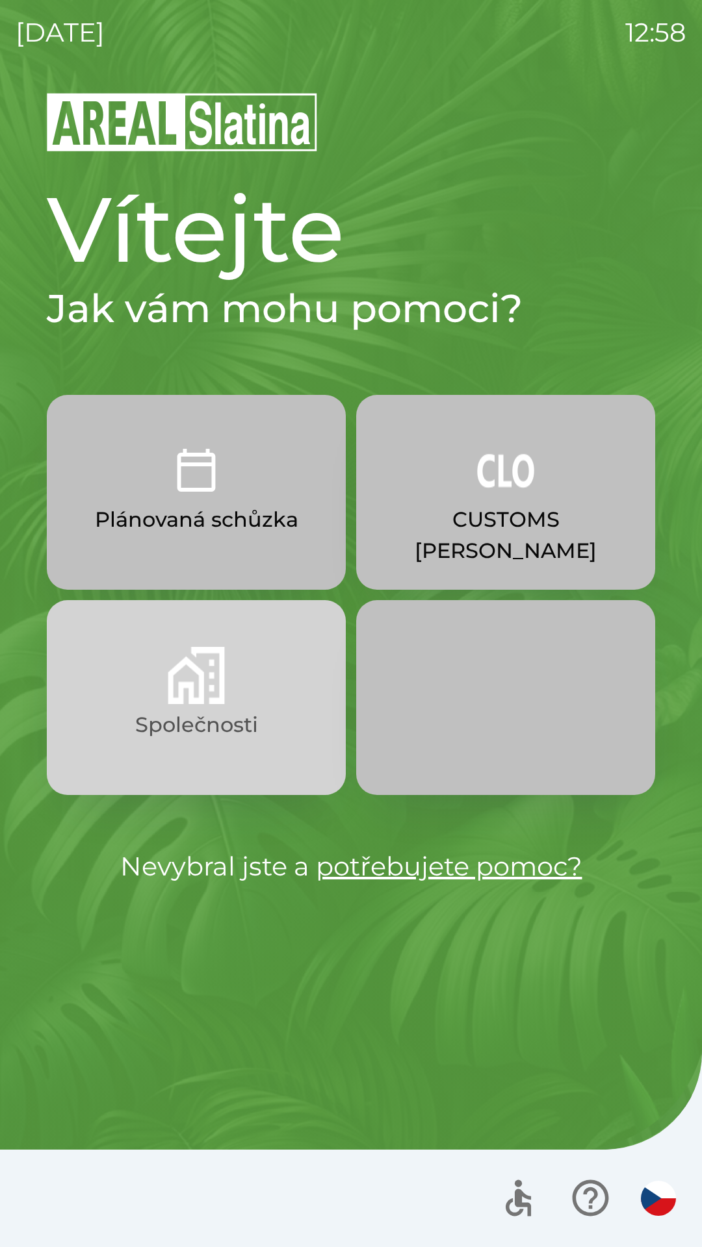
click at [210, 681] on img "button" at bounding box center [196, 675] width 57 height 57
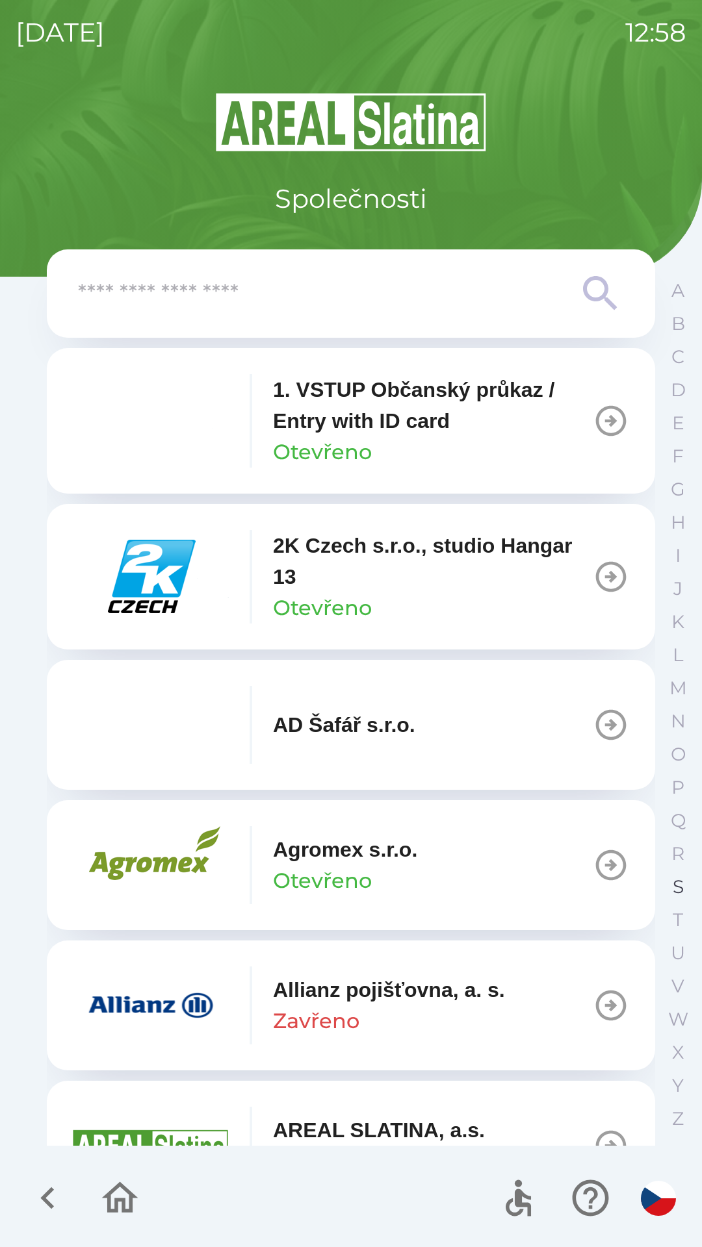
click at [674, 883] on p "S" at bounding box center [677, 887] width 11 height 23
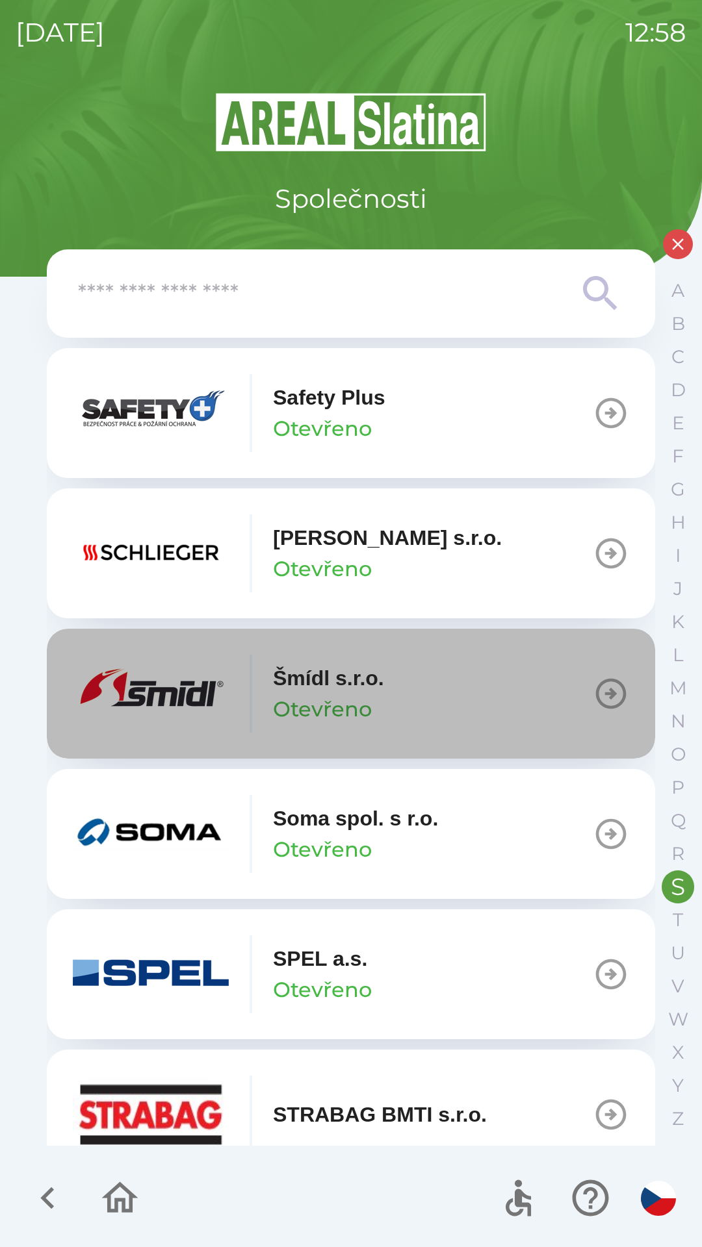
click at [436, 691] on button "[PERSON_NAME] [PERSON_NAME]" at bounding box center [351, 694] width 608 height 130
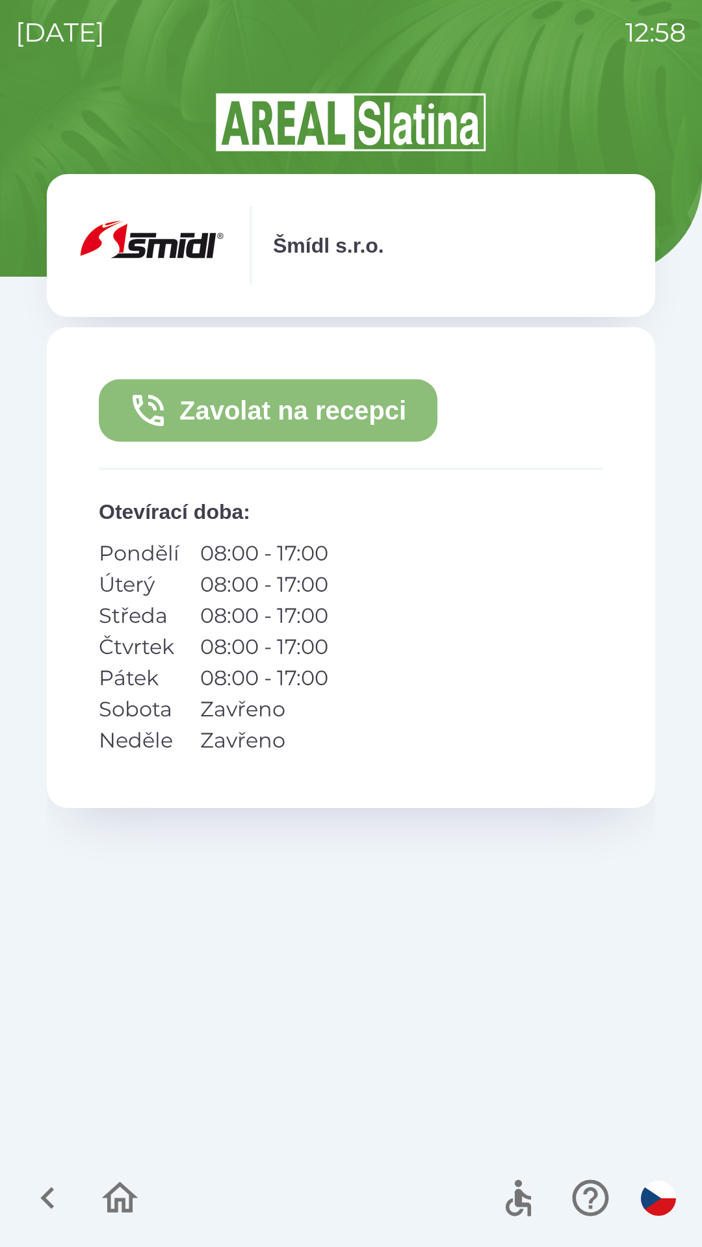
click at [394, 412] on button "Zavolat na recepci" at bounding box center [268, 410] width 338 height 62
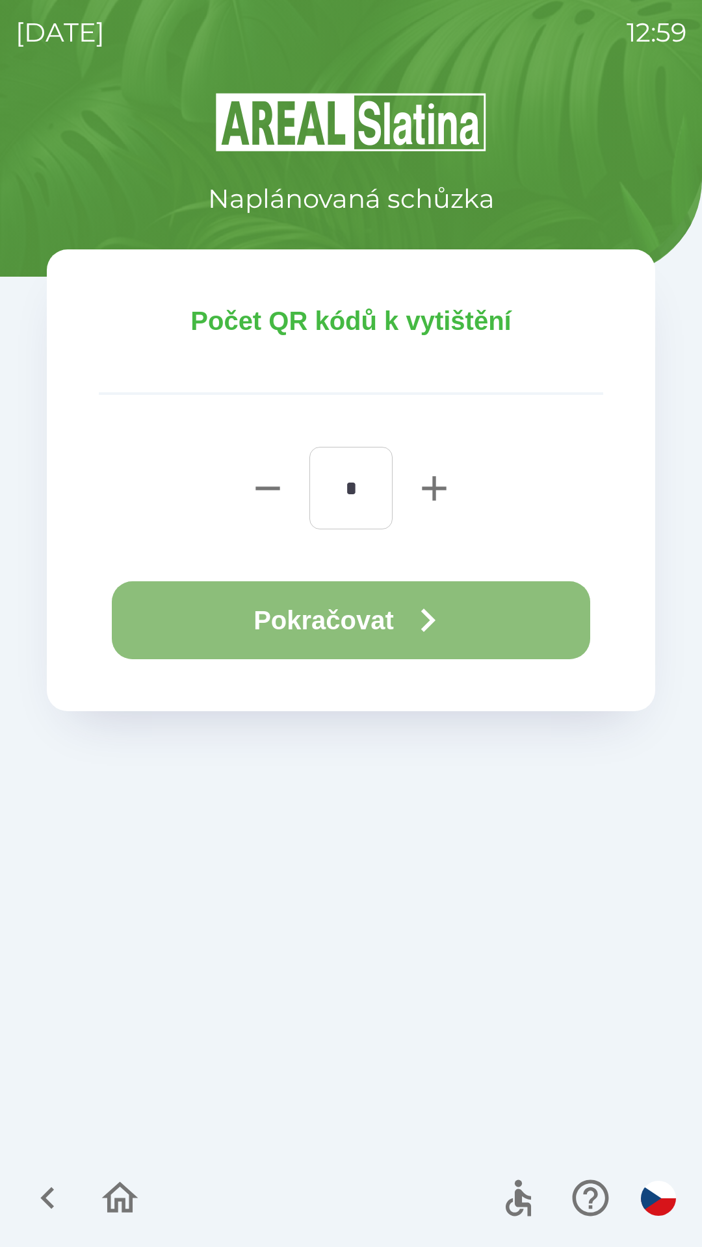
click at [444, 614] on icon "button" at bounding box center [427, 620] width 47 height 47
